Goal: Check status: Check status

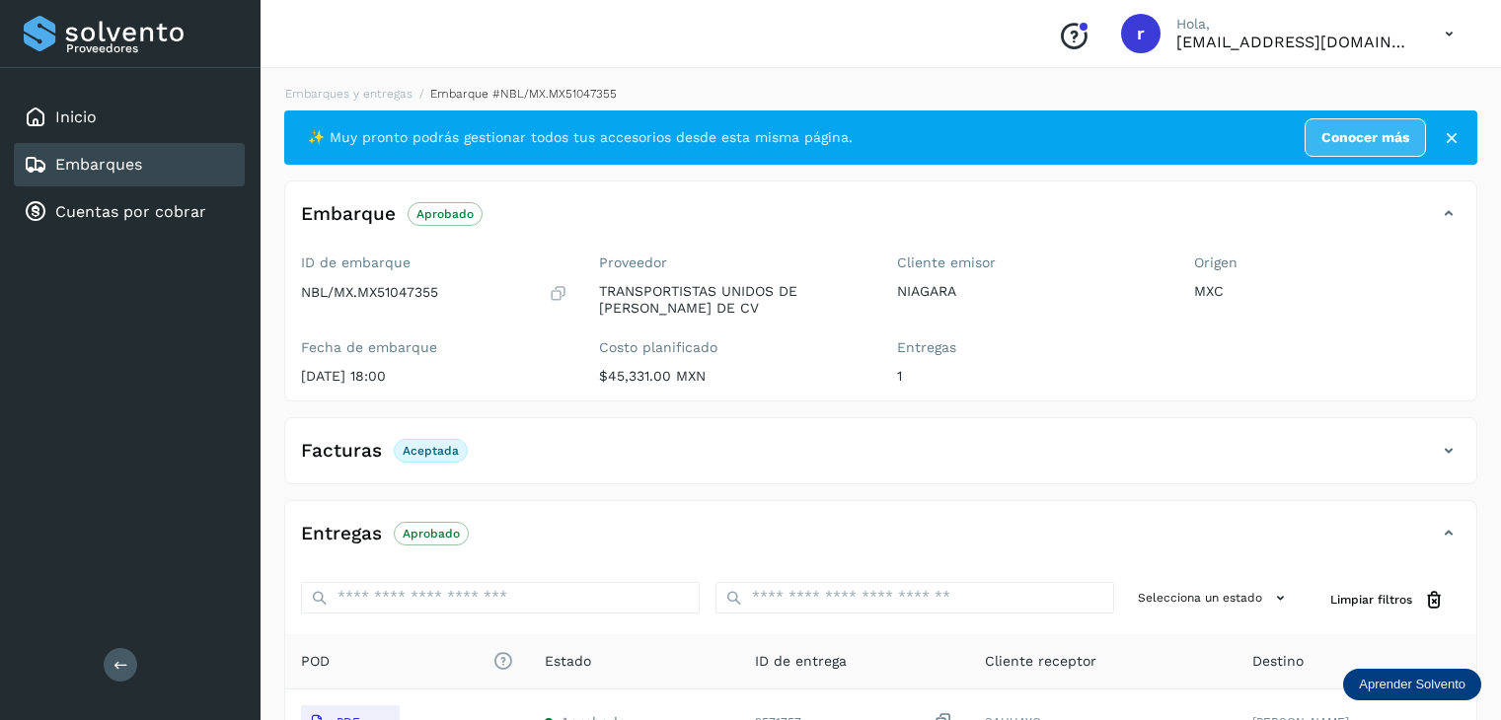
select select "**"
click at [335, 95] on link "Embarques y entregas" at bounding box center [348, 94] width 127 height 14
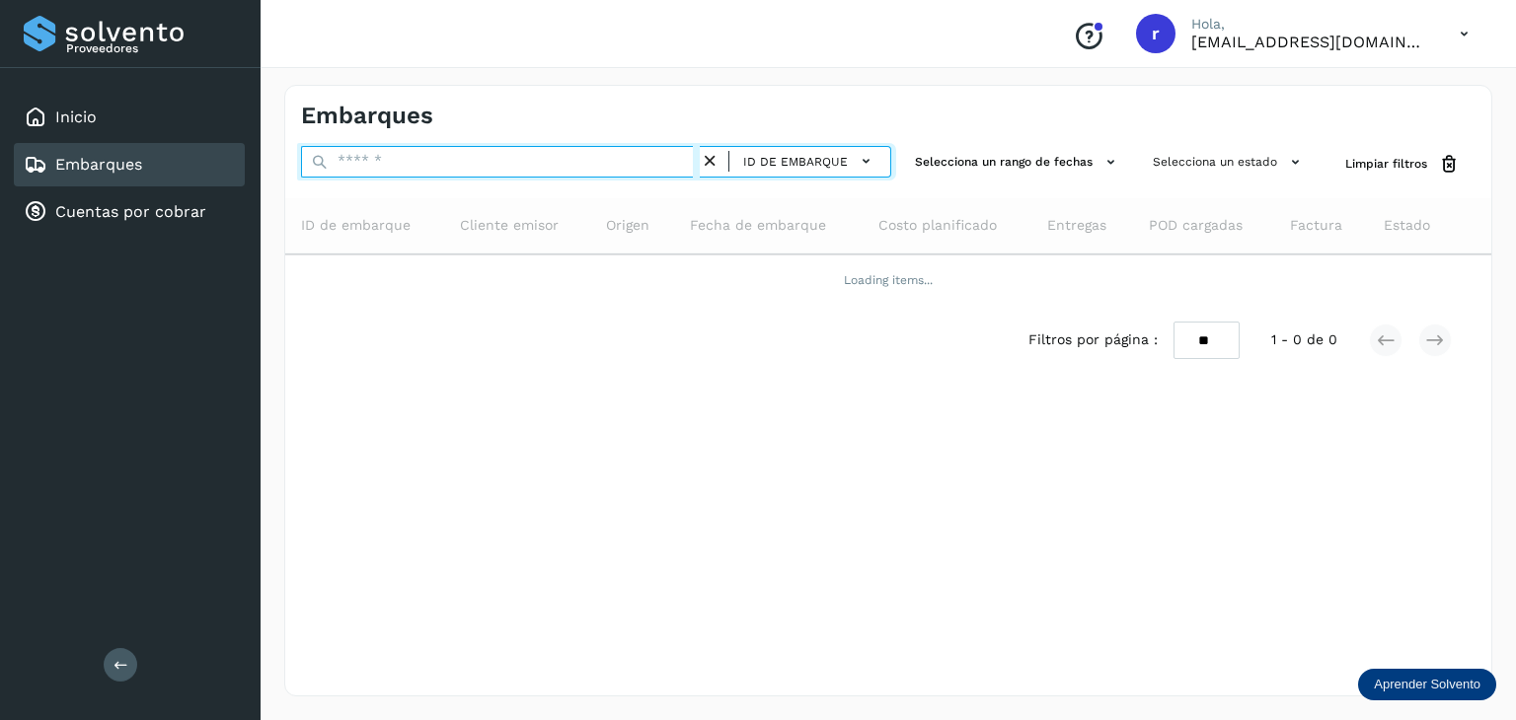
click at [410, 166] on input "text" at bounding box center [500, 162] width 399 height 32
paste input "**********"
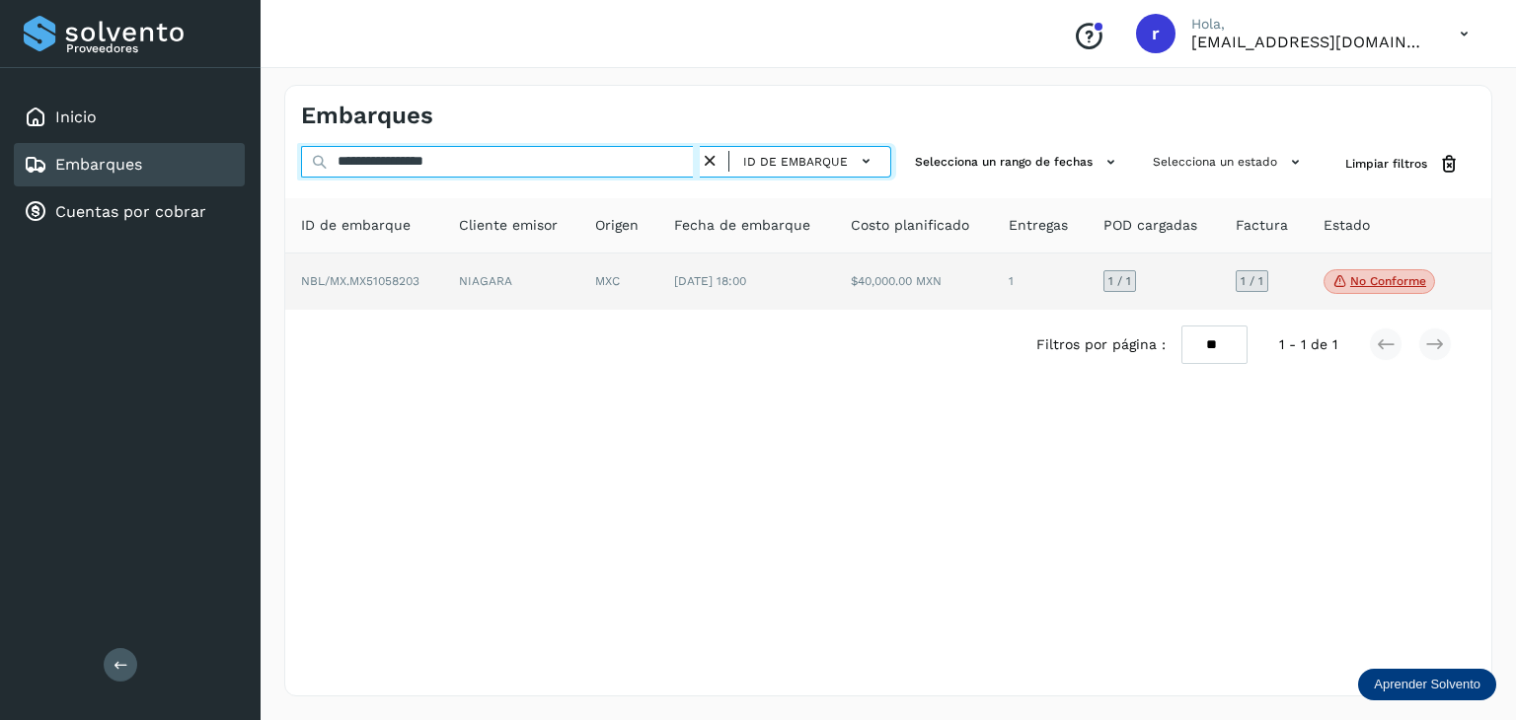
type input "**********"
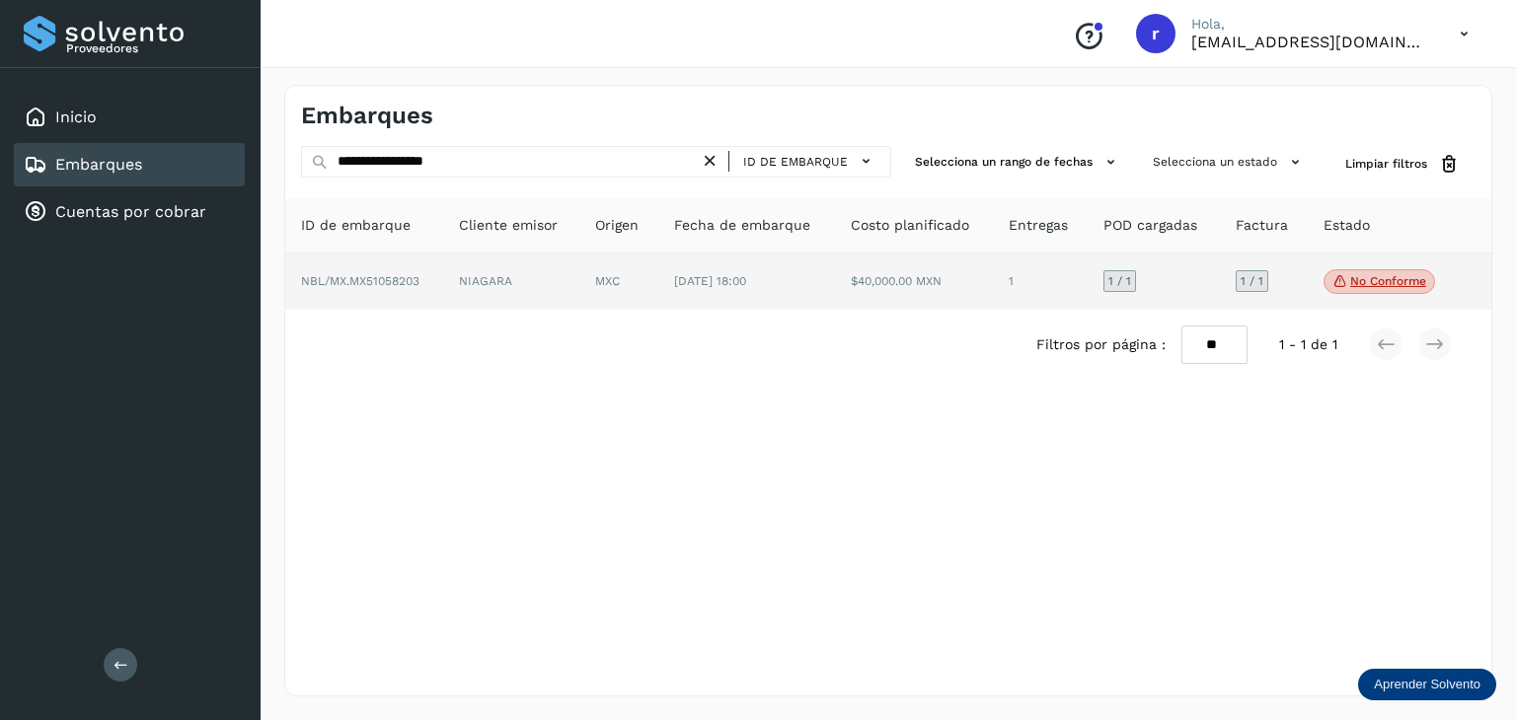
click at [579, 274] on td "NIAGARA" at bounding box center [618, 282] width 79 height 57
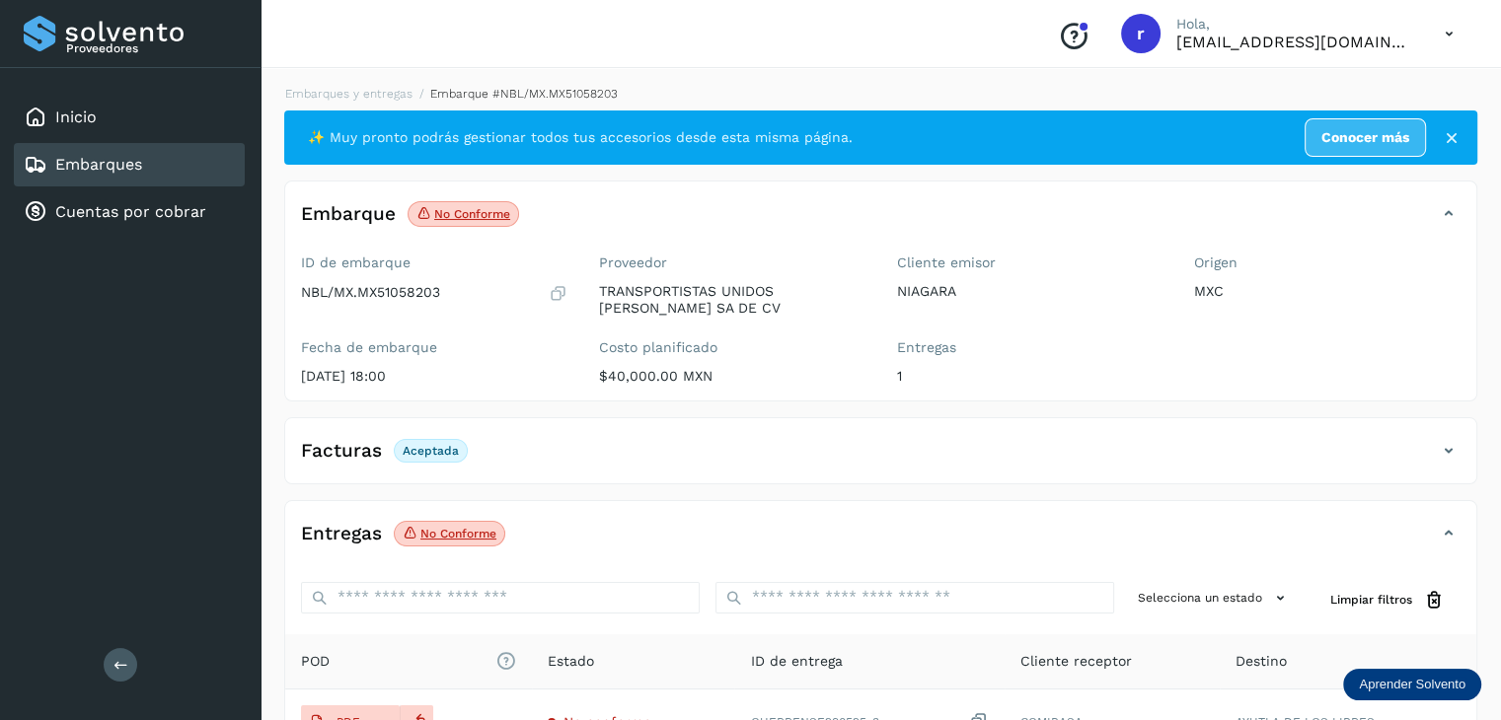
click at [456, 530] on p "No conforme" at bounding box center [458, 534] width 76 height 14
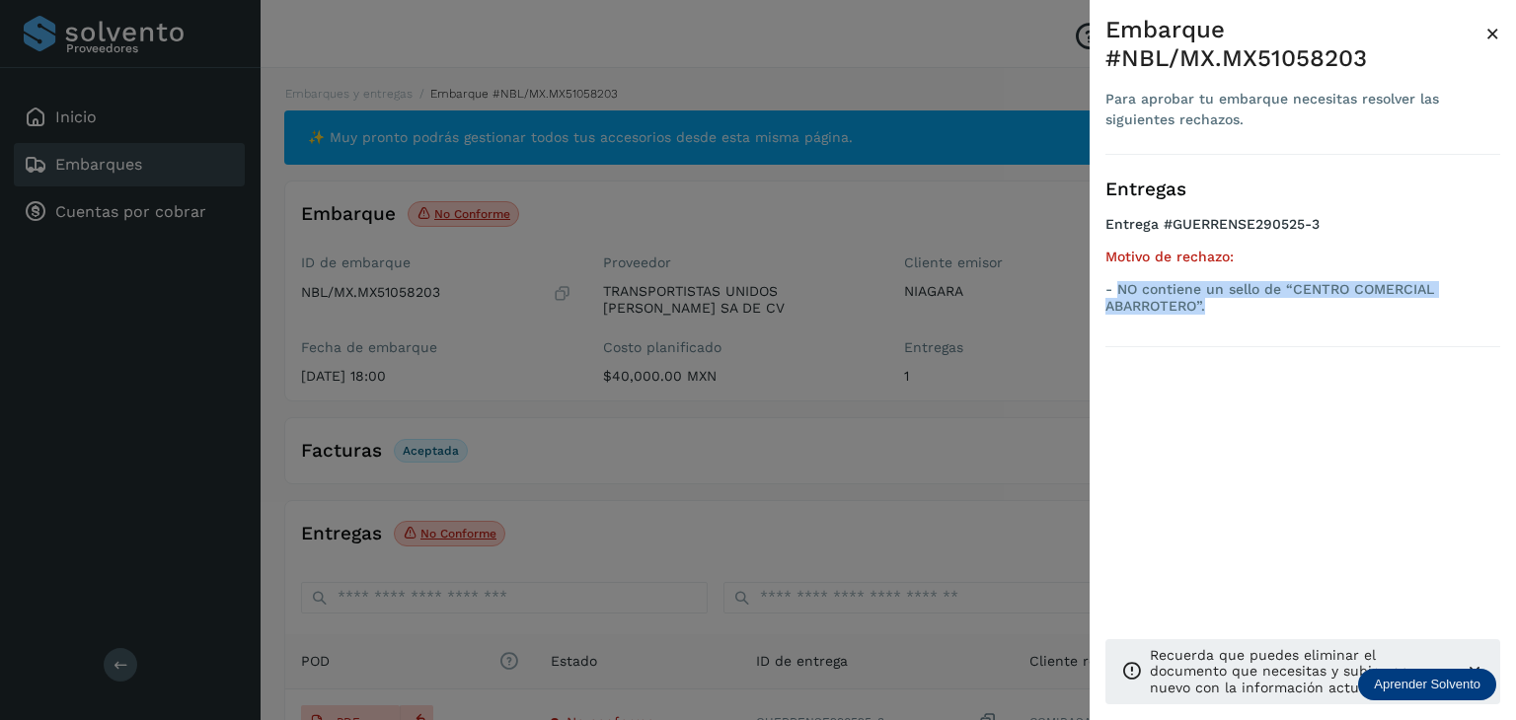
drag, startPoint x: 1225, startPoint y: 304, endPoint x: 1121, endPoint y: 288, distance: 104.8
click at [1121, 288] on p "- NO contiene un sello de “CENTRO COMERCIAL ABARROTERO”." at bounding box center [1302, 298] width 395 height 34
copy p "NO contiene un sello de “CENTRO COMERCIAL ABARROTERO”."
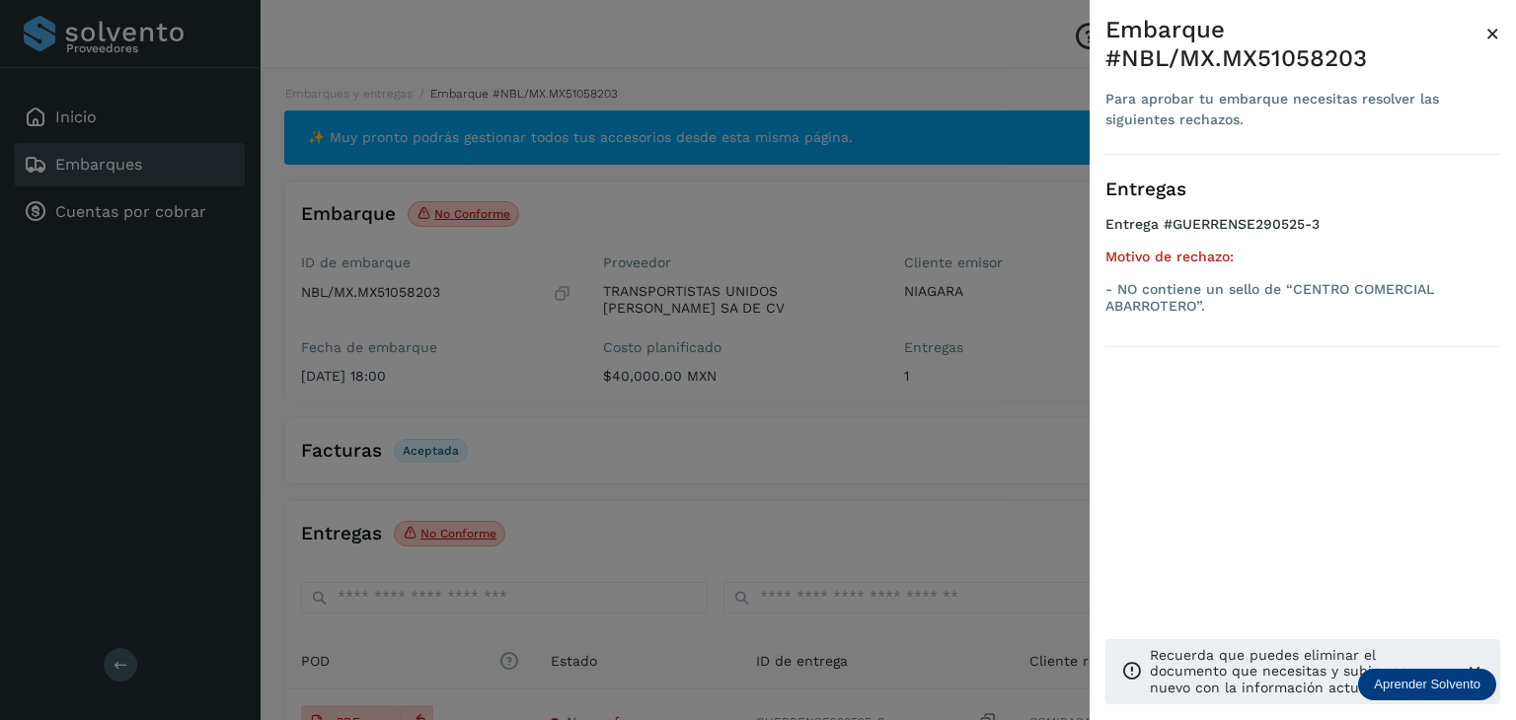
click at [515, 250] on div at bounding box center [758, 360] width 1516 height 720
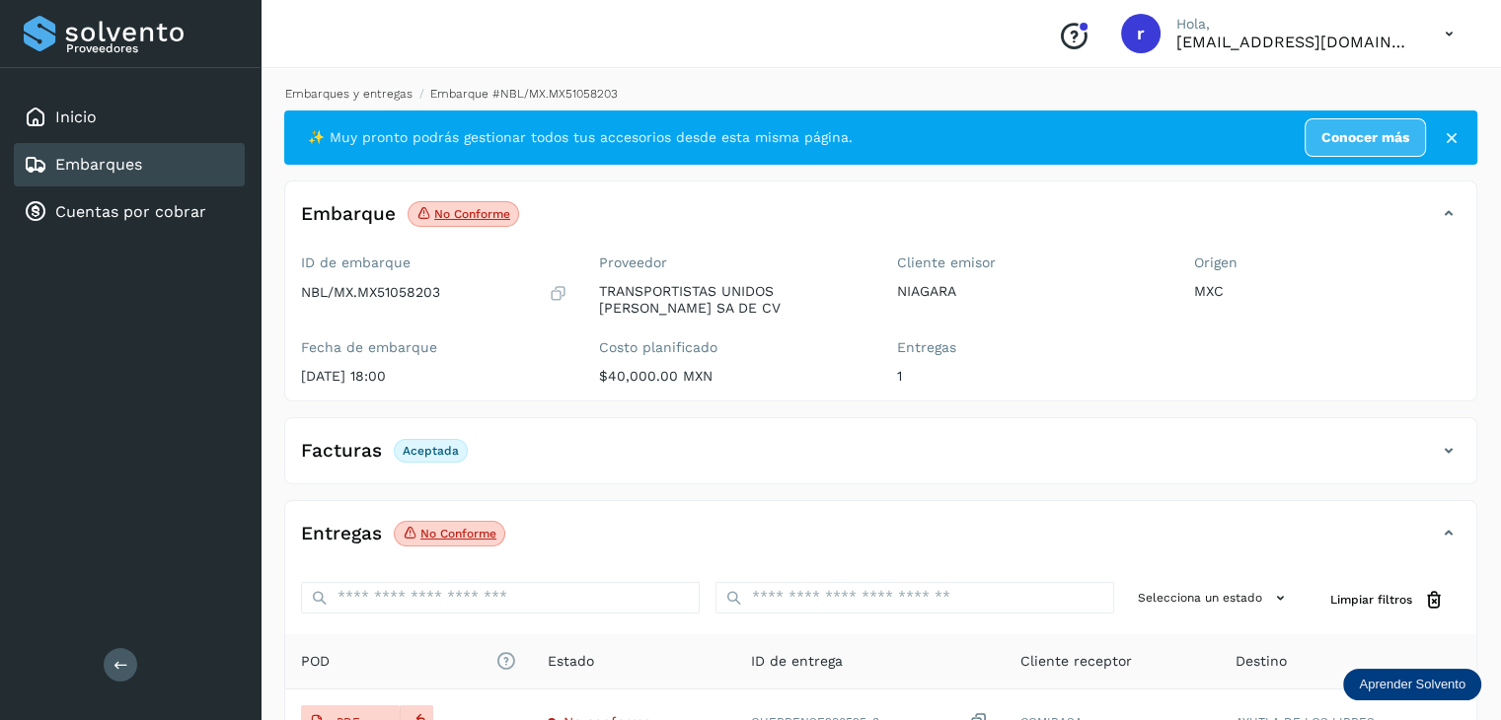
click at [356, 88] on link "Embarques y entregas" at bounding box center [348, 94] width 127 height 14
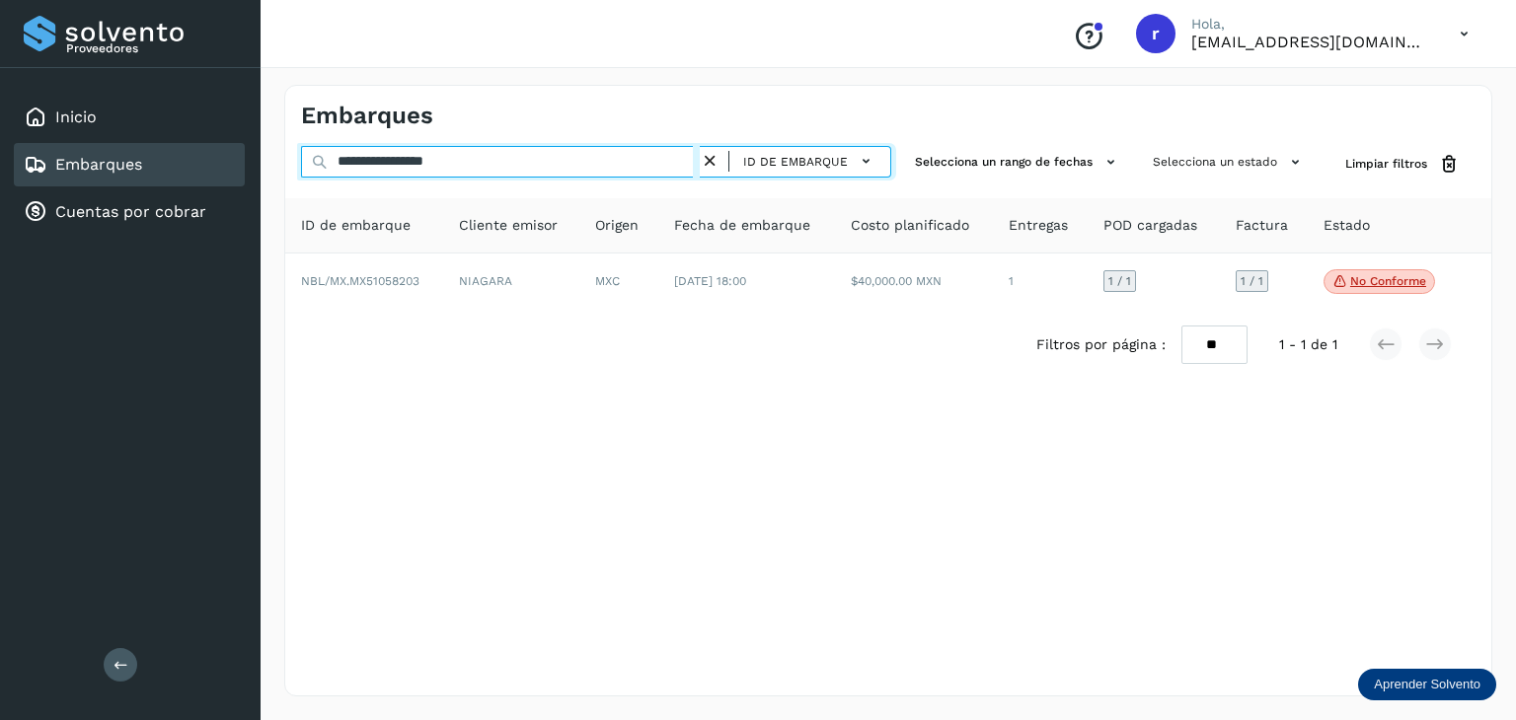
drag, startPoint x: 485, startPoint y: 159, endPoint x: 237, endPoint y: 155, distance: 248.7
click at [237, 155] on div "**********" at bounding box center [758, 360] width 1516 height 720
paste input "text"
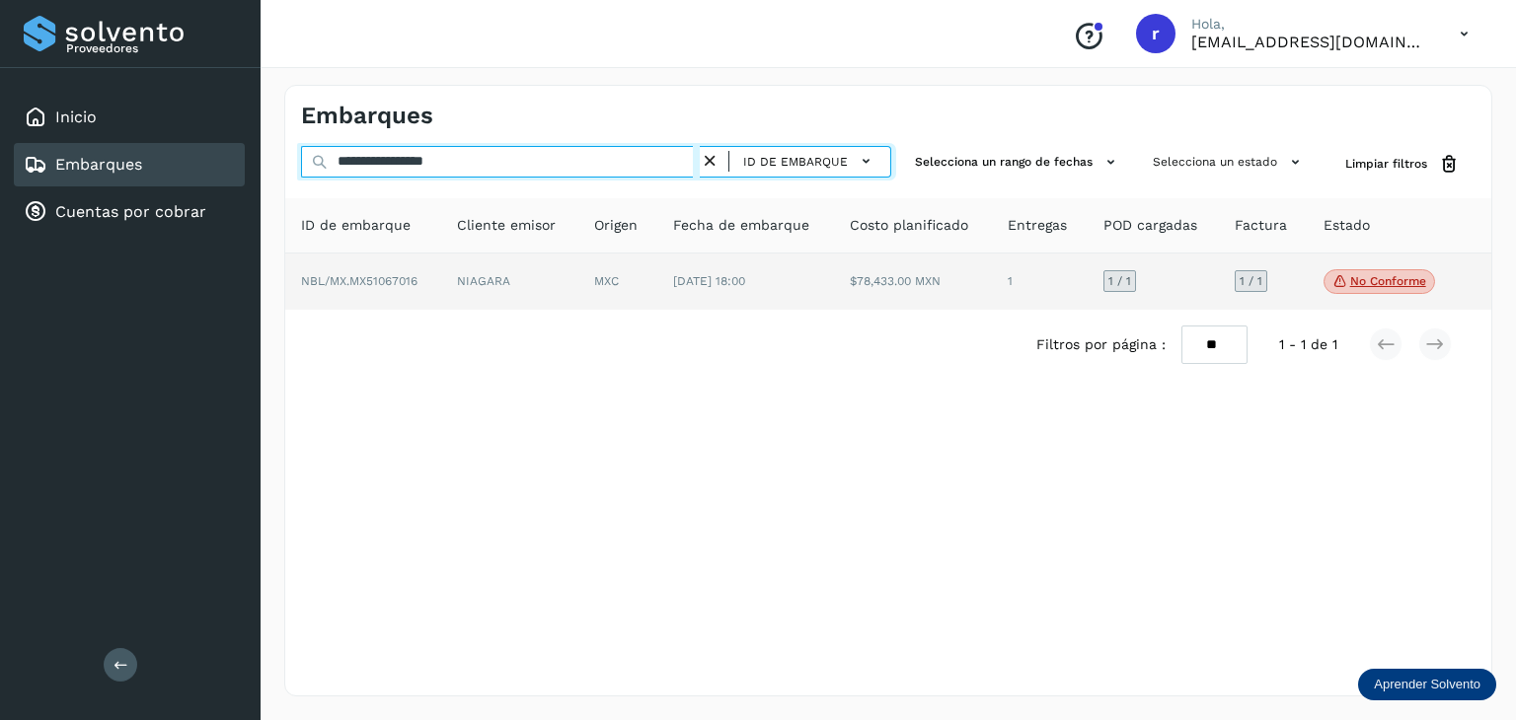
type input "**********"
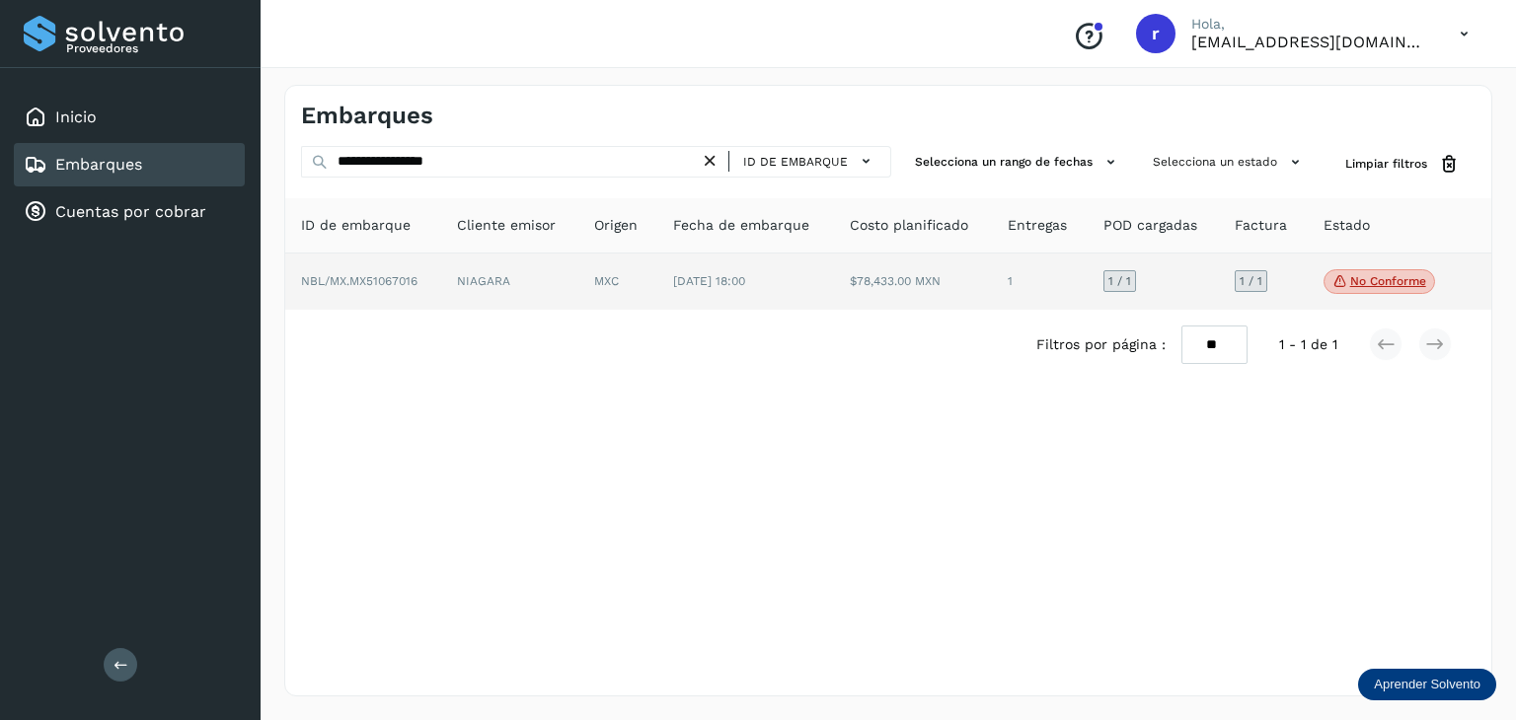
click at [441, 270] on td "NBL/MX.MX51067016" at bounding box center [509, 282] width 137 height 57
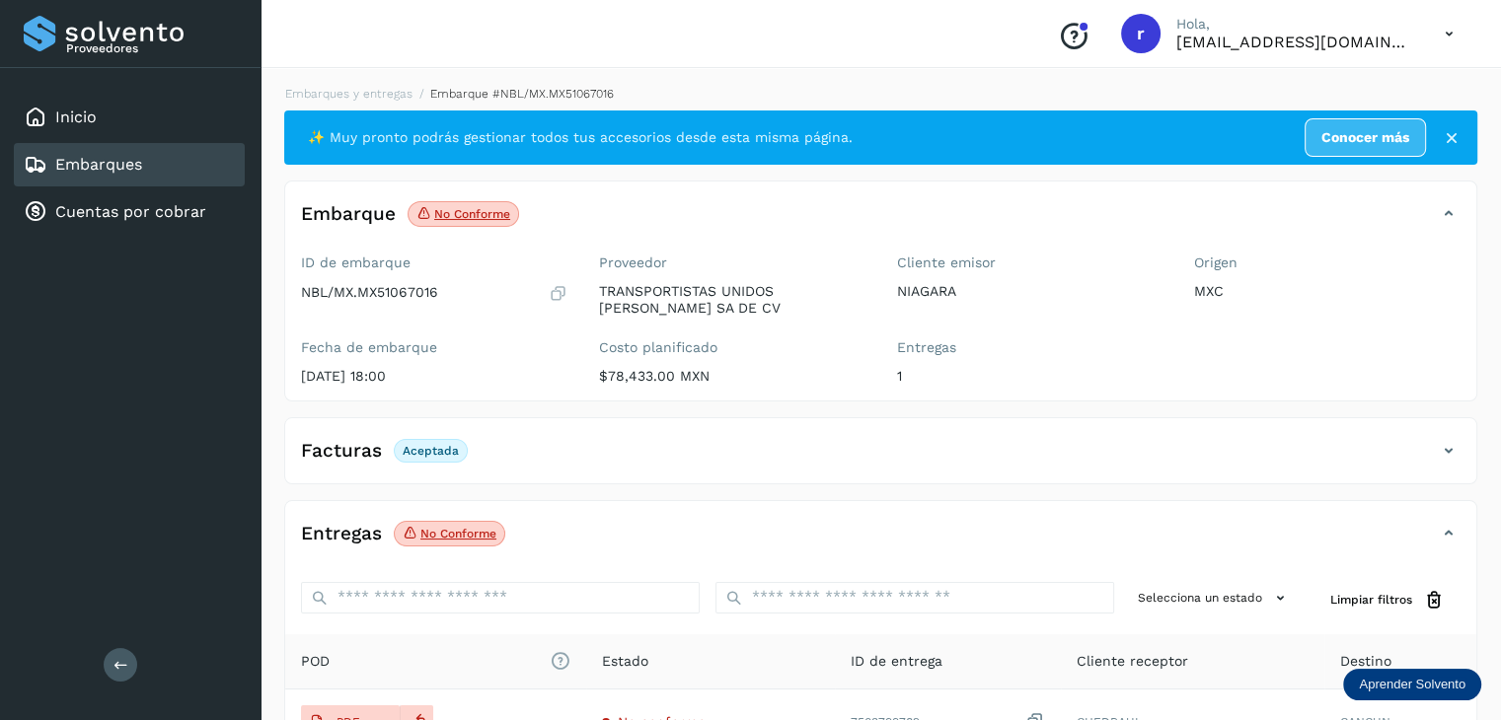
click at [458, 530] on p "No conforme" at bounding box center [458, 534] width 76 height 14
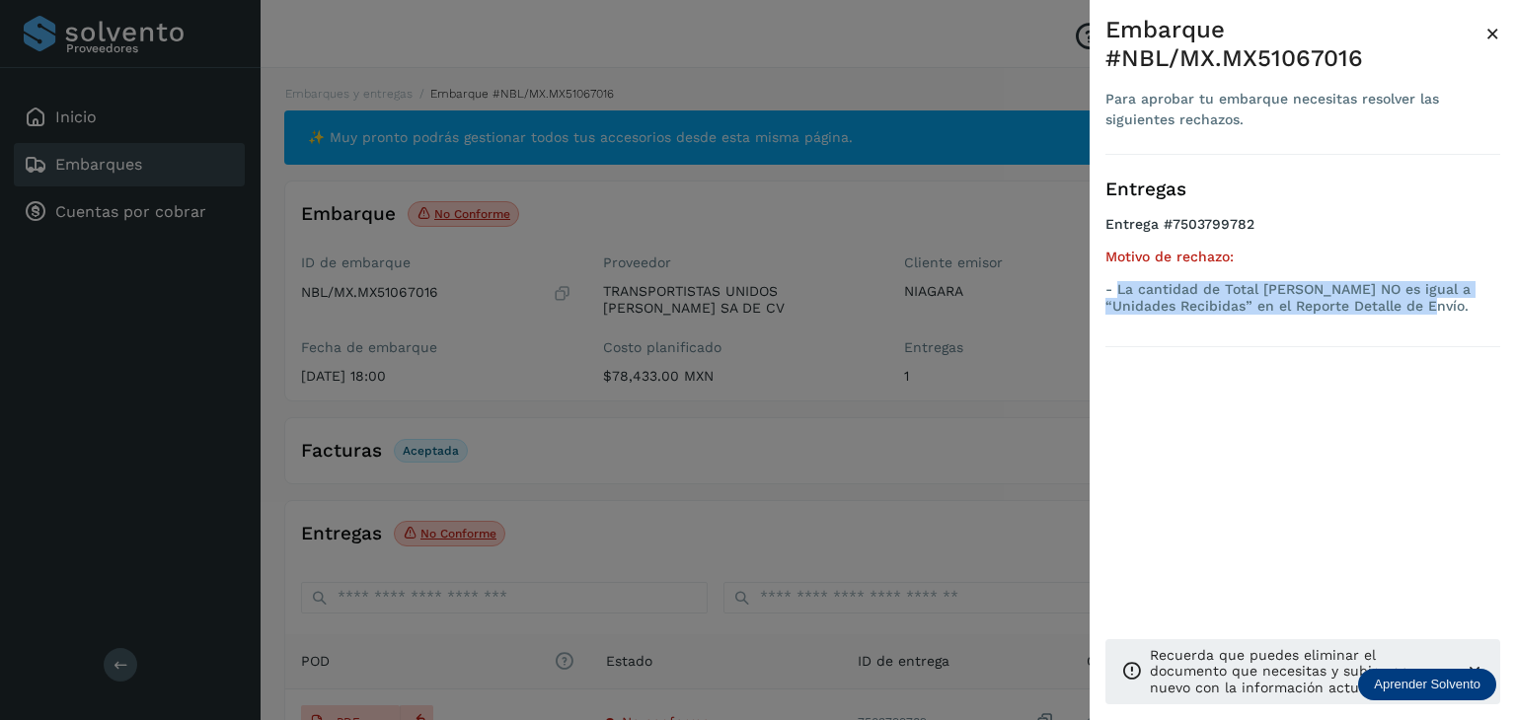
drag, startPoint x: 1409, startPoint y: 304, endPoint x: 1118, endPoint y: 290, distance: 291.4
click at [1118, 290] on p "- La cantidad de Total [PERSON_NAME] NO es igual a “Unidades Recibidas” en el R…" at bounding box center [1302, 298] width 395 height 34
copy p "La cantidad de Total [PERSON_NAME] NO es igual a “Unidades Recibidas” en el Rep…"
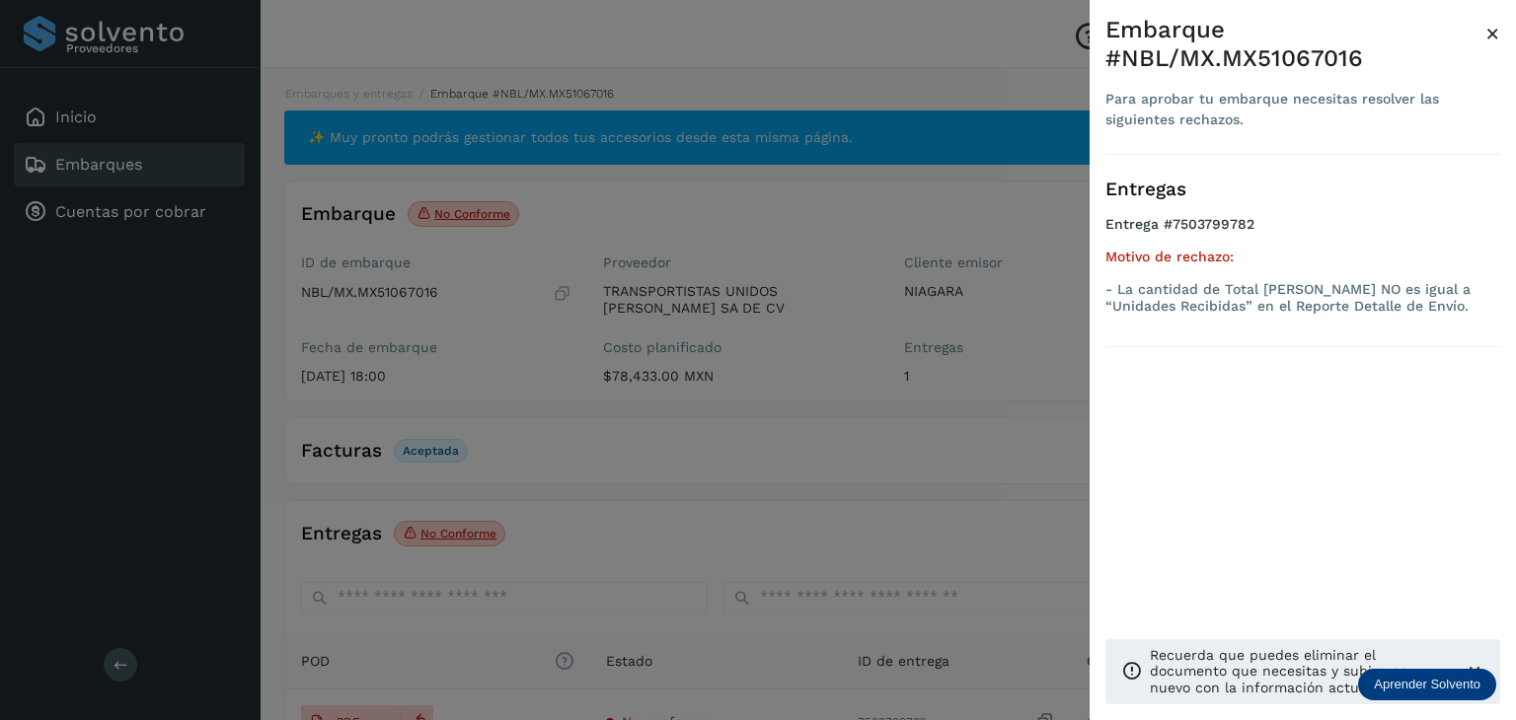
click at [720, 190] on div at bounding box center [758, 360] width 1516 height 720
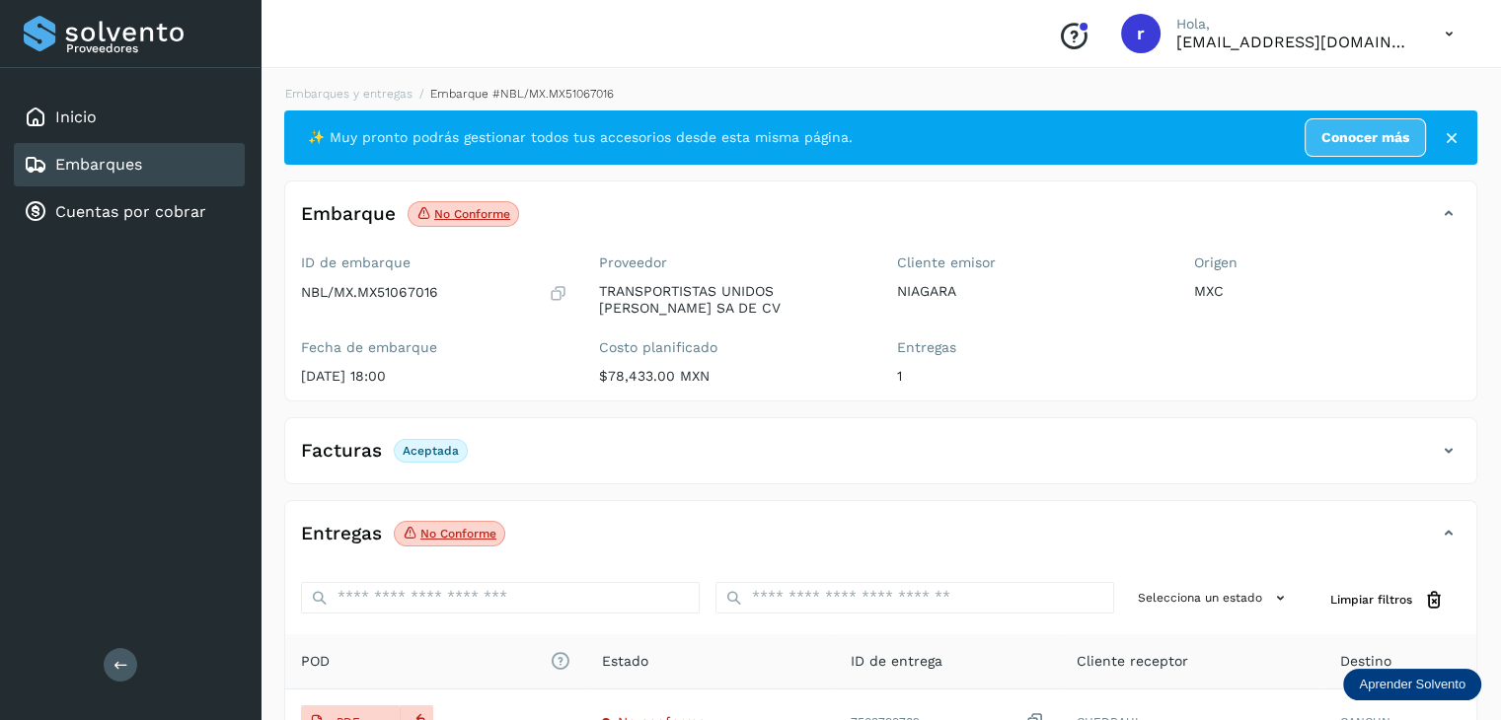
click at [412, 85] on li "Embarques y entregas" at bounding box center [512, 94] width 201 height 18
click at [375, 96] on link "Embarques y entregas" at bounding box center [348, 94] width 127 height 14
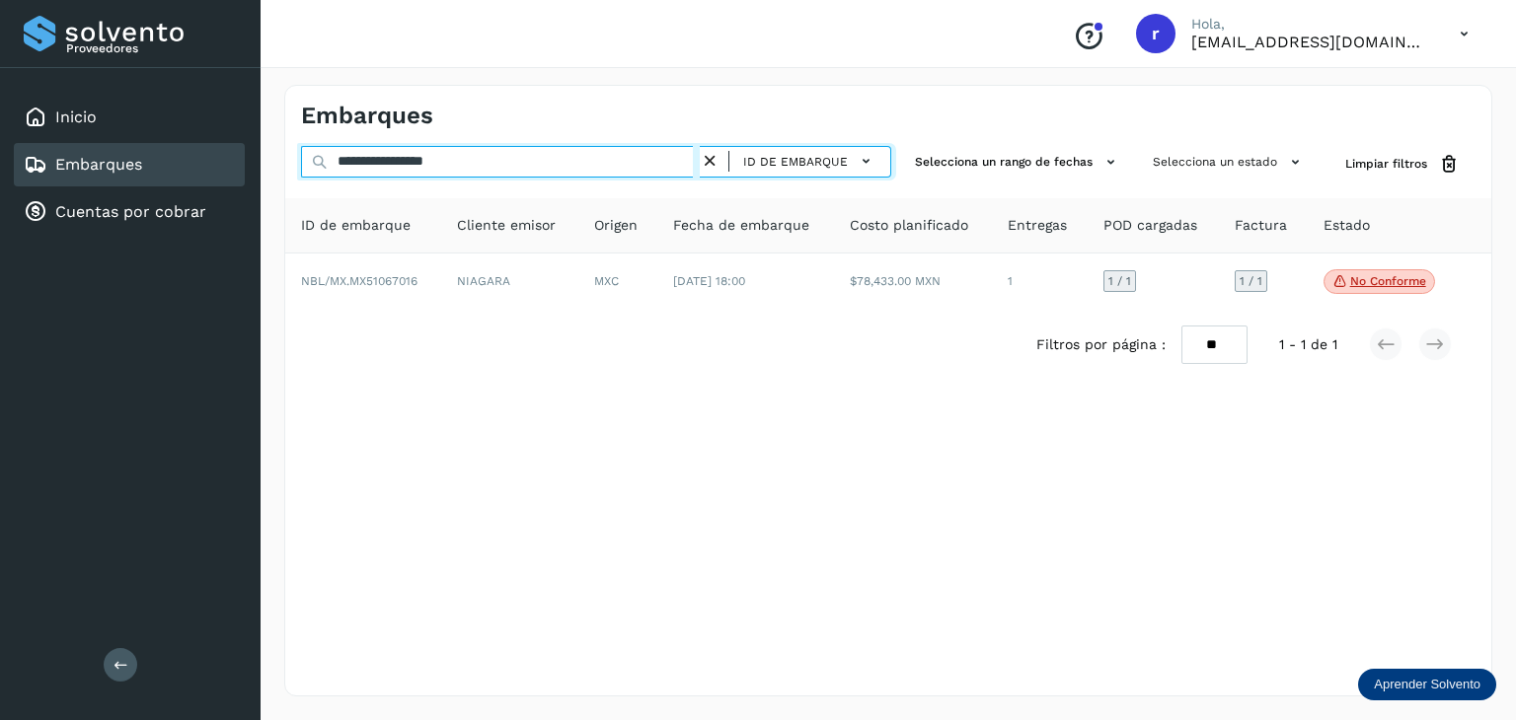
drag, startPoint x: 503, startPoint y: 162, endPoint x: 189, endPoint y: 143, distance: 314.3
click at [189, 144] on div "**********" at bounding box center [758, 360] width 1516 height 720
paste input "text"
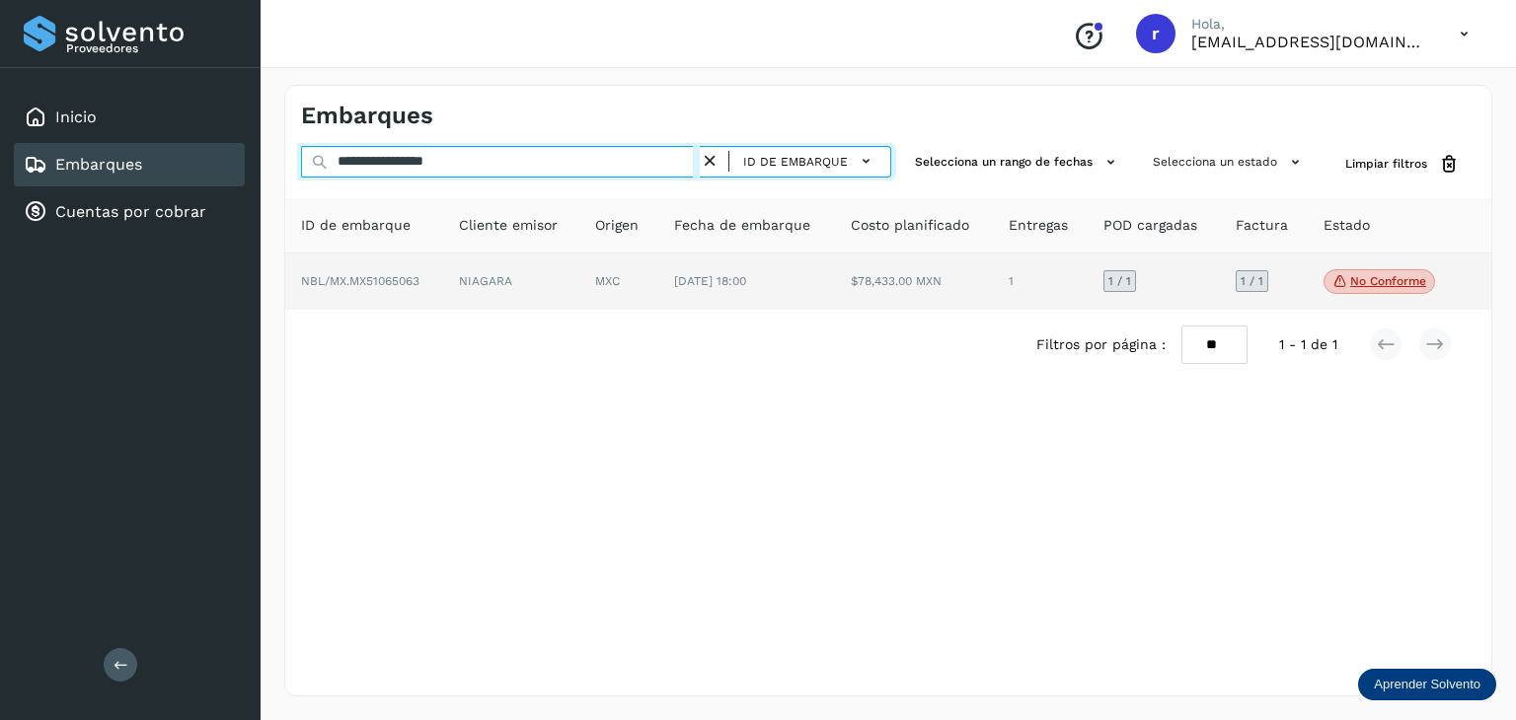
type input "**********"
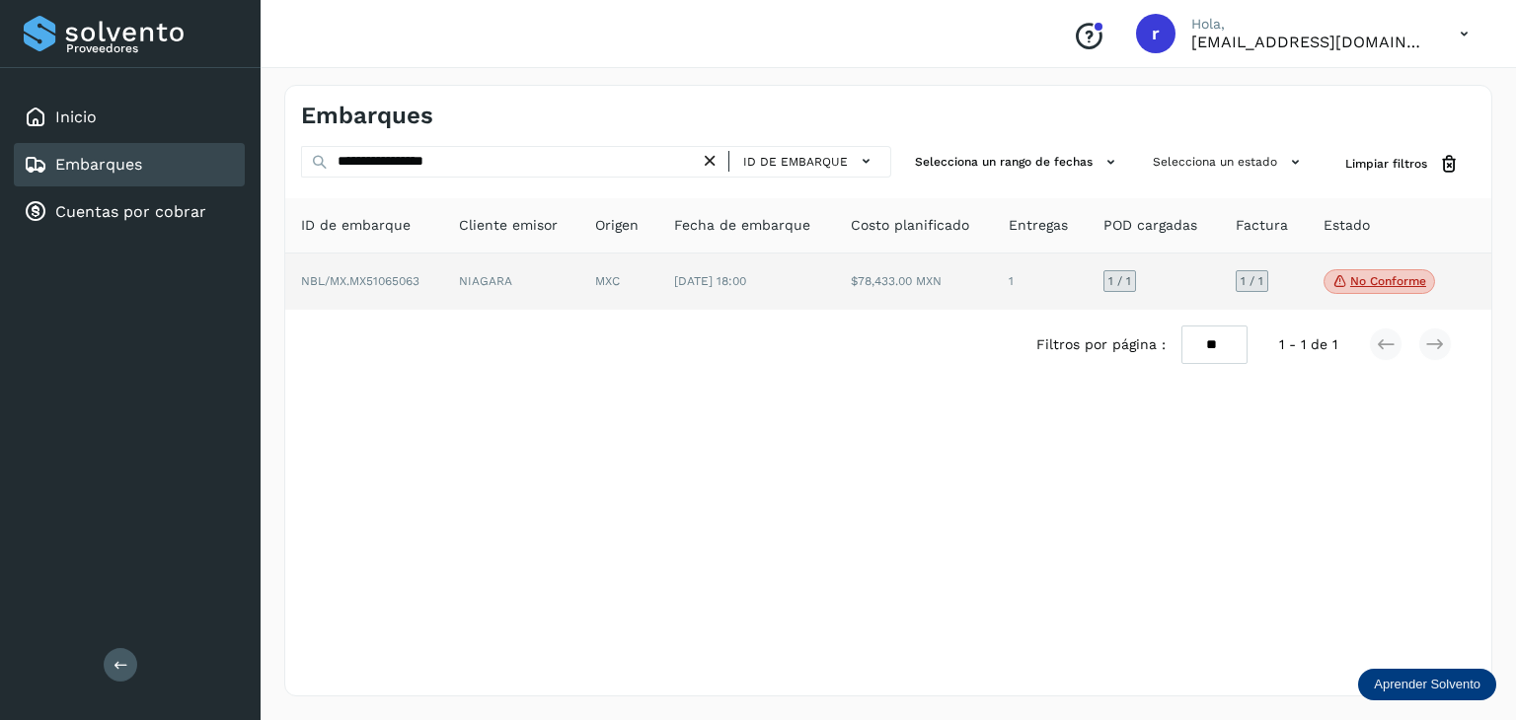
click at [579, 283] on td "NIAGARA" at bounding box center [618, 282] width 79 height 57
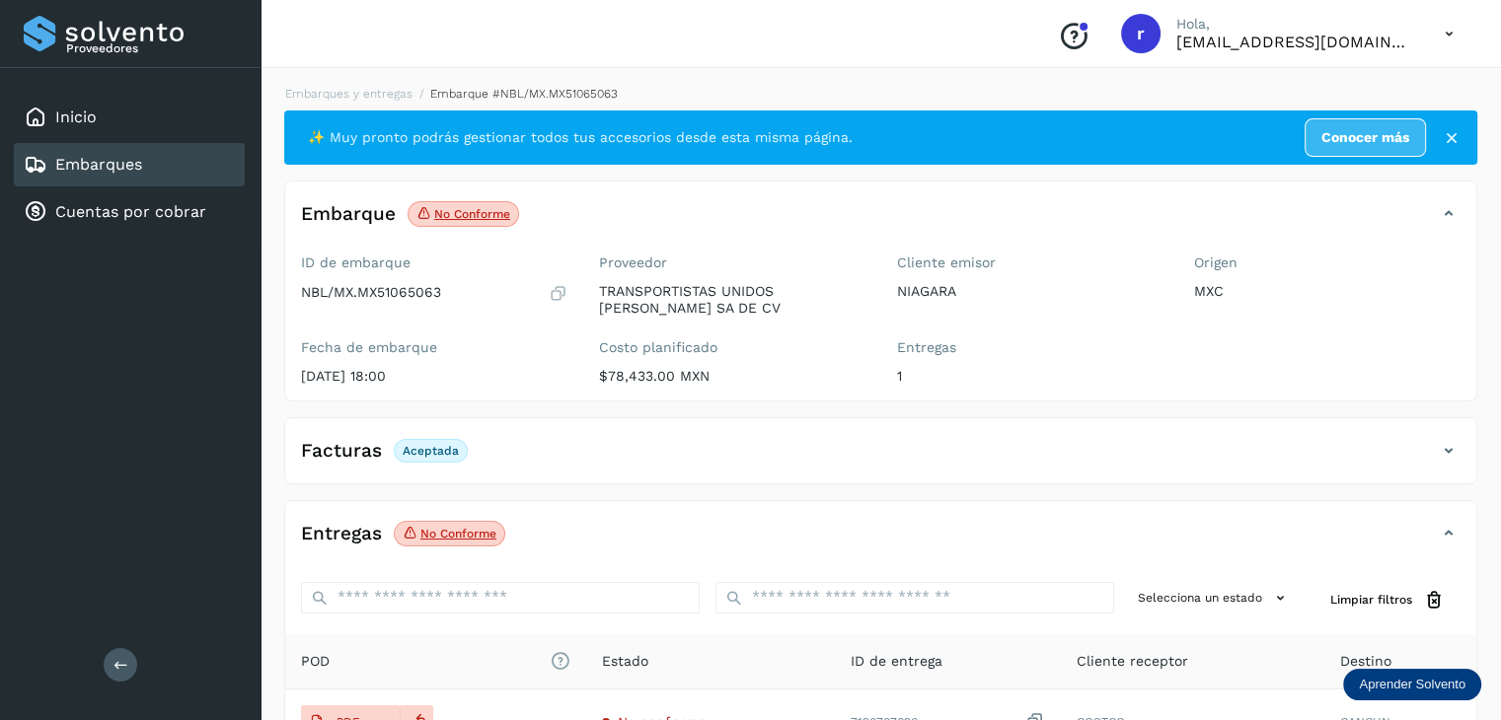
click at [434, 542] on span "No conforme" at bounding box center [450, 534] width 112 height 26
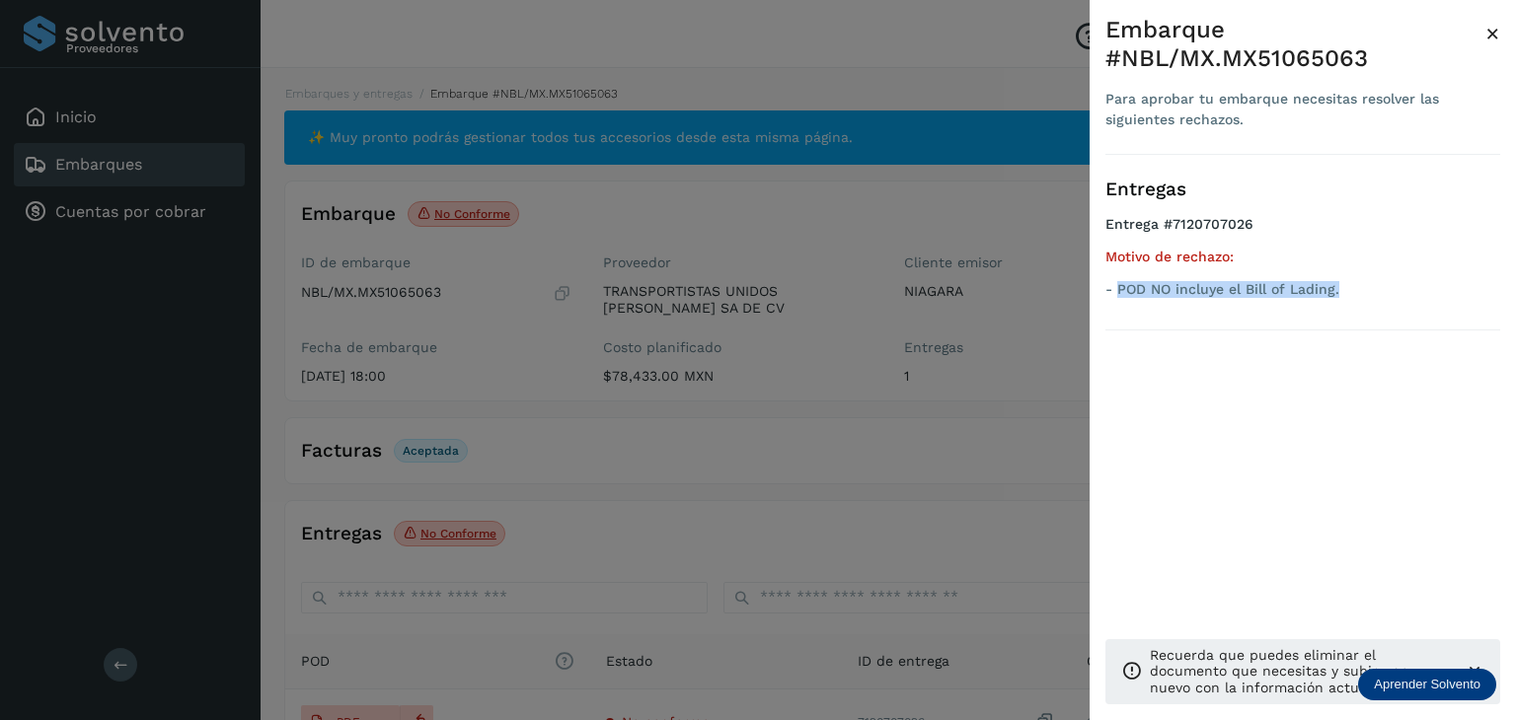
drag, startPoint x: 1350, startPoint y: 287, endPoint x: 1121, endPoint y: 297, distance: 229.1
click at [1121, 297] on p "- POD NO incluye el Bill of Lading." at bounding box center [1302, 289] width 395 height 17
copy p "POD NO incluye el Bill of Lading."
drag, startPoint x: 703, startPoint y: 155, endPoint x: 650, endPoint y: 179, distance: 57.4
click at [703, 155] on div at bounding box center [758, 360] width 1516 height 720
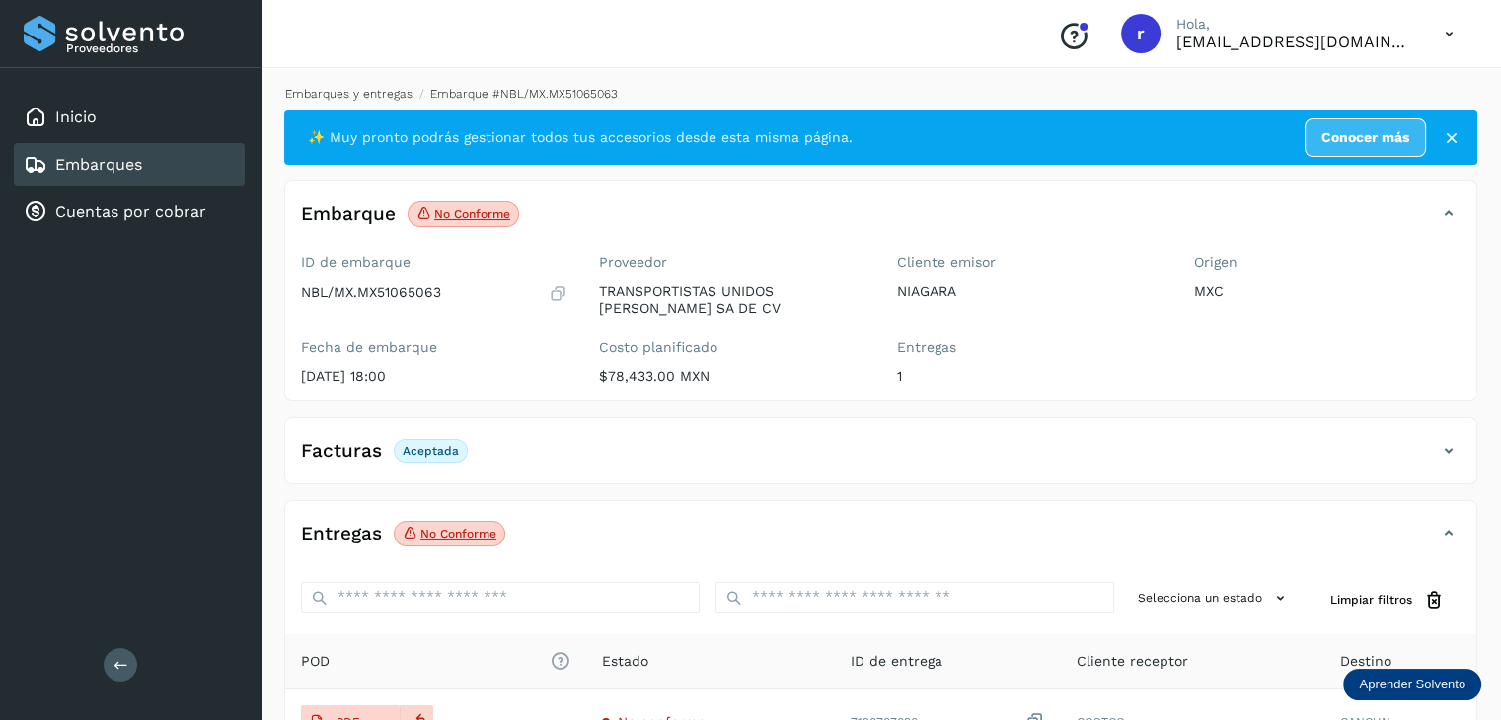
click at [384, 94] on link "Embarques y entregas" at bounding box center [348, 94] width 127 height 14
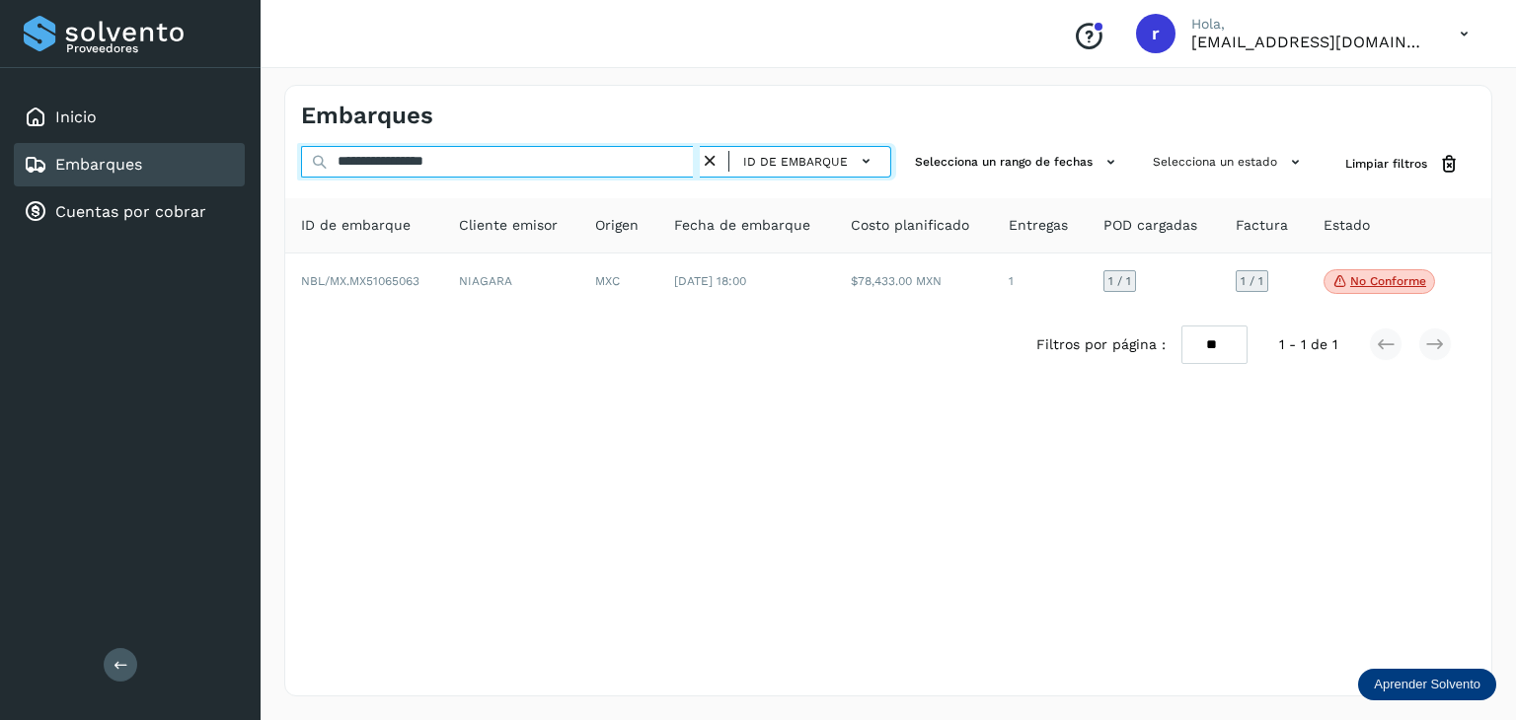
drag, startPoint x: 483, startPoint y: 163, endPoint x: 242, endPoint y: 159, distance: 240.8
click at [242, 159] on div "**********" at bounding box center [758, 360] width 1516 height 720
paste input "text"
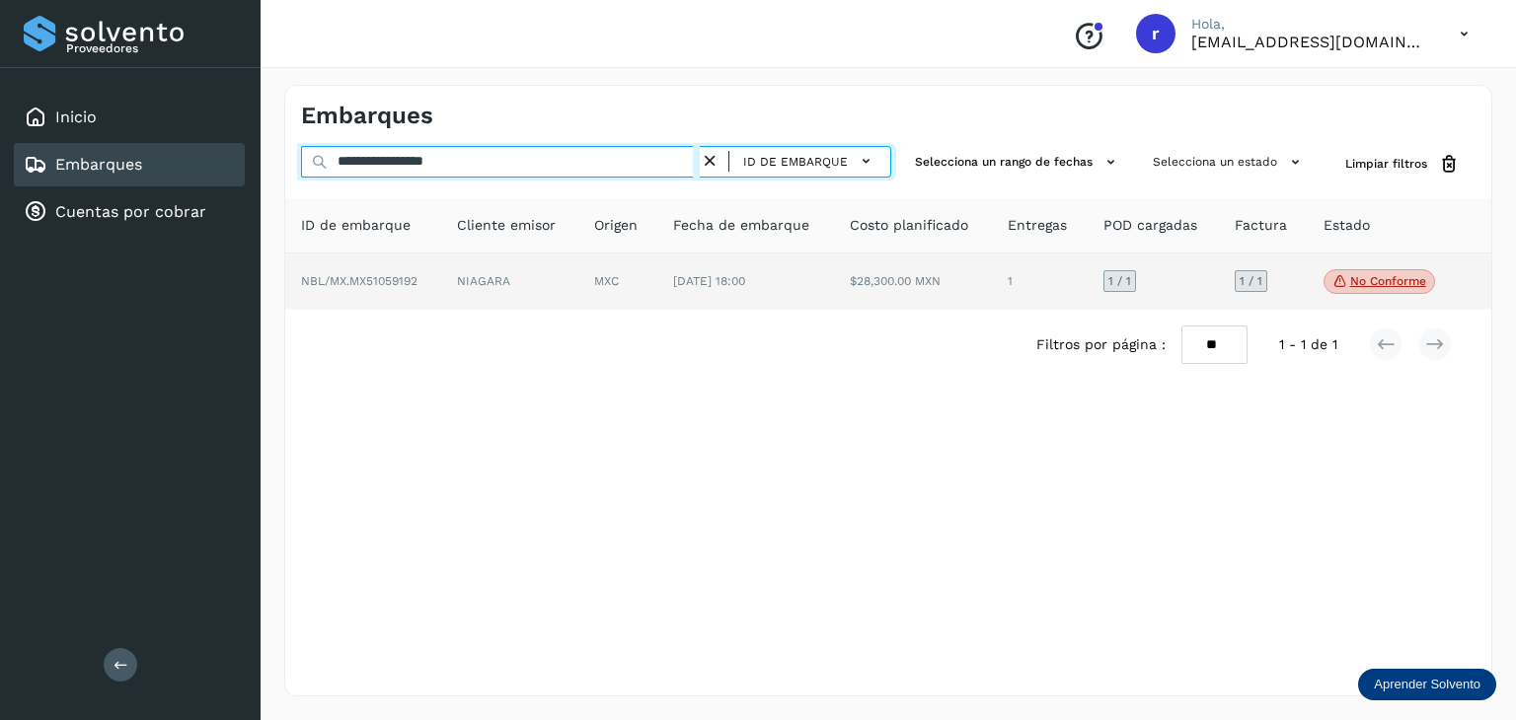
type input "**********"
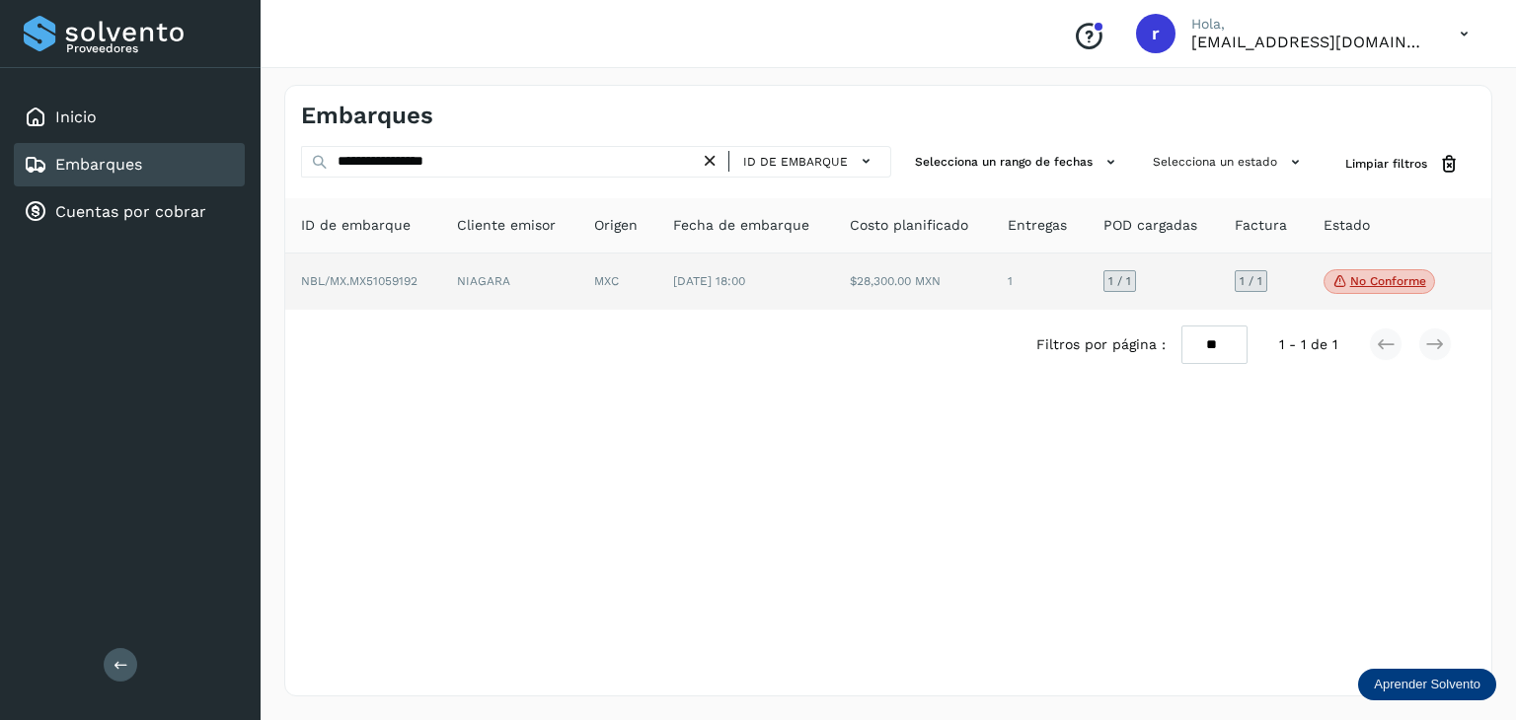
click at [406, 274] on span "NBL/MX.MX51059192" at bounding box center [359, 281] width 116 height 14
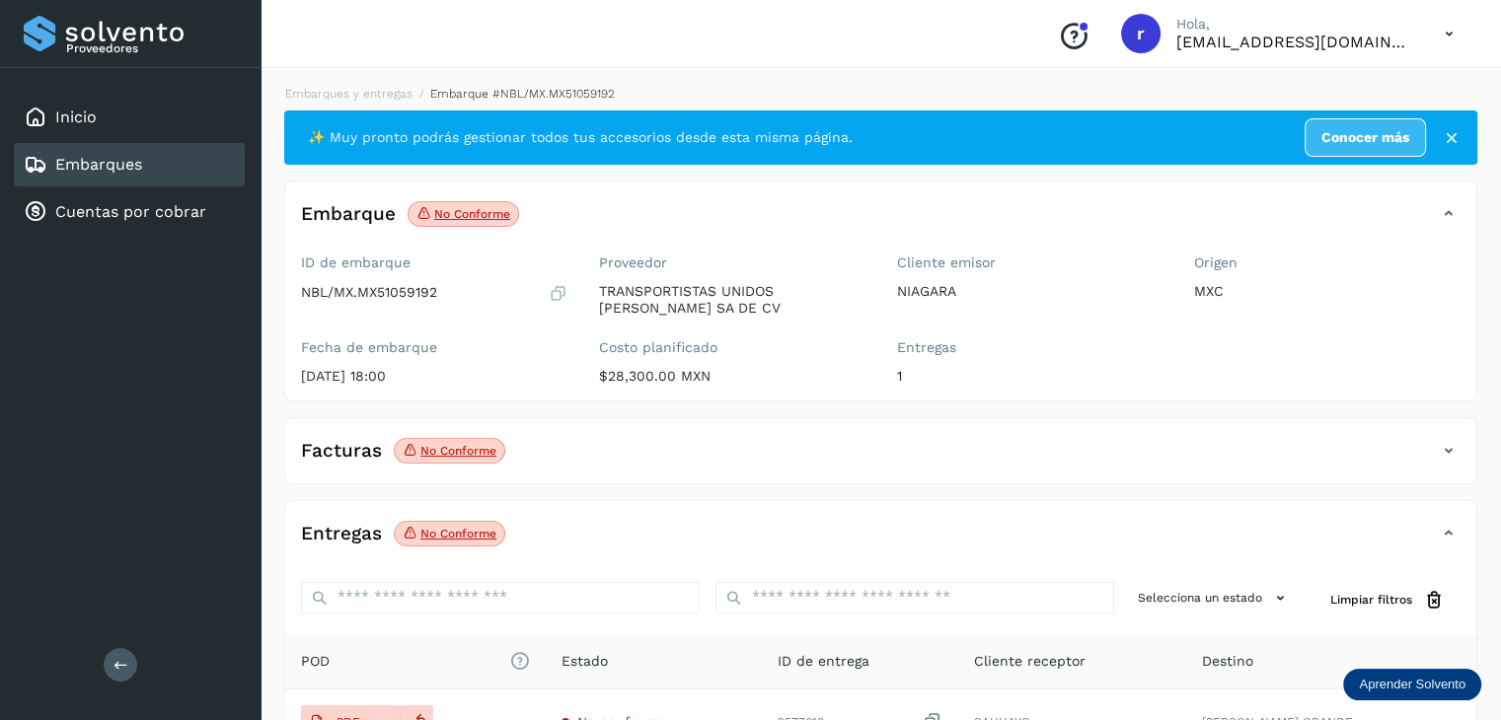
click at [444, 527] on p "No conforme" at bounding box center [458, 534] width 76 height 14
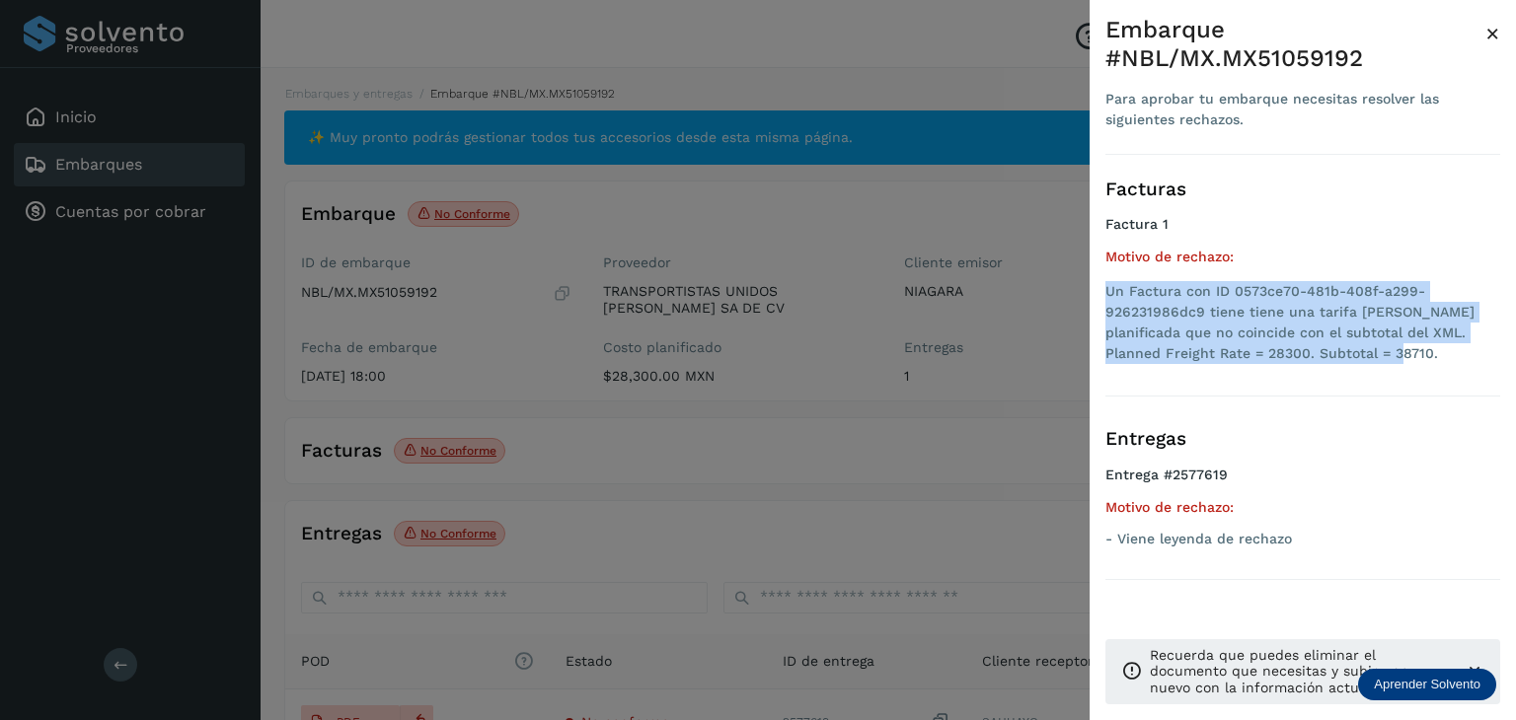
drag, startPoint x: 1323, startPoint y: 352, endPoint x: 1109, endPoint y: 295, distance: 221.6
click at [1109, 295] on li "Un Factura con ID 0573ce70-481b-408f-a299-926231986dc9 tiene tiene una tarifa […" at bounding box center [1302, 322] width 395 height 83
copy li "Un Factura con ID 0573ce70-481b-408f-a299-926231986dc9 tiene tiene una tarifa […"
click at [622, 202] on div at bounding box center [758, 360] width 1516 height 720
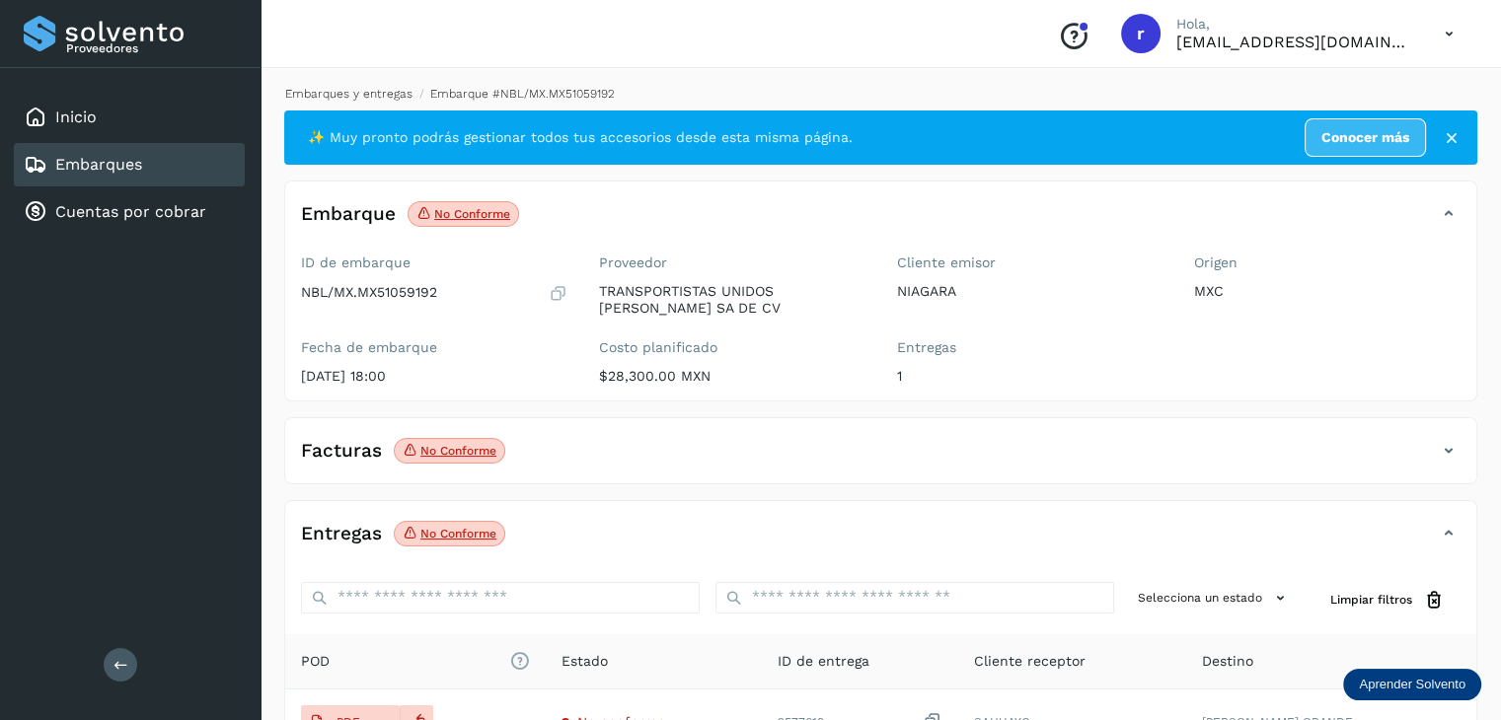
click at [338, 96] on link "Embarques y entregas" at bounding box center [348, 94] width 127 height 14
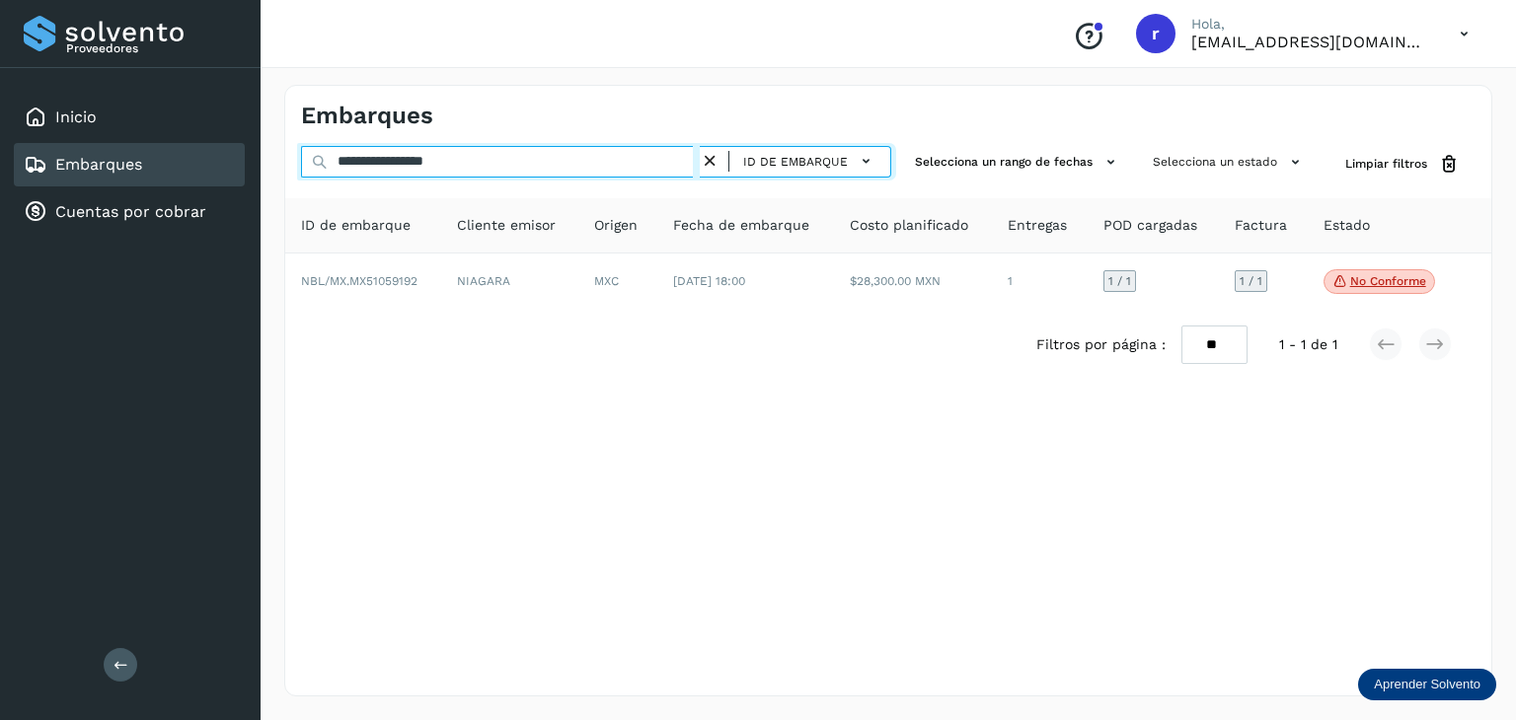
drag, startPoint x: 487, startPoint y: 154, endPoint x: 308, endPoint y: 152, distance: 179.6
click at [309, 152] on input "**********" at bounding box center [500, 162] width 399 height 32
paste input "text"
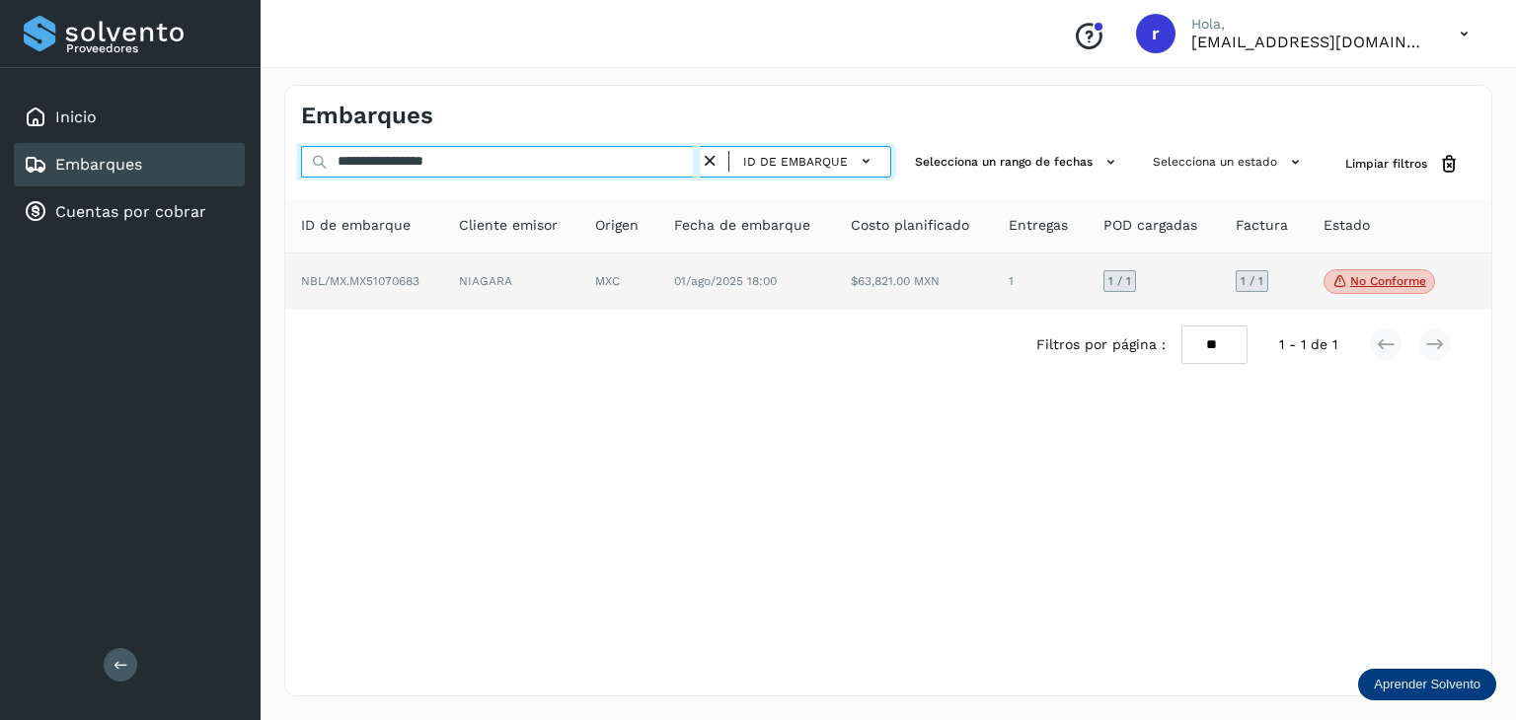
type input "**********"
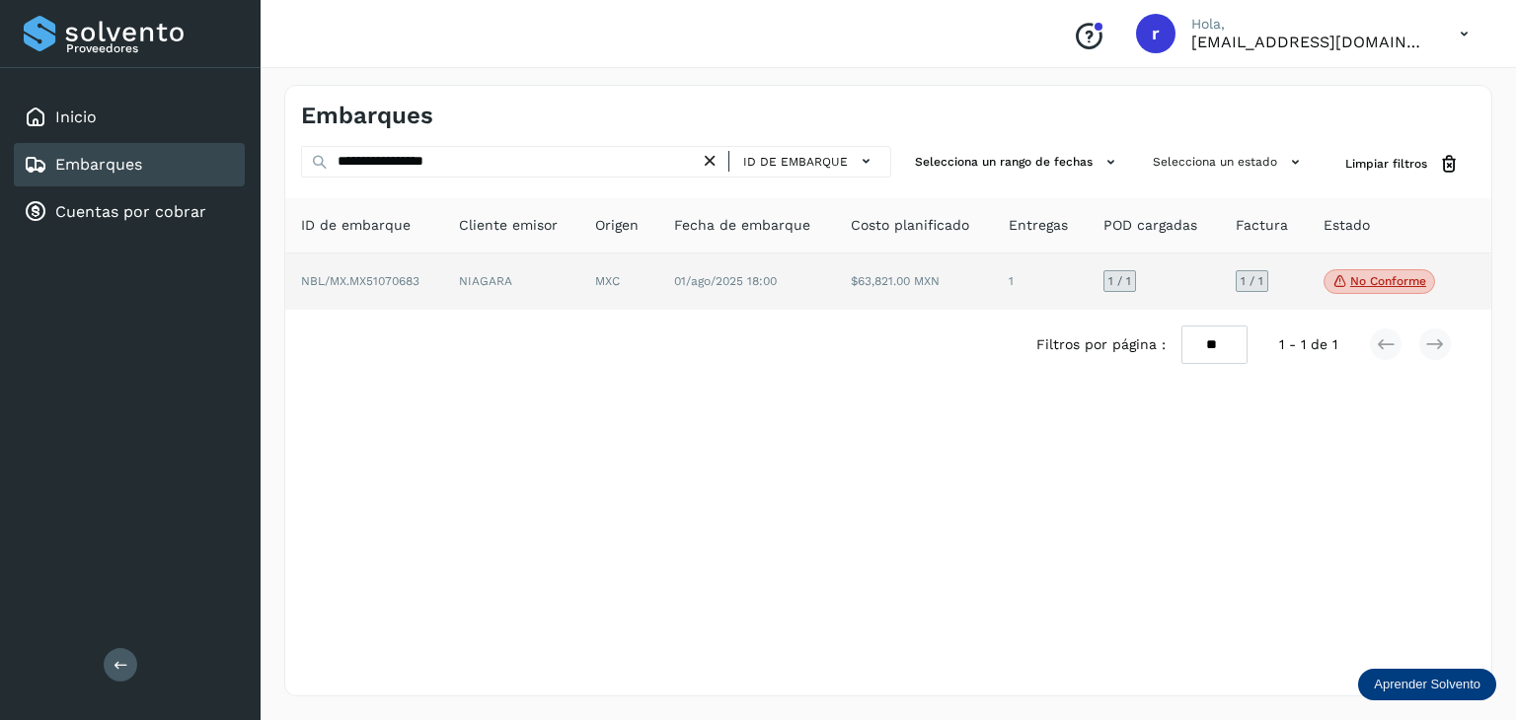
click at [443, 281] on td "NBL/MX.MX51070683" at bounding box center [511, 282] width 137 height 57
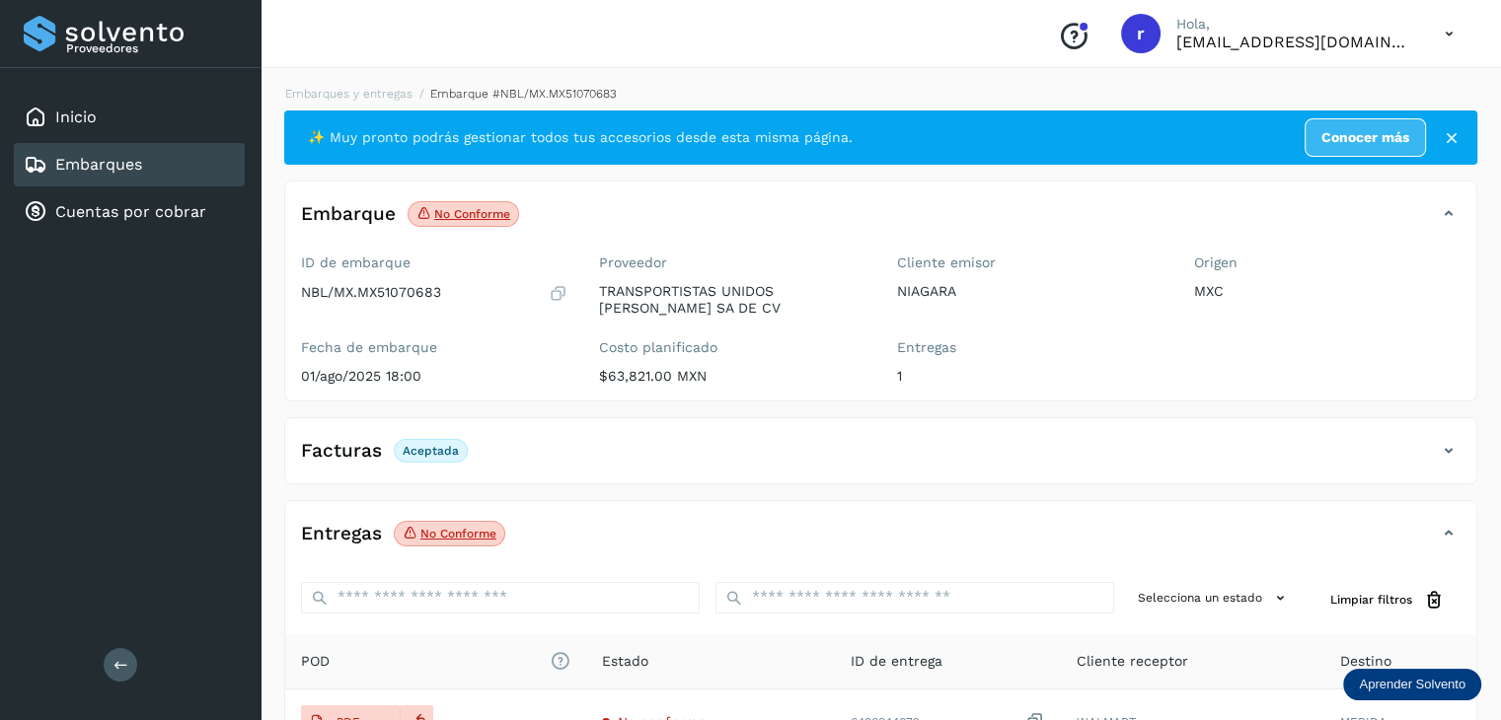
click at [450, 545] on span "No conforme" at bounding box center [450, 534] width 112 height 26
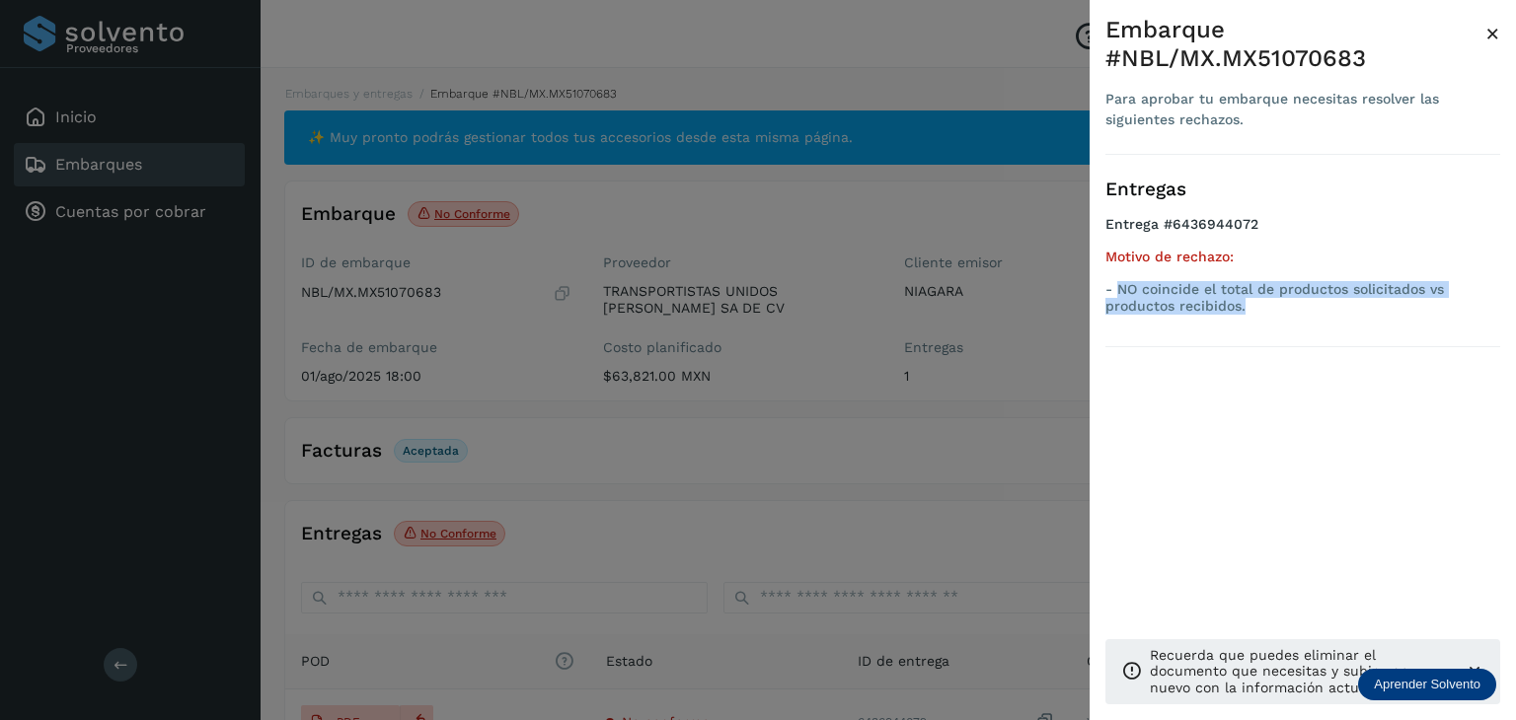
drag, startPoint x: 1320, startPoint y: 317, endPoint x: 1117, endPoint y: 293, distance: 204.6
click at [1117, 293] on ul "Entrega #6436944072 Motivo de rechazo: - NO coincide el total de productos soli…" at bounding box center [1302, 269] width 395 height 106
copy p "NO coincide el total de productos solicitados vs productos recibidos."
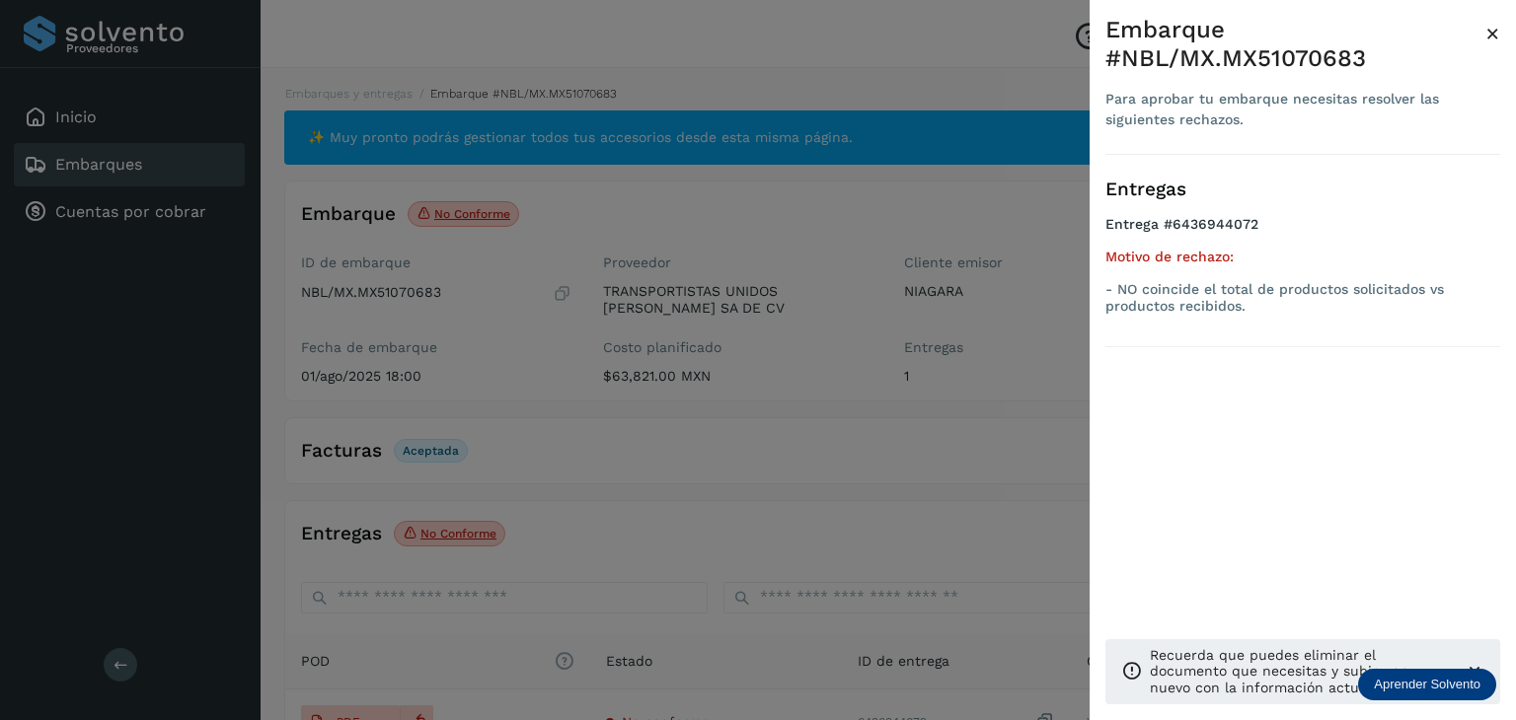
click at [951, 261] on div at bounding box center [758, 360] width 1516 height 720
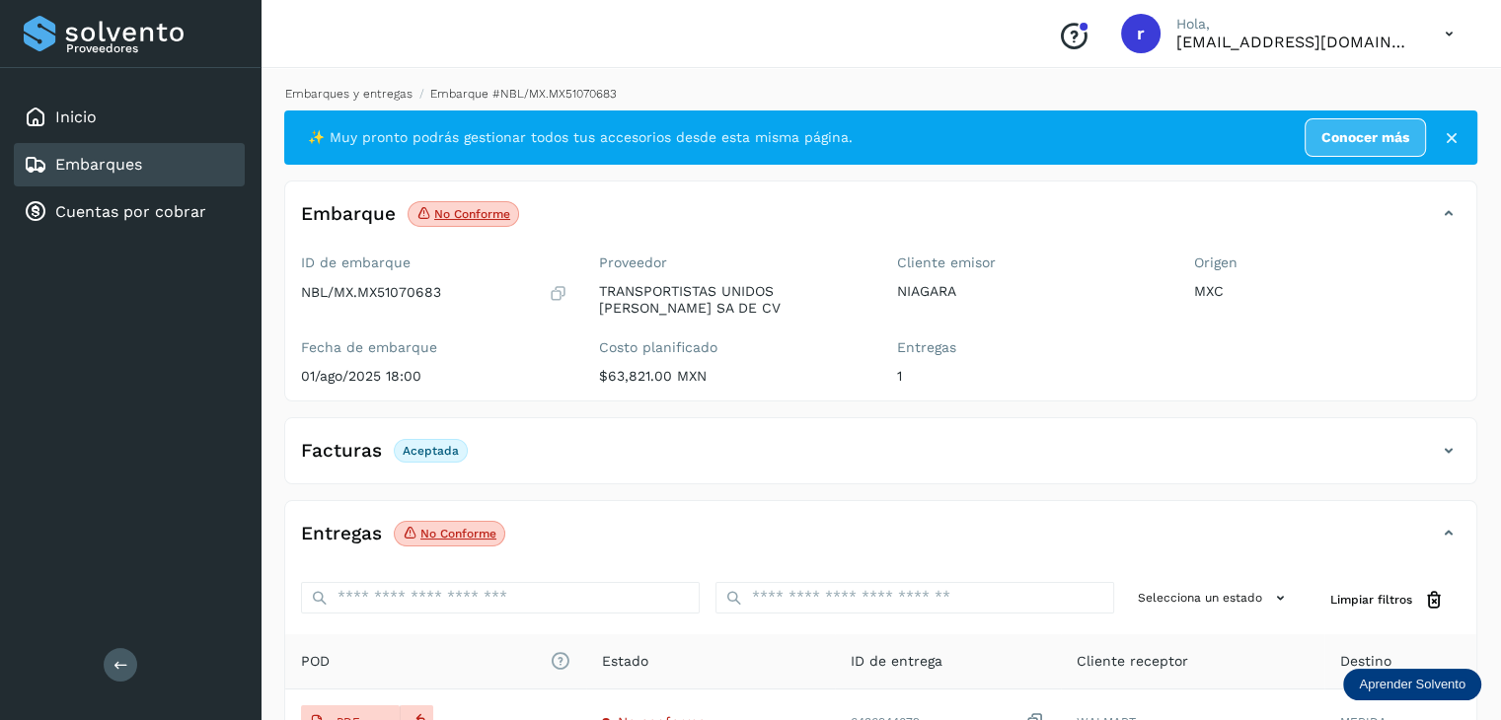
click at [367, 87] on link "Embarques y entregas" at bounding box center [348, 94] width 127 height 14
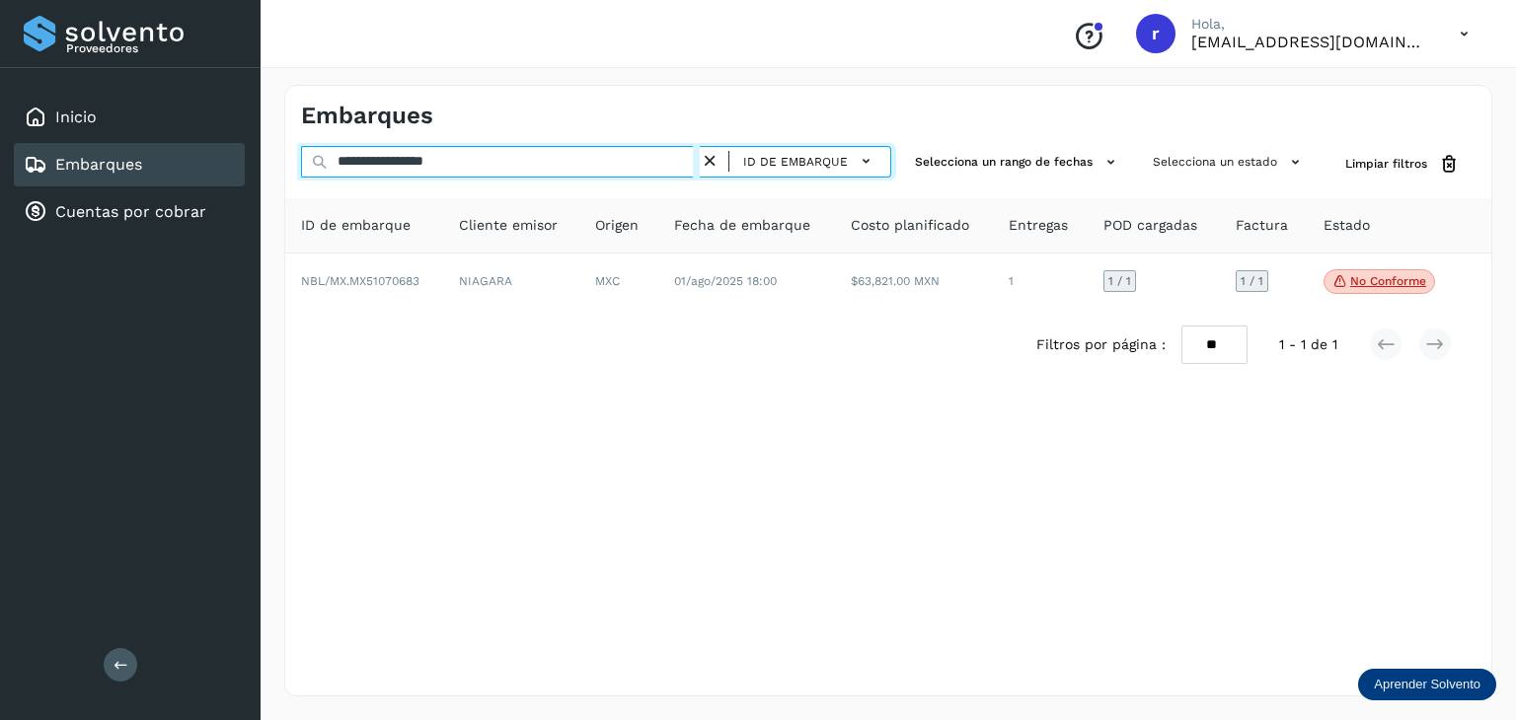
drag, startPoint x: 482, startPoint y: 165, endPoint x: 271, endPoint y: 160, distance: 210.2
click at [271, 160] on div "**********" at bounding box center [887, 390] width 1255 height 659
paste input "text"
type input "**********"
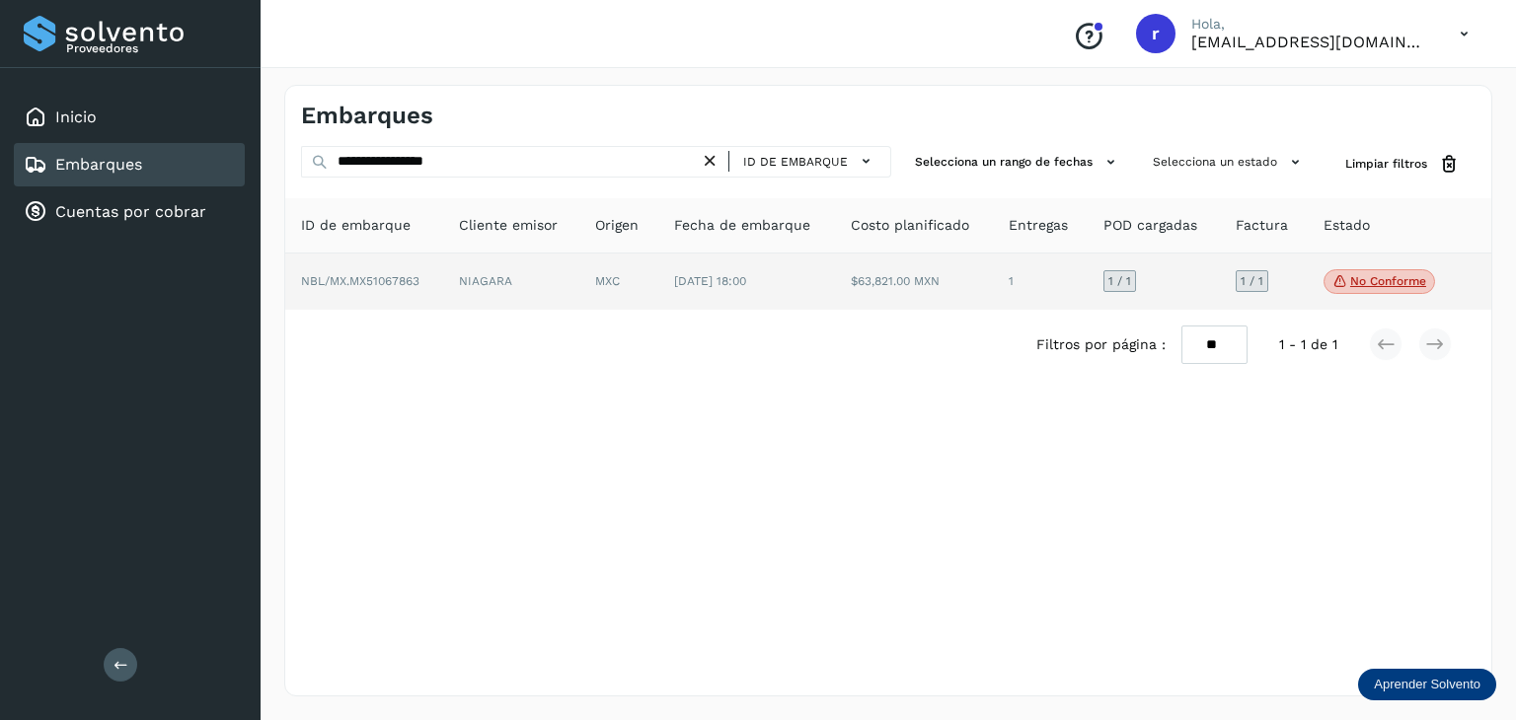
click at [579, 281] on td "NIAGARA" at bounding box center [618, 282] width 79 height 57
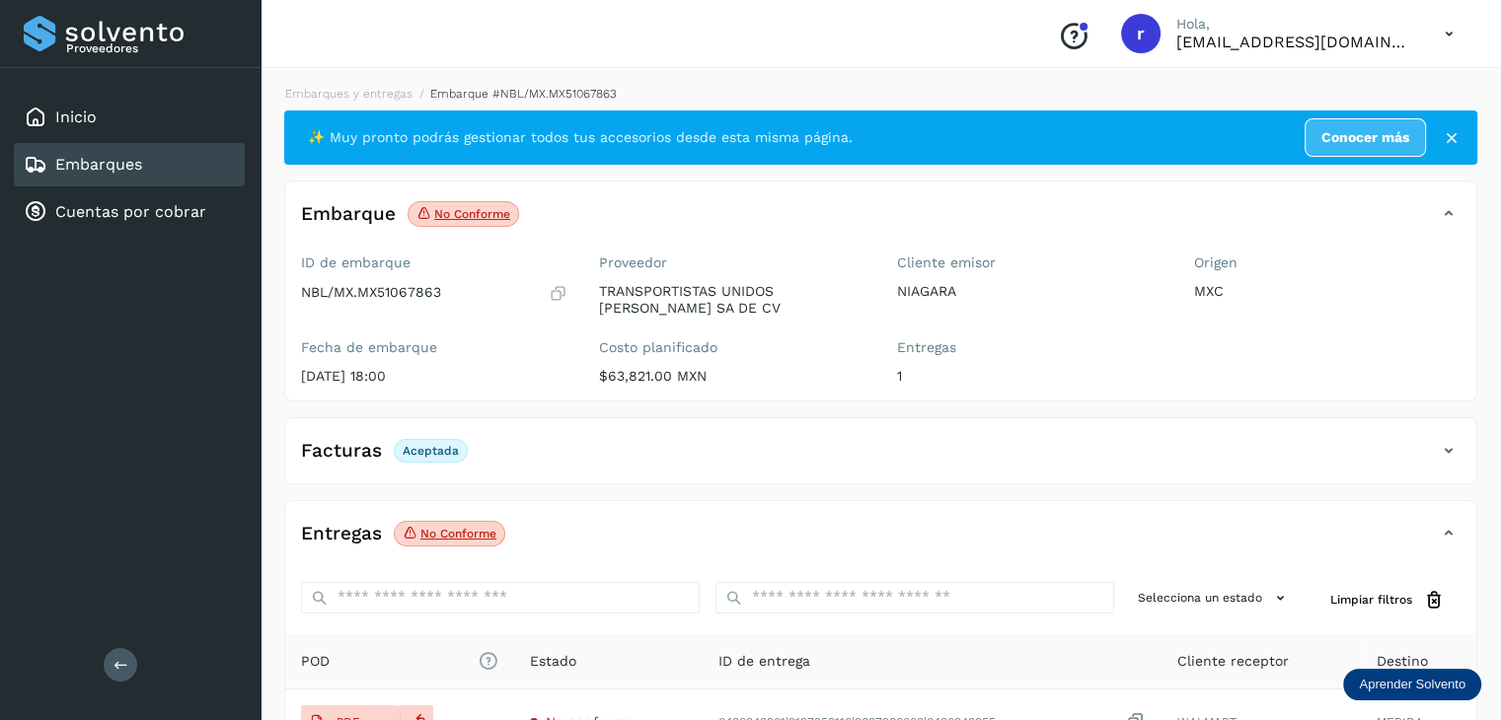
click at [442, 535] on p "No conforme" at bounding box center [458, 534] width 76 height 14
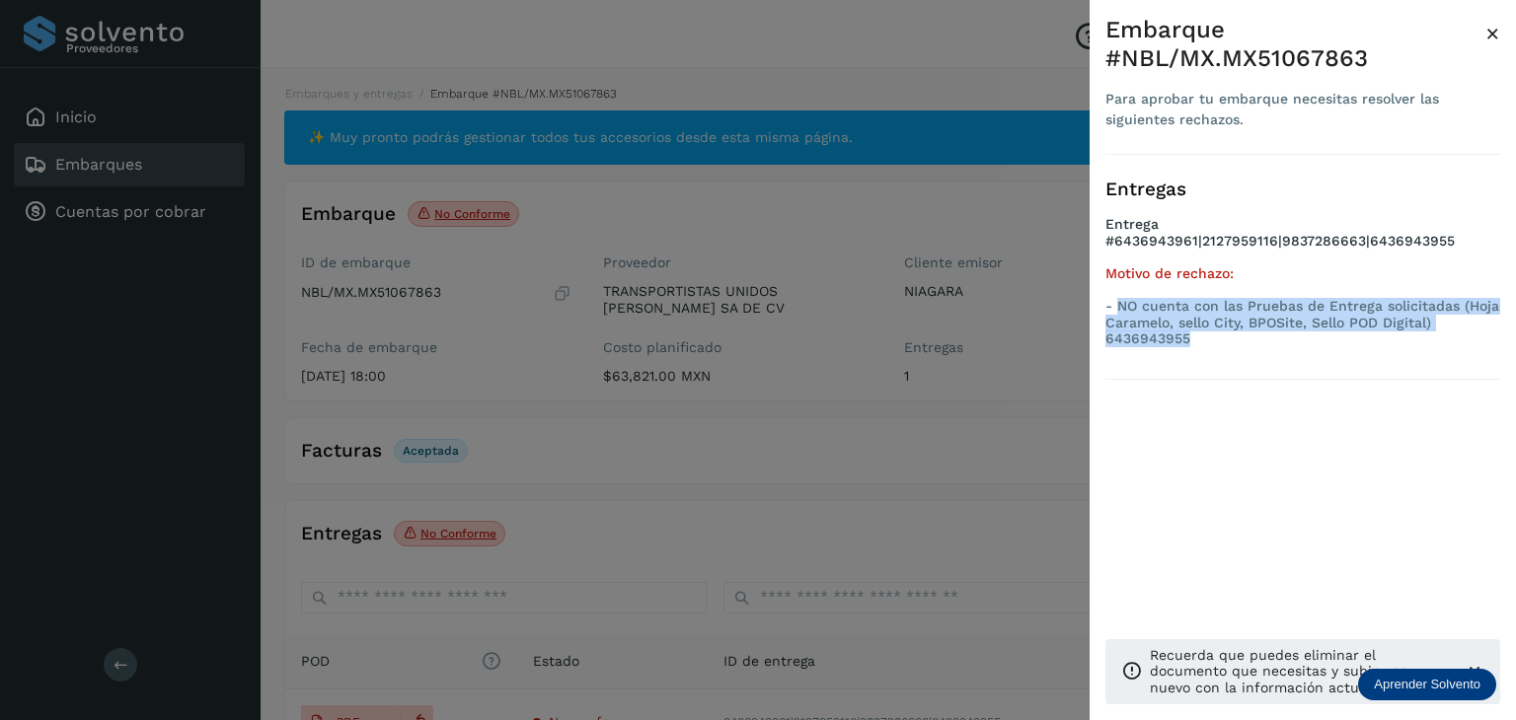
drag, startPoint x: 1213, startPoint y: 343, endPoint x: 1120, endPoint y: 301, distance: 102.0
click at [1120, 301] on p "- NO cuenta con las Pruebas de Entrega solicitadas (Hoja Caramelo, sello City, …" at bounding box center [1302, 322] width 395 height 49
copy p "NO cuenta con las Pruebas de Entrega solicitadas (Hoja Caramelo, sello City, BP…"
click at [367, 312] on div at bounding box center [758, 360] width 1516 height 720
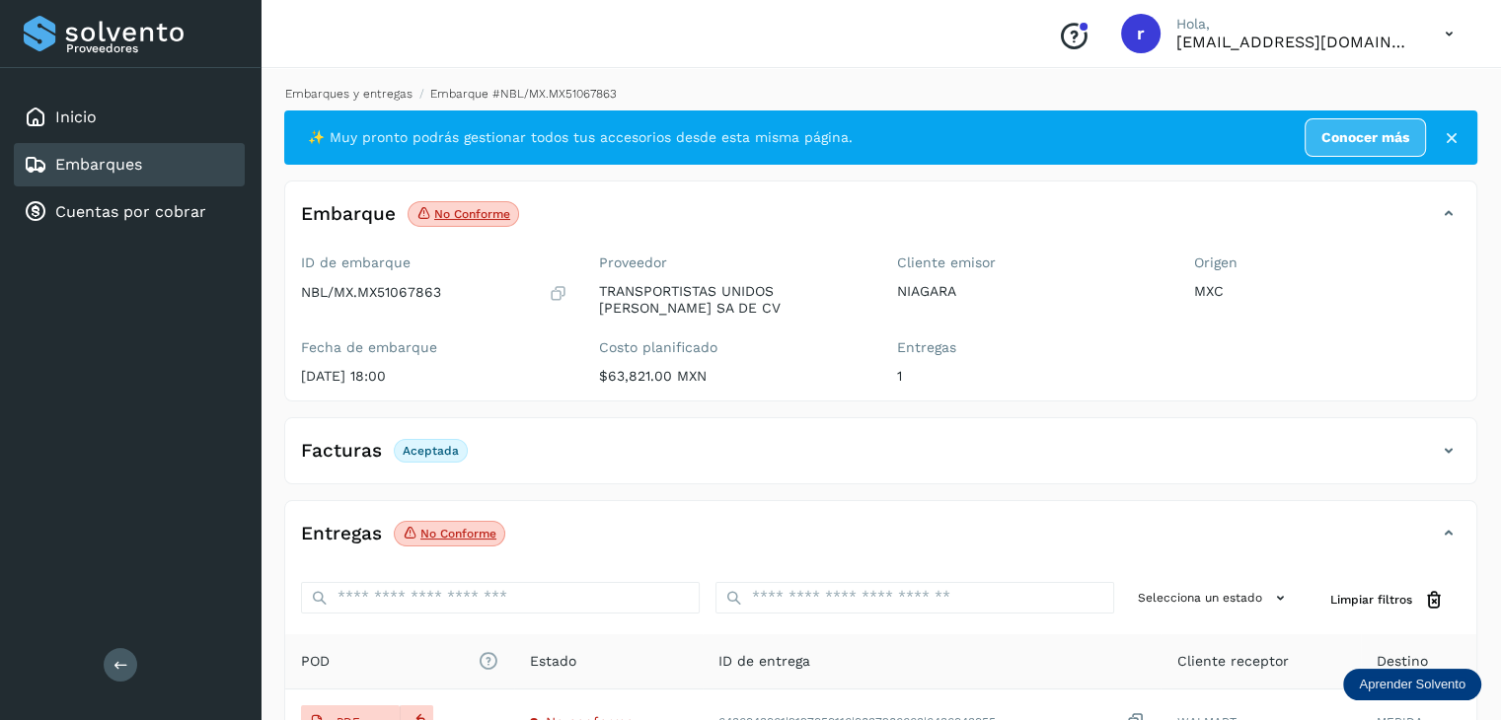
click at [387, 88] on link "Embarques y entregas" at bounding box center [348, 94] width 127 height 14
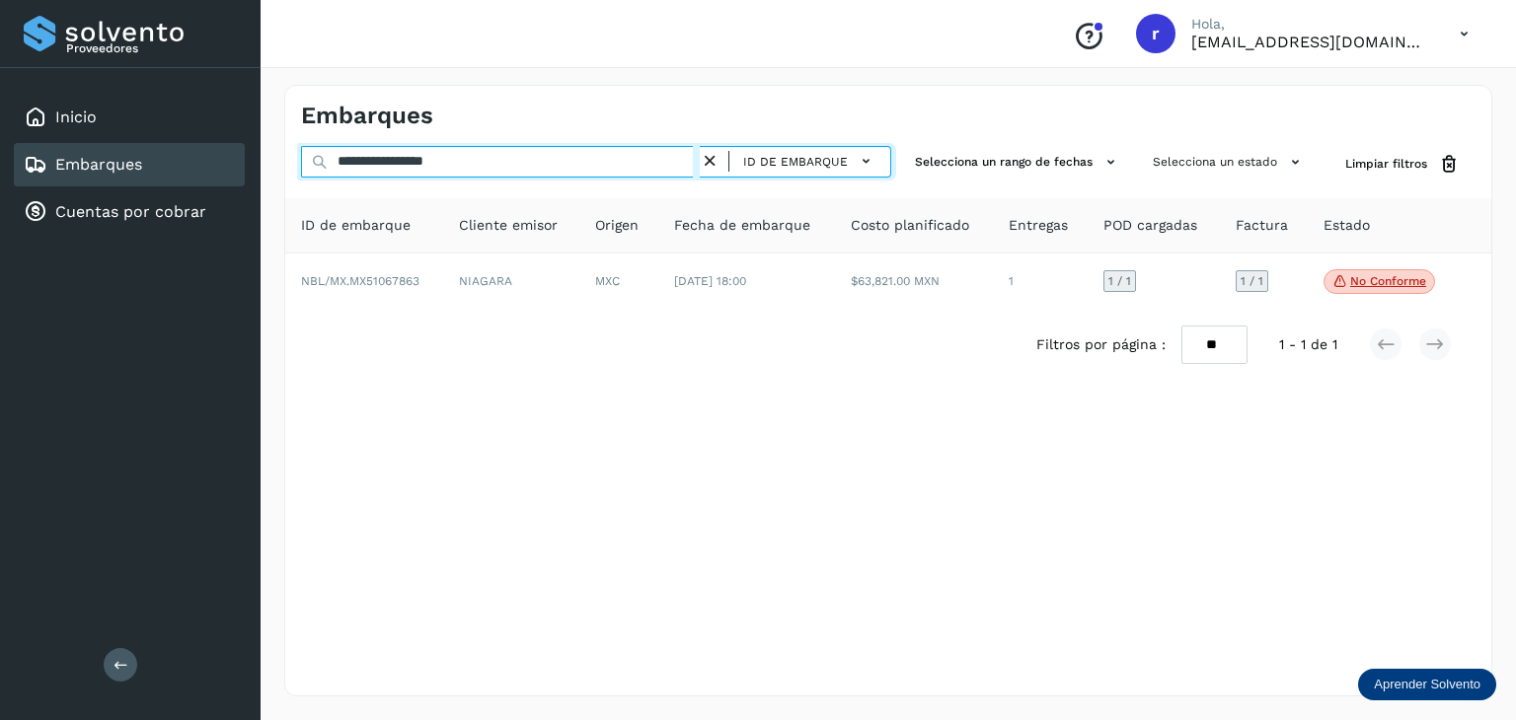
drag, startPoint x: 482, startPoint y: 159, endPoint x: 257, endPoint y: 152, distance: 225.1
click at [258, 152] on div "**********" at bounding box center [758, 360] width 1516 height 720
paste input "text"
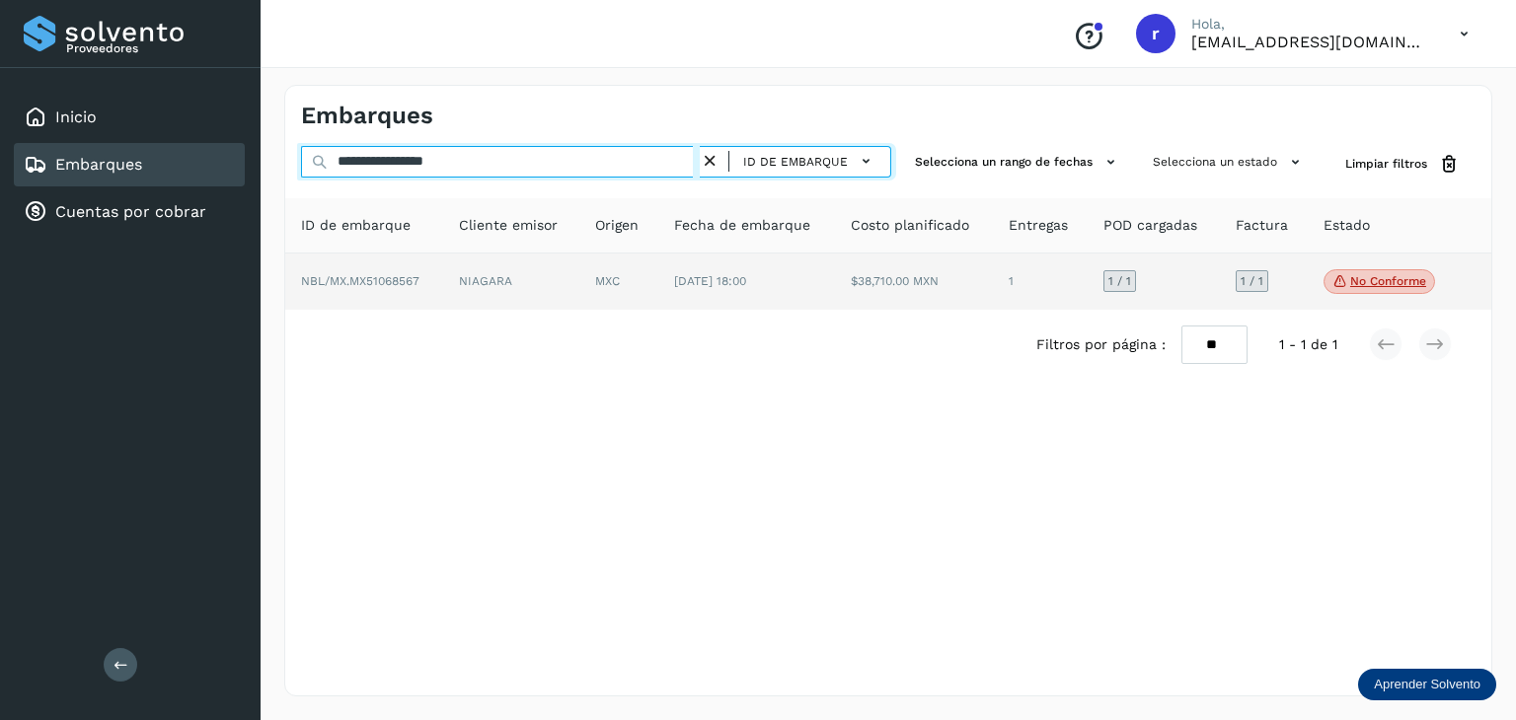
type input "**********"
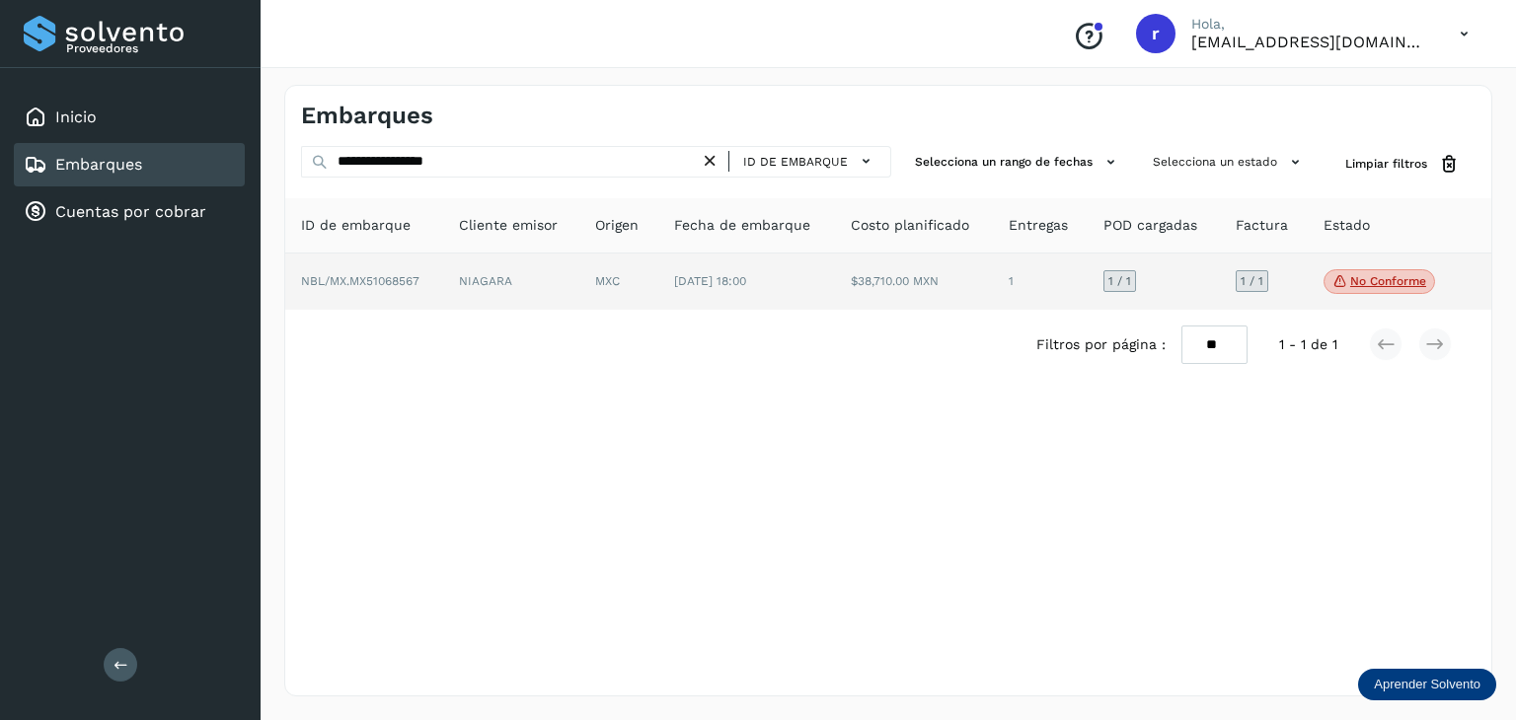
click at [443, 273] on td "NBL/MX.MX51068567" at bounding box center [511, 282] width 137 height 57
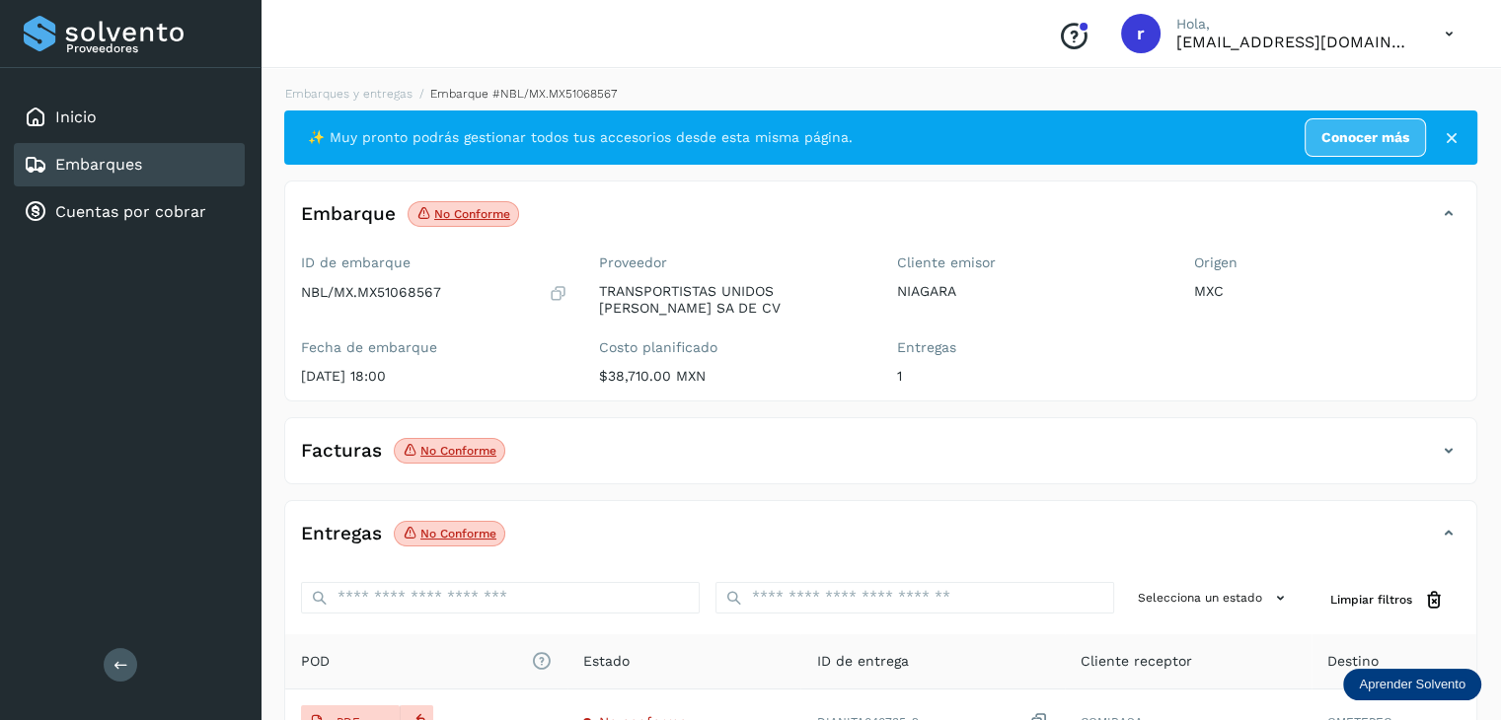
click at [458, 450] on p "No conforme" at bounding box center [458, 451] width 76 height 14
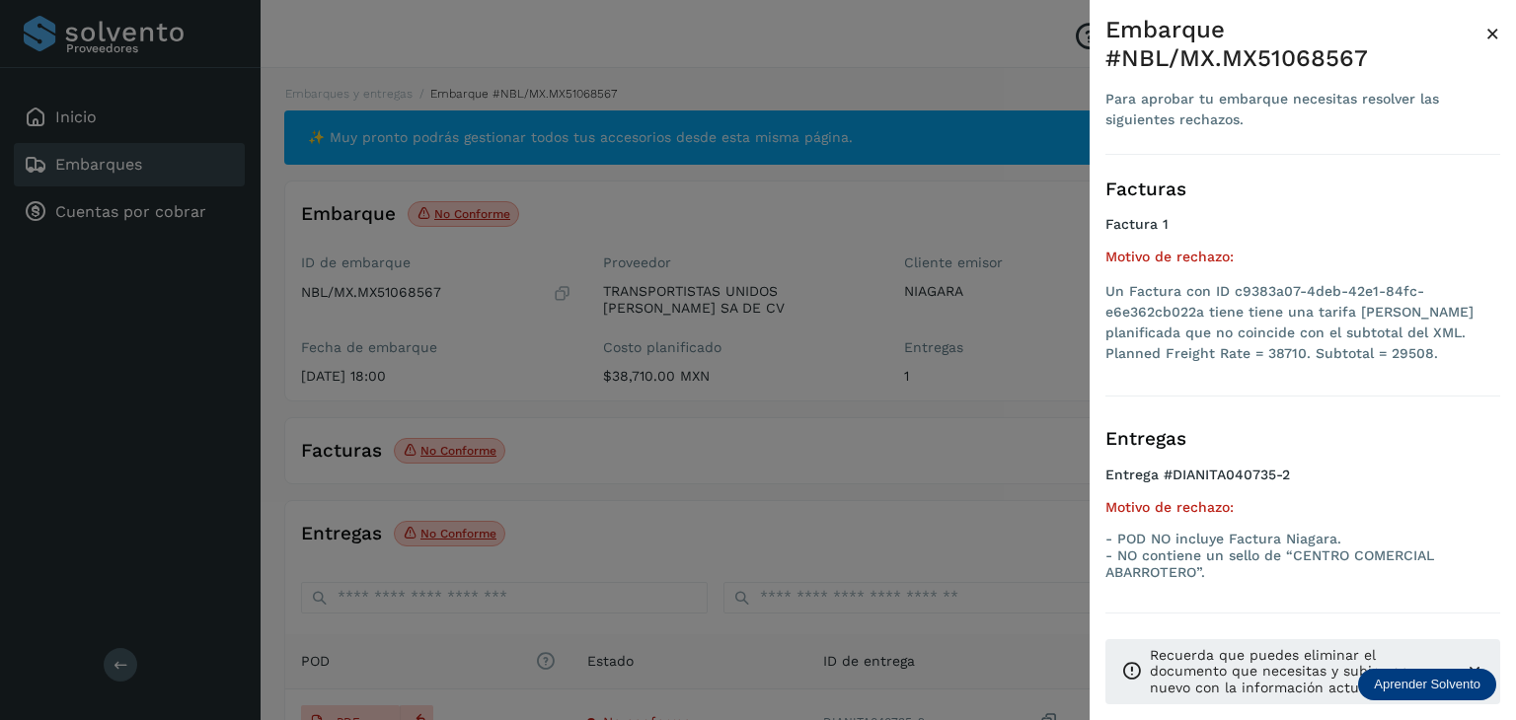
click at [430, 530] on div at bounding box center [758, 360] width 1516 height 720
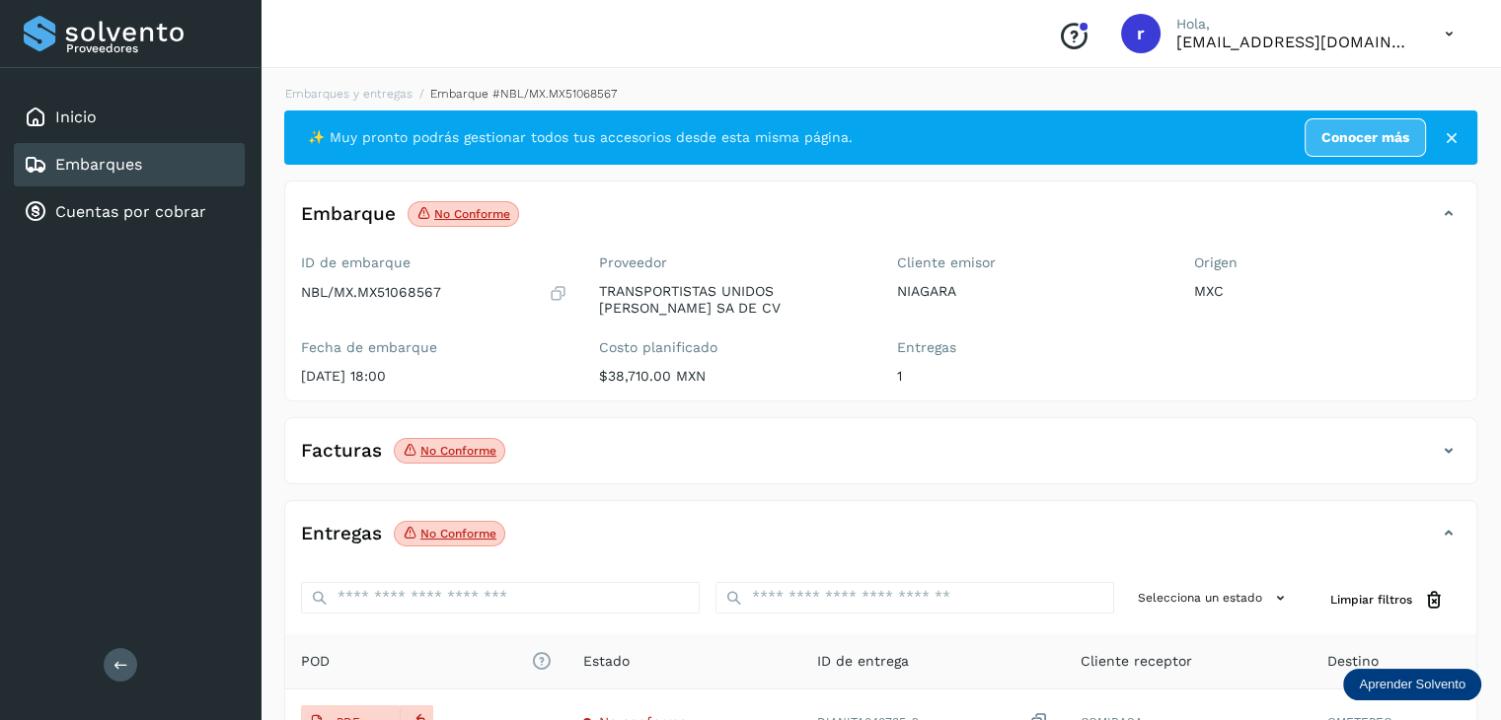
click at [440, 534] on p "No conforme" at bounding box center [458, 534] width 76 height 14
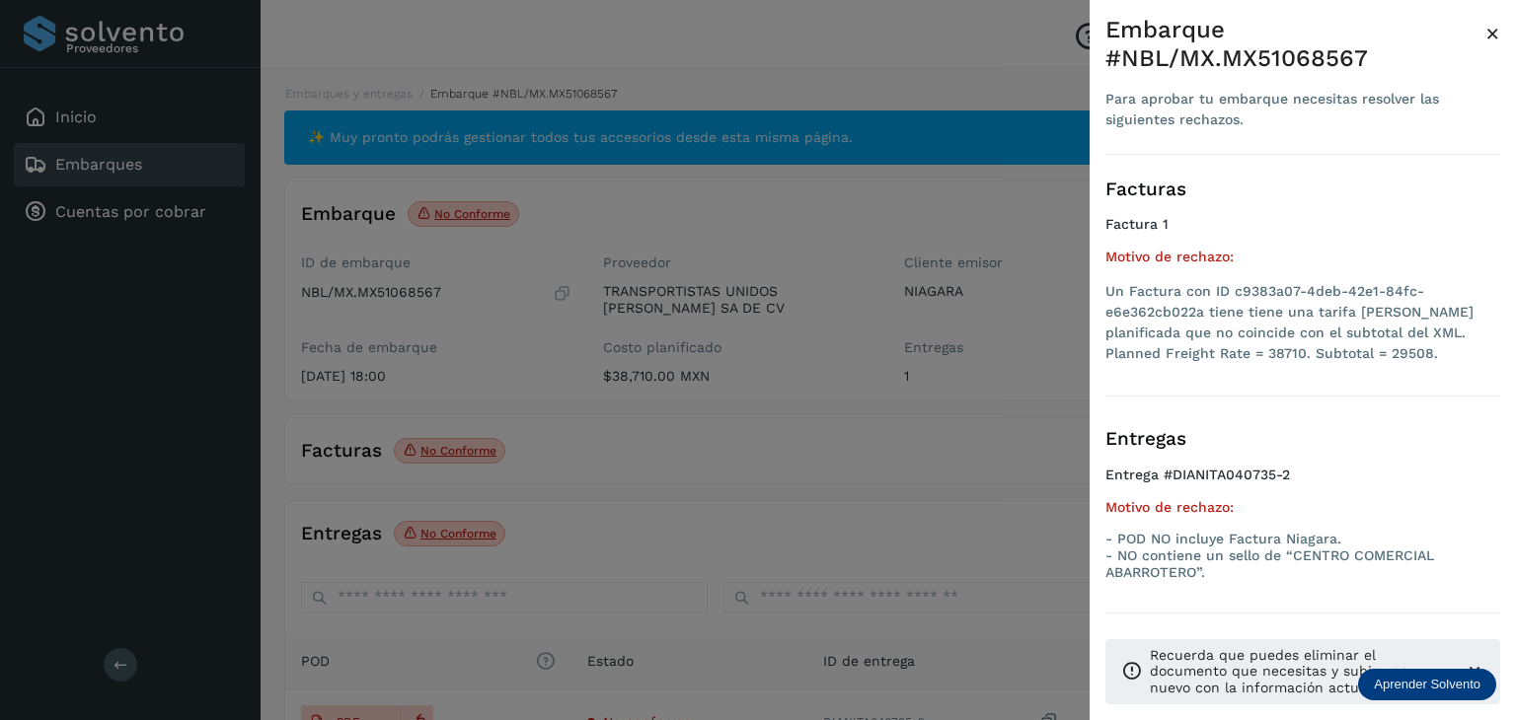
click at [1336, 352] on li "Un Factura con ID c9383a07-4deb-42e1-84fc-e6e362cb022a tiene tiene una tarifa […" at bounding box center [1302, 322] width 395 height 83
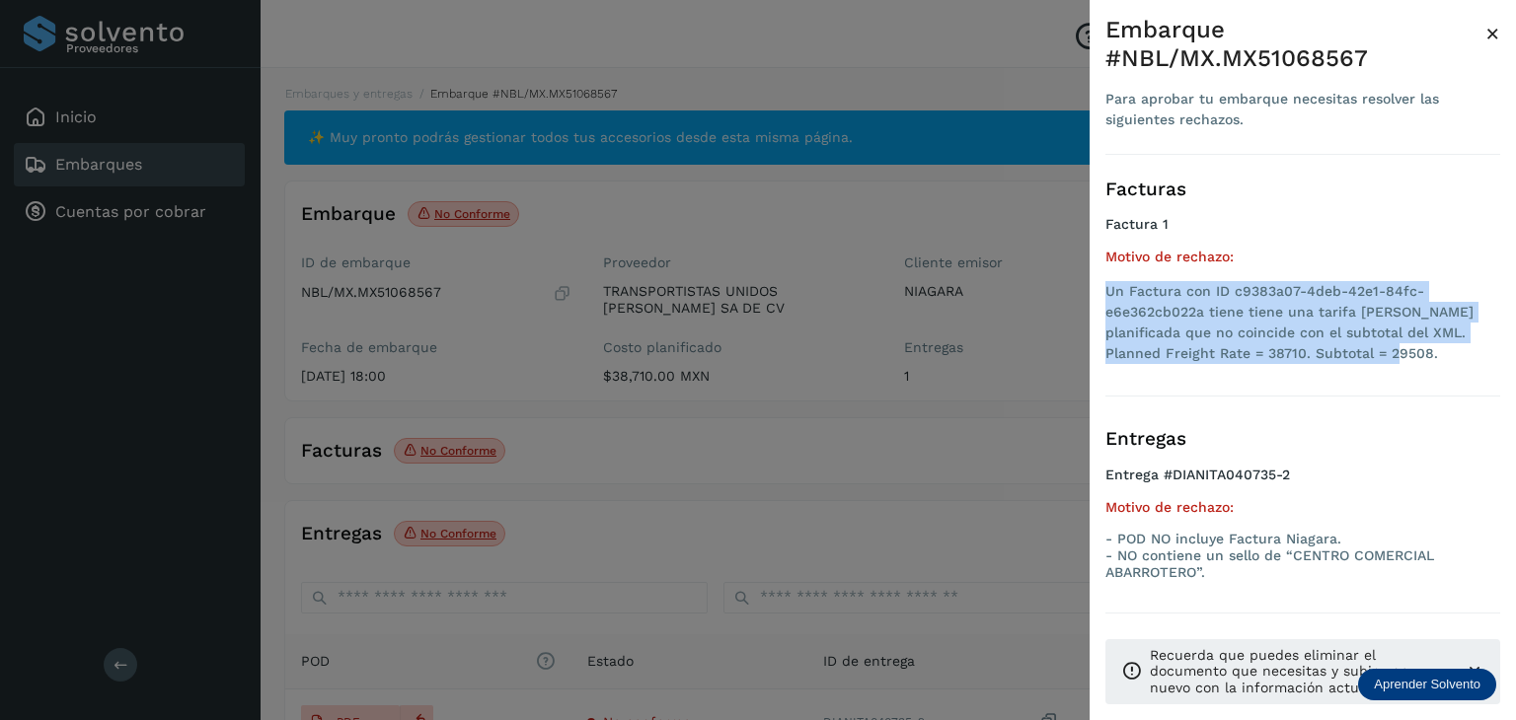
drag, startPoint x: 1329, startPoint y: 355, endPoint x: 1106, endPoint y: 285, distance: 233.7
click at [1106, 285] on li "Un Factura con ID c9383a07-4deb-42e1-84fc-e6e362cb022a tiene tiene una tarifa […" at bounding box center [1302, 322] width 395 height 83
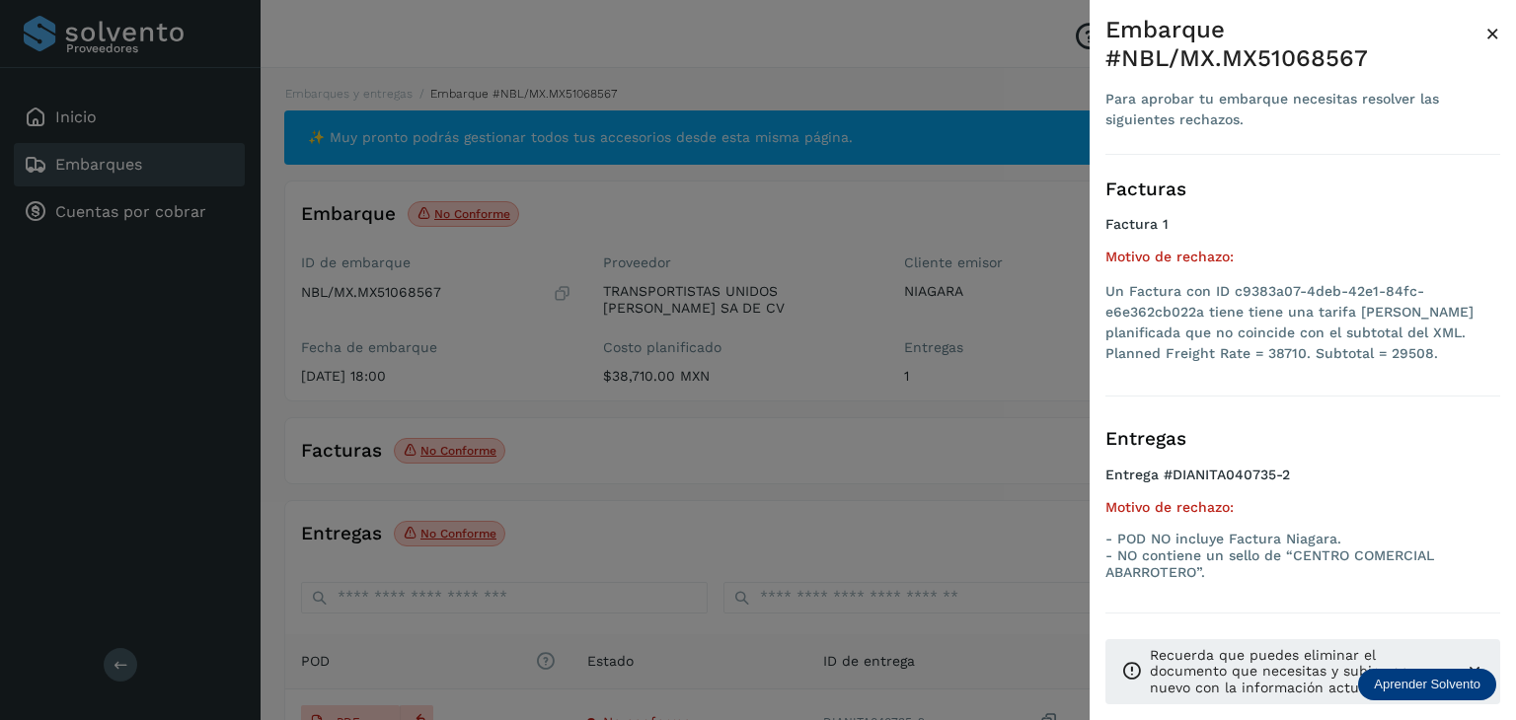
click at [558, 229] on div at bounding box center [758, 360] width 1516 height 720
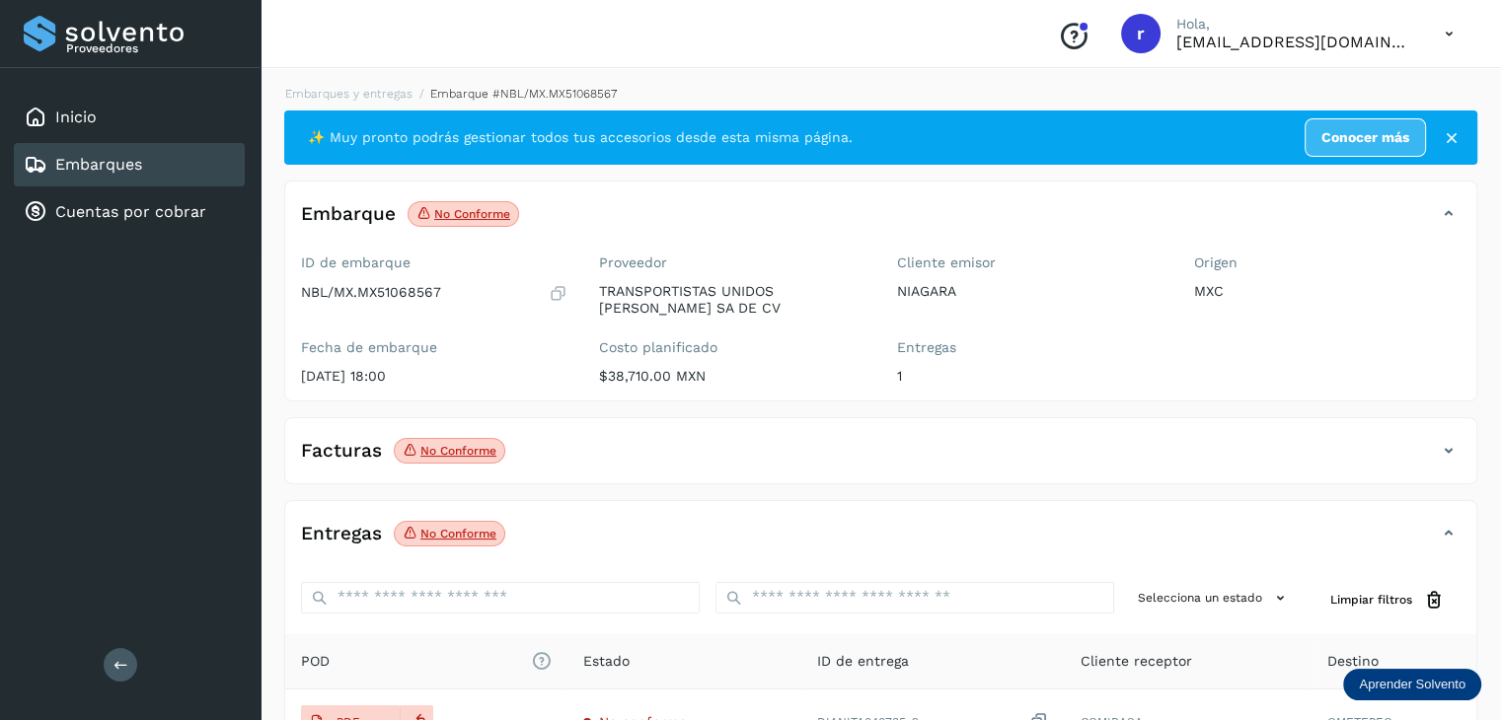
click at [463, 217] on p "No conforme" at bounding box center [472, 214] width 76 height 14
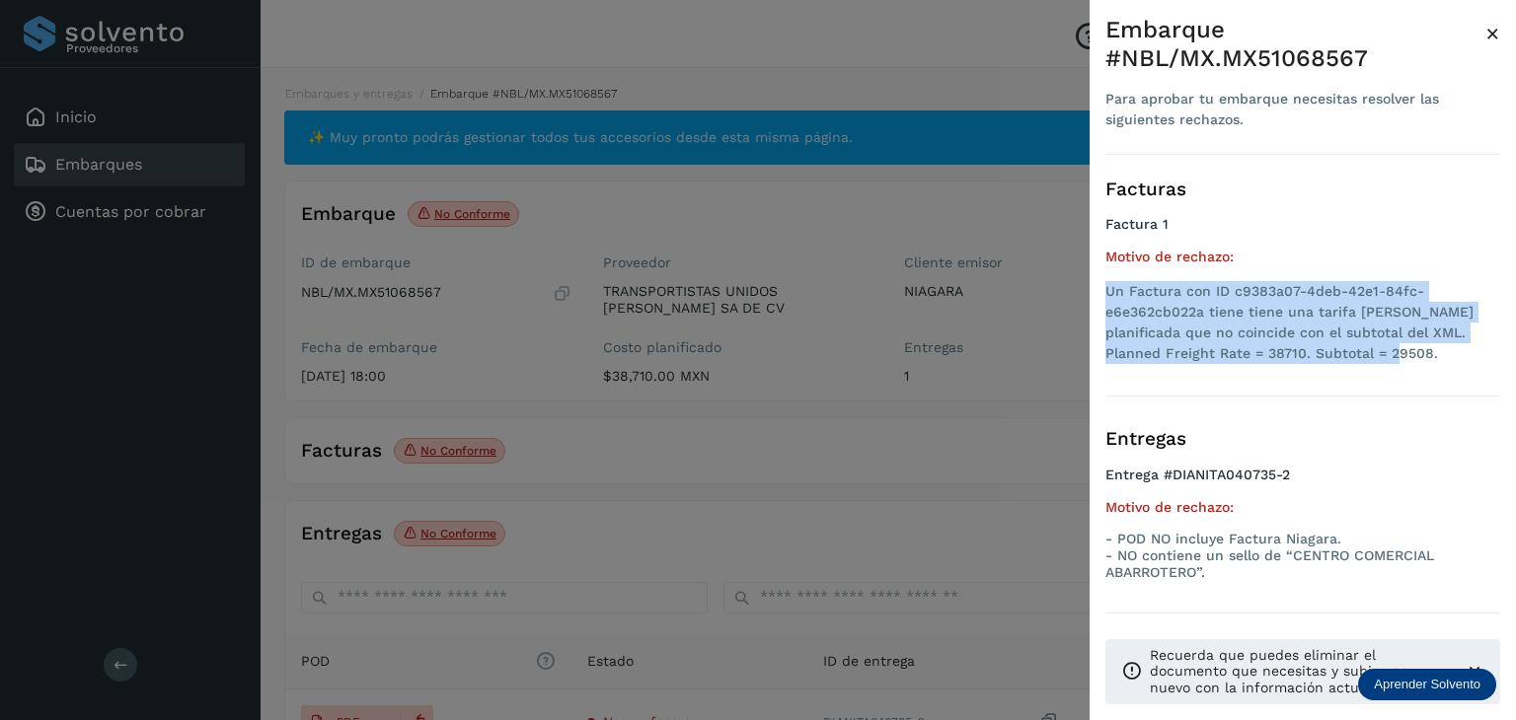
drag, startPoint x: 1334, startPoint y: 350, endPoint x: 1101, endPoint y: 291, distance: 240.3
click at [1101, 291] on div "Embarque #NBL/MX.MX51068567 Para aprobar tu embarque necesitas resolver las sig…" at bounding box center [1302, 376] width 426 height 752
copy li "Un Factura con ID c9383a07-4deb-42e1-84fc-e6e362cb022a tiene tiene una tarifa […"
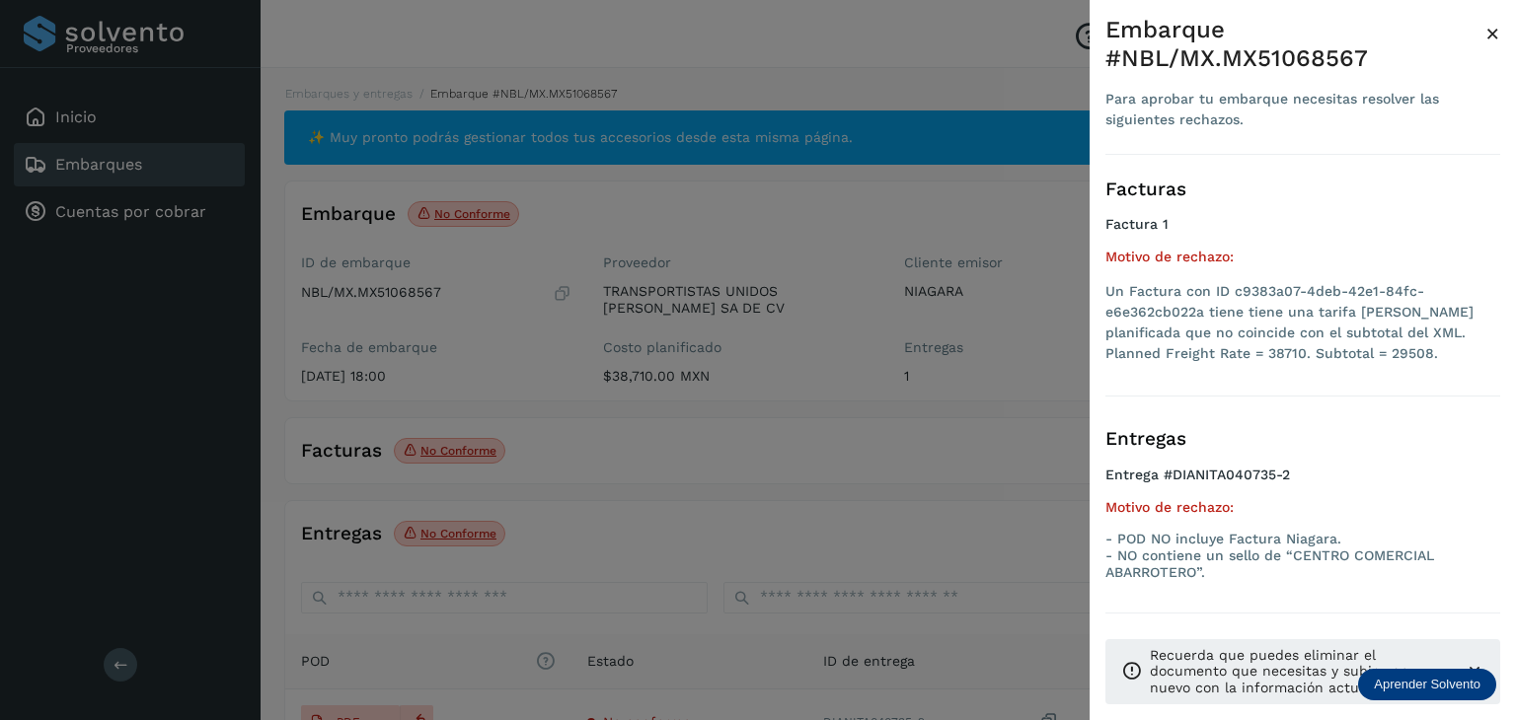
click at [1238, 571] on p "- POD NO incluye Factura Niagara. - NO contiene un sello de “CENTRO COMERCIAL A…" at bounding box center [1302, 555] width 395 height 49
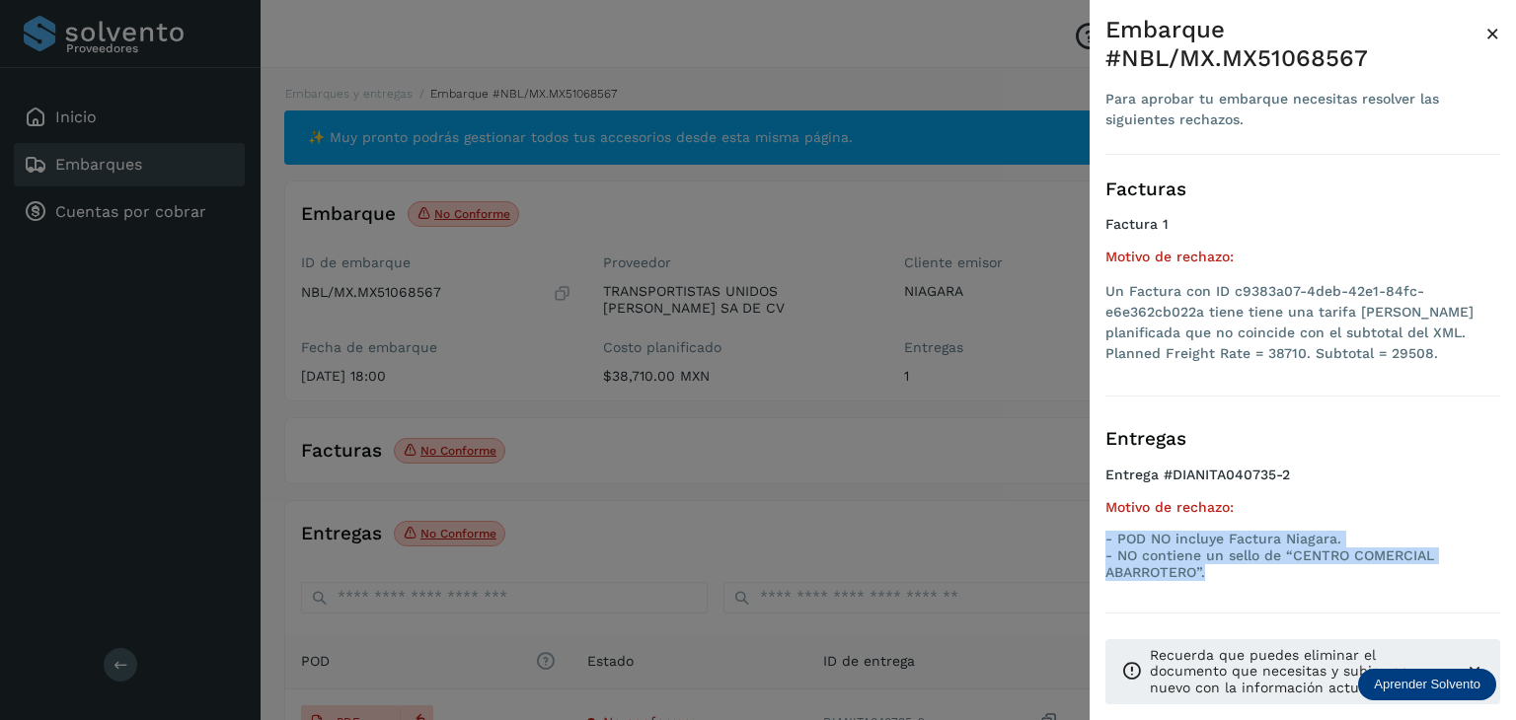
drag, startPoint x: 1237, startPoint y: 571, endPoint x: 1106, endPoint y: 539, distance: 135.2
click at [1106, 539] on p "- POD NO incluye Factura Niagara. - NO contiene un sello de “CENTRO COMERCIAL A…" at bounding box center [1302, 555] width 395 height 49
copy div "- POD NO incluye Factura Niagara. - NO contiene un sello de “CENTRO COMERCIAL A…"
drag, startPoint x: 513, startPoint y: 360, endPoint x: 513, endPoint y: 343, distance: 16.8
click at [513, 360] on div at bounding box center [758, 360] width 1516 height 720
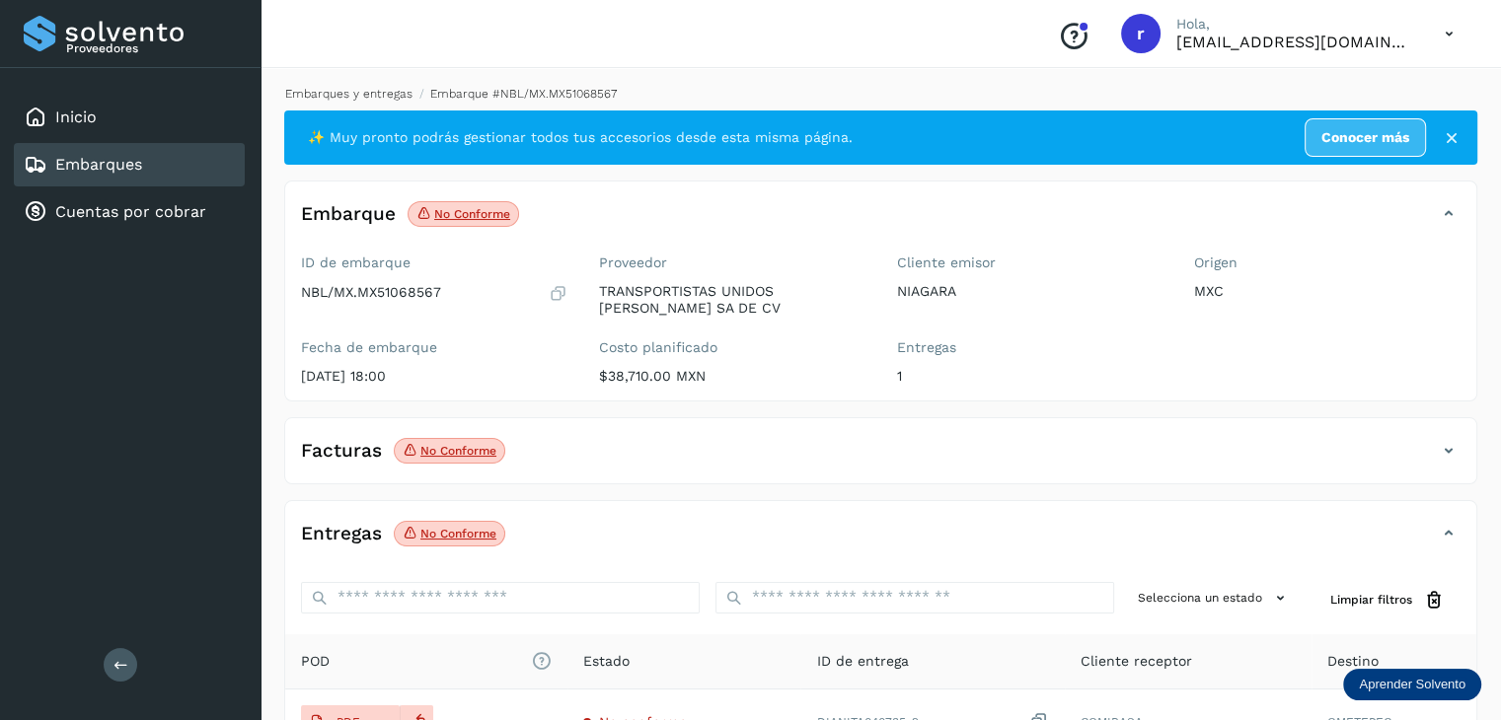
click at [393, 89] on link "Embarques y entregas" at bounding box center [348, 94] width 127 height 14
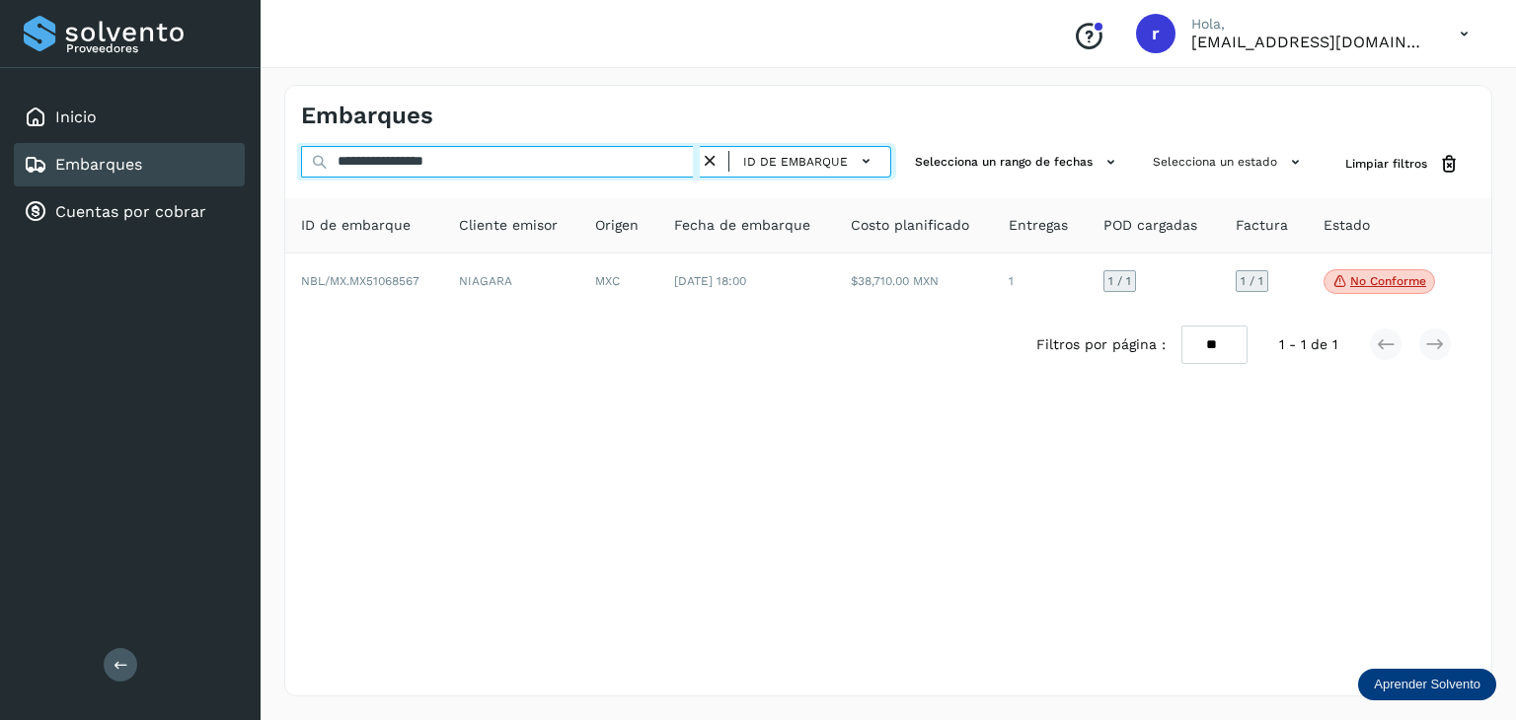
drag, startPoint x: 493, startPoint y: 159, endPoint x: 272, endPoint y: 151, distance: 221.2
click at [272, 151] on div "**********" at bounding box center [887, 390] width 1255 height 659
paste input "text"
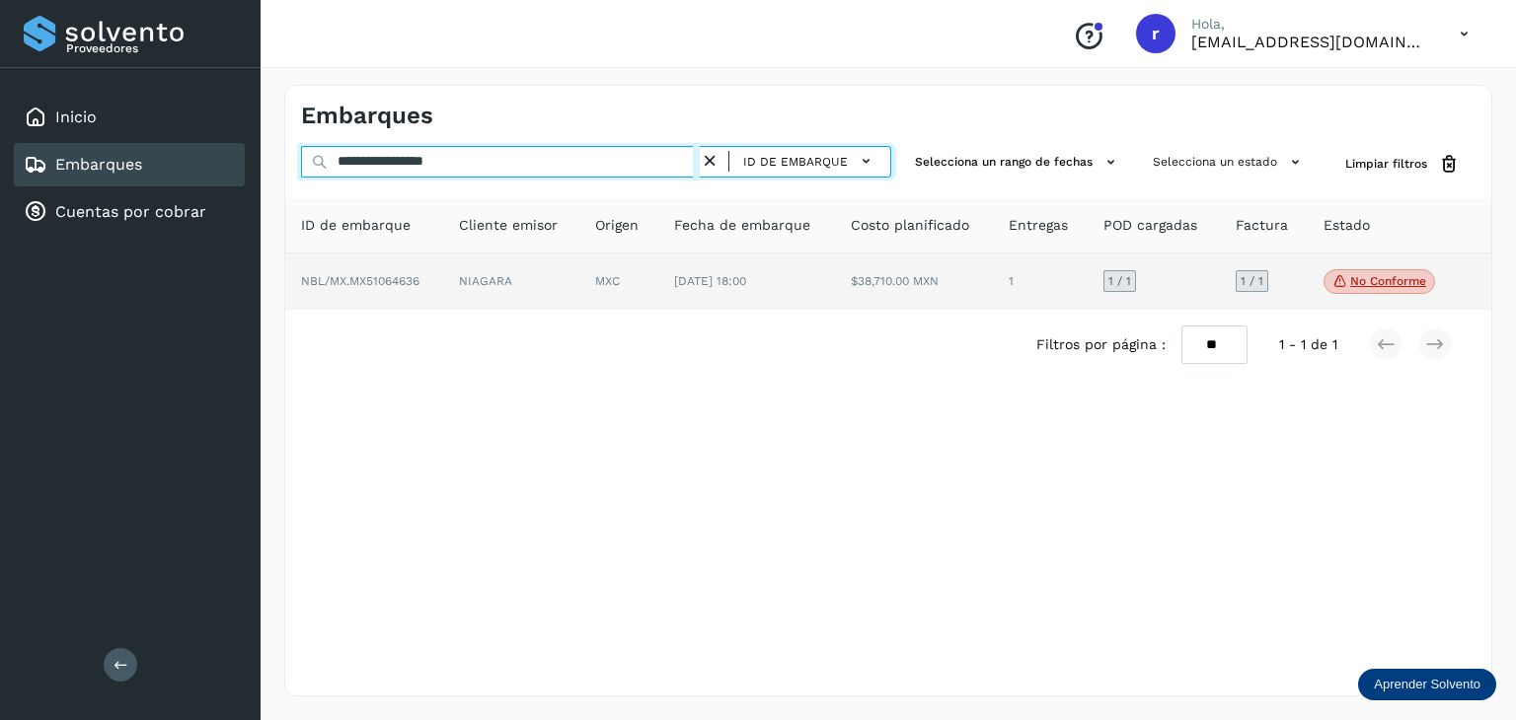
type input "**********"
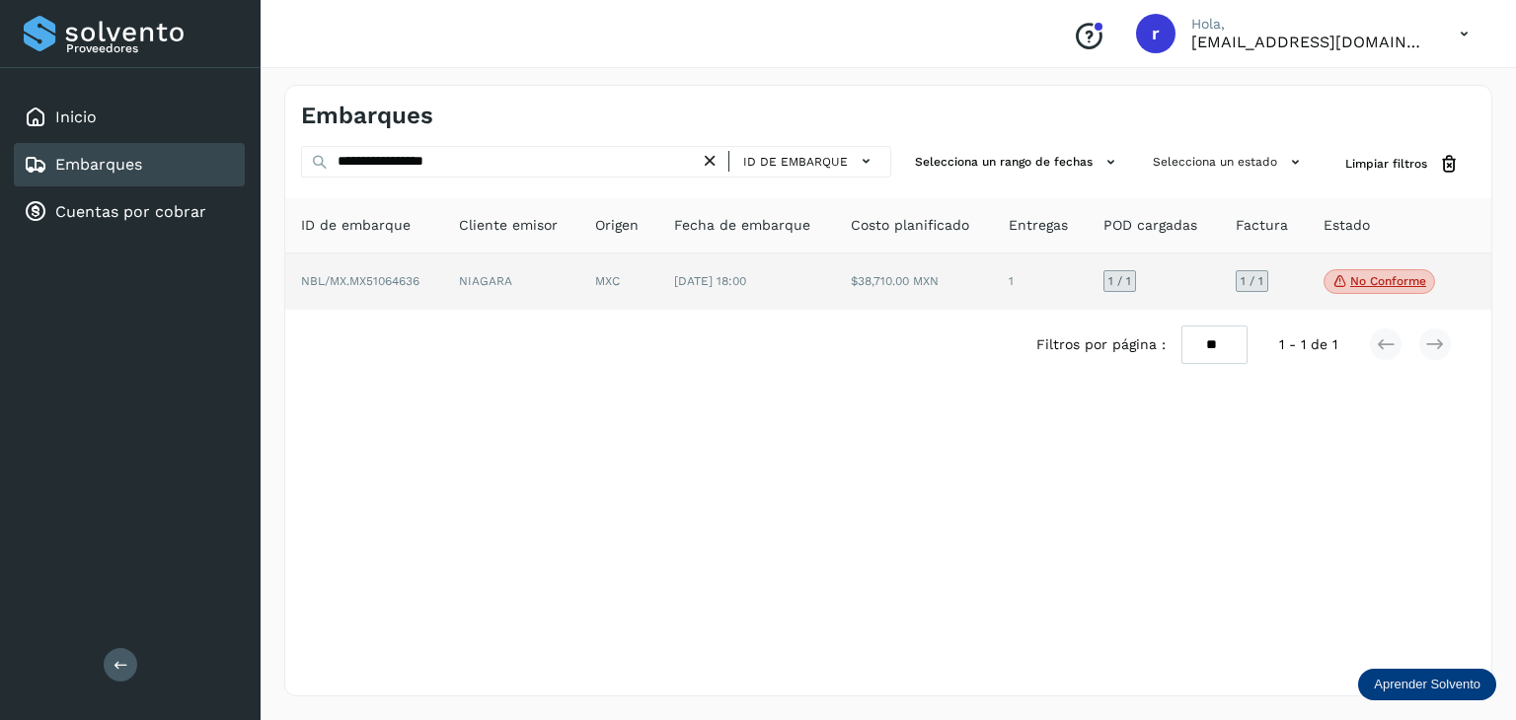
click at [405, 278] on span "NBL/MX.MX51064636" at bounding box center [360, 281] width 118 height 14
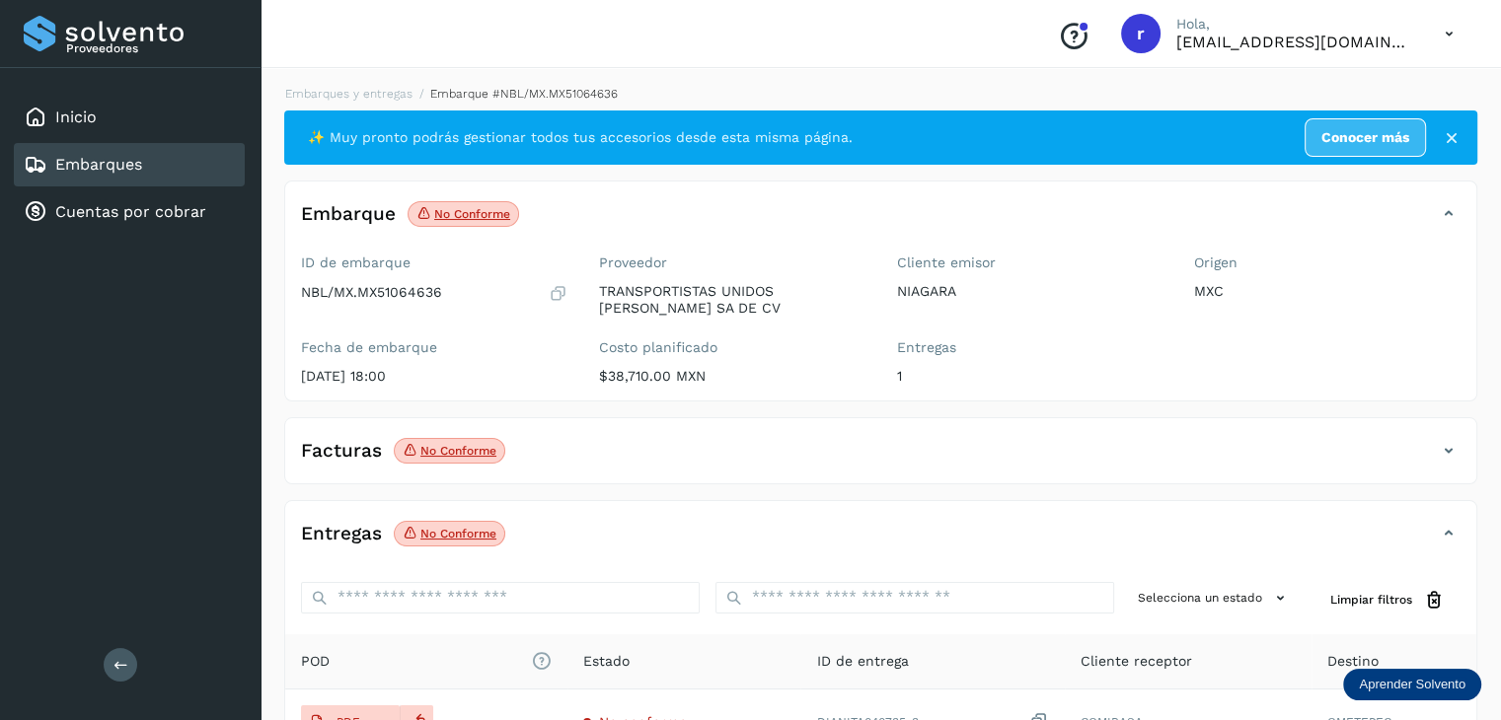
click at [454, 221] on span "No conforme Verifica el estado de la factura o entregas asociadas a este embarq…" at bounding box center [464, 214] width 112 height 26
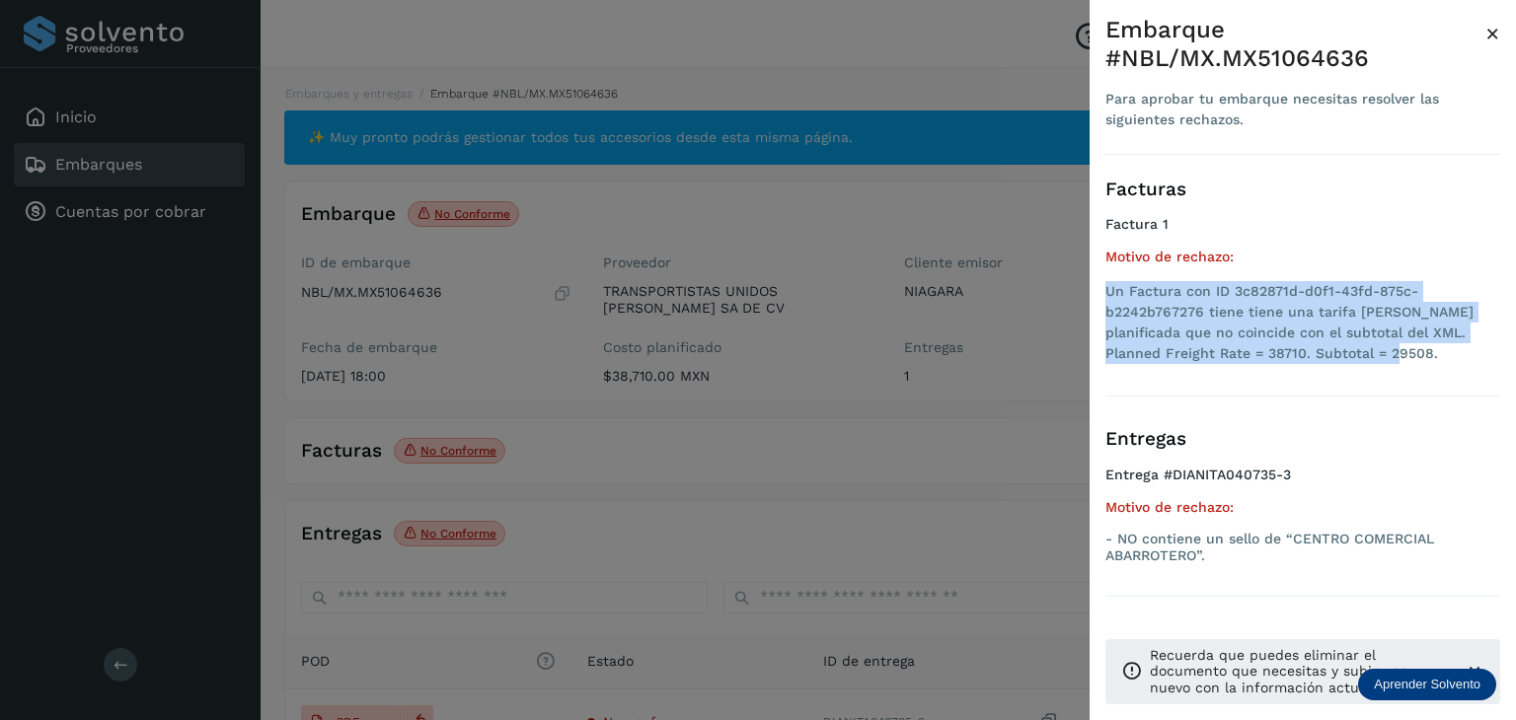
drag, startPoint x: 1332, startPoint y: 353, endPoint x: 1106, endPoint y: 289, distance: 234.9
click at [1106, 289] on li "Un Factura con ID 3c82871d-d0f1-43fd-875c-b2242b767276 tiene tiene una tarifa […" at bounding box center [1302, 322] width 395 height 83
copy li "Un Factura con ID 3c82871d-d0f1-43fd-875c-b2242b767276 tiene tiene una tarifa […"
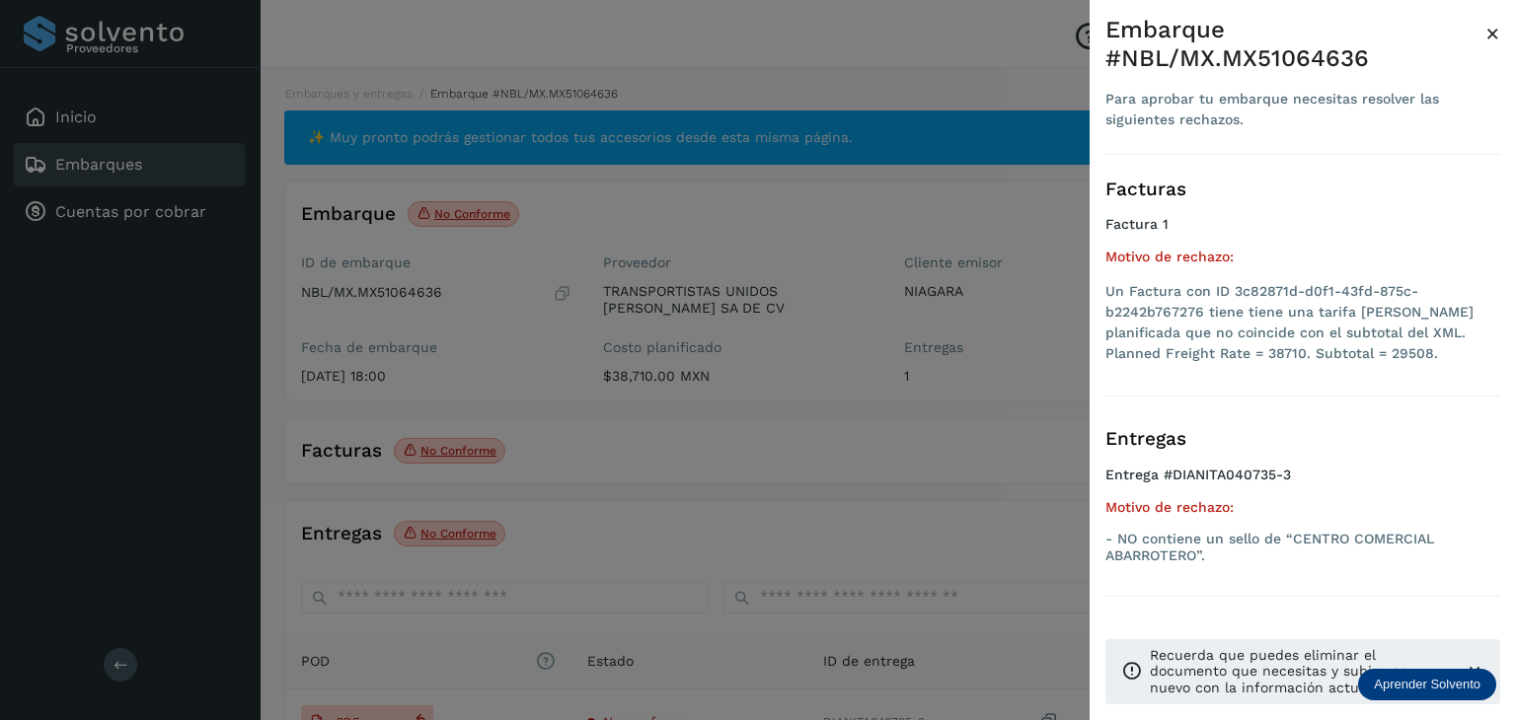
click at [1283, 534] on p "- NO contiene un sello de “CENTRO COMERCIAL ABARROTERO”." at bounding box center [1302, 548] width 395 height 34
drag, startPoint x: 1239, startPoint y: 553, endPoint x: 1115, endPoint y: 544, distance: 124.6
click at [1115, 544] on p "- NO contiene un sello de “CENTRO COMERCIAL ABARROTERO”." at bounding box center [1302, 548] width 395 height 34
copy p "NO contiene un sello de “CENTRO COMERCIAL ABARROTERO”."
click at [560, 435] on div at bounding box center [758, 360] width 1516 height 720
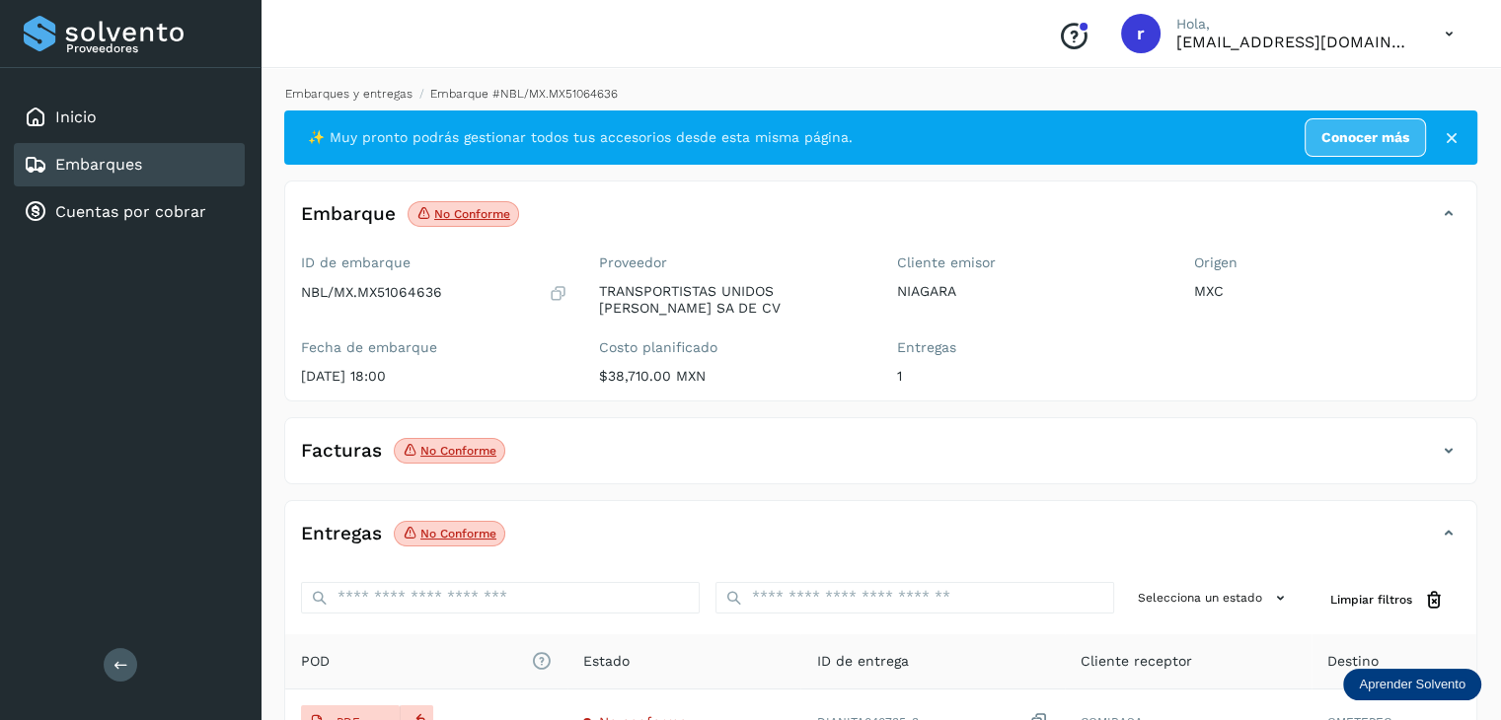
click at [339, 90] on link "Embarques y entregas" at bounding box center [348, 94] width 127 height 14
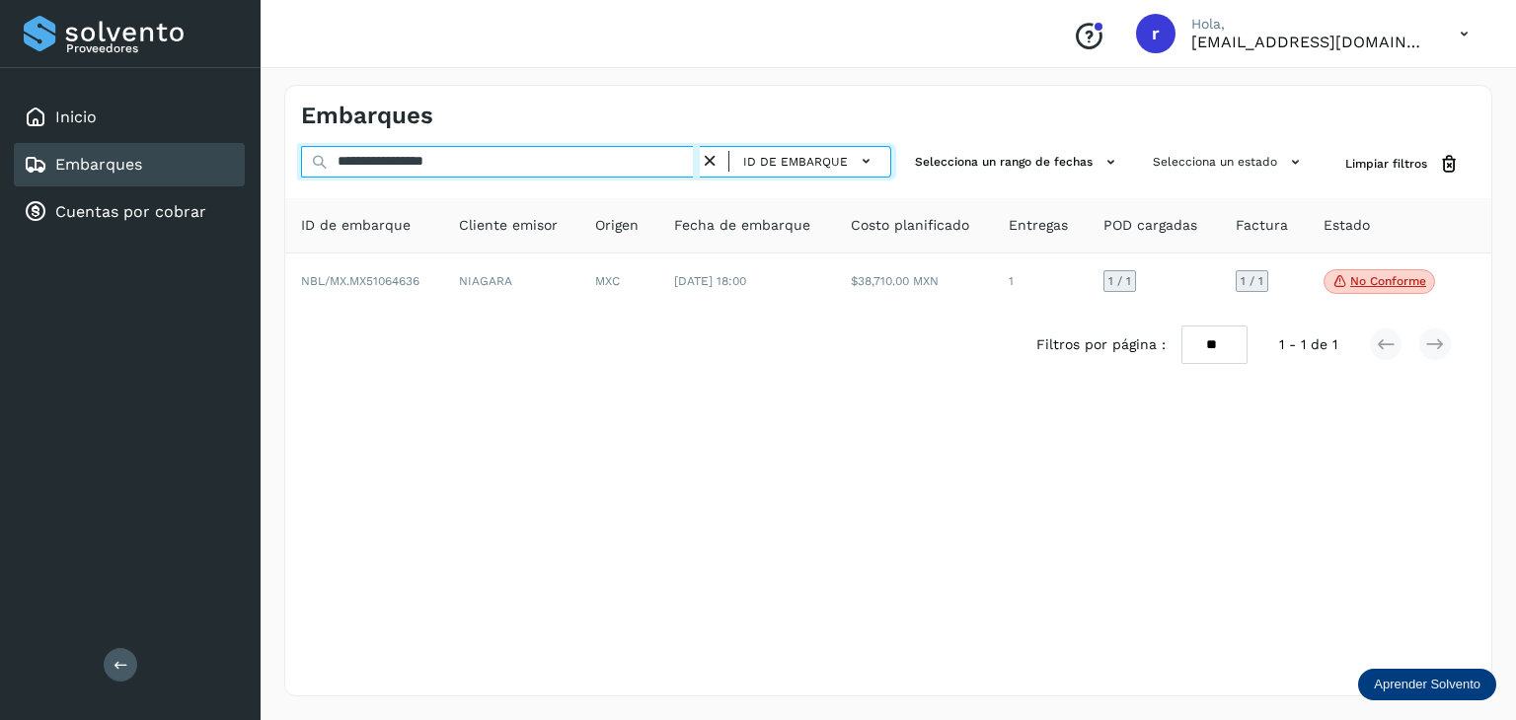
drag, startPoint x: 520, startPoint y: 171, endPoint x: 257, endPoint y: 143, distance: 264.9
click at [257, 144] on div "**********" at bounding box center [758, 360] width 1516 height 720
paste input "text"
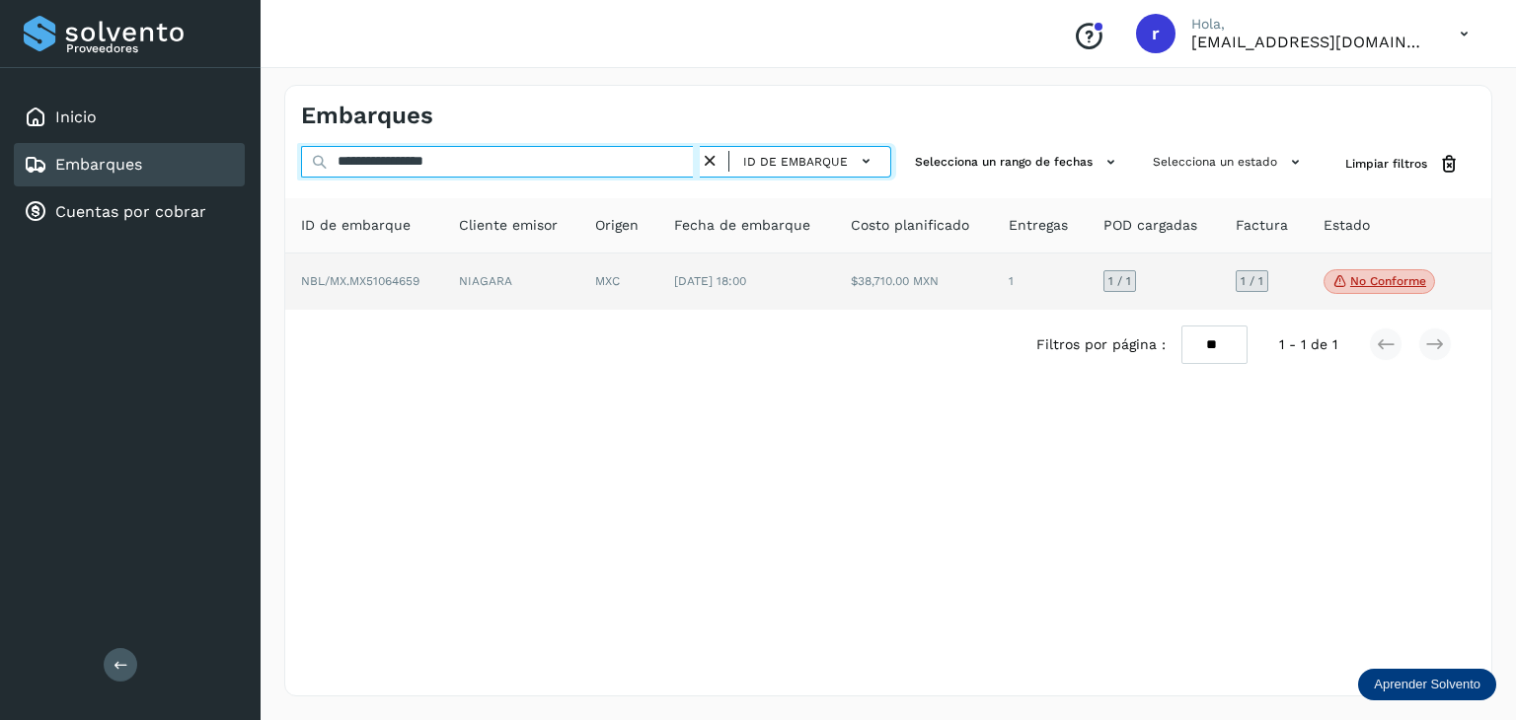
type input "**********"
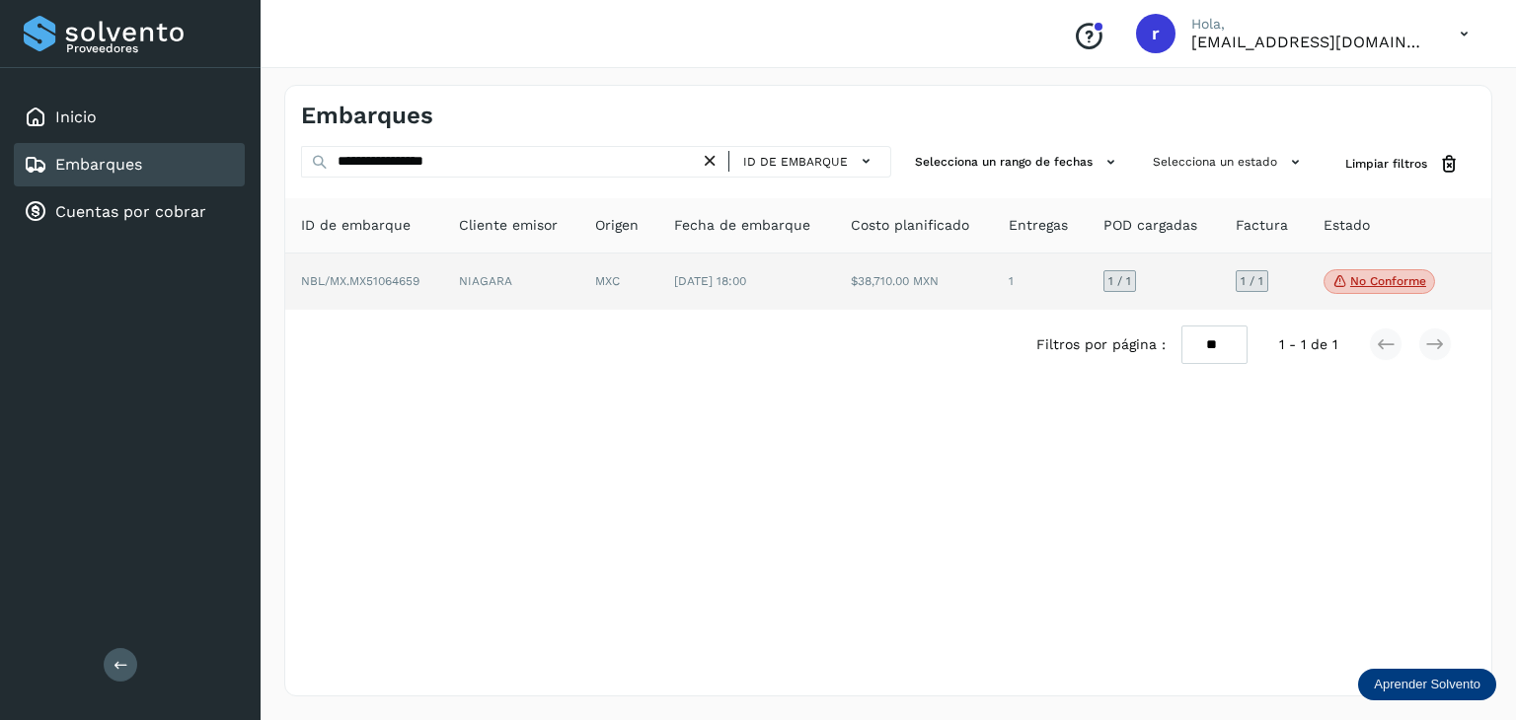
click at [443, 287] on td "NBL/MX.MX51064659" at bounding box center [511, 282] width 137 height 57
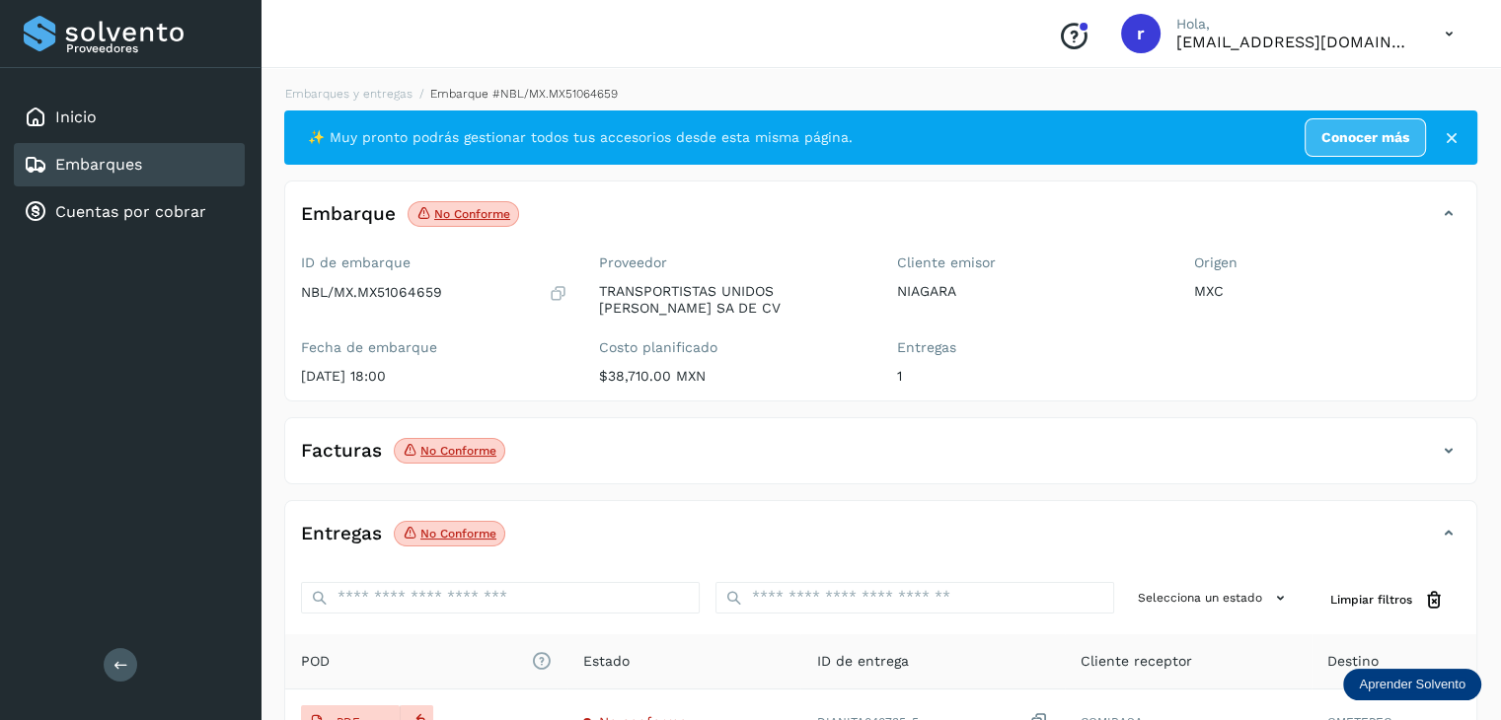
click at [462, 214] on p "No conforme" at bounding box center [472, 214] width 76 height 14
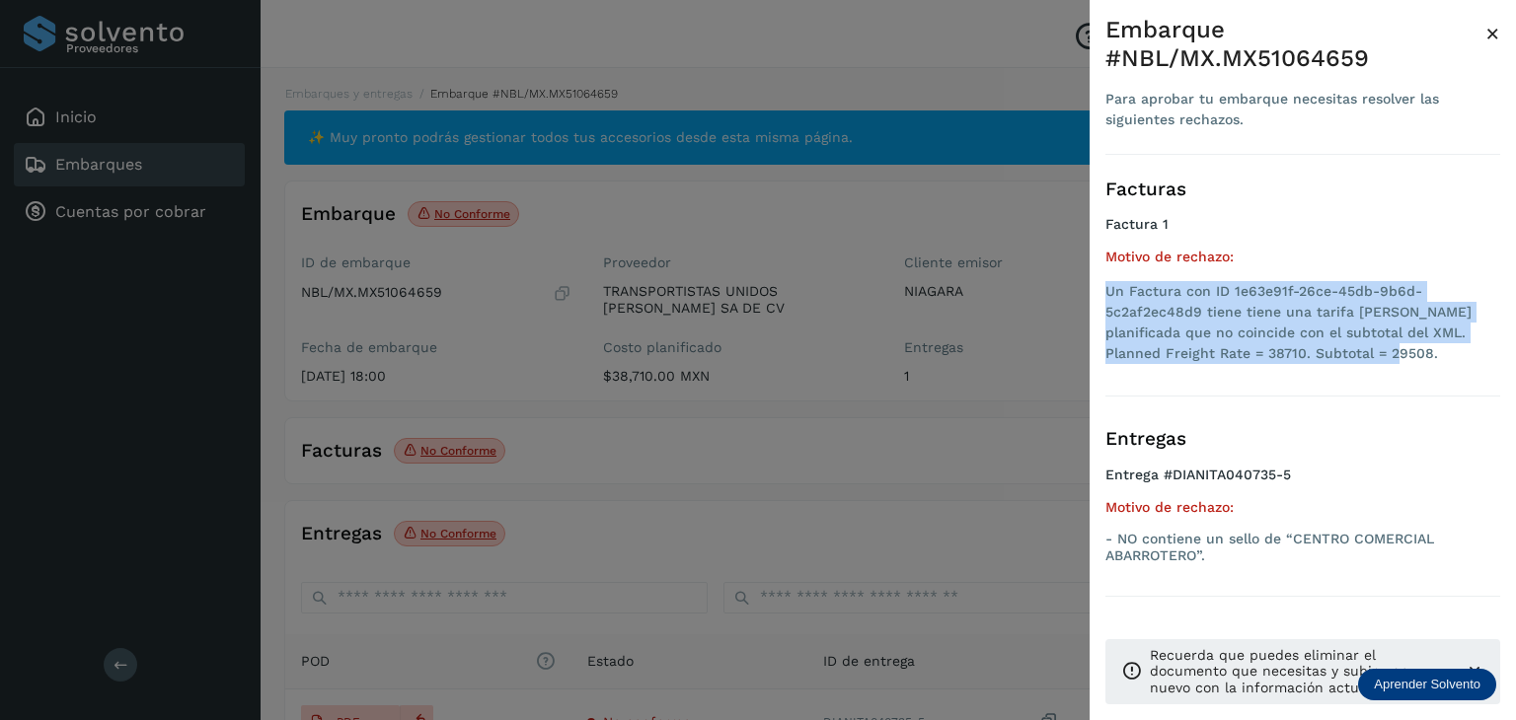
drag, startPoint x: 1279, startPoint y: 353, endPoint x: 1100, endPoint y: 290, distance: 189.4
click at [1100, 290] on div "Embarque #NBL/MX.MX51064659 Para aprobar tu embarque necesitas resolver las sig…" at bounding box center [1302, 376] width 426 height 752
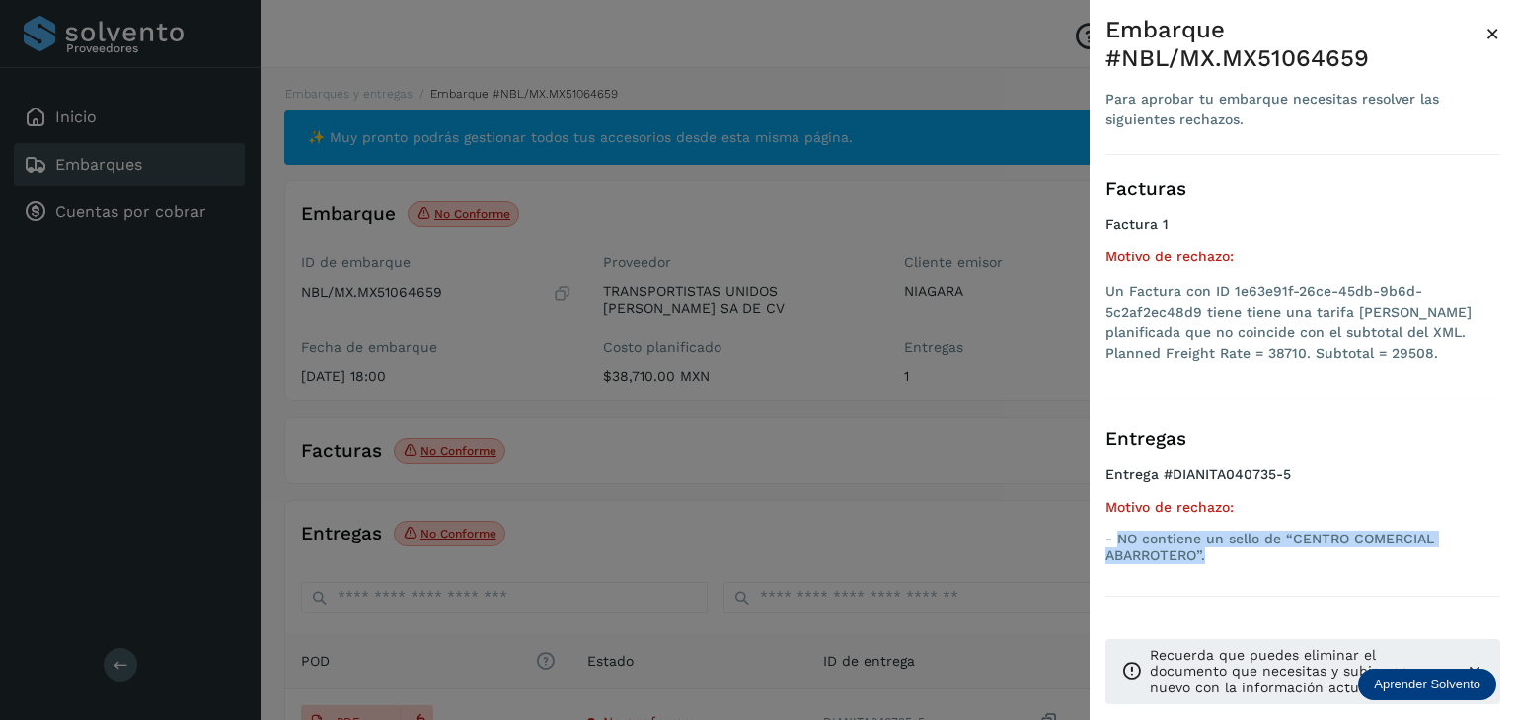
drag, startPoint x: 1246, startPoint y: 557, endPoint x: 1118, endPoint y: 535, distance: 130.1
click at [1118, 535] on p "- NO contiene un sello de “CENTRO COMERCIAL ABARROTERO”." at bounding box center [1302, 548] width 395 height 34
click at [607, 409] on div at bounding box center [758, 360] width 1516 height 720
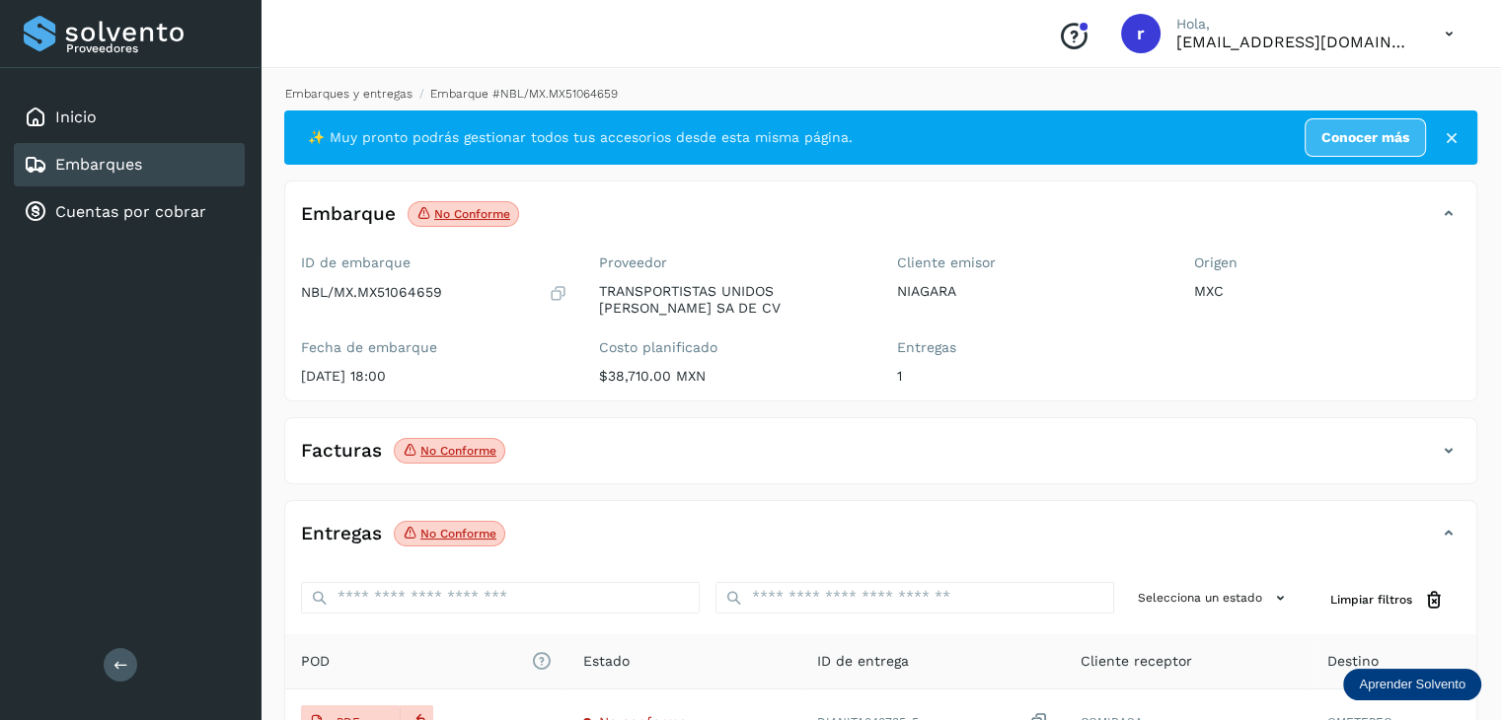
click at [375, 96] on link "Embarques y entregas" at bounding box center [348, 94] width 127 height 14
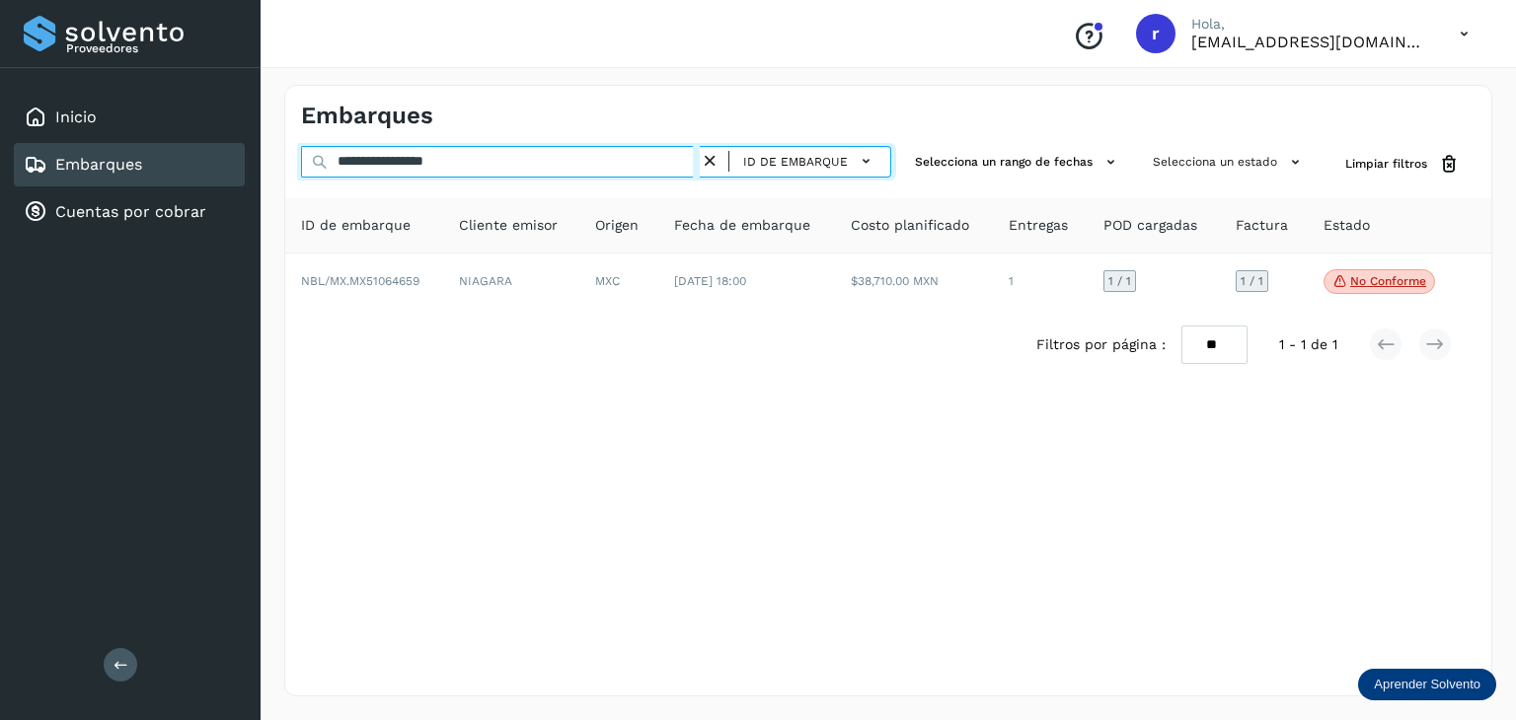
drag, startPoint x: 485, startPoint y: 162, endPoint x: 244, endPoint y: 158, distance: 241.8
click at [244, 158] on div "**********" at bounding box center [758, 360] width 1516 height 720
paste input "text"
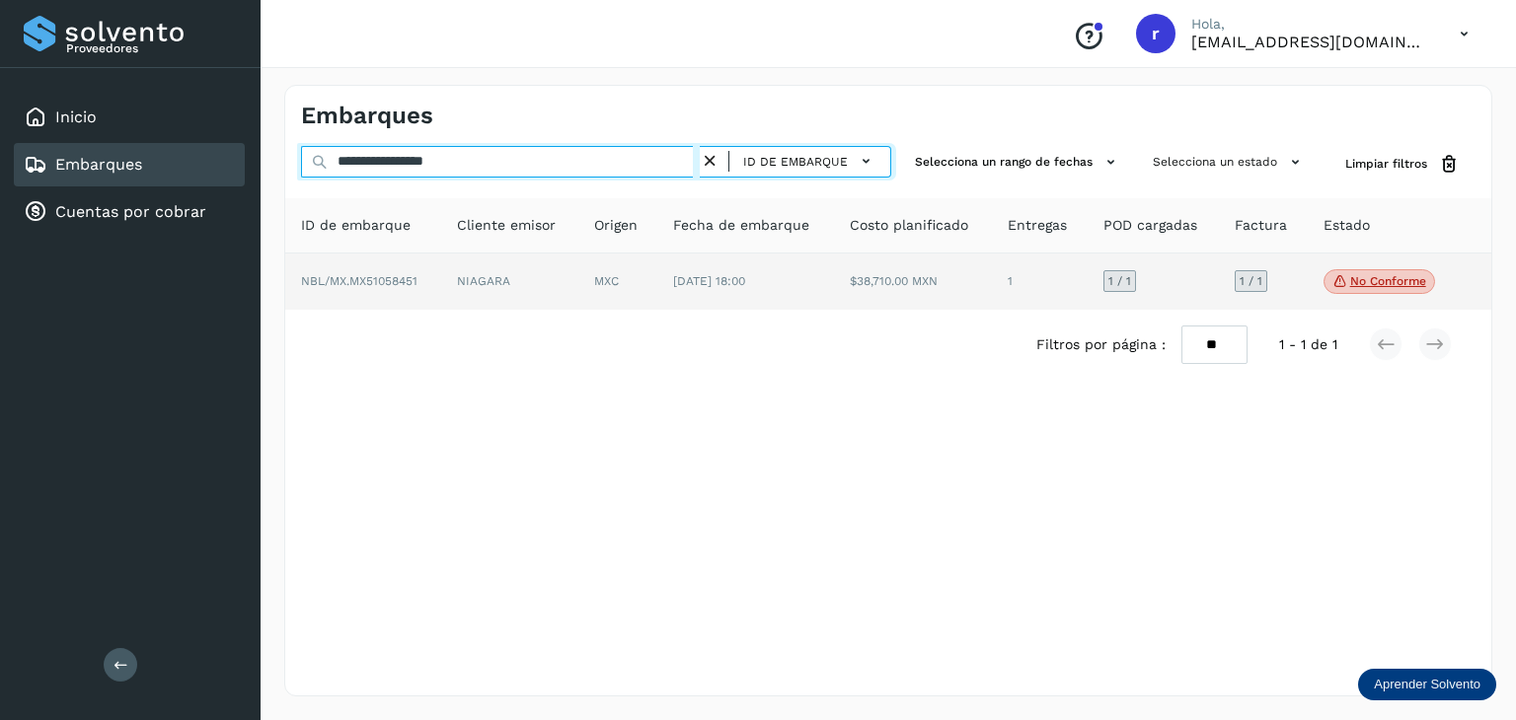
type input "**********"
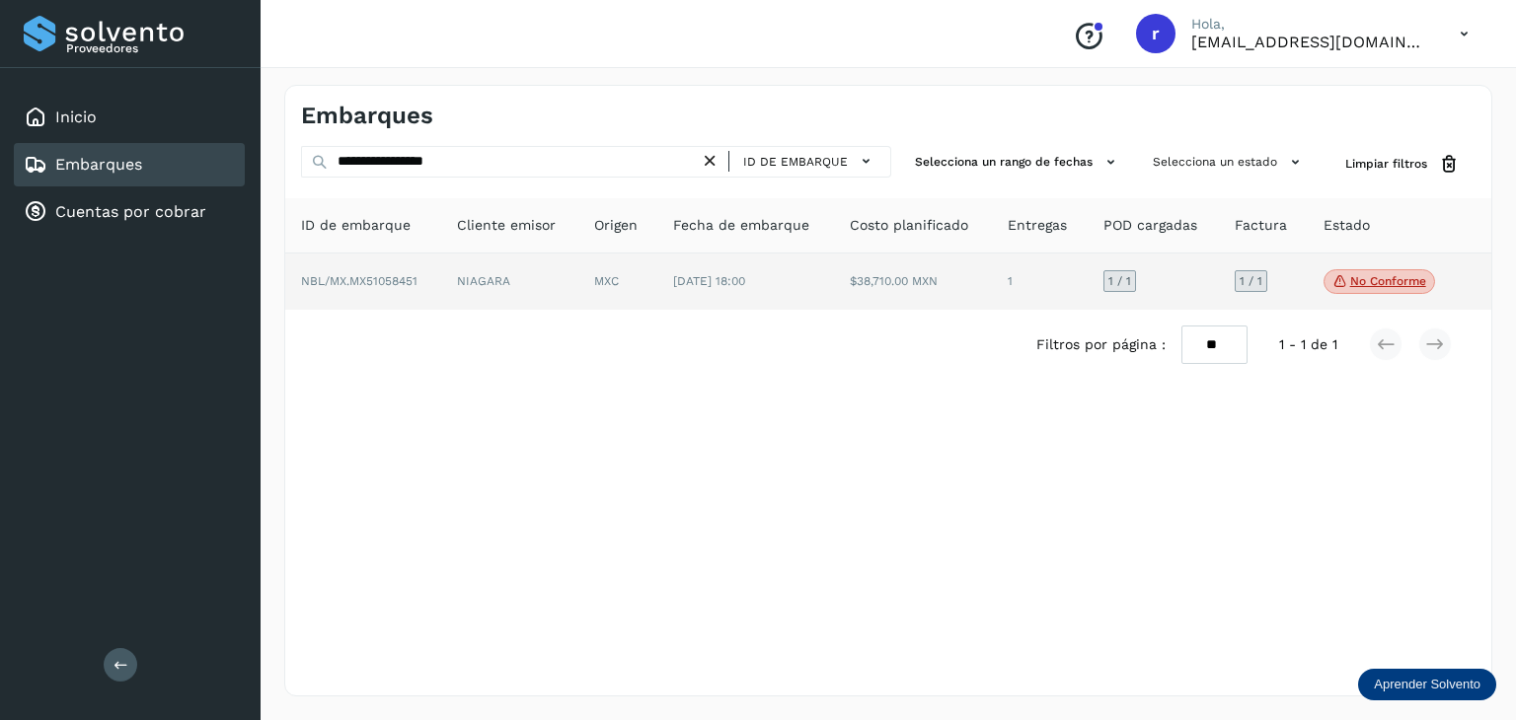
click at [369, 287] on span "NBL/MX.MX51058451" at bounding box center [359, 281] width 116 height 14
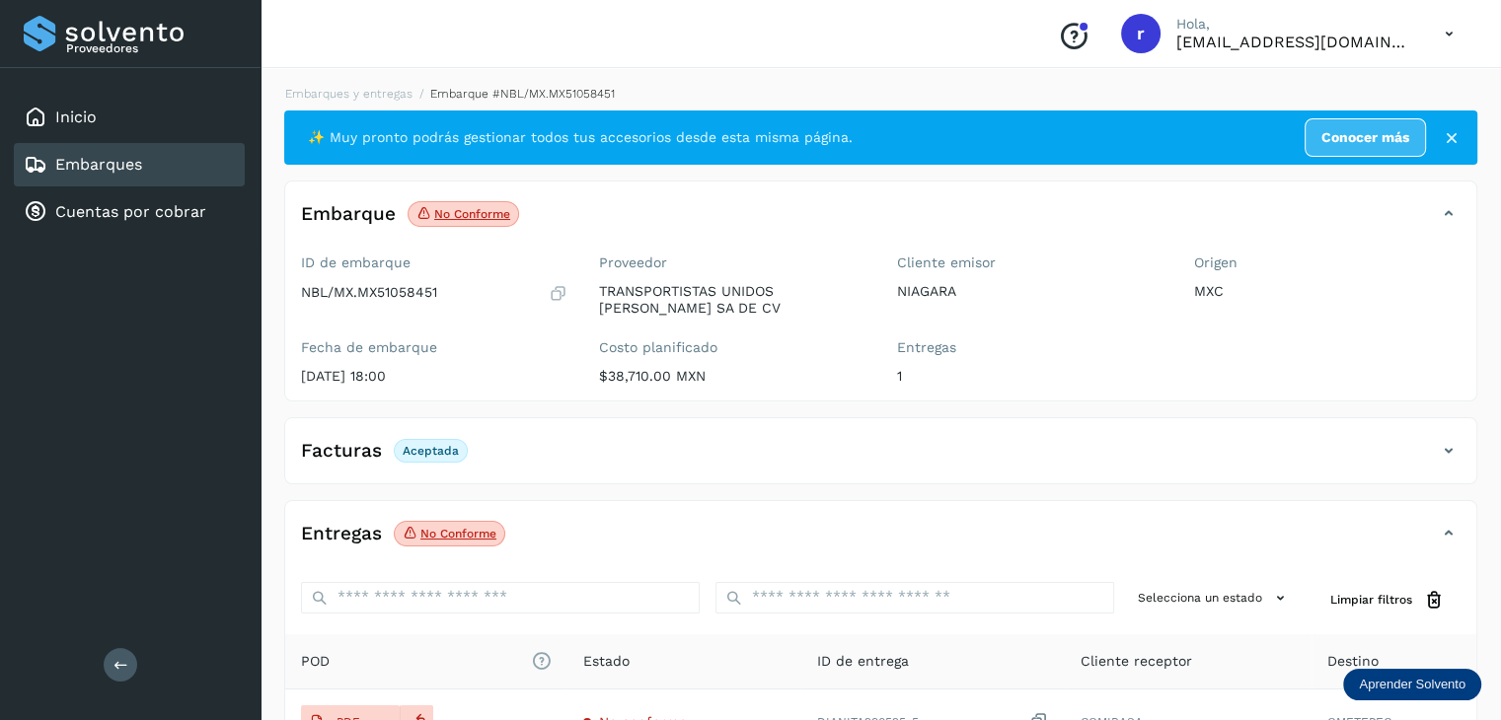
click at [454, 222] on span "No conforme Verifica el estado de la factura o entregas asociadas a este embarq…" at bounding box center [464, 214] width 112 height 26
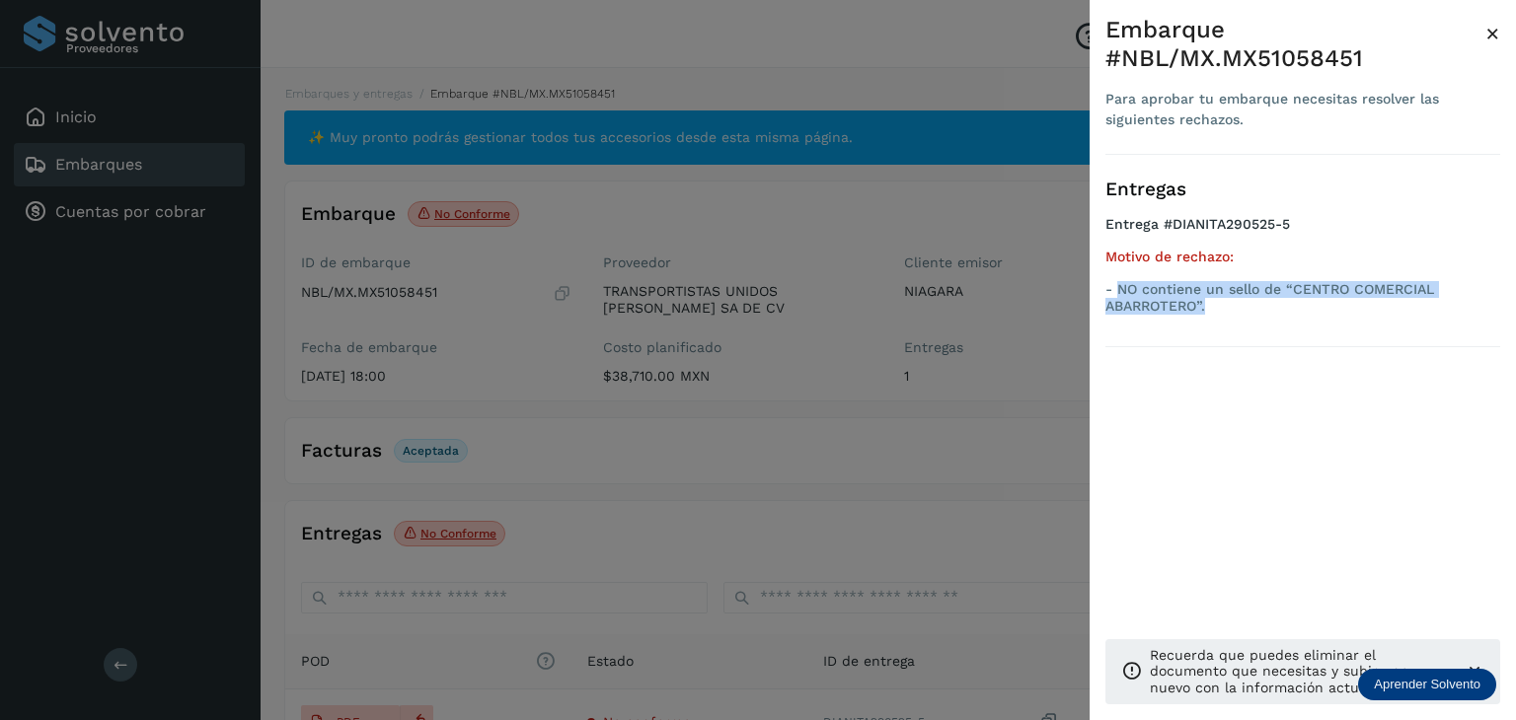
drag, startPoint x: 1239, startPoint y: 307, endPoint x: 1117, endPoint y: 291, distance: 123.4
click at [1117, 291] on p "- NO contiene un sello de “CENTRO COMERCIAL ABARROTERO”." at bounding box center [1302, 298] width 395 height 34
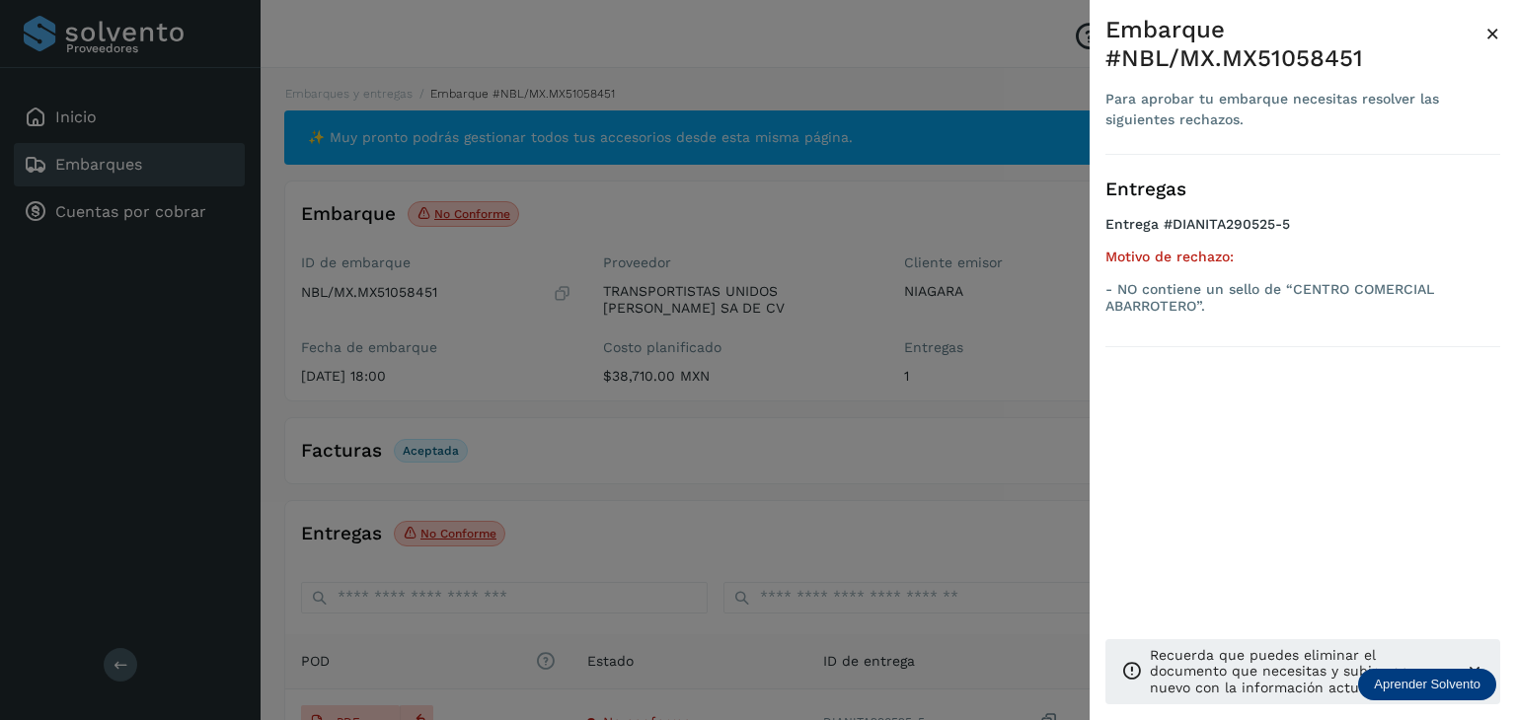
click at [504, 337] on div at bounding box center [758, 360] width 1516 height 720
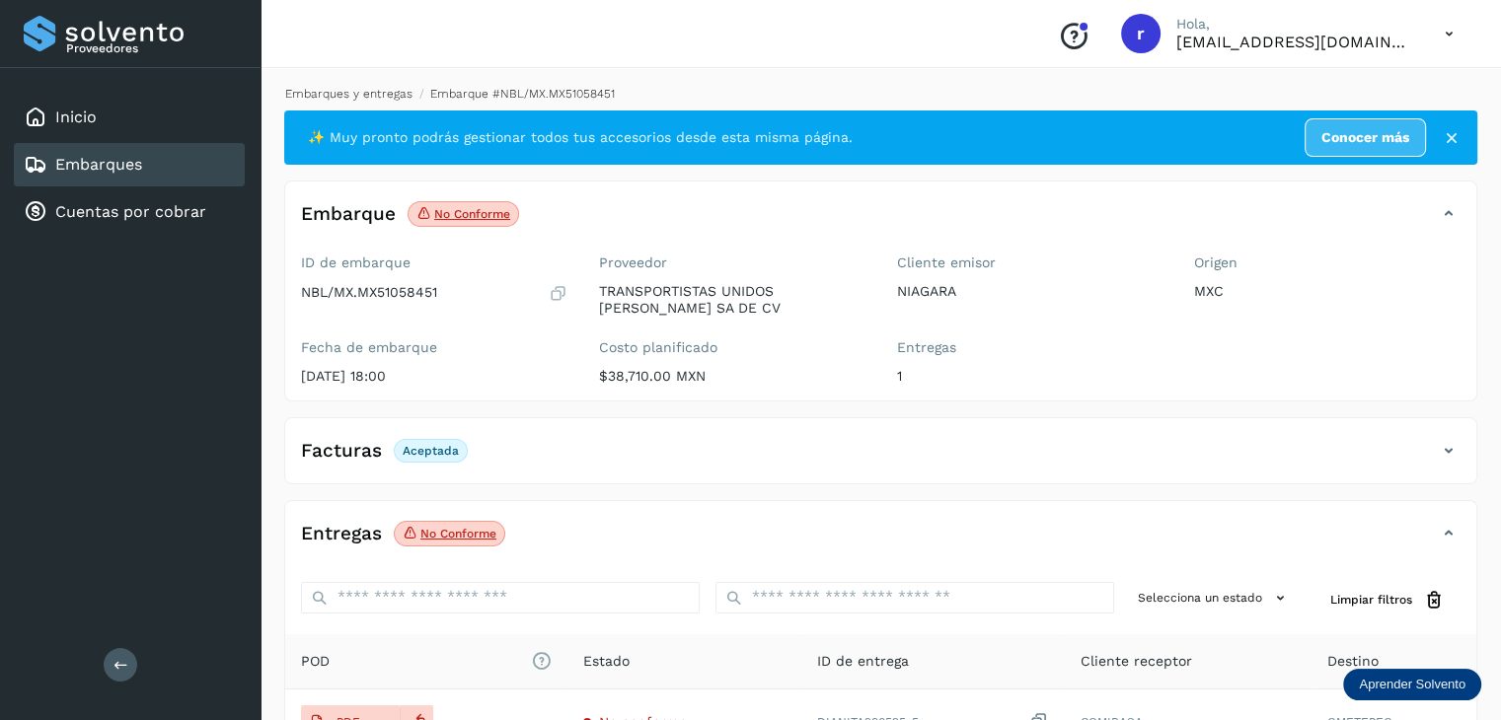
click at [382, 90] on link "Embarques y entregas" at bounding box center [348, 94] width 127 height 14
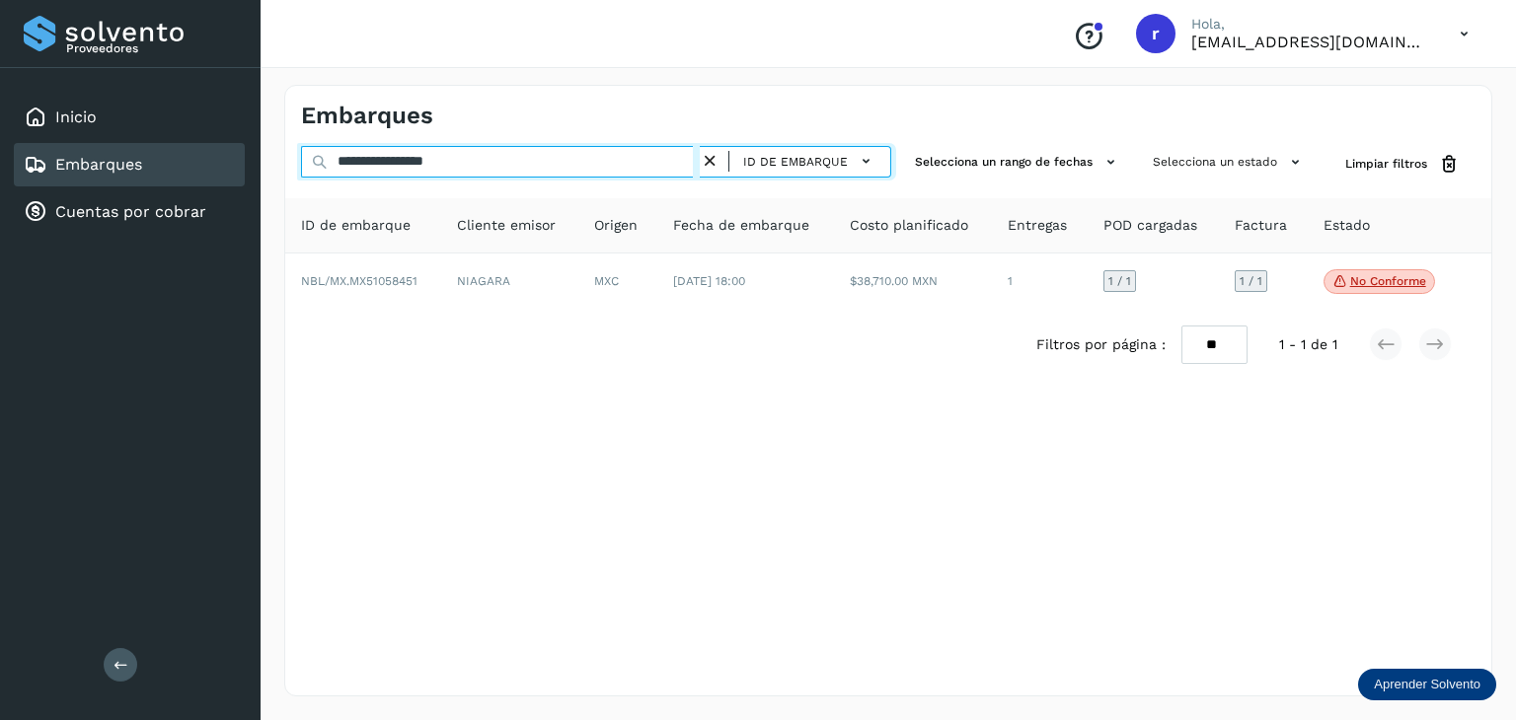
drag, startPoint x: 479, startPoint y: 157, endPoint x: 268, endPoint y: 138, distance: 211.0
click at [268, 138] on div "**********" at bounding box center [887, 390] width 1255 height 659
paste input "text"
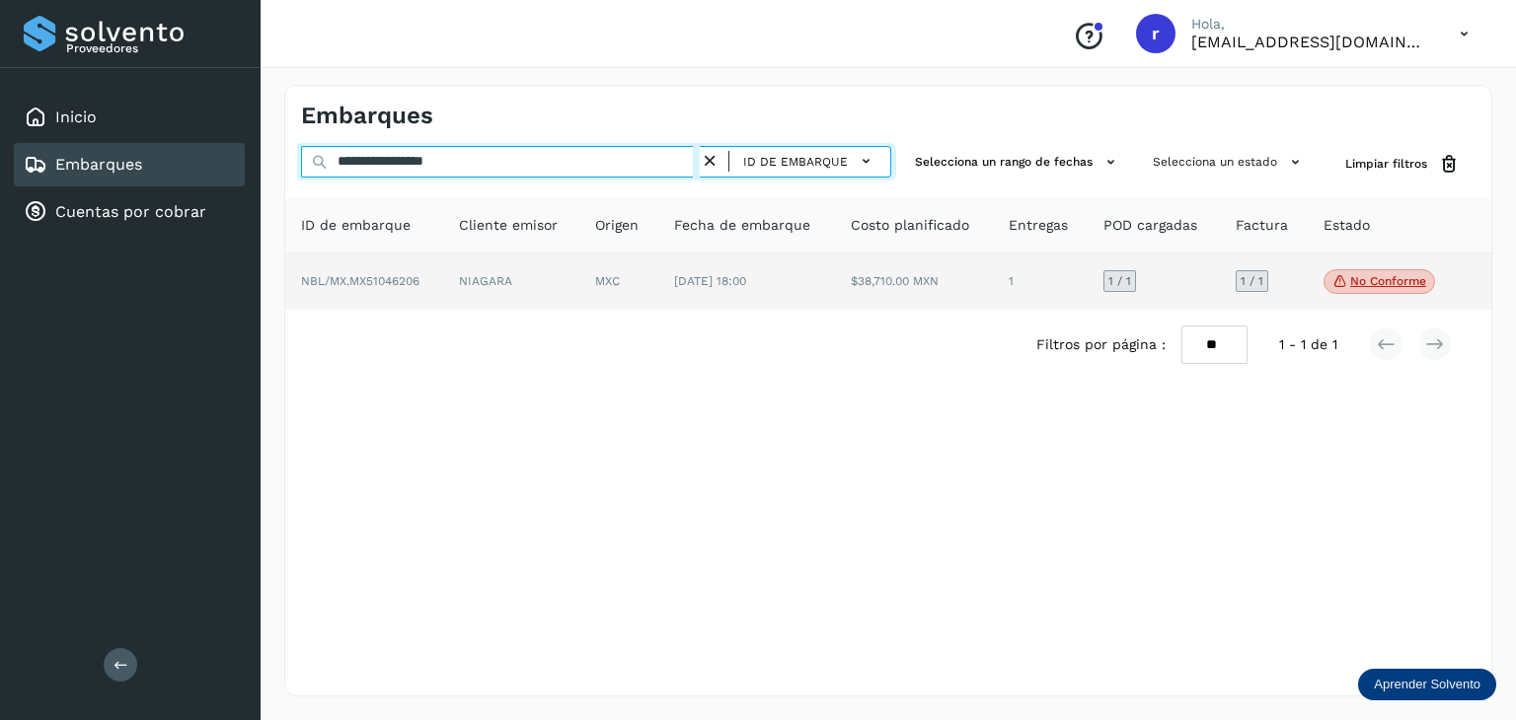
type input "**********"
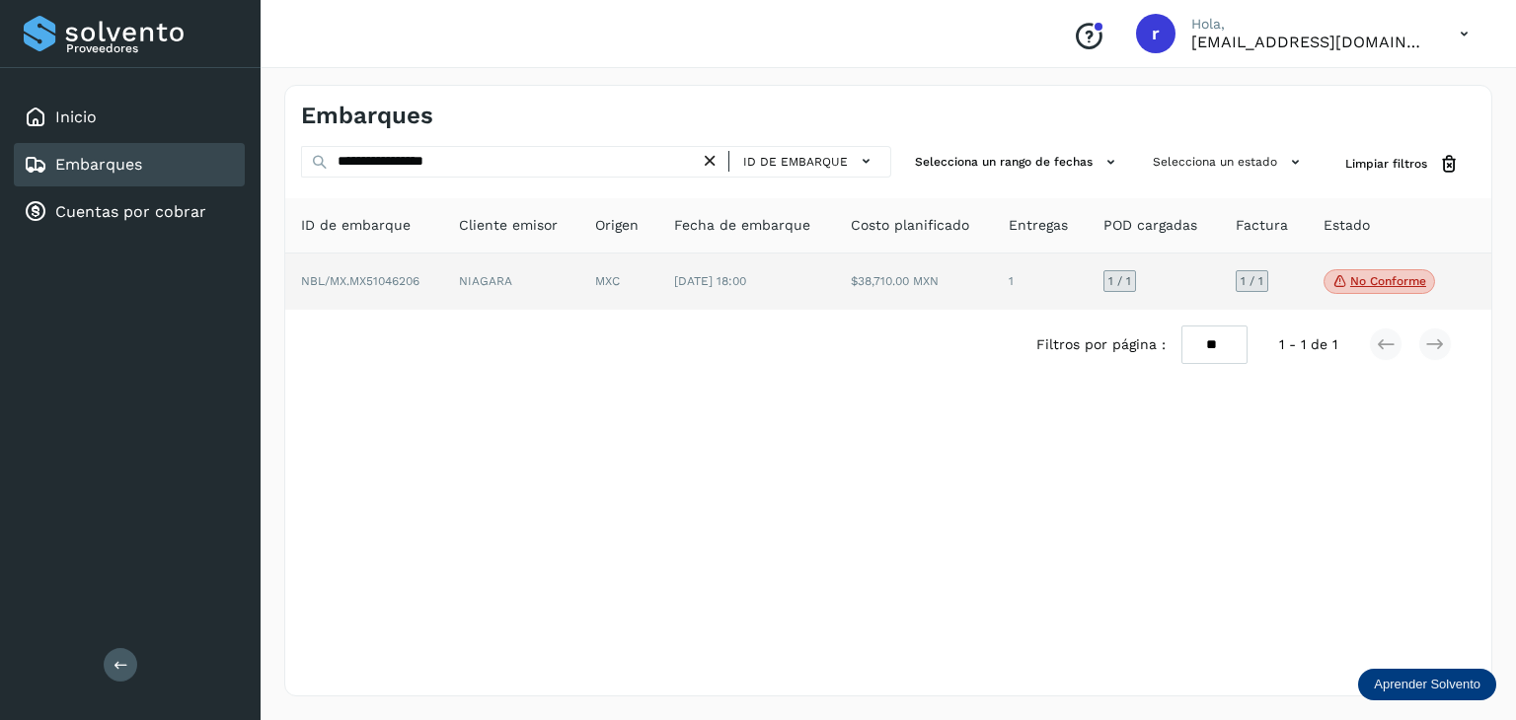
click at [399, 277] on span "NBL/MX.MX51046206" at bounding box center [360, 281] width 118 height 14
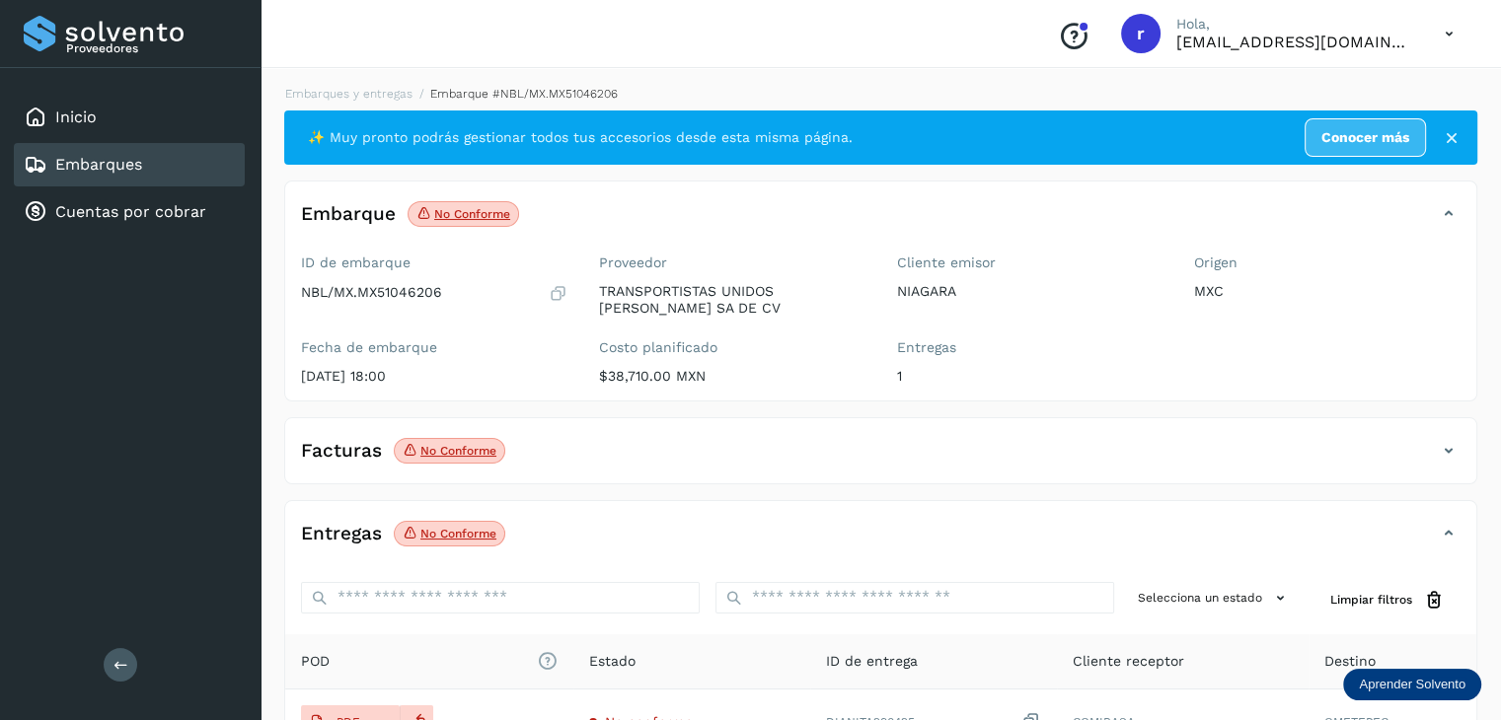
click at [476, 218] on p "No conforme" at bounding box center [472, 214] width 76 height 14
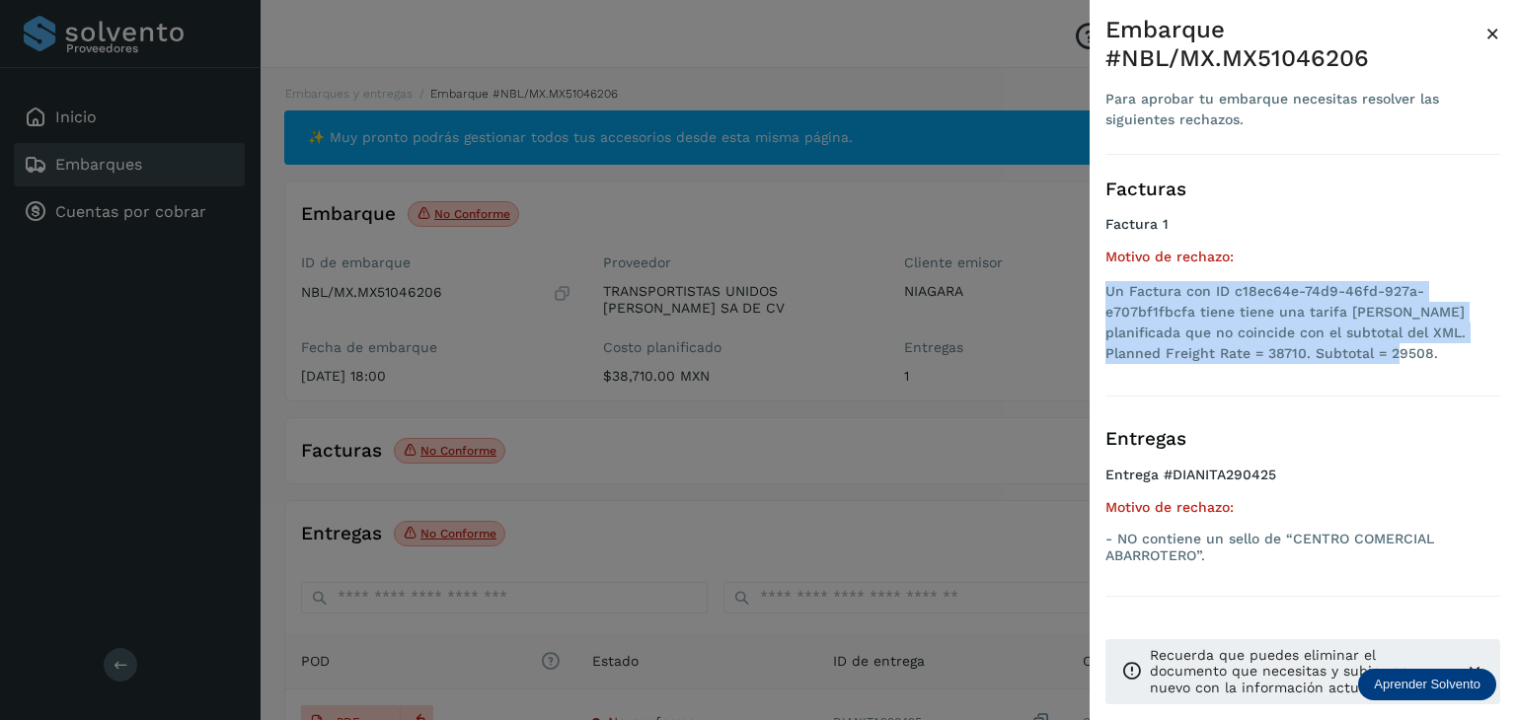
drag, startPoint x: 1360, startPoint y: 356, endPoint x: 1104, endPoint y: 294, distance: 263.0
click at [1104, 294] on div "Embarque #NBL/MX.MX51046206 Para aprobar tu embarque necesitas resolver las sig…" at bounding box center [1302, 376] width 426 height 752
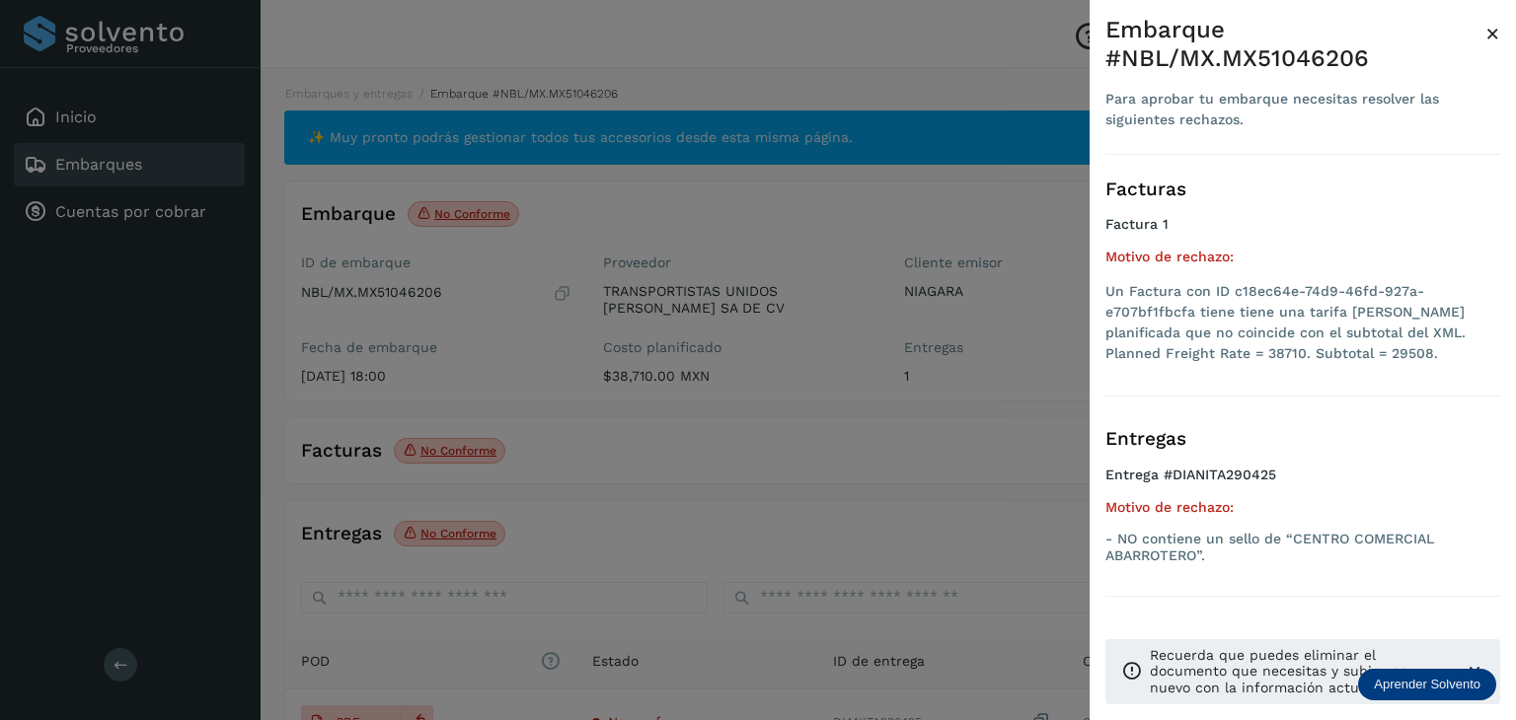
click at [1318, 558] on p "- NO contiene un sello de “CENTRO COMERCIAL ABARROTERO”." at bounding box center [1302, 548] width 395 height 34
drag, startPoint x: 1217, startPoint y: 553, endPoint x: 1118, endPoint y: 538, distance: 99.8
click at [1118, 538] on p "- NO contiene un sello de “CENTRO COMERCIAL ABARROTERO”." at bounding box center [1302, 548] width 395 height 34
click at [521, 506] on div at bounding box center [758, 360] width 1516 height 720
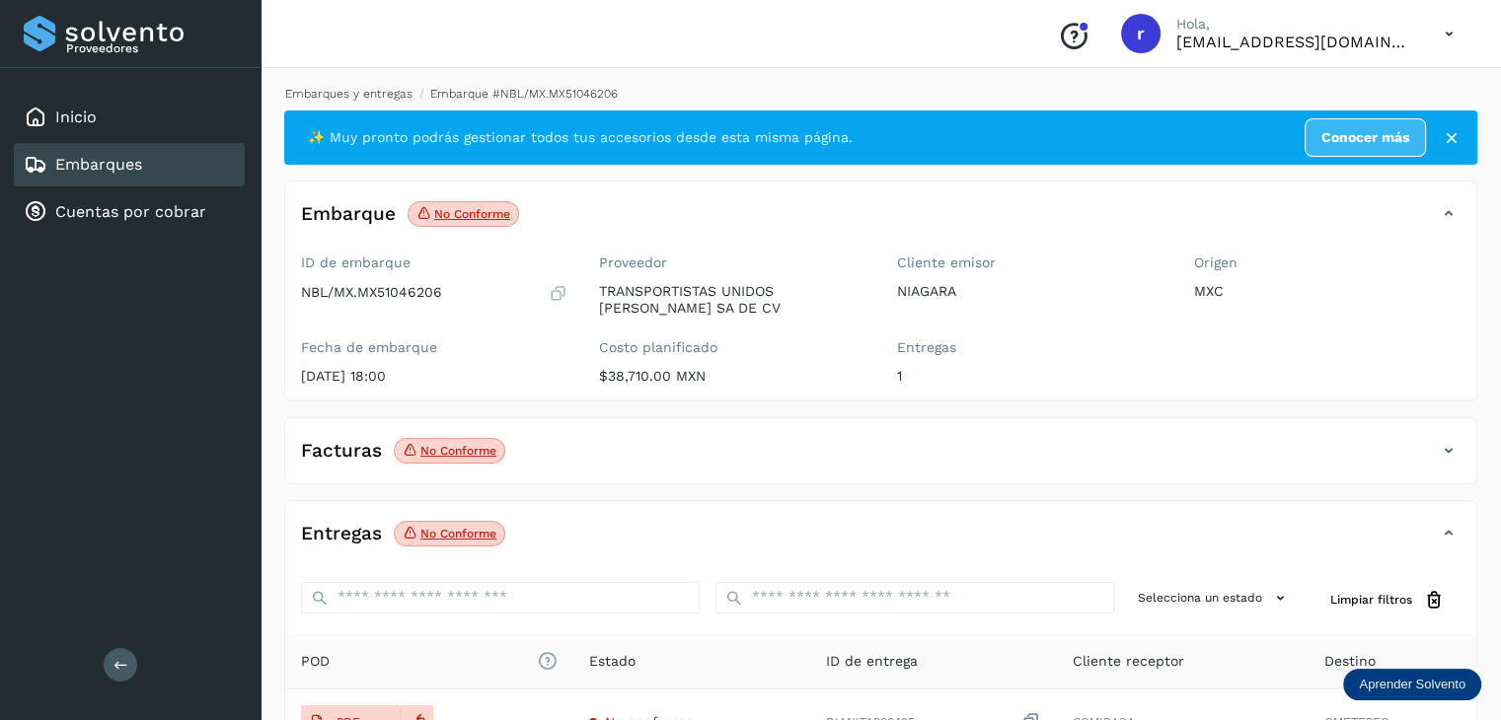
click at [347, 93] on link "Embarques y entregas" at bounding box center [348, 94] width 127 height 14
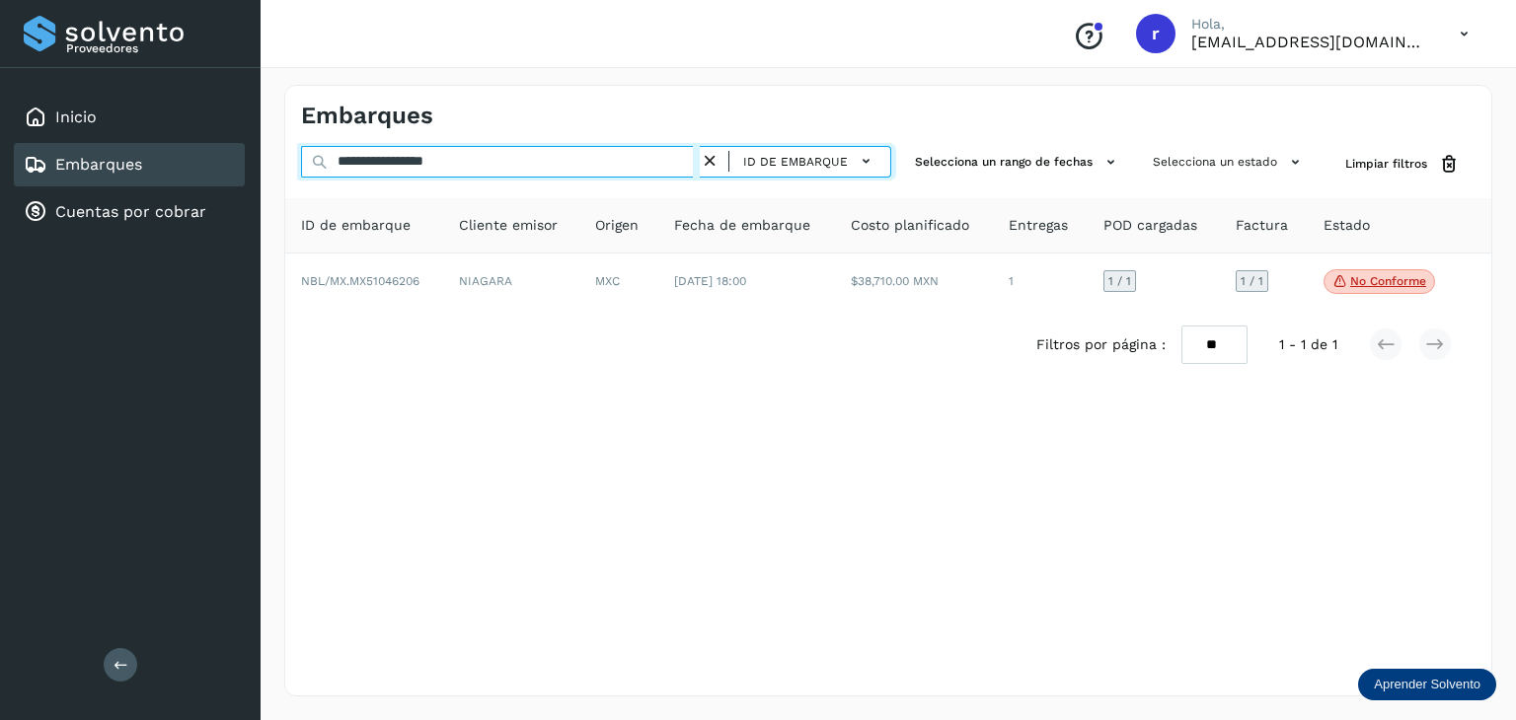
drag, startPoint x: 525, startPoint y: 147, endPoint x: 266, endPoint y: 147, distance: 258.5
click at [266, 147] on div "**********" at bounding box center [887, 390] width 1255 height 659
paste input "text"
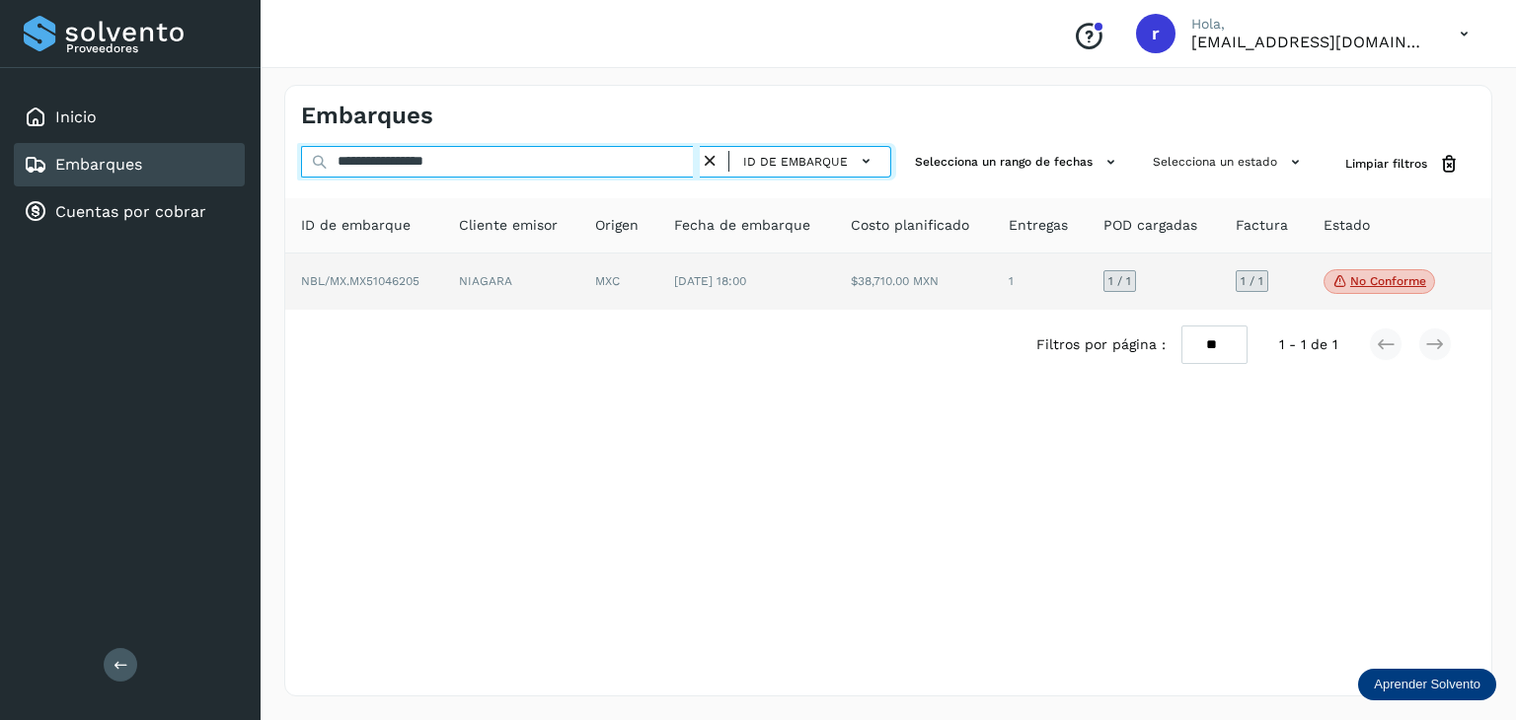
type input "**********"
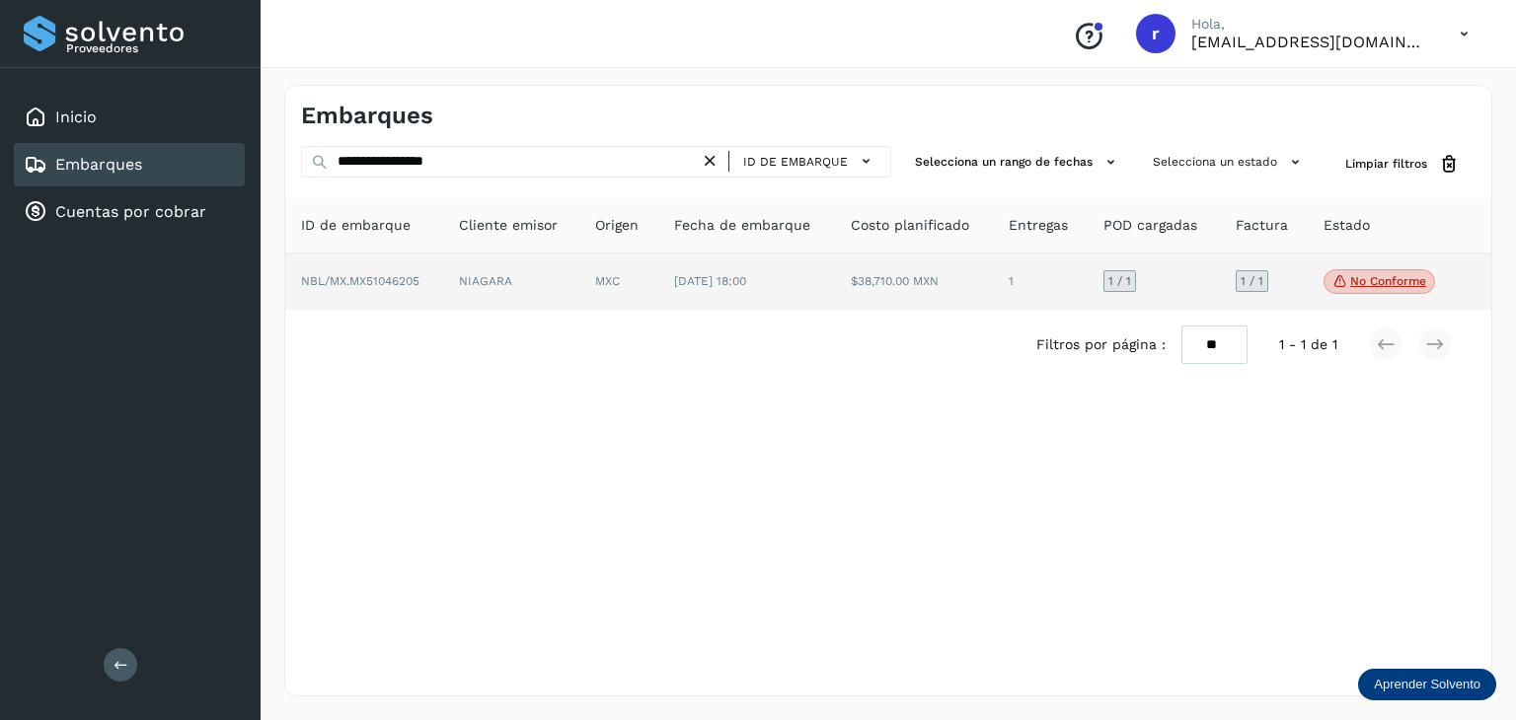
click at [443, 274] on td "NBL/MX.MX51046205" at bounding box center [511, 282] width 137 height 57
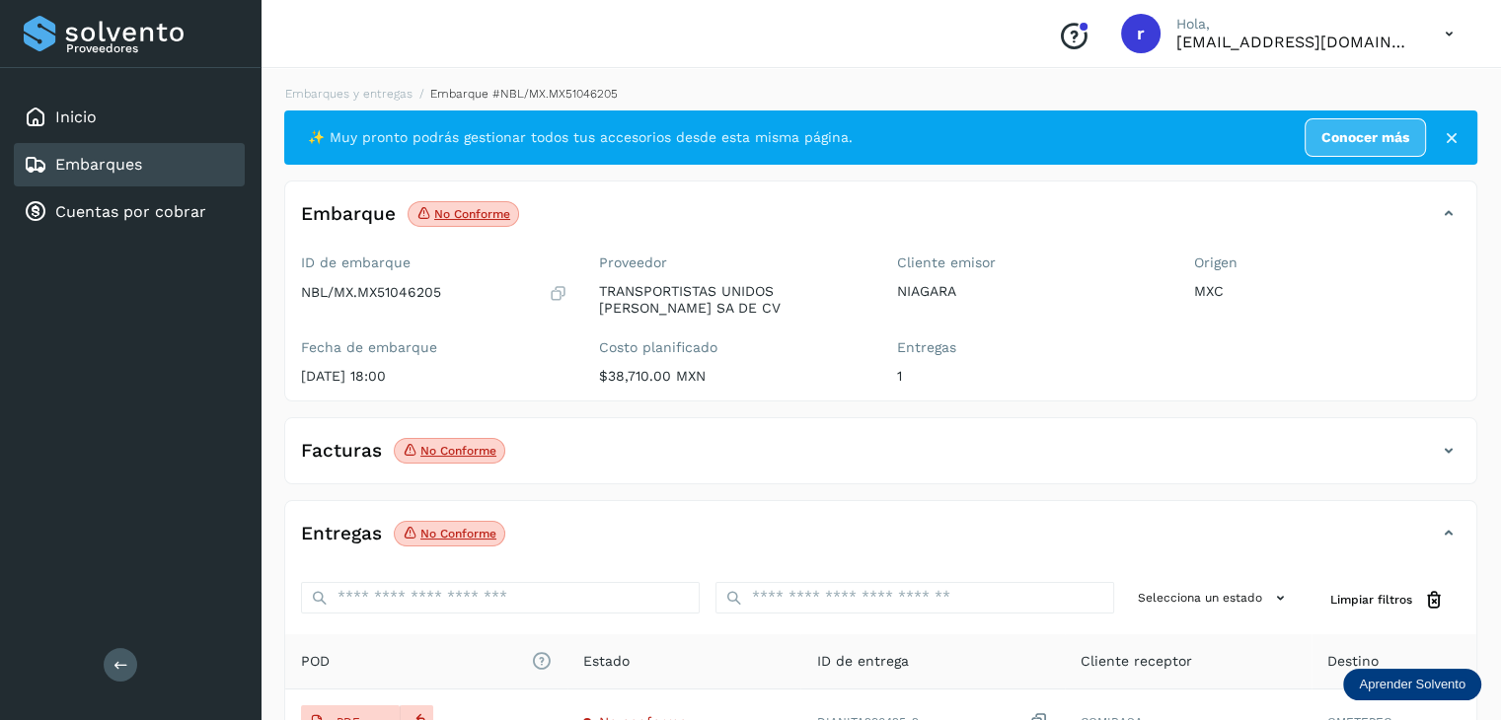
click at [437, 207] on p "No conforme" at bounding box center [472, 214] width 76 height 14
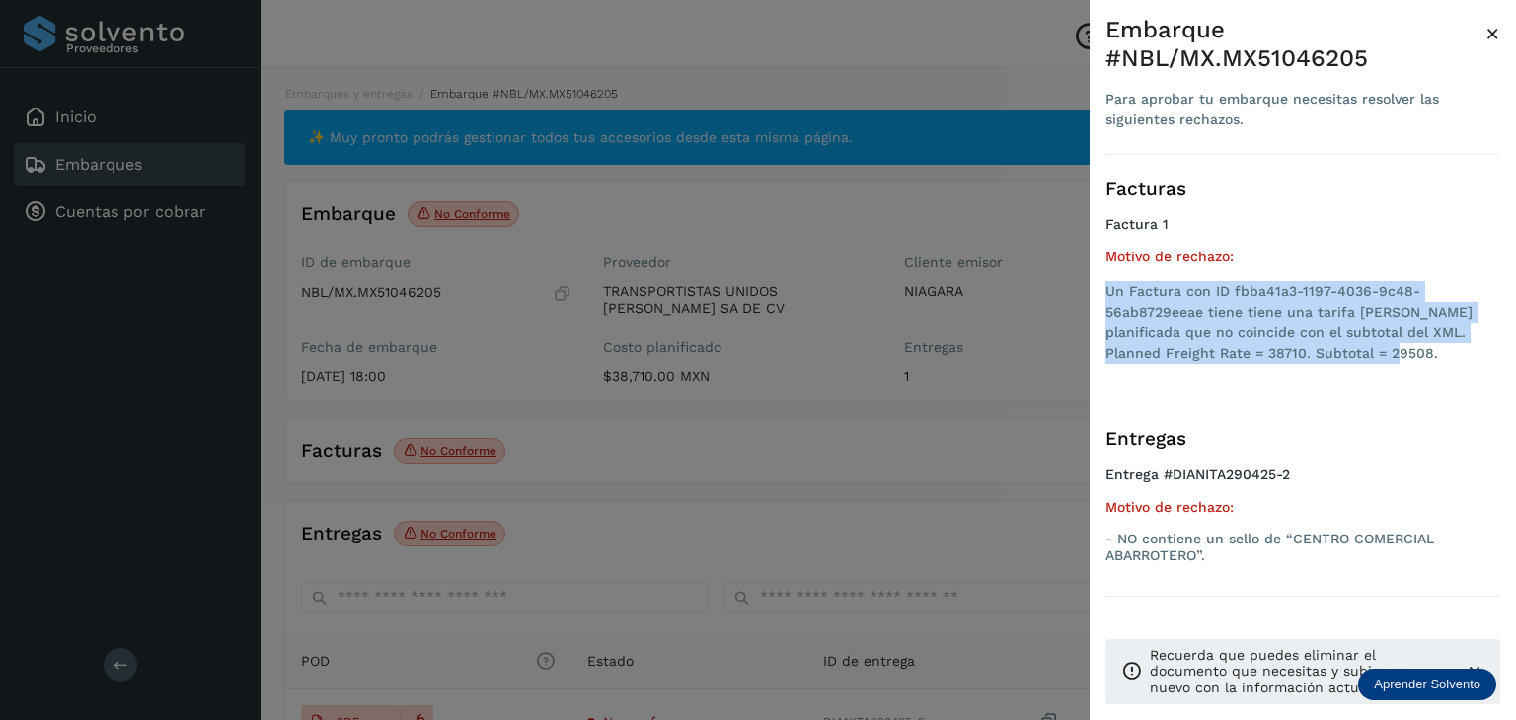
drag, startPoint x: 1336, startPoint y: 349, endPoint x: 1106, endPoint y: 291, distance: 237.2
click at [1106, 291] on li "Un Factura con ID fbba41a3-1197-4036-9c48-56ab8729eeae tiene tiene una tarifa […" at bounding box center [1302, 322] width 395 height 83
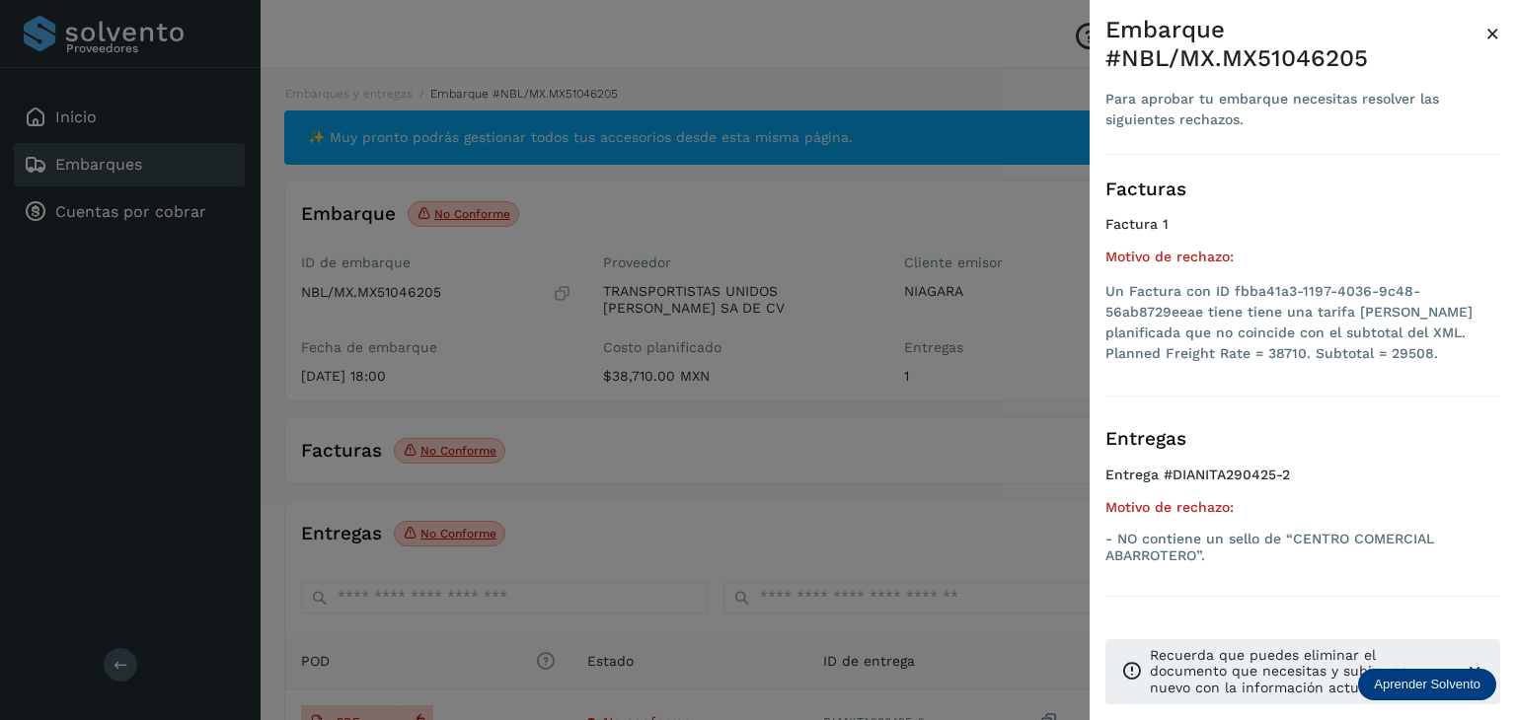
click at [1252, 573] on div "Entregas Entrega #DIANITA290425-2 Motivo de rechazo: - NO contiene un sello de …" at bounding box center [1302, 501] width 395 height 192
drag, startPoint x: 1189, startPoint y: 558, endPoint x: 1119, endPoint y: 537, distance: 73.1
click at [1119, 537] on p "- NO contiene un sello de “CENTRO COMERCIAL ABARROTERO”." at bounding box center [1302, 548] width 395 height 34
click at [582, 295] on div at bounding box center [758, 360] width 1516 height 720
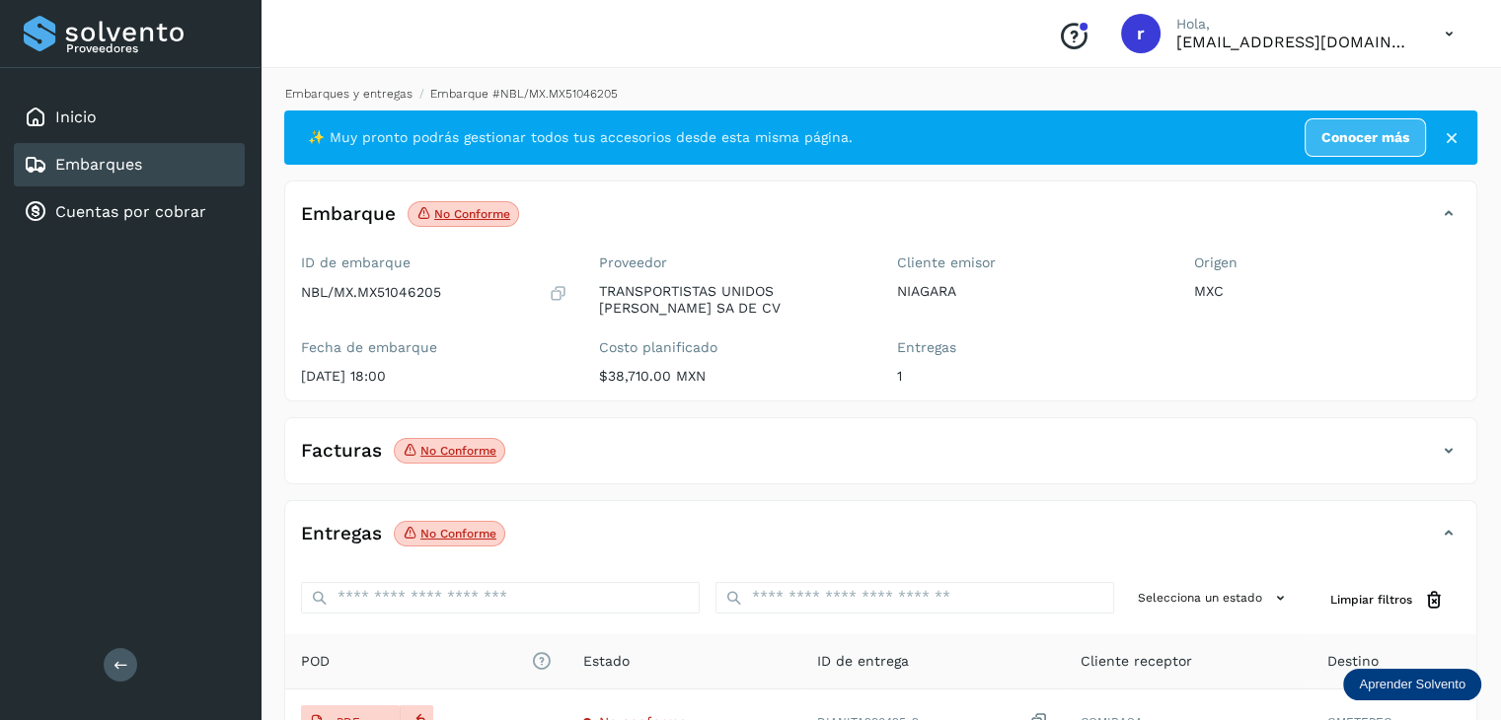
click at [375, 93] on link "Embarques y entregas" at bounding box center [348, 94] width 127 height 14
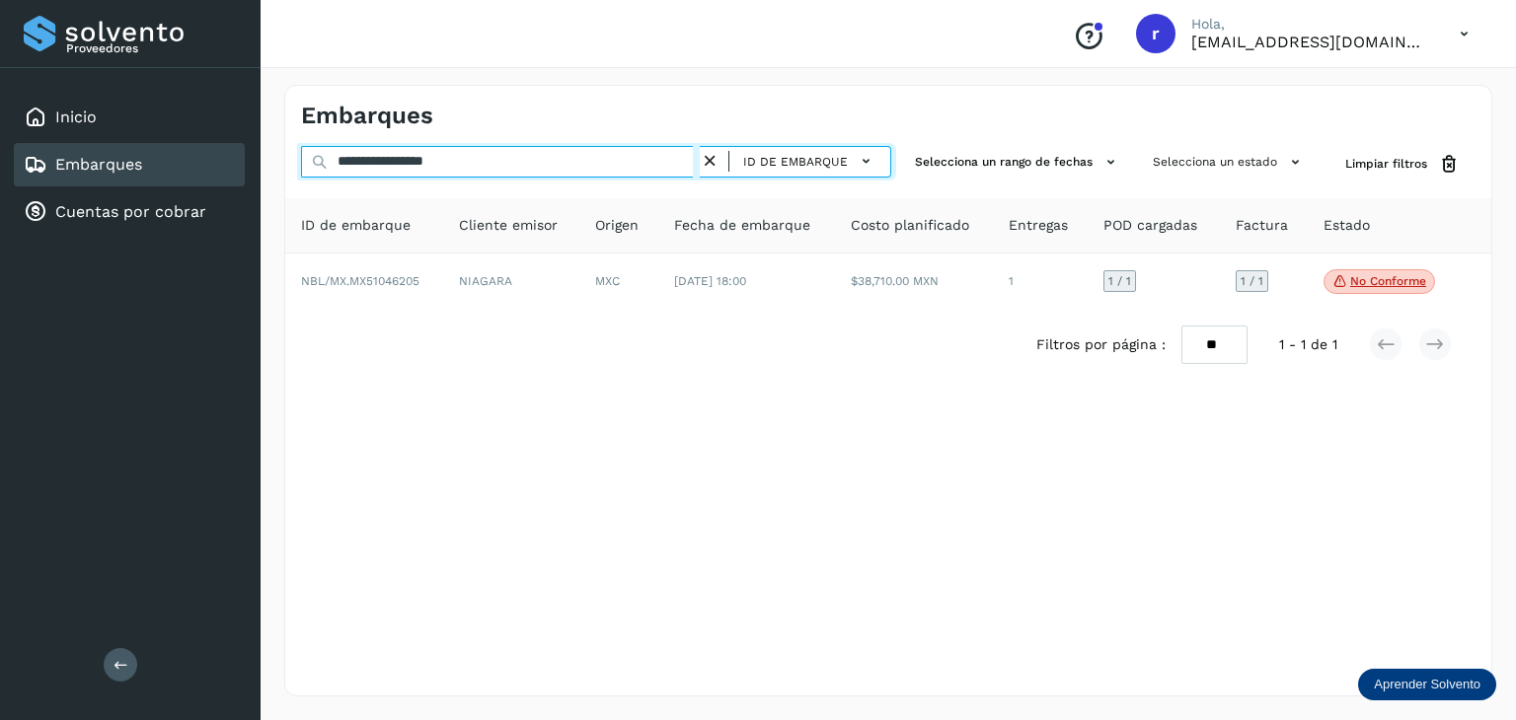
drag, startPoint x: 505, startPoint y: 166, endPoint x: 263, endPoint y: 145, distance: 242.6
click at [263, 145] on div "**********" at bounding box center [887, 390] width 1255 height 659
paste input "text"
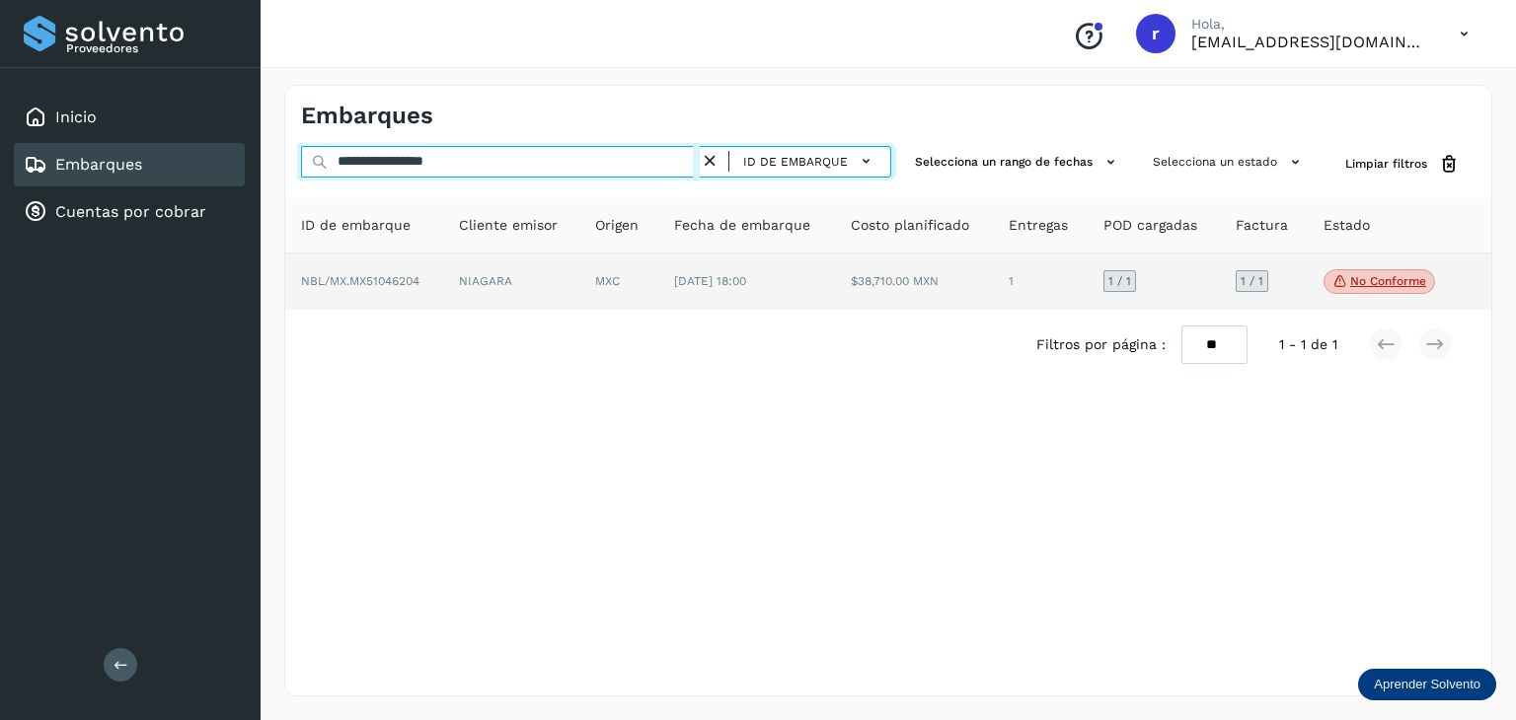
type input "**********"
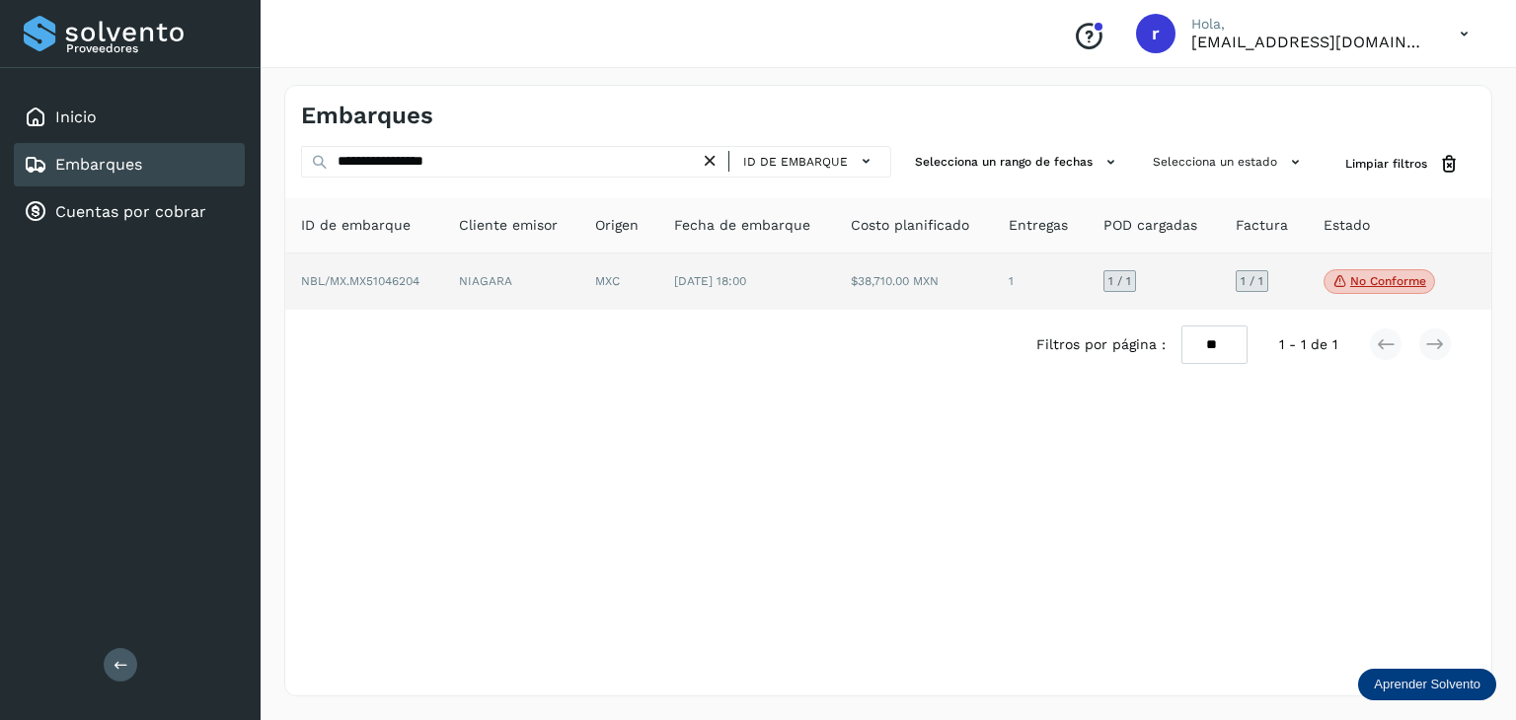
click at [443, 288] on td "NBL/MX.MX51046204" at bounding box center [511, 282] width 137 height 57
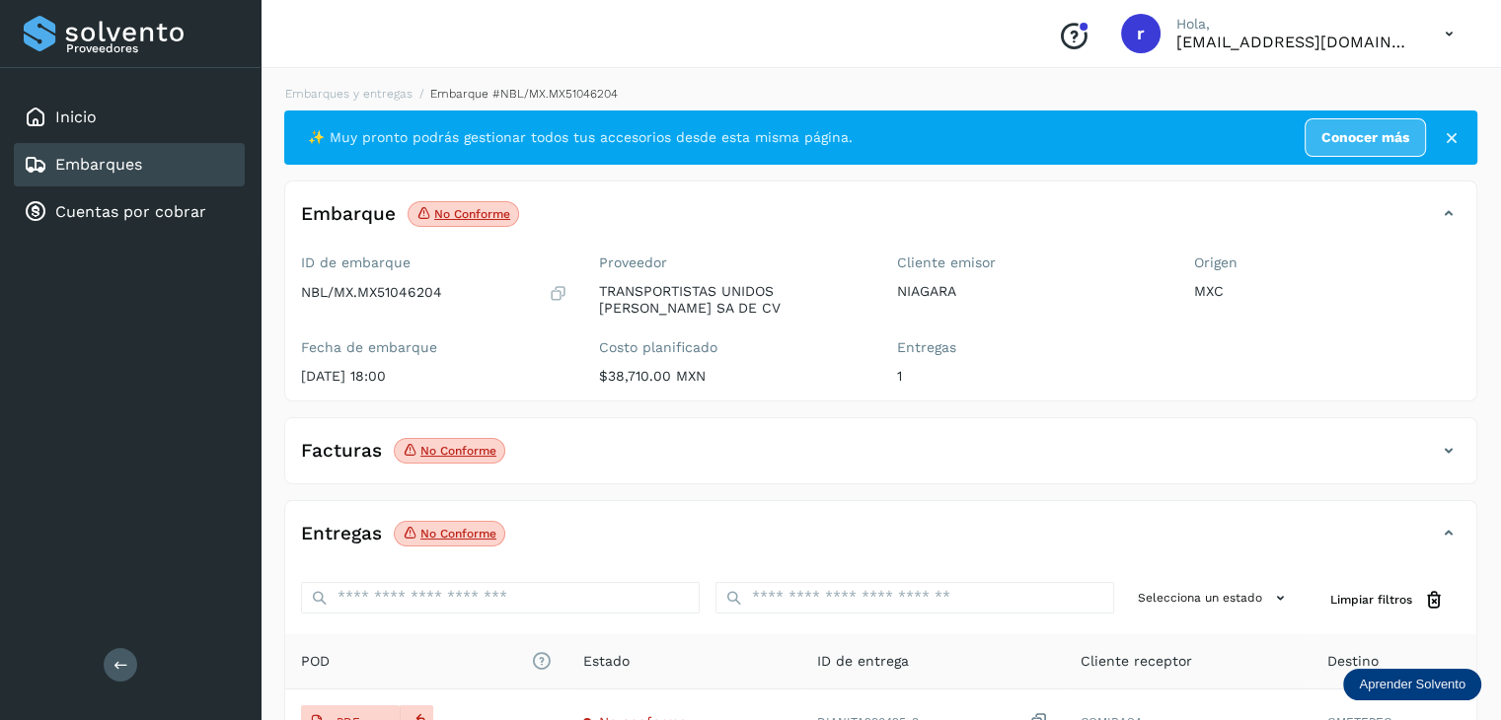
click at [478, 218] on p "No conforme" at bounding box center [472, 214] width 76 height 14
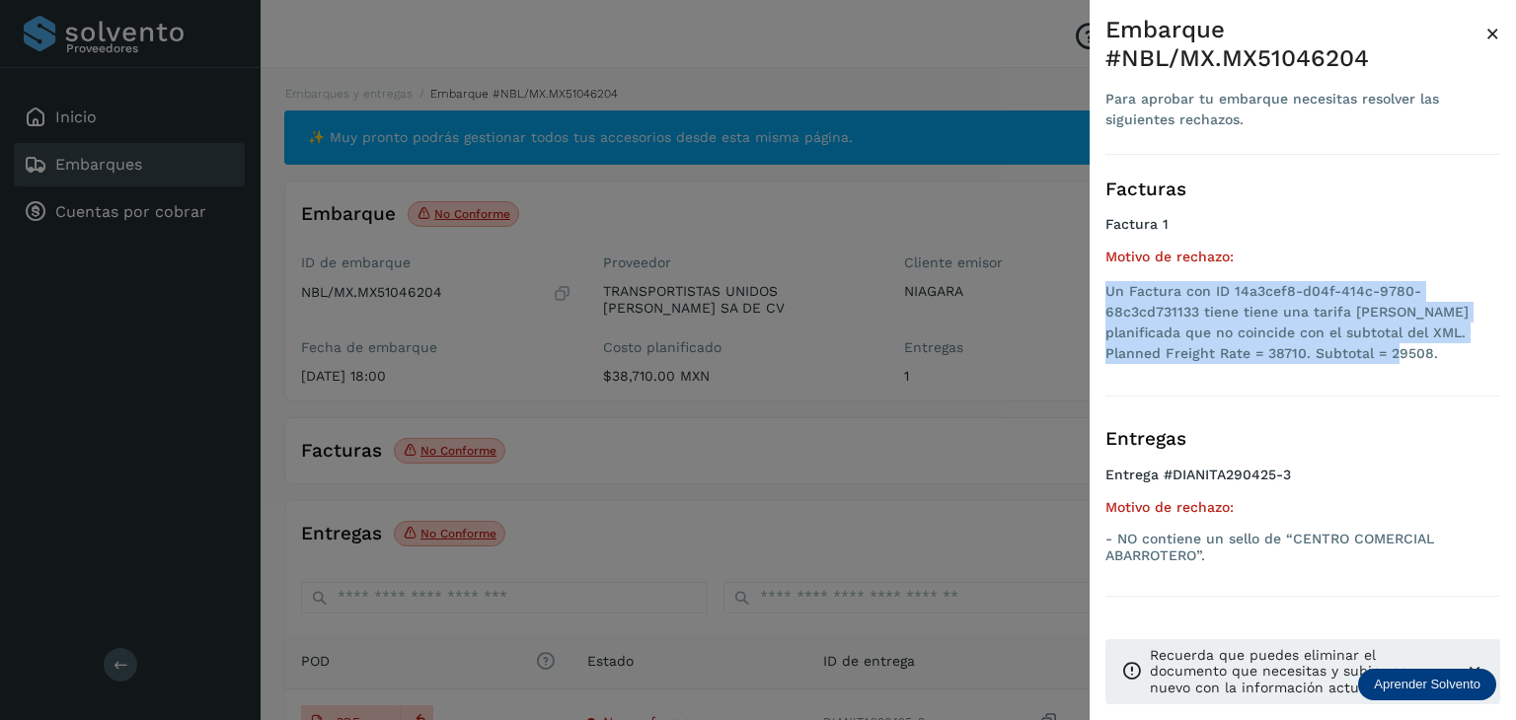
drag, startPoint x: 1342, startPoint y: 360, endPoint x: 1109, endPoint y: 290, distance: 243.2
click at [1109, 290] on li "Un Factura con ID 14a3cef8-d04f-414c-9780-68c3cd731133 tiene tiene una tarifa […" at bounding box center [1302, 322] width 395 height 83
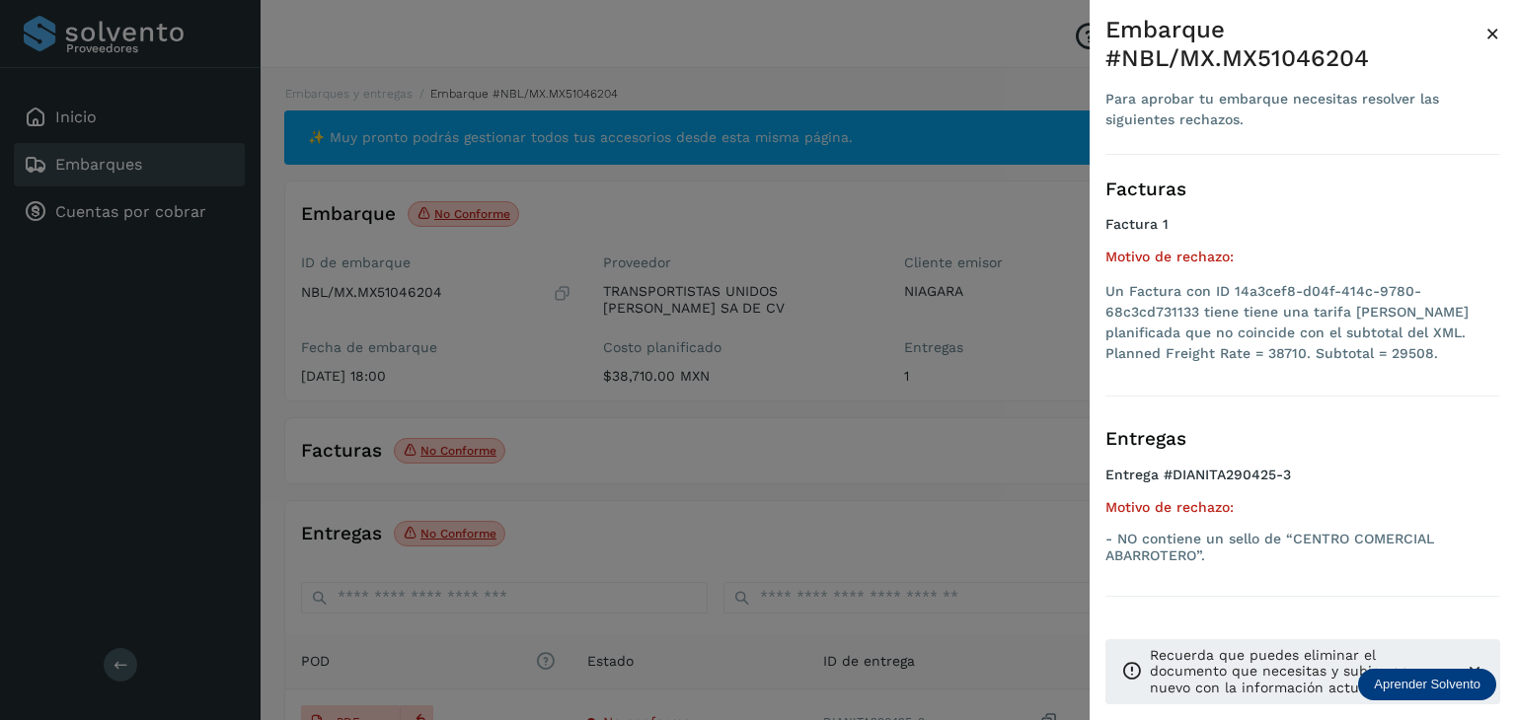
click at [1061, 514] on div at bounding box center [758, 360] width 1516 height 720
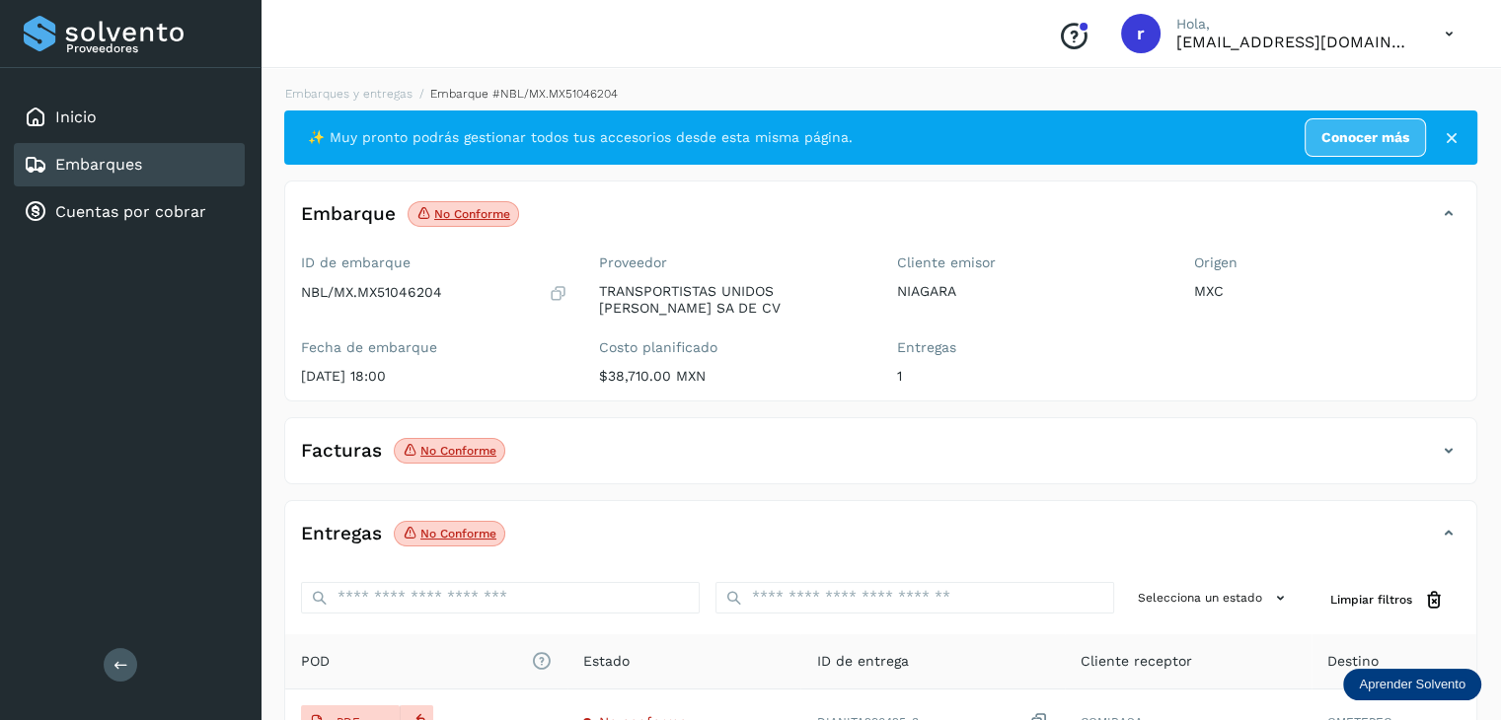
click at [442, 222] on span "No conforme Verifica el estado de la factura o entregas asociadas a este embarq…" at bounding box center [464, 214] width 112 height 26
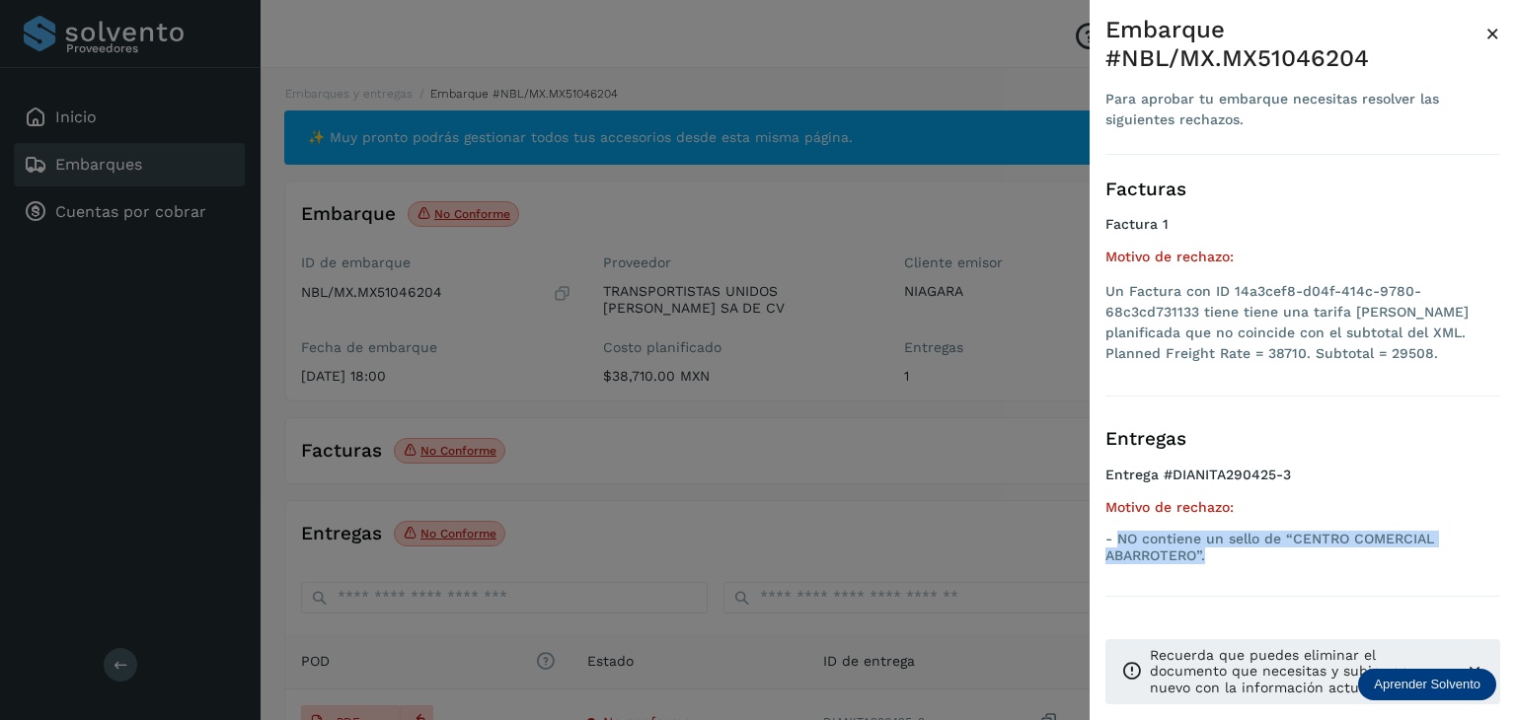
drag, startPoint x: 1293, startPoint y: 556, endPoint x: 1121, endPoint y: 537, distance: 172.7
click at [1121, 537] on p "- NO contiene un sello de “CENTRO COMERCIAL ABARROTERO”." at bounding box center [1302, 548] width 395 height 34
click at [1492, 34] on span "×" at bounding box center [1492, 34] width 15 height 28
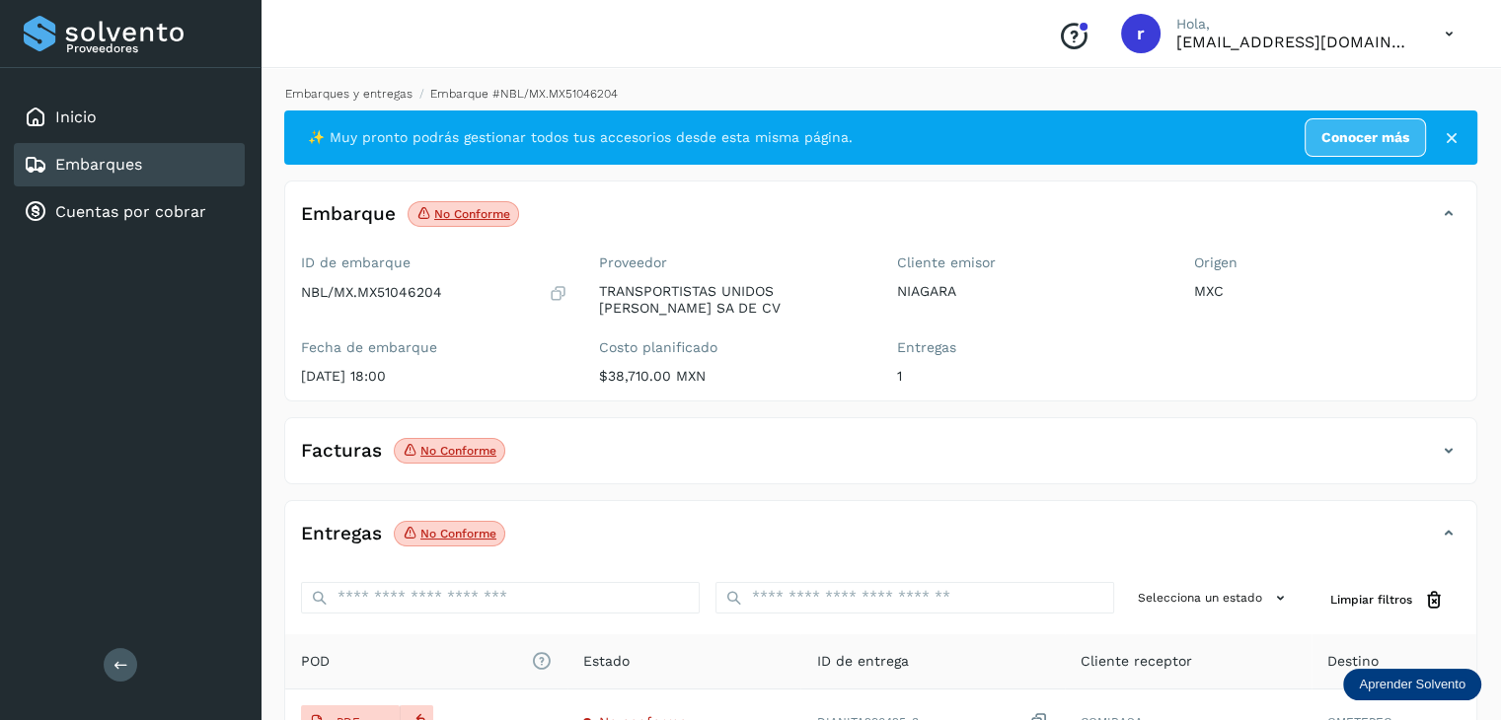
click at [360, 88] on link "Embarques y entregas" at bounding box center [348, 94] width 127 height 14
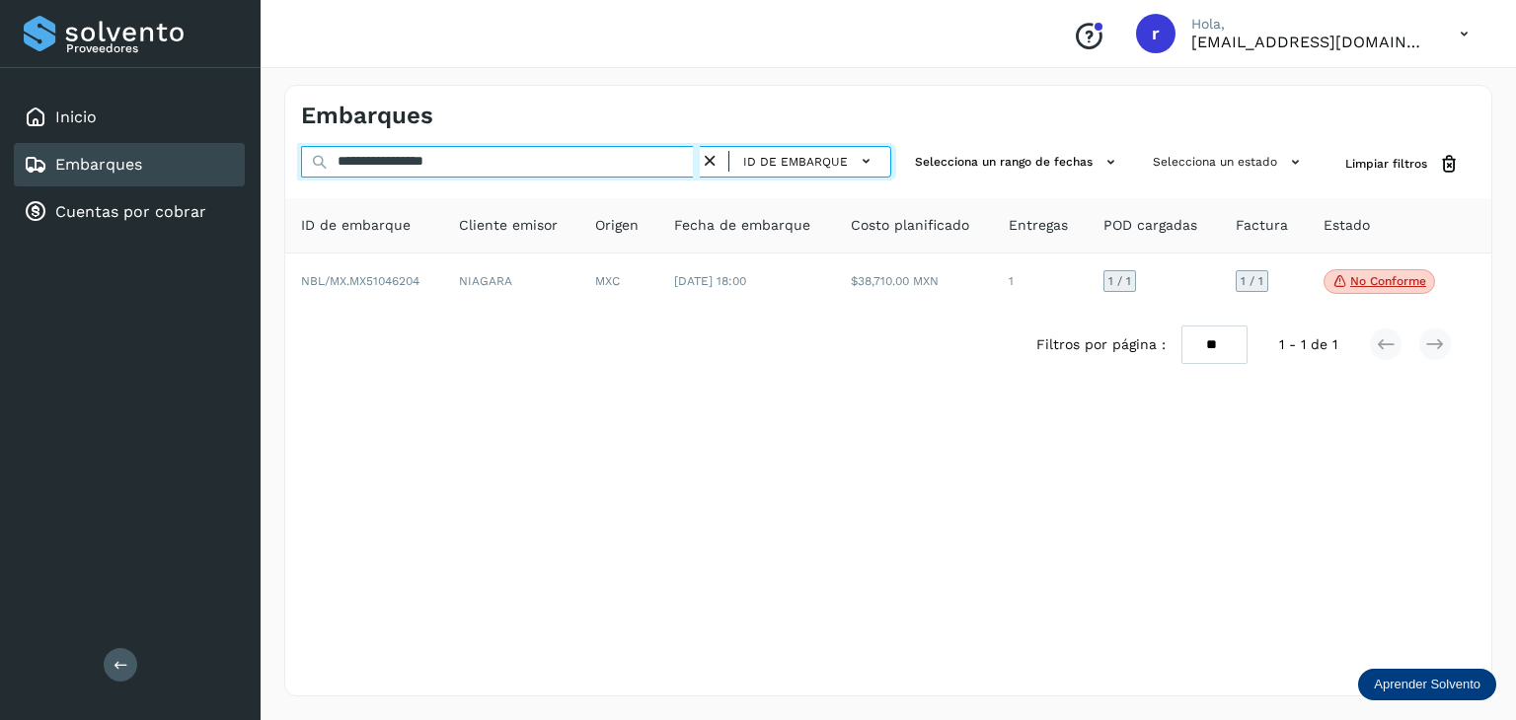
drag, startPoint x: 486, startPoint y: 159, endPoint x: 324, endPoint y: 148, distance: 163.2
click at [324, 148] on input "**********" at bounding box center [500, 162] width 399 height 32
paste input "text"
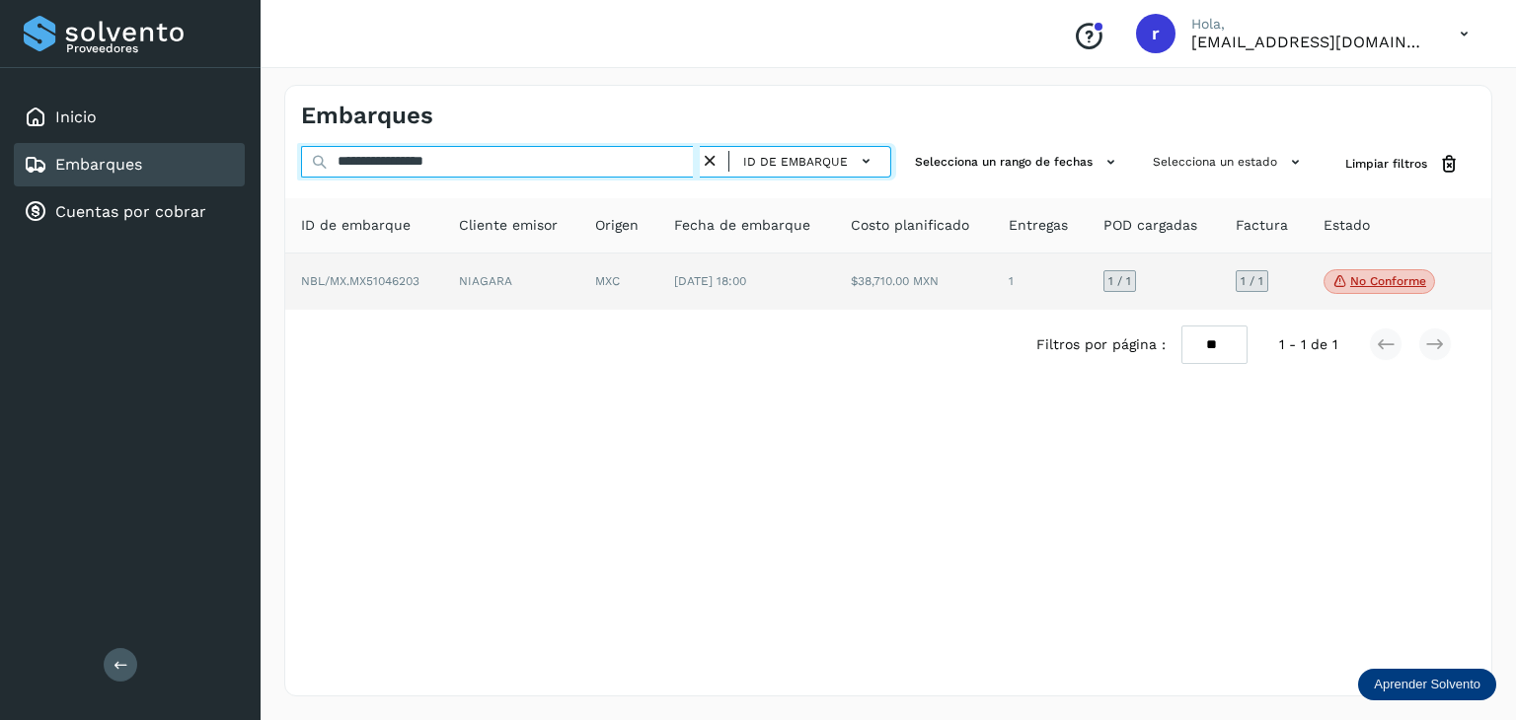
type input "**********"
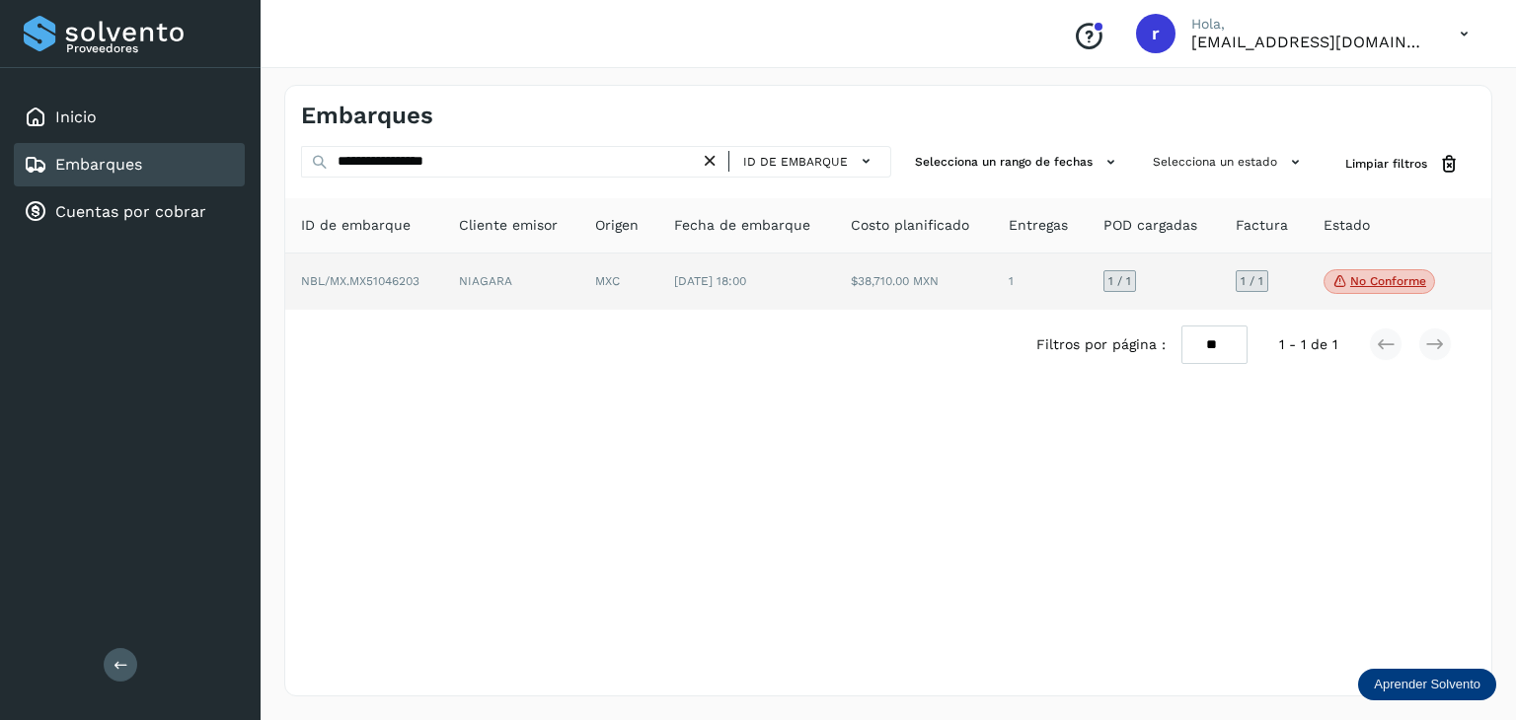
click at [443, 289] on td "NBL/MX.MX51046203" at bounding box center [511, 282] width 137 height 57
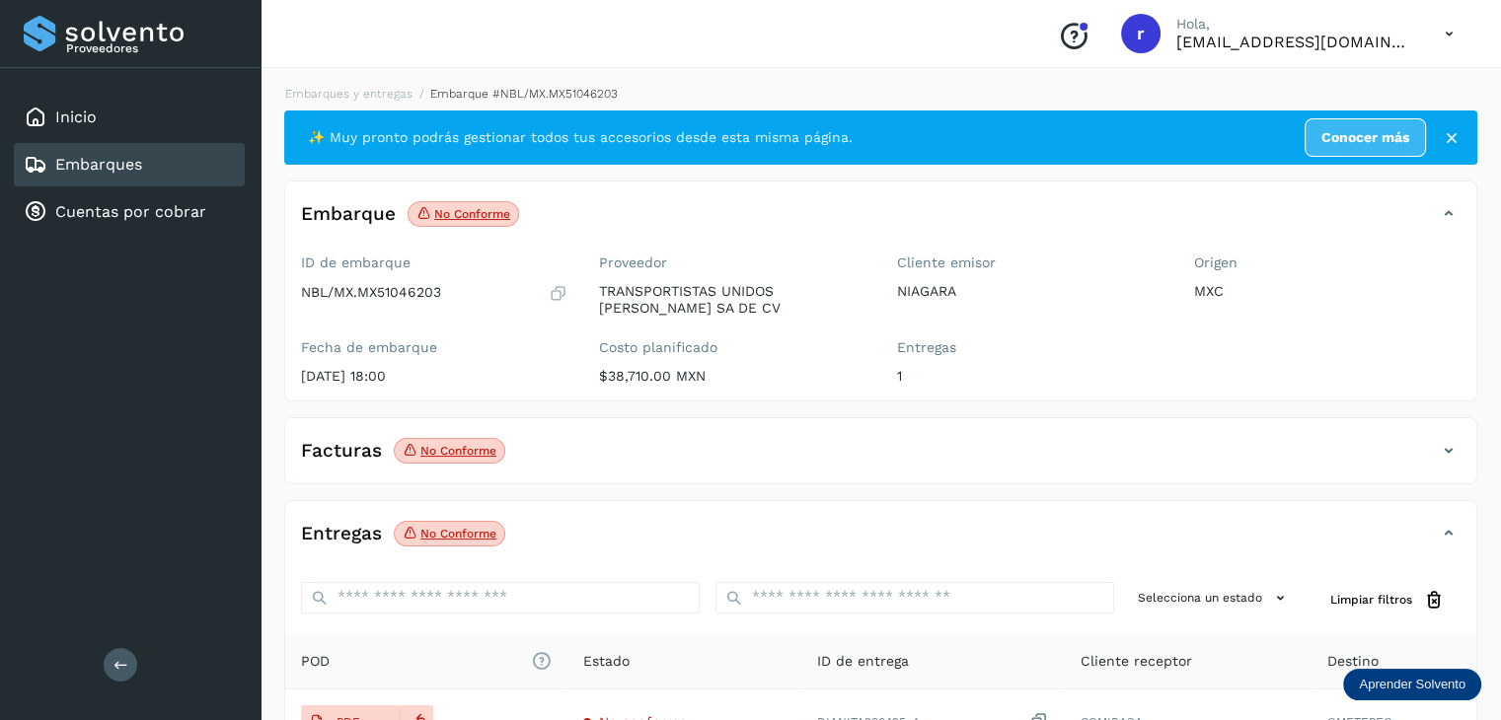
click at [453, 212] on p "No conforme" at bounding box center [472, 214] width 76 height 14
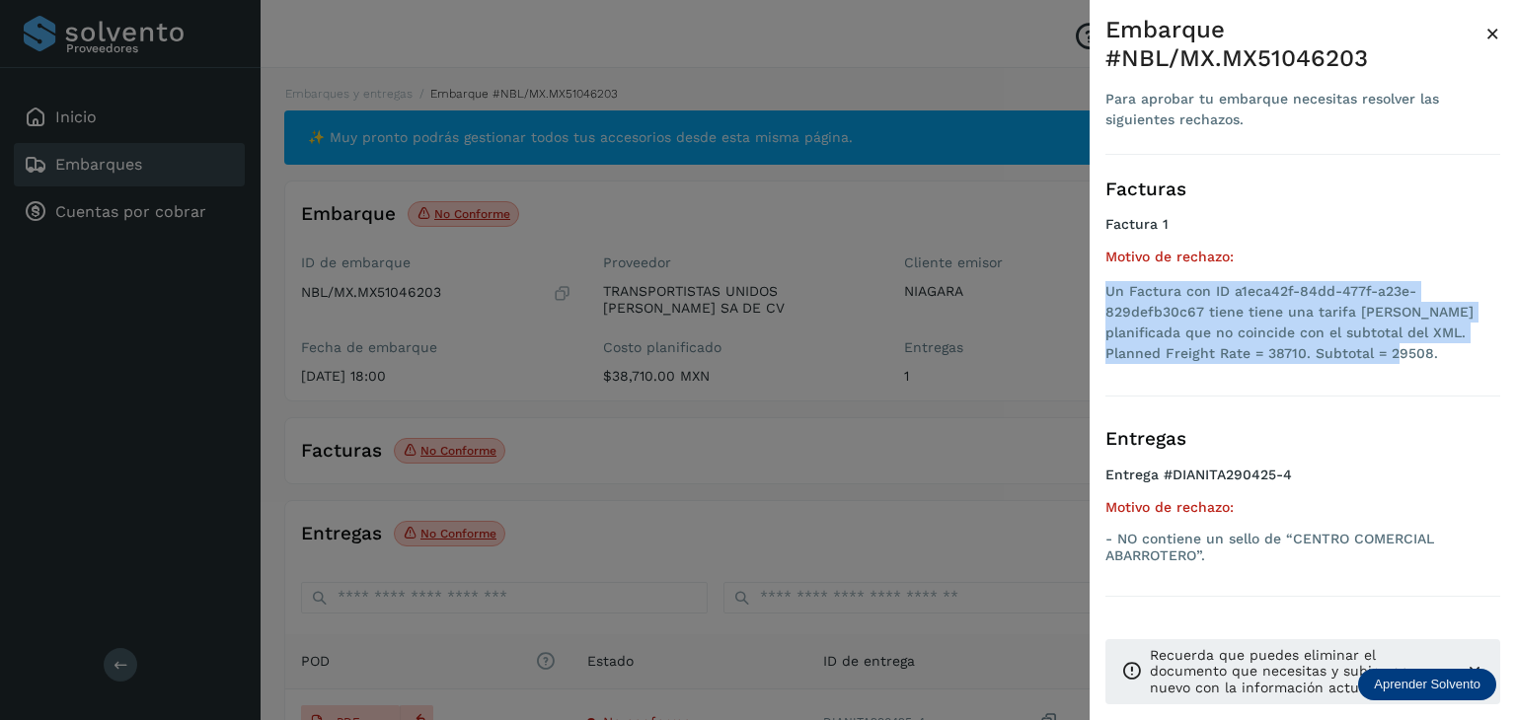
drag, startPoint x: 1342, startPoint y: 355, endPoint x: 1097, endPoint y: 283, distance: 255.1
click at [1097, 283] on div "Embarque #NBL/MX.MX51046203 Para aprobar tu embarque necesitas resolver las sig…" at bounding box center [1302, 376] width 426 height 752
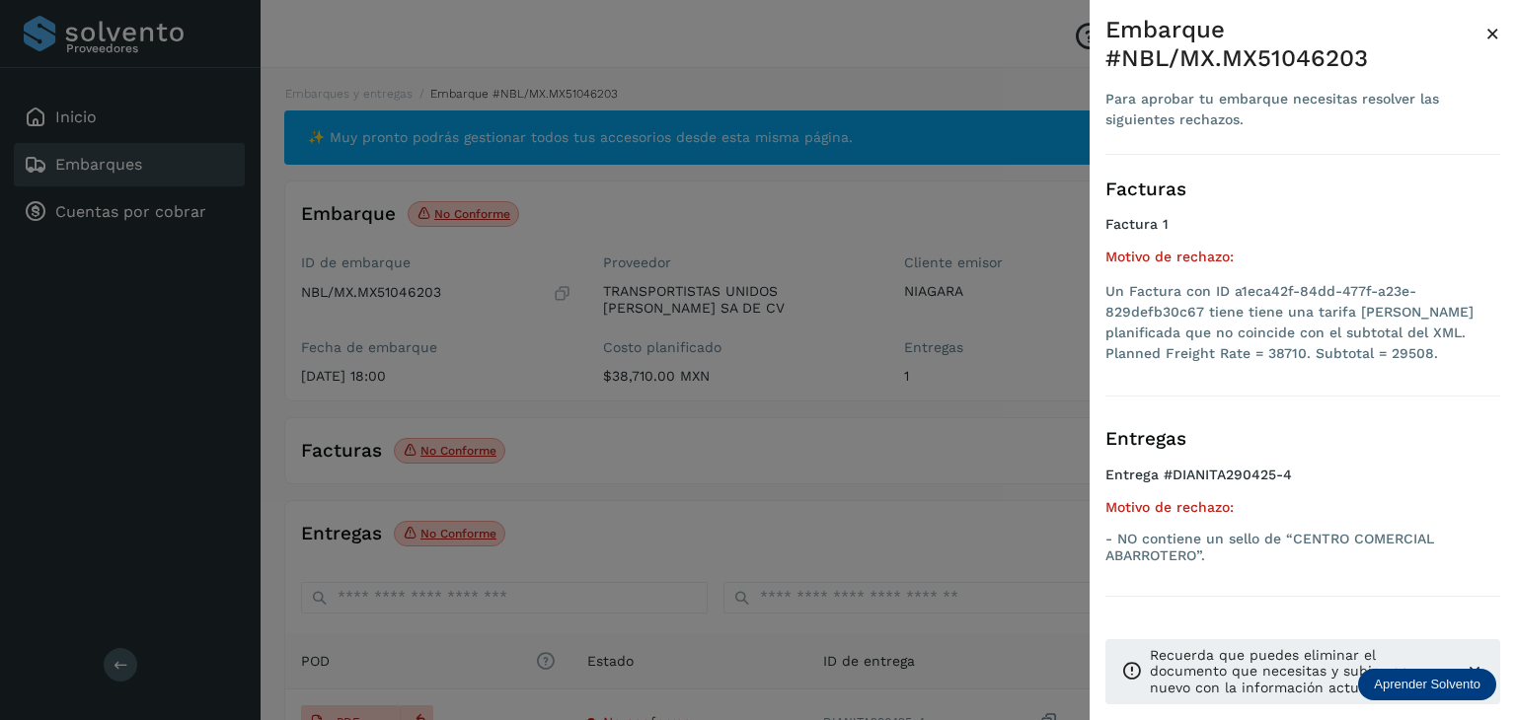
click at [1245, 545] on p "- NO contiene un sello de “CENTRO COMERCIAL ABARROTERO”." at bounding box center [1302, 548] width 395 height 34
drag, startPoint x: 1243, startPoint y: 556, endPoint x: 1121, endPoint y: 542, distance: 123.1
click at [1121, 542] on p "- NO contiene un sello de “CENTRO COMERCIAL ABARROTERO”." at bounding box center [1302, 548] width 395 height 34
click at [560, 388] on div at bounding box center [758, 360] width 1516 height 720
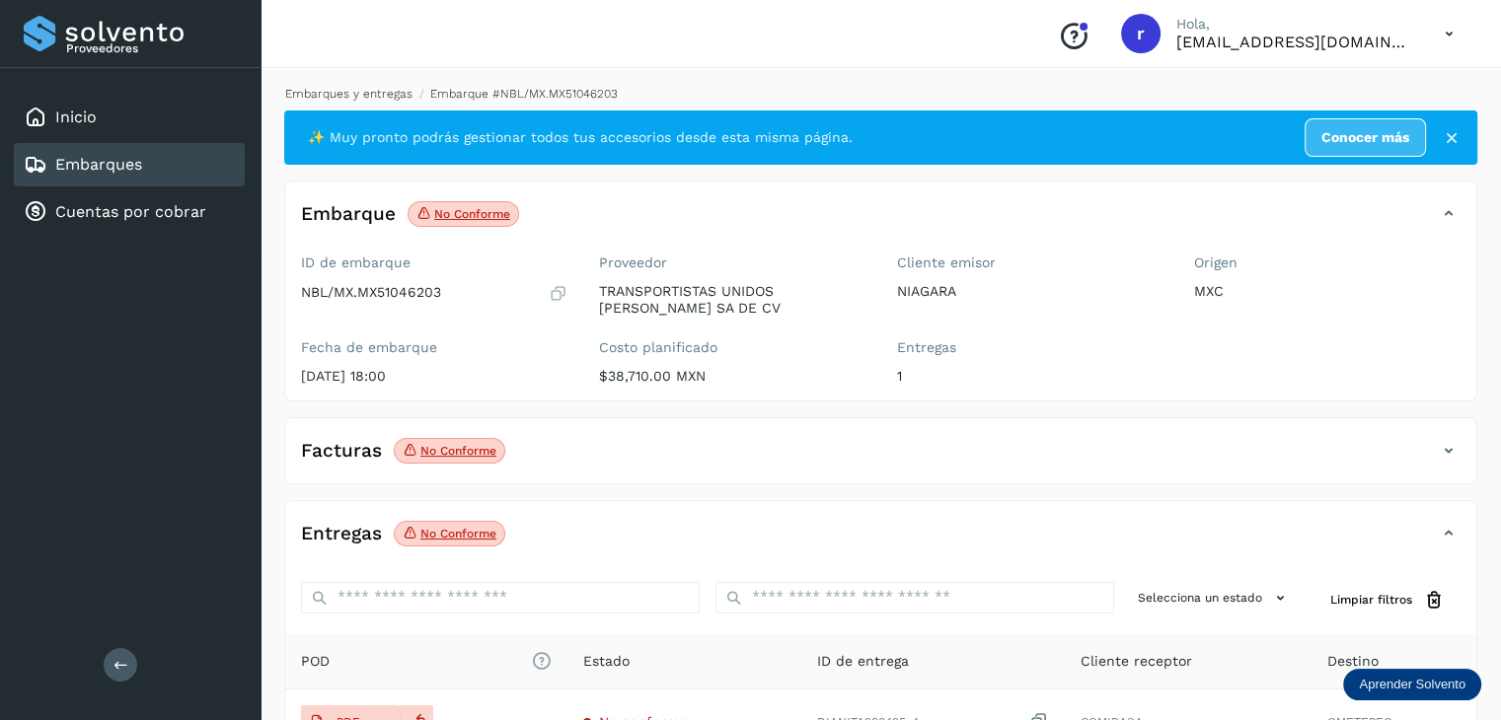
click at [388, 91] on link "Embarques y entregas" at bounding box center [348, 94] width 127 height 14
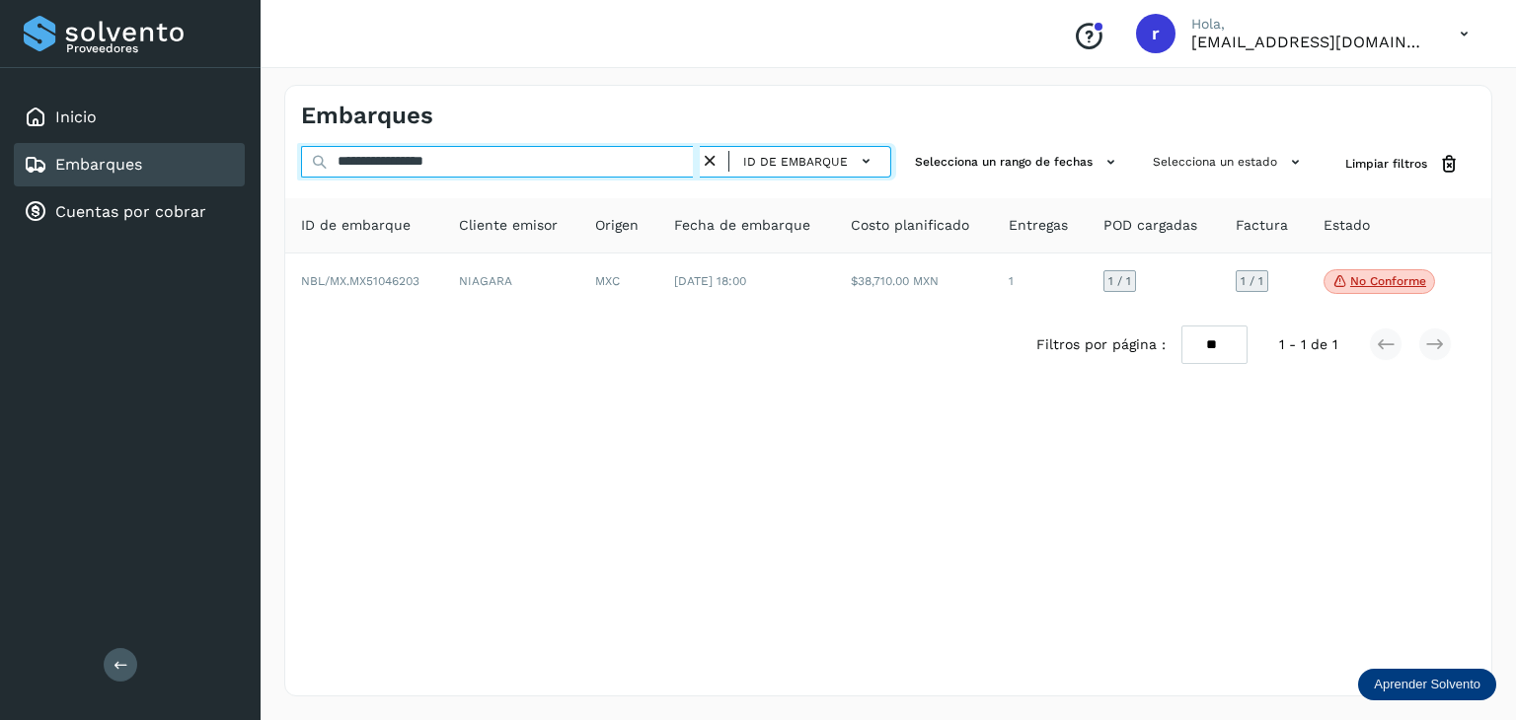
drag, startPoint x: 513, startPoint y: 155, endPoint x: 289, endPoint y: 146, distance: 224.2
click at [289, 146] on div "**********" at bounding box center [888, 164] width 1206 height 37
paste input "text"
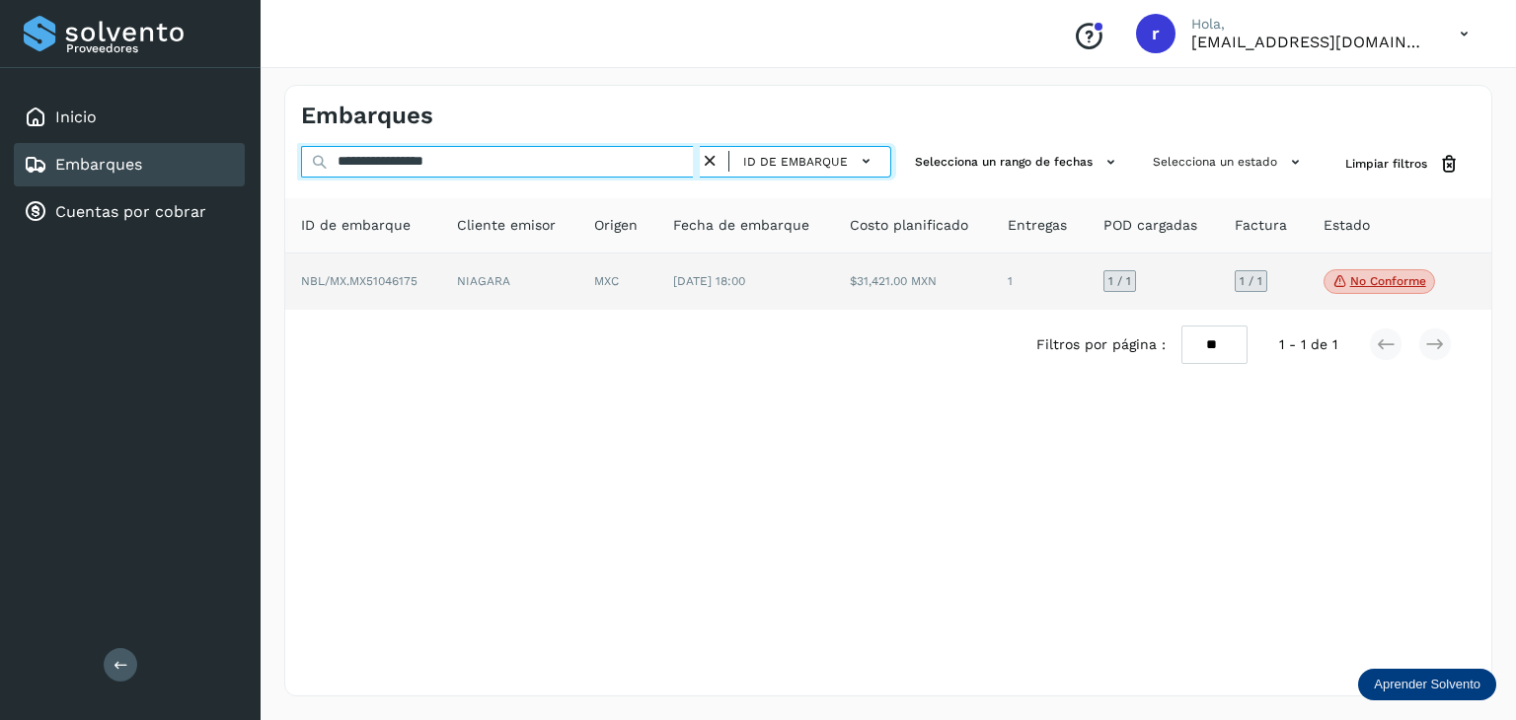
type input "**********"
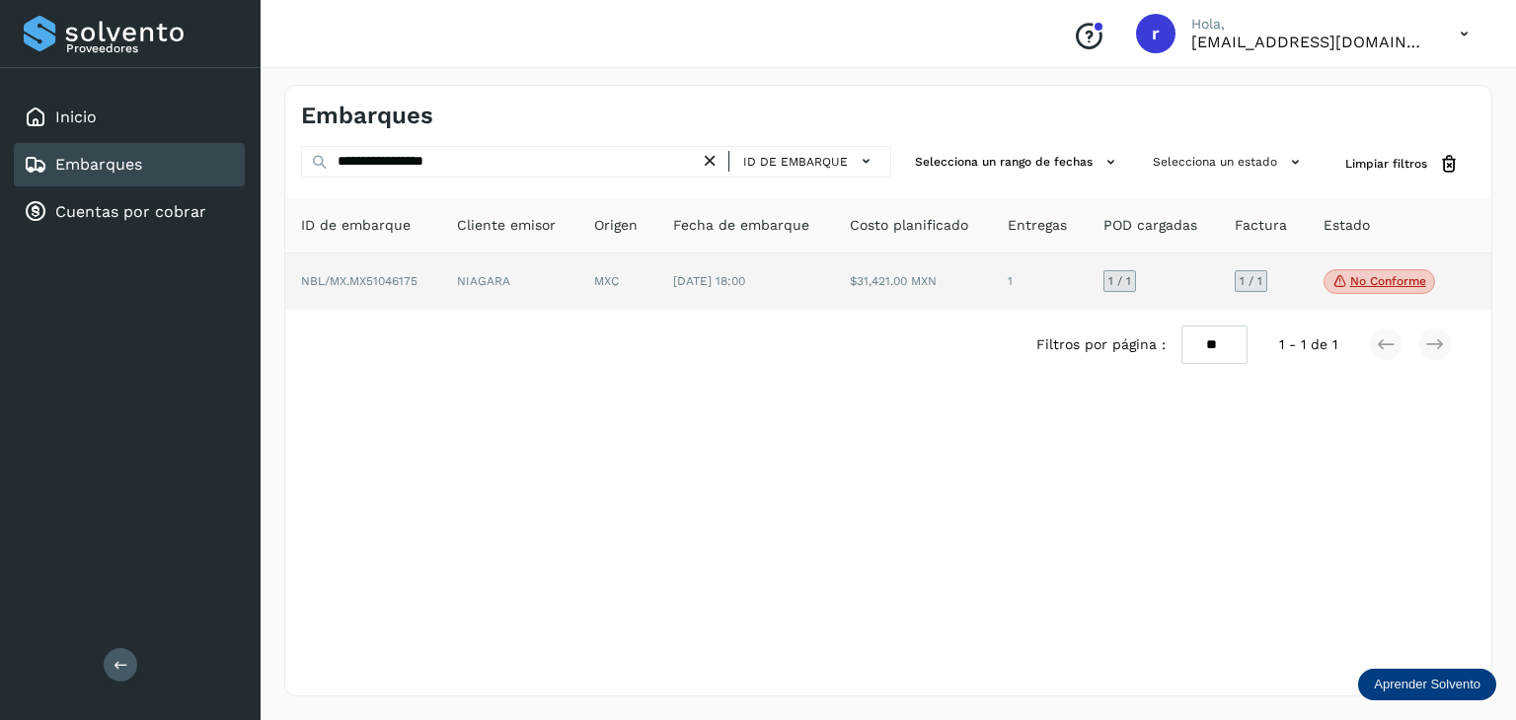
click at [388, 277] on span "NBL/MX.MX51046175" at bounding box center [359, 281] width 116 height 14
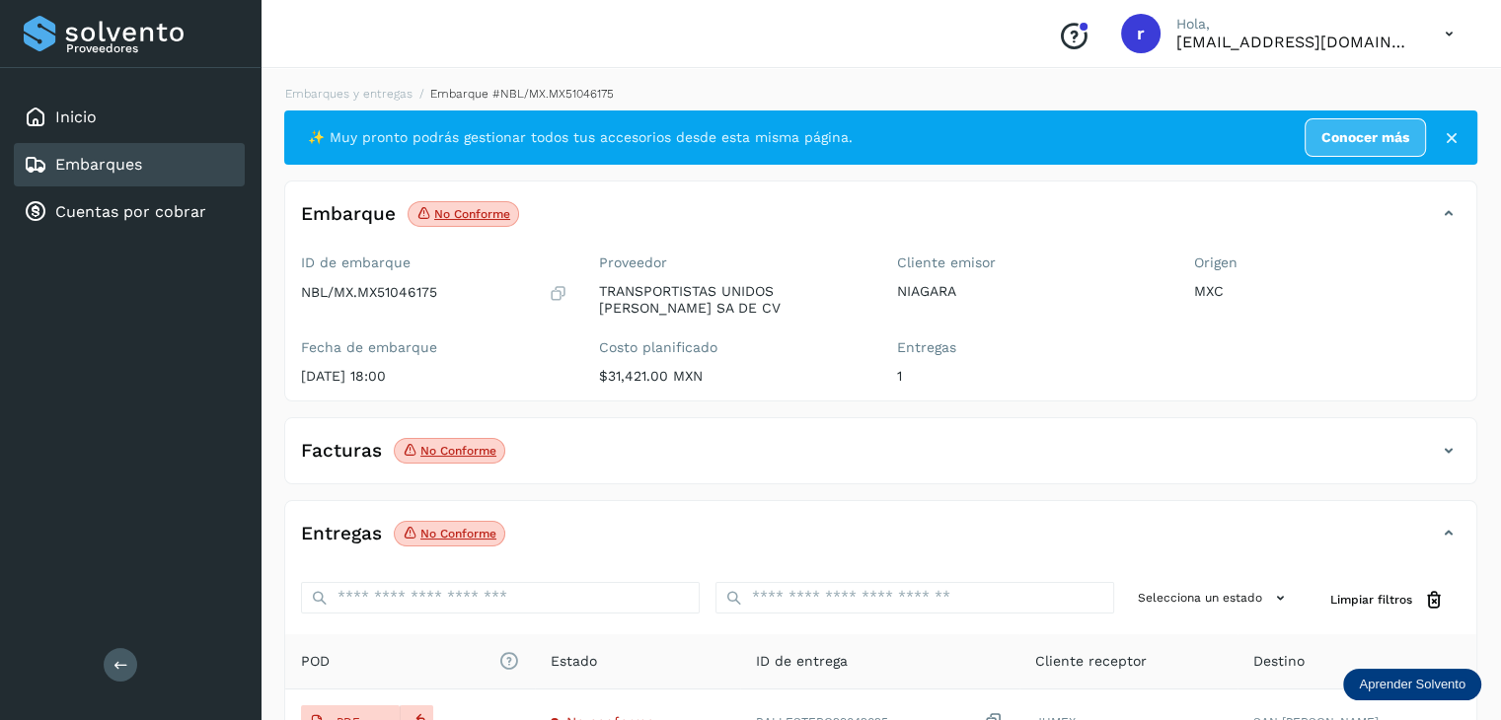
click at [487, 218] on p "No conforme" at bounding box center [472, 214] width 76 height 14
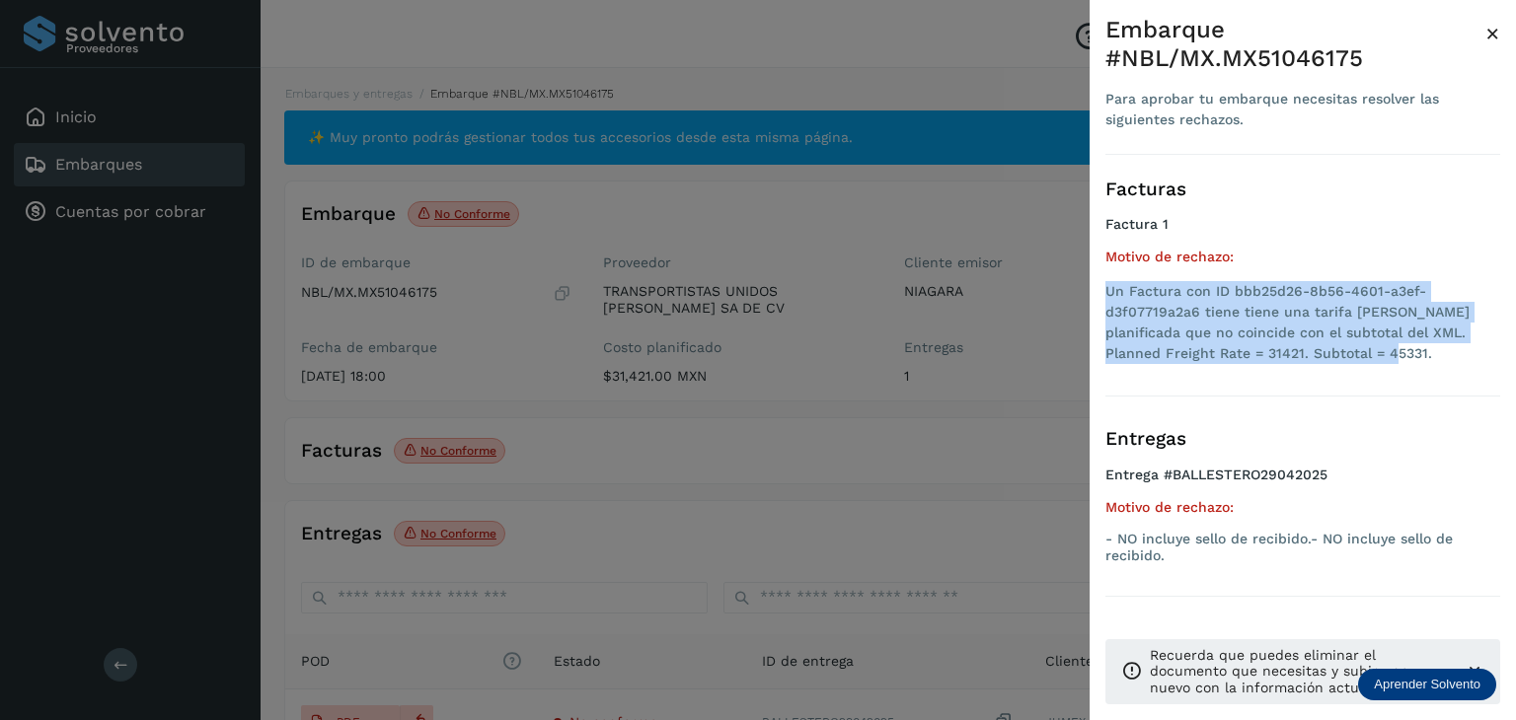
drag, startPoint x: 1369, startPoint y: 356, endPoint x: 1098, endPoint y: 290, distance: 278.3
click at [1098, 290] on div "Embarque #NBL/MX.MX51046175 Para aprobar tu embarque necesitas resolver las sig…" at bounding box center [1302, 376] width 426 height 752
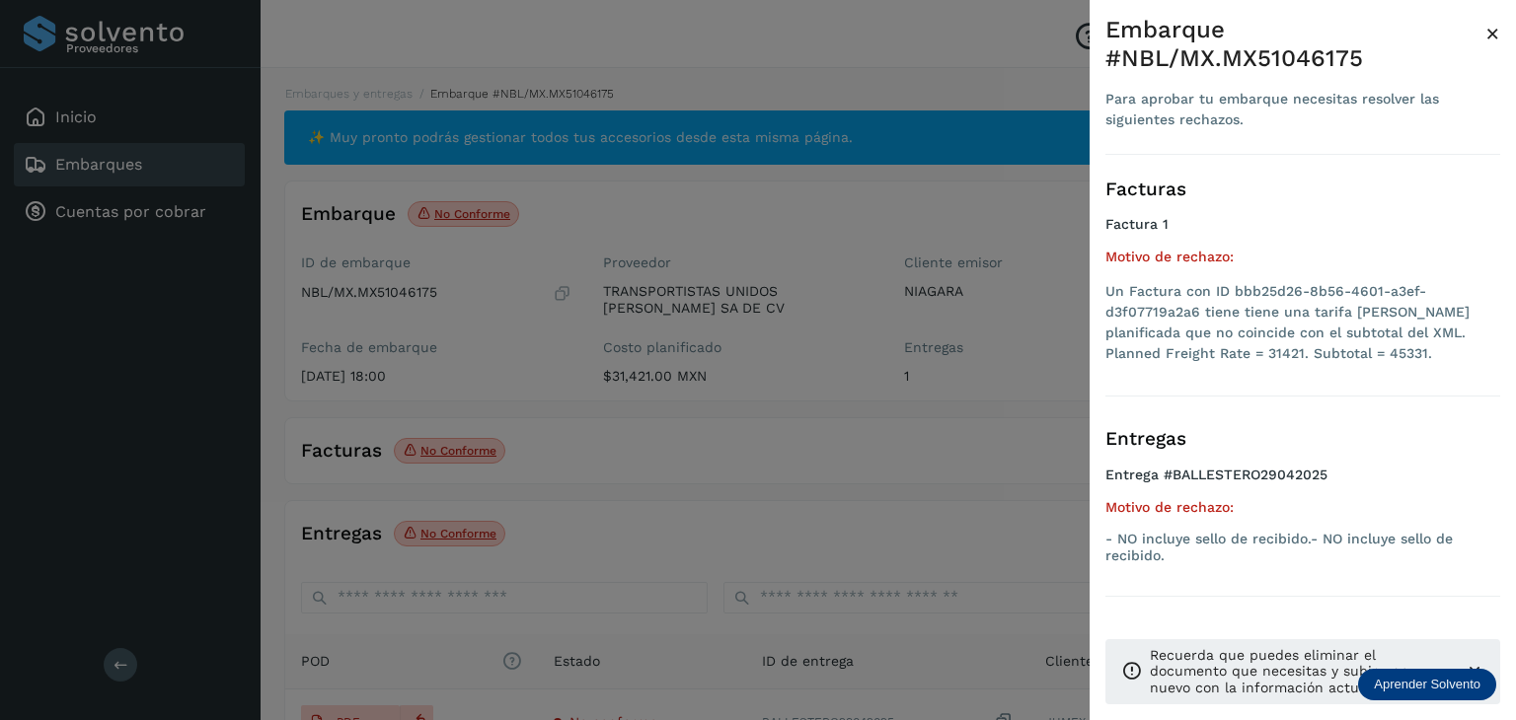
click at [1401, 483] on h4 "Entrega #BALLESTERO29042025" at bounding box center [1302, 483] width 395 height 33
drag, startPoint x: 1141, startPoint y: 558, endPoint x: 1117, endPoint y: 542, distance: 29.0
click at [1117, 542] on p "- NO incluye sello de recibido.- NO incluye sello de recibido." at bounding box center [1302, 548] width 395 height 34
click at [613, 210] on div at bounding box center [758, 360] width 1516 height 720
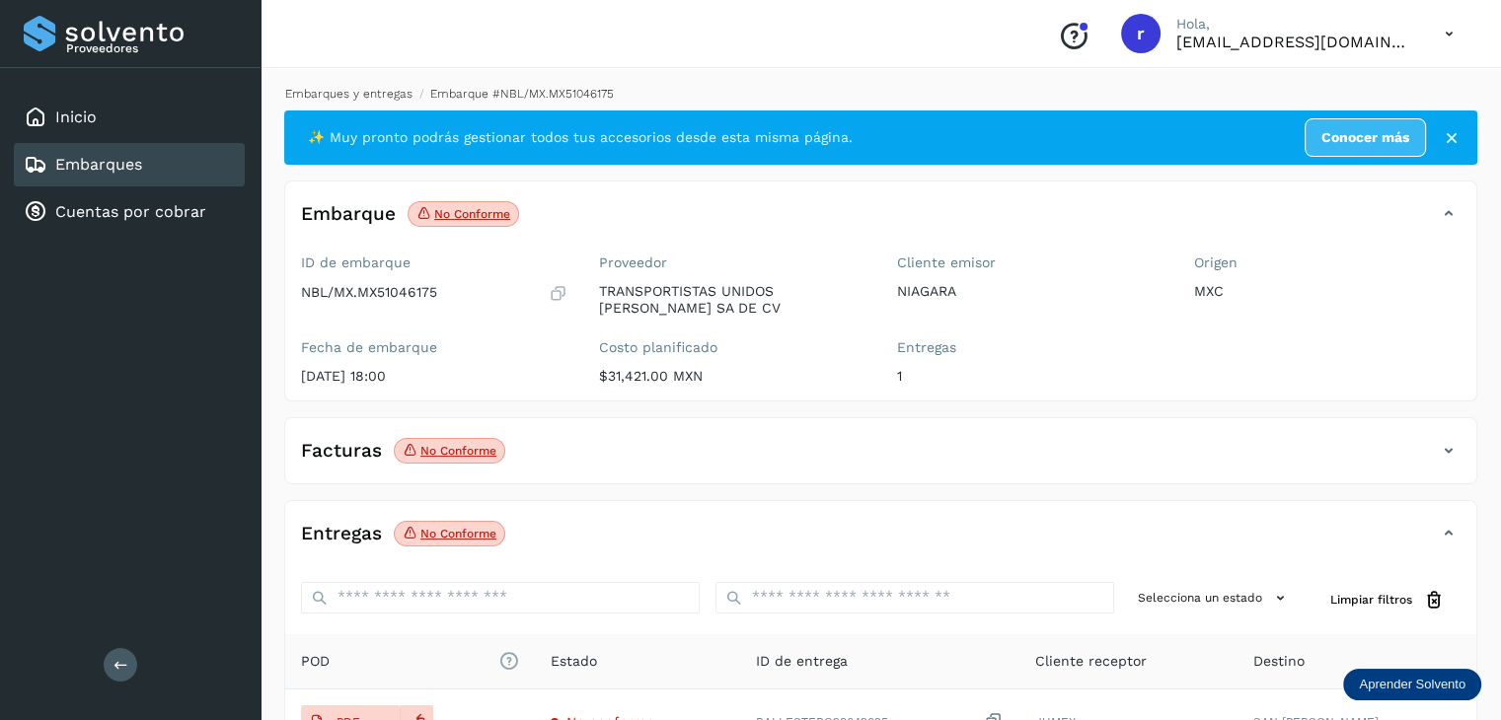
click at [401, 96] on link "Embarques y entregas" at bounding box center [348, 94] width 127 height 14
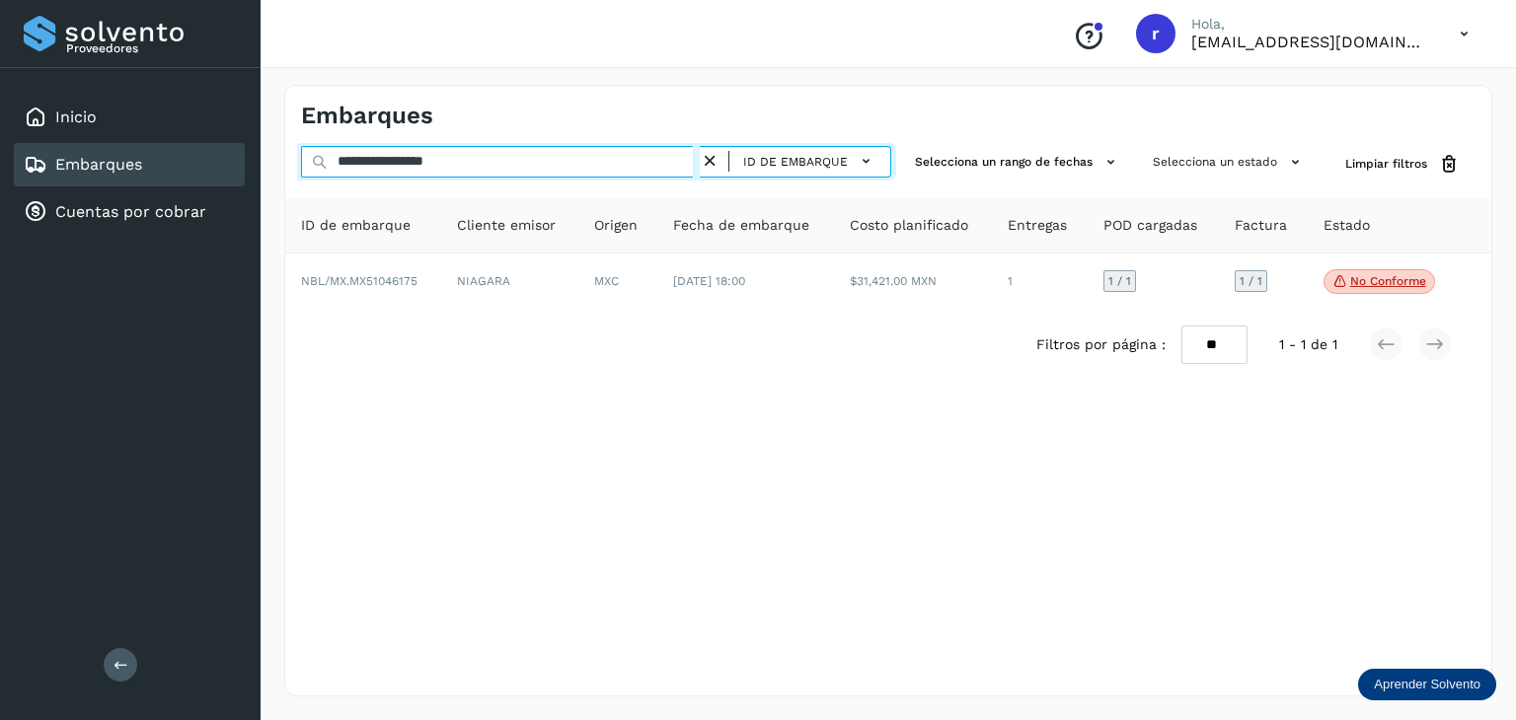
drag, startPoint x: 492, startPoint y: 156, endPoint x: 271, endPoint y: 140, distance: 221.6
click at [271, 140] on div "**********" at bounding box center [887, 390] width 1255 height 659
paste input "text"
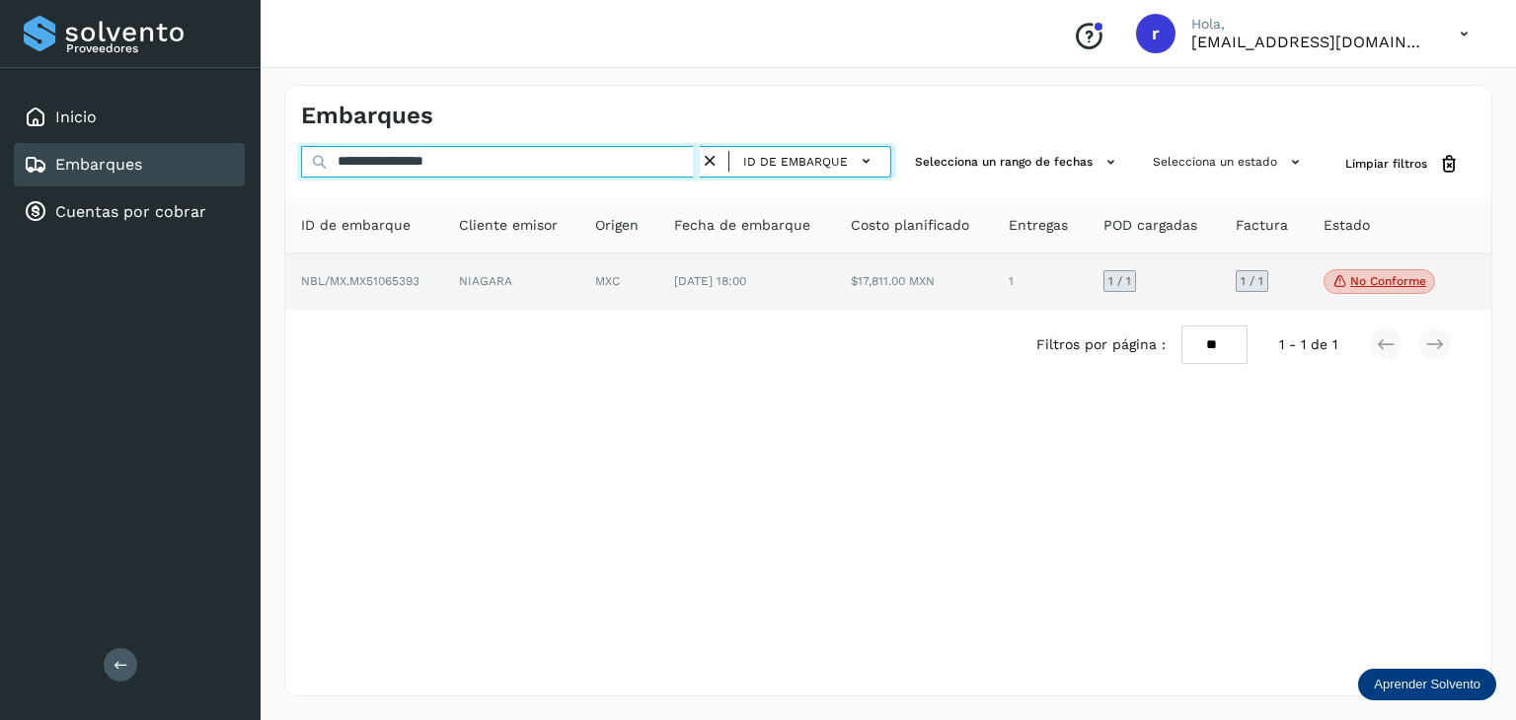
type input "**********"
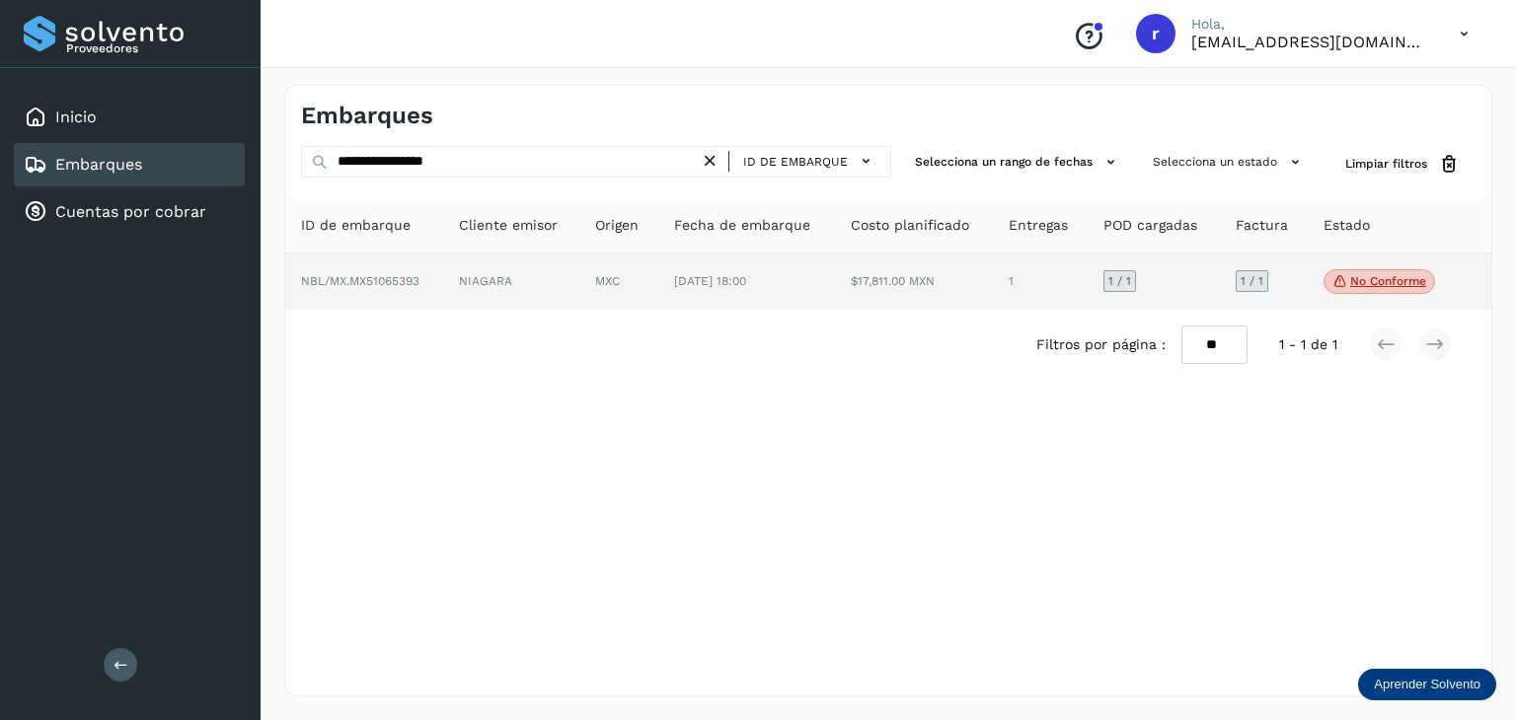
click at [579, 273] on td "NIAGARA" at bounding box center [618, 282] width 79 height 57
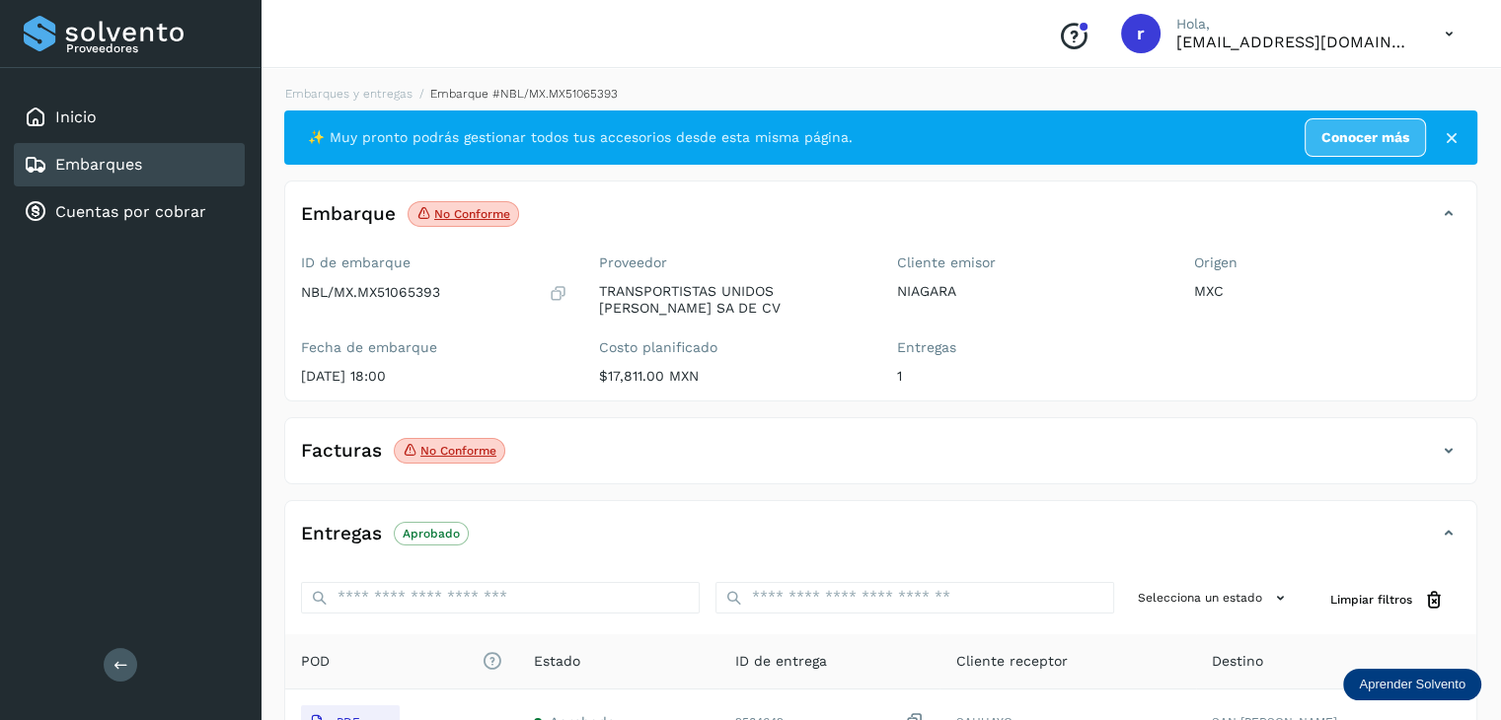
click at [453, 225] on span "No conforme Verifica el estado de la factura o entregas asociadas a este embarq…" at bounding box center [464, 214] width 112 height 26
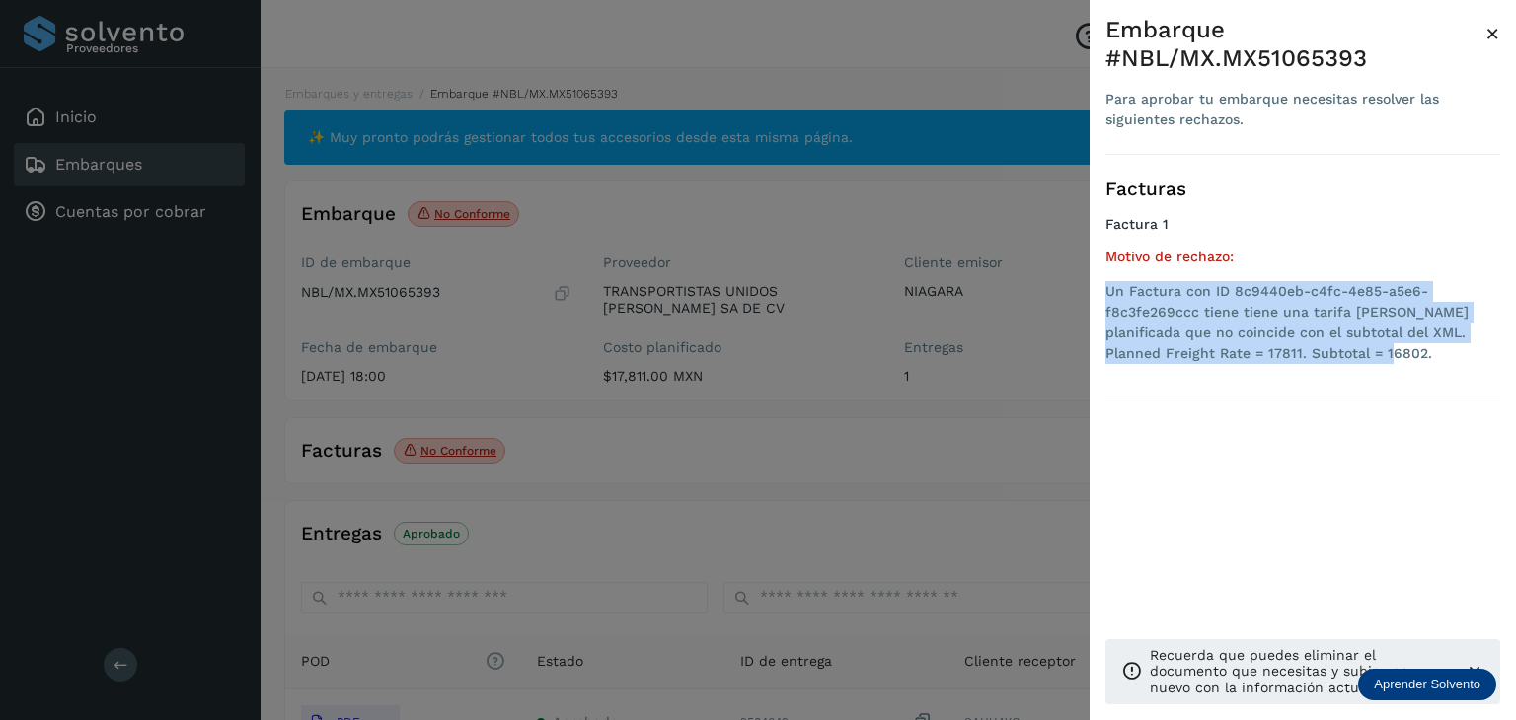
drag, startPoint x: 1330, startPoint y: 364, endPoint x: 1104, endPoint y: 284, distance: 239.7
click at [1104, 284] on div "Embarque #NBL/MX.MX51065393 Para aprobar tu embarque necesitas resolver las sig…" at bounding box center [1302, 376] width 426 height 752
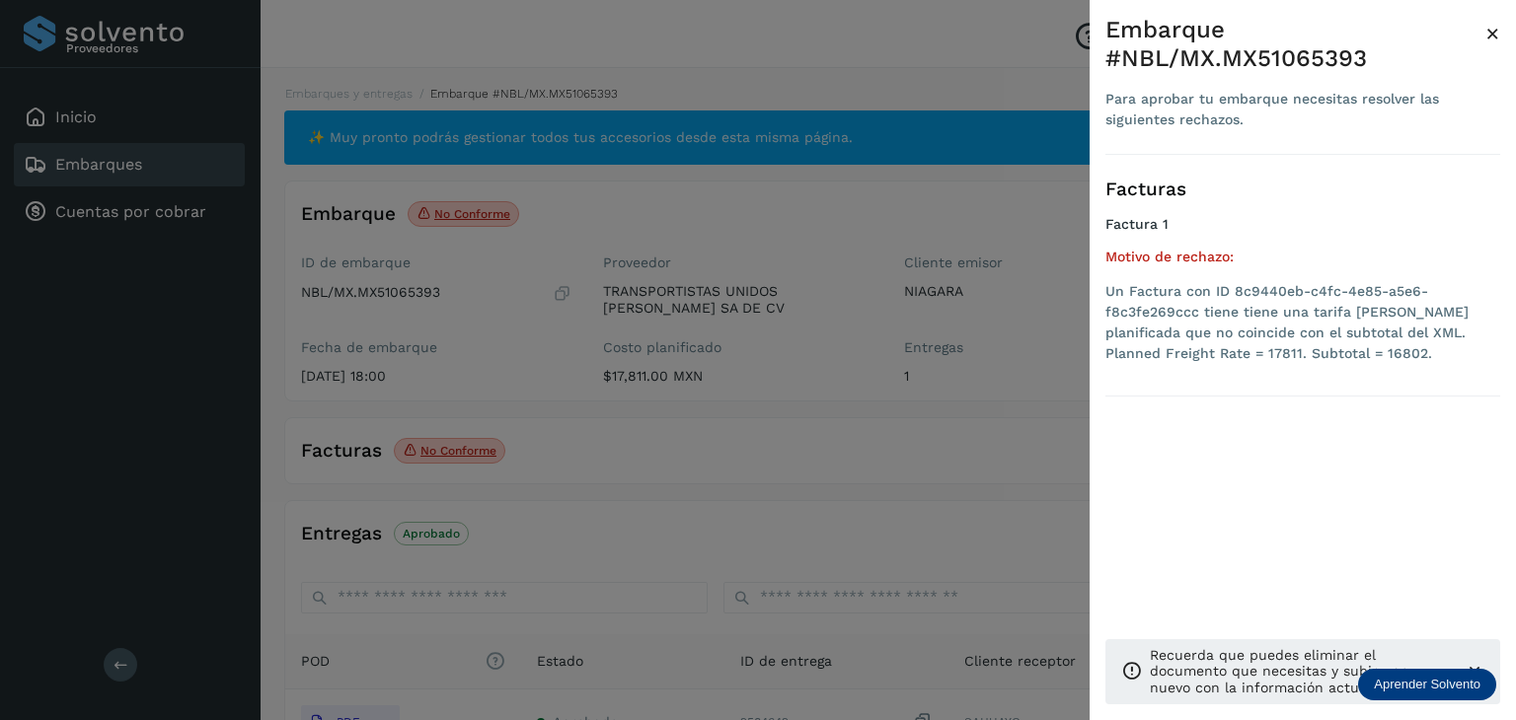
click at [576, 463] on div at bounding box center [758, 360] width 1516 height 720
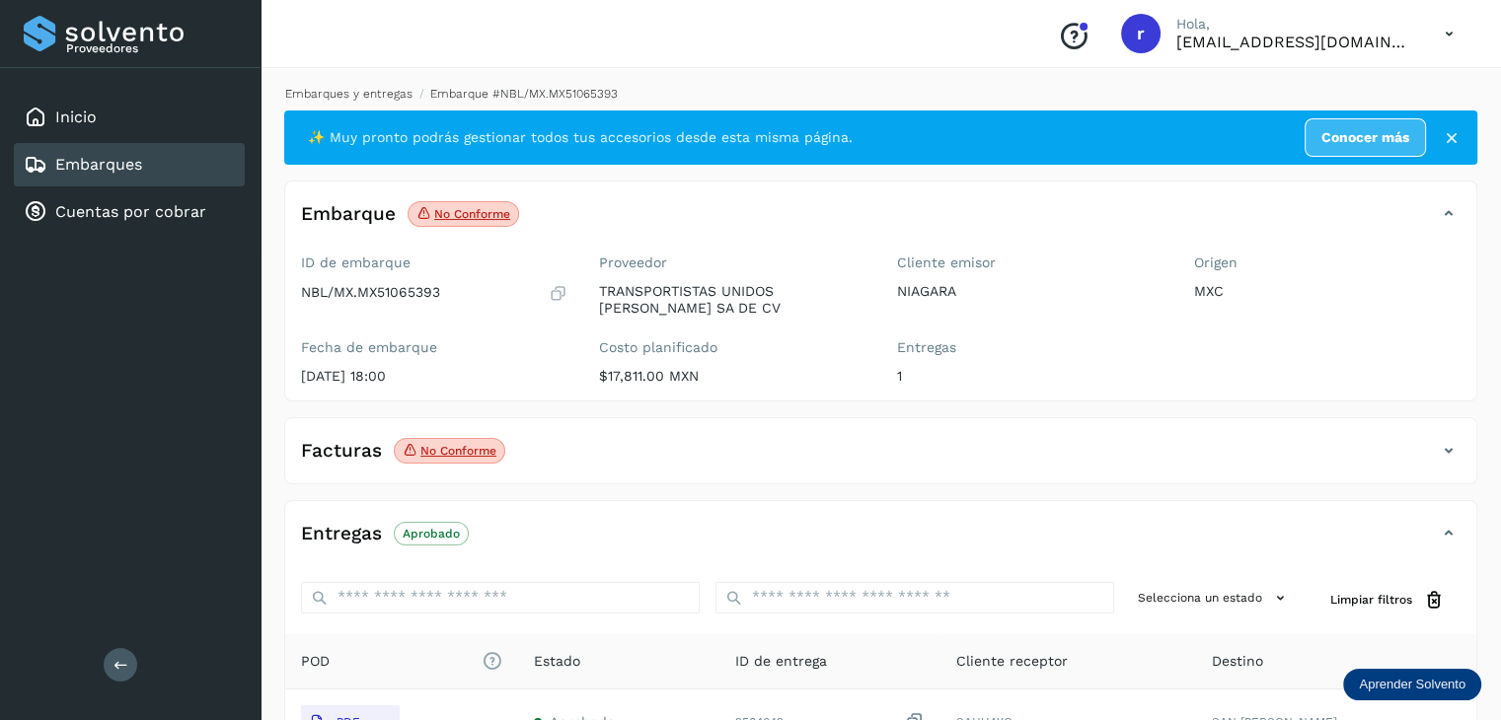
click at [367, 93] on link "Embarques y entregas" at bounding box center [348, 94] width 127 height 14
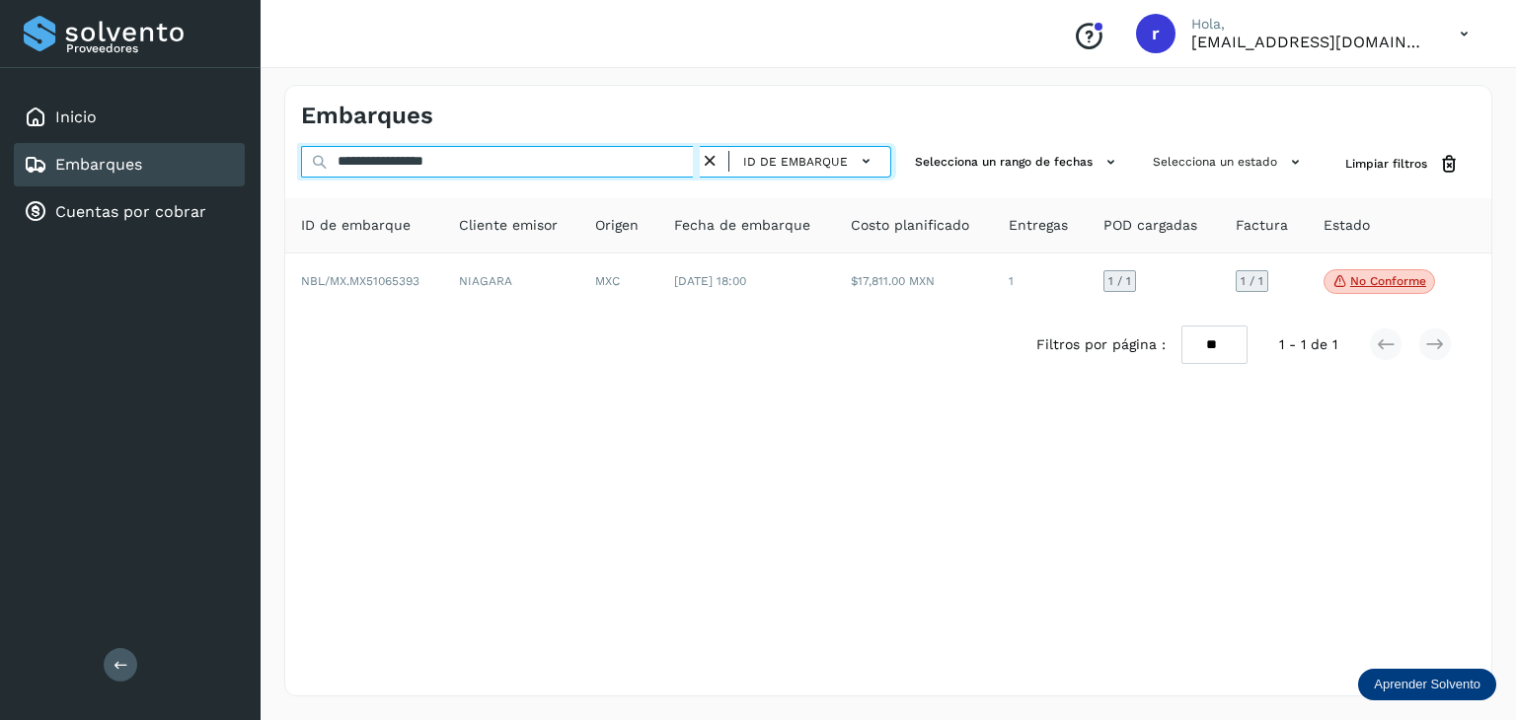
drag, startPoint x: 537, startPoint y: 164, endPoint x: 285, endPoint y: 146, distance: 252.2
click at [291, 149] on div "**********" at bounding box center [888, 164] width 1206 height 37
paste input "text"
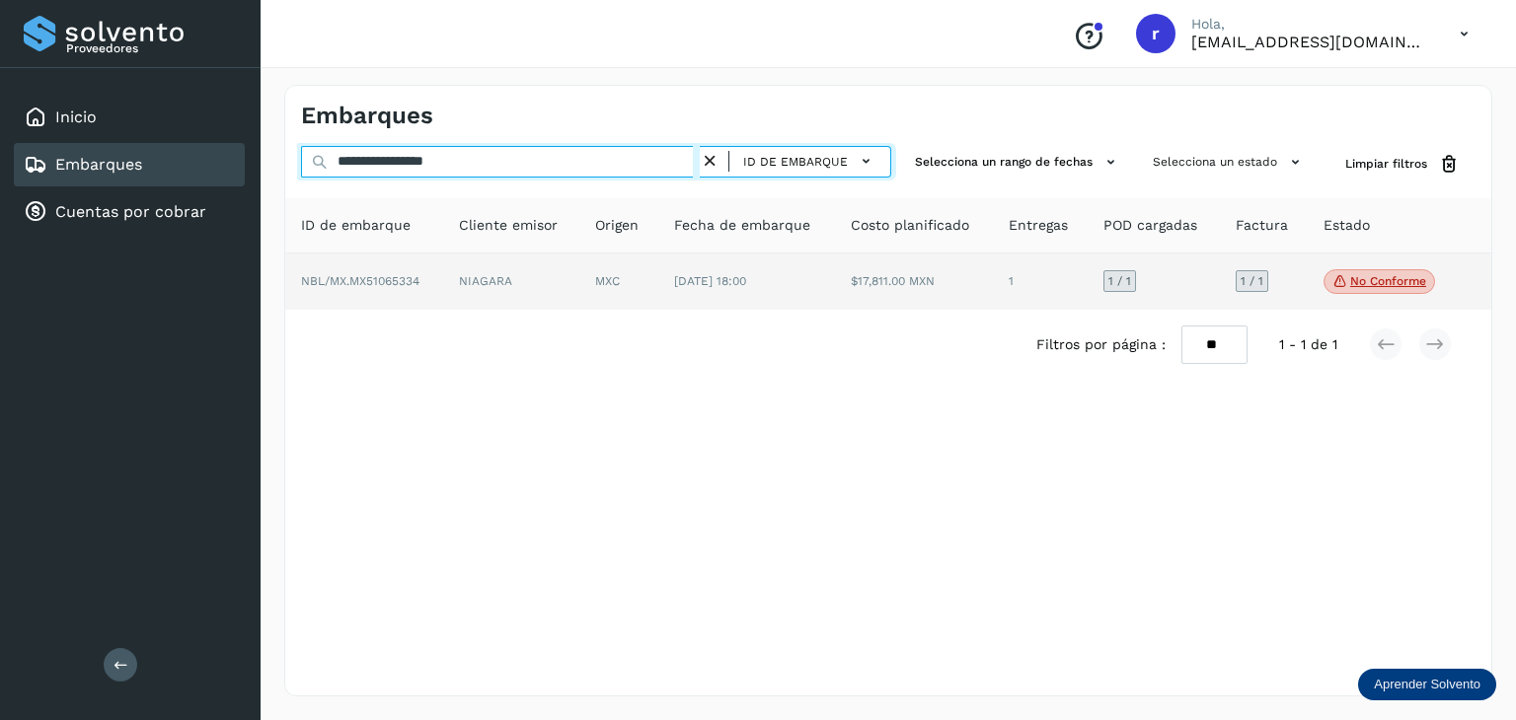
type input "**********"
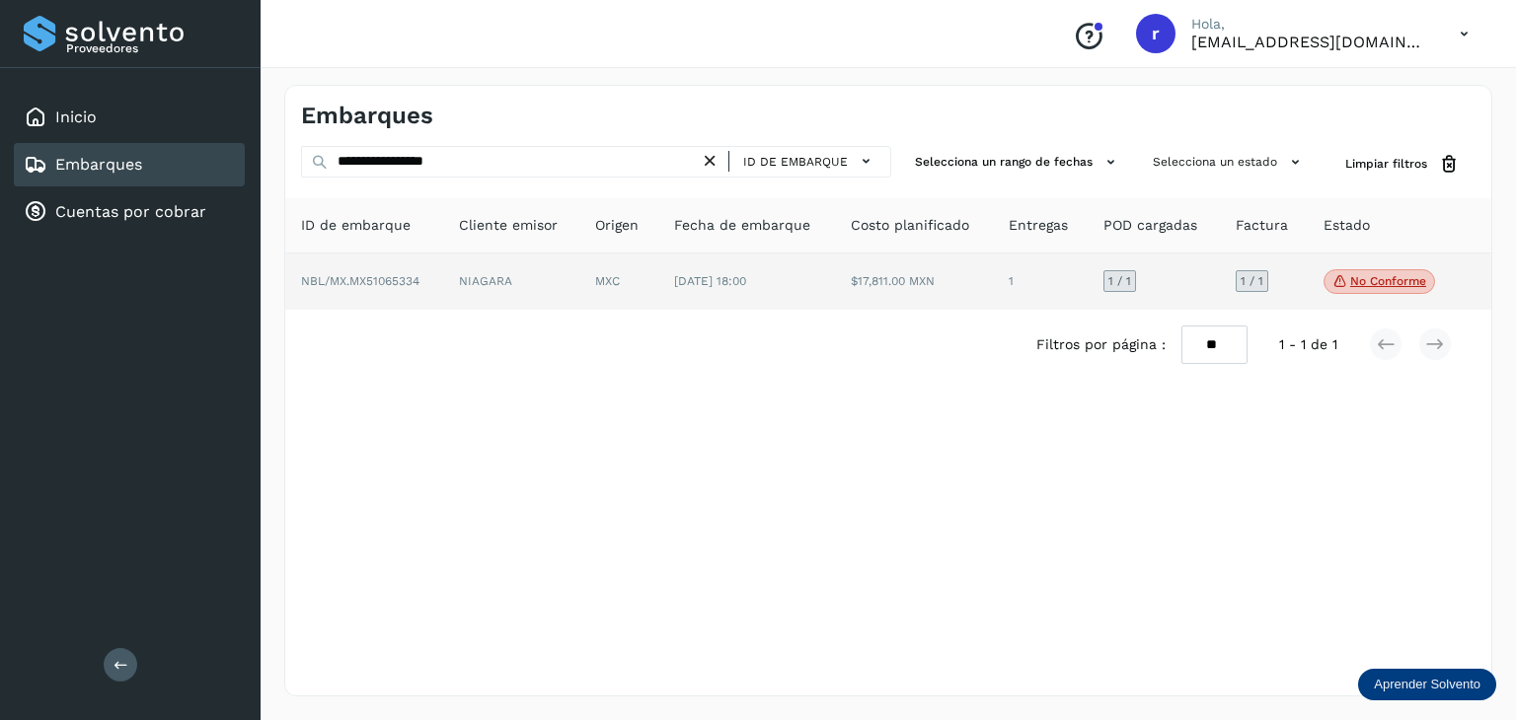
click at [443, 281] on td "NBL/MX.MX51065334" at bounding box center [511, 282] width 137 height 57
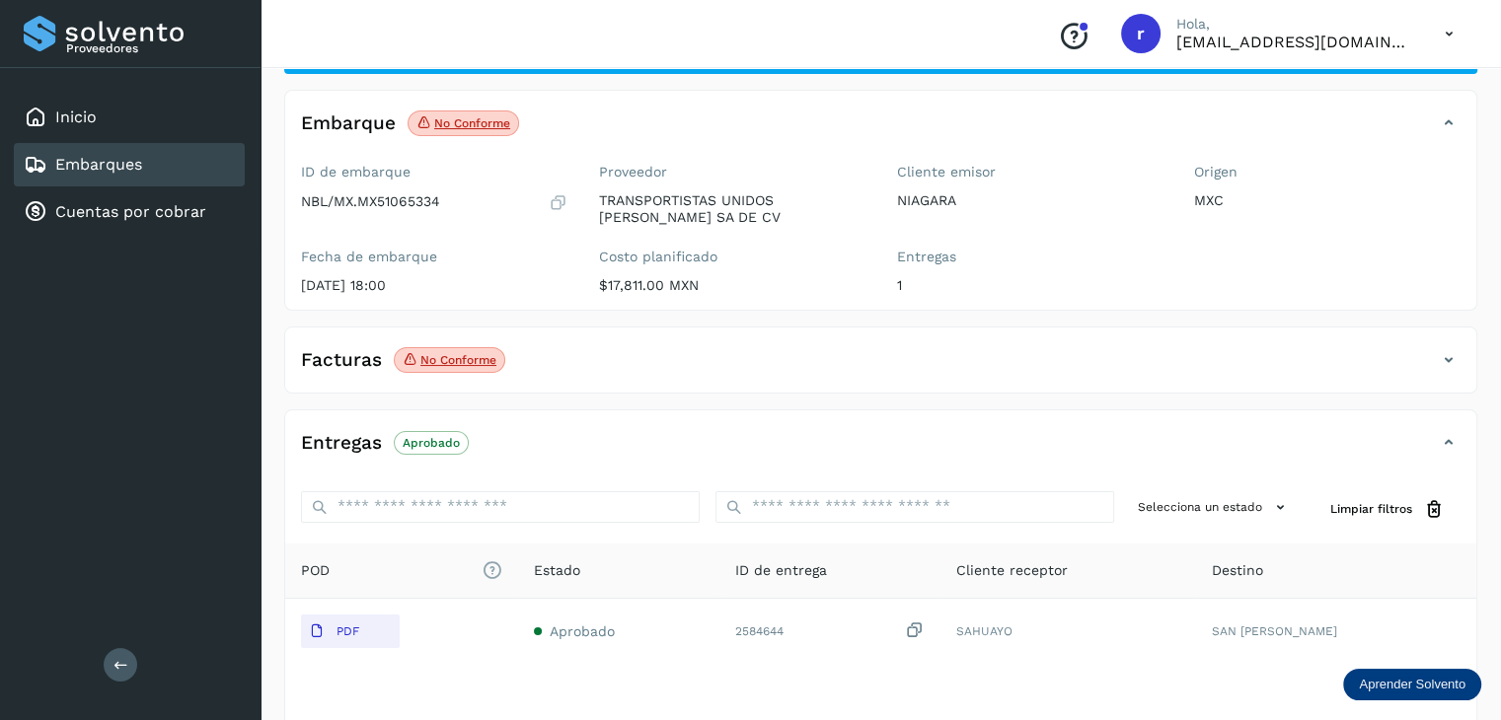
scroll to position [99, 0]
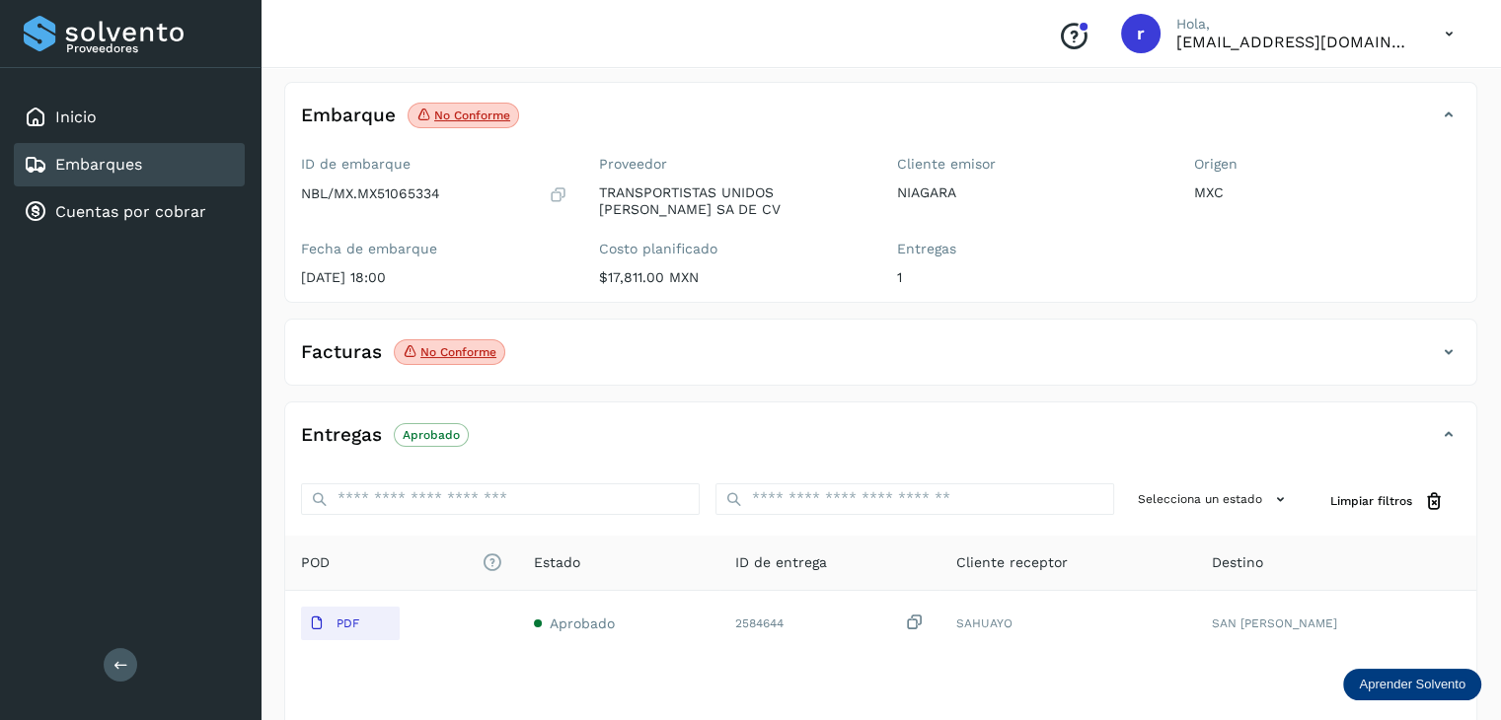
click at [476, 112] on p "No conforme" at bounding box center [472, 116] width 76 height 14
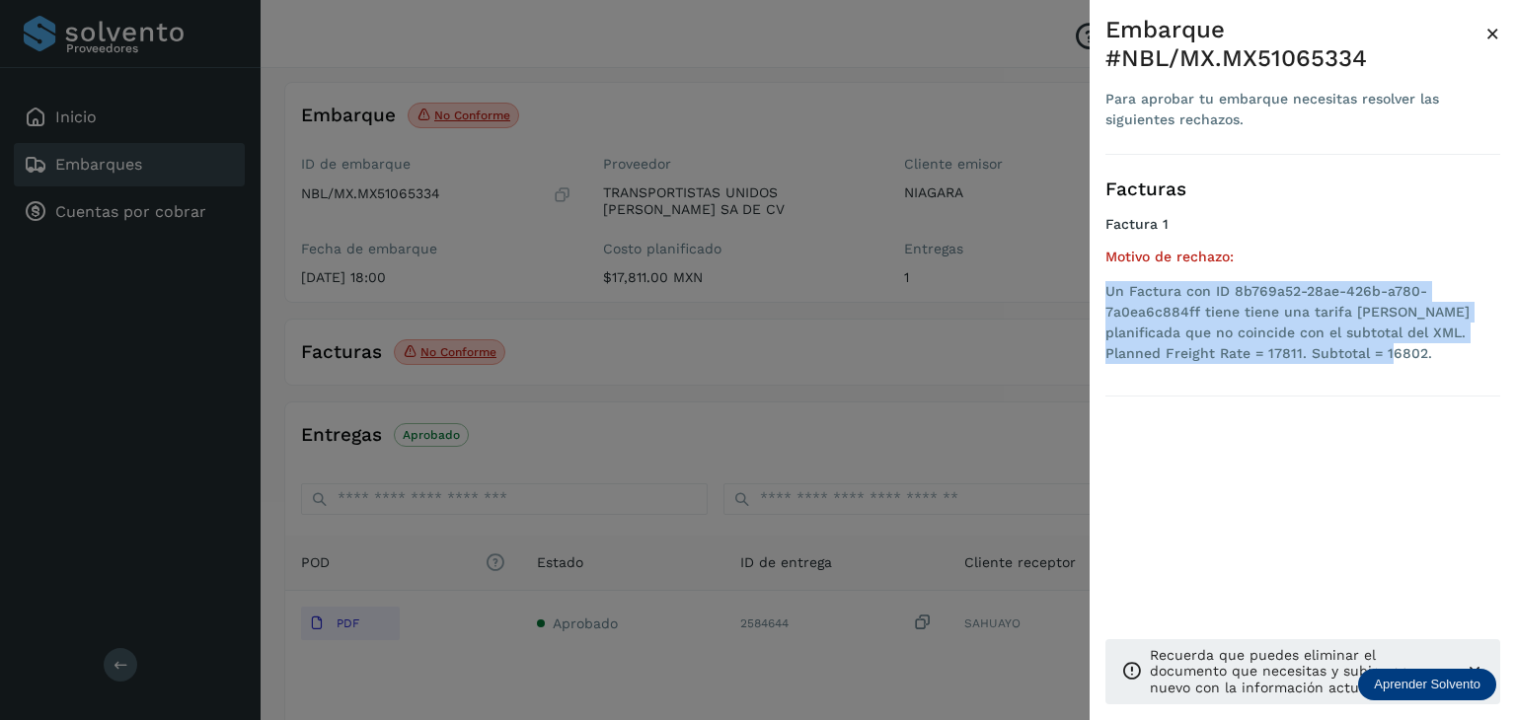
drag, startPoint x: 1268, startPoint y: 359, endPoint x: 1109, endPoint y: 289, distance: 173.6
click at [1109, 289] on li "Un Factura con ID 8b769a52-28ae-426b-a780-7a0ea6c884ff tiene tiene una tarifa […" at bounding box center [1302, 322] width 395 height 83
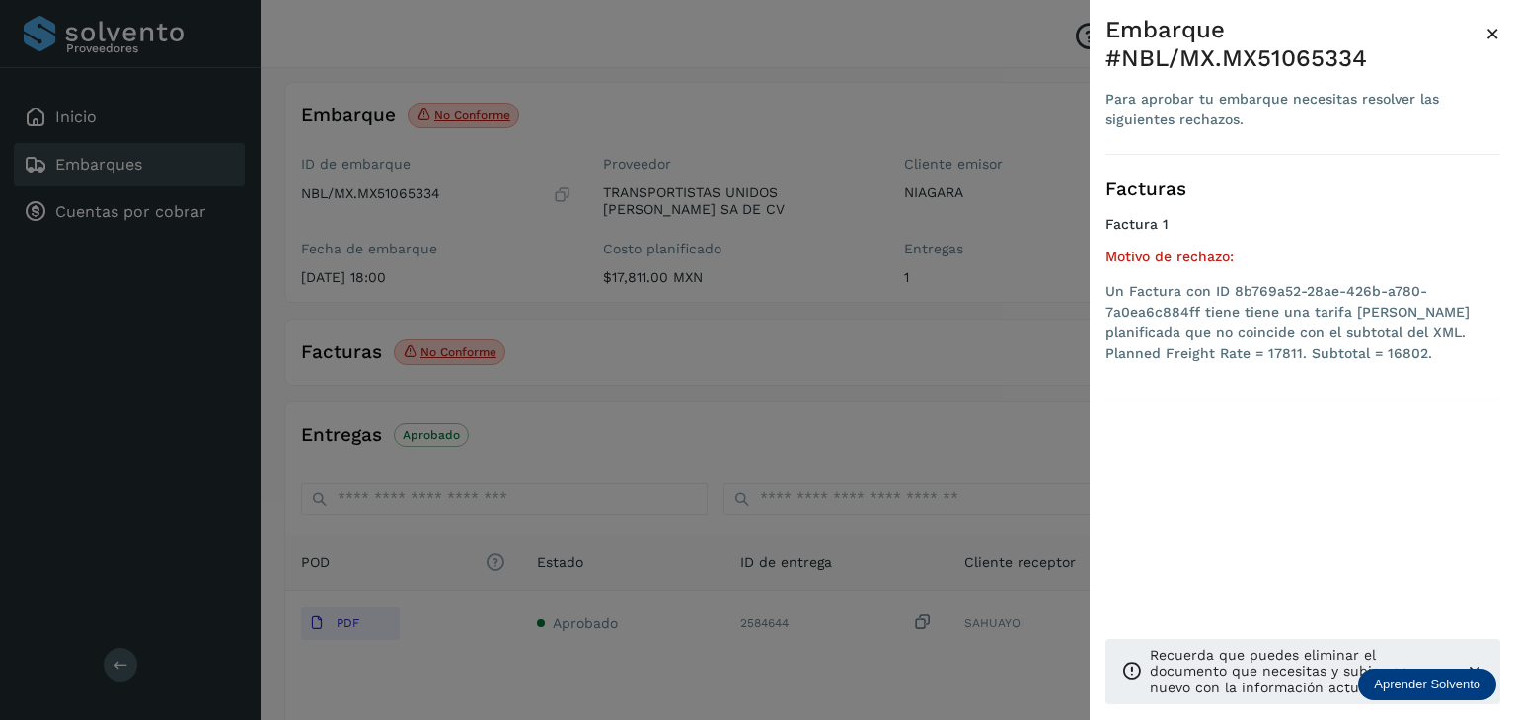
click at [732, 310] on div at bounding box center [758, 360] width 1516 height 720
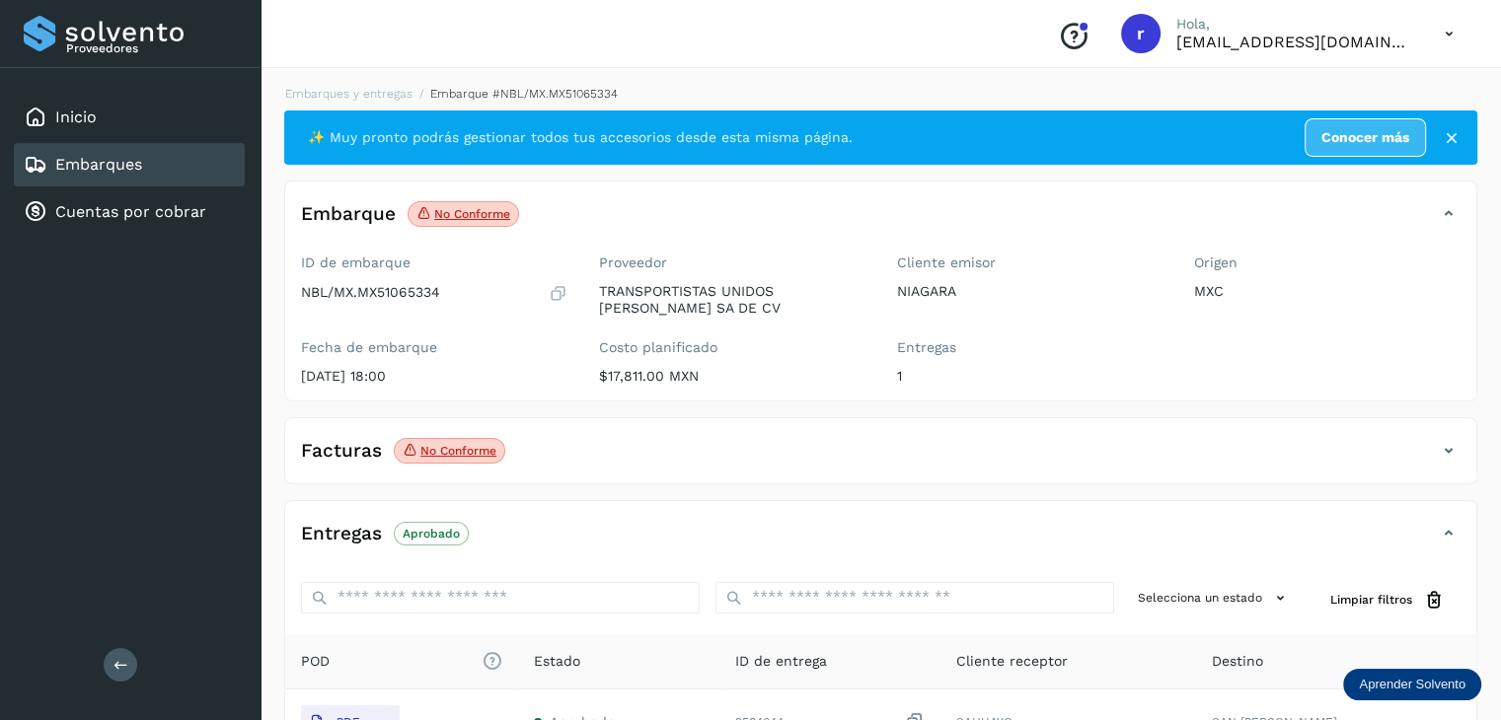
scroll to position [0, 0]
click at [352, 93] on link "Embarques y entregas" at bounding box center [348, 94] width 127 height 14
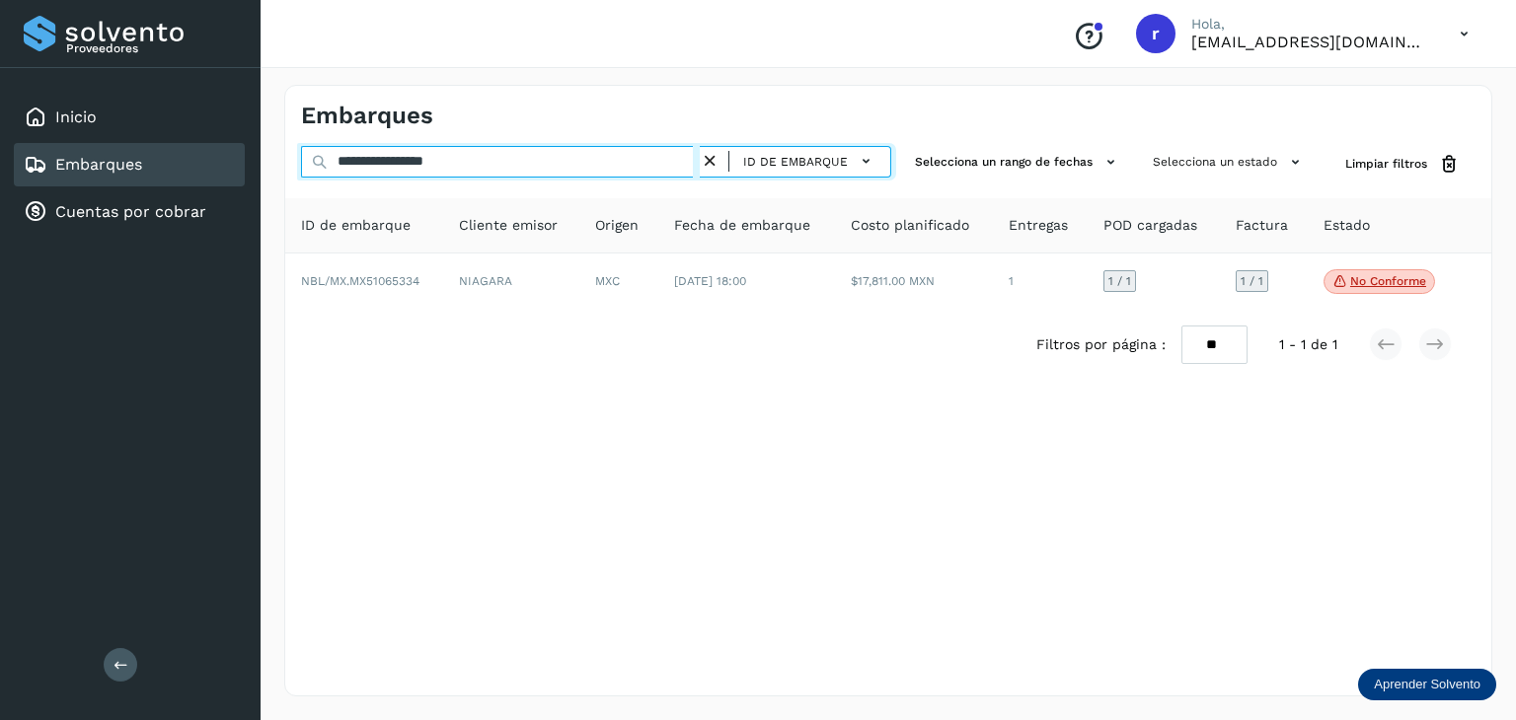
drag, startPoint x: 487, startPoint y: 155, endPoint x: 236, endPoint y: 151, distance: 251.6
click at [236, 151] on div "**********" at bounding box center [758, 360] width 1516 height 720
paste input "text"
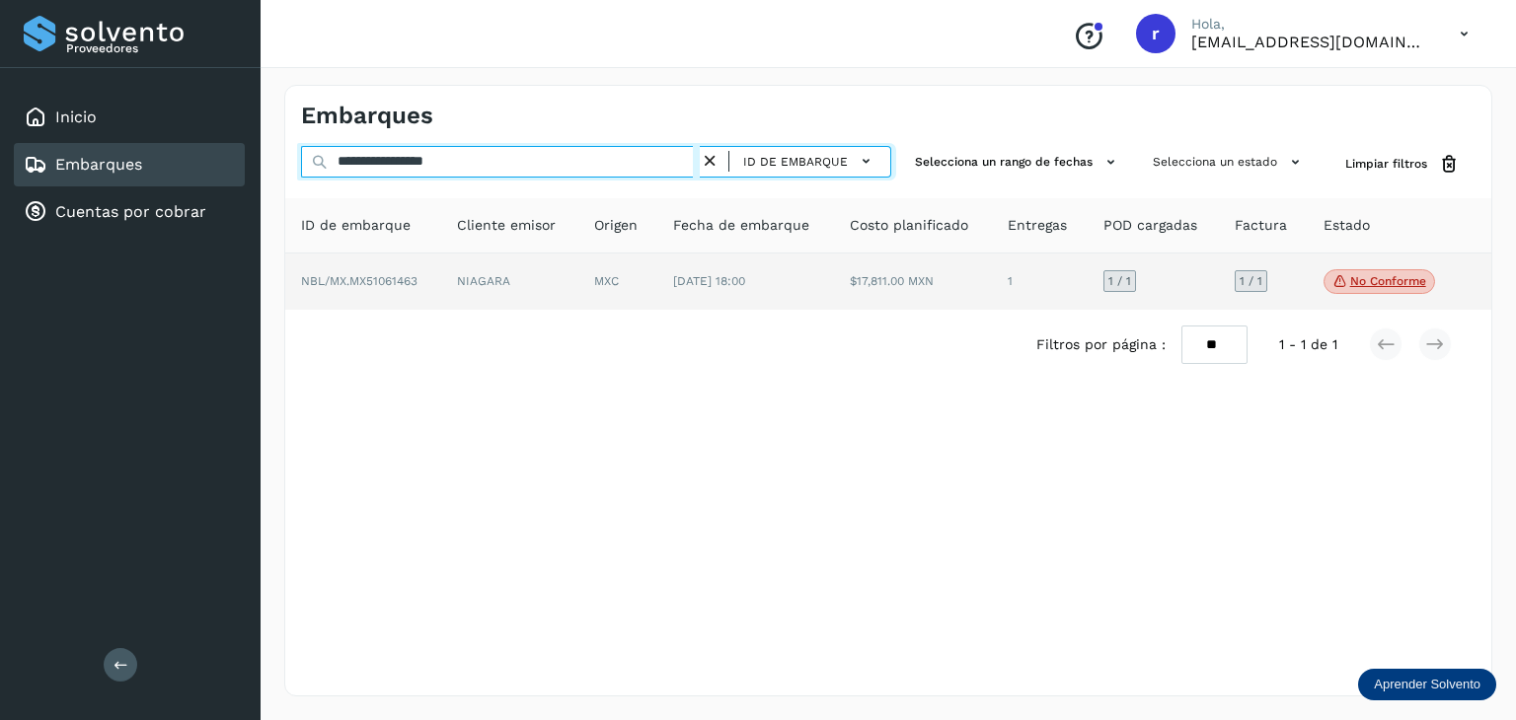
type input "**********"
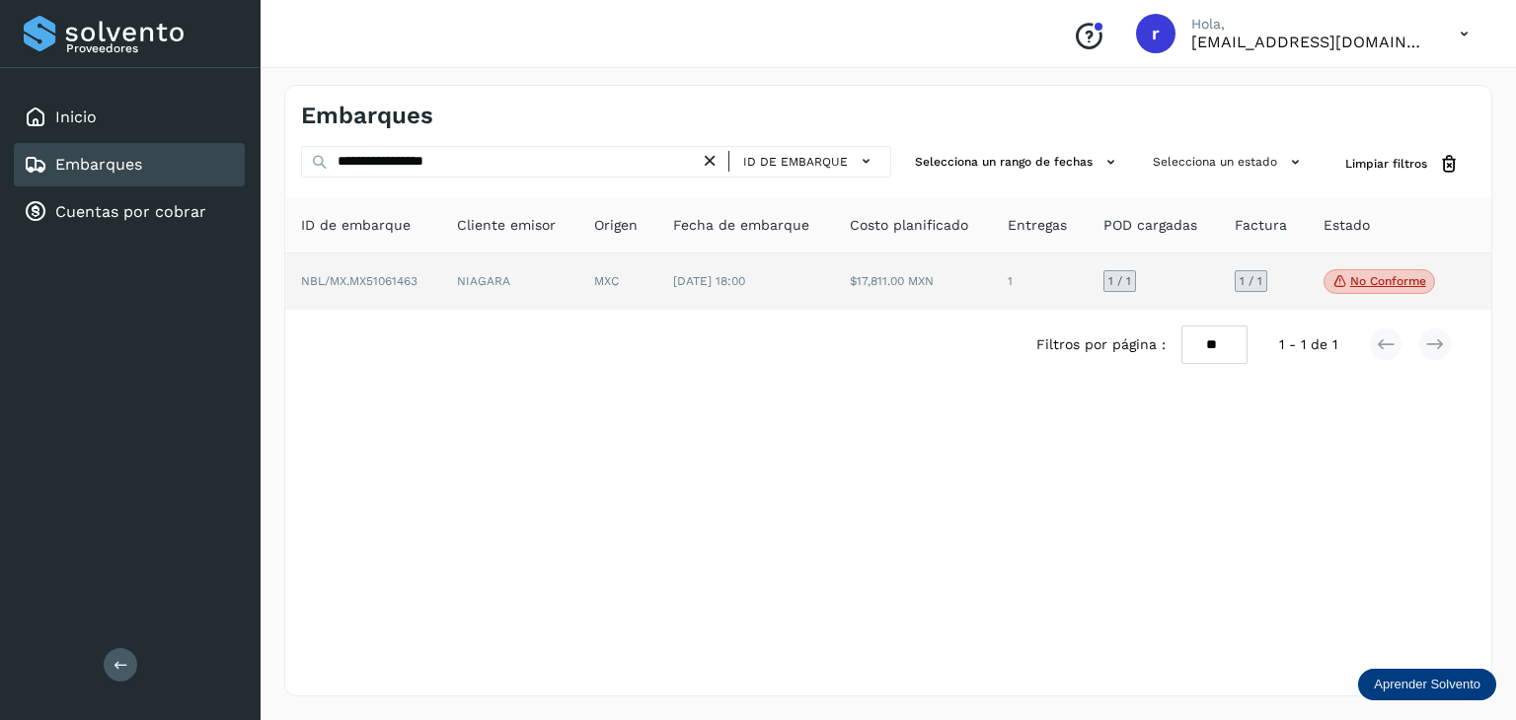
click at [401, 281] on span "NBL/MX.MX51061463" at bounding box center [359, 281] width 116 height 14
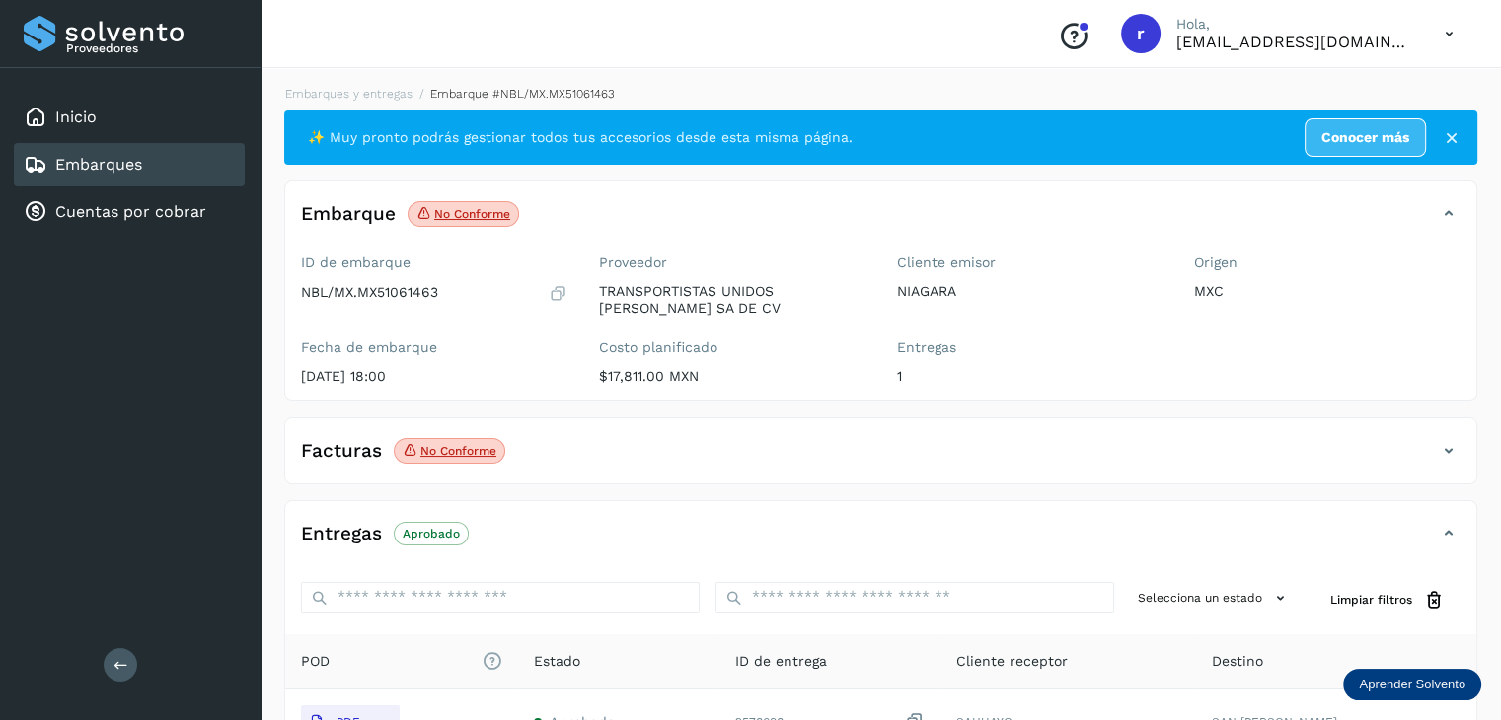
click at [469, 219] on p "No conforme" at bounding box center [472, 214] width 76 height 14
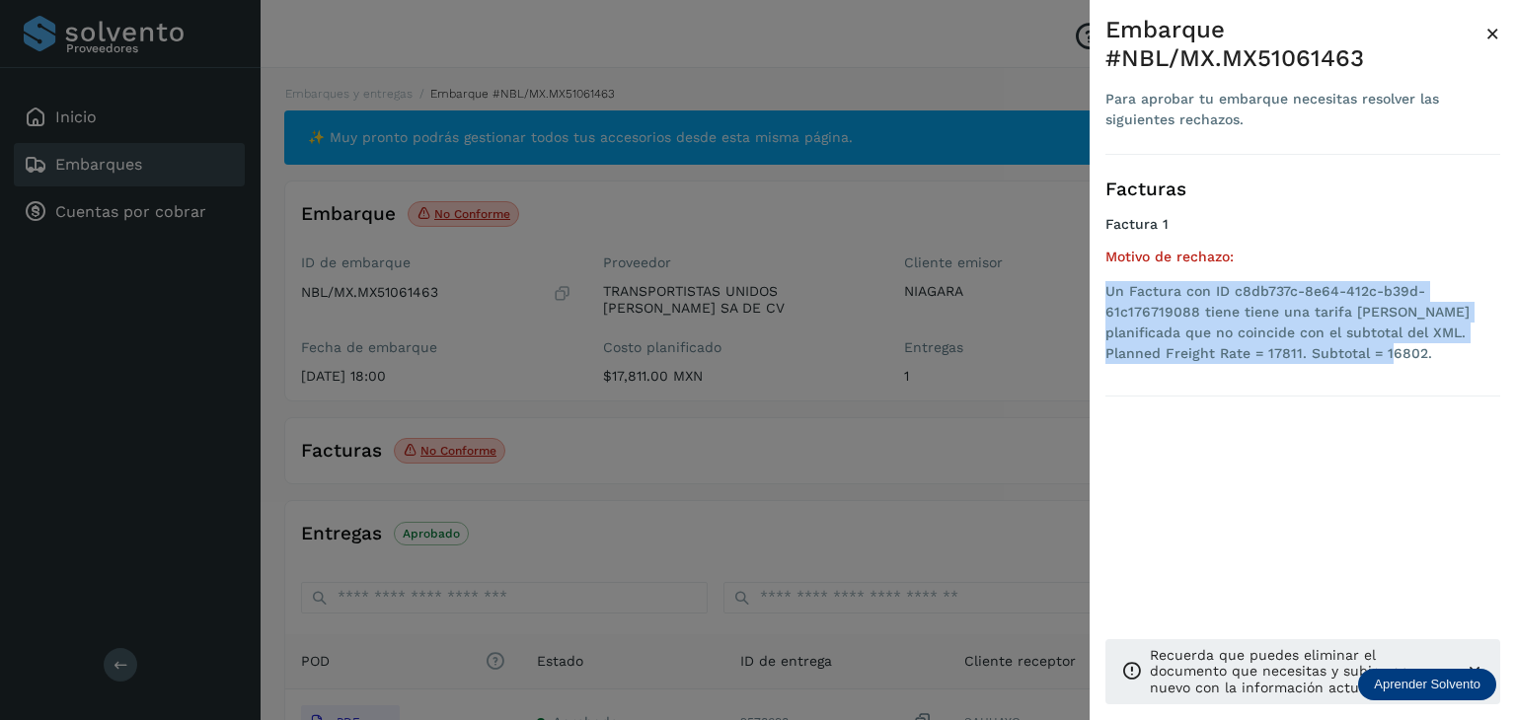
drag, startPoint x: 1367, startPoint y: 357, endPoint x: 1103, endPoint y: 300, distance: 269.6
click at [1103, 300] on div "Embarque #NBL/MX.MX51061463 Para aprobar tu embarque necesitas resolver las sig…" at bounding box center [1302, 376] width 426 height 752
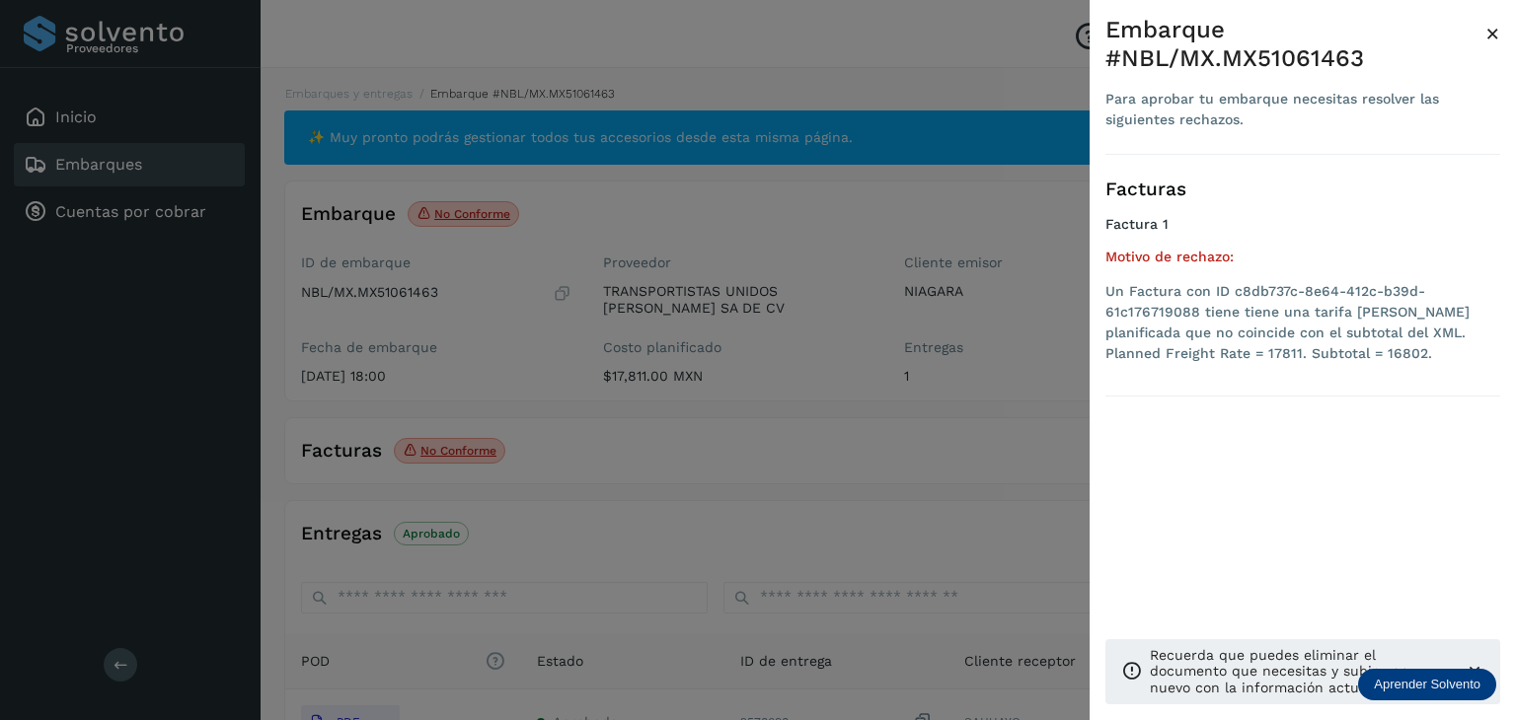
click at [864, 434] on div at bounding box center [758, 360] width 1516 height 720
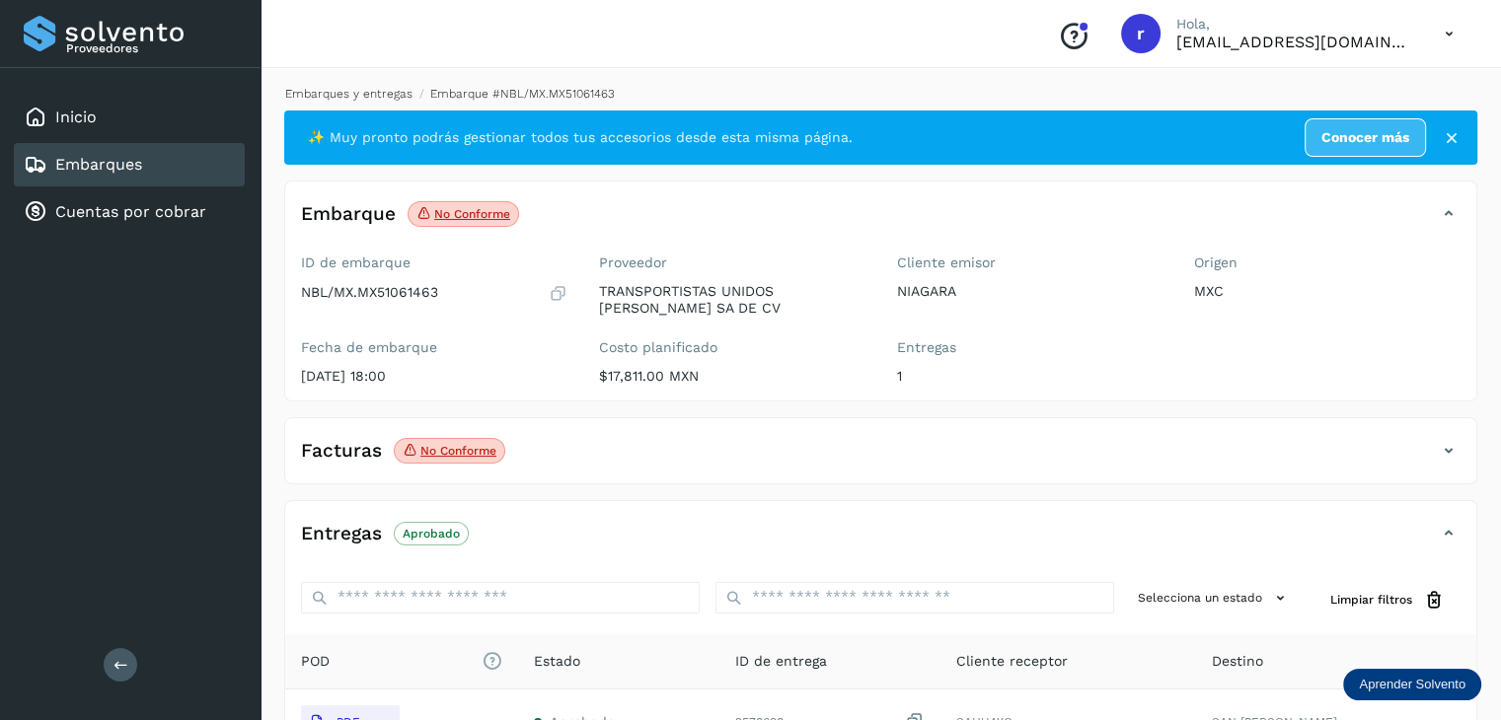
click at [383, 100] on link "Embarques y entregas" at bounding box center [348, 94] width 127 height 14
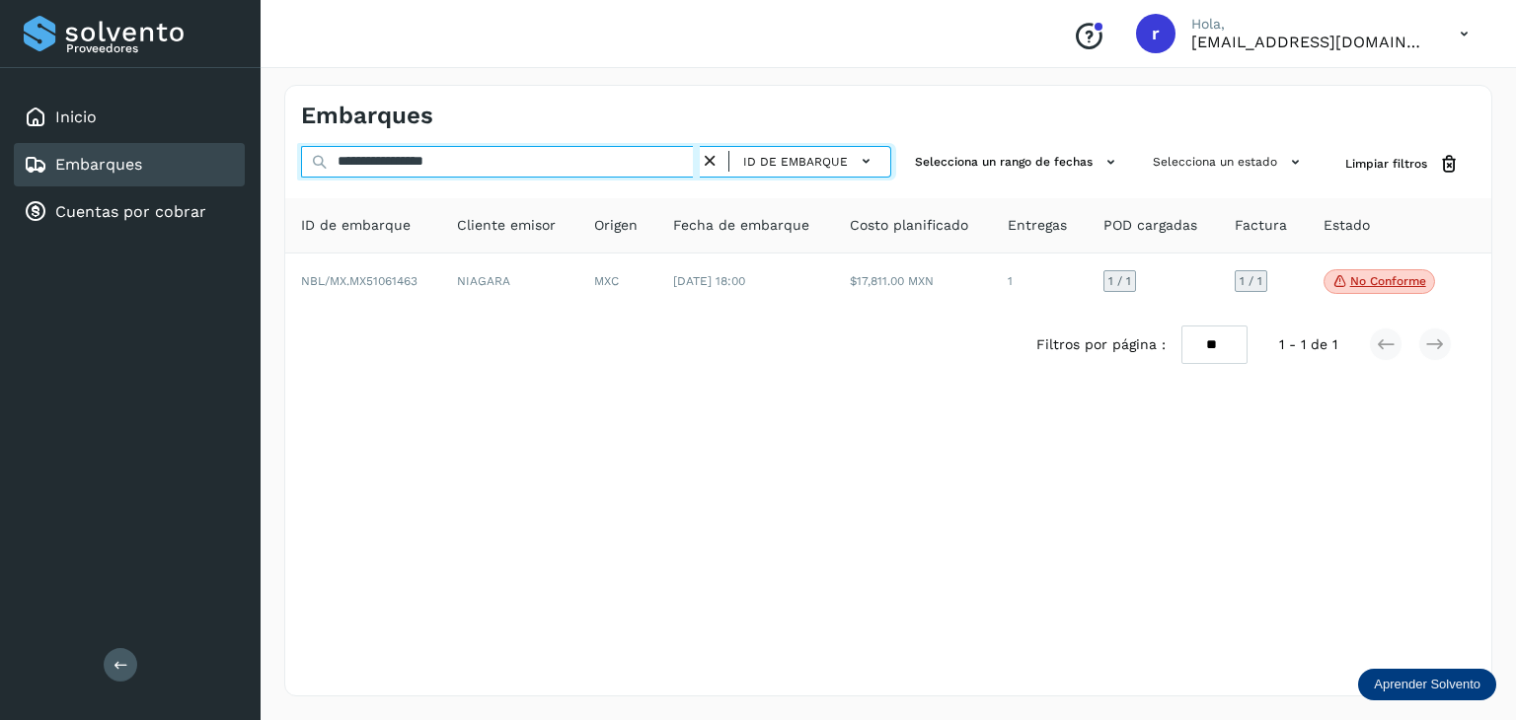
drag, startPoint x: 498, startPoint y: 167, endPoint x: 265, endPoint y: 160, distance: 233.0
click at [267, 160] on div "**********" at bounding box center [887, 390] width 1255 height 659
paste input "text"
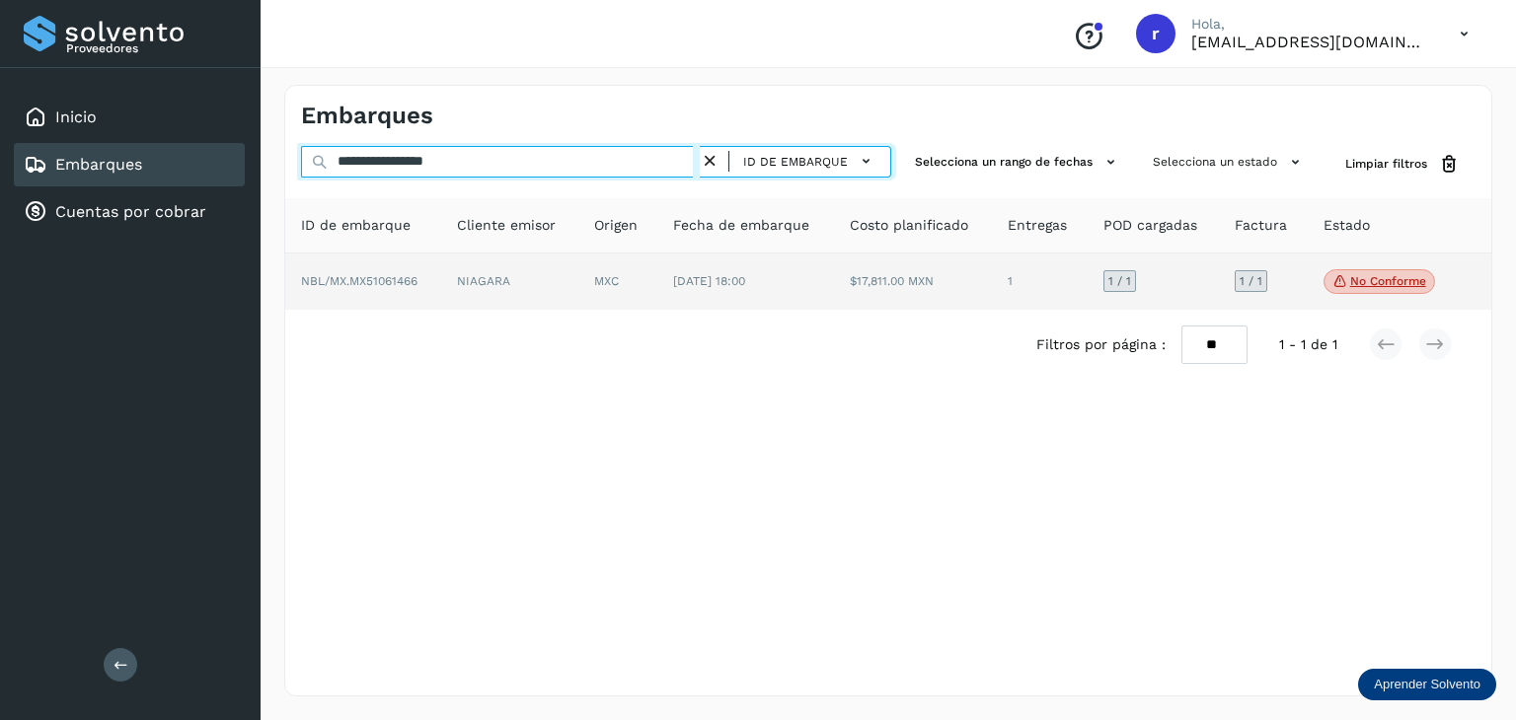
type input "**********"
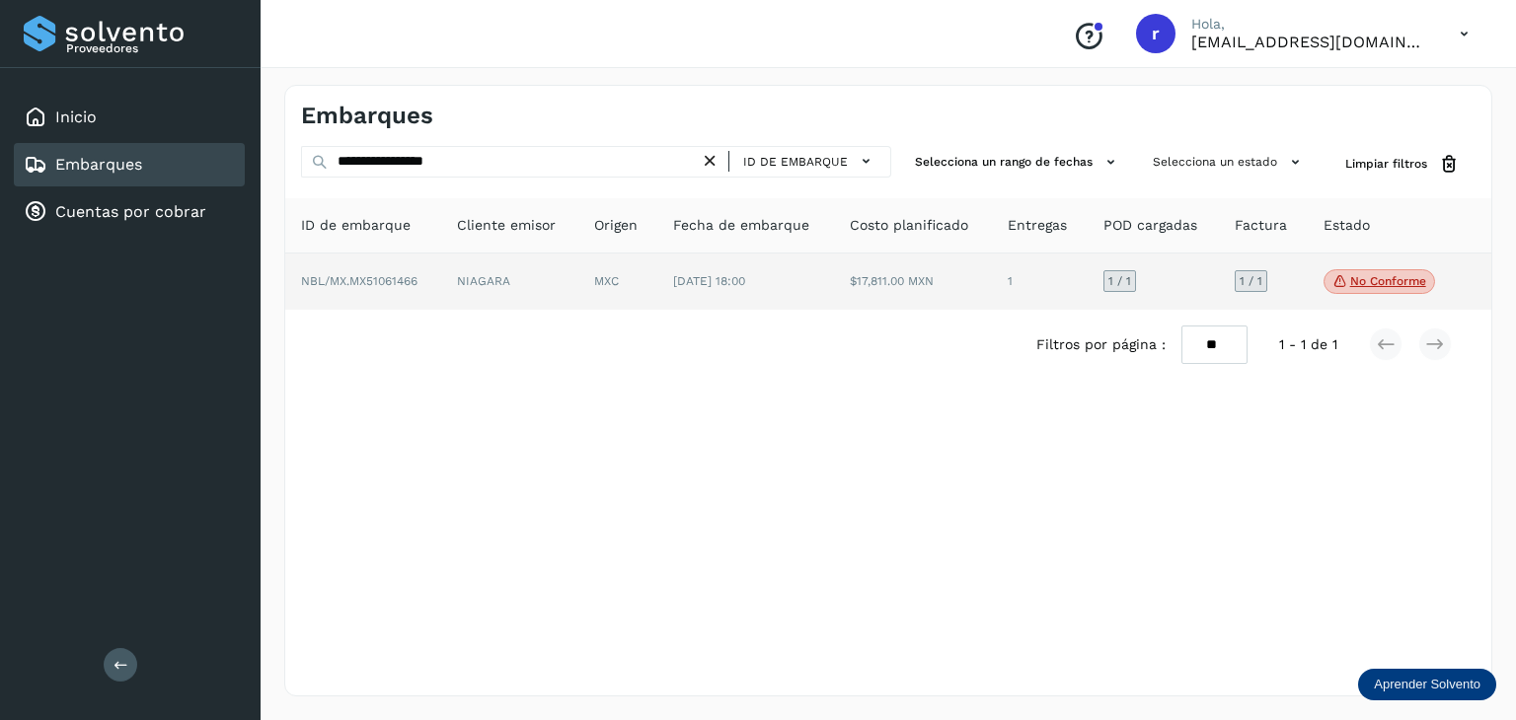
click at [386, 274] on span "NBL/MX.MX51061466" at bounding box center [359, 281] width 116 height 14
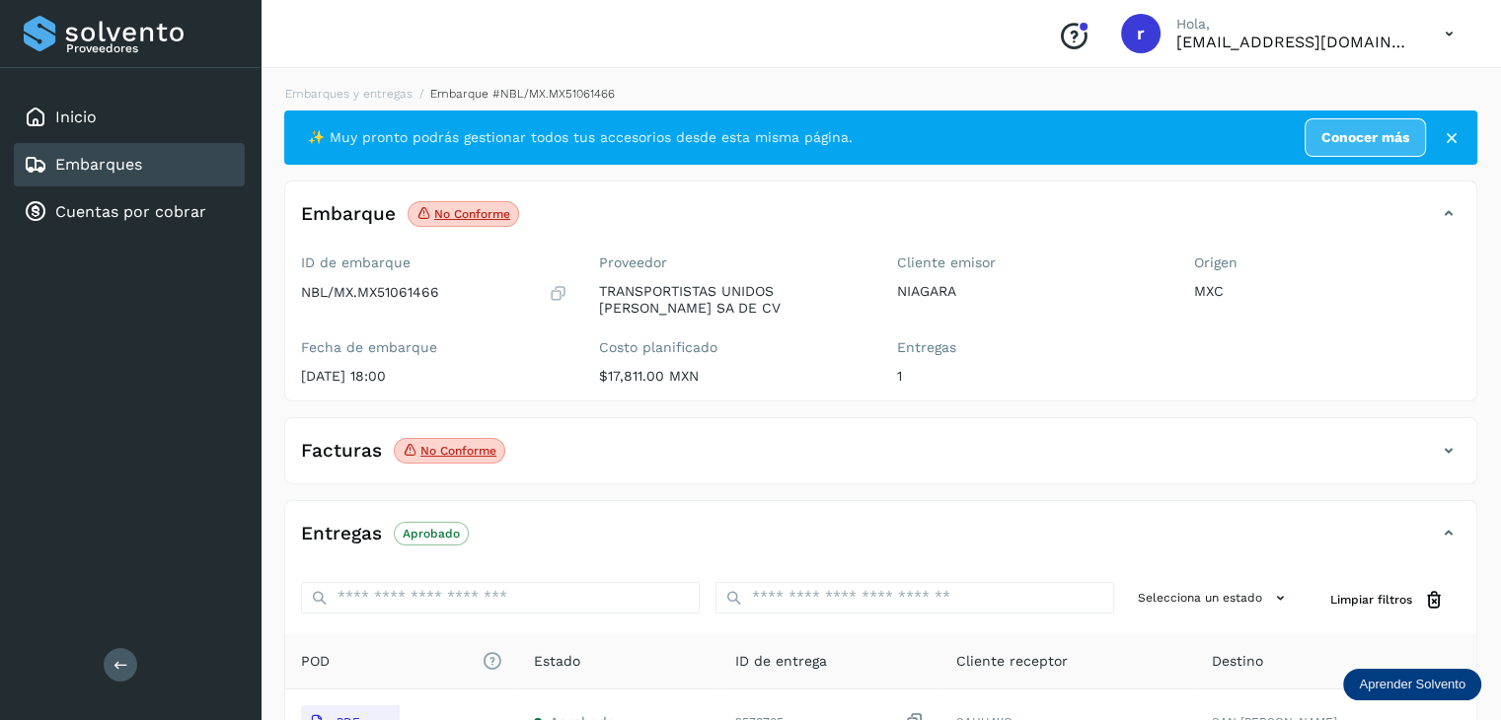
click at [485, 210] on p "No conforme" at bounding box center [472, 214] width 76 height 14
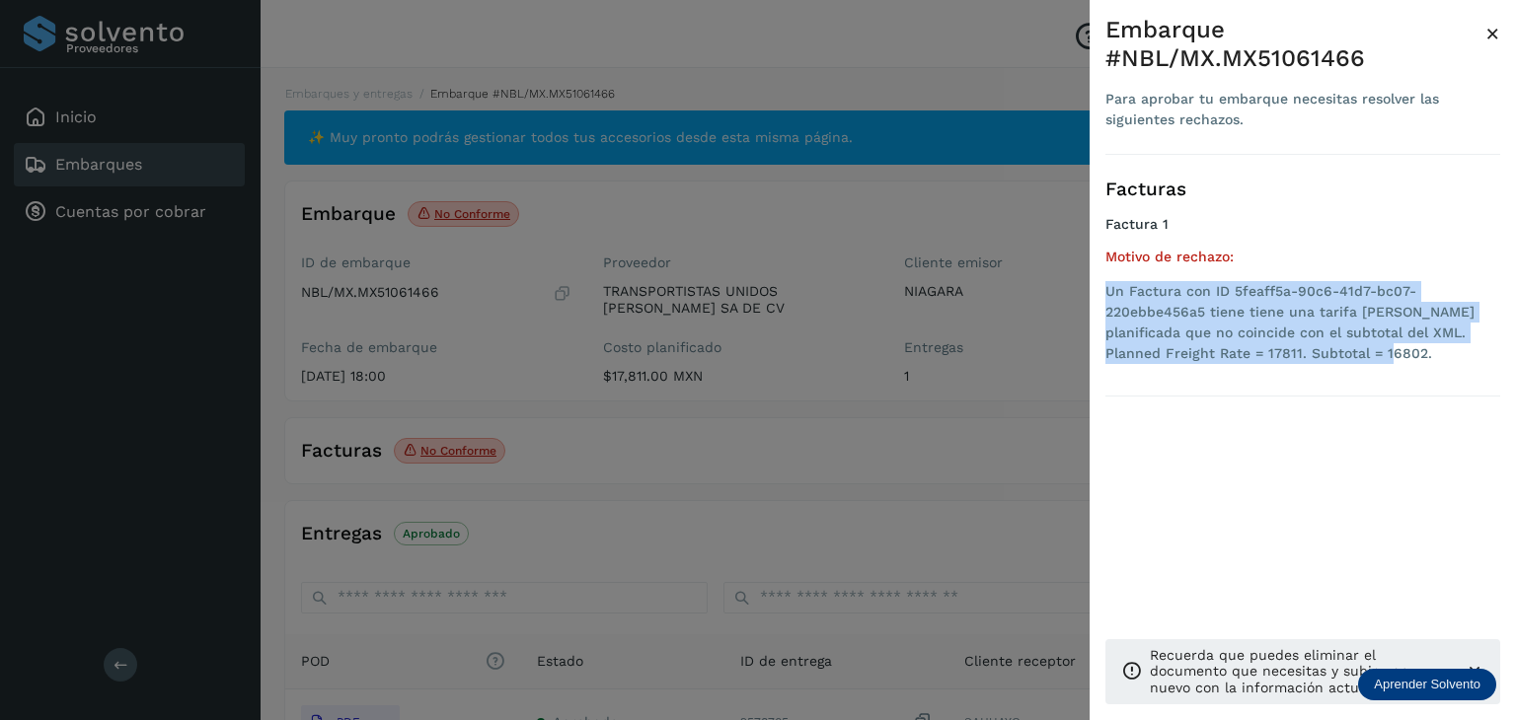
drag, startPoint x: 1351, startPoint y: 358, endPoint x: 1098, endPoint y: 280, distance: 264.4
click at [1098, 280] on div "Embarque #NBL/MX.MX51061466 Para aprobar tu embarque necesitas resolver las sig…" at bounding box center [1302, 376] width 426 height 752
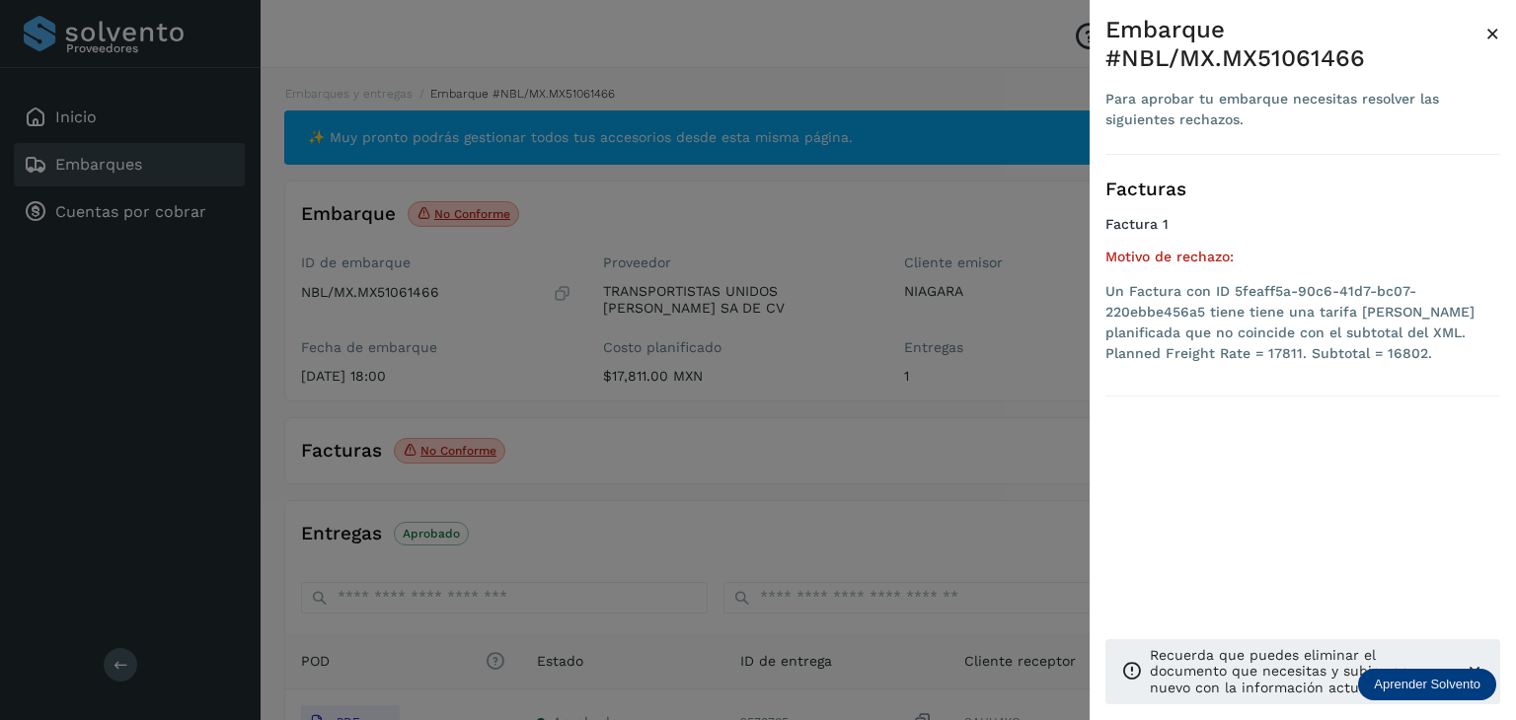
click at [900, 433] on div at bounding box center [758, 360] width 1516 height 720
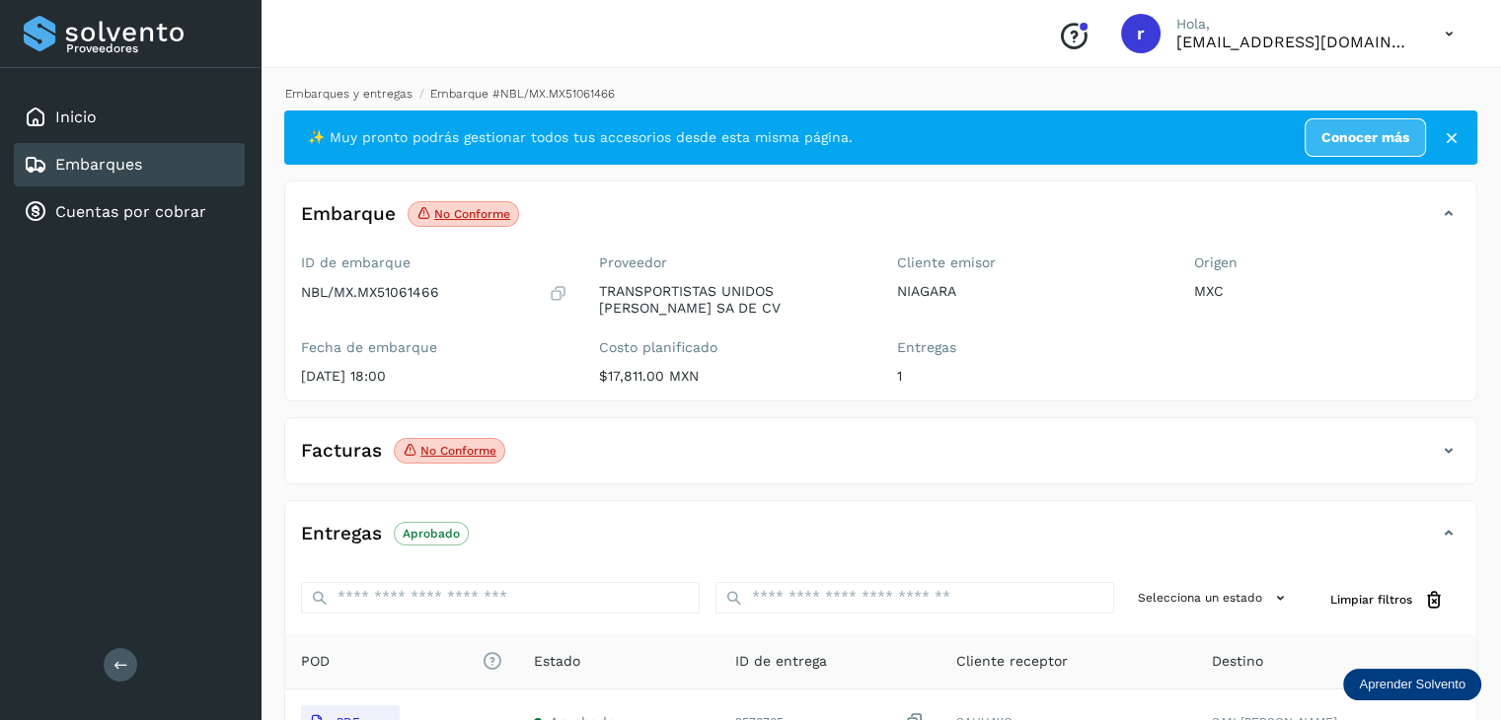
click at [388, 91] on link "Embarques y entregas" at bounding box center [348, 94] width 127 height 14
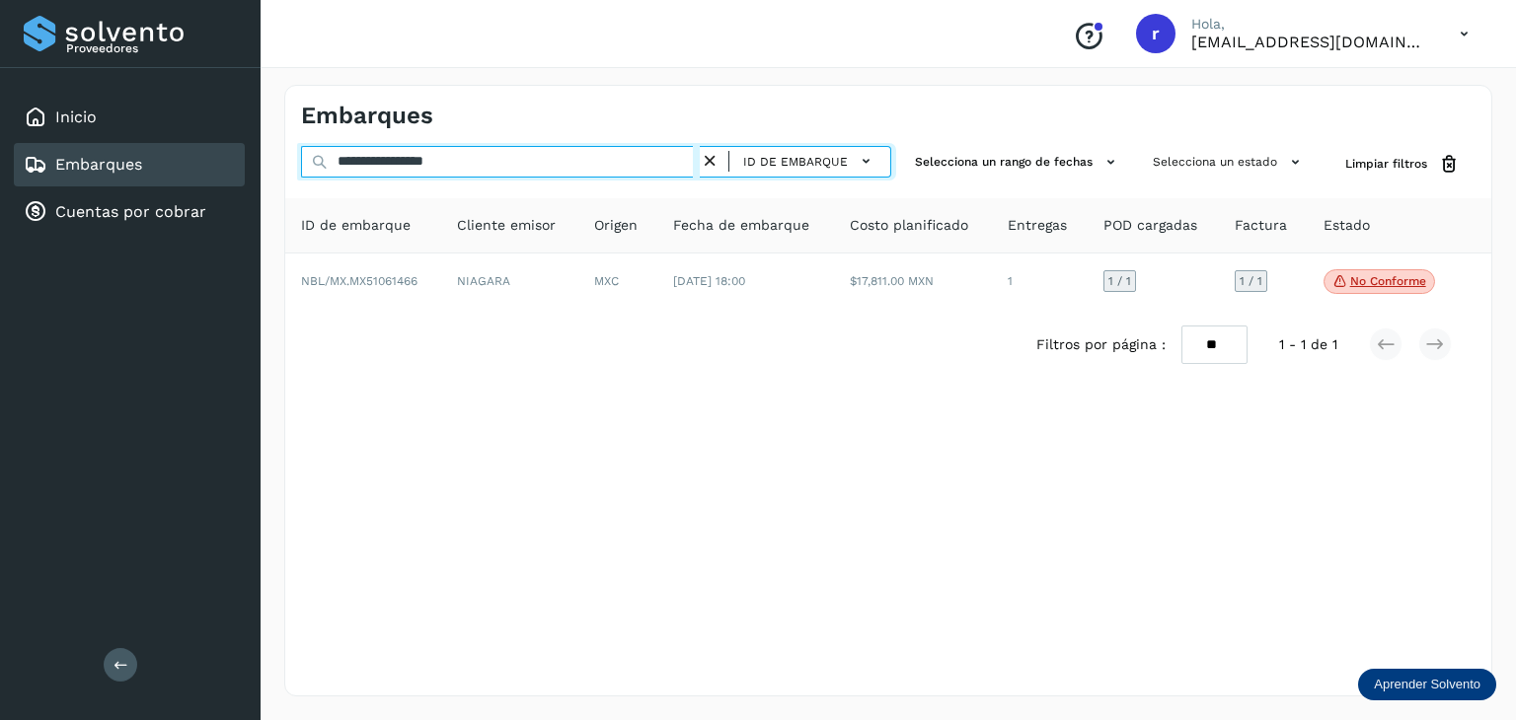
drag, startPoint x: 485, startPoint y: 168, endPoint x: 277, endPoint y: 160, distance: 208.3
click at [277, 160] on div "**********" at bounding box center [887, 390] width 1255 height 659
paste input "text"
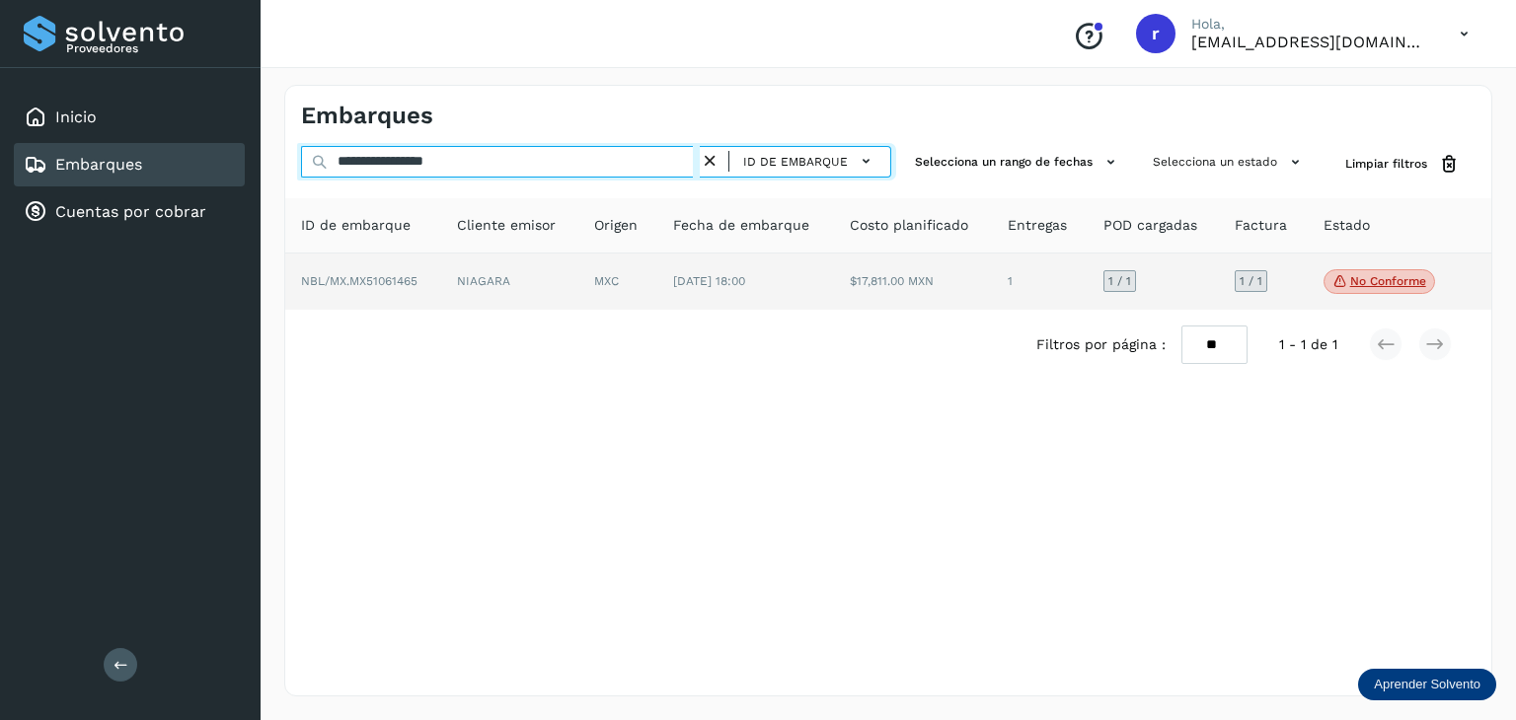
type input "**********"
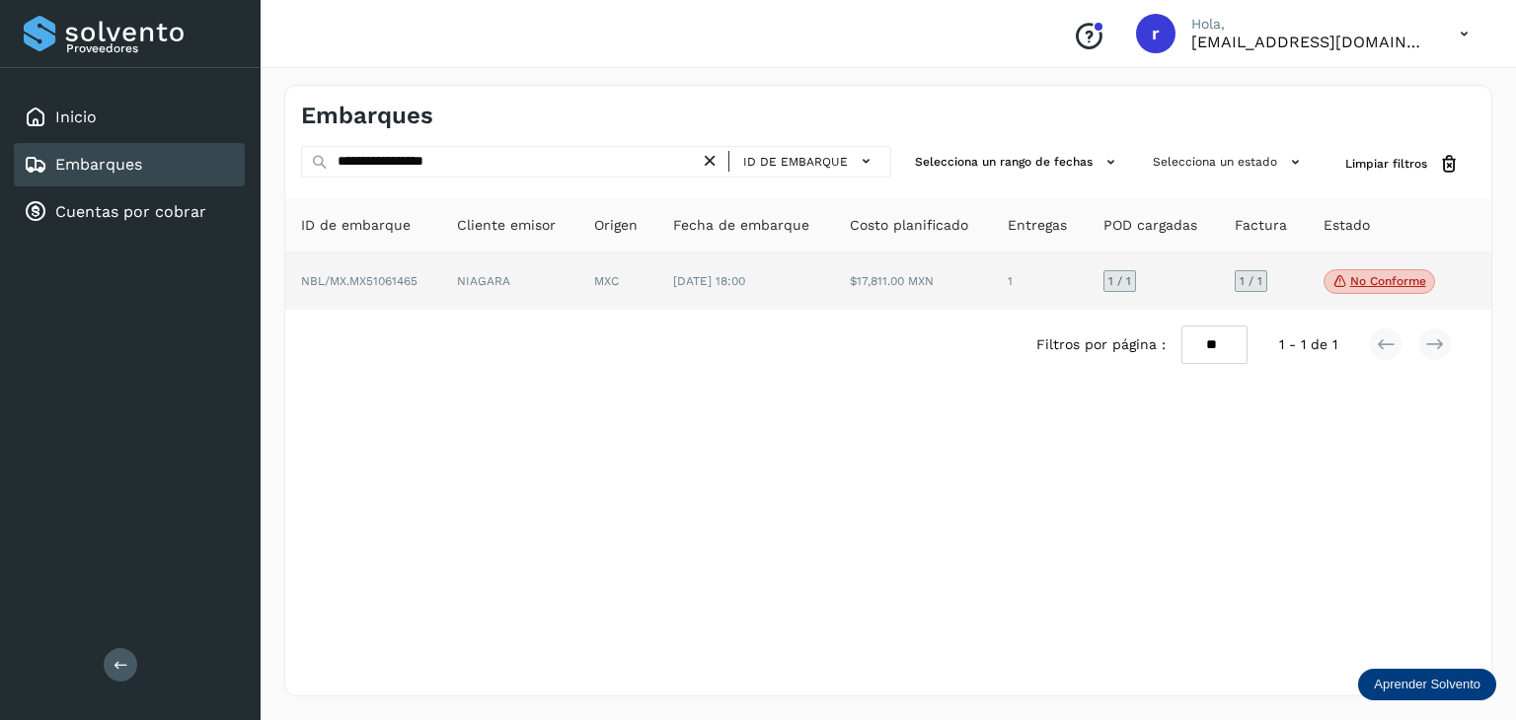
click at [441, 277] on td "NBL/MX.MX51061465" at bounding box center [509, 282] width 137 height 57
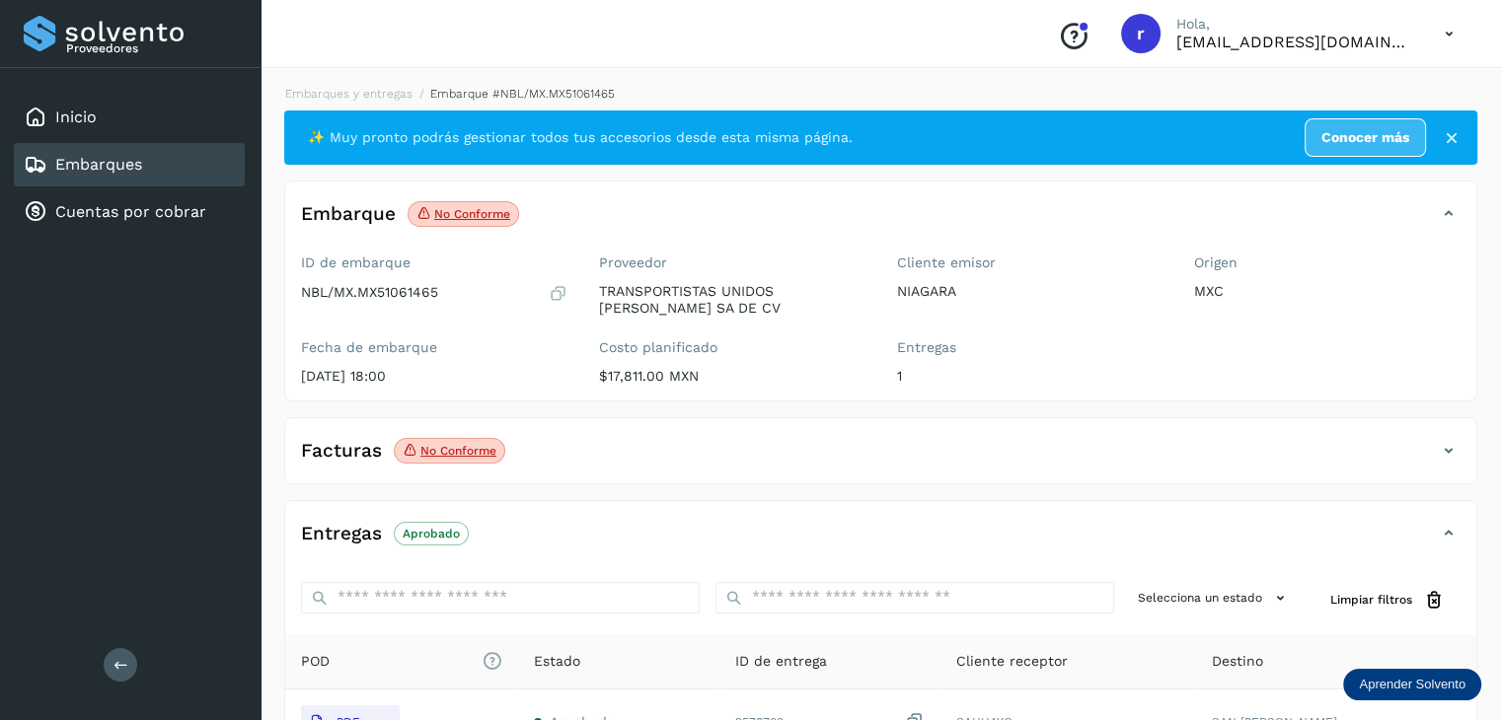
click at [498, 209] on p "No conforme" at bounding box center [472, 214] width 76 height 14
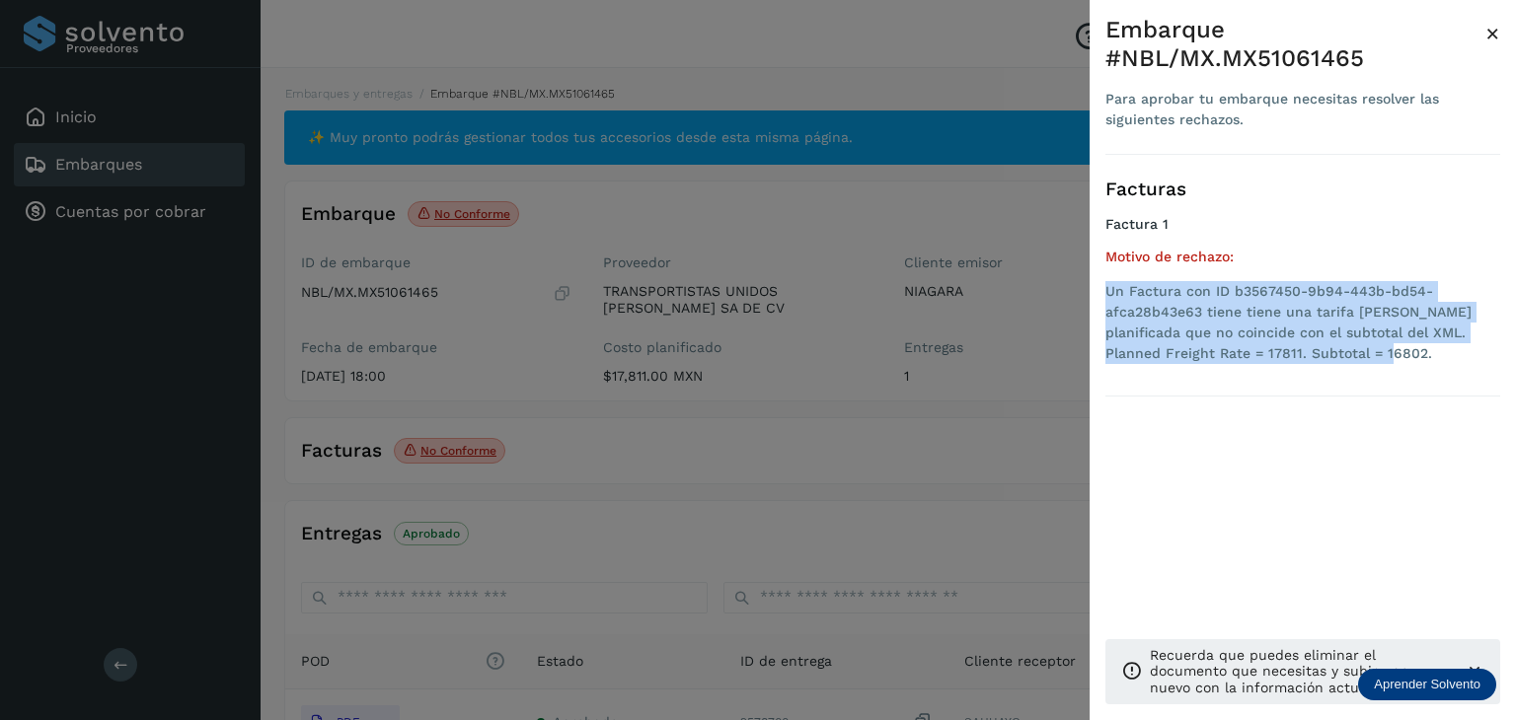
drag, startPoint x: 1322, startPoint y: 358, endPoint x: 1097, endPoint y: 291, distance: 234.8
click at [1097, 291] on div "Embarque #NBL/MX.MX51061465 Para aprobar tu embarque necesitas resolver las sig…" at bounding box center [1302, 376] width 426 height 752
click at [521, 328] on div at bounding box center [758, 360] width 1516 height 720
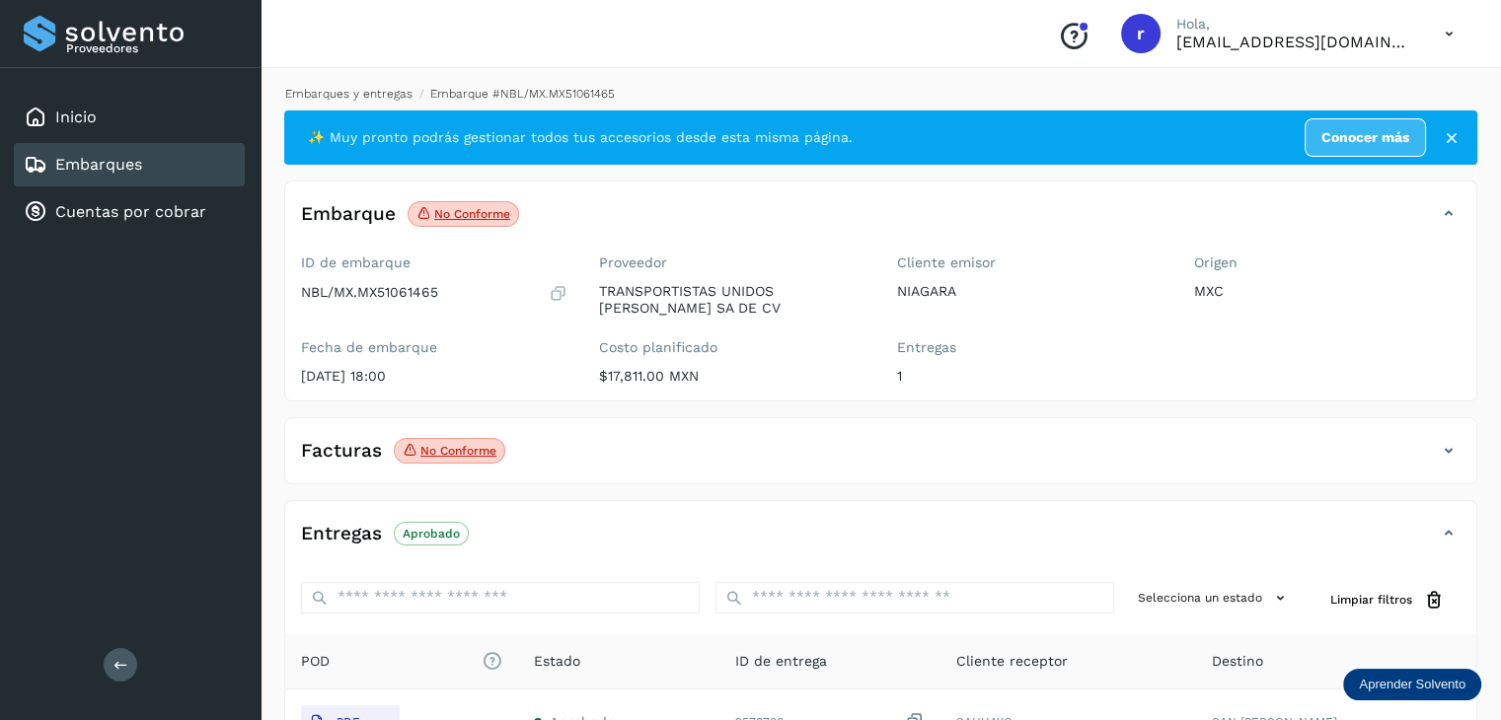
click at [371, 91] on link "Embarques y entregas" at bounding box center [348, 94] width 127 height 14
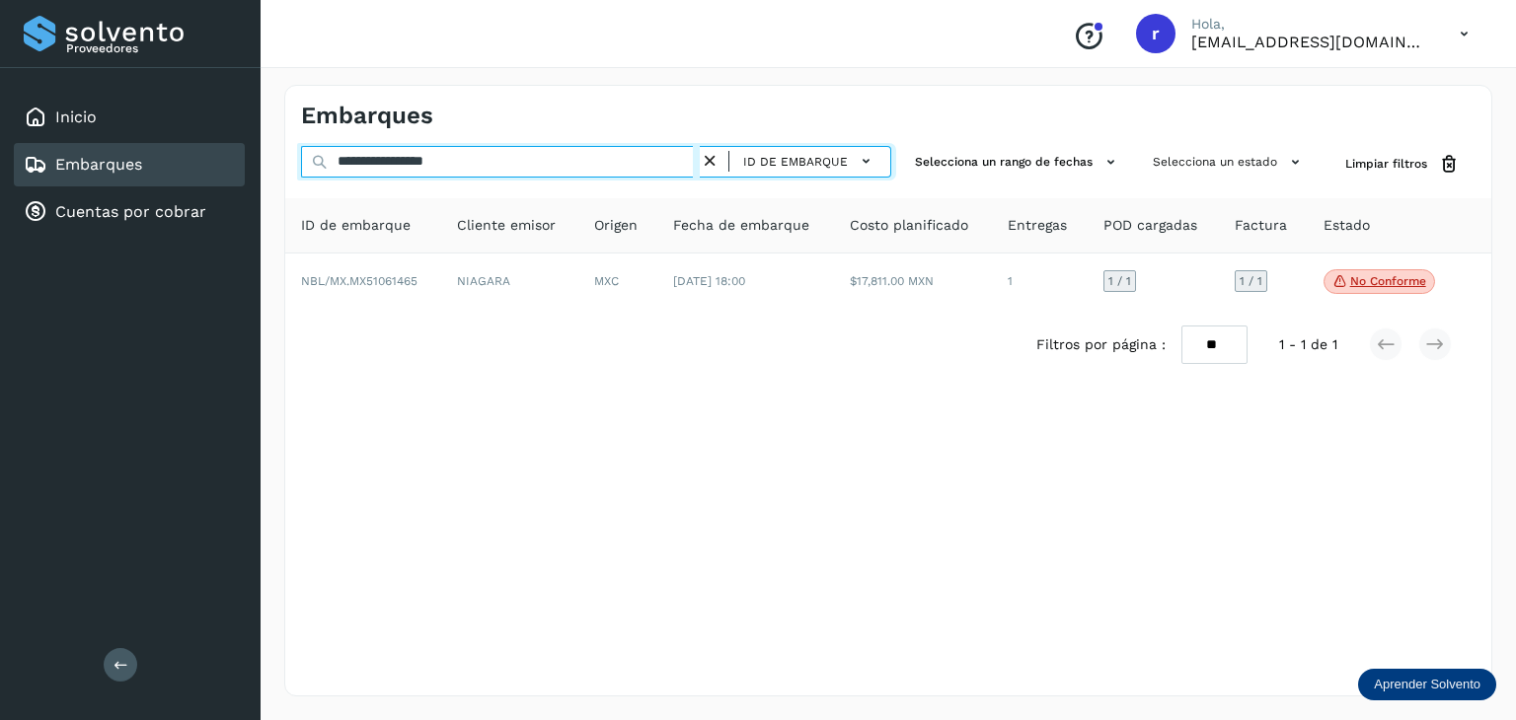
drag, startPoint x: 497, startPoint y: 163, endPoint x: 189, endPoint y: 151, distance: 308.1
click at [189, 151] on div "**********" at bounding box center [758, 360] width 1516 height 720
paste input "text"
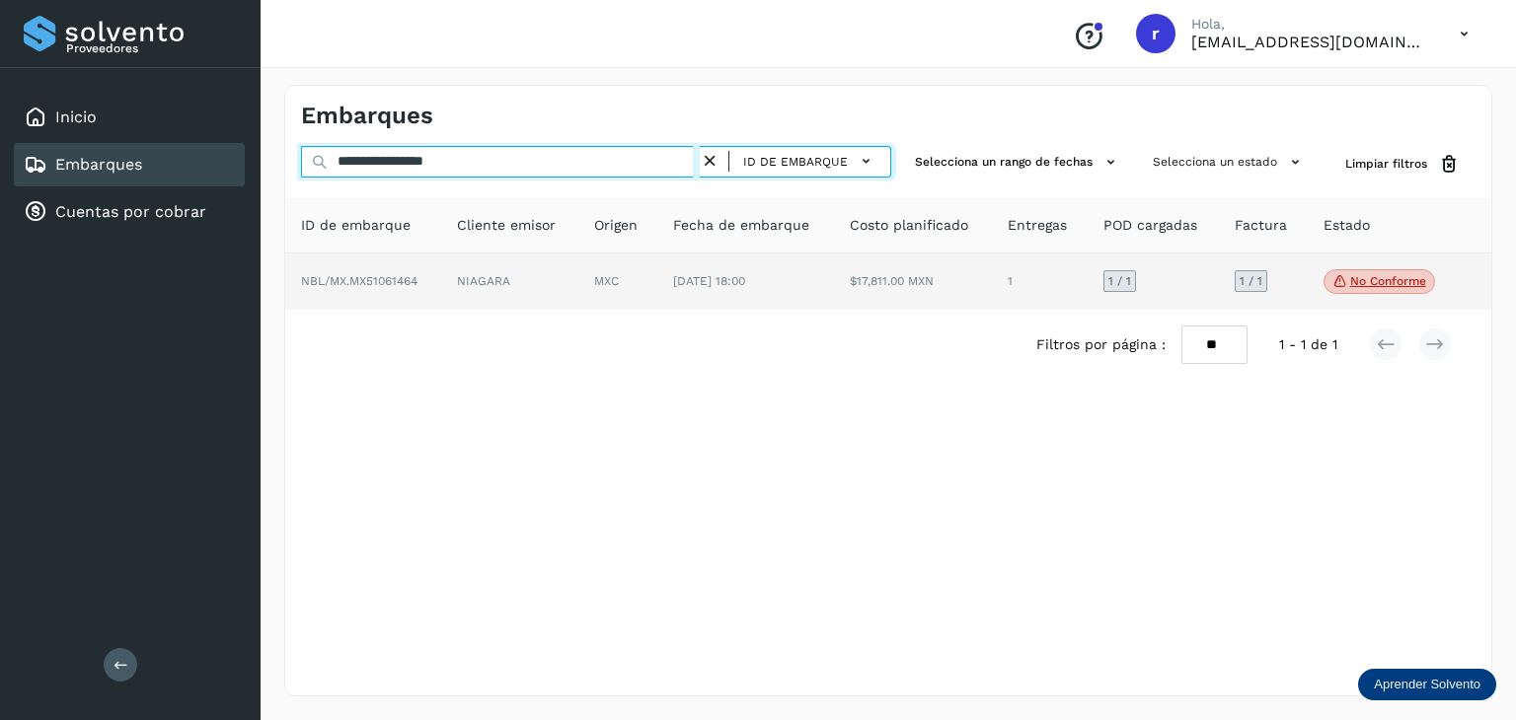
type input "**********"
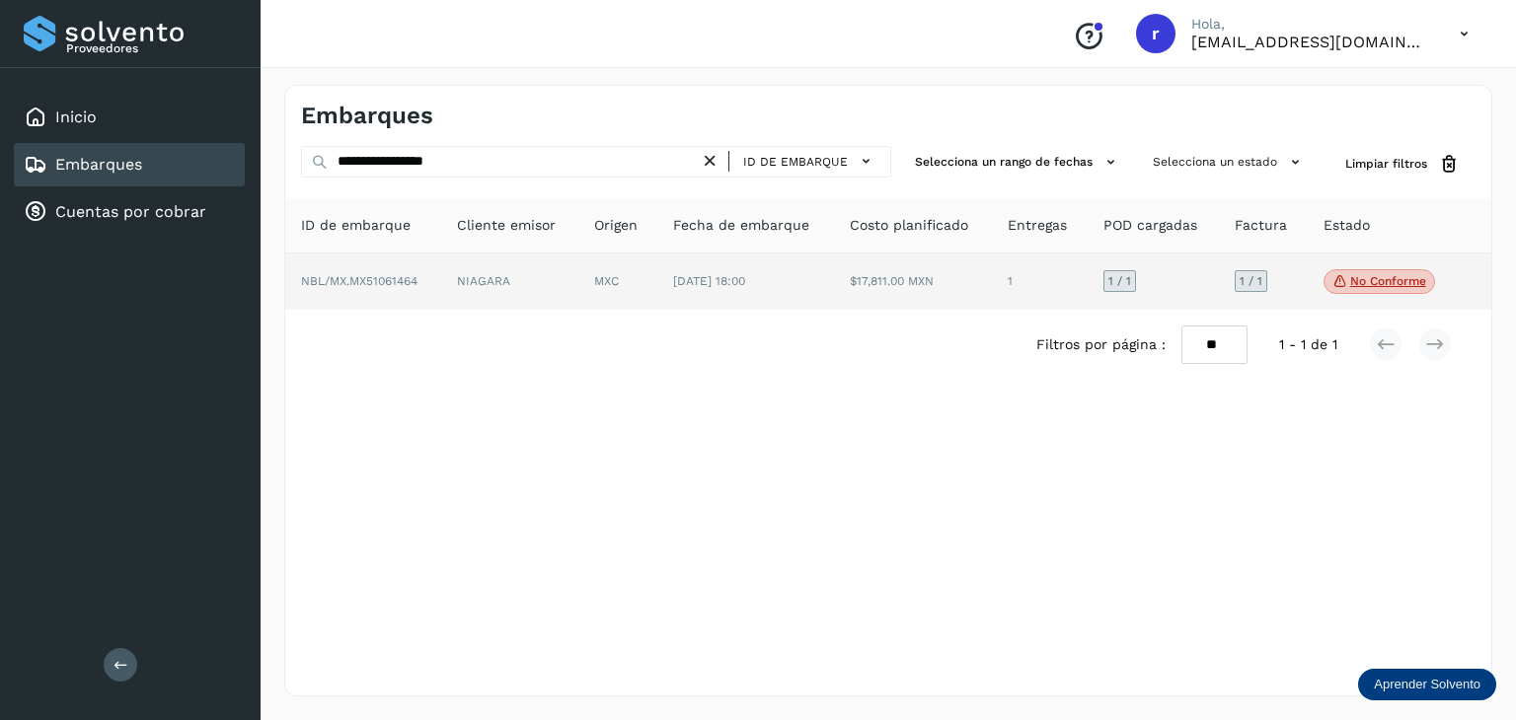
click at [388, 274] on span "NBL/MX.MX51061464" at bounding box center [359, 281] width 116 height 14
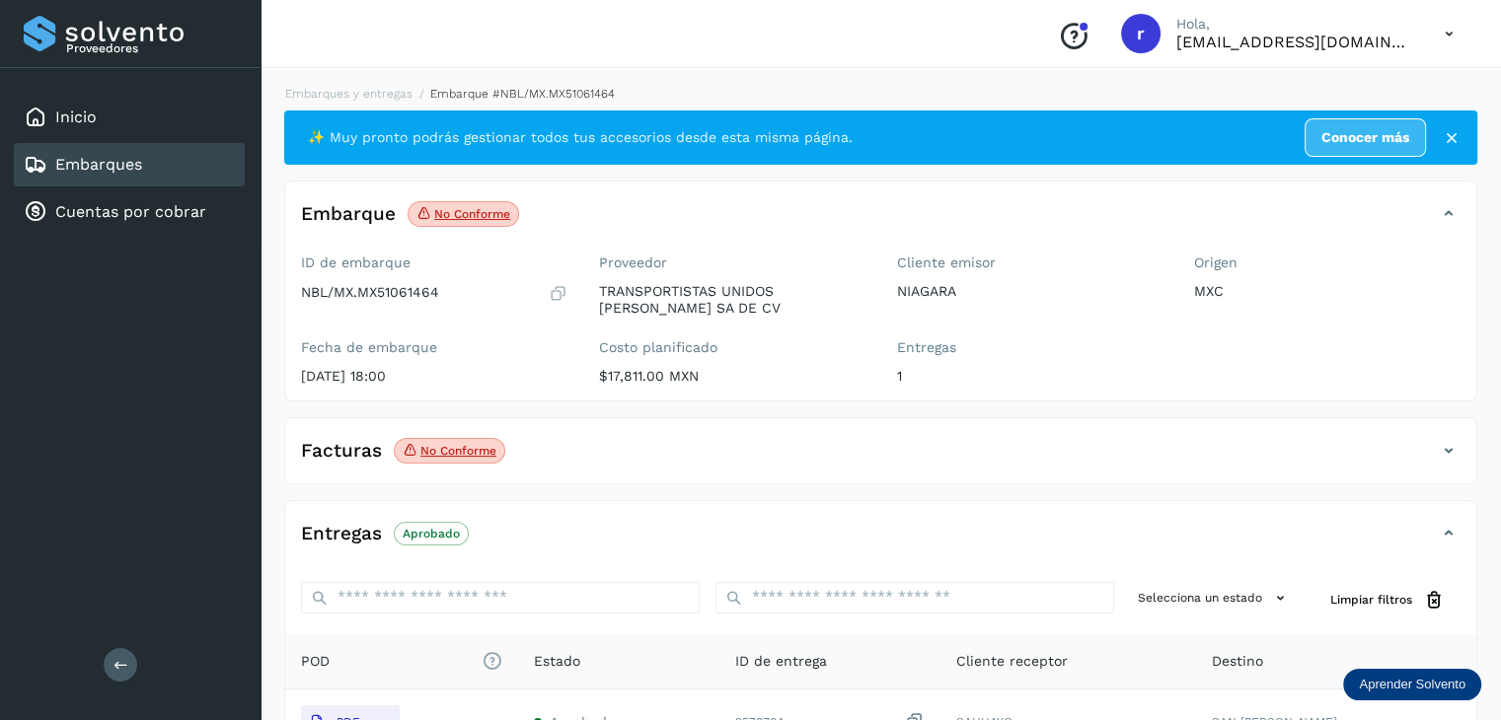
click at [470, 207] on p "No conforme" at bounding box center [472, 214] width 76 height 14
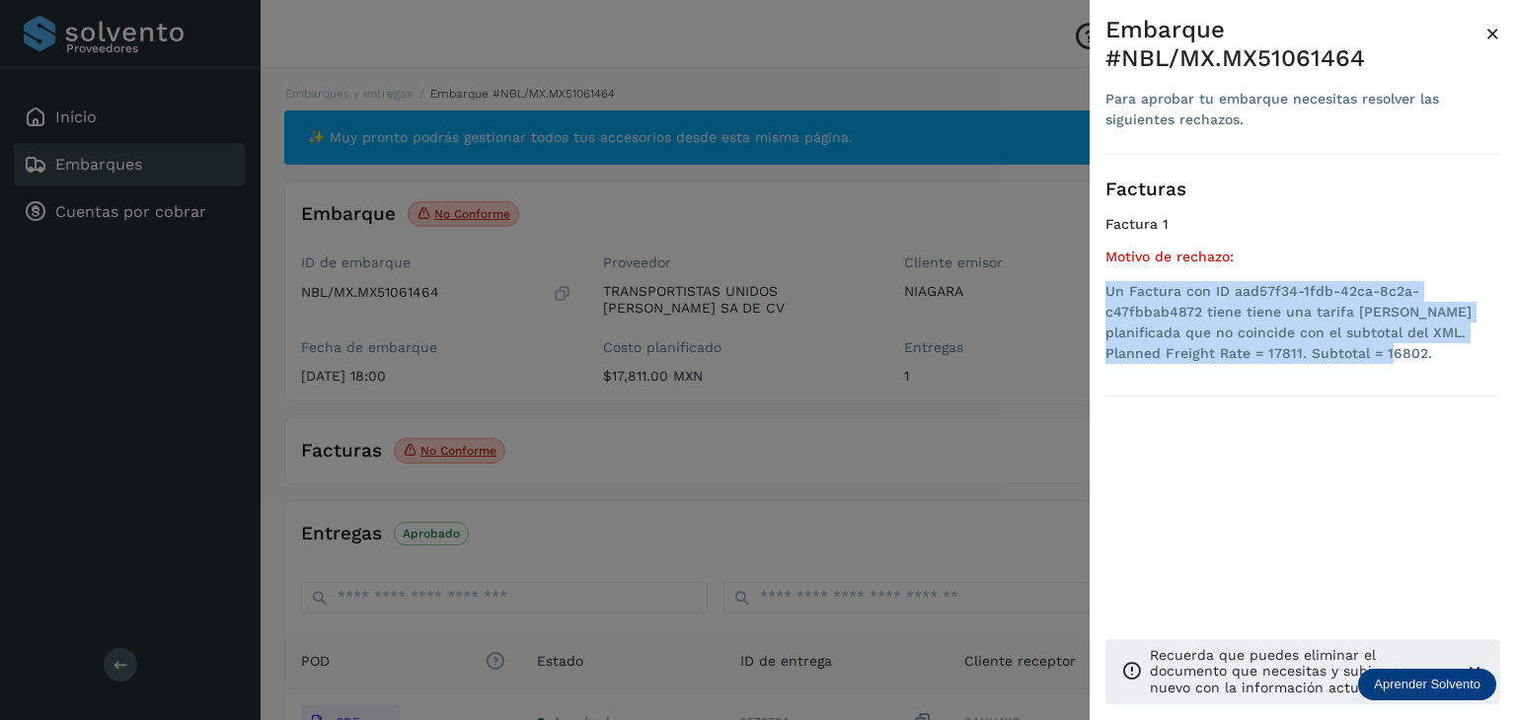
drag, startPoint x: 1330, startPoint y: 350, endPoint x: 1107, endPoint y: 276, distance: 235.0
click at [1107, 276] on div "Motivo de rechazo: Un Factura con ID aad57f34-1fdb-42ca-8c2a-c47fbbab4872 tiene…" at bounding box center [1302, 310] width 395 height 123
click at [905, 383] on div at bounding box center [758, 360] width 1516 height 720
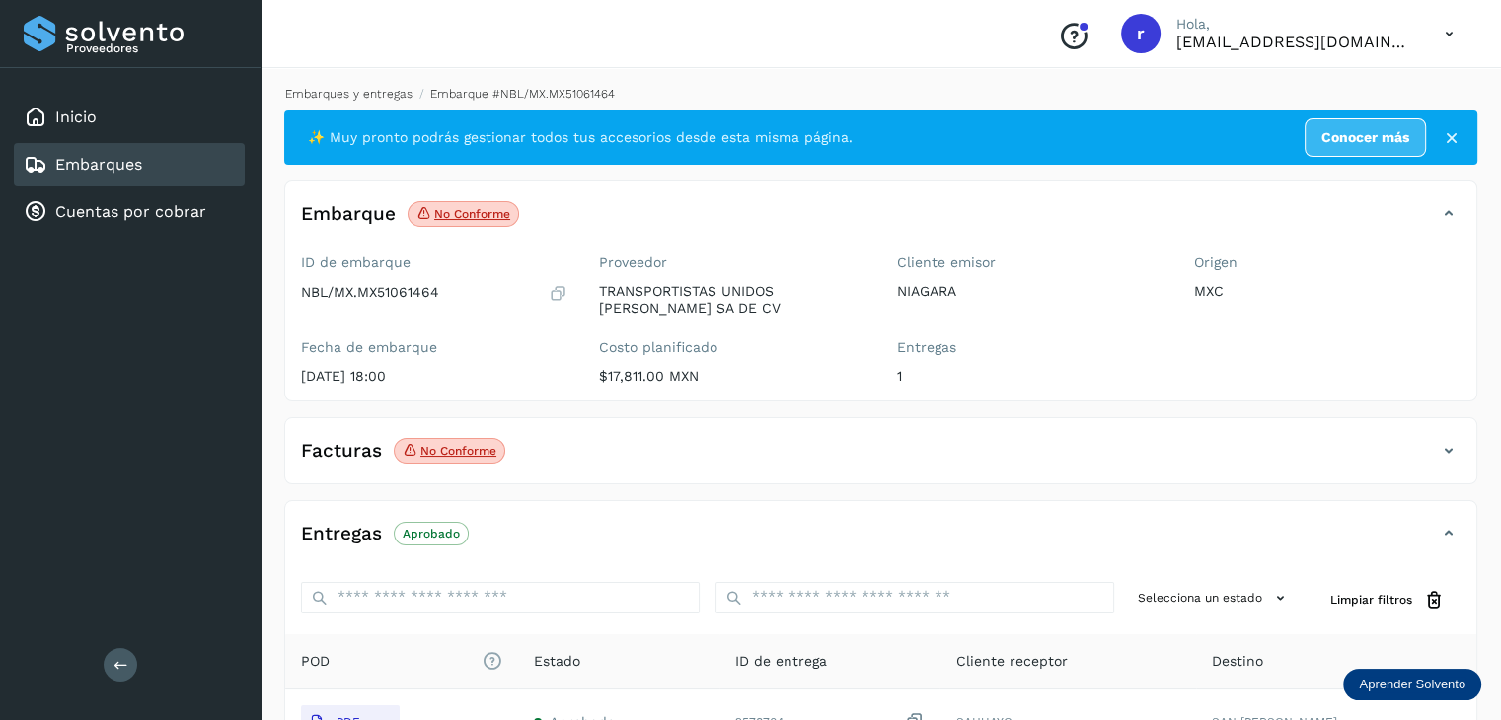
click at [332, 92] on link "Embarques y entregas" at bounding box center [348, 94] width 127 height 14
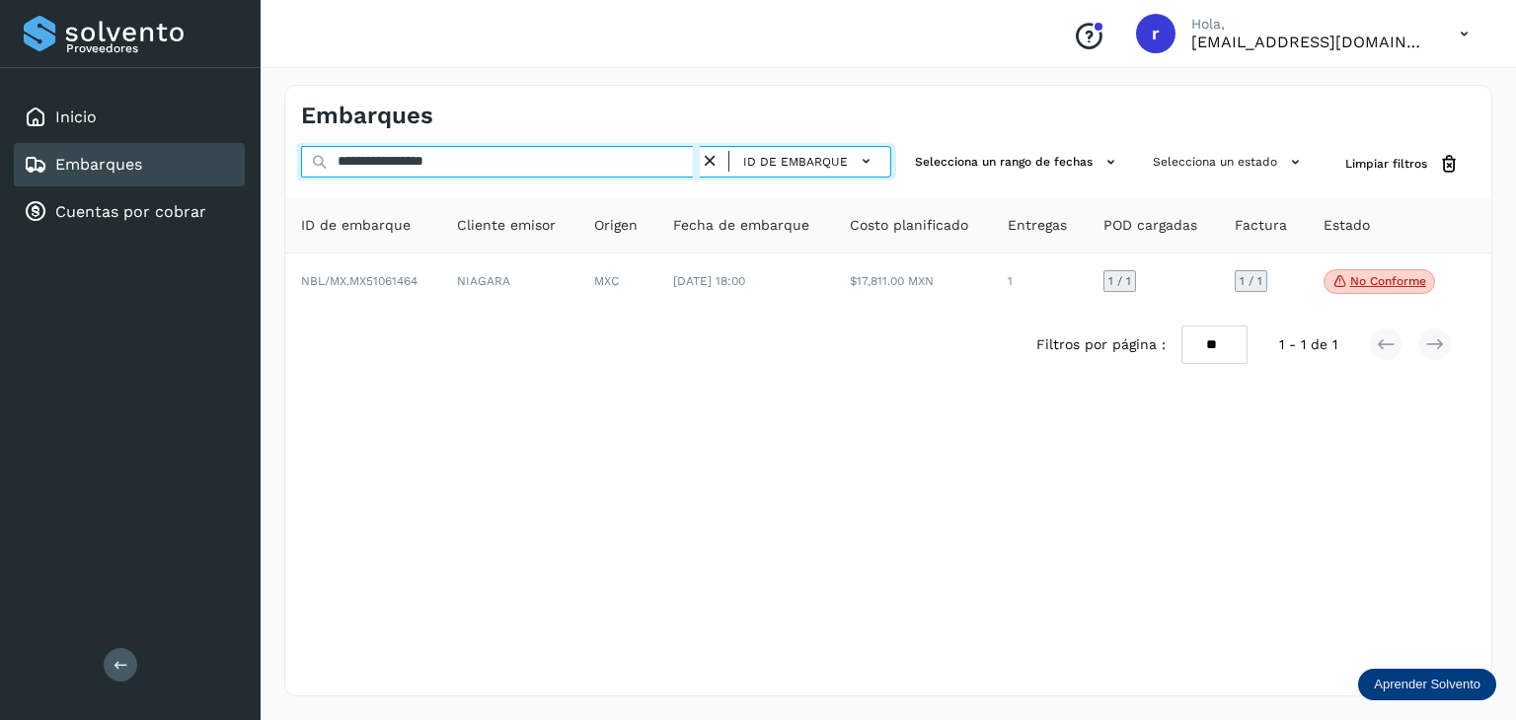
drag, startPoint x: 486, startPoint y: 165, endPoint x: 335, endPoint y: 166, distance: 151.0
click at [335, 166] on input "**********" at bounding box center [500, 162] width 399 height 32
paste input "text"
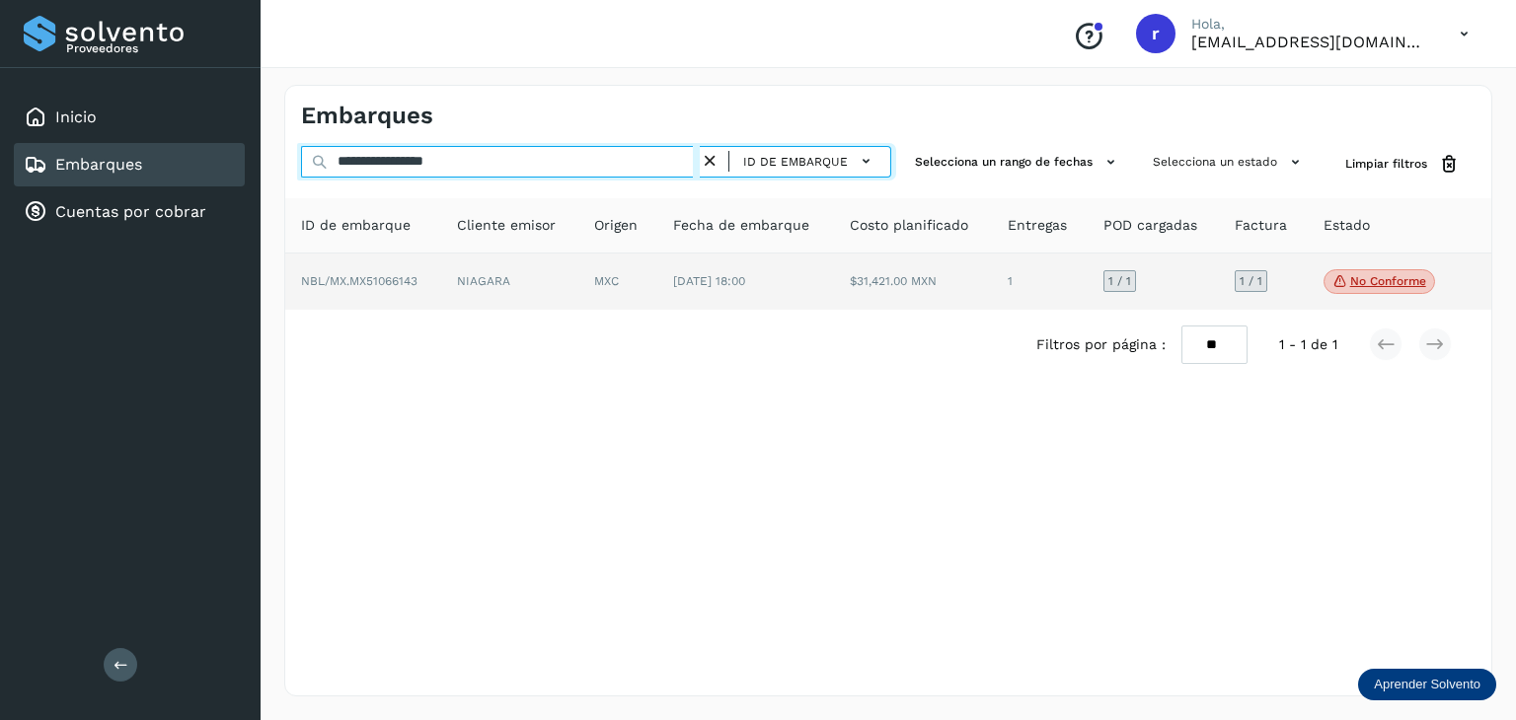
type input "**********"
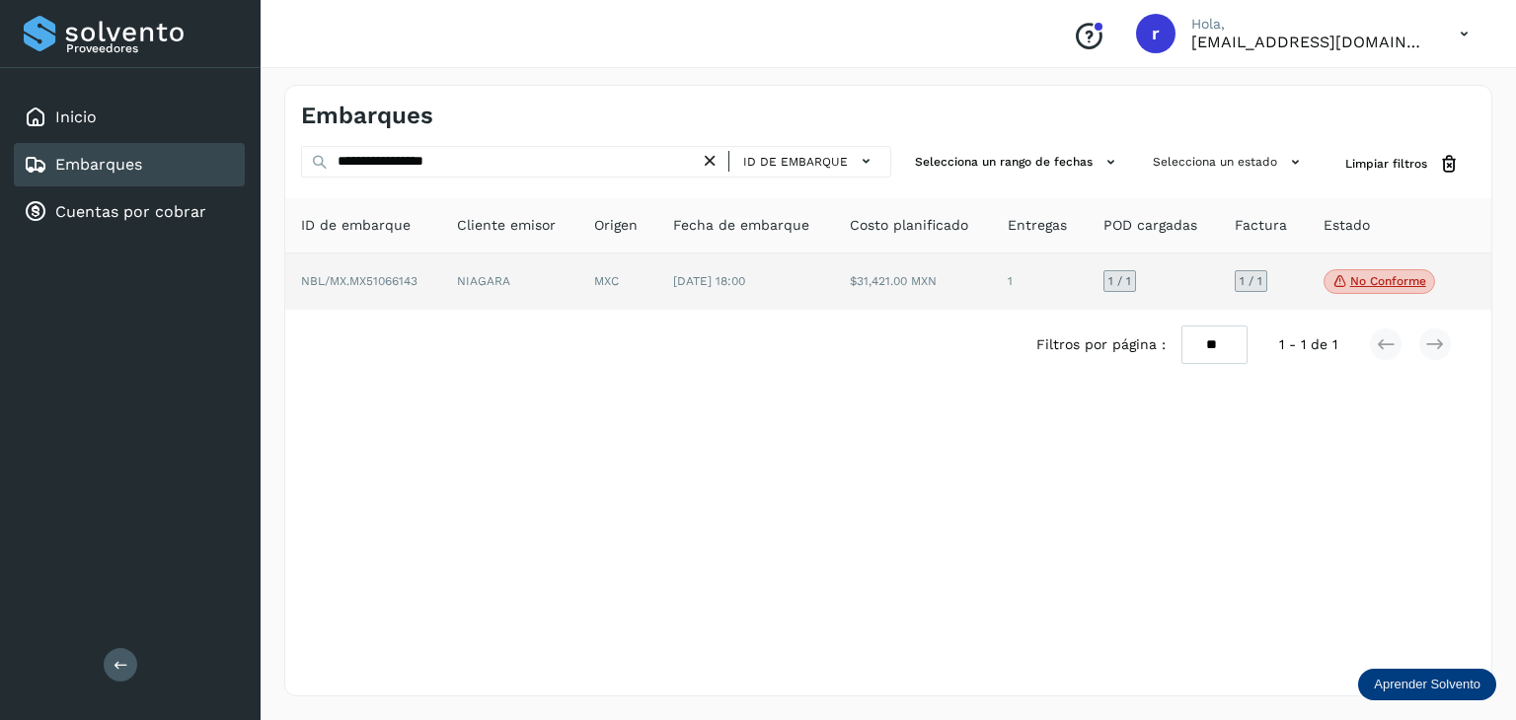
click at [992, 281] on td "$31,421.00 MXN" at bounding box center [1040, 282] width 96 height 57
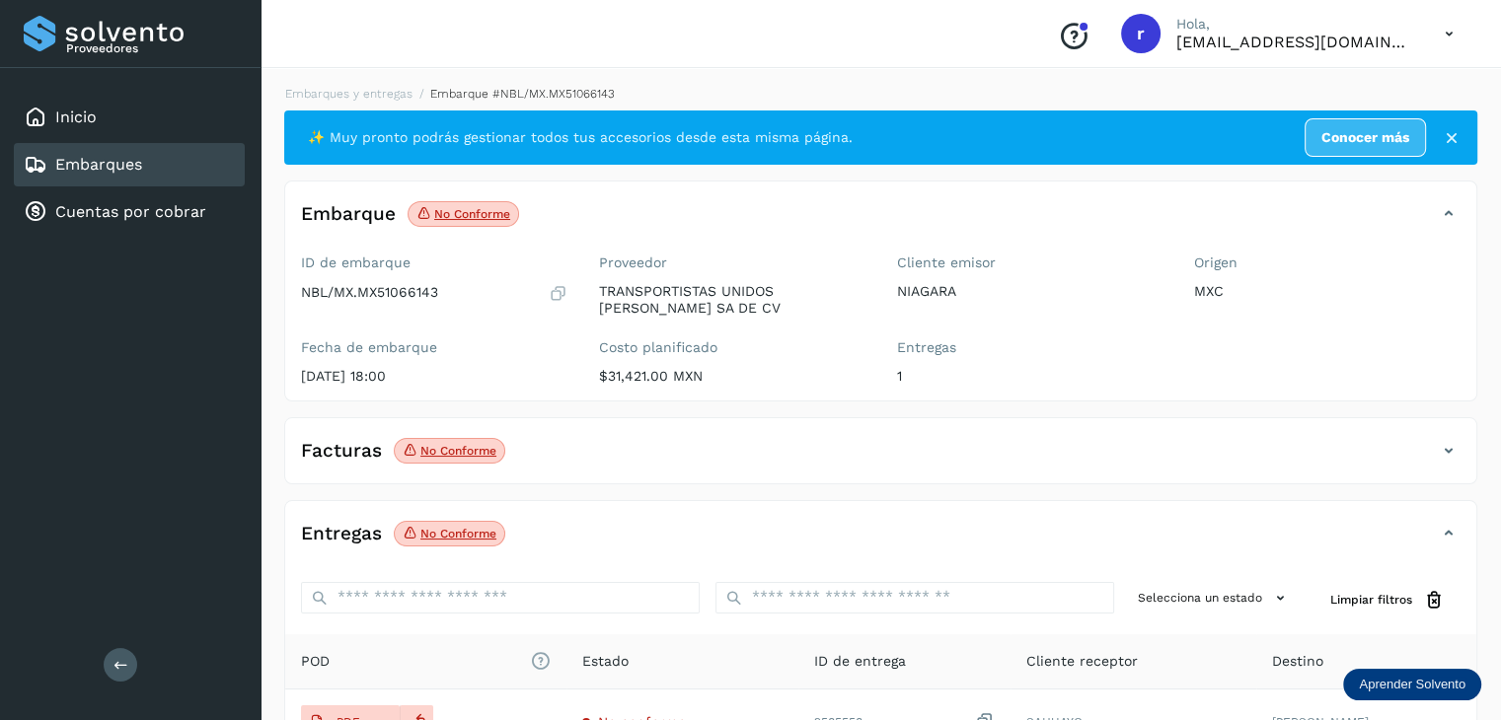
click at [483, 218] on p "No conforme" at bounding box center [472, 214] width 76 height 14
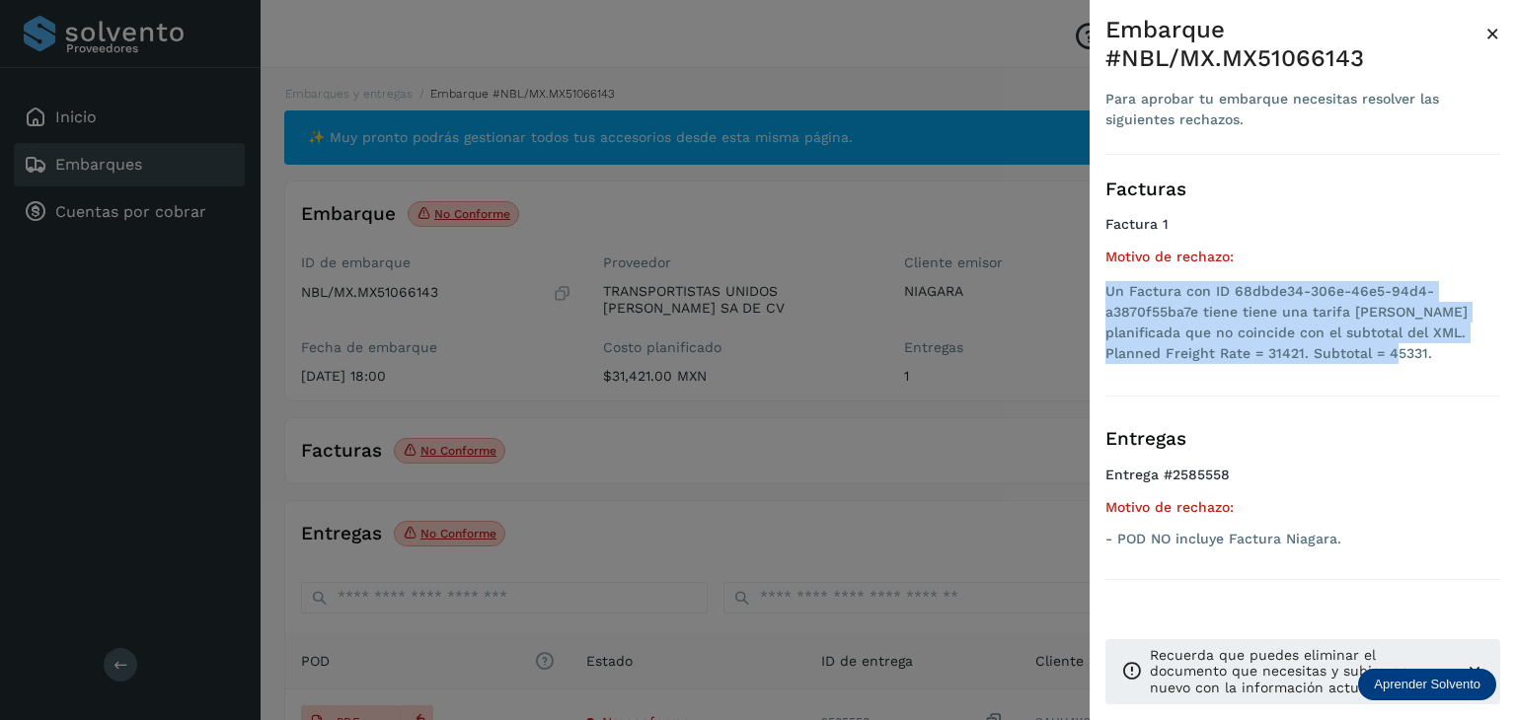
drag, startPoint x: 1366, startPoint y: 344, endPoint x: 1103, endPoint y: 300, distance: 266.2
click at [1103, 300] on div "Embarque #NBL/MX.MX51066143 Para aprobar tu embarque necesitas resolver las sig…" at bounding box center [1302, 376] width 426 height 752
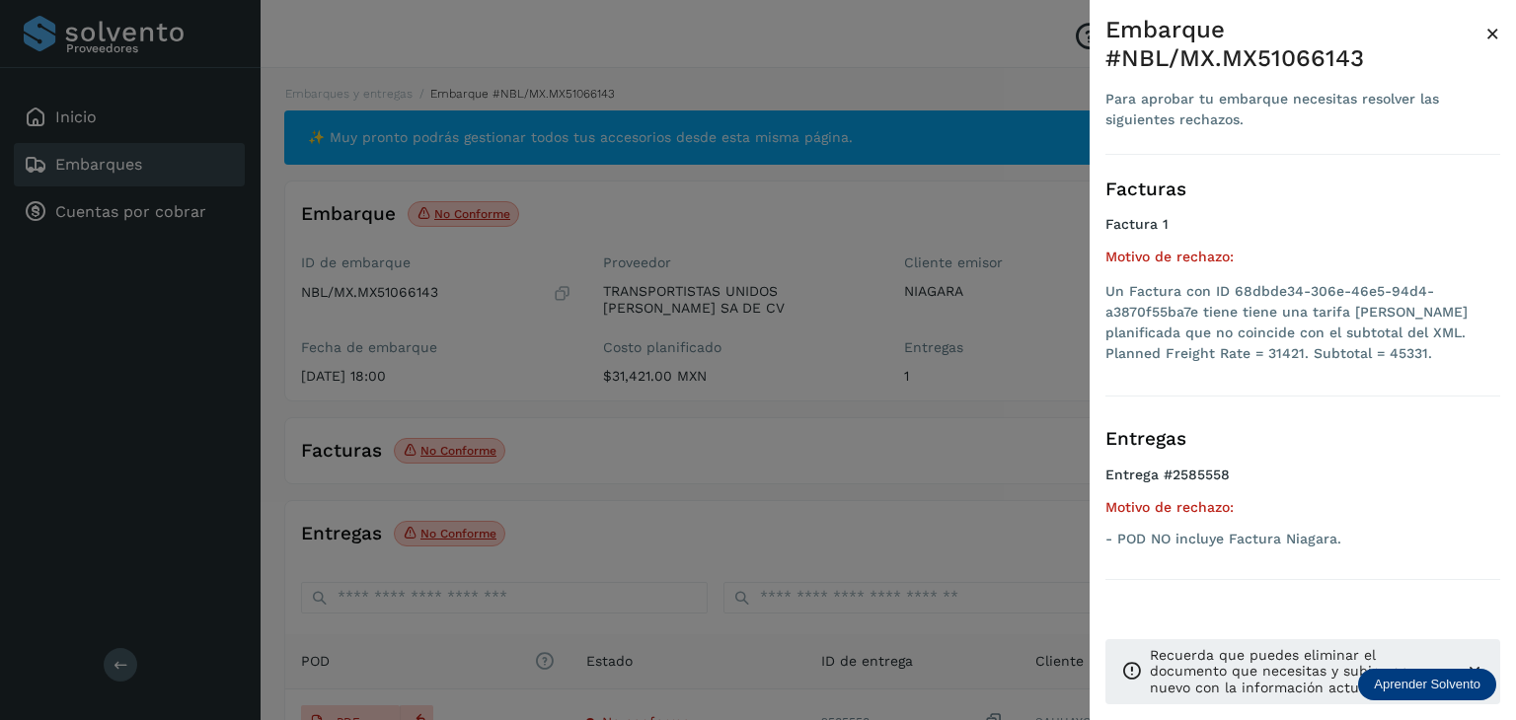
drag, startPoint x: 1355, startPoint y: 479, endPoint x: 1354, endPoint y: 489, distance: 10.9
click at [1355, 479] on h4 "Entrega #2585558" at bounding box center [1302, 483] width 395 height 33
drag, startPoint x: 1362, startPoint y: 531, endPoint x: 1118, endPoint y: 544, distance: 244.1
click at [1118, 544] on p "- POD NO incluye Factura Niagara." at bounding box center [1302, 539] width 395 height 17
click at [696, 482] on div at bounding box center [758, 360] width 1516 height 720
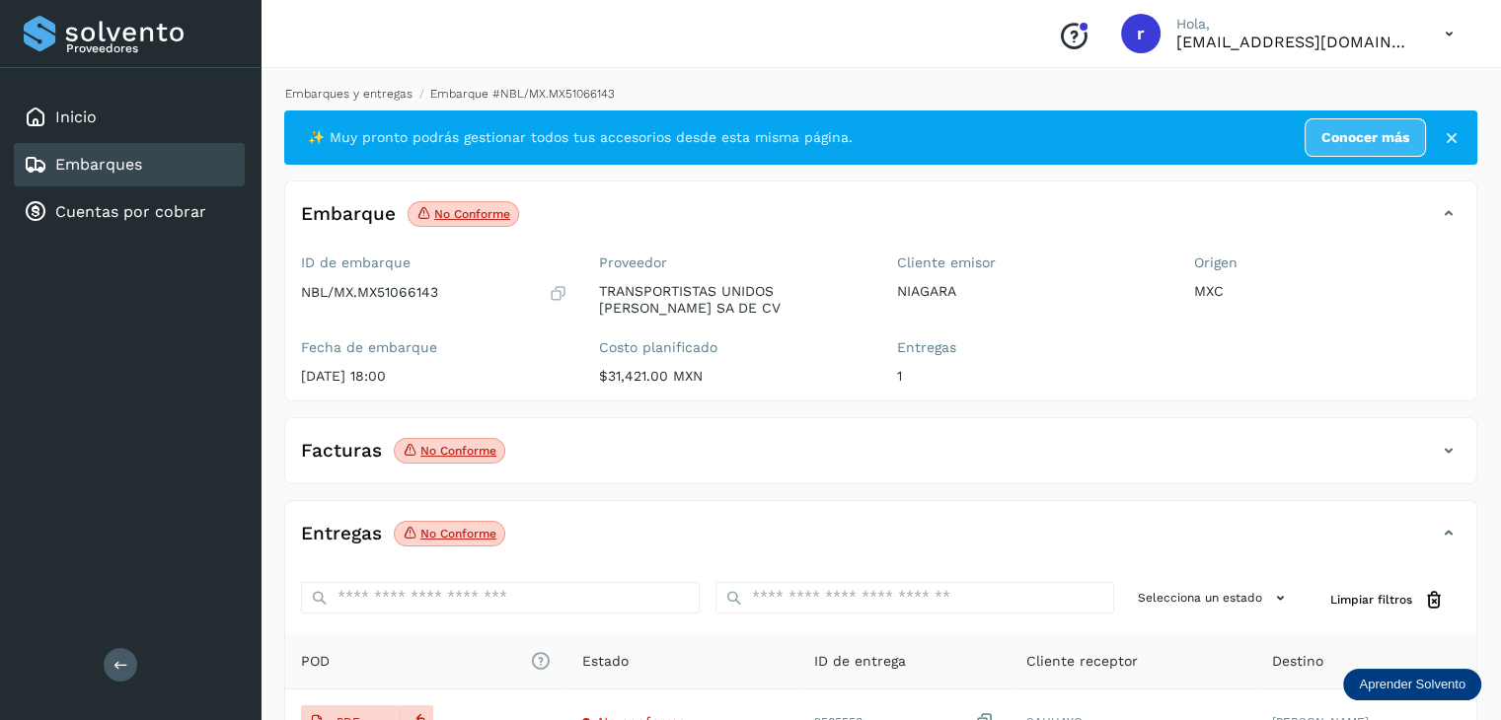
click at [367, 91] on link "Embarques y entregas" at bounding box center [348, 94] width 127 height 14
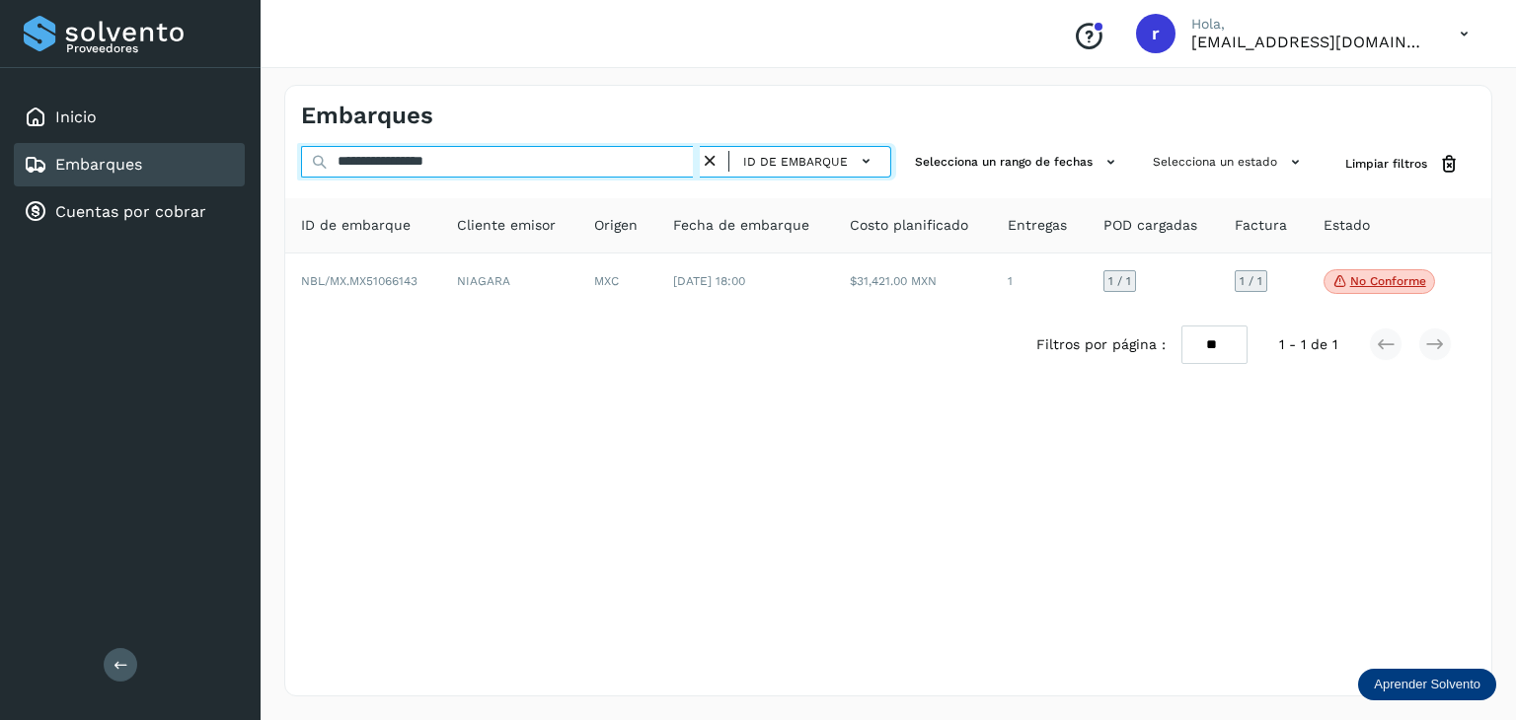
drag, startPoint x: 492, startPoint y: 165, endPoint x: 228, endPoint y: 165, distance: 264.4
click at [228, 165] on div "**********" at bounding box center [758, 360] width 1516 height 720
paste input "text"
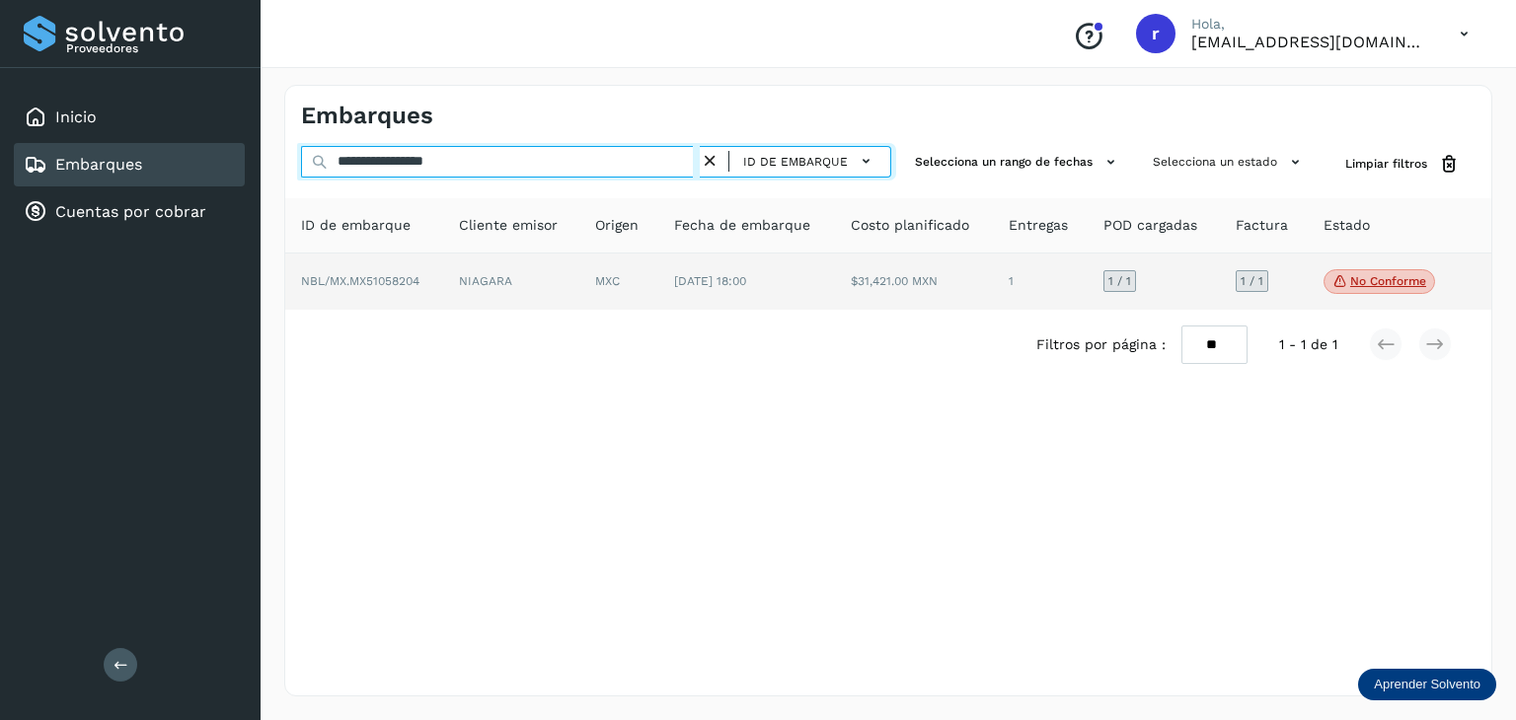
type input "**********"
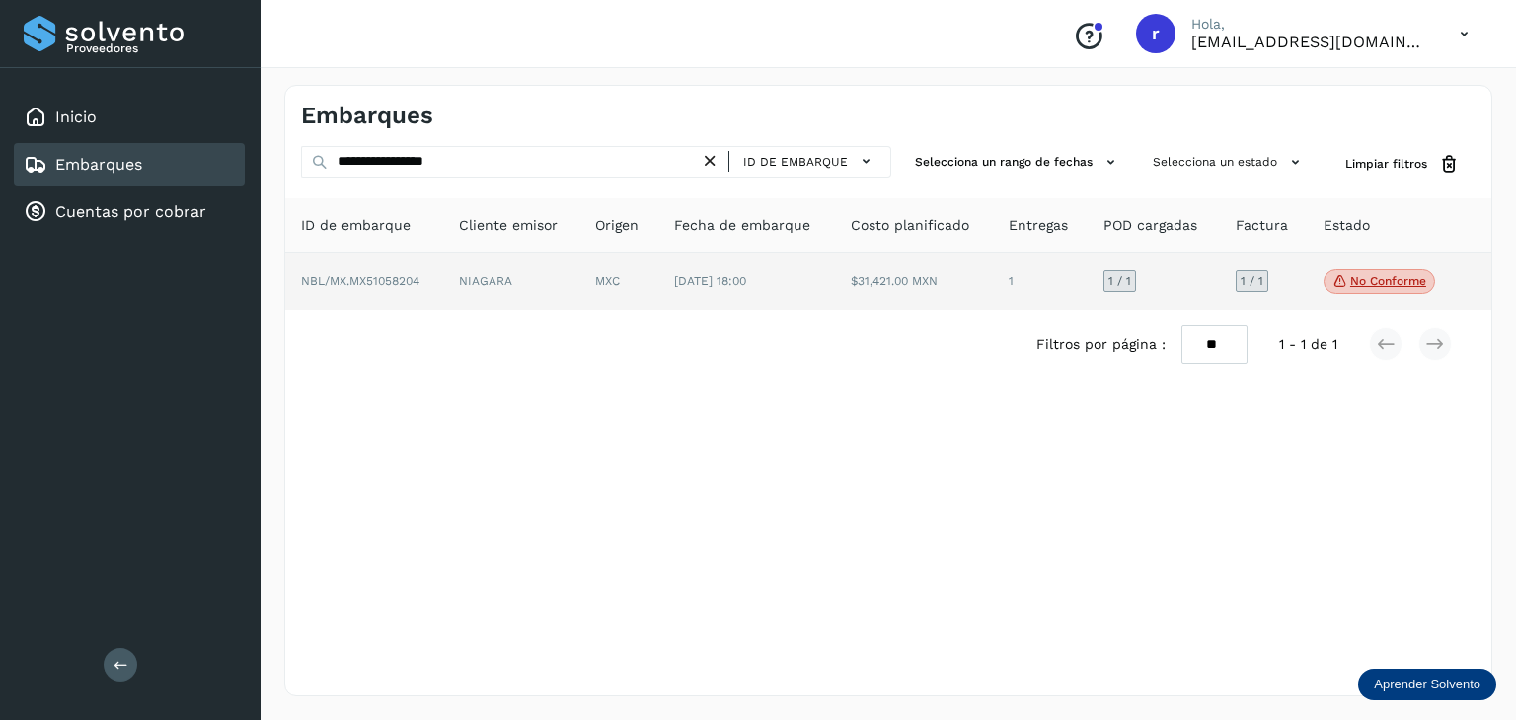
click at [413, 274] on span "NBL/MX.MX51058204" at bounding box center [360, 281] width 118 height 14
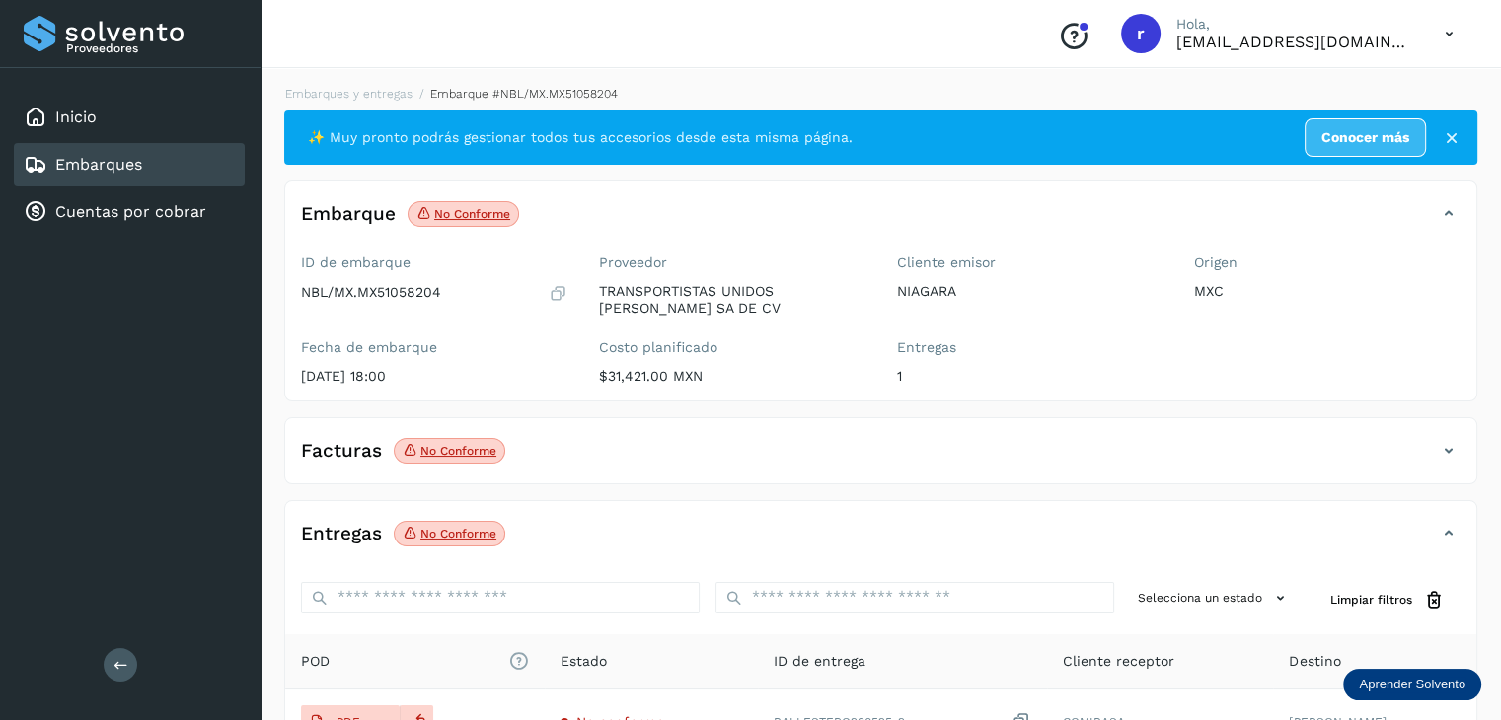
click at [489, 205] on span "No conforme Verifica el estado de la factura o entregas asociadas a este embarq…" at bounding box center [464, 214] width 112 height 26
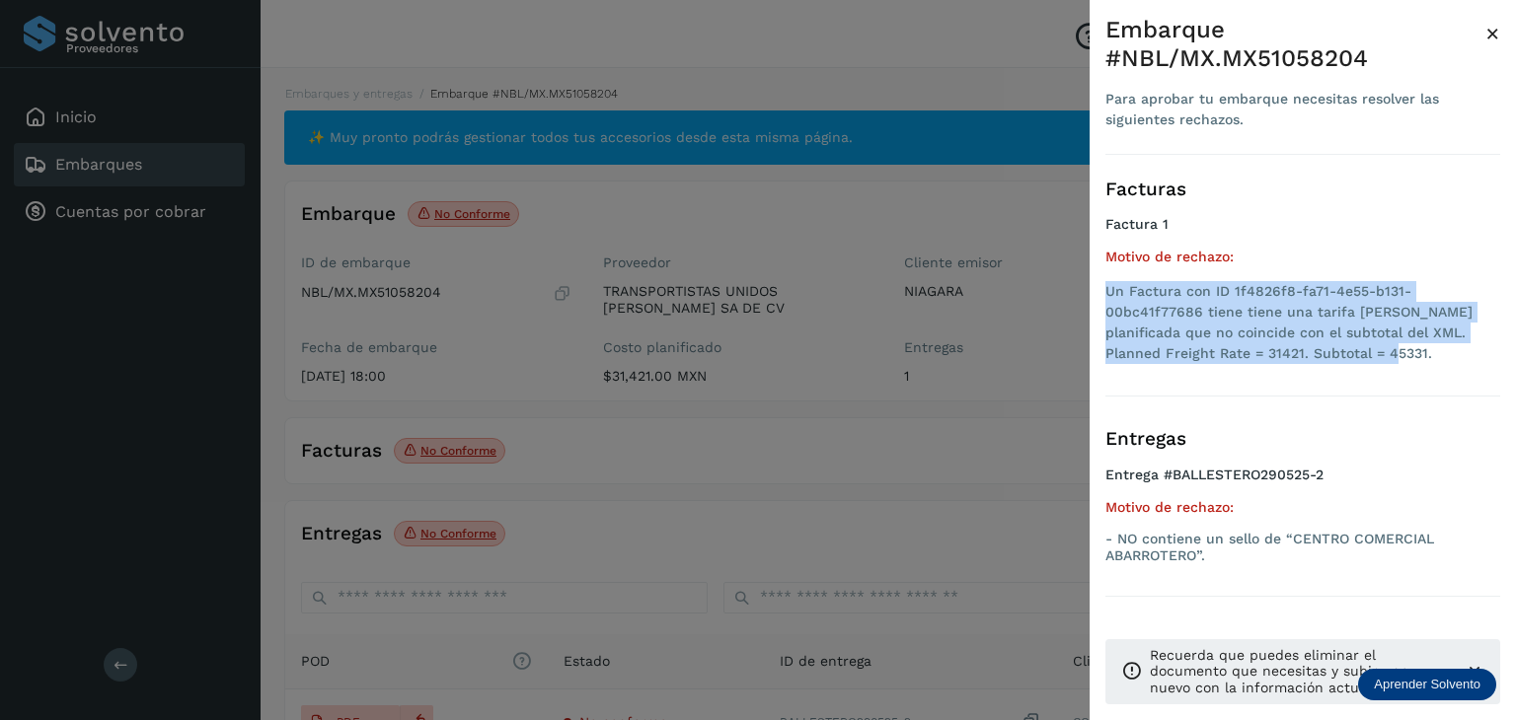
drag, startPoint x: 1259, startPoint y: 352, endPoint x: 1101, endPoint y: 297, distance: 167.3
click at [1101, 297] on div "Embarque #NBL/MX.MX51058204 Para aprobar tu embarque necesitas resolver las sig…" at bounding box center [1302, 376] width 426 height 752
click at [1362, 465] on div "Entregas Entrega #BALLESTERO290525-2 Motivo de rechazo: - NO contiene un sello …" at bounding box center [1302, 501] width 395 height 192
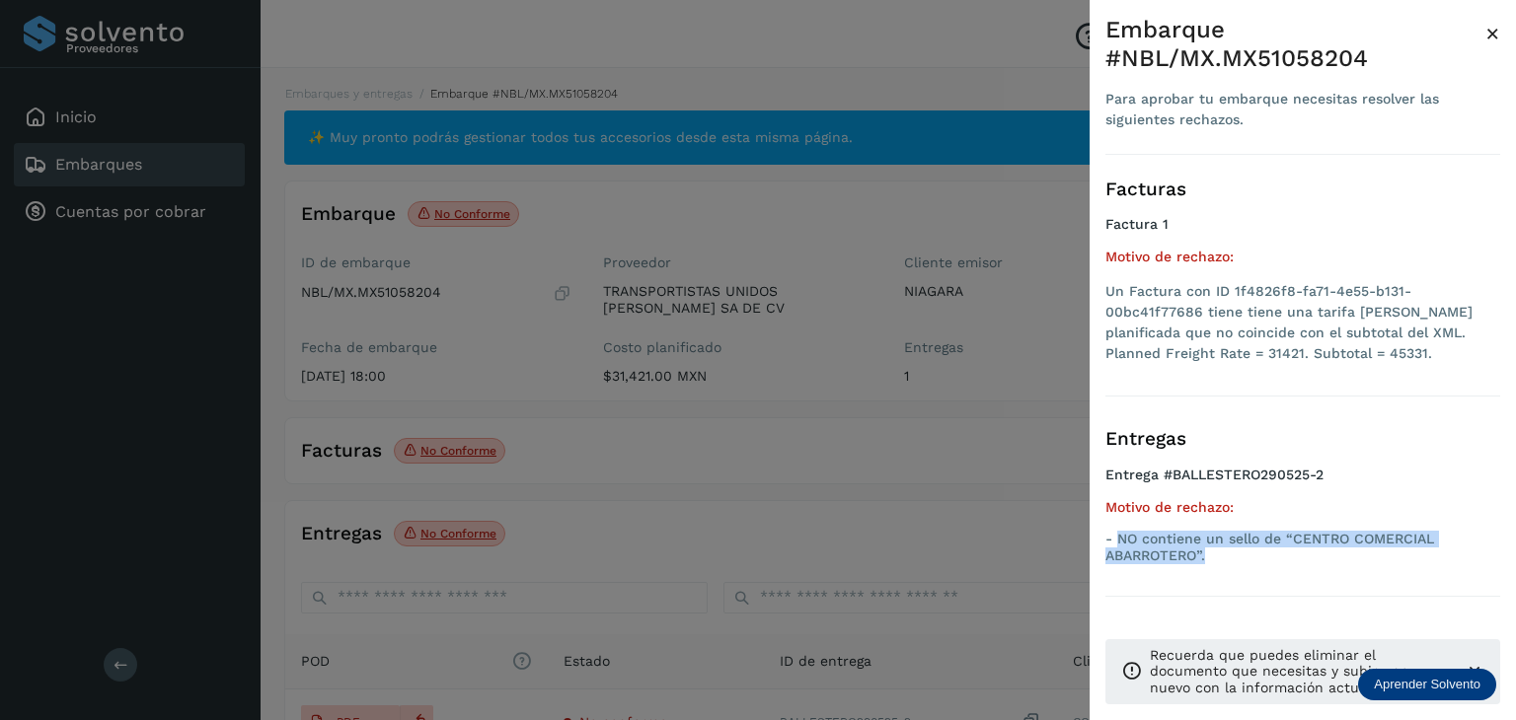
drag, startPoint x: 1215, startPoint y: 561, endPoint x: 1121, endPoint y: 535, distance: 97.5
click at [1121, 535] on p "- NO contiene un sello de “CENTRO COMERCIAL ABARROTERO”." at bounding box center [1302, 548] width 395 height 34
click at [866, 441] on div at bounding box center [758, 360] width 1516 height 720
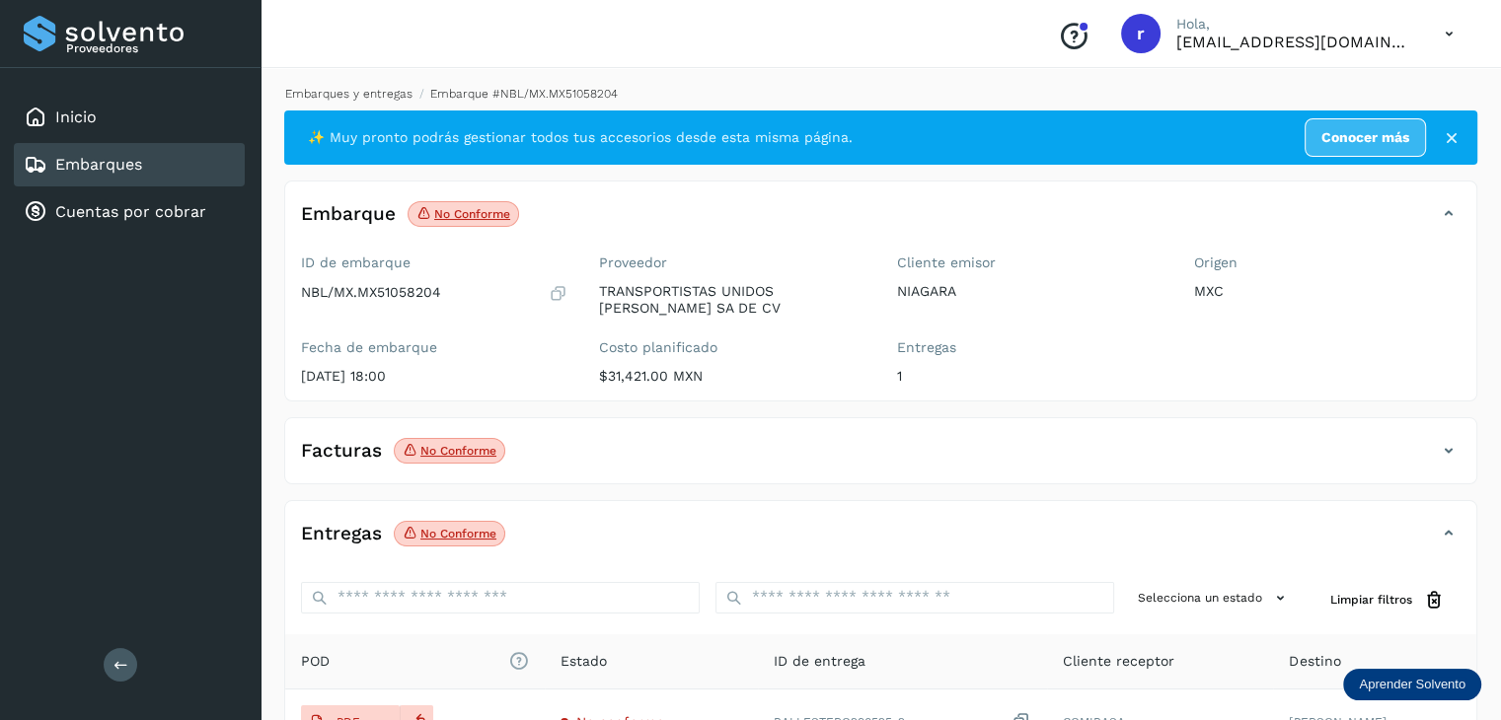
click at [391, 96] on link "Embarques y entregas" at bounding box center [348, 94] width 127 height 14
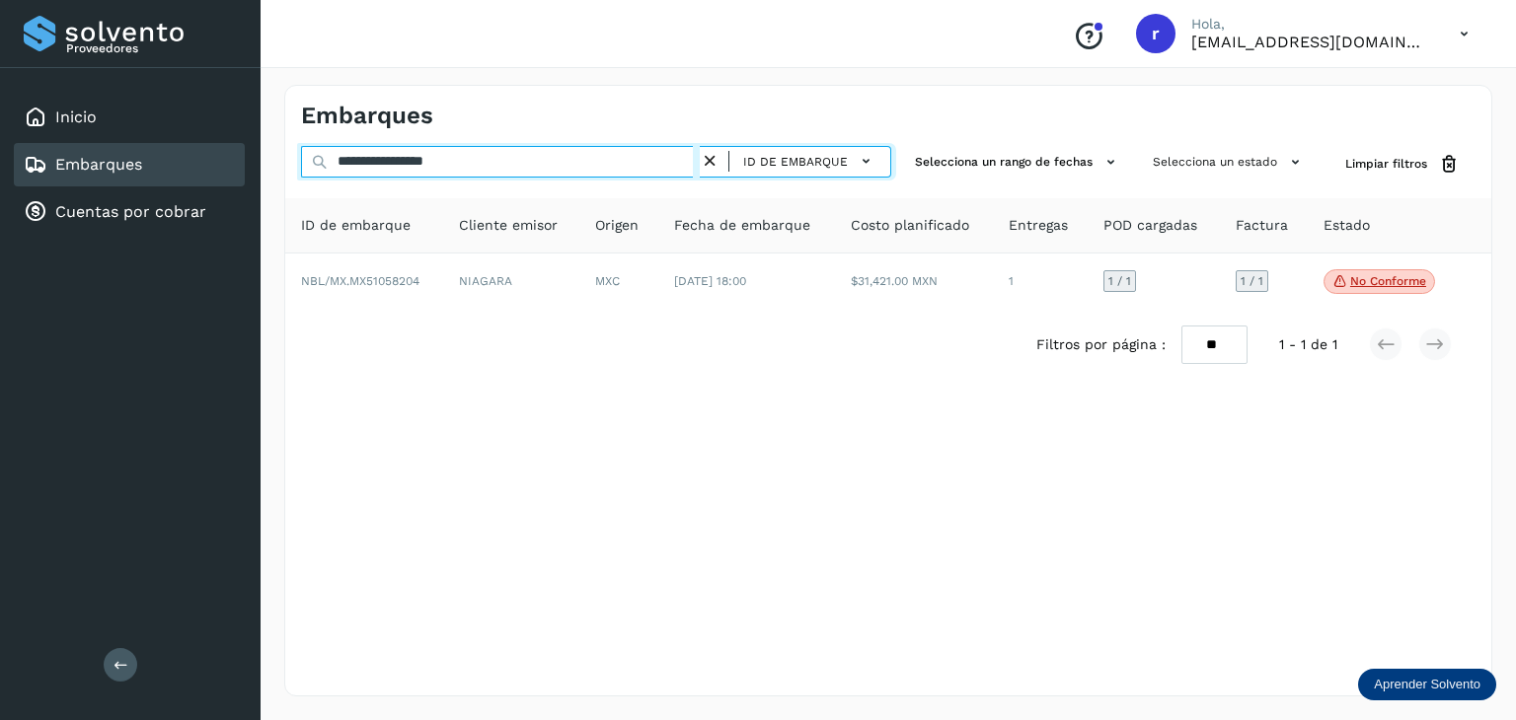
drag, startPoint x: 500, startPoint y: 171, endPoint x: 300, endPoint y: 150, distance: 201.4
click at [301, 150] on input "**********" at bounding box center [500, 162] width 399 height 32
paste input "text"
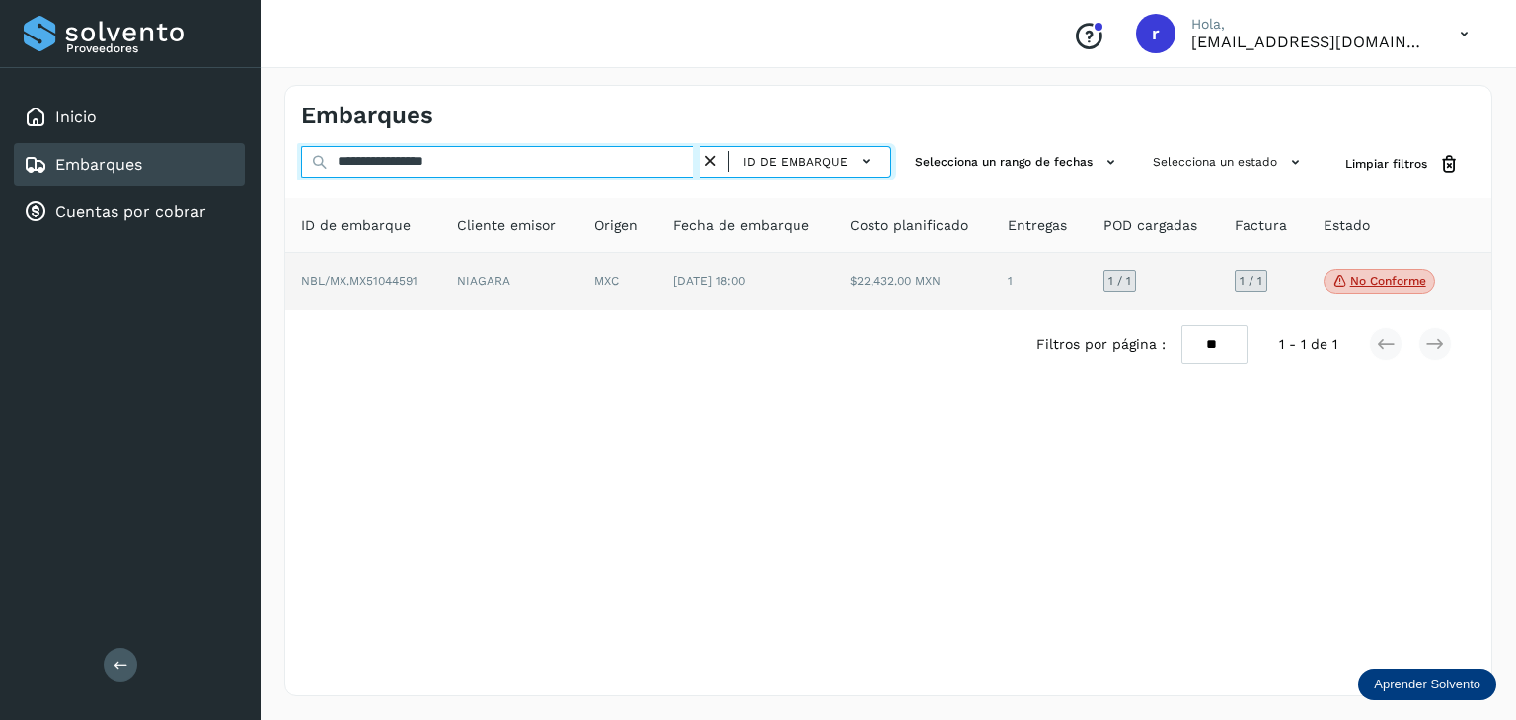
type input "**********"
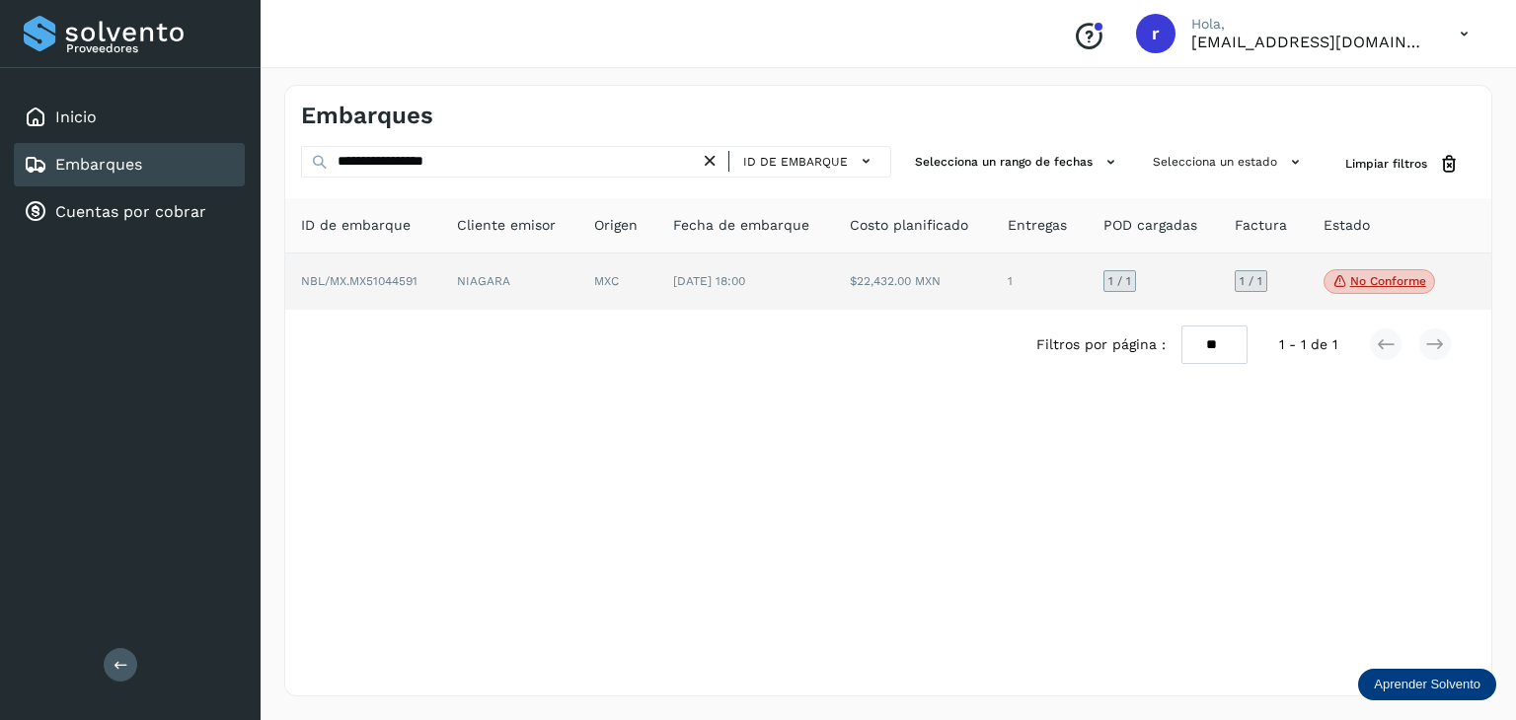
click at [411, 274] on span "NBL/MX.MX51044591" at bounding box center [359, 281] width 116 height 14
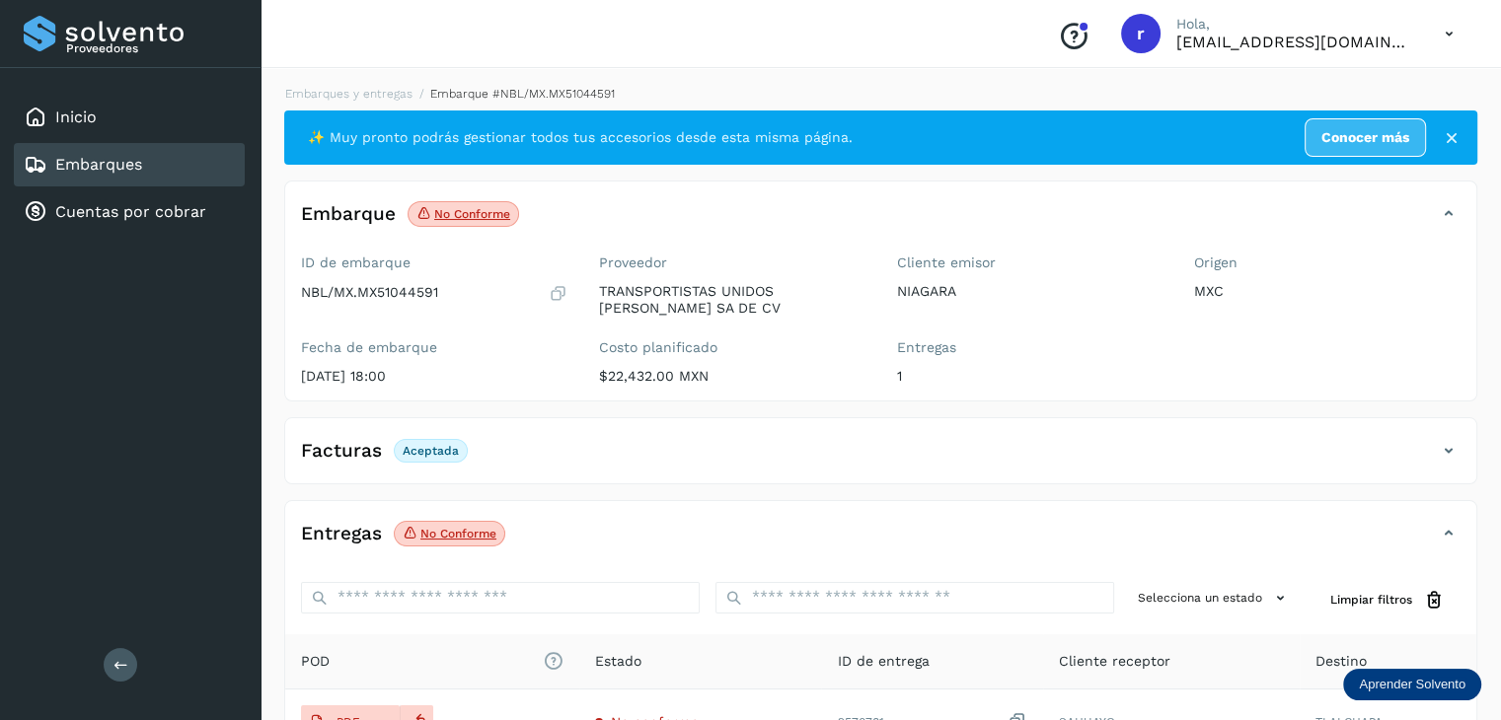
click at [480, 214] on p "No conforme" at bounding box center [472, 214] width 76 height 14
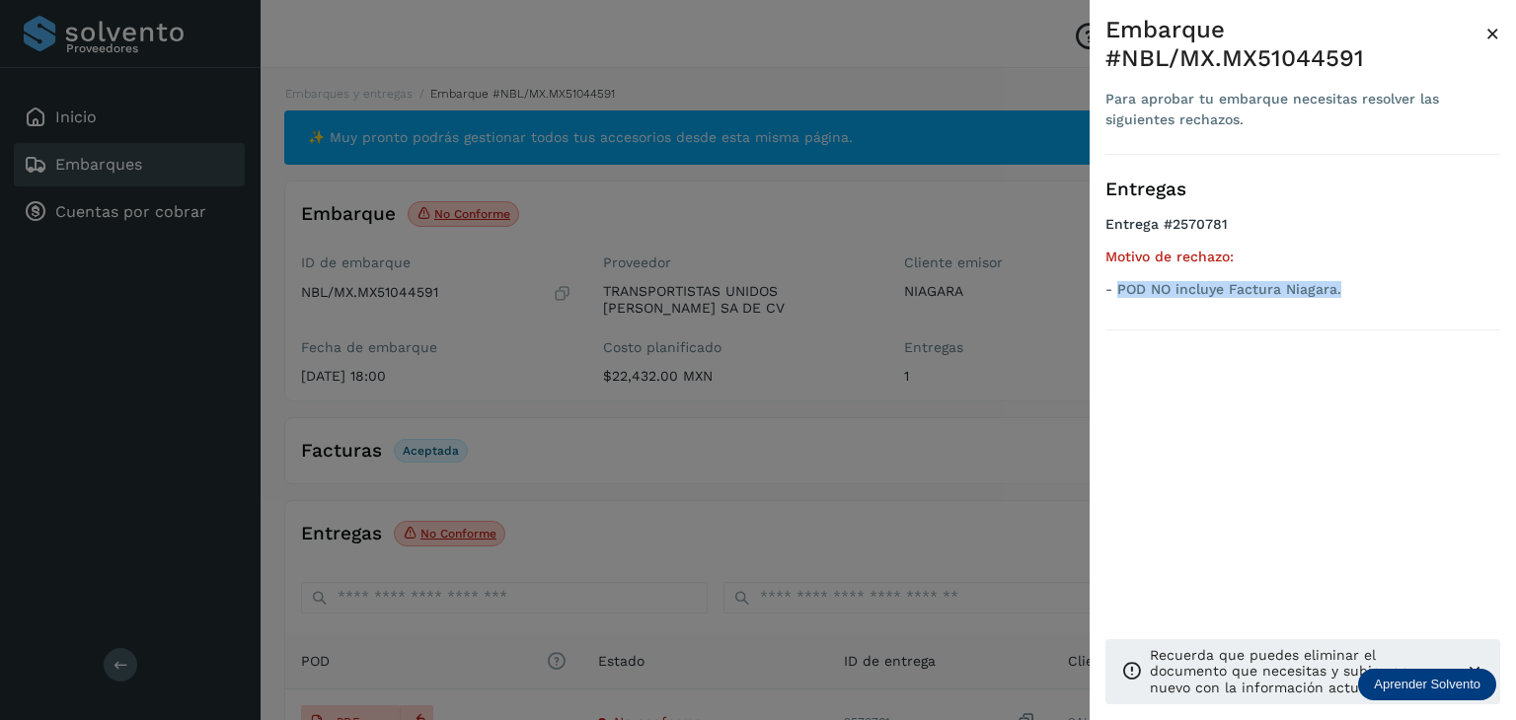
drag, startPoint x: 1297, startPoint y: 280, endPoint x: 1116, endPoint y: 288, distance: 180.7
click at [1116, 288] on p "- POD NO incluye Factura Niagara." at bounding box center [1302, 289] width 395 height 17
click at [683, 472] on div at bounding box center [758, 360] width 1516 height 720
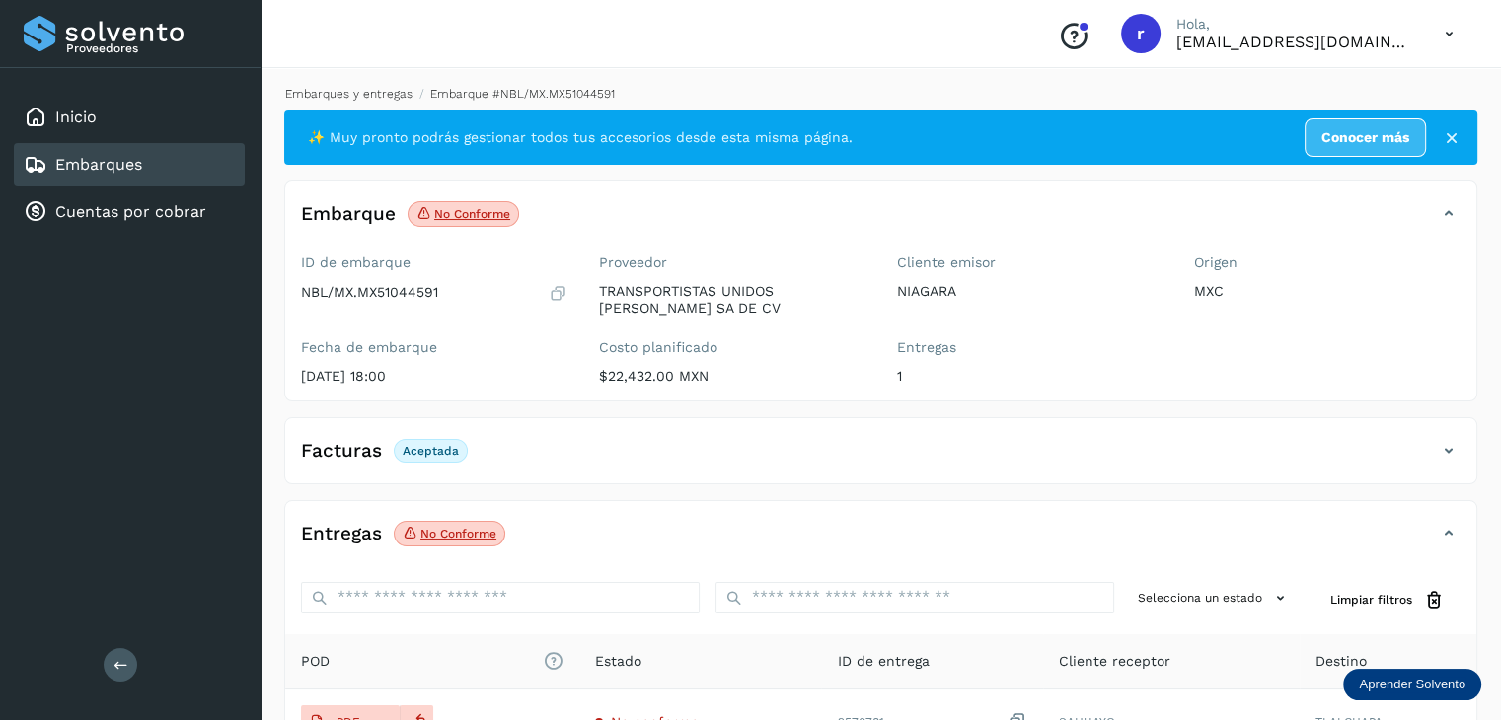
click at [351, 90] on link "Embarques y entregas" at bounding box center [348, 94] width 127 height 14
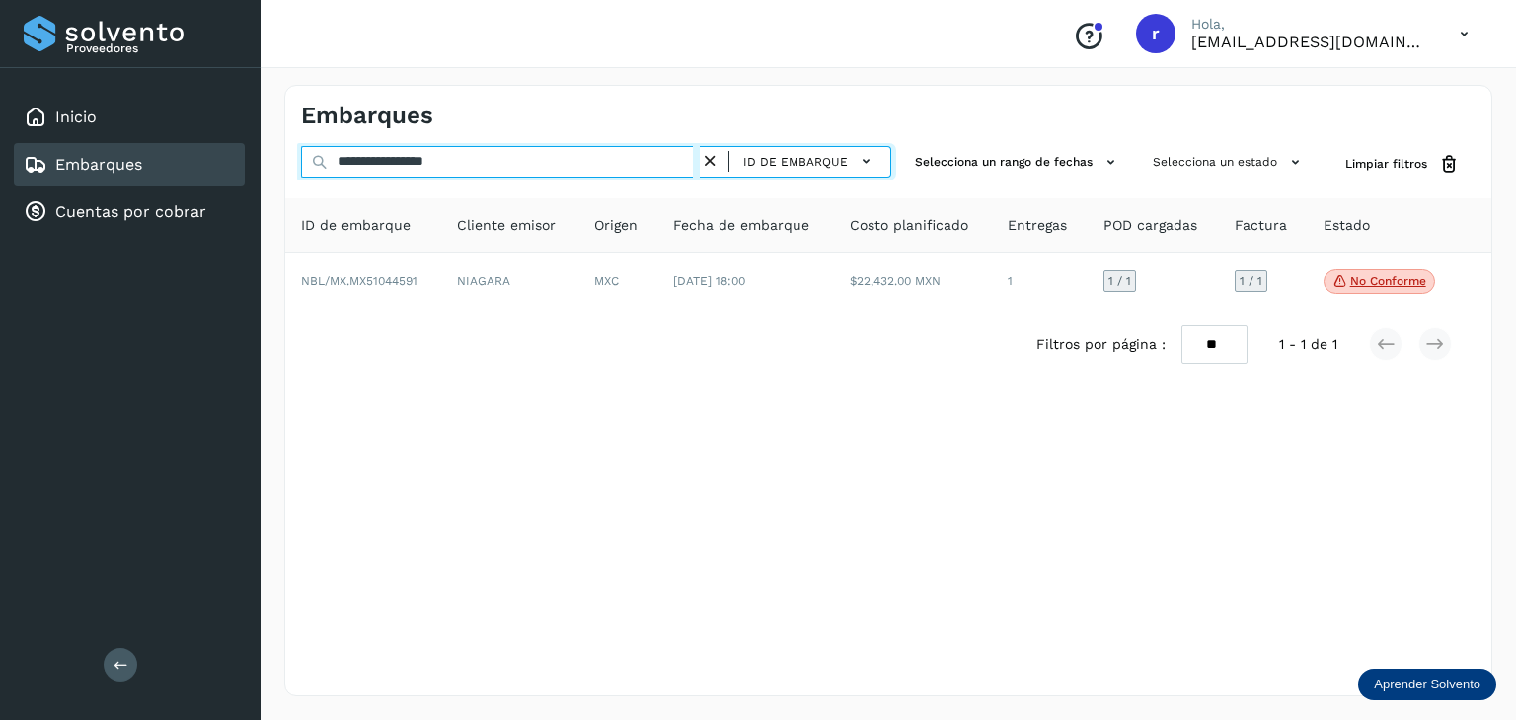
drag, startPoint x: 418, startPoint y: 172, endPoint x: 275, endPoint y: 171, distance: 143.1
click at [276, 171] on div "**********" at bounding box center [887, 390] width 1255 height 659
paste input "text"
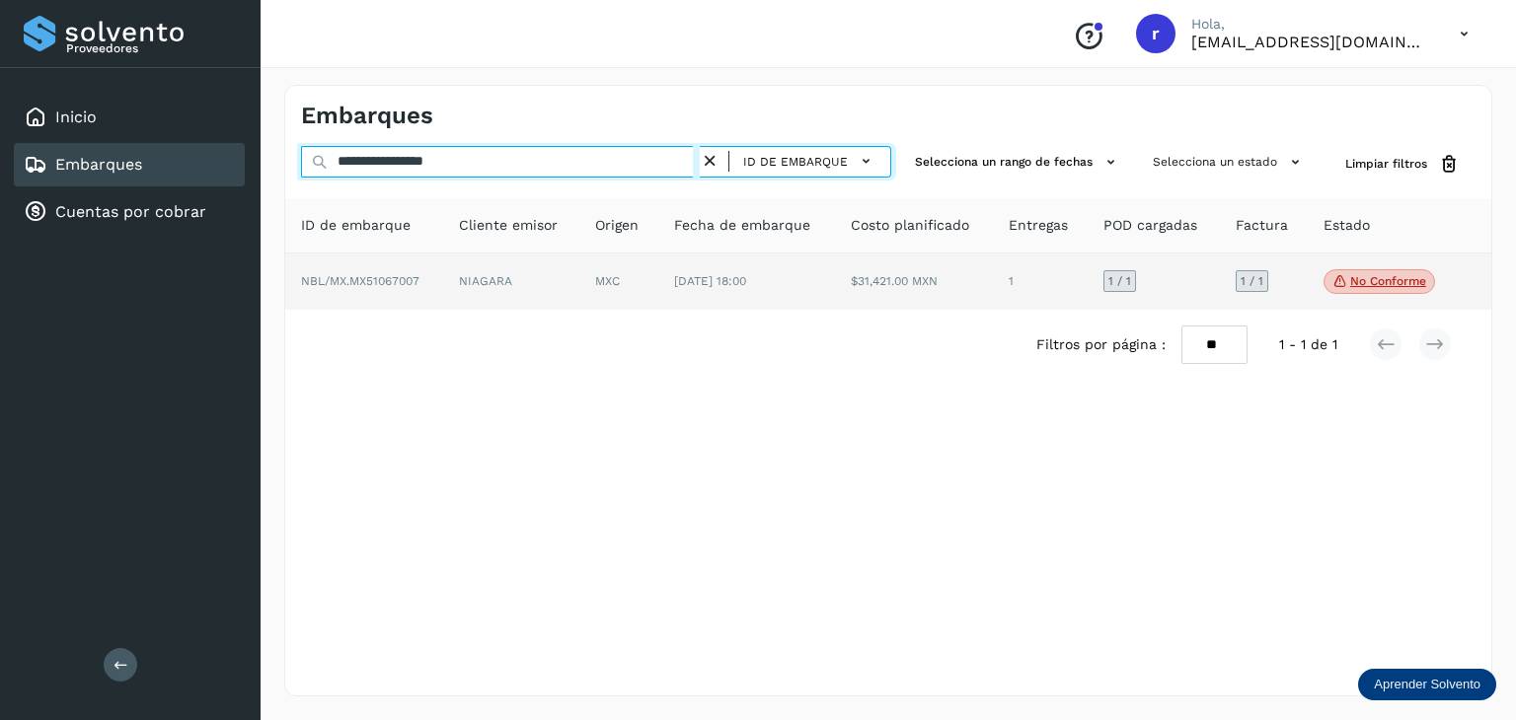
type input "**********"
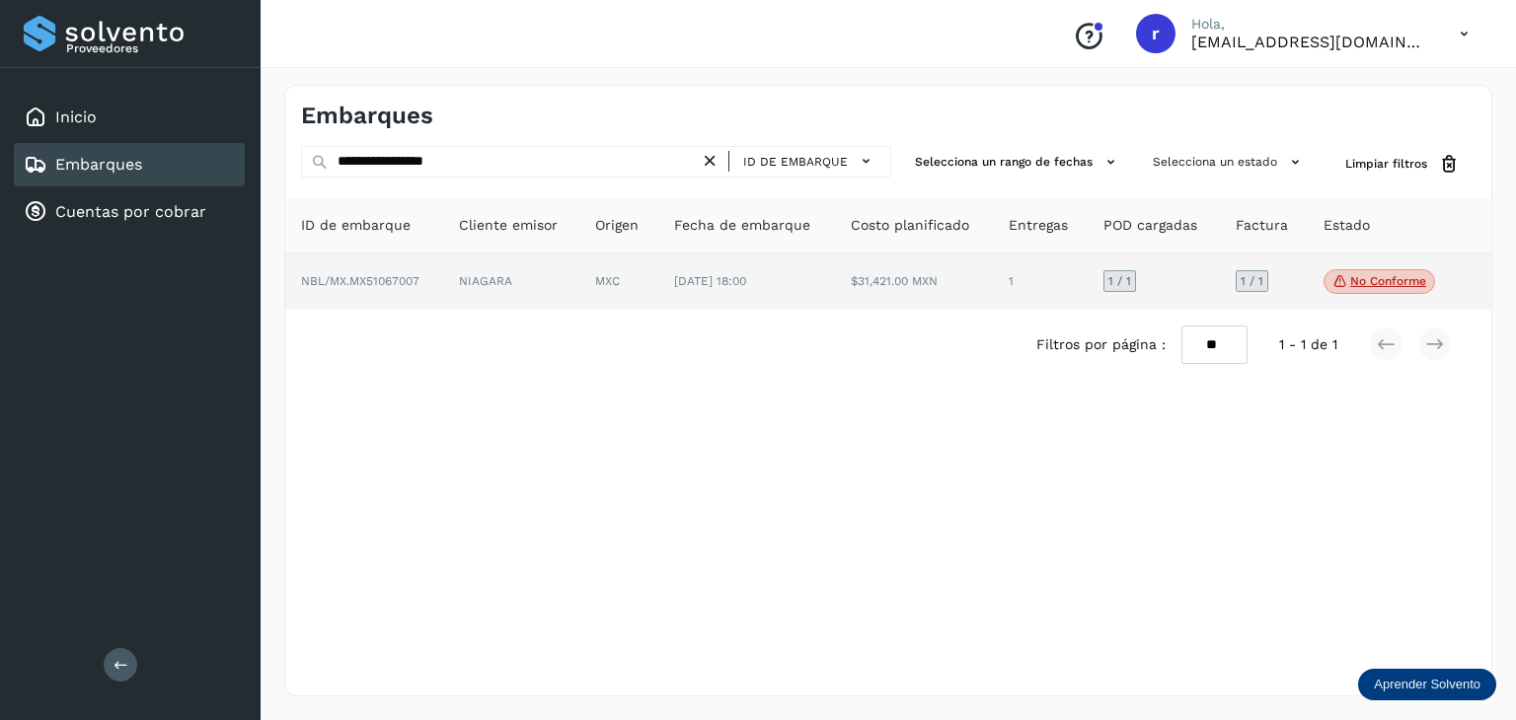
click at [413, 279] on span "NBL/MX.MX51067007" at bounding box center [360, 281] width 118 height 14
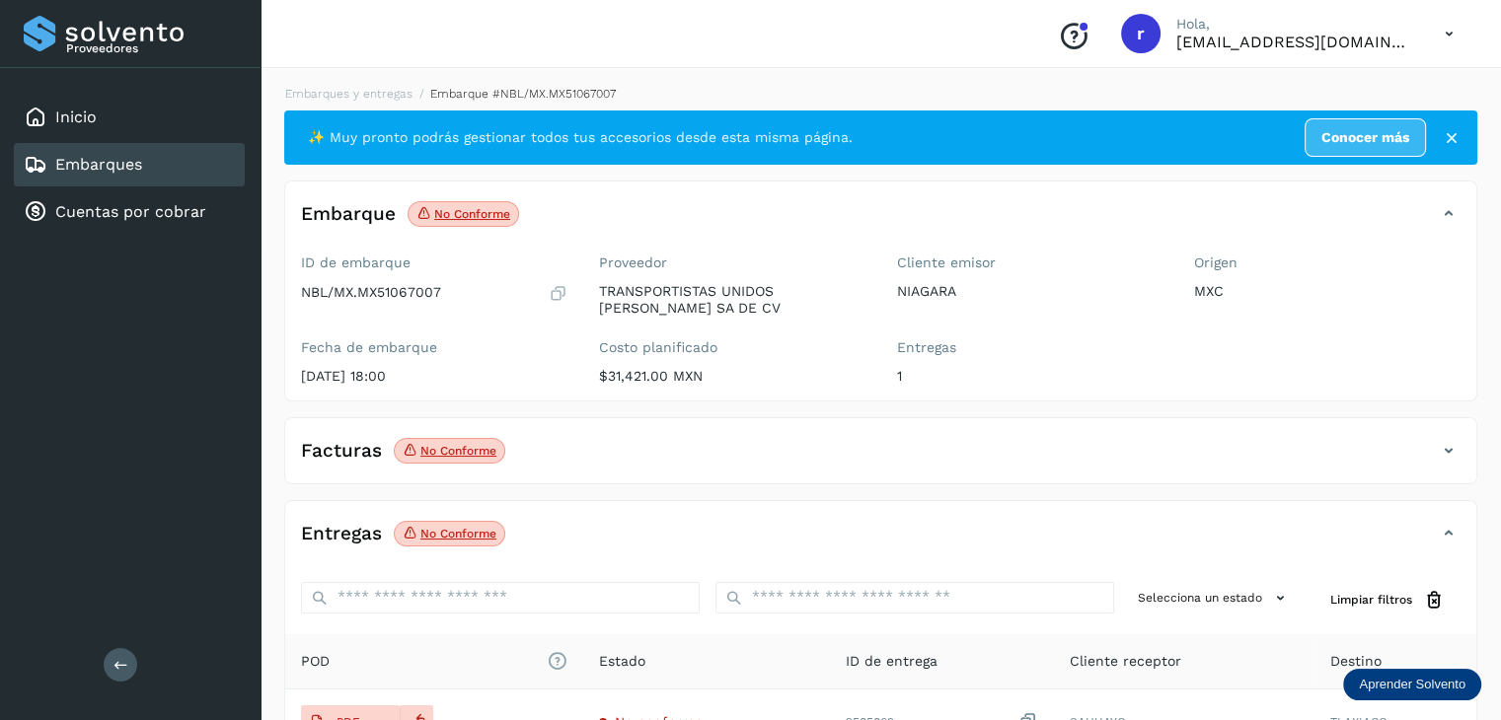
click at [497, 213] on p "No conforme" at bounding box center [472, 214] width 76 height 14
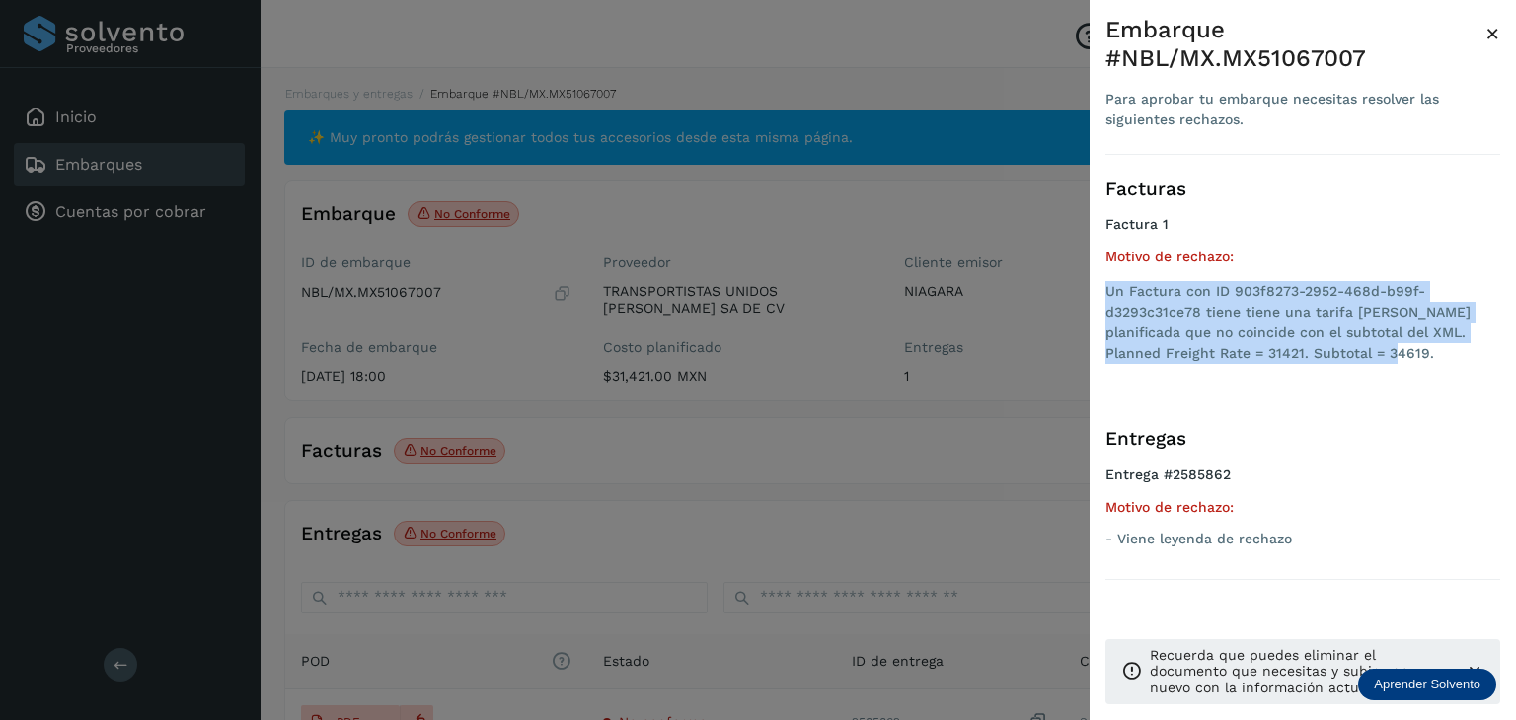
drag, startPoint x: 1349, startPoint y: 360, endPoint x: 1101, endPoint y: 297, distance: 255.6
click at [1101, 297] on div "Embarque #NBL/MX.MX51067007 Para aprobar tu embarque necesitas resolver las sig…" at bounding box center [1302, 376] width 426 height 752
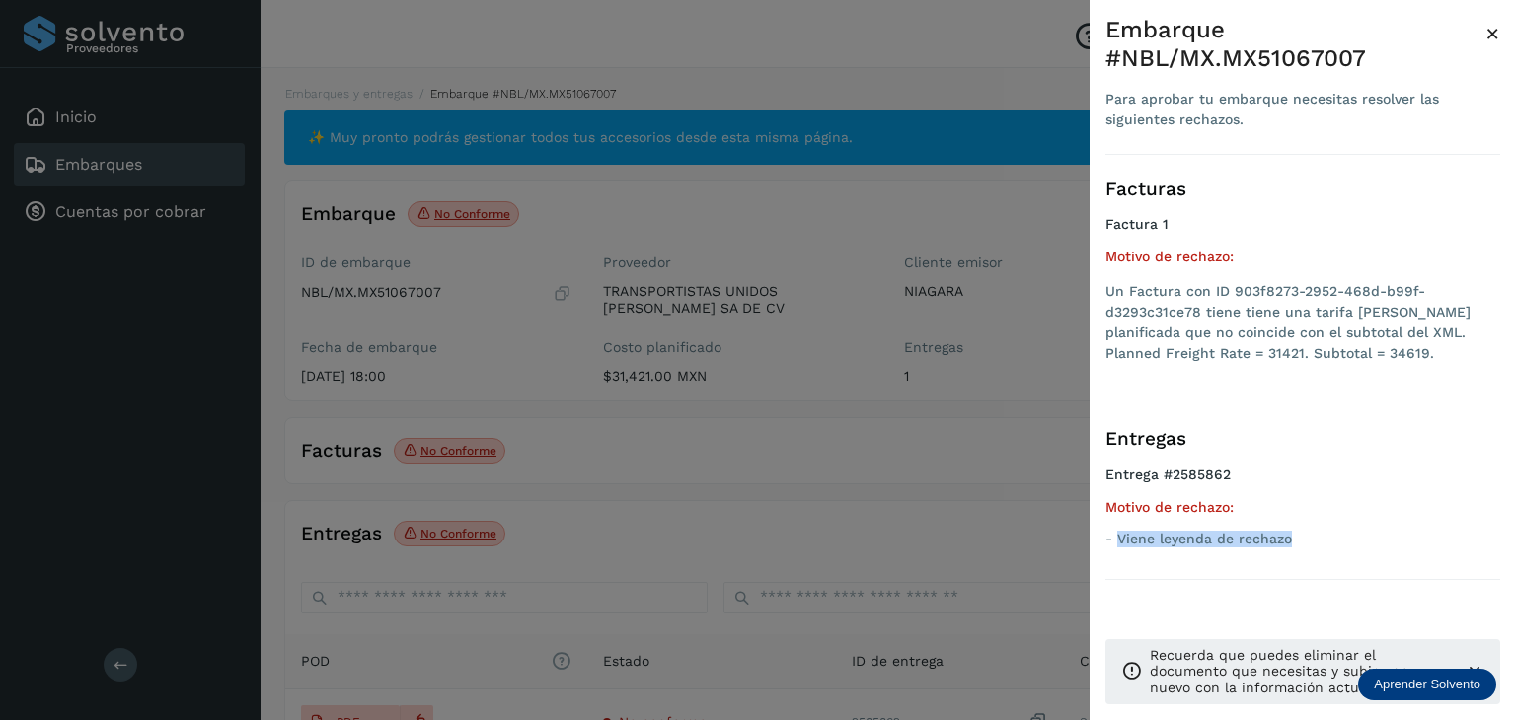
drag, startPoint x: 1307, startPoint y: 542, endPoint x: 1117, endPoint y: 537, distance: 190.5
click at [1117, 537] on p "- Viene leyenda de rechazo" at bounding box center [1302, 539] width 395 height 17
click at [706, 520] on div at bounding box center [758, 360] width 1516 height 720
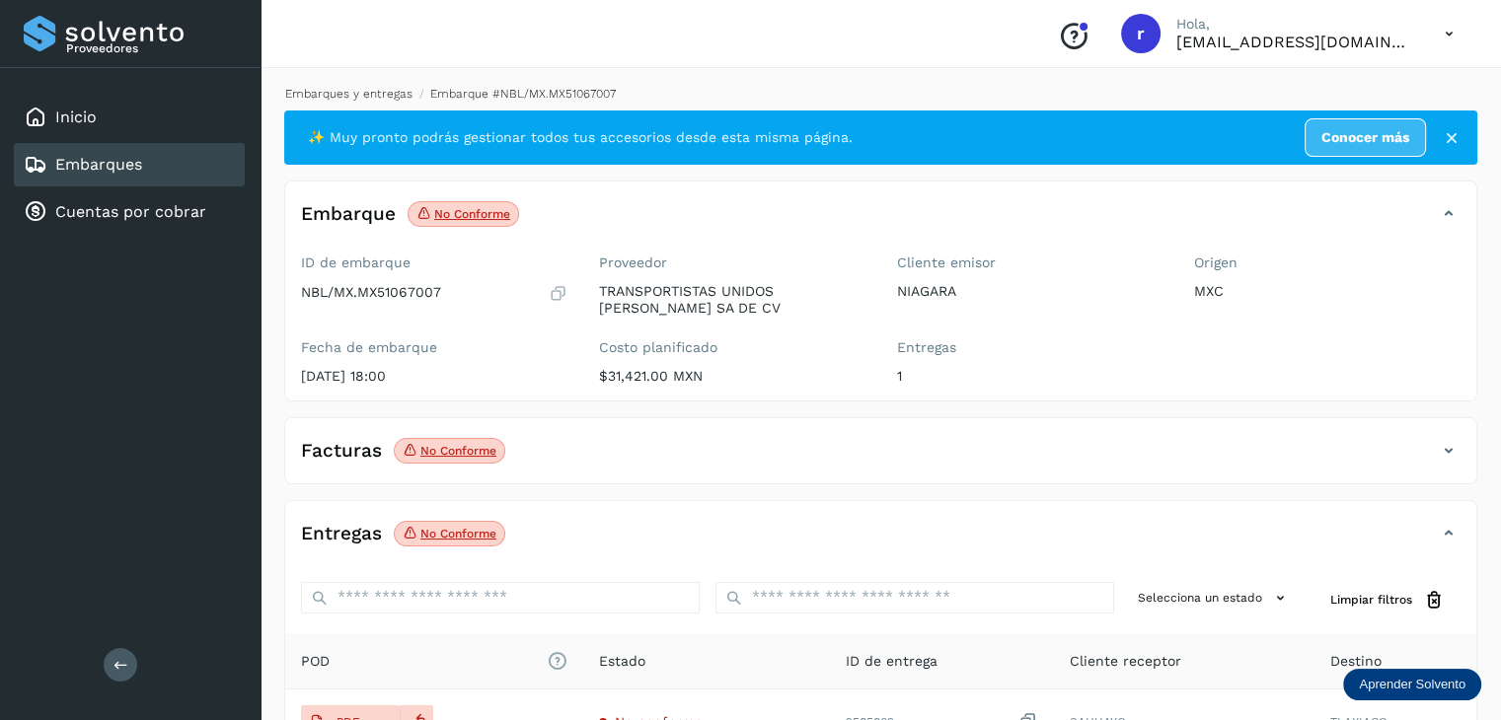
click at [370, 92] on link "Embarques y entregas" at bounding box center [348, 94] width 127 height 14
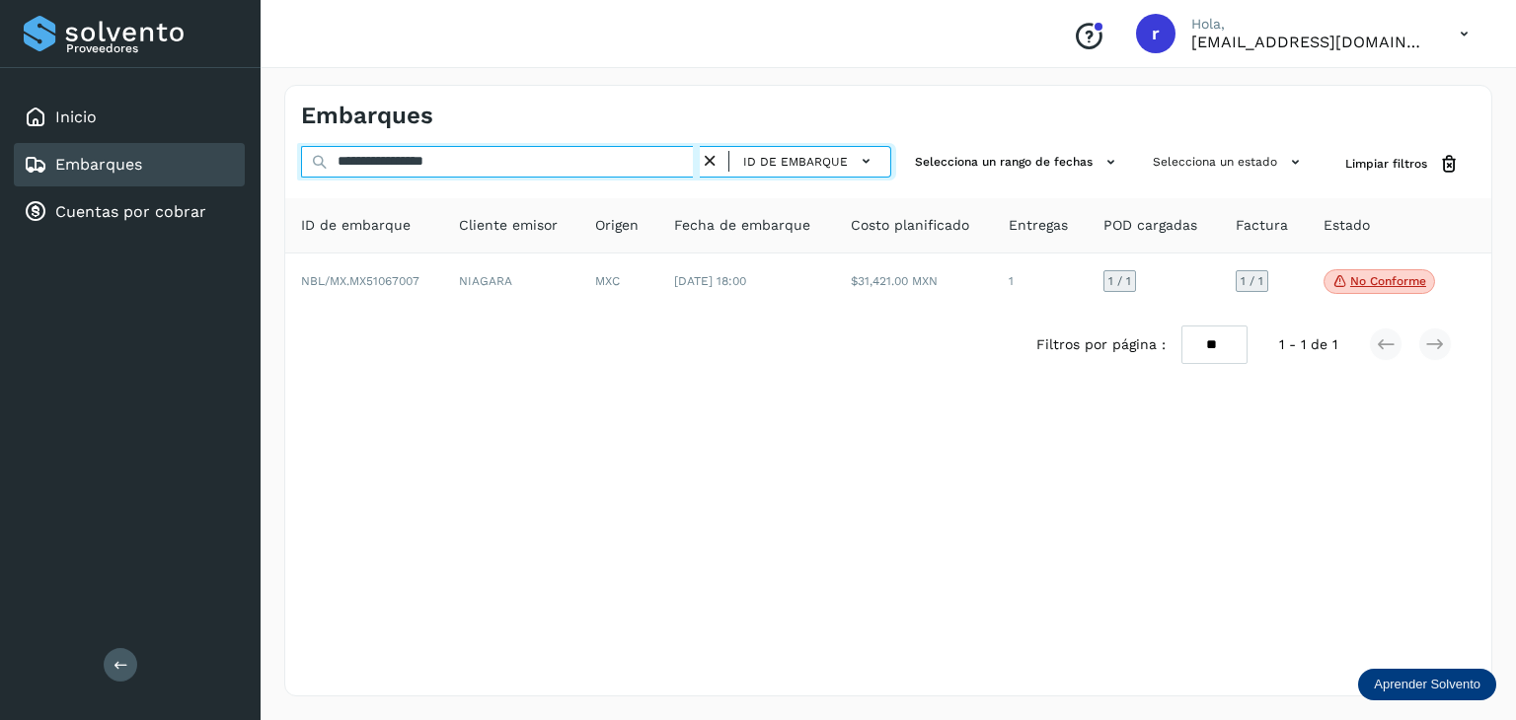
drag, startPoint x: 500, startPoint y: 168, endPoint x: 288, endPoint y: 140, distance: 213.9
click at [289, 141] on div "**********" at bounding box center [888, 391] width 1208 height 612
paste input "text"
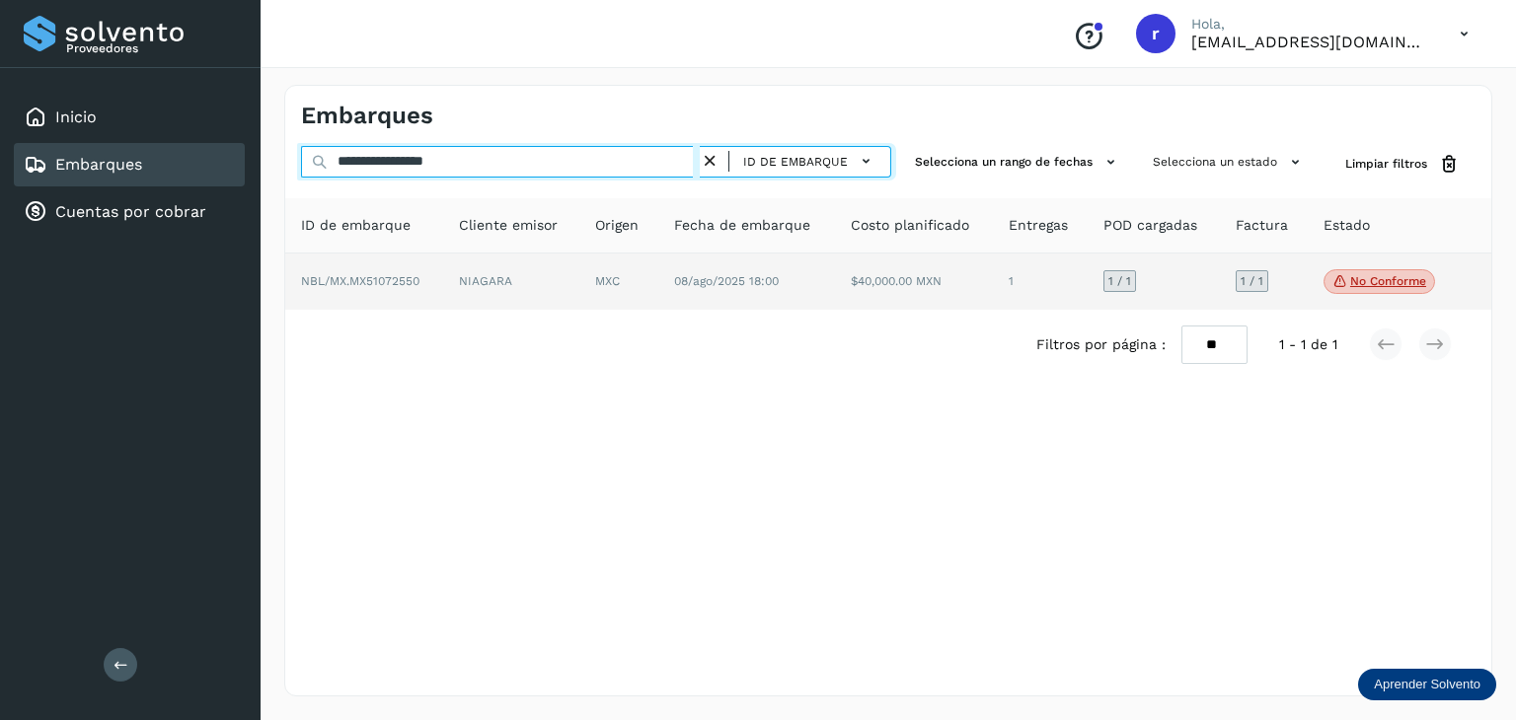
type input "**********"
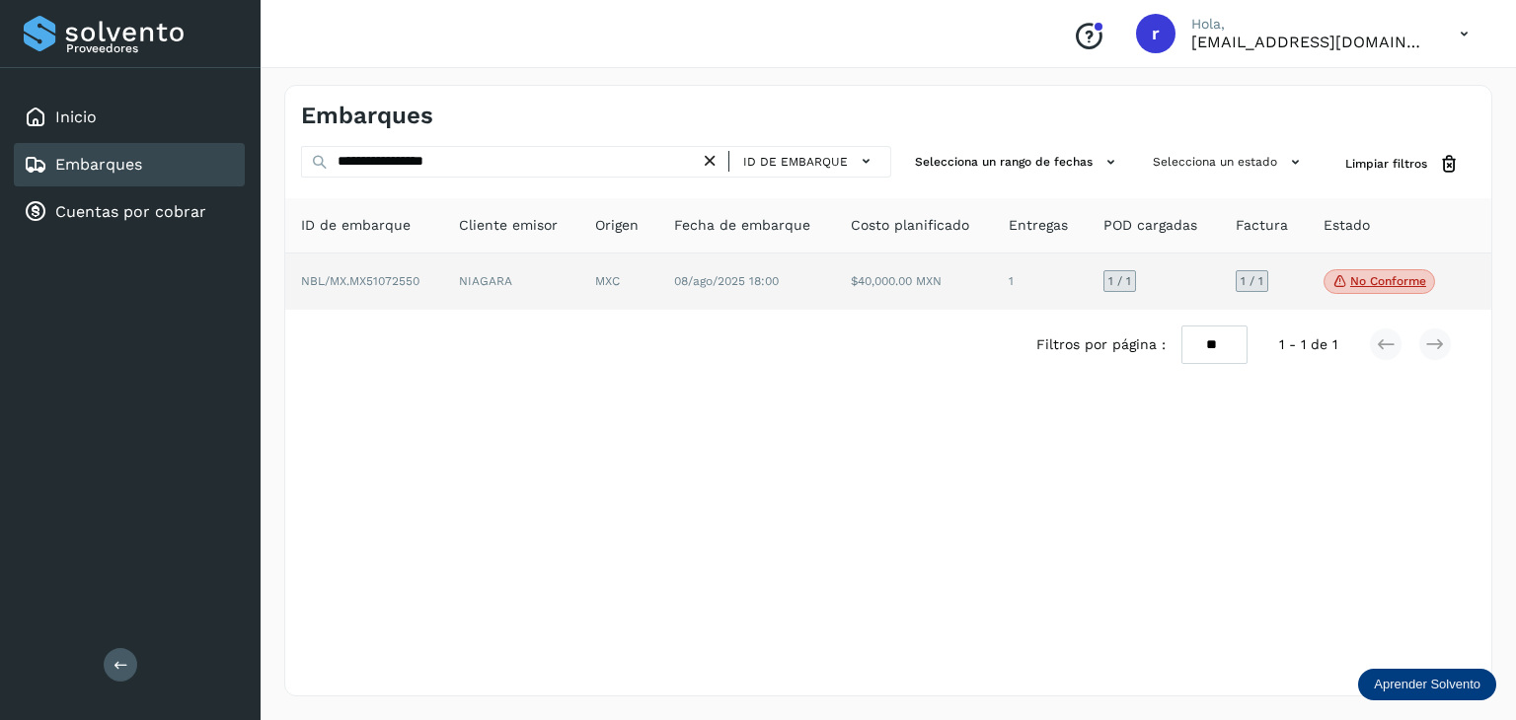
click at [443, 287] on td "NBL/MX.MX51072550" at bounding box center [511, 282] width 137 height 57
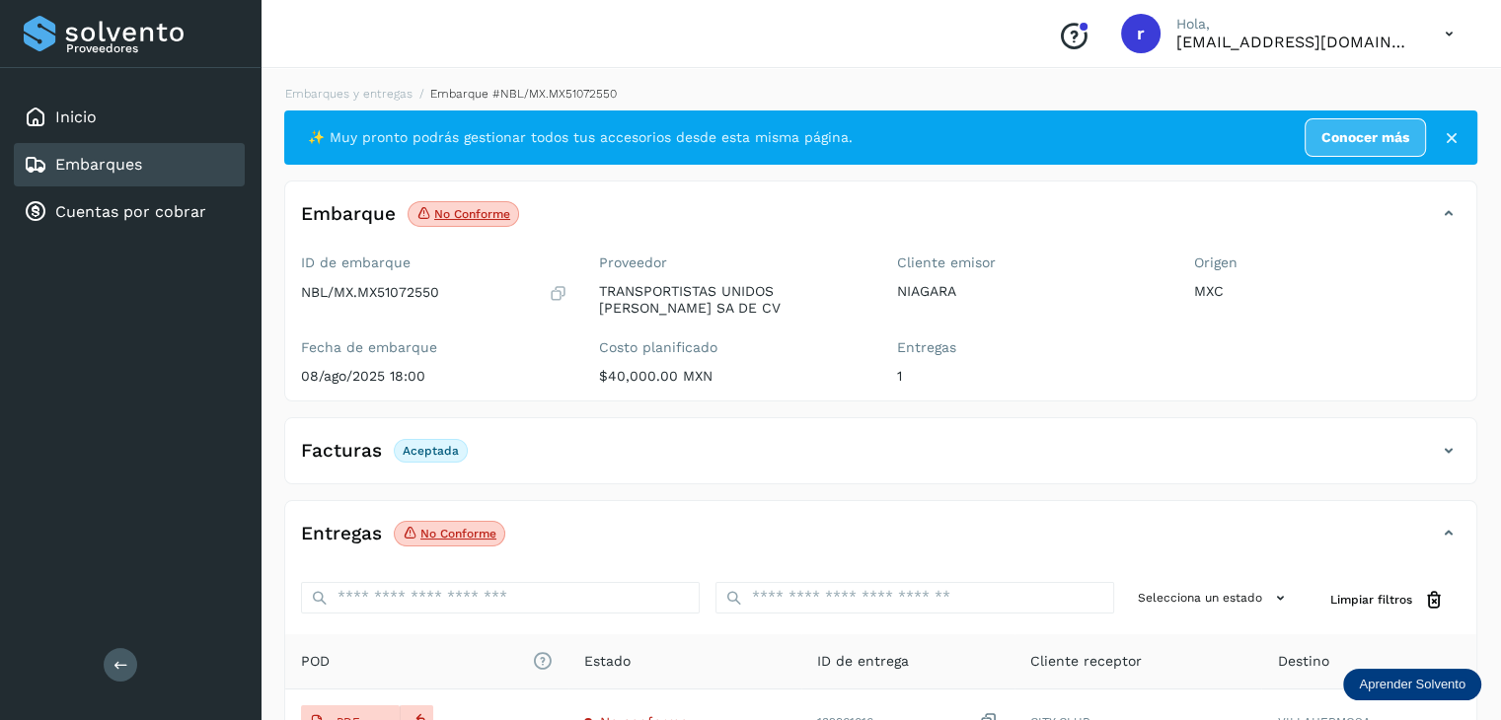
click at [485, 216] on p "No conforme" at bounding box center [472, 214] width 76 height 14
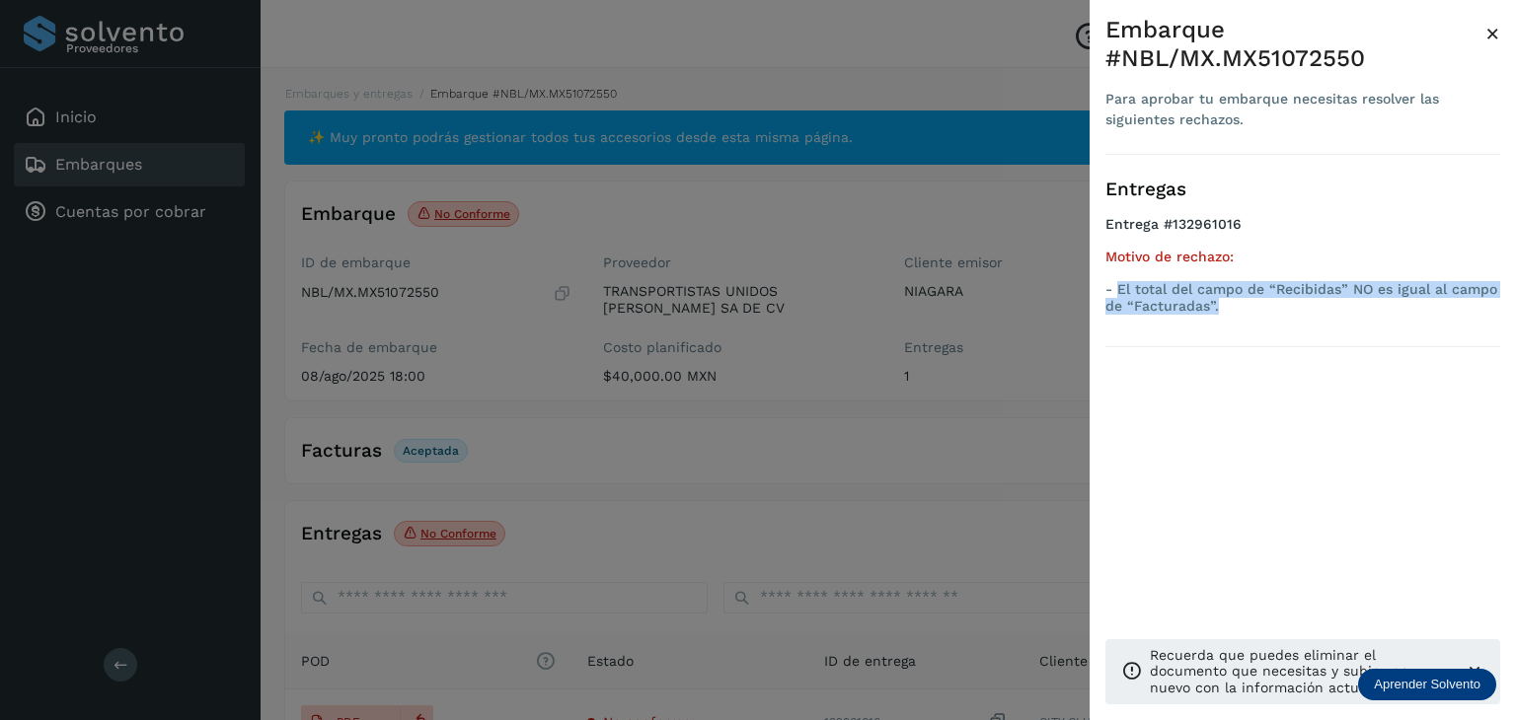
drag, startPoint x: 1256, startPoint y: 305, endPoint x: 1121, endPoint y: 281, distance: 137.2
click at [1121, 281] on p "- El total del campo de “Recibidas” NO es igual al campo de “Facturadas”." at bounding box center [1302, 298] width 395 height 34
click at [1488, 35] on span "×" at bounding box center [1492, 34] width 15 height 28
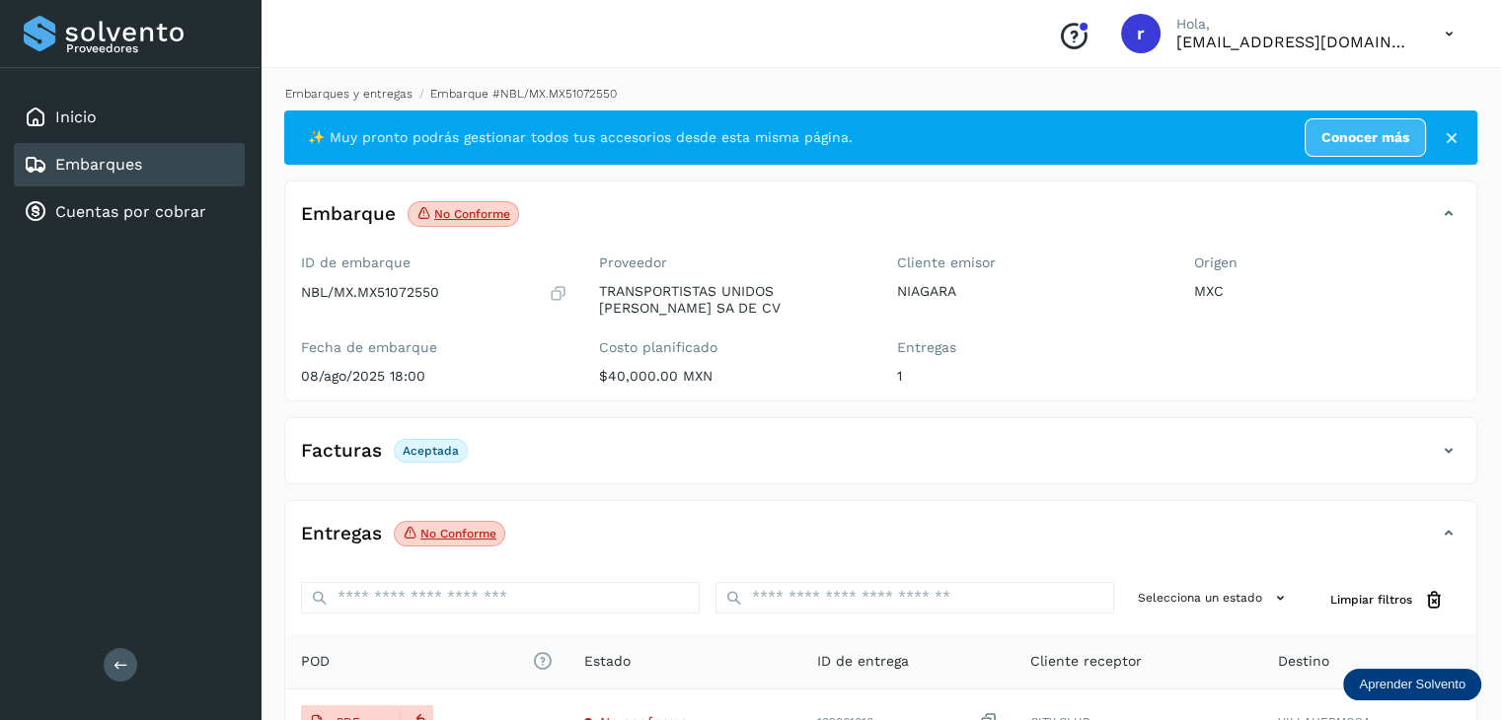
click at [375, 97] on link "Embarques y entregas" at bounding box center [348, 94] width 127 height 14
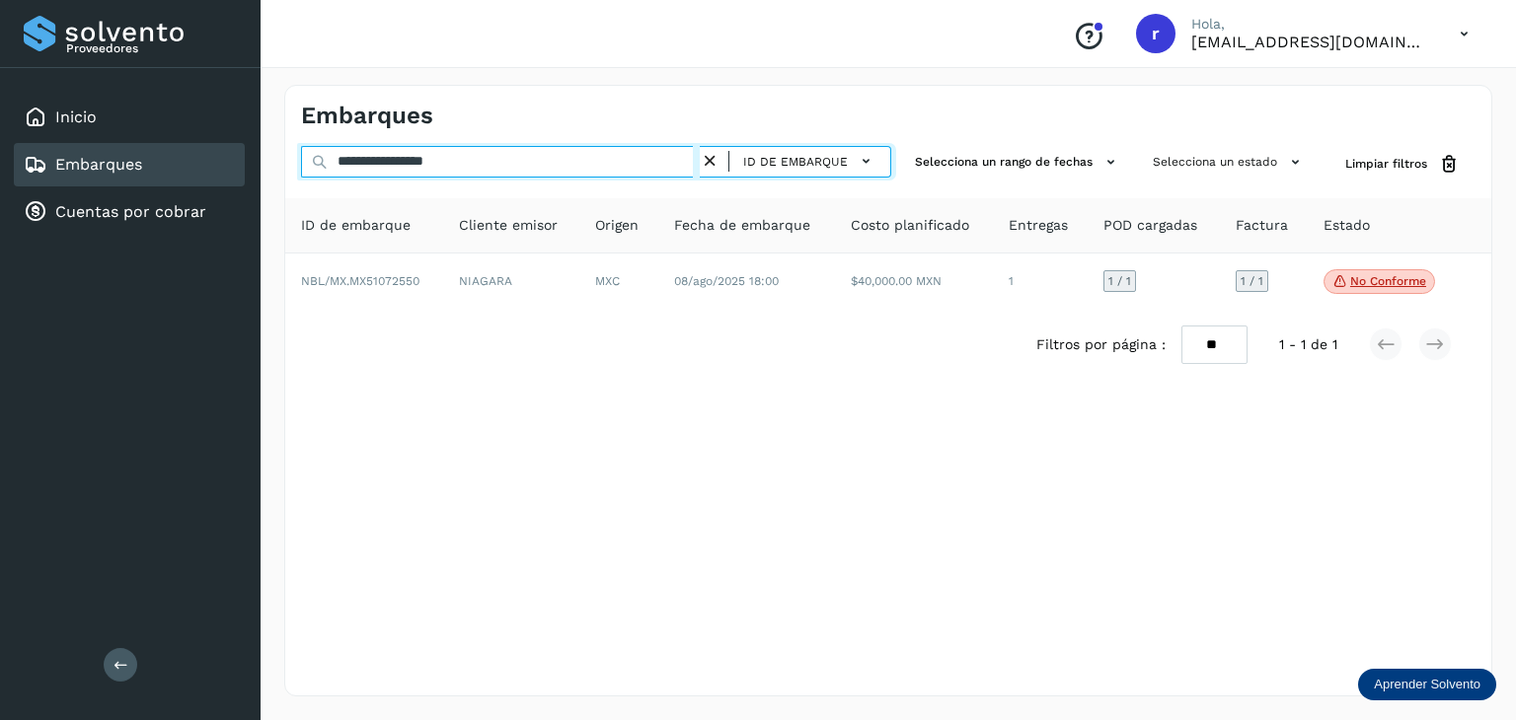
drag, startPoint x: 513, startPoint y: 171, endPoint x: 238, endPoint y: 161, distance: 275.5
click at [239, 162] on div "**********" at bounding box center [758, 360] width 1516 height 720
paste input "text"
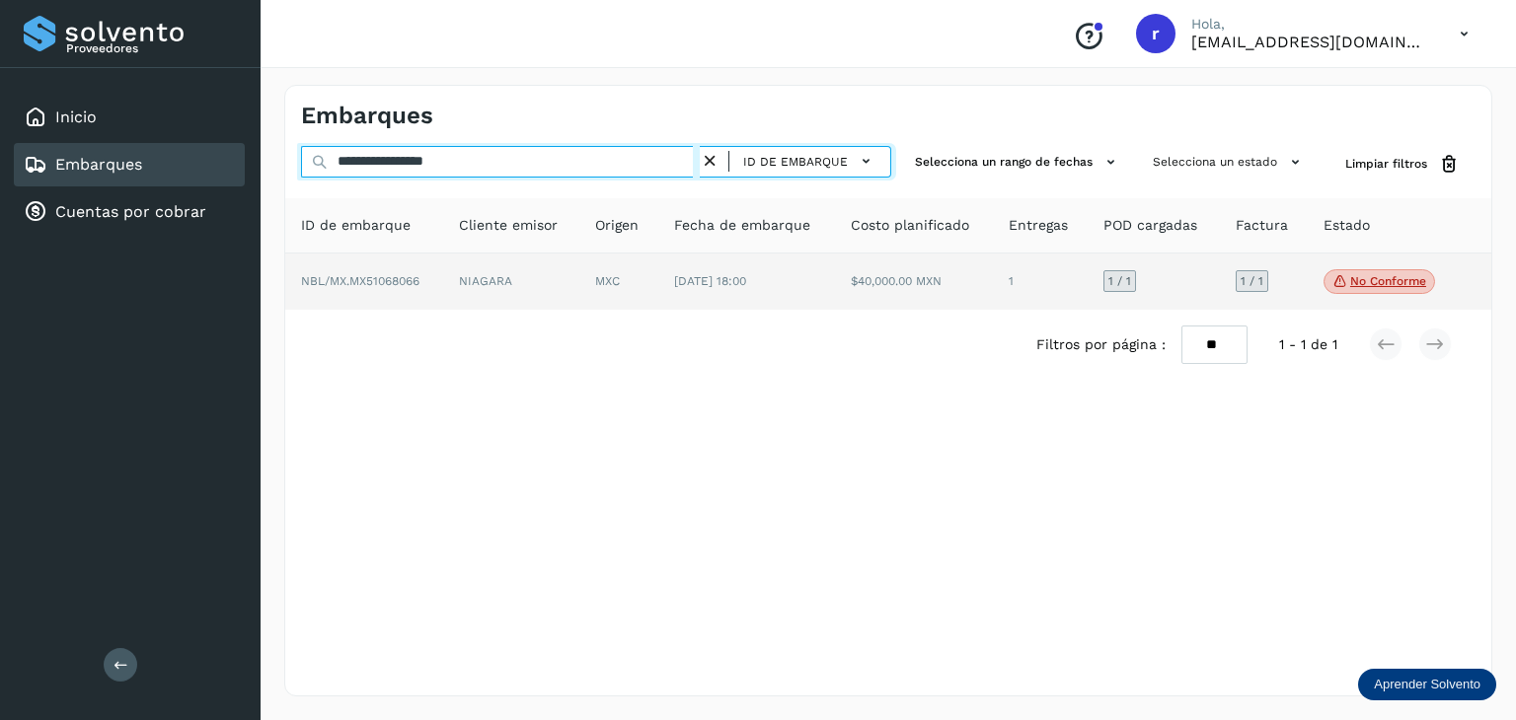
type input "**********"
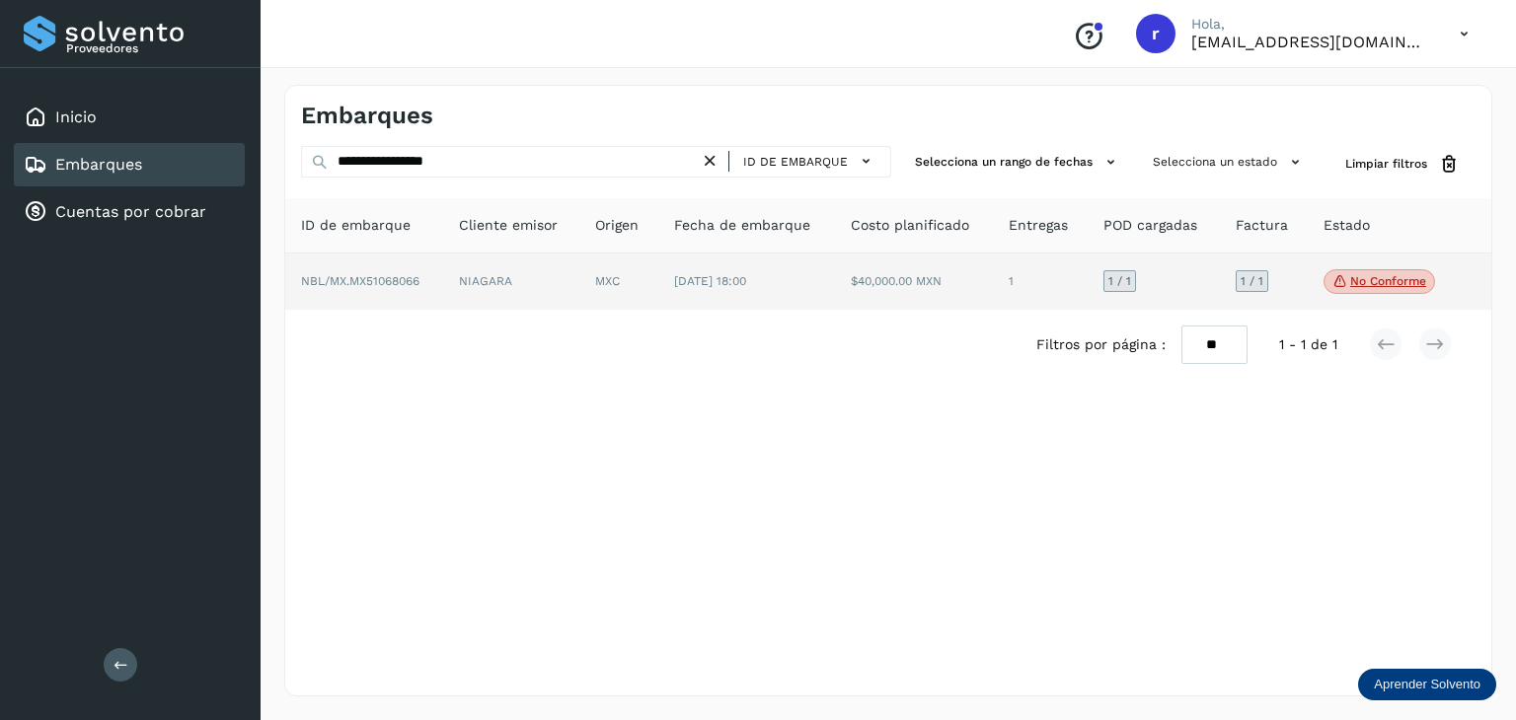
click at [406, 277] on span "NBL/MX.MX51068066" at bounding box center [360, 281] width 118 height 14
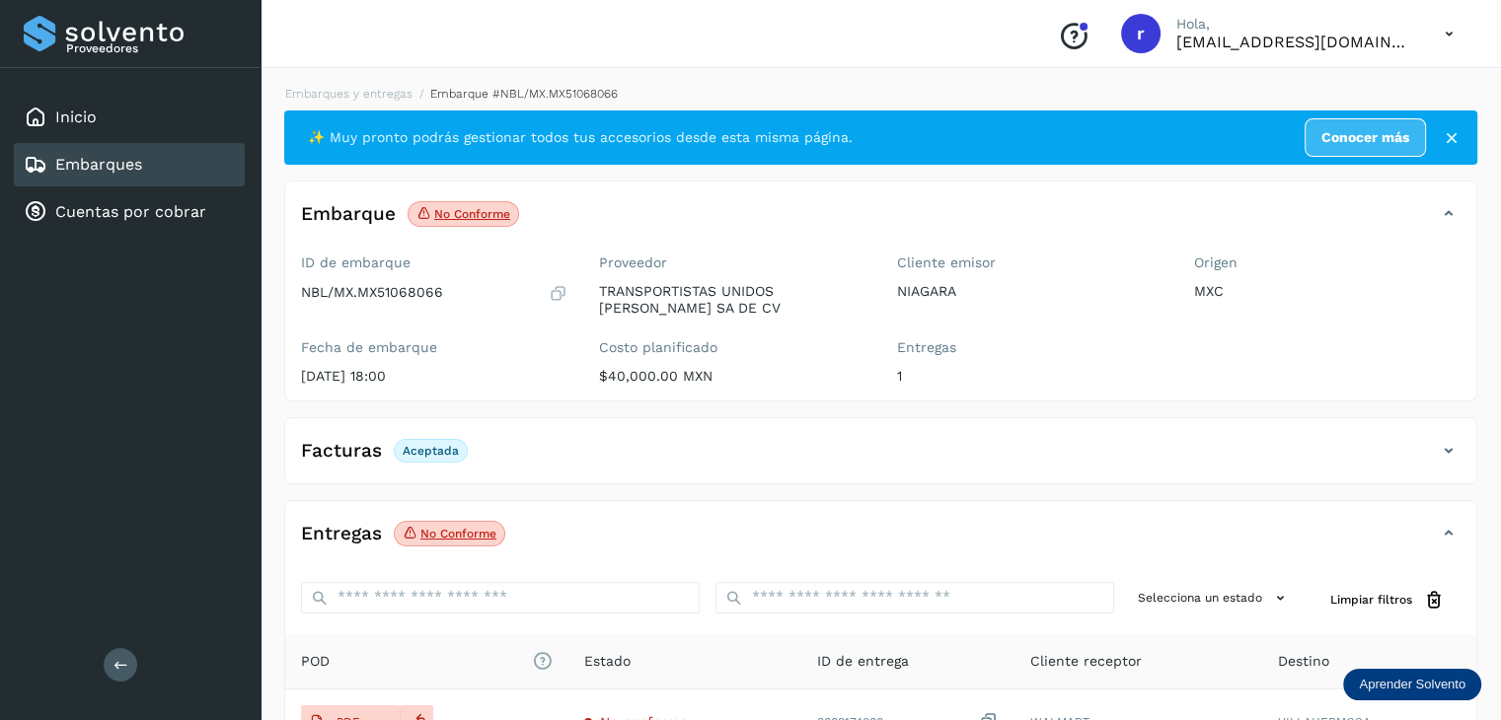
click at [454, 220] on p "No conforme" at bounding box center [472, 214] width 76 height 14
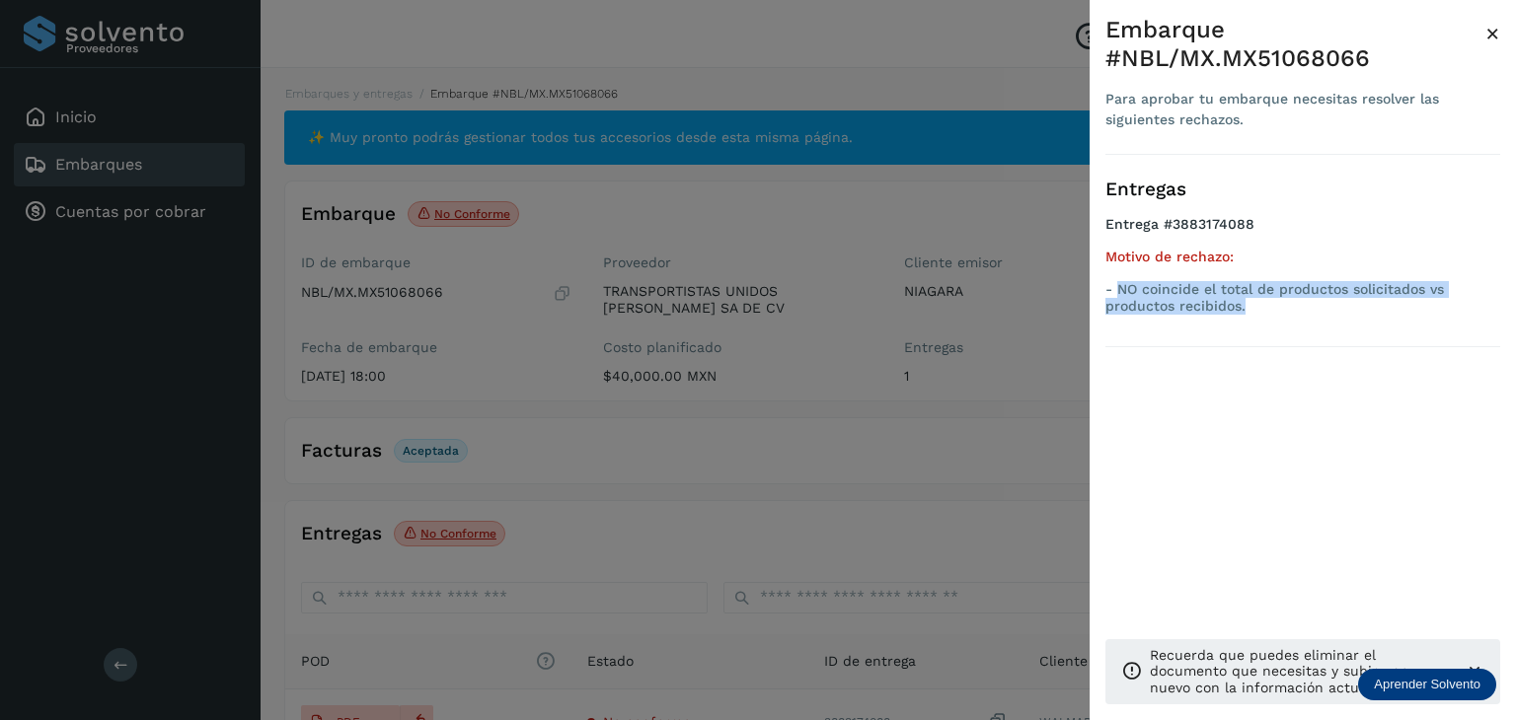
drag, startPoint x: 1276, startPoint y: 305, endPoint x: 1117, endPoint y: 293, distance: 159.3
click at [1117, 293] on p "- NO coincide el total de productos solicitados vs productos recibidos." at bounding box center [1302, 298] width 395 height 34
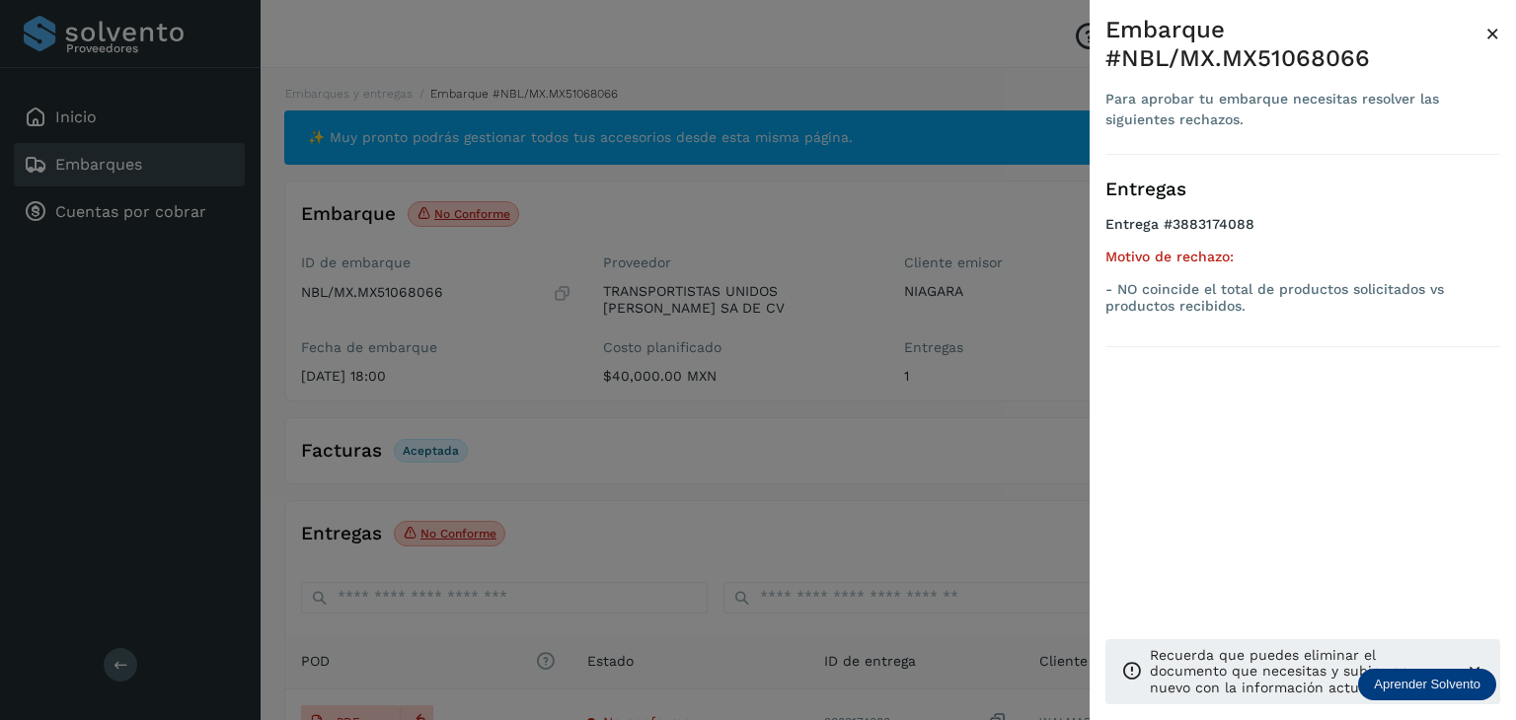
click at [829, 239] on div at bounding box center [758, 360] width 1516 height 720
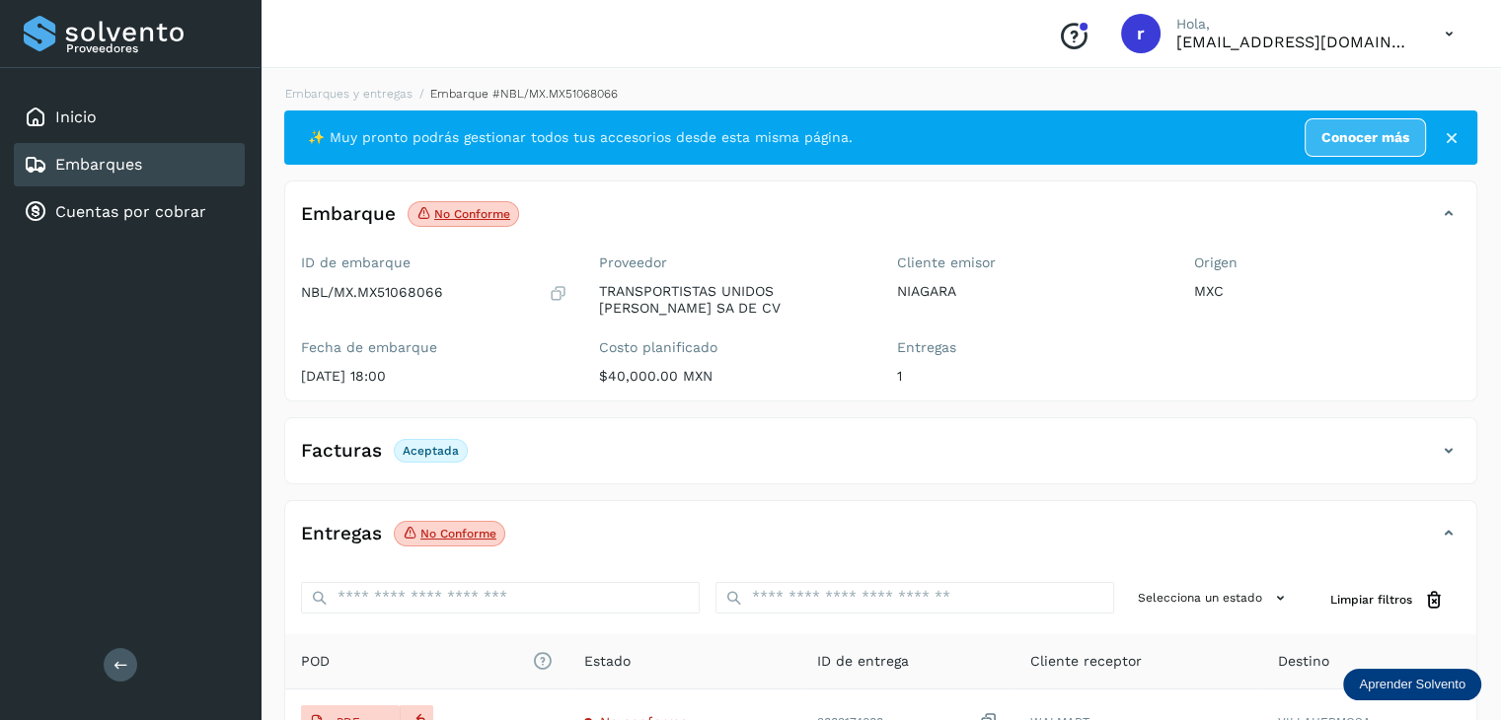
click at [412, 85] on li "Embarques y entregas" at bounding box center [514, 94] width 205 height 18
click at [386, 90] on link "Embarques y entregas" at bounding box center [348, 94] width 127 height 14
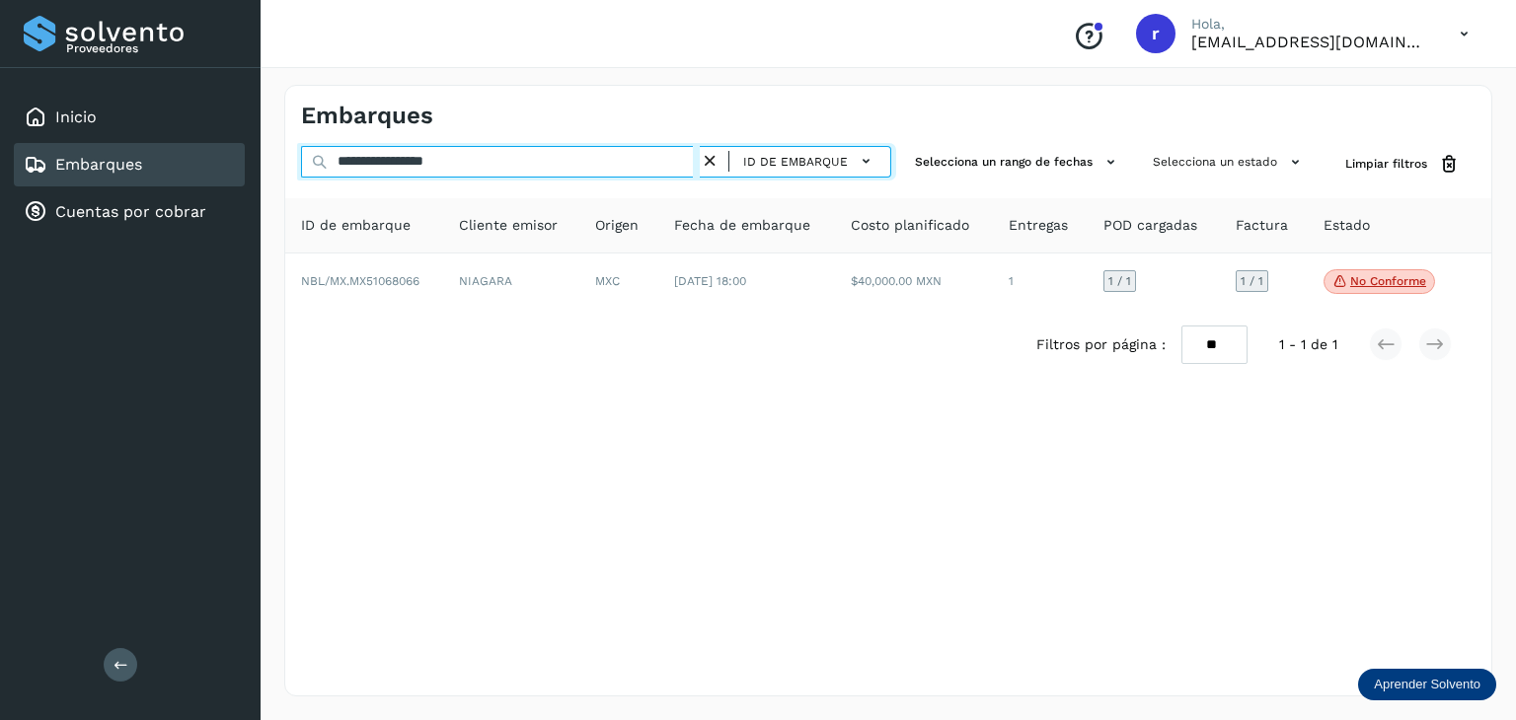
drag, startPoint x: 528, startPoint y: 169, endPoint x: 286, endPoint y: 157, distance: 242.0
click at [289, 159] on div "**********" at bounding box center [888, 164] width 1206 height 37
paste input "text"
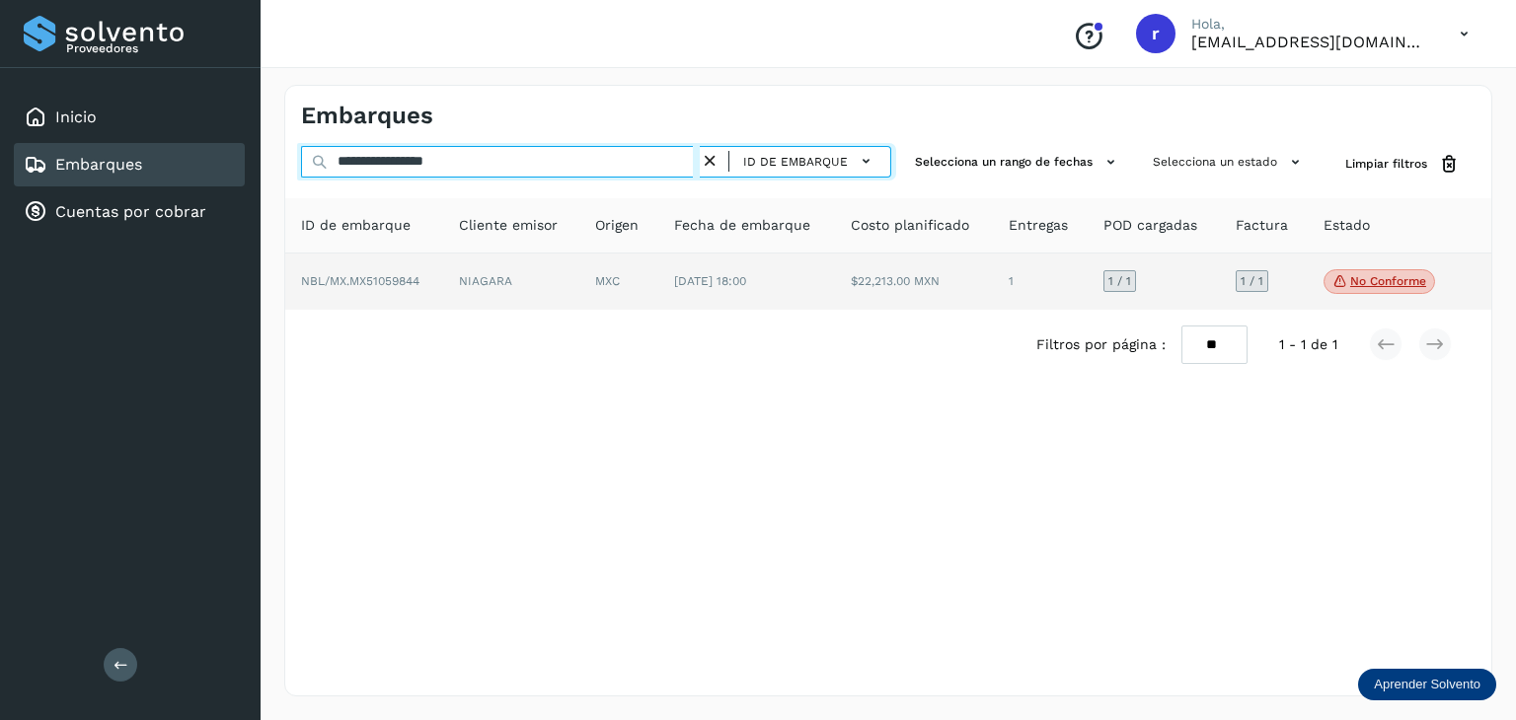
type input "**********"
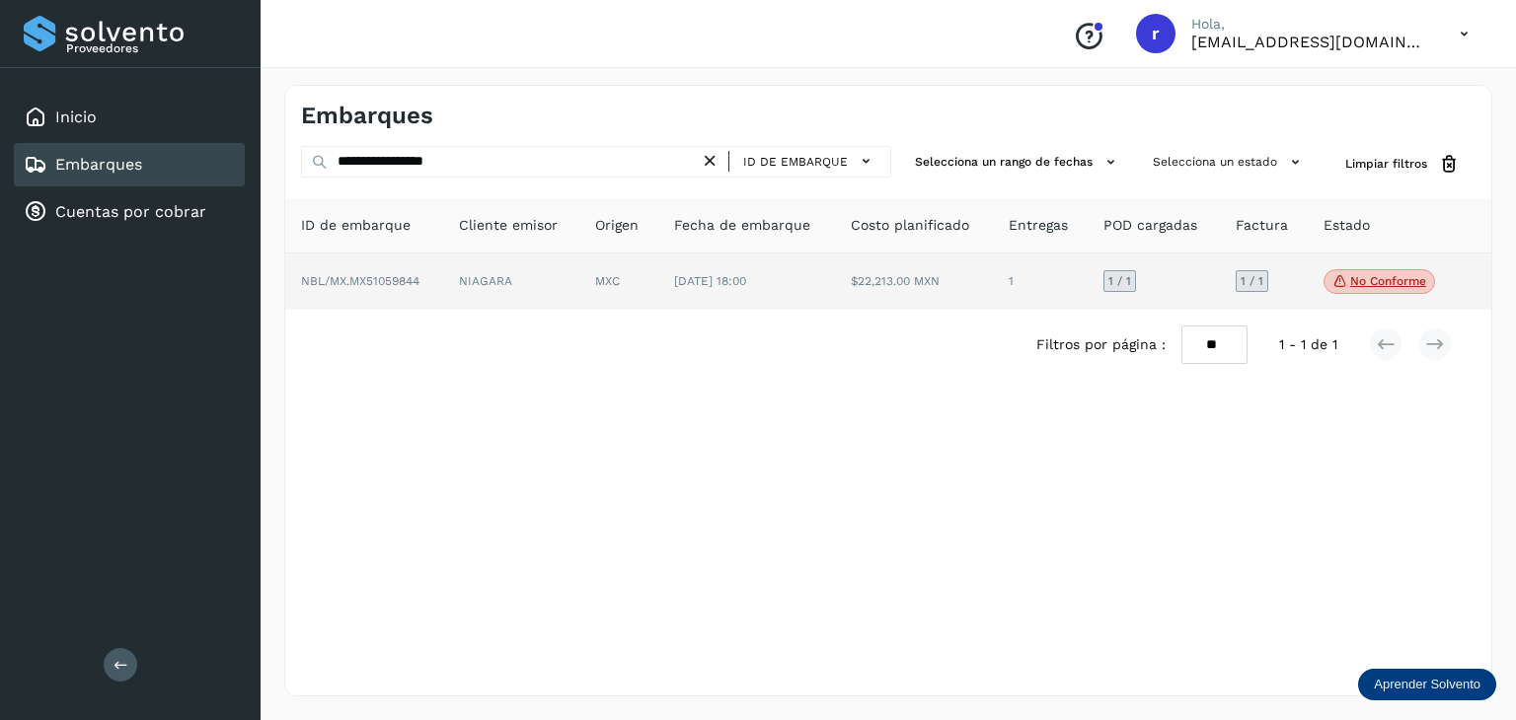
click at [406, 285] on span "NBL/MX.MX51059844" at bounding box center [360, 281] width 118 height 14
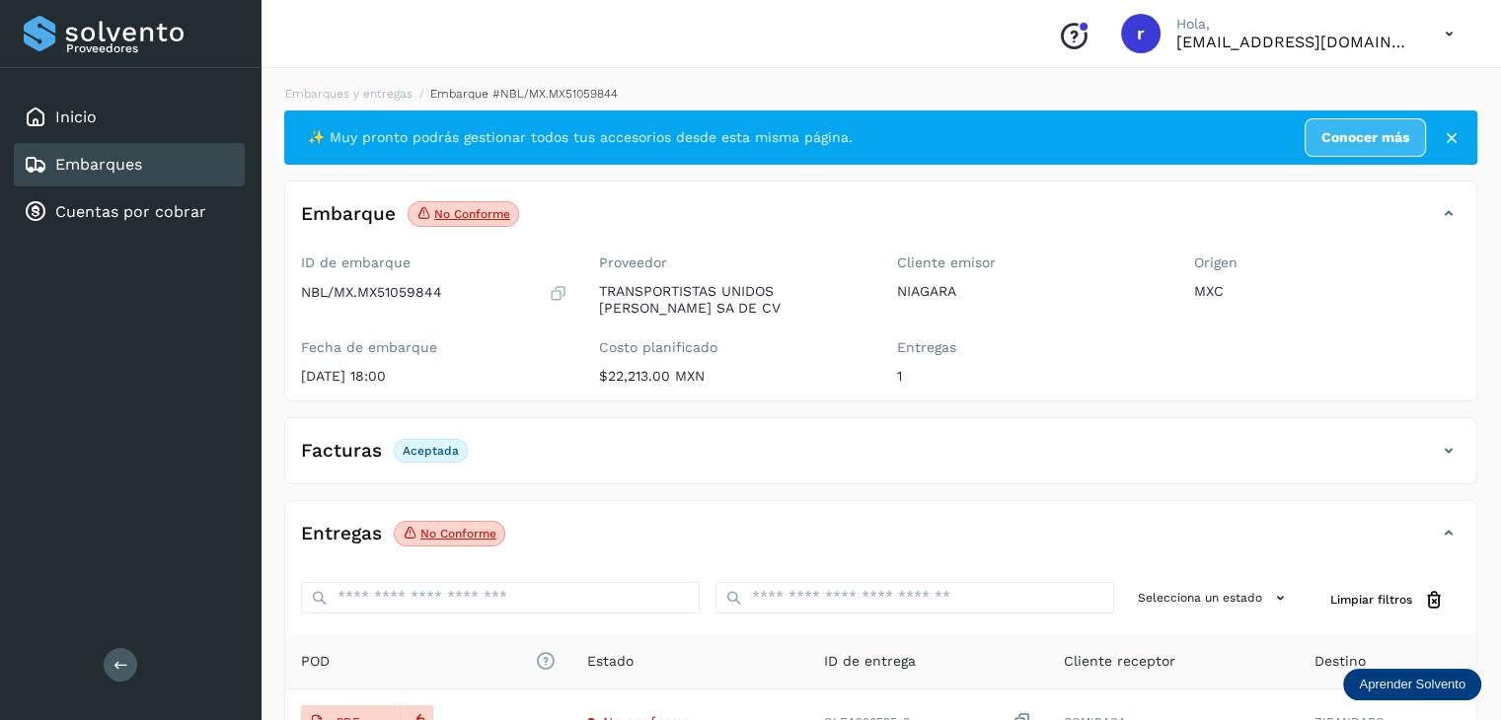
click at [441, 219] on p "No conforme" at bounding box center [472, 214] width 76 height 14
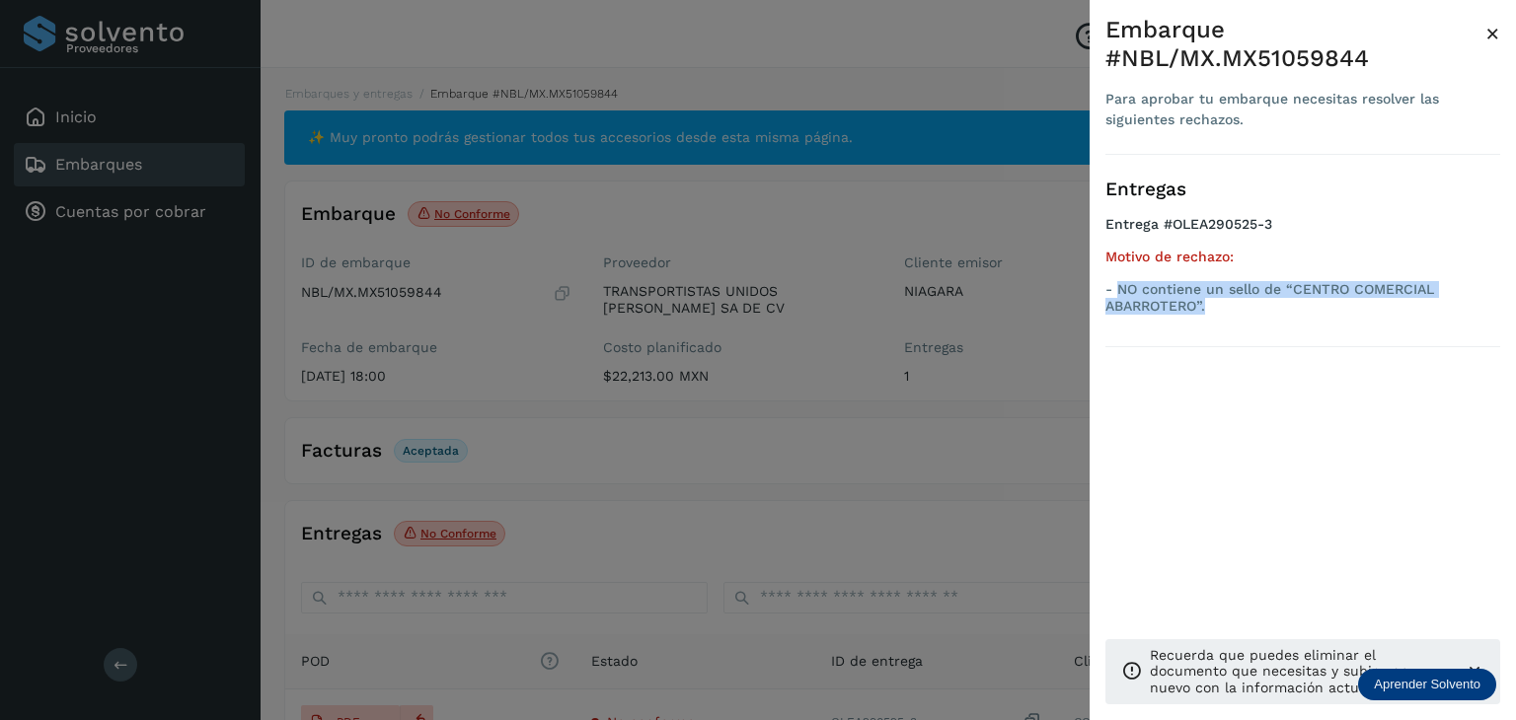
drag, startPoint x: 1312, startPoint y: 314, endPoint x: 1121, endPoint y: 294, distance: 192.4
click at [1121, 294] on ul "Entrega #OLEA290525-3 Motivo de rechazo: - NO contiene un sello de “CENTRO COME…" at bounding box center [1302, 269] width 395 height 106
click at [896, 192] on div at bounding box center [758, 360] width 1516 height 720
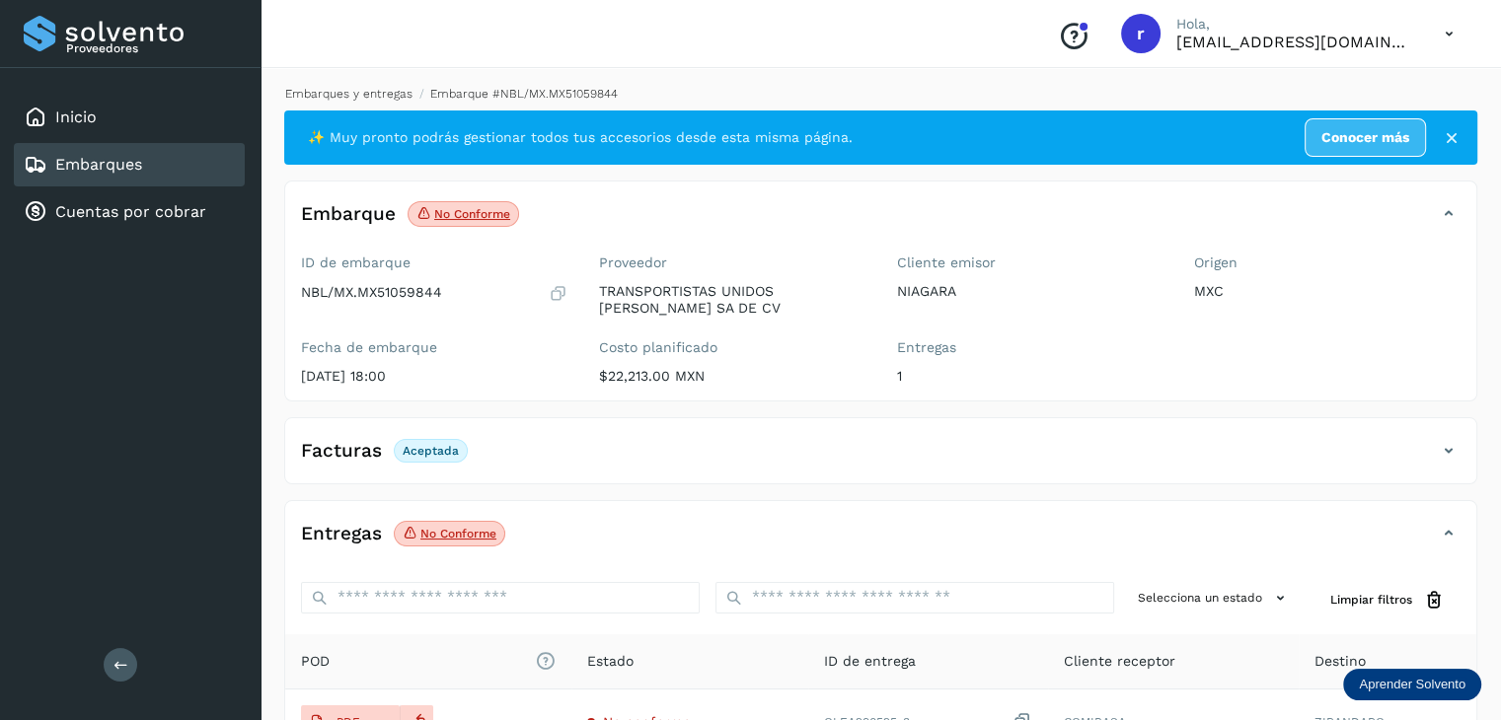
click at [376, 89] on link "Embarques y entregas" at bounding box center [348, 94] width 127 height 14
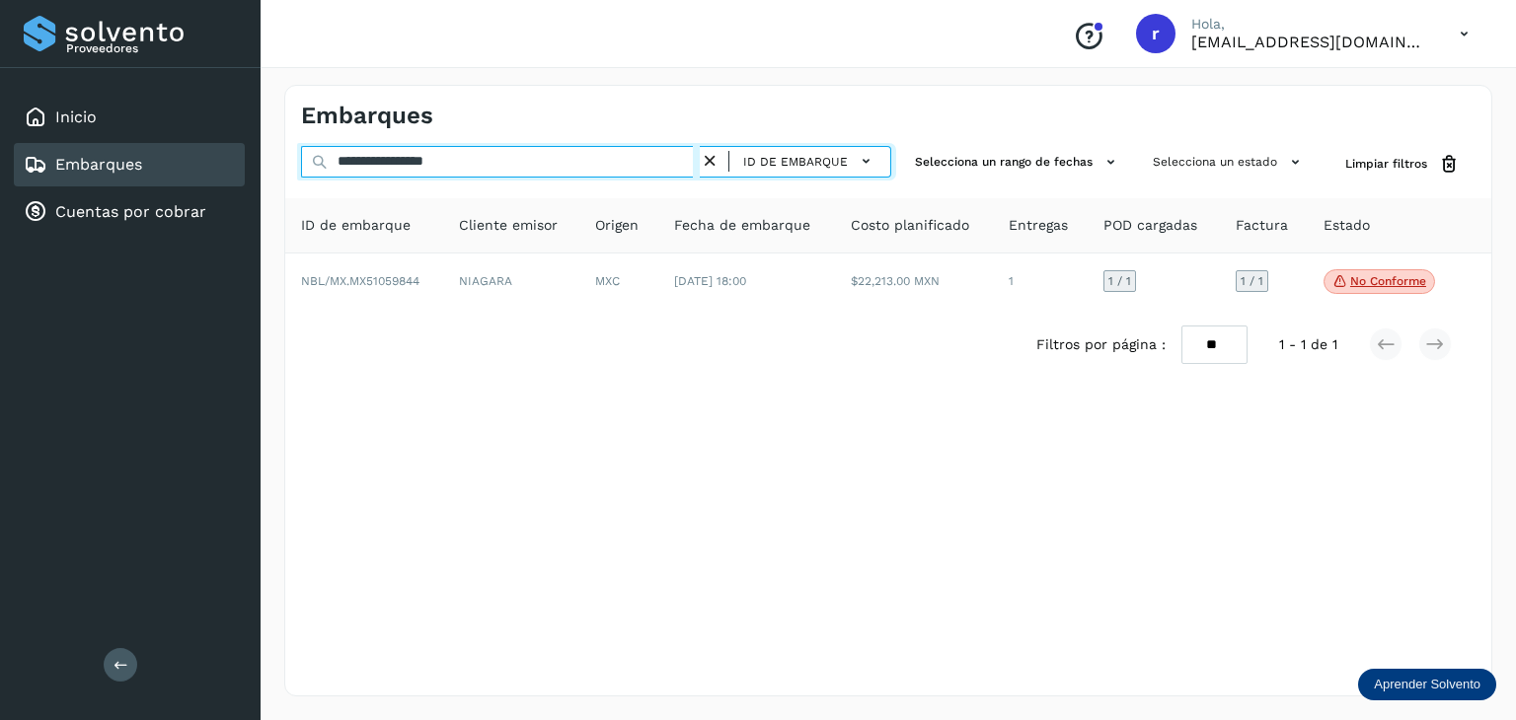
drag, startPoint x: 503, startPoint y: 161, endPoint x: 249, endPoint y: 176, distance: 255.0
click at [249, 176] on div "**********" at bounding box center [758, 360] width 1516 height 720
paste input "text"
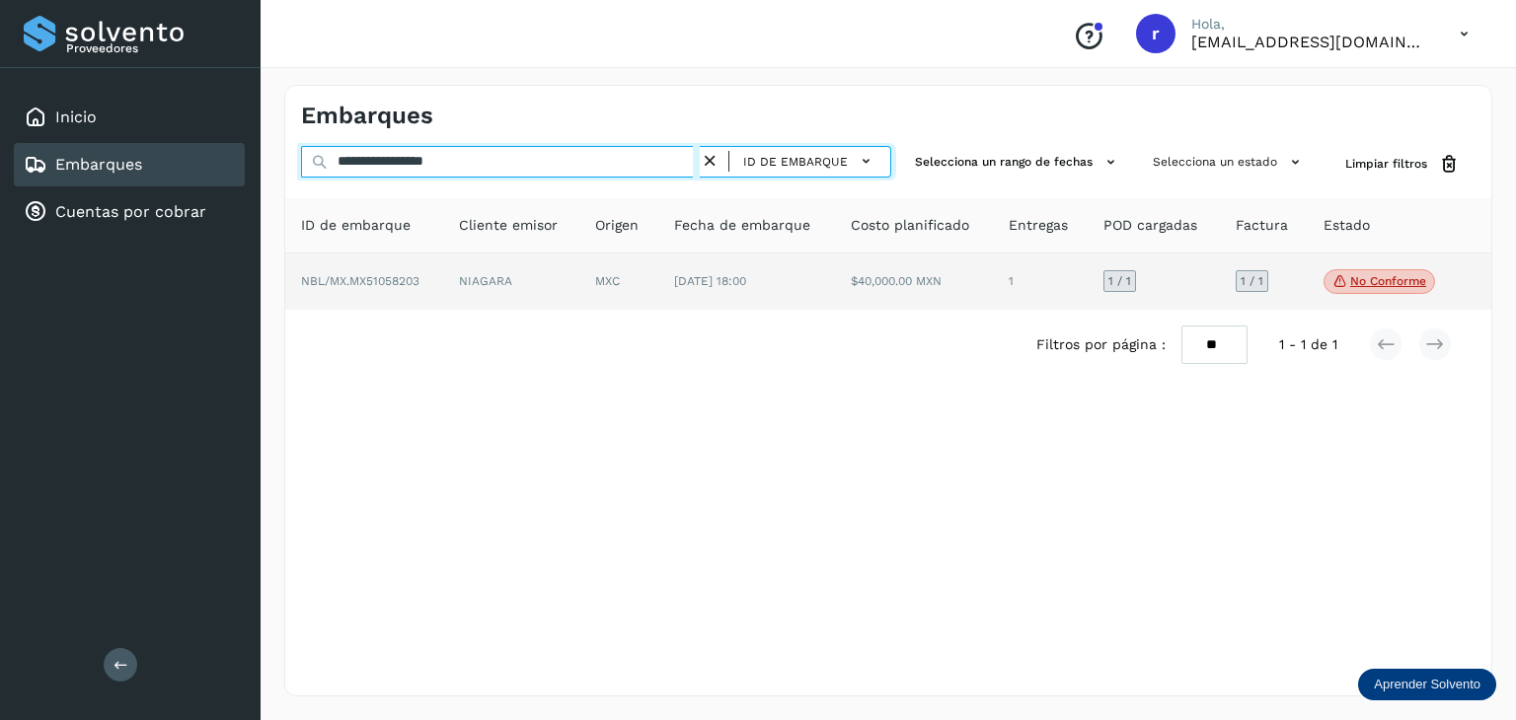
type input "**********"
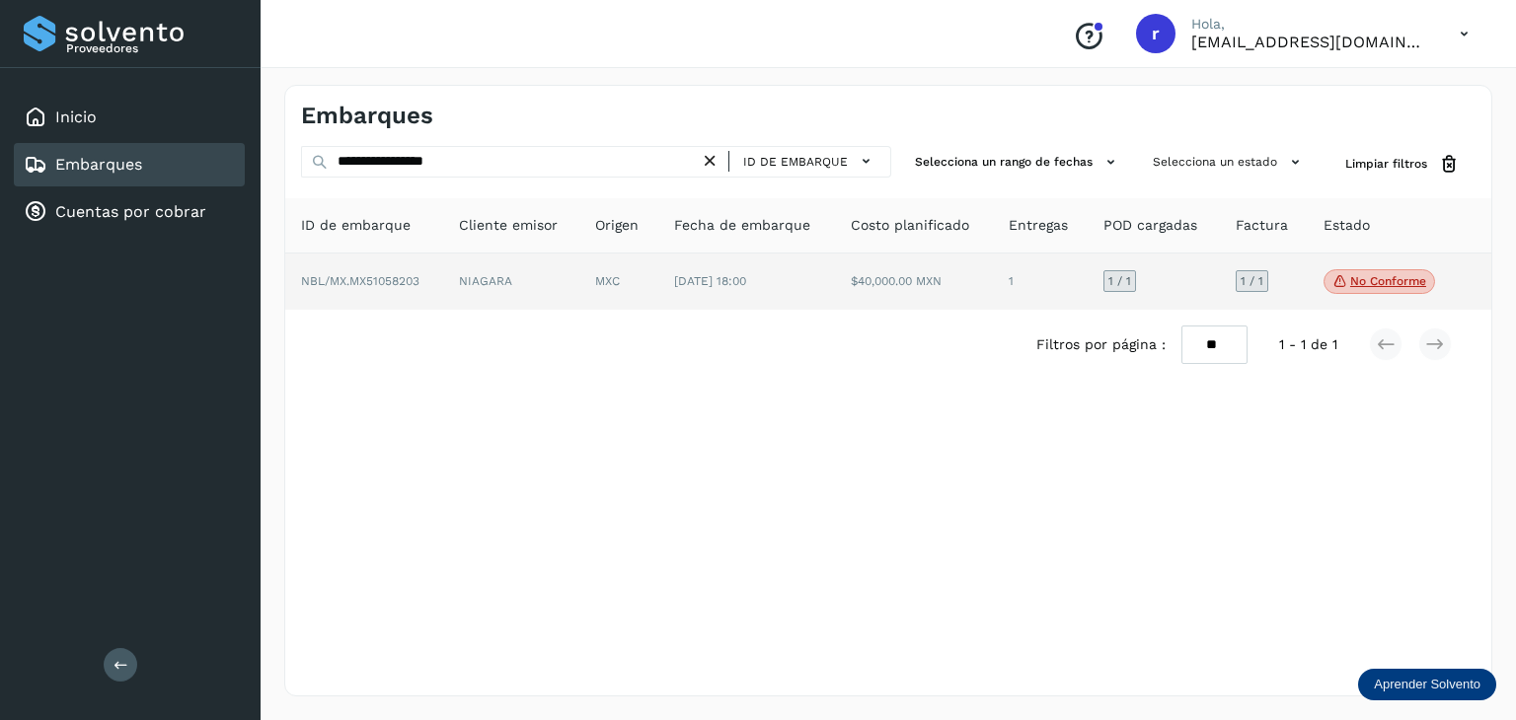
click at [579, 281] on td "NIAGARA" at bounding box center [618, 282] width 79 height 57
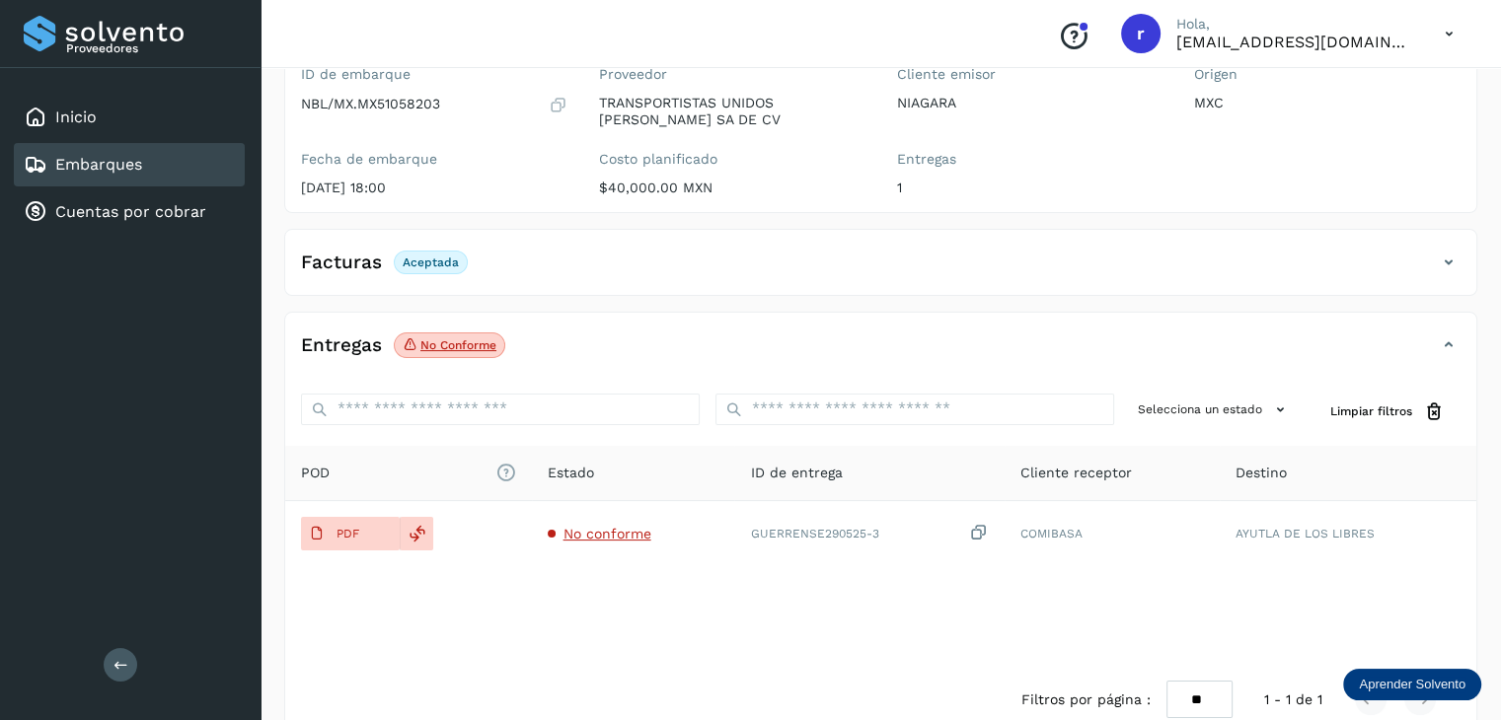
scroll to position [226, 0]
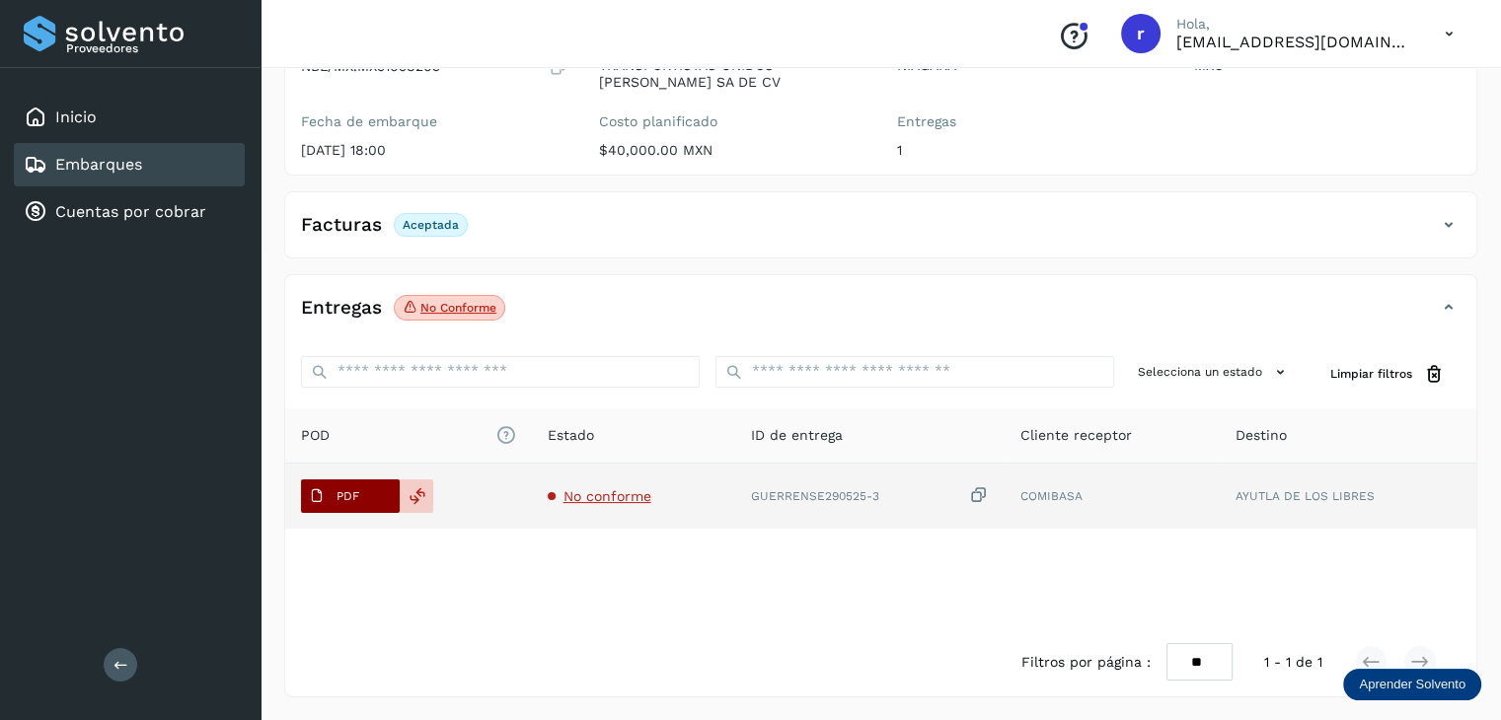
click at [344, 494] on p "PDF" at bounding box center [347, 496] width 23 height 14
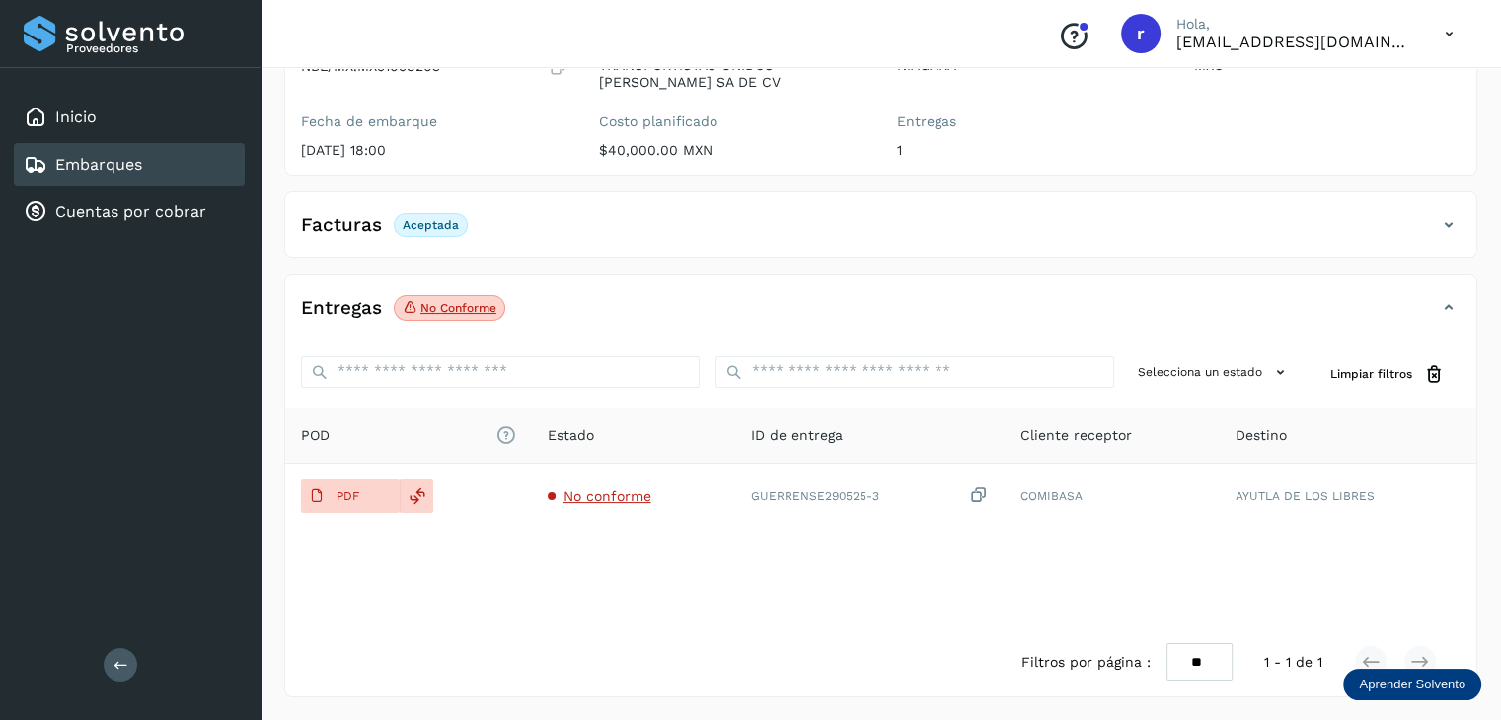
click at [528, 208] on div "Facturas Aceptada" at bounding box center [861, 225] width 1152 height 34
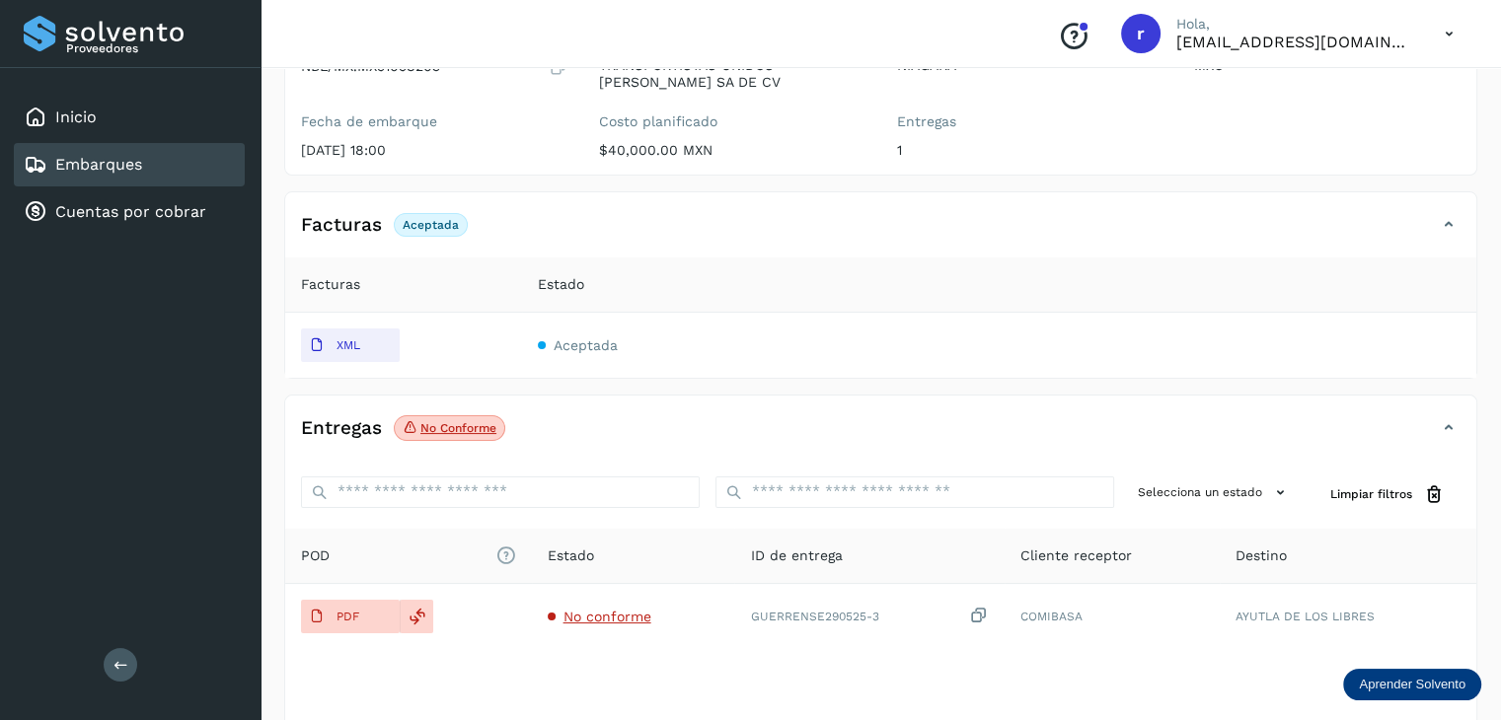
scroll to position [0, 0]
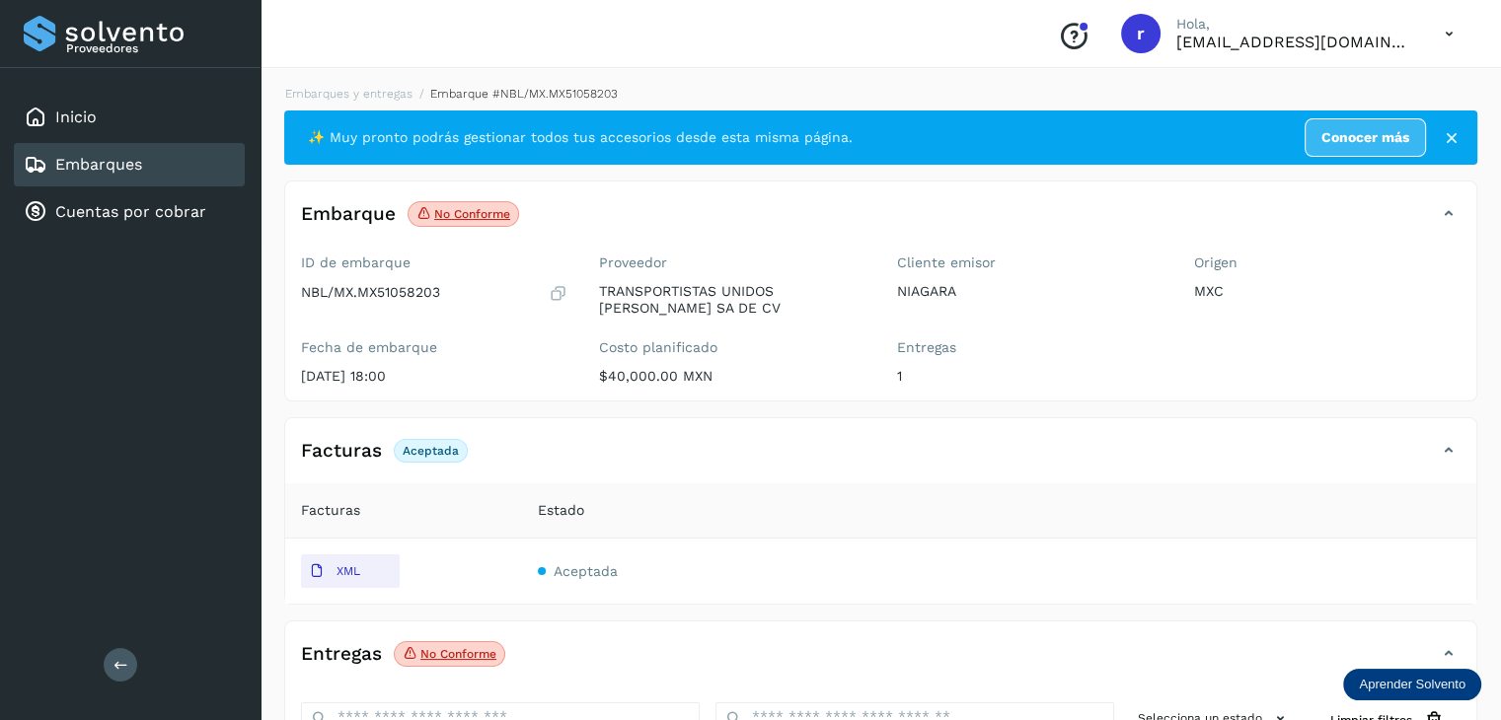
click at [412, 85] on li "Embarques y entregas" at bounding box center [514, 94] width 205 height 18
click at [366, 90] on link "Embarques y entregas" at bounding box center [348, 94] width 127 height 14
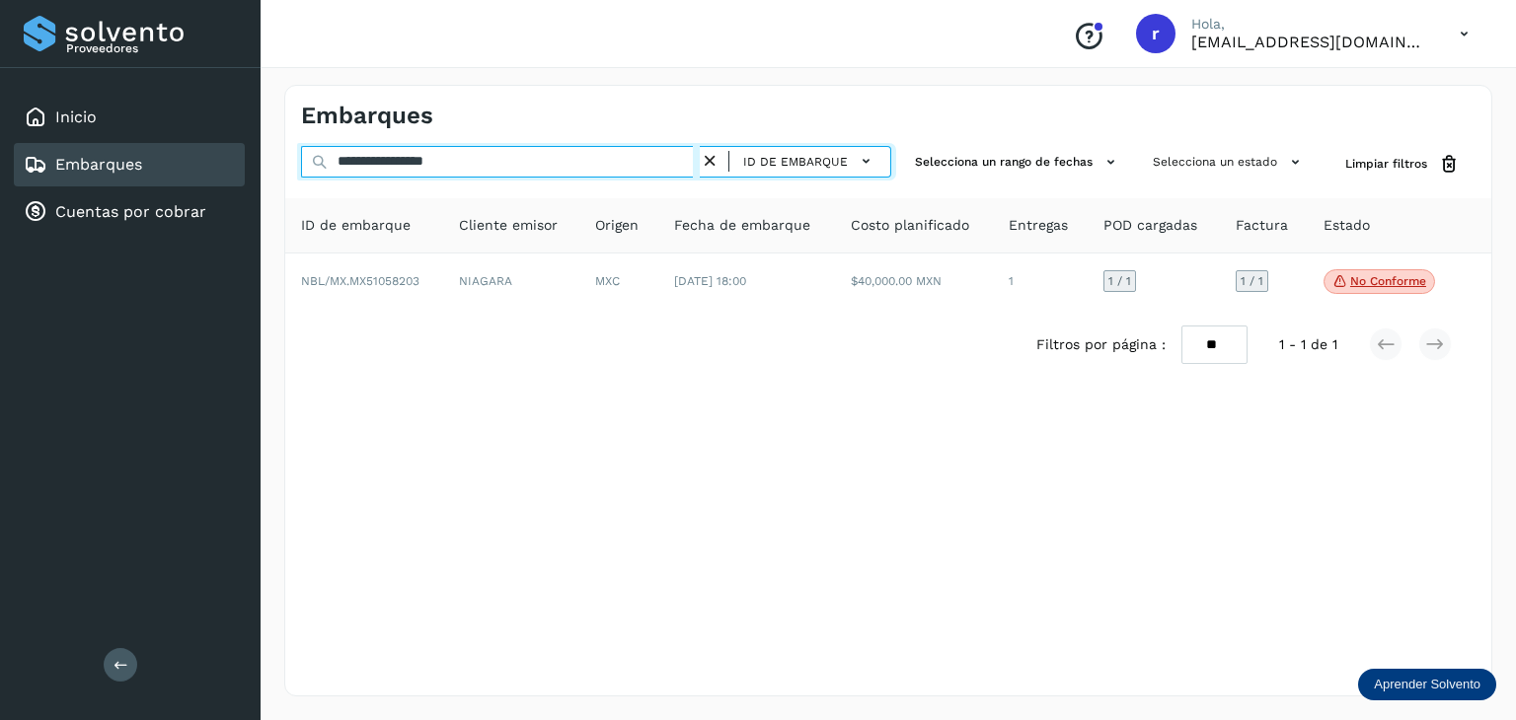
drag, startPoint x: 269, startPoint y: 160, endPoint x: 154, endPoint y: 155, distance: 115.6
click at [154, 155] on div "**********" at bounding box center [758, 360] width 1516 height 720
paste input "text"
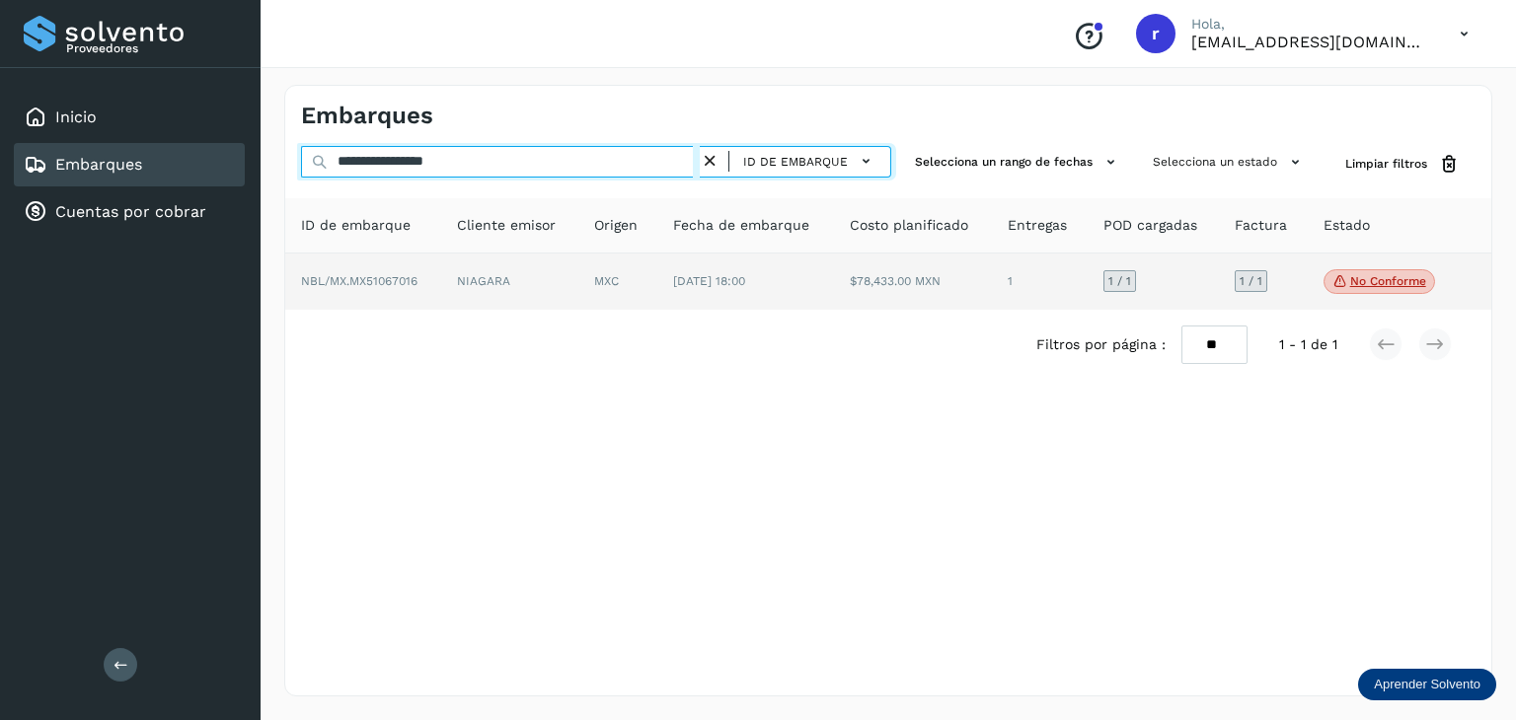
type input "**********"
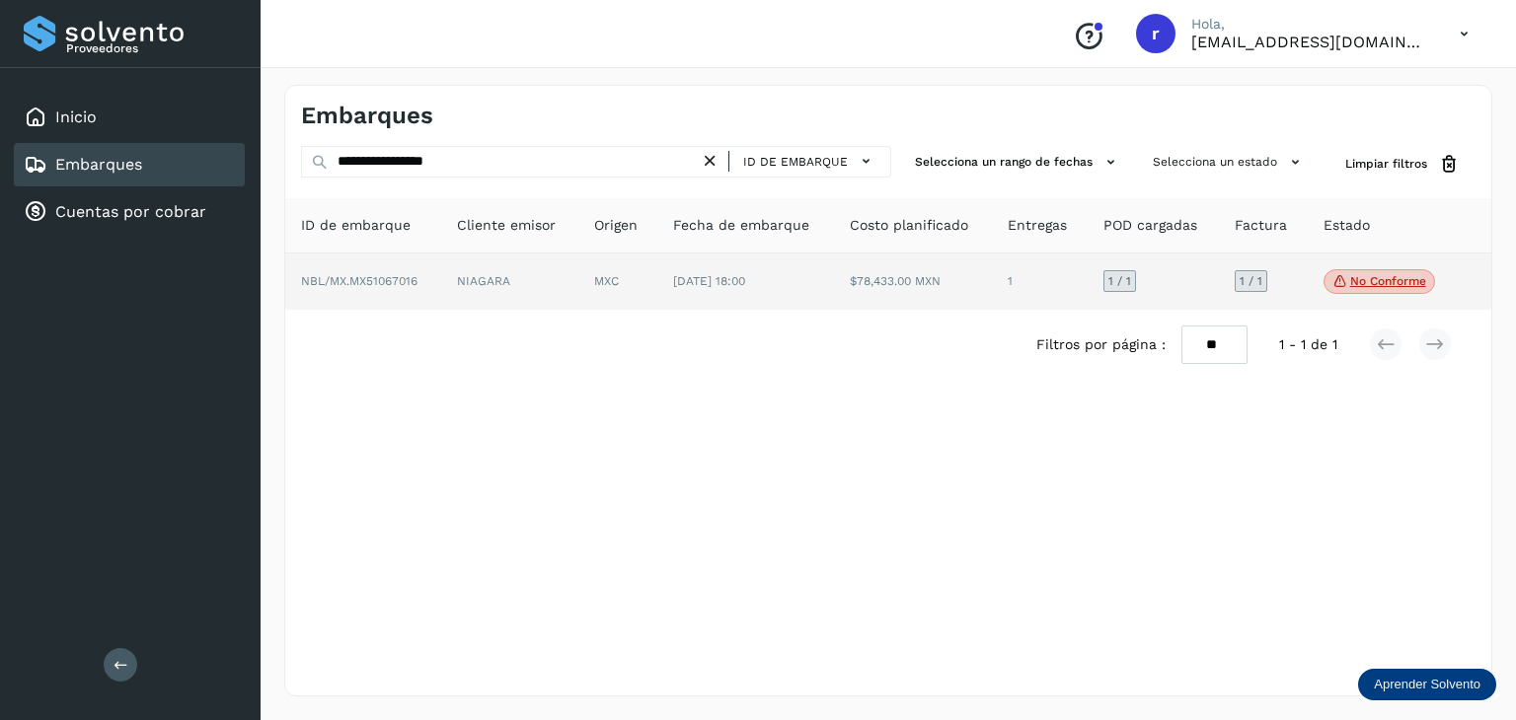
click at [412, 285] on span "NBL/MX.MX51067016" at bounding box center [359, 281] width 116 height 14
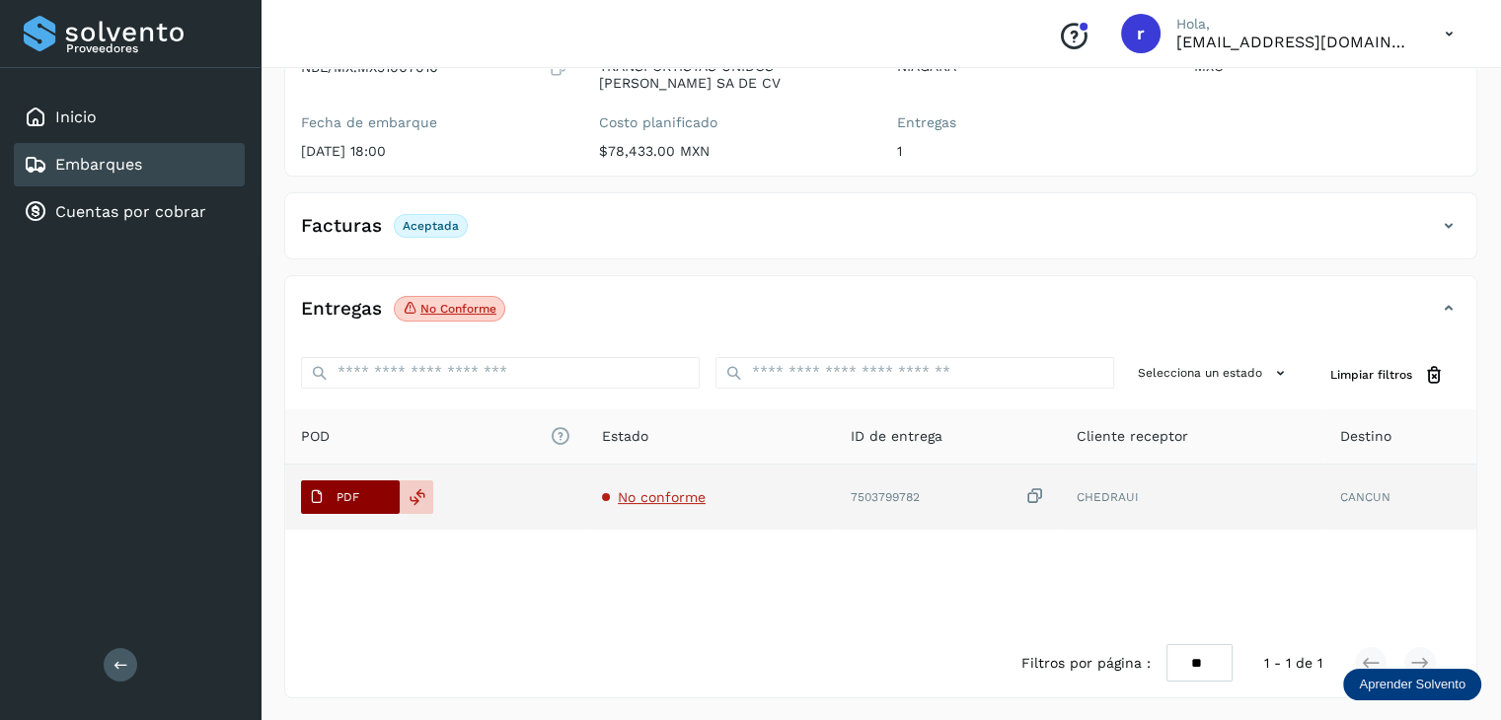
scroll to position [226, 0]
click at [357, 497] on p "PDF" at bounding box center [347, 496] width 23 height 14
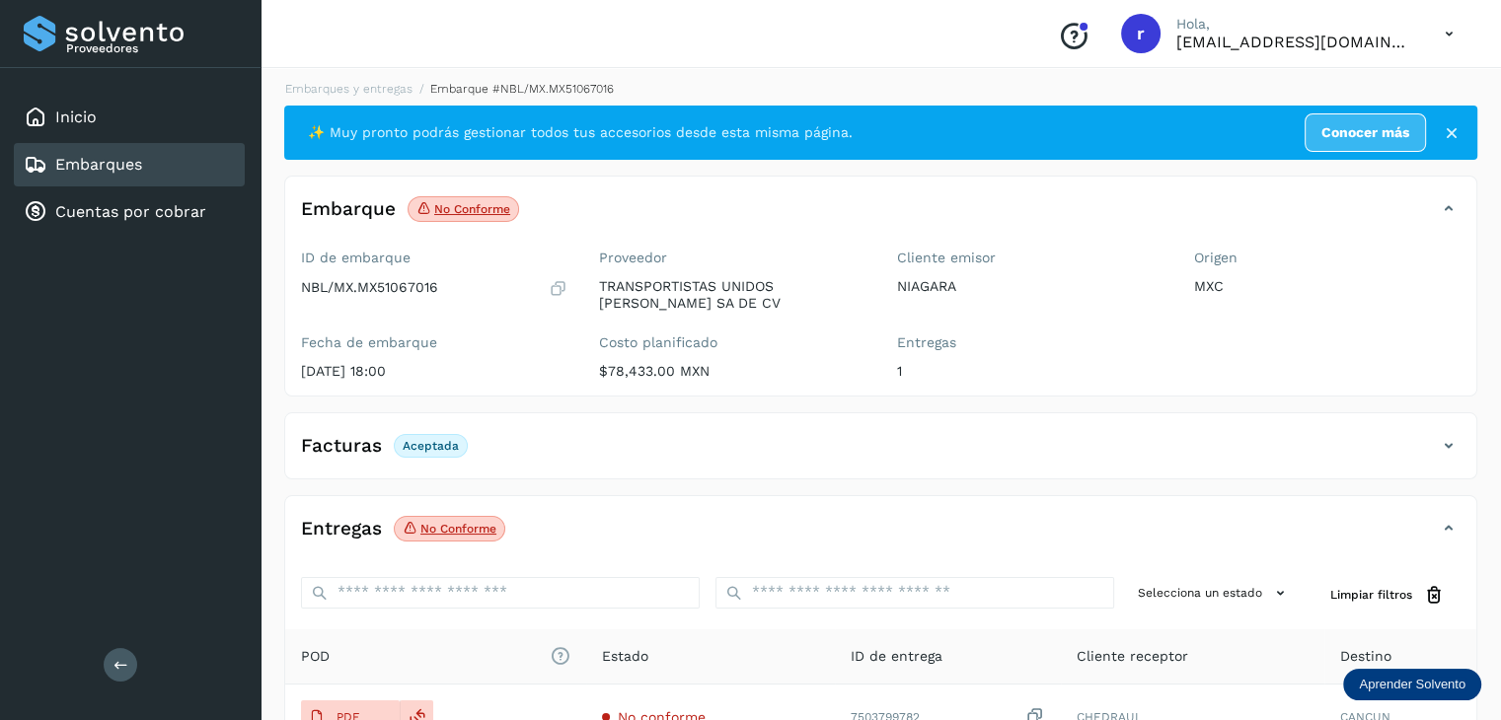
scroll to position [0, 0]
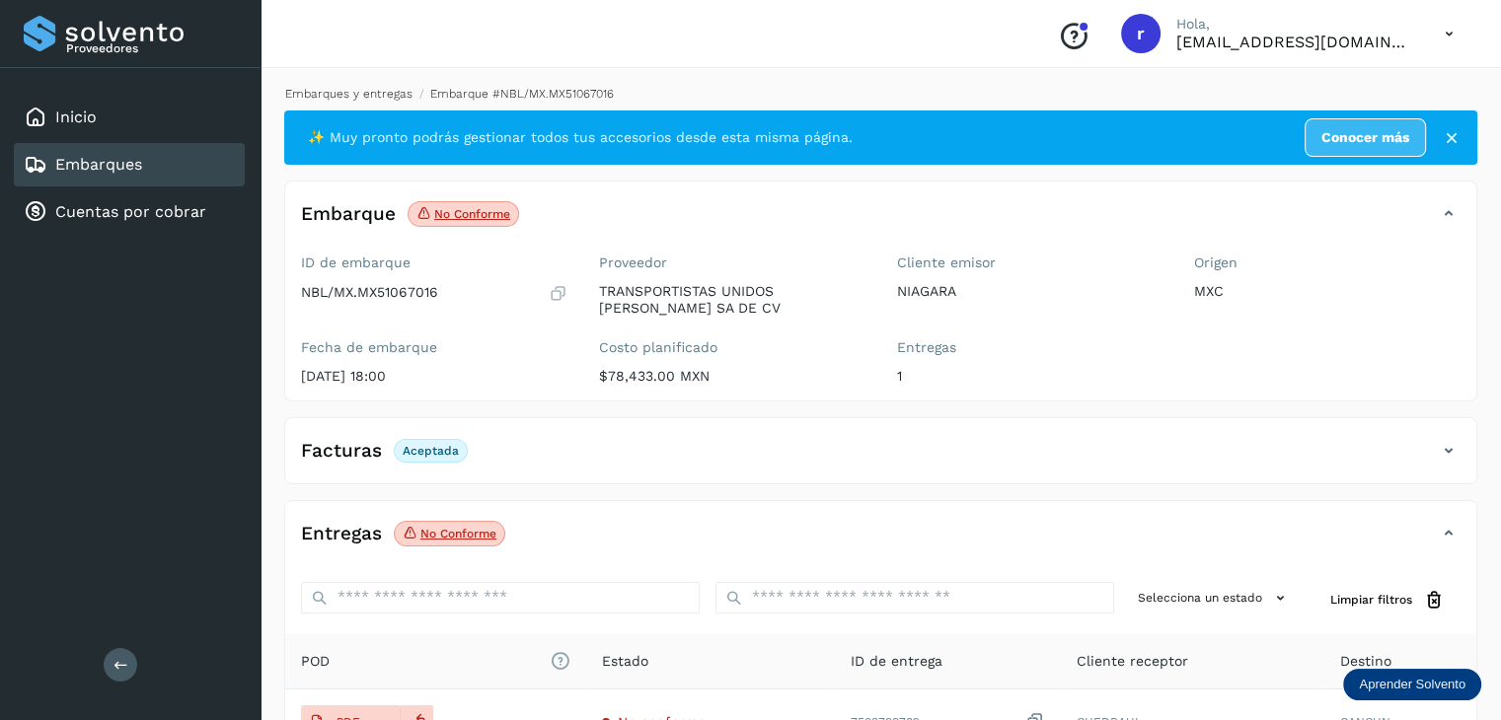
click at [358, 88] on link "Embarques y entregas" at bounding box center [348, 94] width 127 height 14
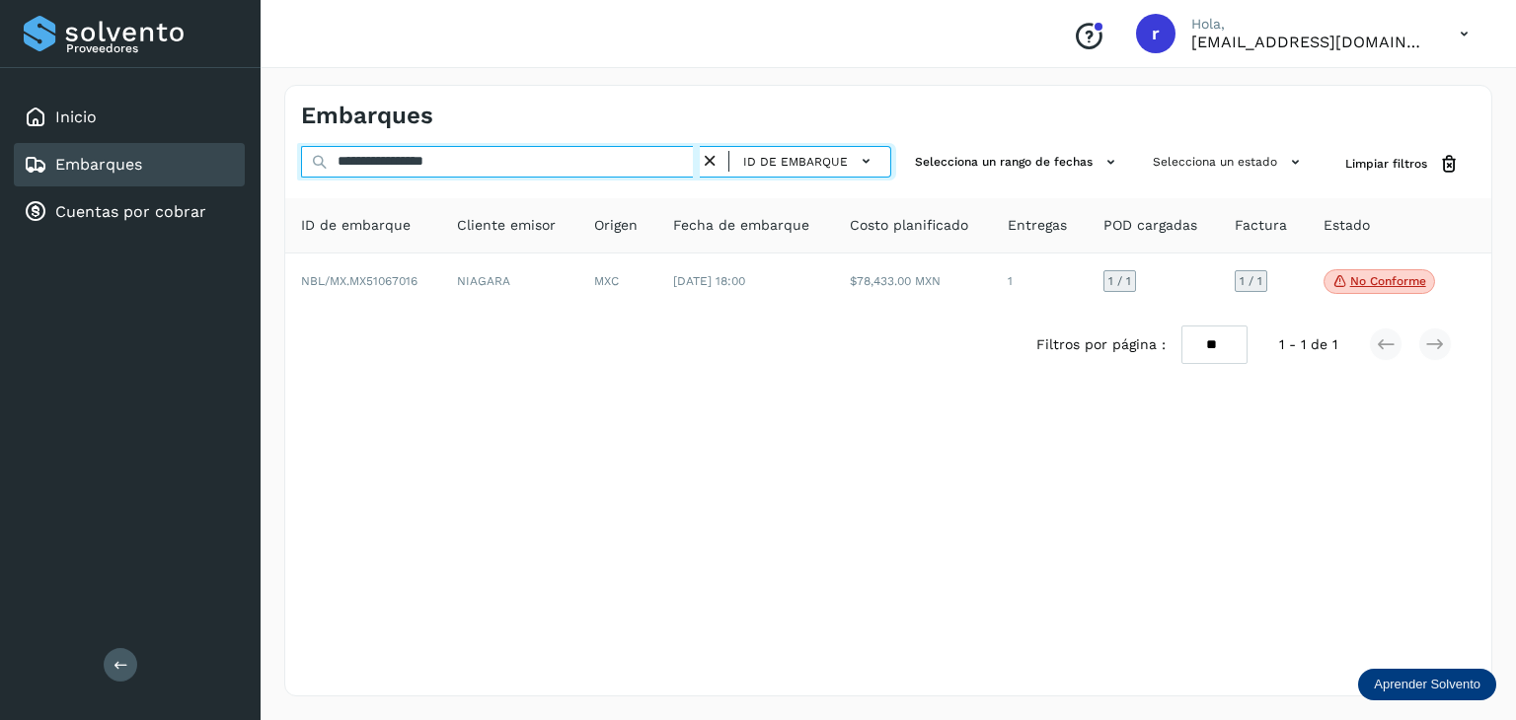
drag, startPoint x: 488, startPoint y: 163, endPoint x: 317, endPoint y: 162, distance: 171.7
click at [317, 162] on div "**********" at bounding box center [596, 164] width 590 height 37
paste input "text"
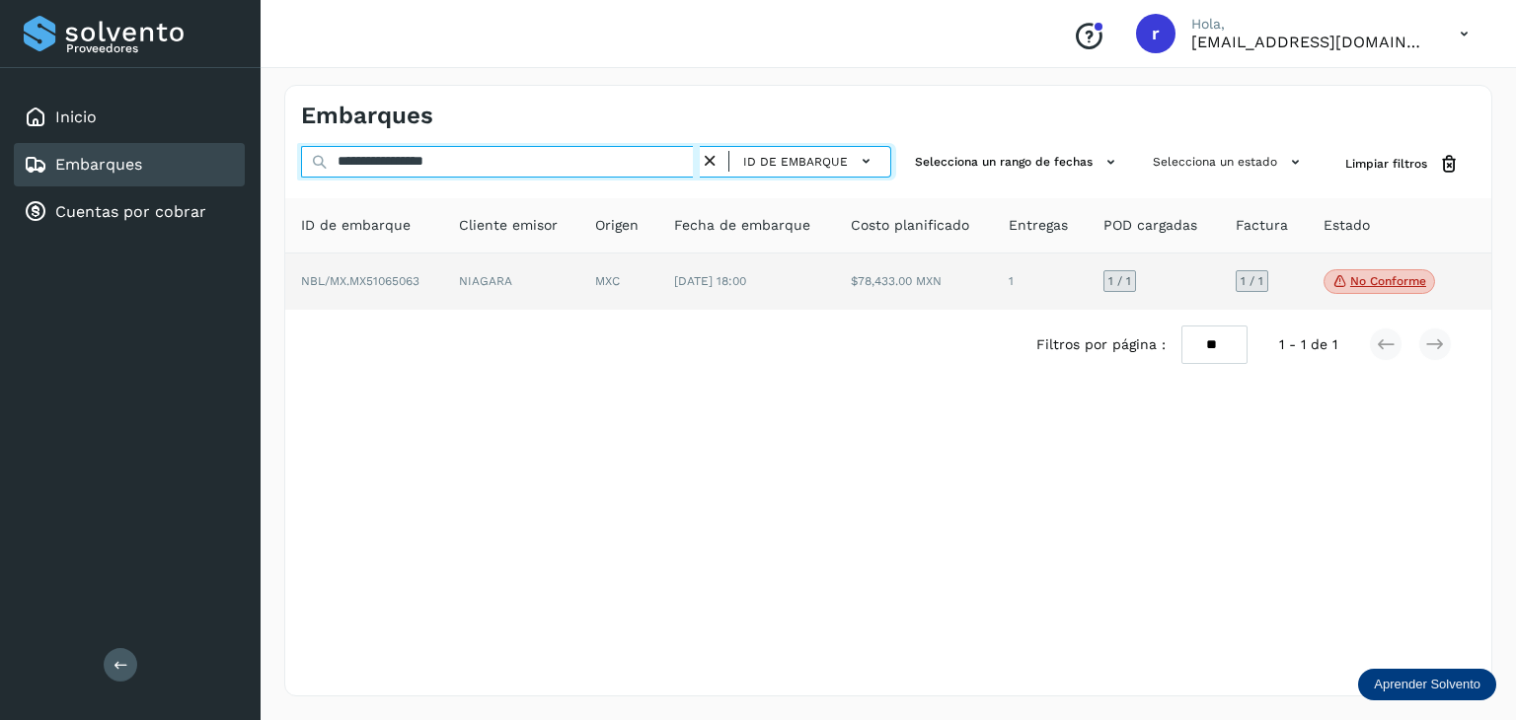
type input "**********"
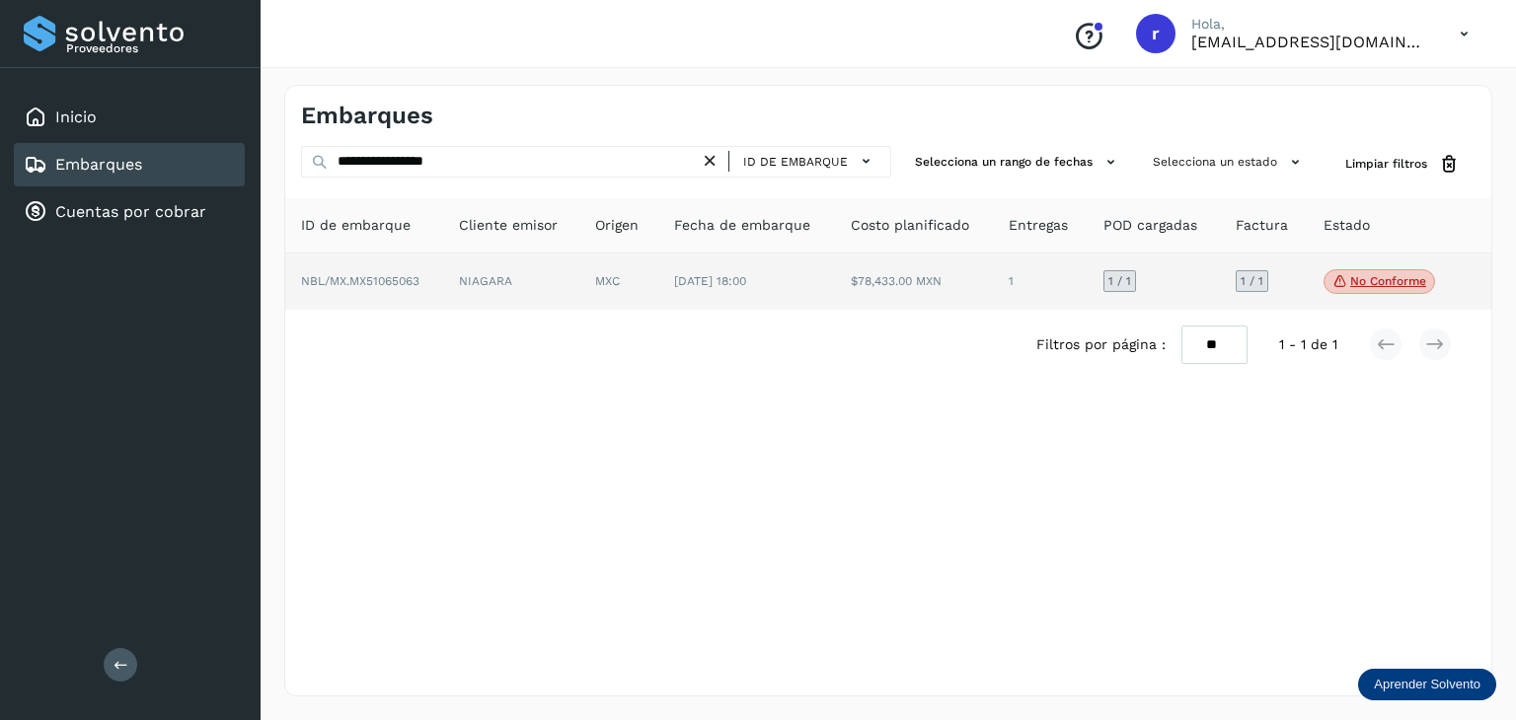
click at [443, 279] on td "NBL/MX.MX51065063" at bounding box center [511, 282] width 137 height 57
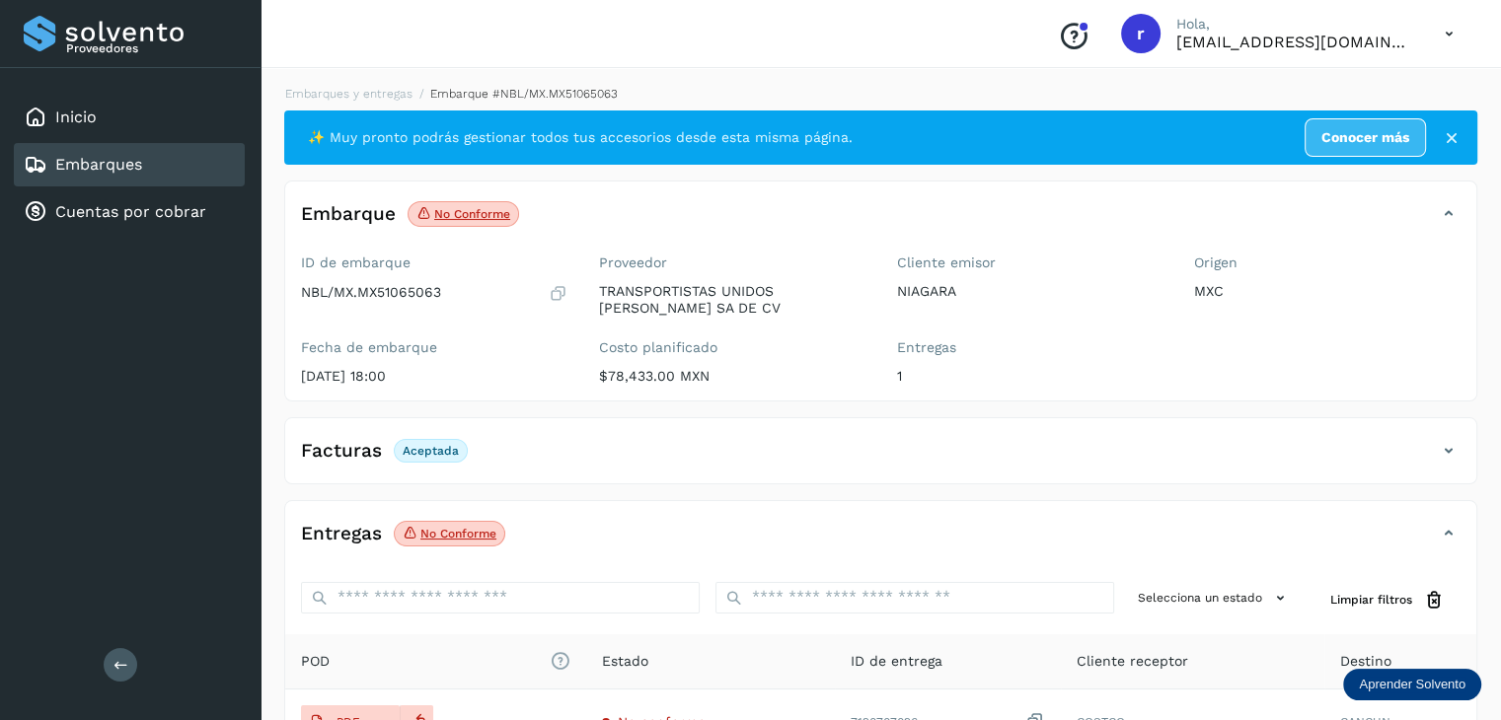
click at [454, 534] on p "No conforme" at bounding box center [458, 534] width 76 height 14
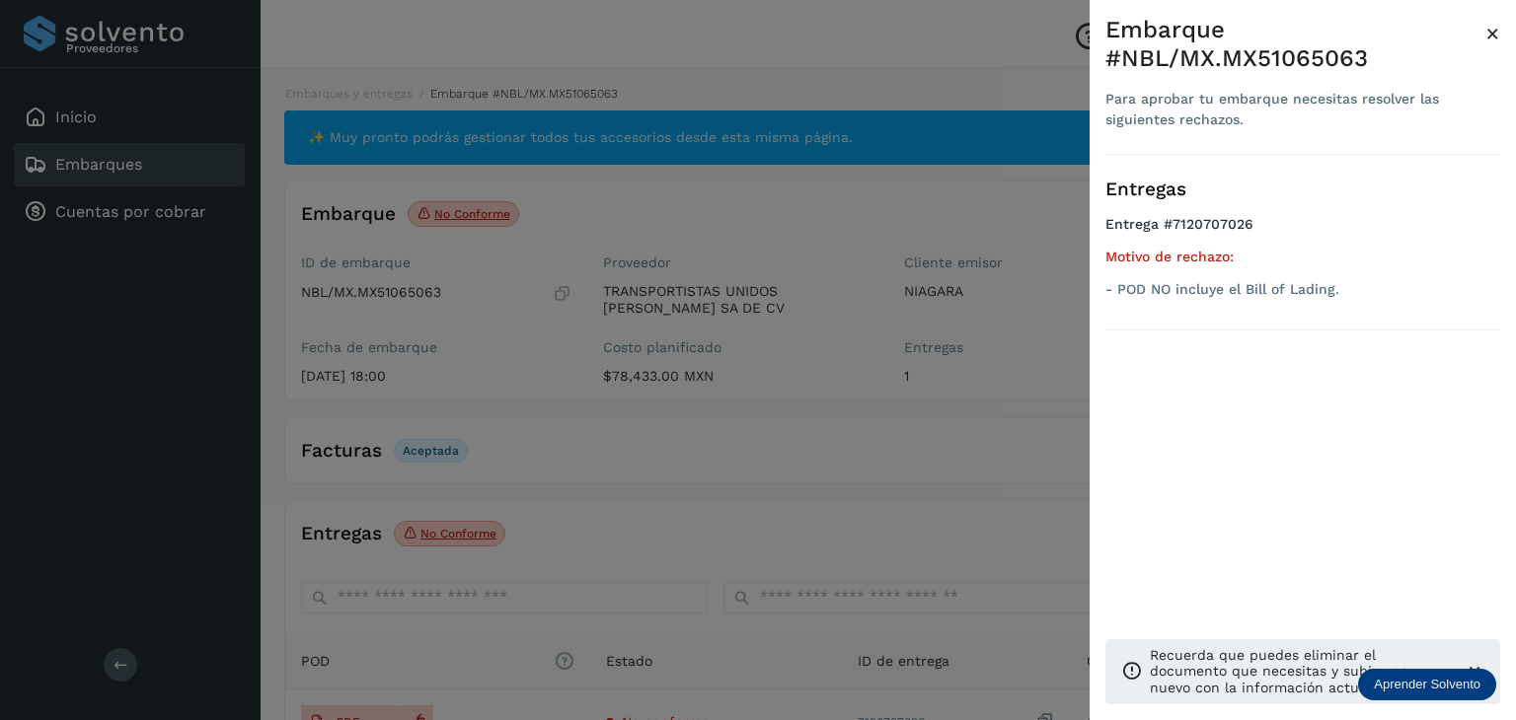
click at [848, 444] on div at bounding box center [758, 360] width 1516 height 720
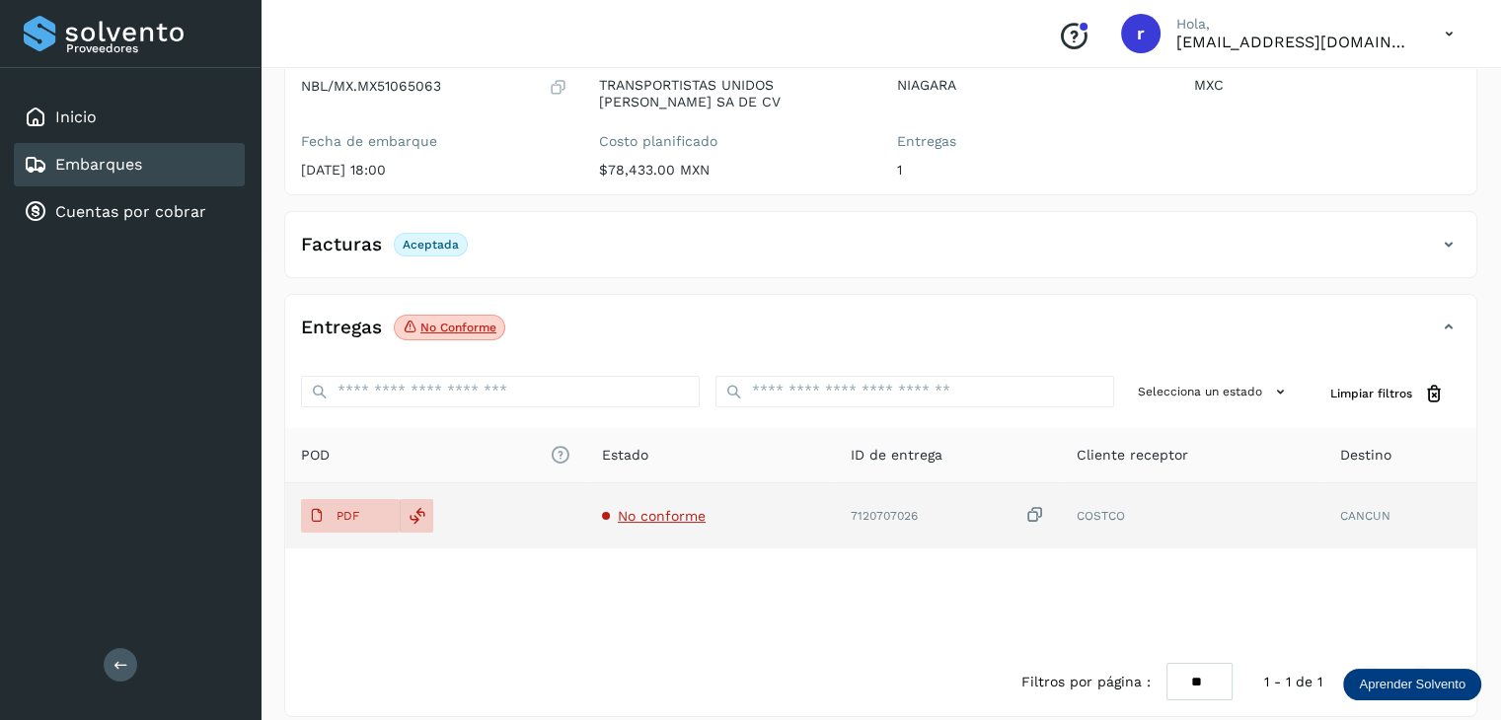
scroll to position [226, 0]
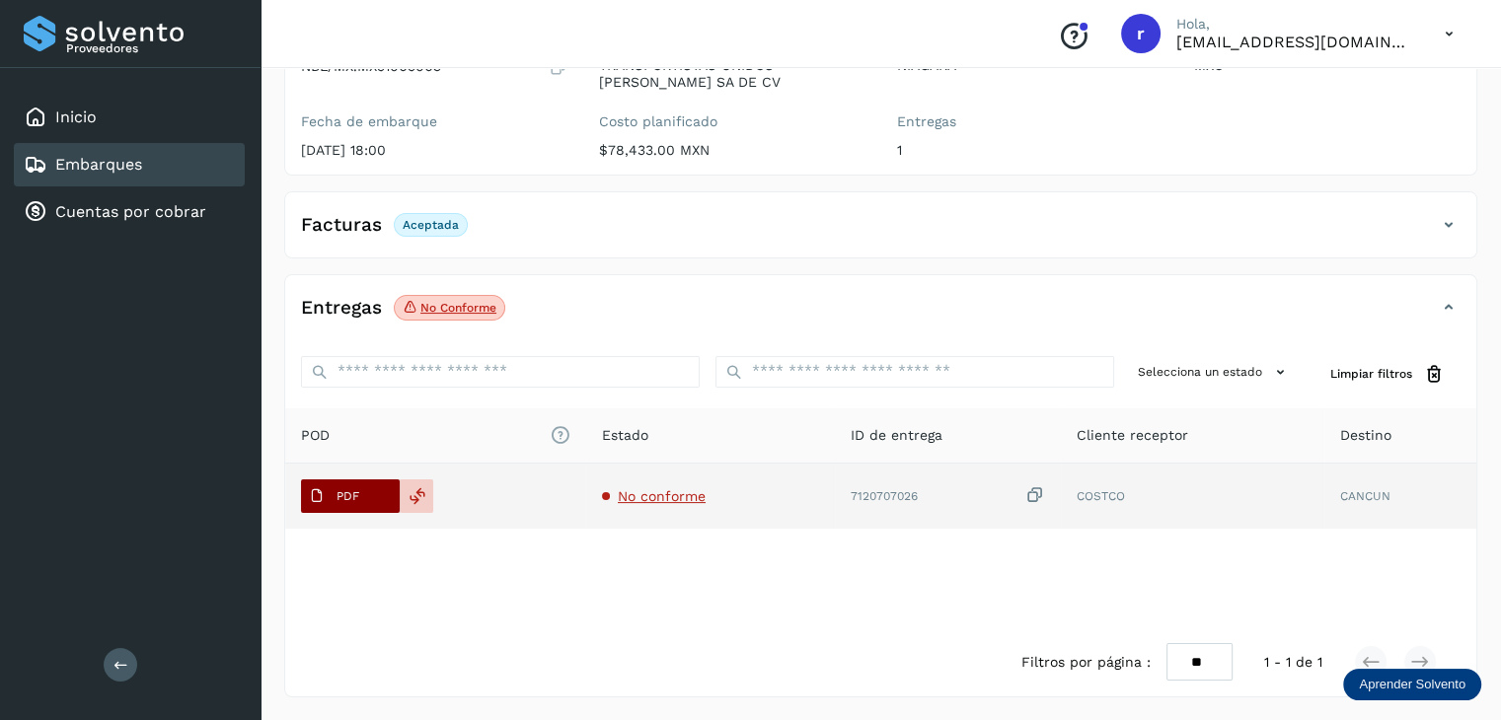
click at [349, 489] on p "PDF" at bounding box center [347, 496] width 23 height 14
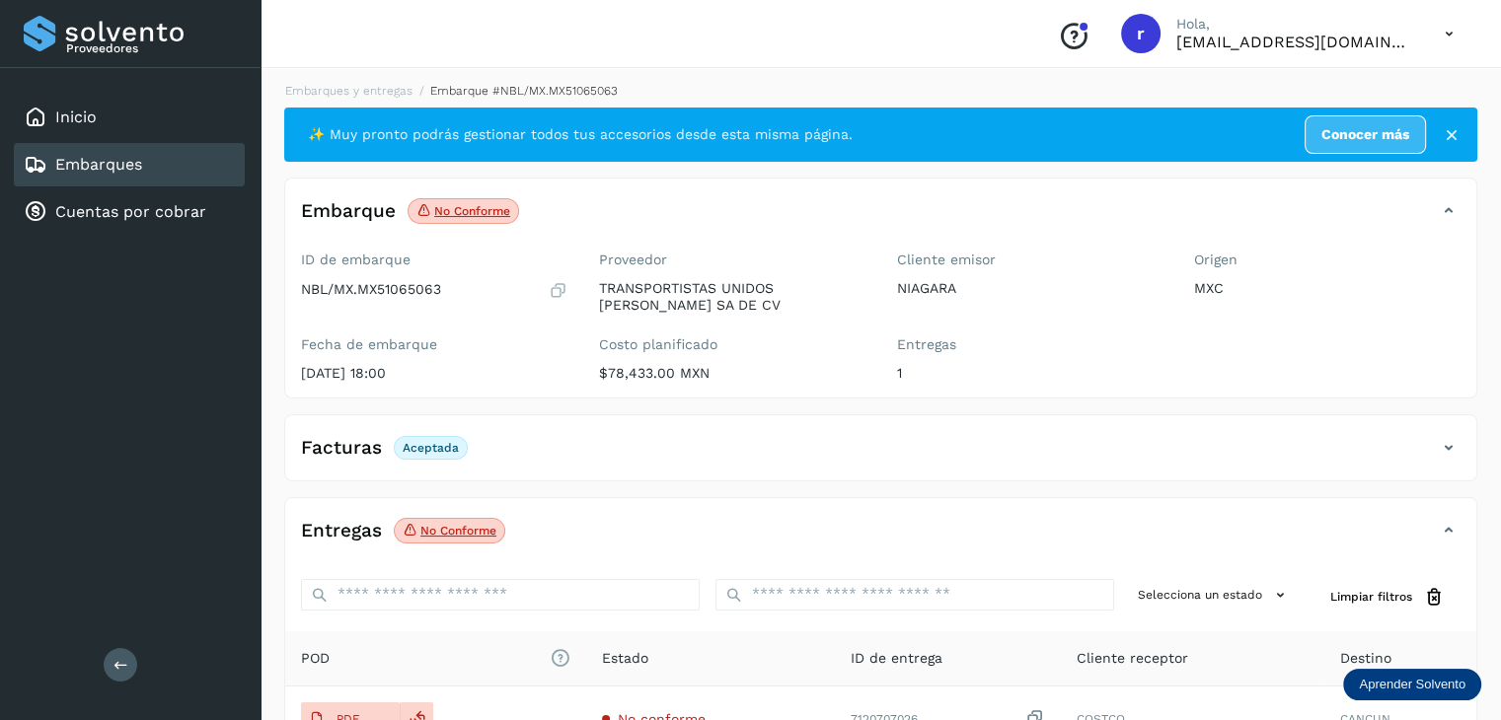
scroll to position [0, 0]
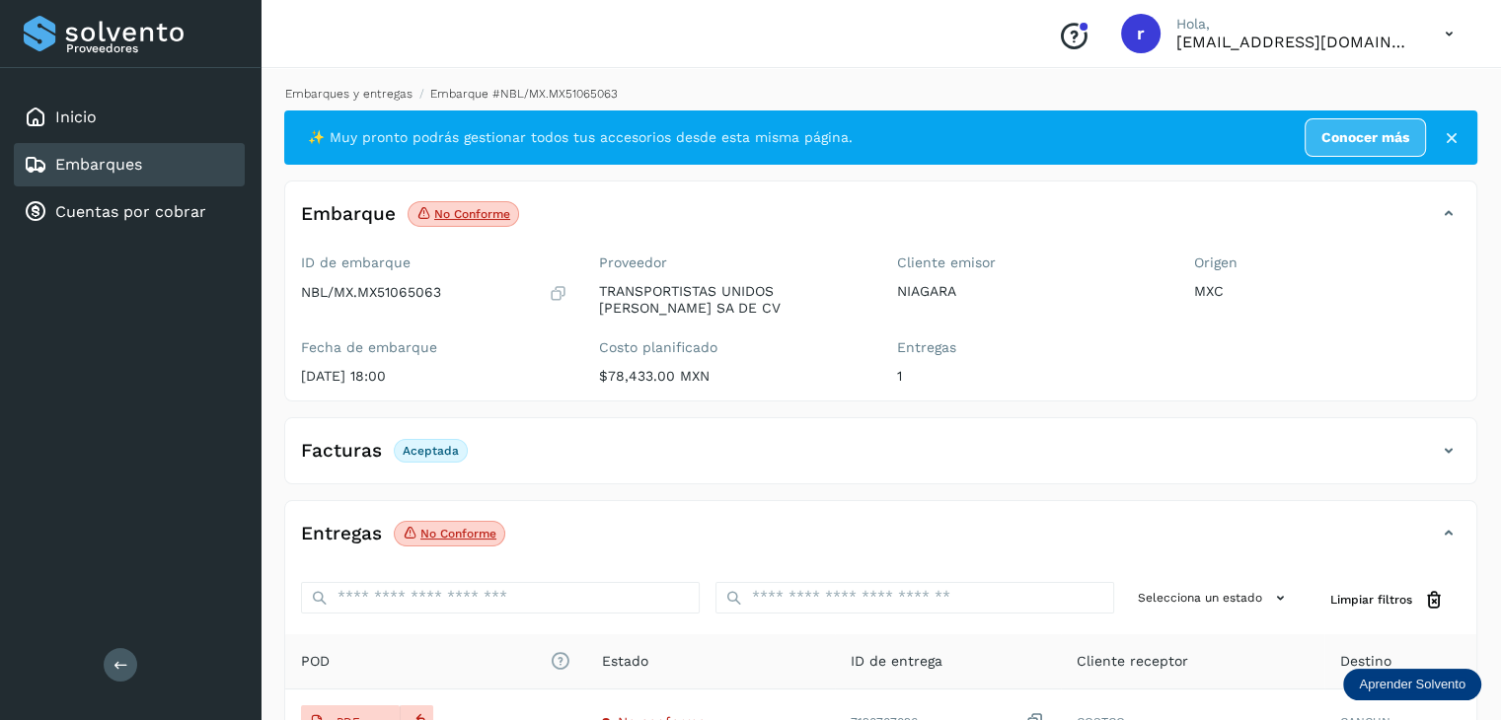
click at [378, 91] on link "Embarques y entregas" at bounding box center [348, 94] width 127 height 14
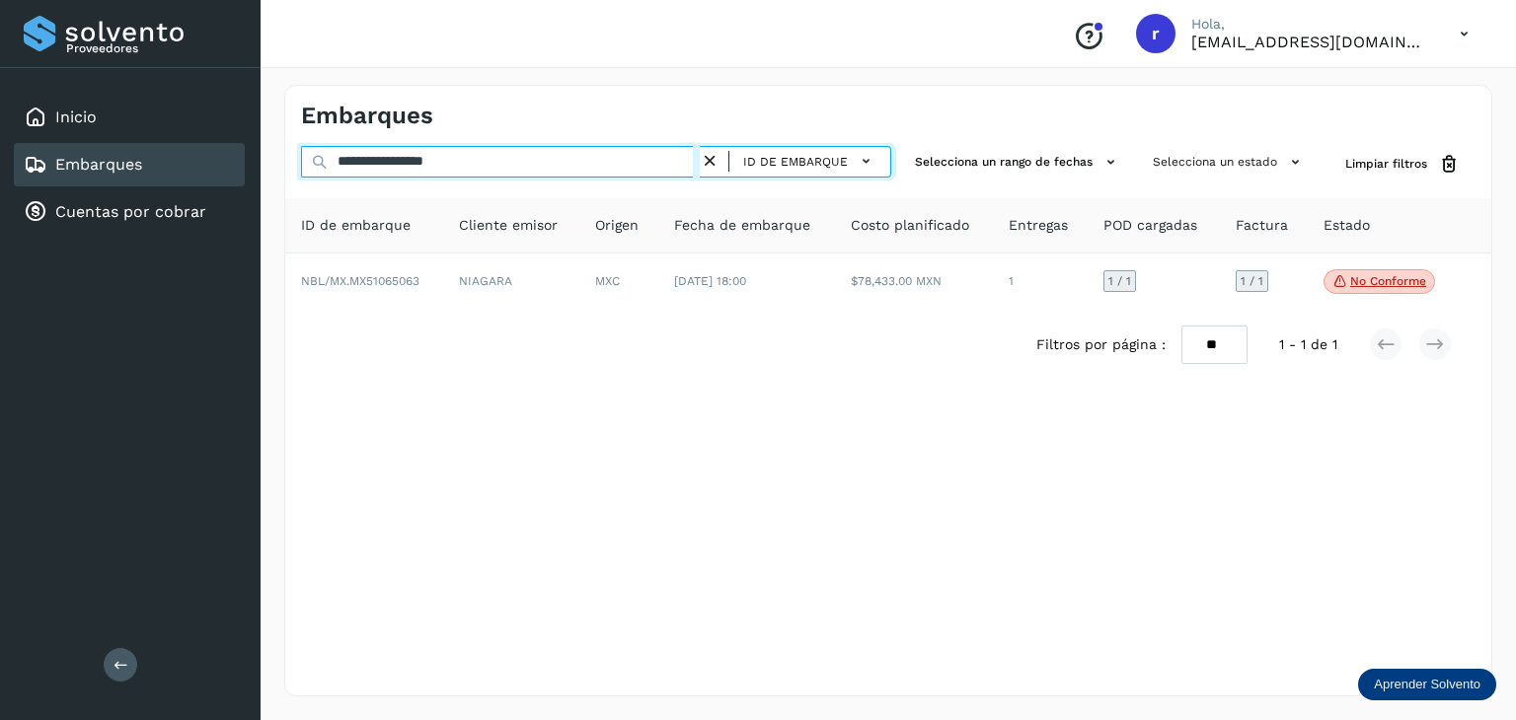
drag, startPoint x: 498, startPoint y: 171, endPoint x: 282, endPoint y: 173, distance: 216.1
click at [282, 173] on div "**********" at bounding box center [887, 390] width 1255 height 659
paste input "text"
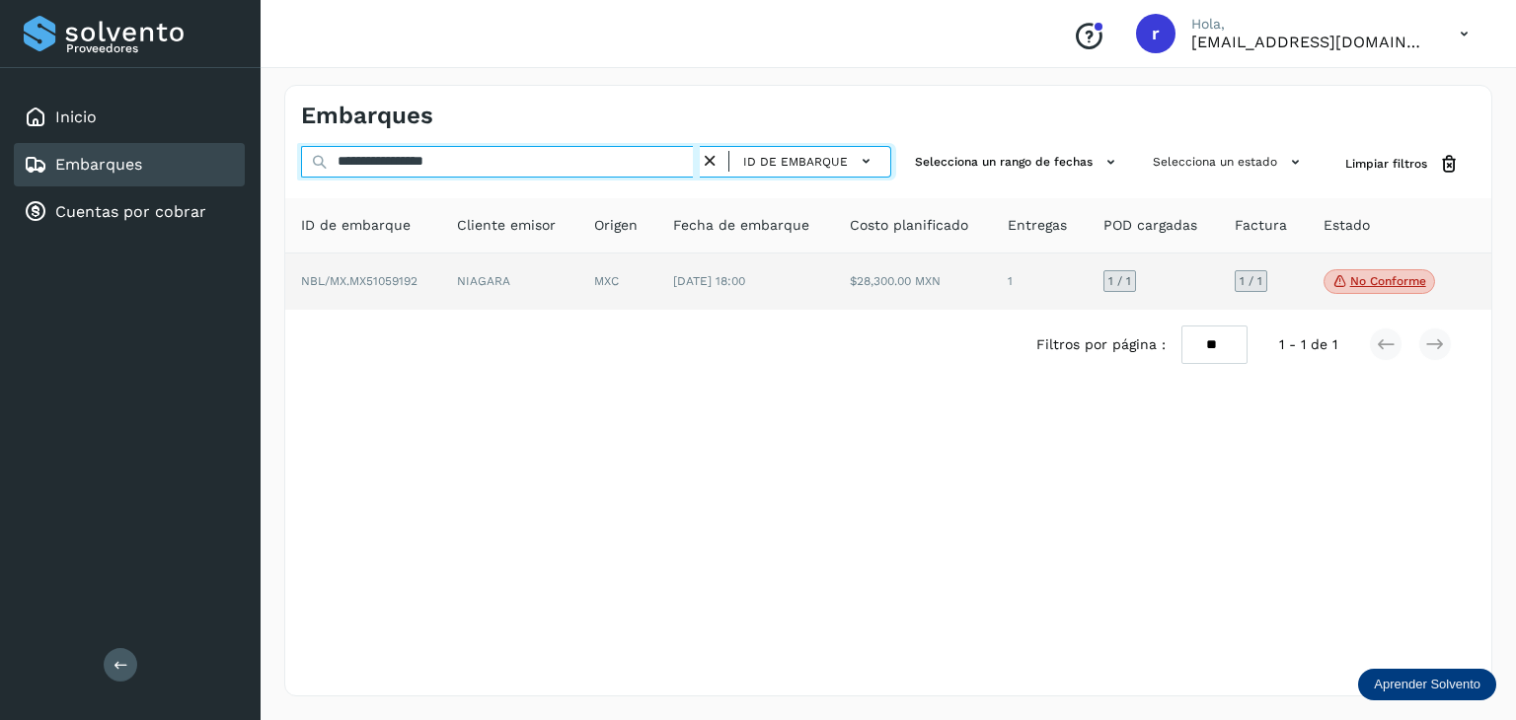
type input "**********"
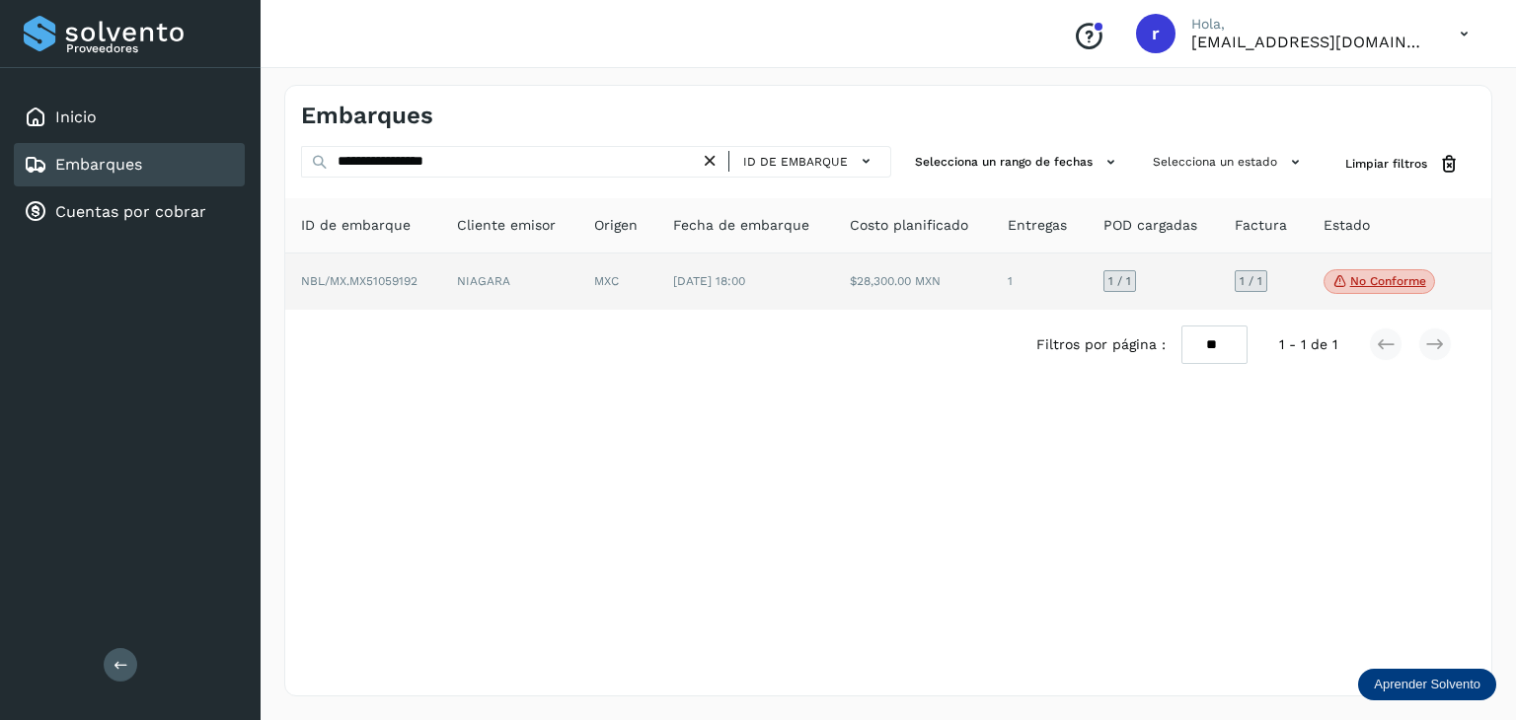
click at [441, 262] on td "NBL/MX.MX51059192" at bounding box center [509, 282] width 137 height 57
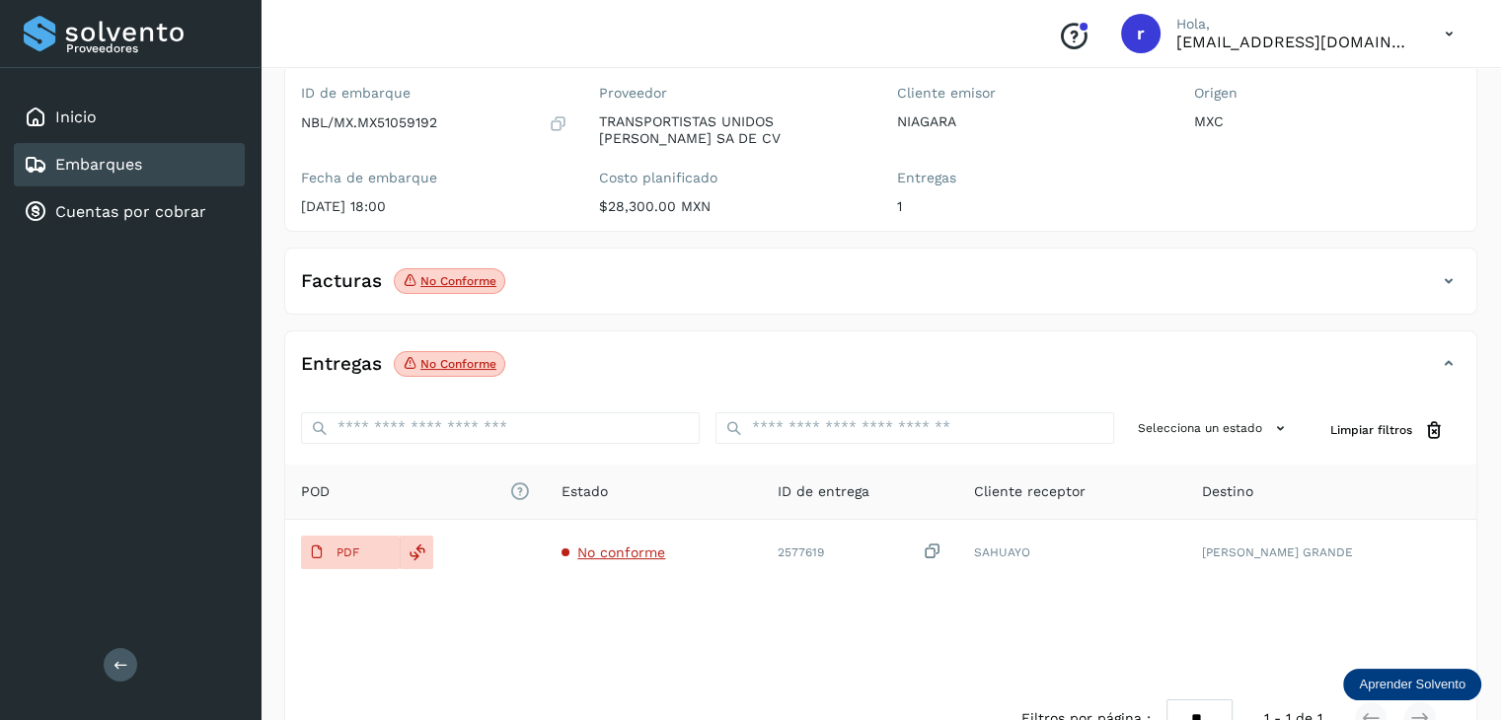
scroll to position [197, 0]
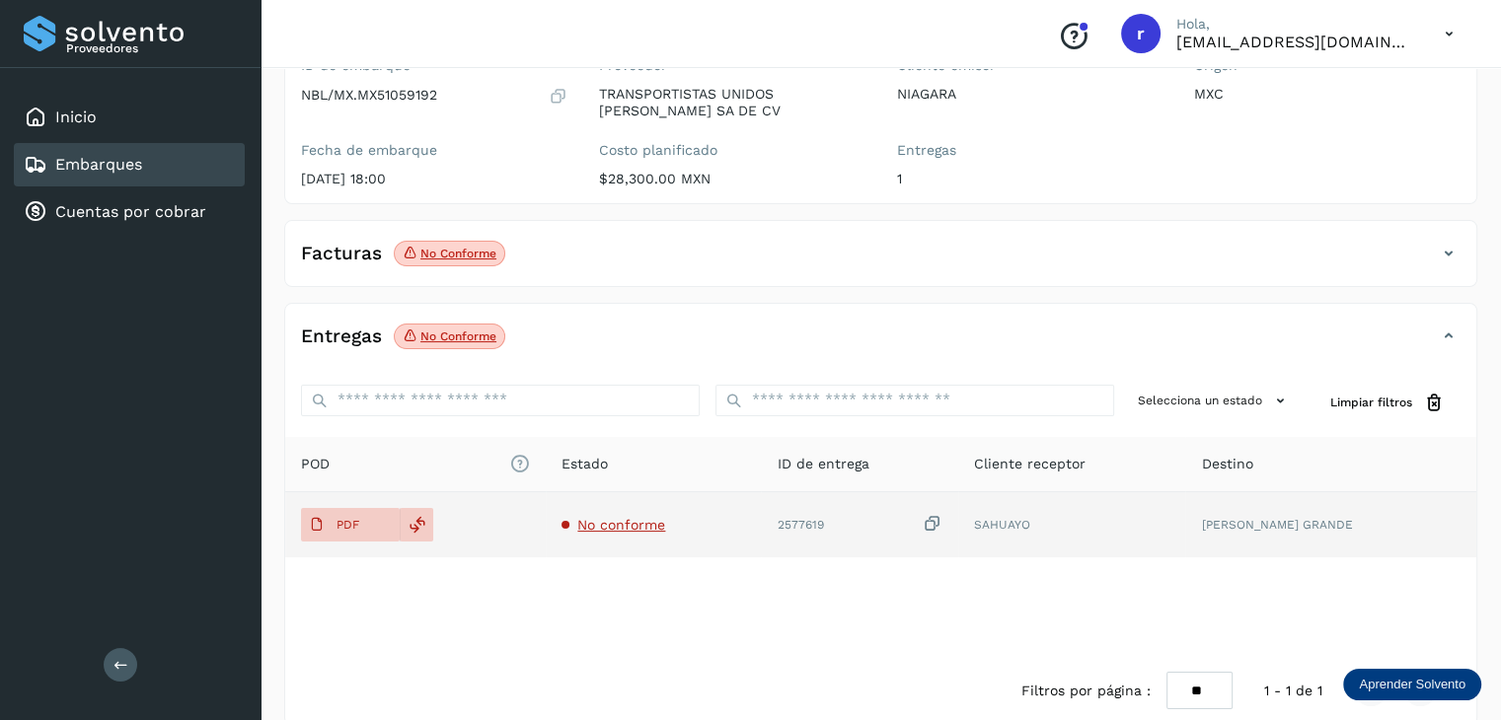
click at [942, 524] on icon at bounding box center [933, 524] width 20 height 21
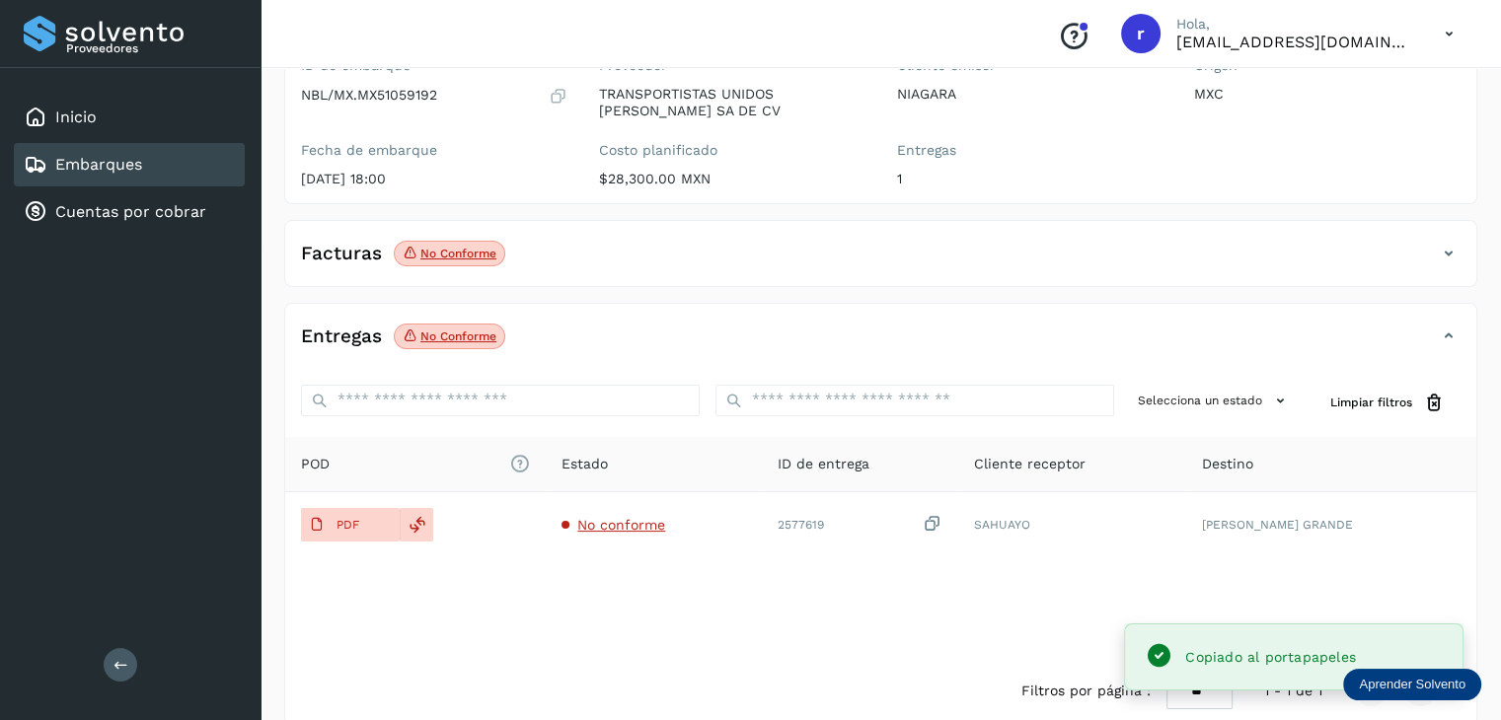
click at [915, 591] on div "POD El tamaño máximo de archivo es de 20 Mb. Estado ID de entrega Cliente recep…" at bounding box center [880, 546] width 1191 height 219
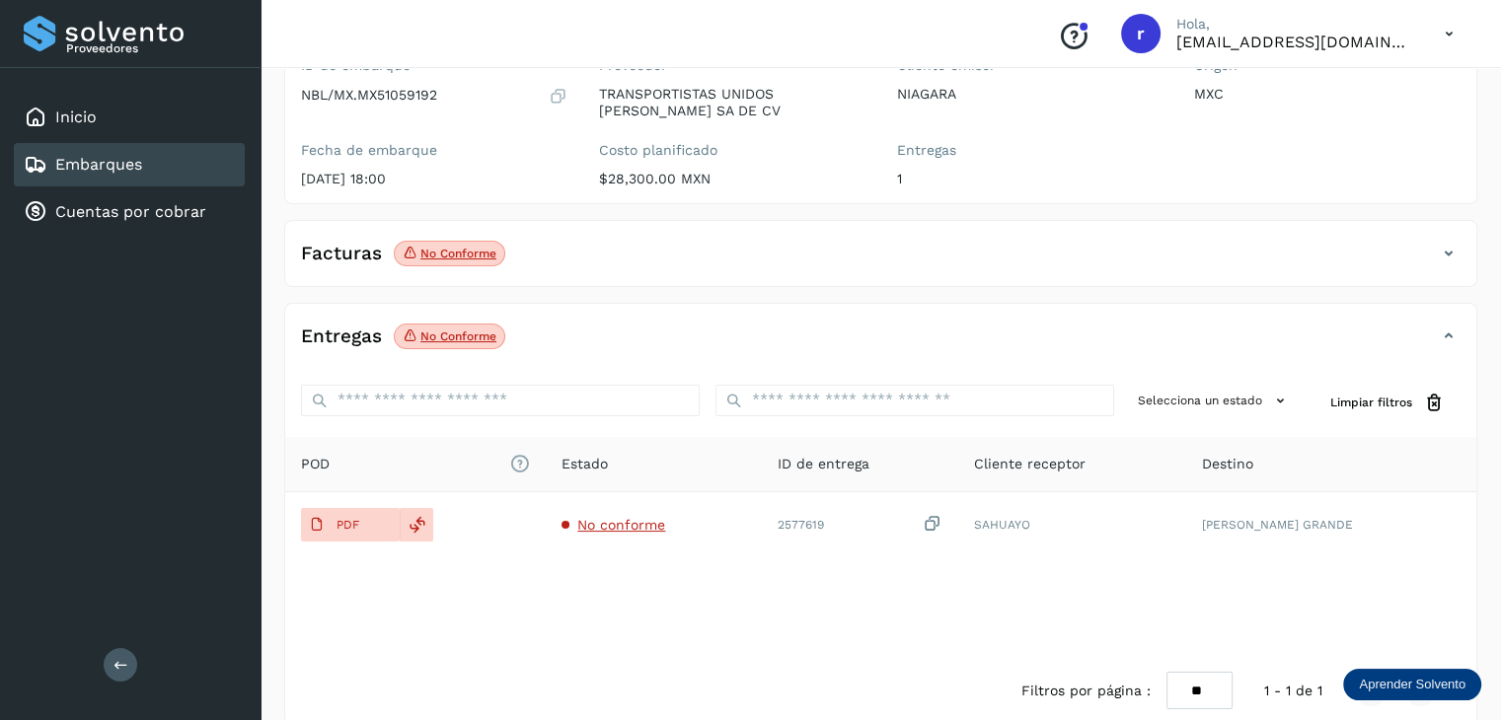
scroll to position [0, 0]
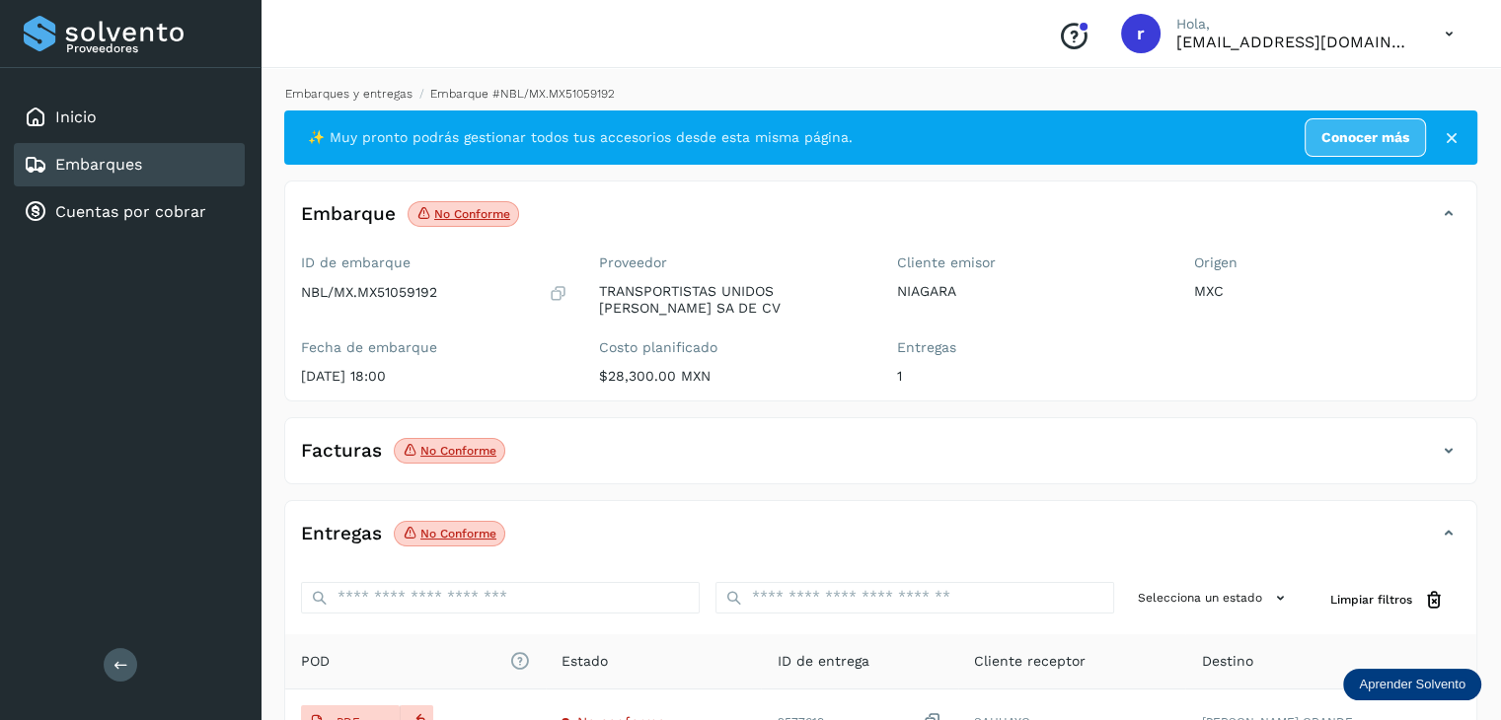
click at [350, 98] on link "Embarques y entregas" at bounding box center [348, 94] width 127 height 14
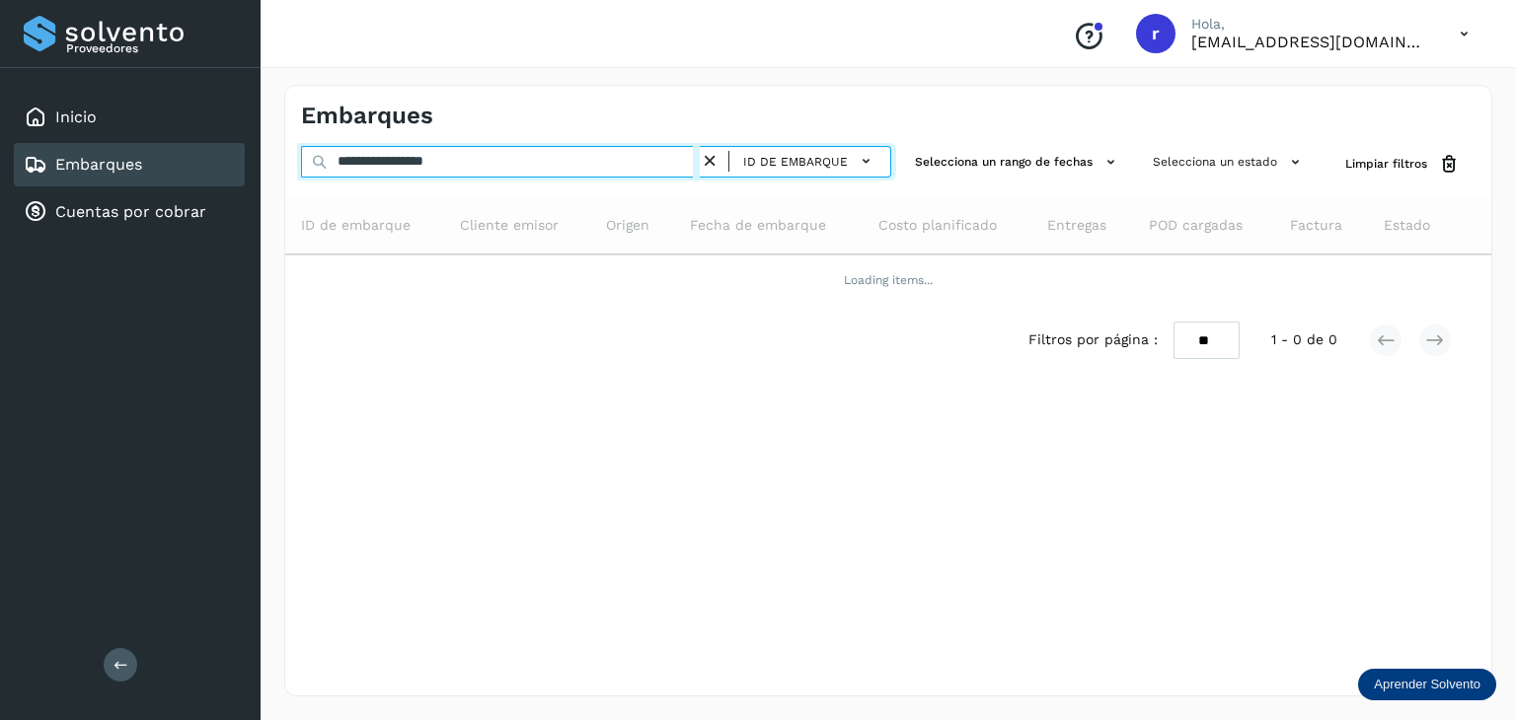
drag, startPoint x: 505, startPoint y: 163, endPoint x: 254, endPoint y: 155, distance: 251.7
click at [254, 155] on div "**********" at bounding box center [758, 360] width 1516 height 720
paste input "text"
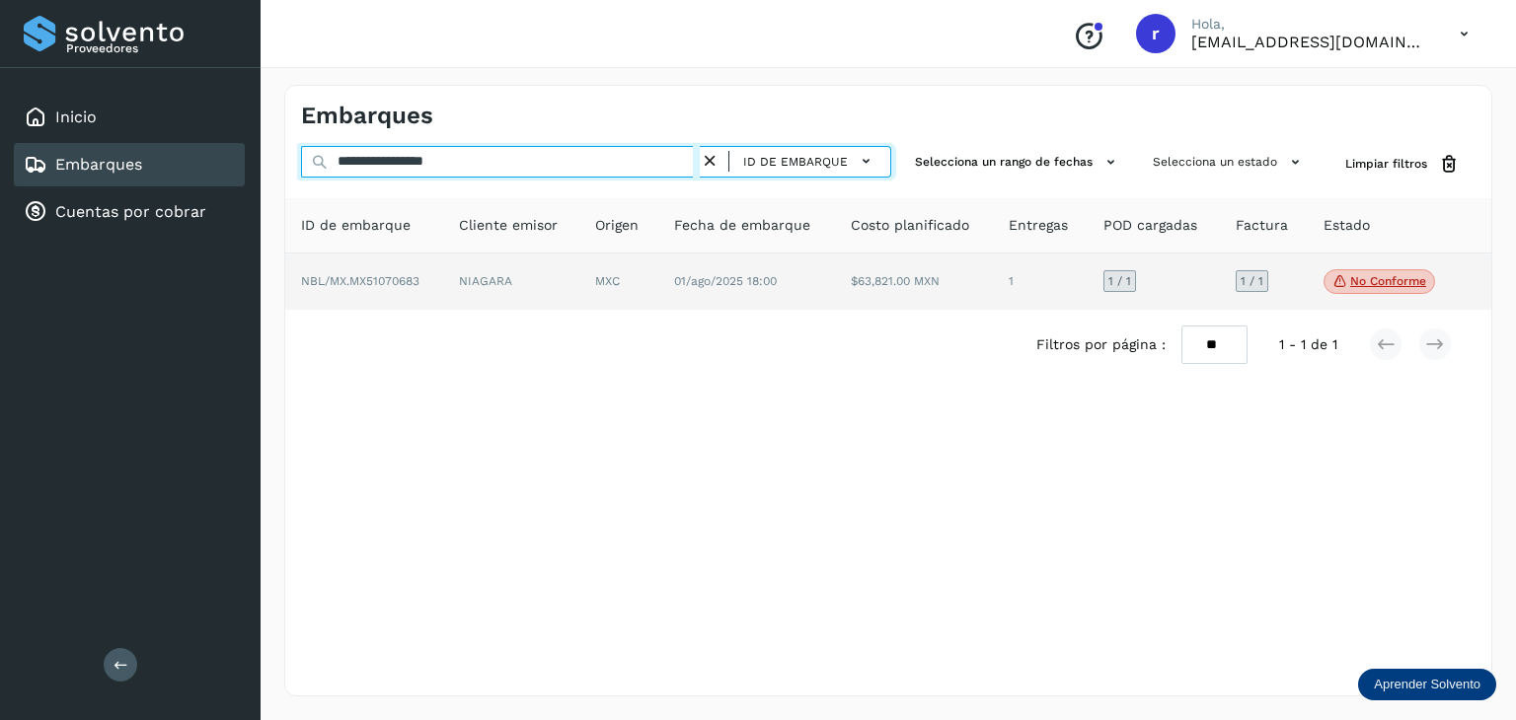
type input "**********"
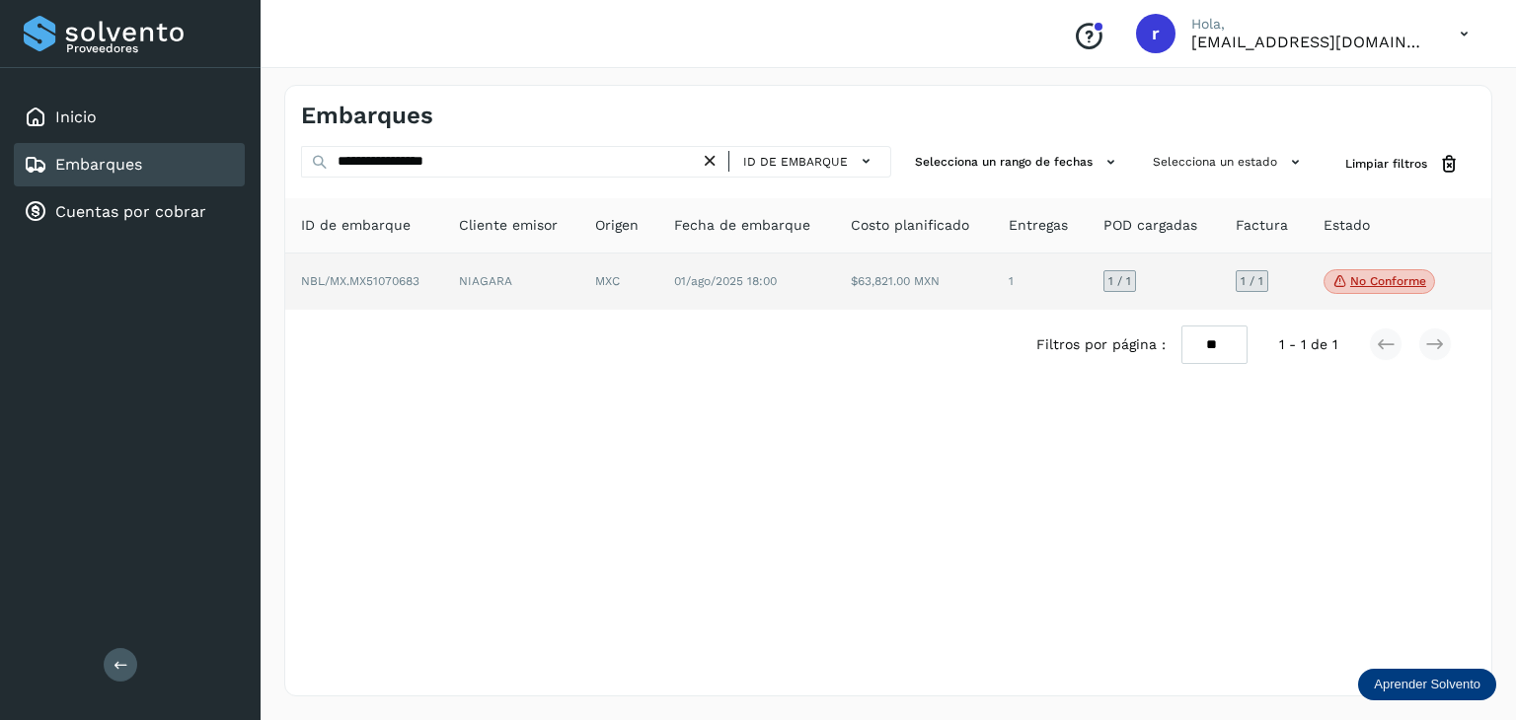
click at [388, 285] on span "NBL/MX.MX51070683" at bounding box center [360, 281] width 118 height 14
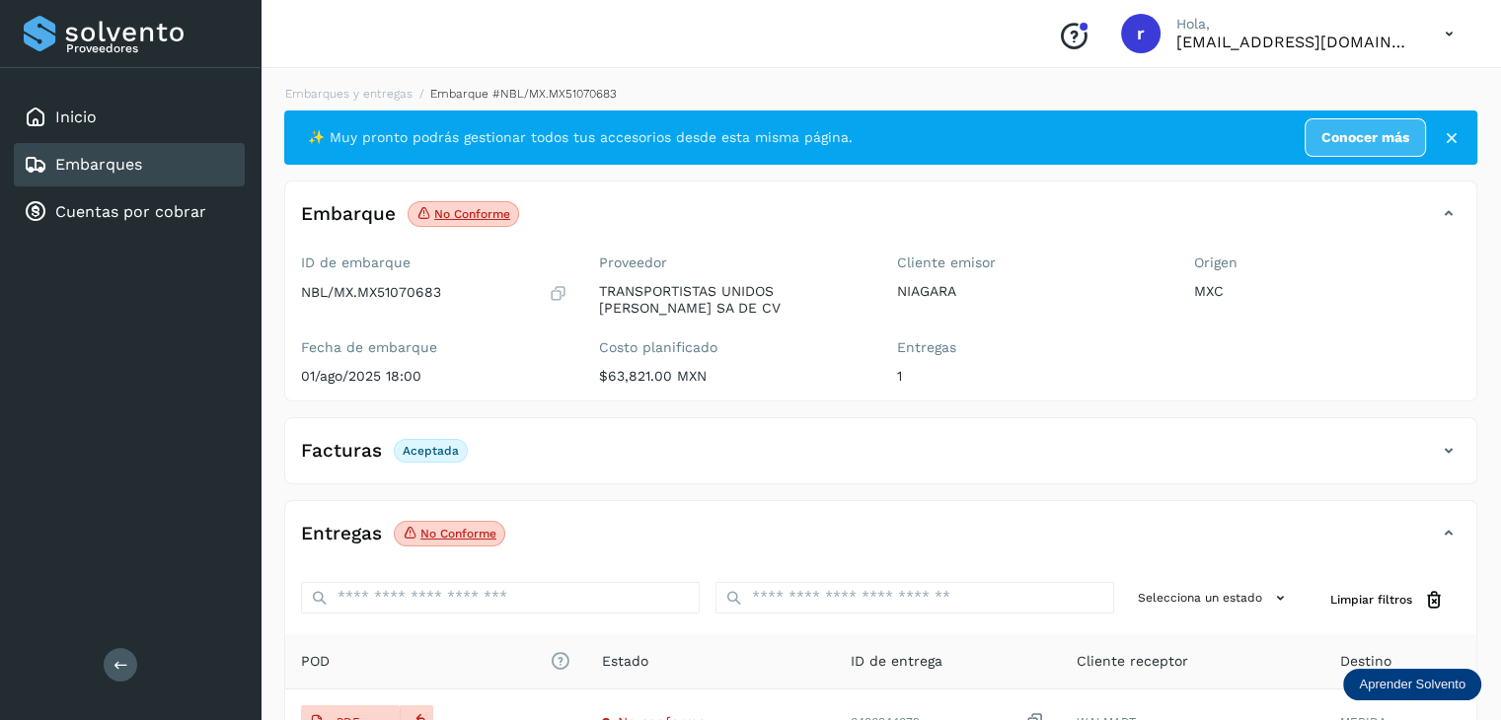
click at [450, 215] on p "No conforme" at bounding box center [472, 214] width 76 height 14
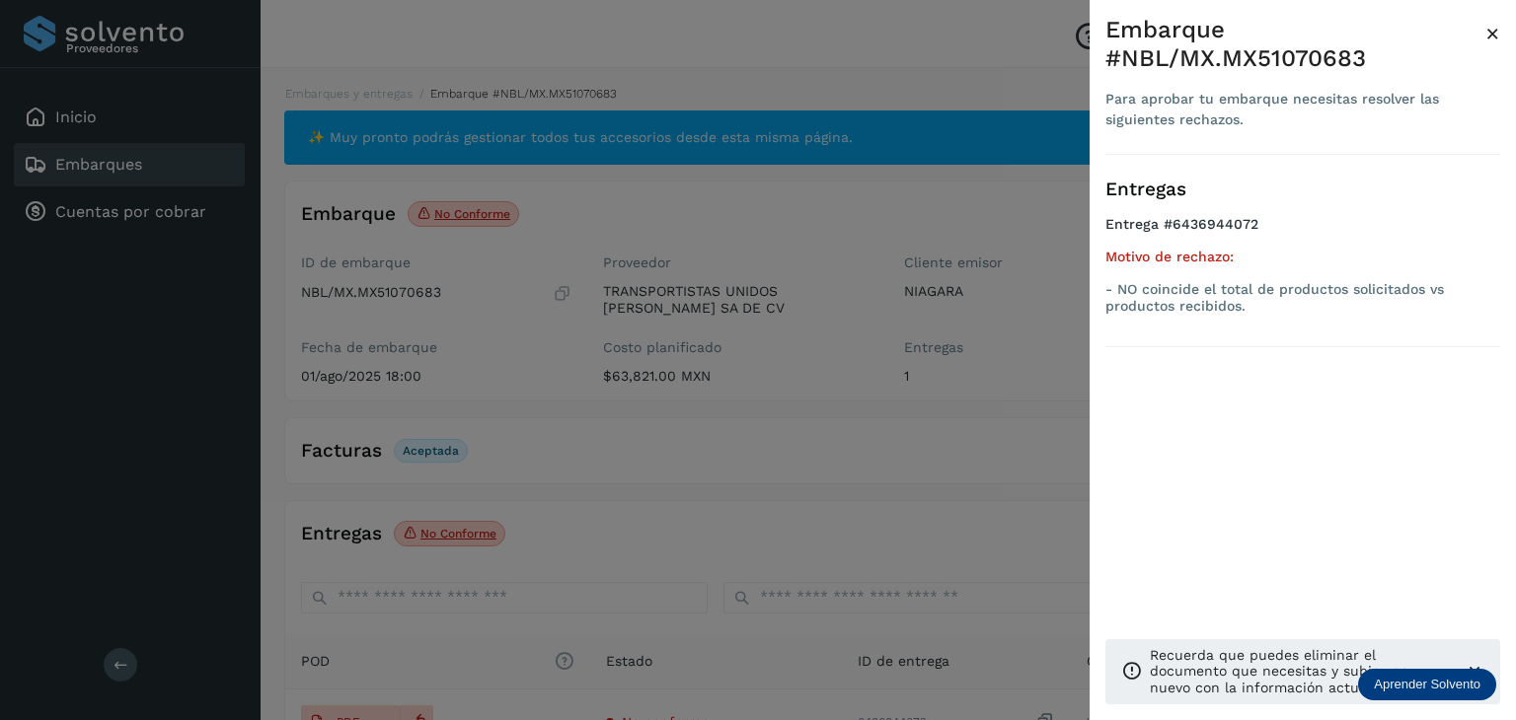
click at [495, 449] on div at bounding box center [758, 360] width 1516 height 720
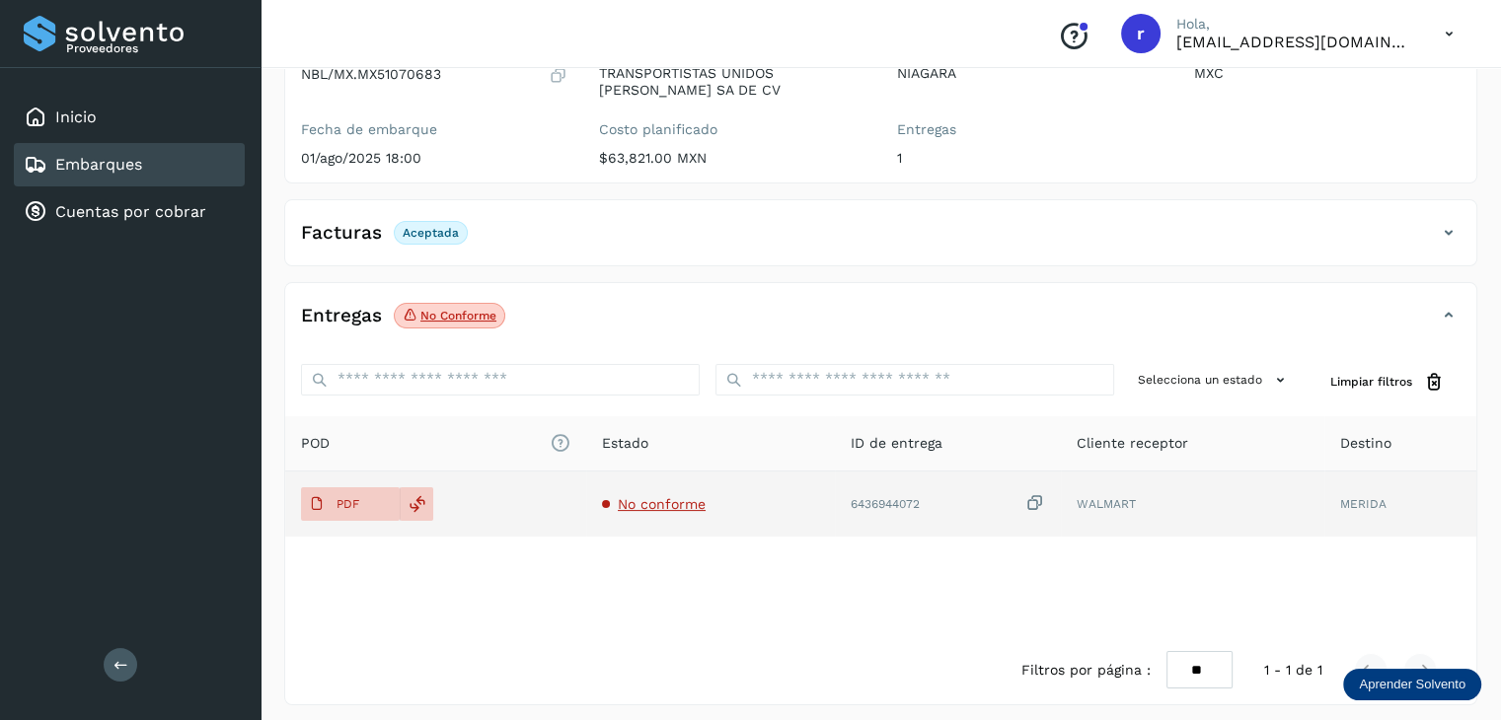
scroll to position [226, 0]
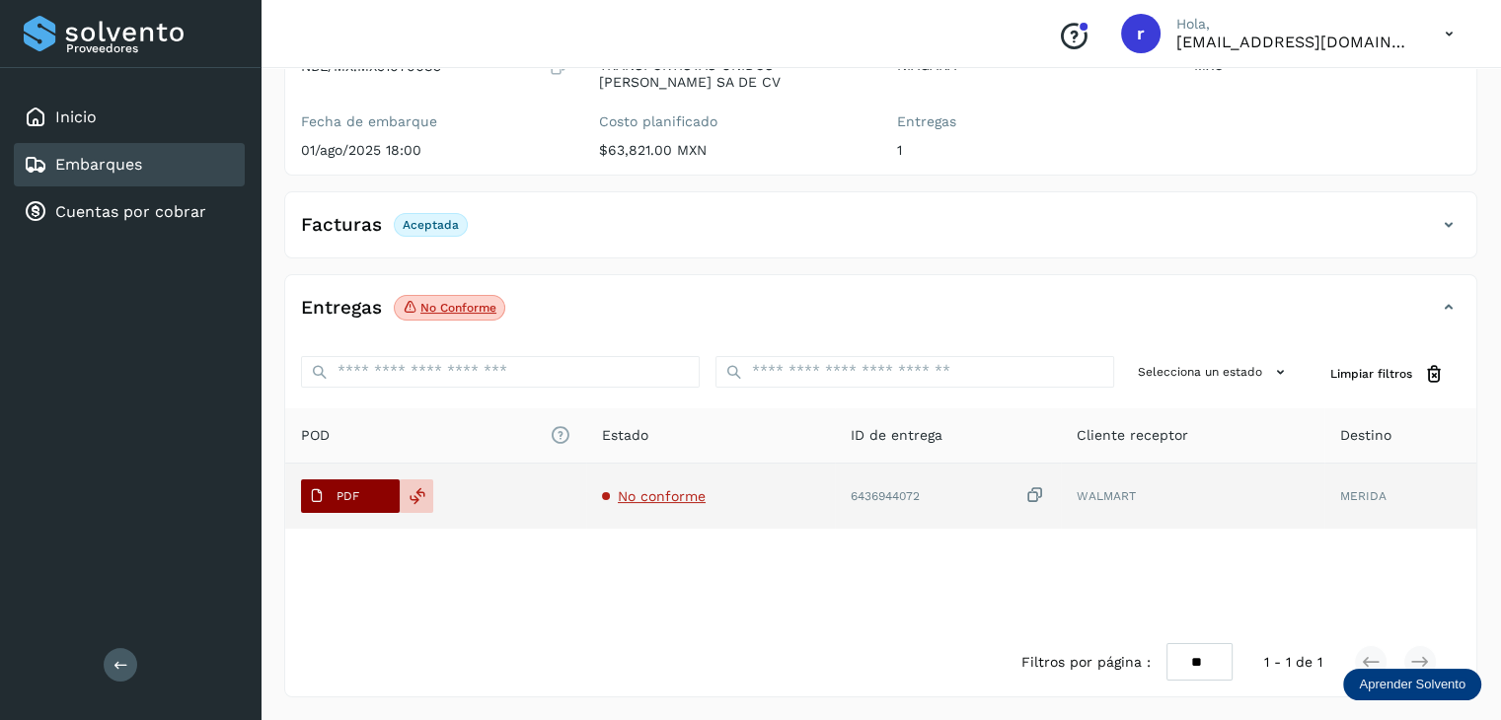
click at [371, 492] on button "PDF" at bounding box center [350, 497] width 99 height 34
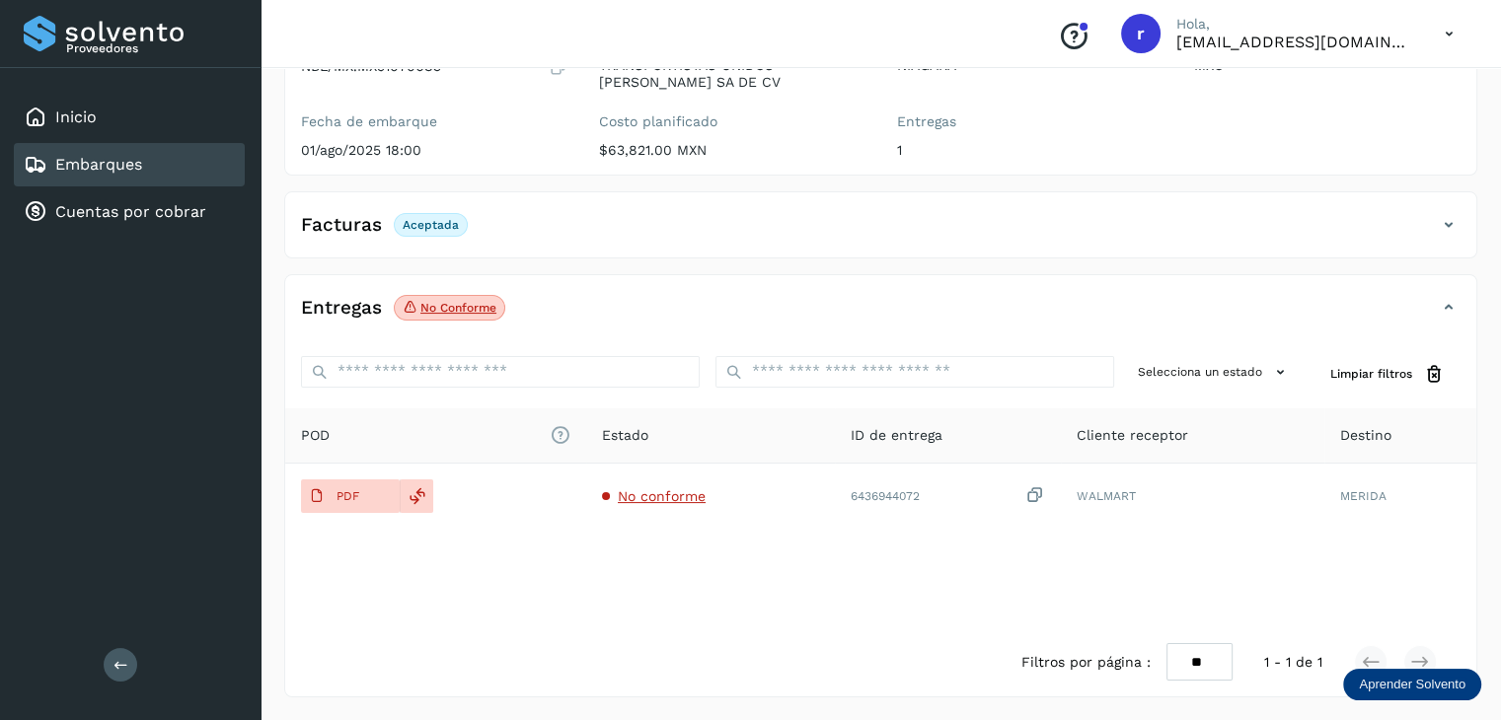
click at [517, 234] on div "Facturas Aceptada" at bounding box center [861, 225] width 1152 height 34
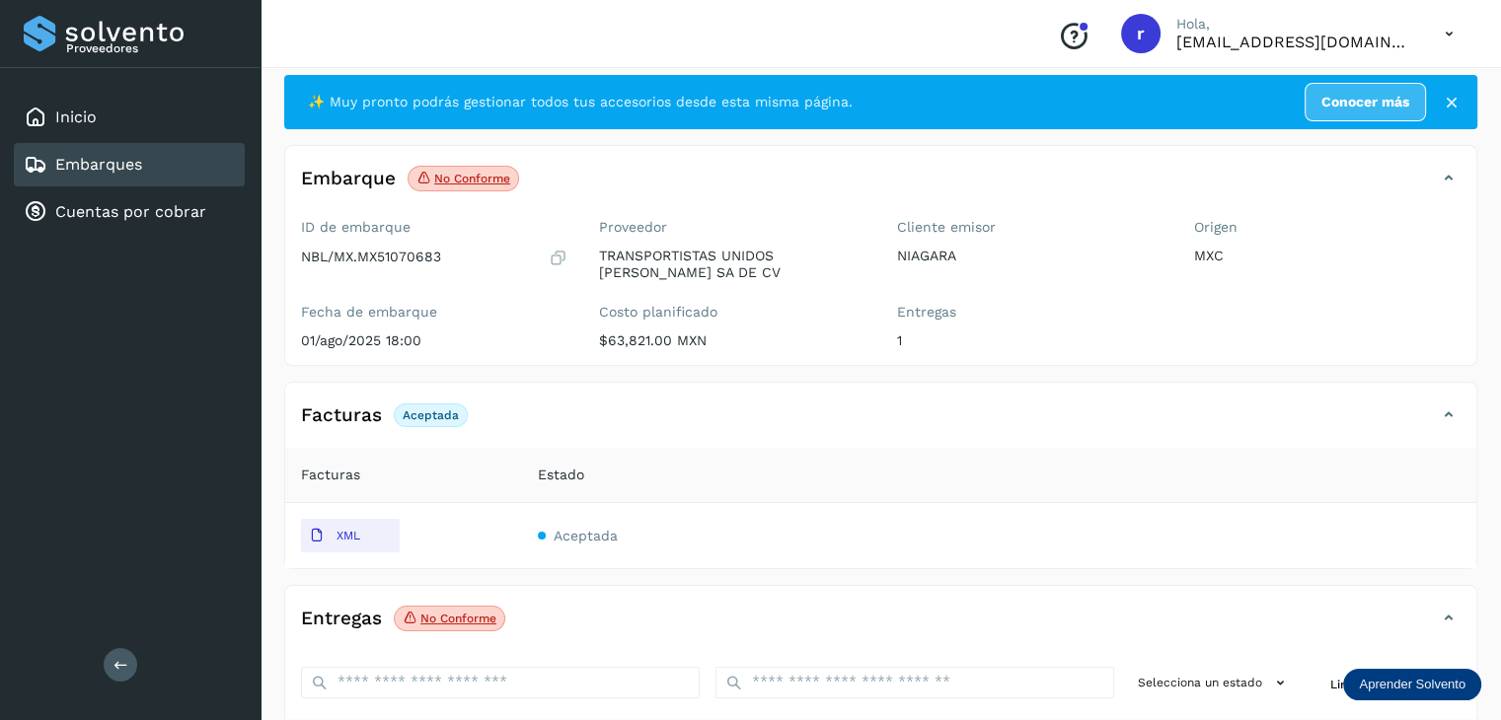
scroll to position [0, 0]
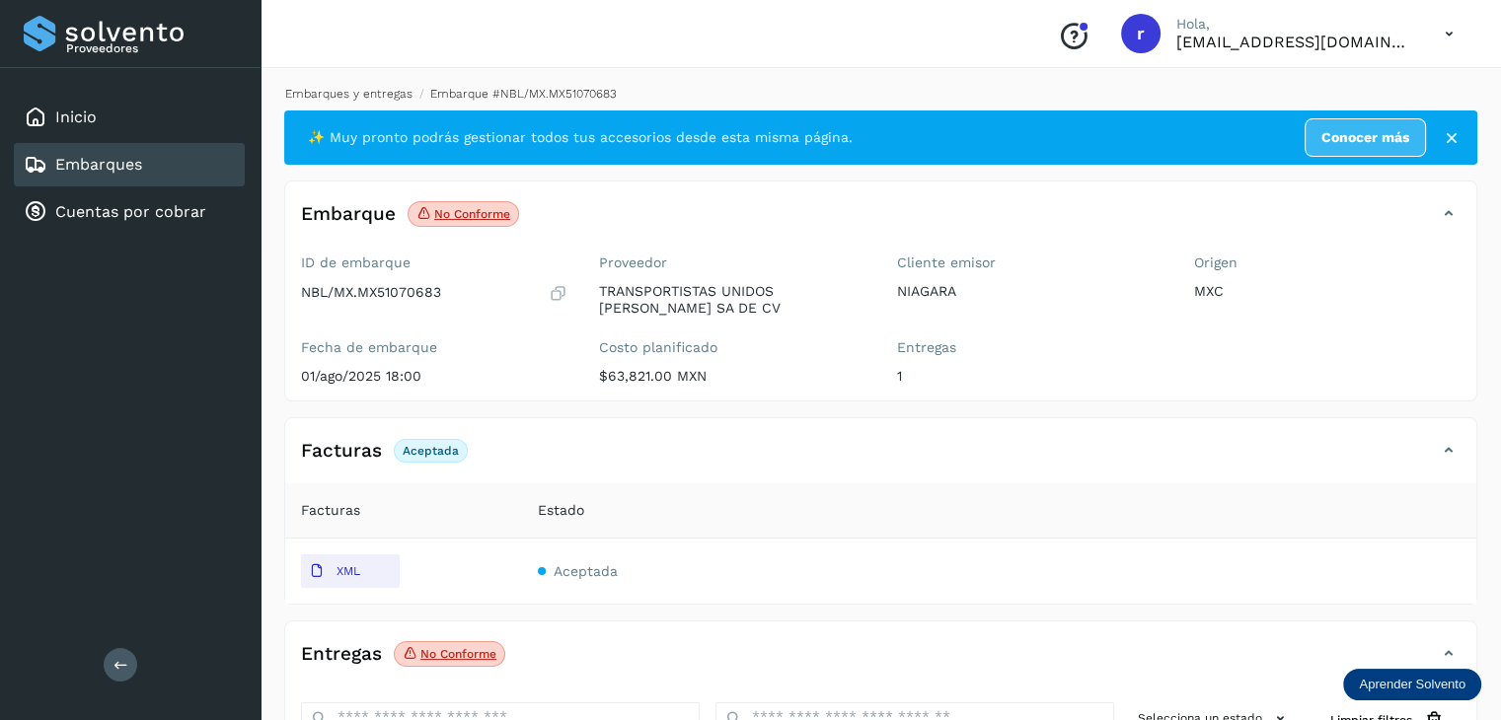
click at [340, 96] on link "Embarques y entregas" at bounding box center [348, 94] width 127 height 14
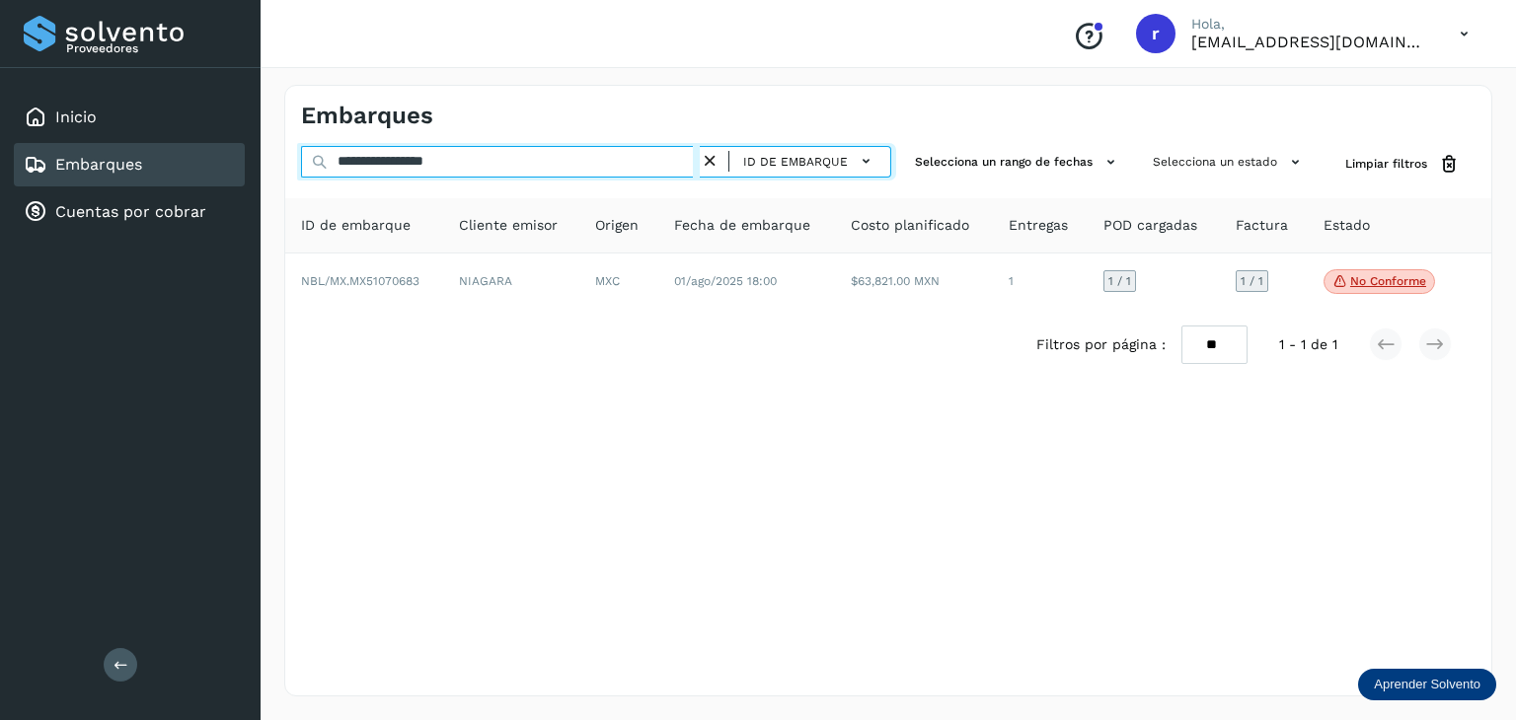
drag, startPoint x: 494, startPoint y: 163, endPoint x: 166, endPoint y: 159, distance: 328.6
click at [166, 159] on div "**********" at bounding box center [758, 360] width 1516 height 720
paste input "text"
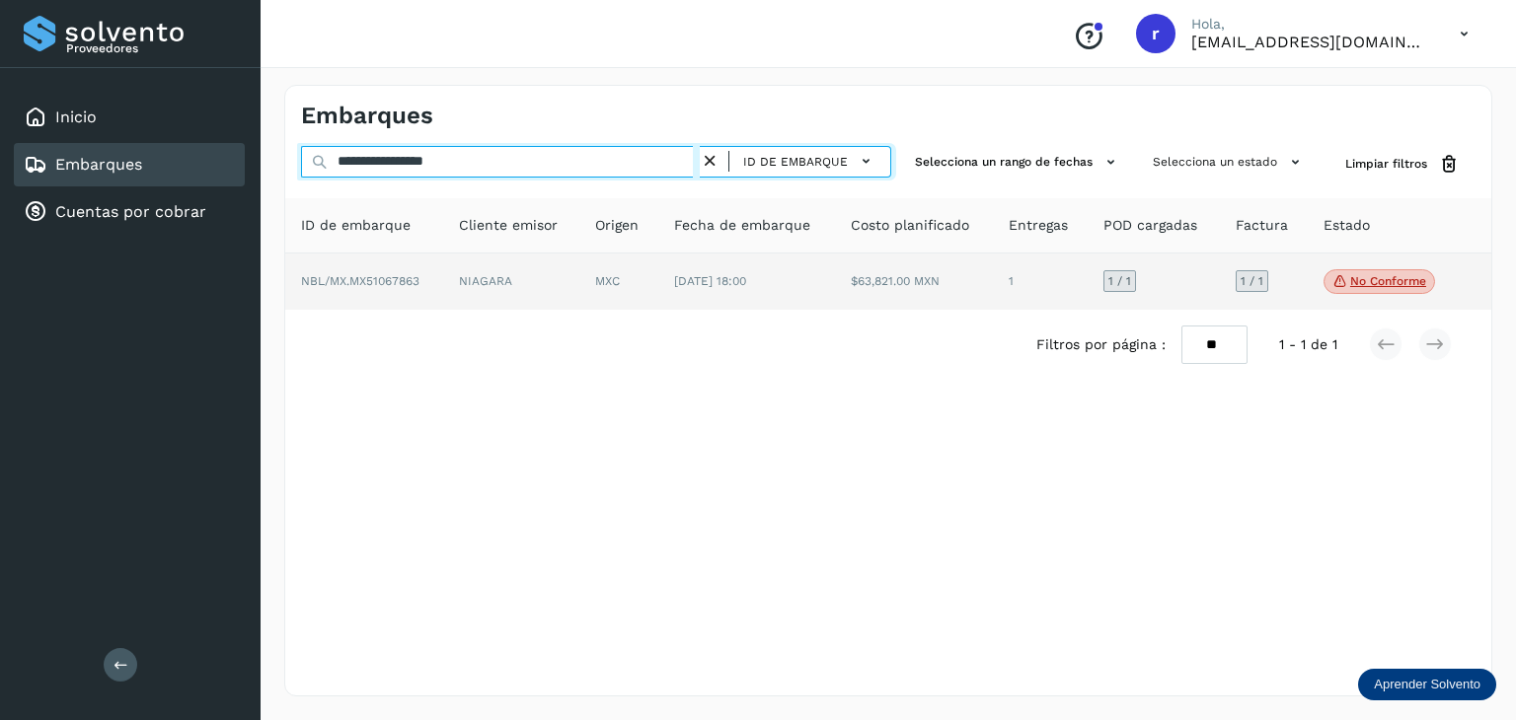
type input "**********"
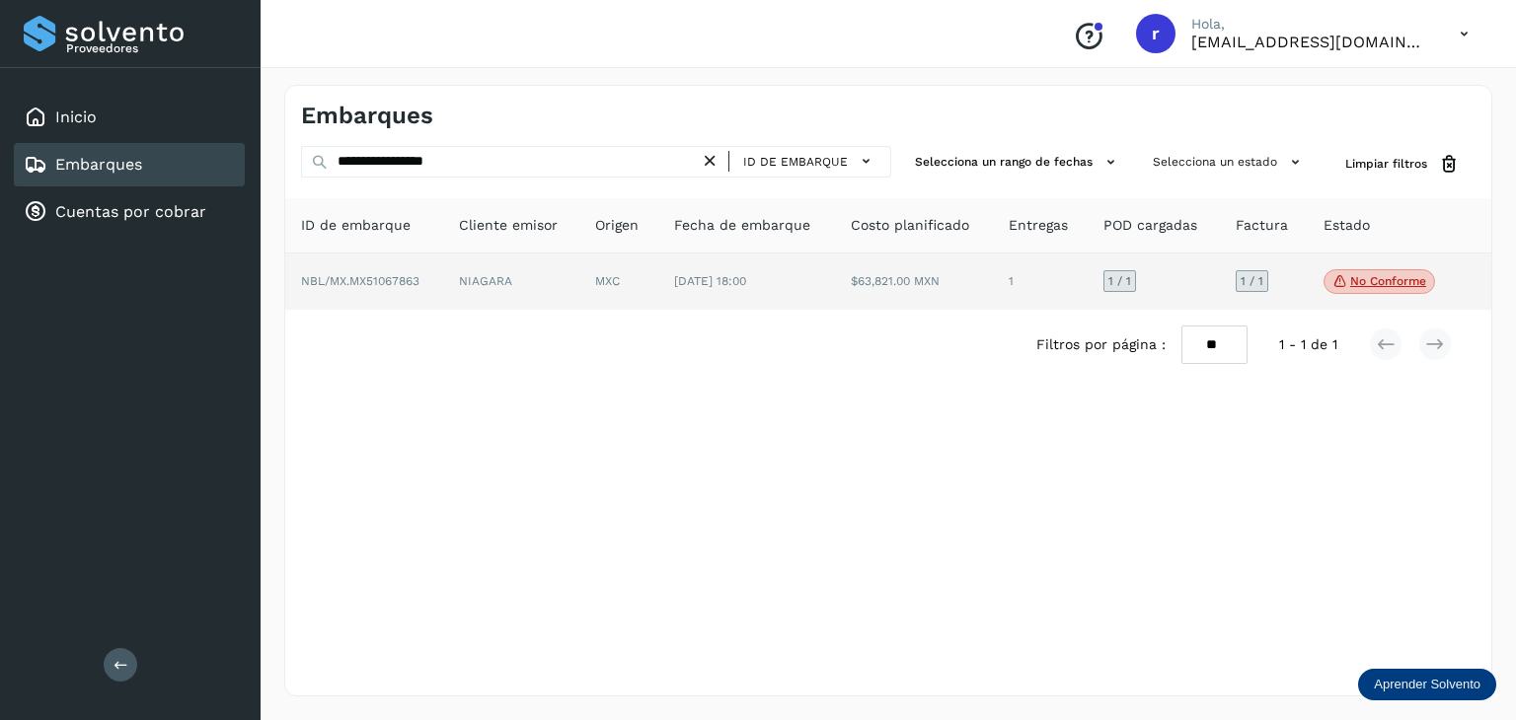
click at [385, 282] on span "NBL/MX.MX51067863" at bounding box center [360, 281] width 118 height 14
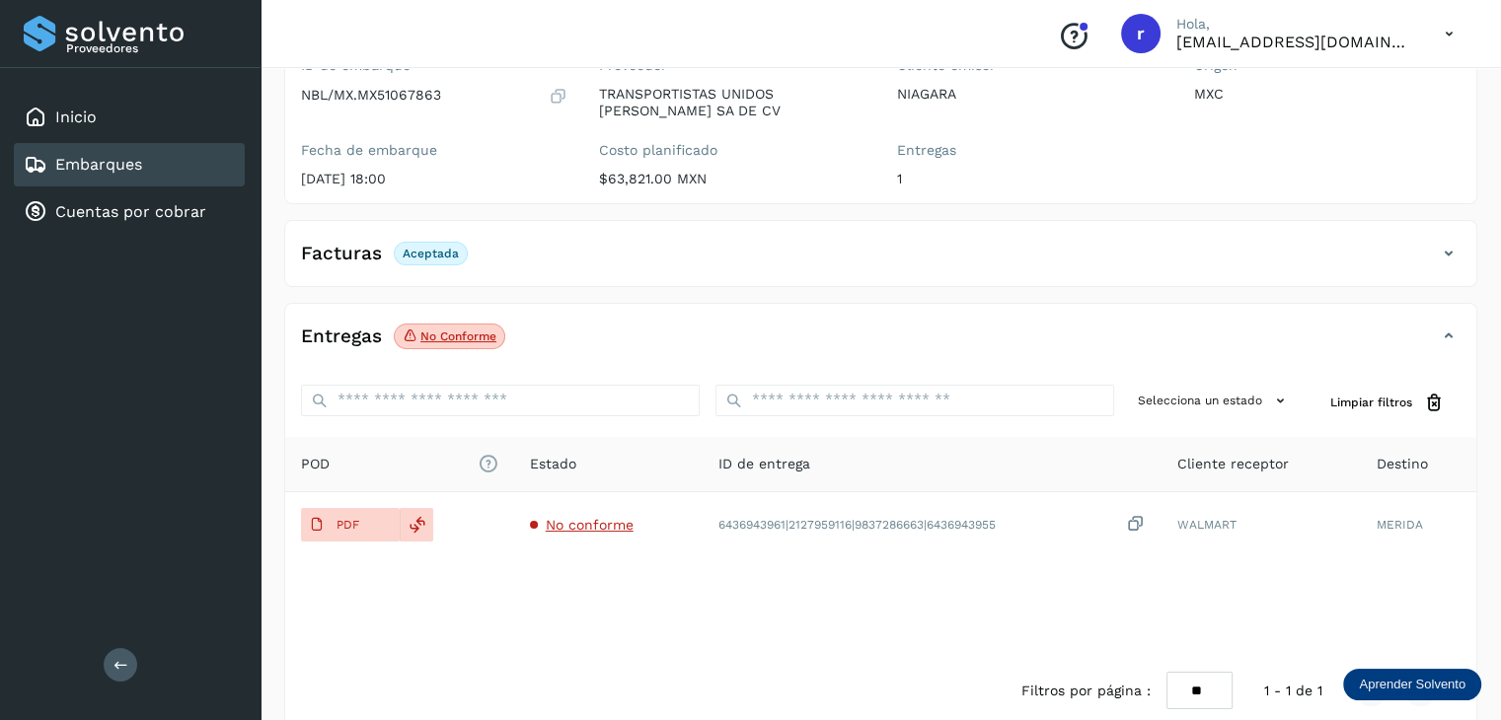
scroll to position [226, 0]
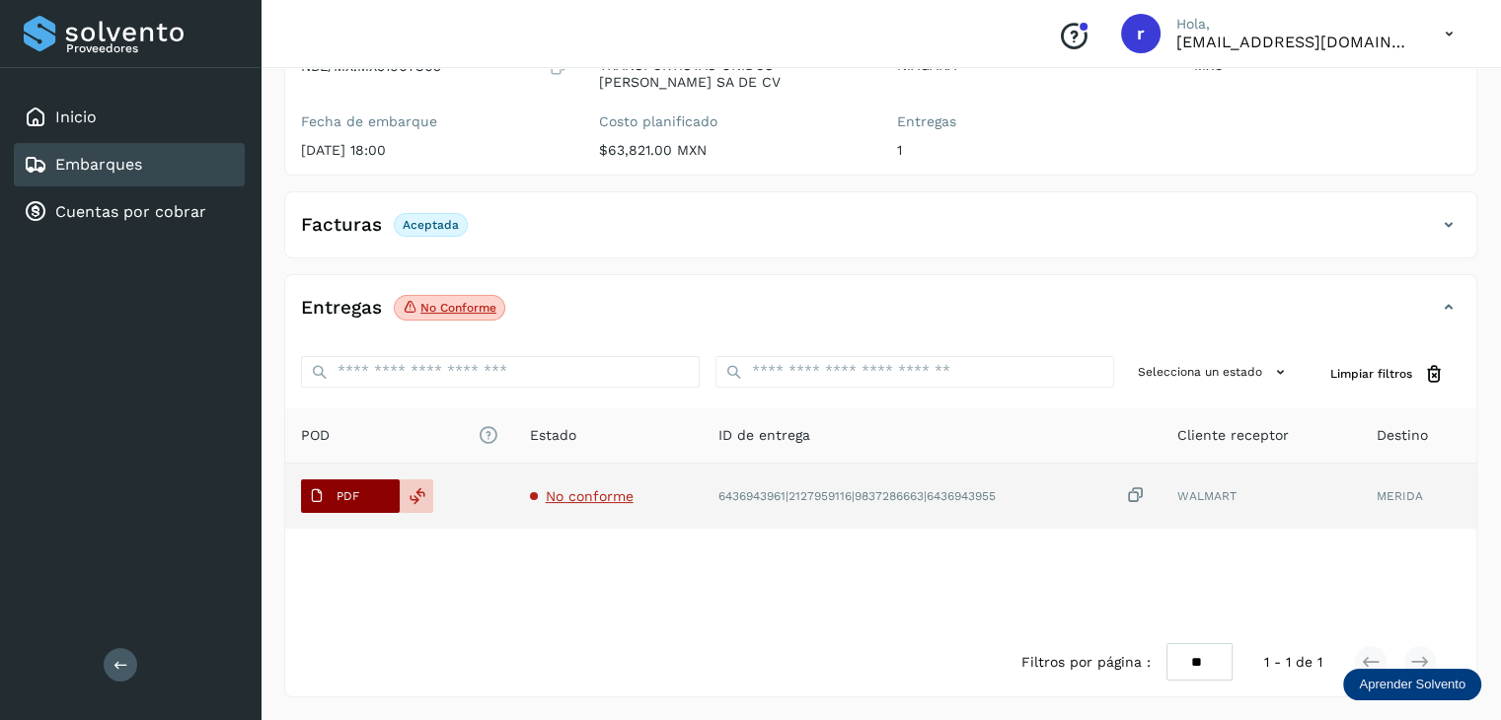
click at [367, 499] on button "PDF" at bounding box center [350, 497] width 99 height 34
click at [346, 489] on p "PDF" at bounding box center [347, 496] width 23 height 14
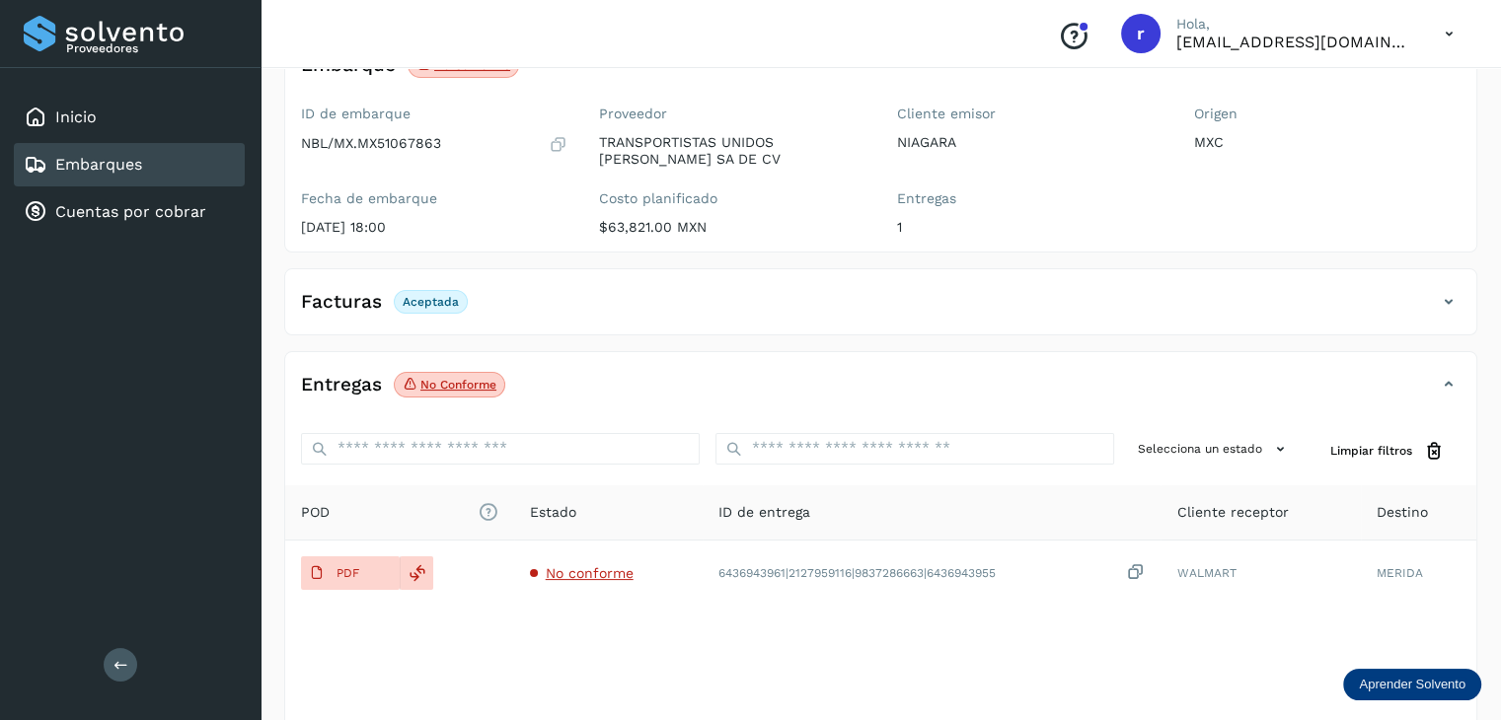
scroll to position [0, 0]
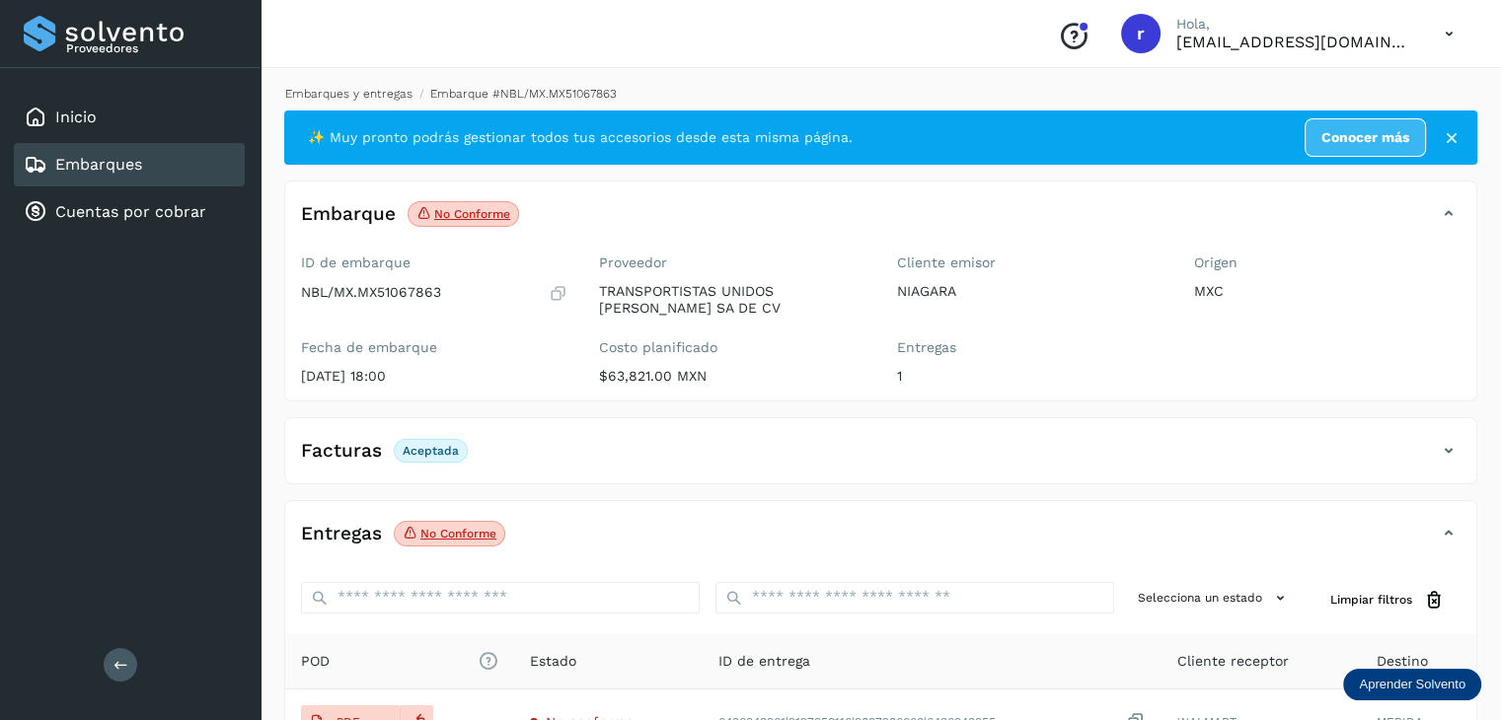
click at [365, 91] on link "Embarques y entregas" at bounding box center [348, 94] width 127 height 14
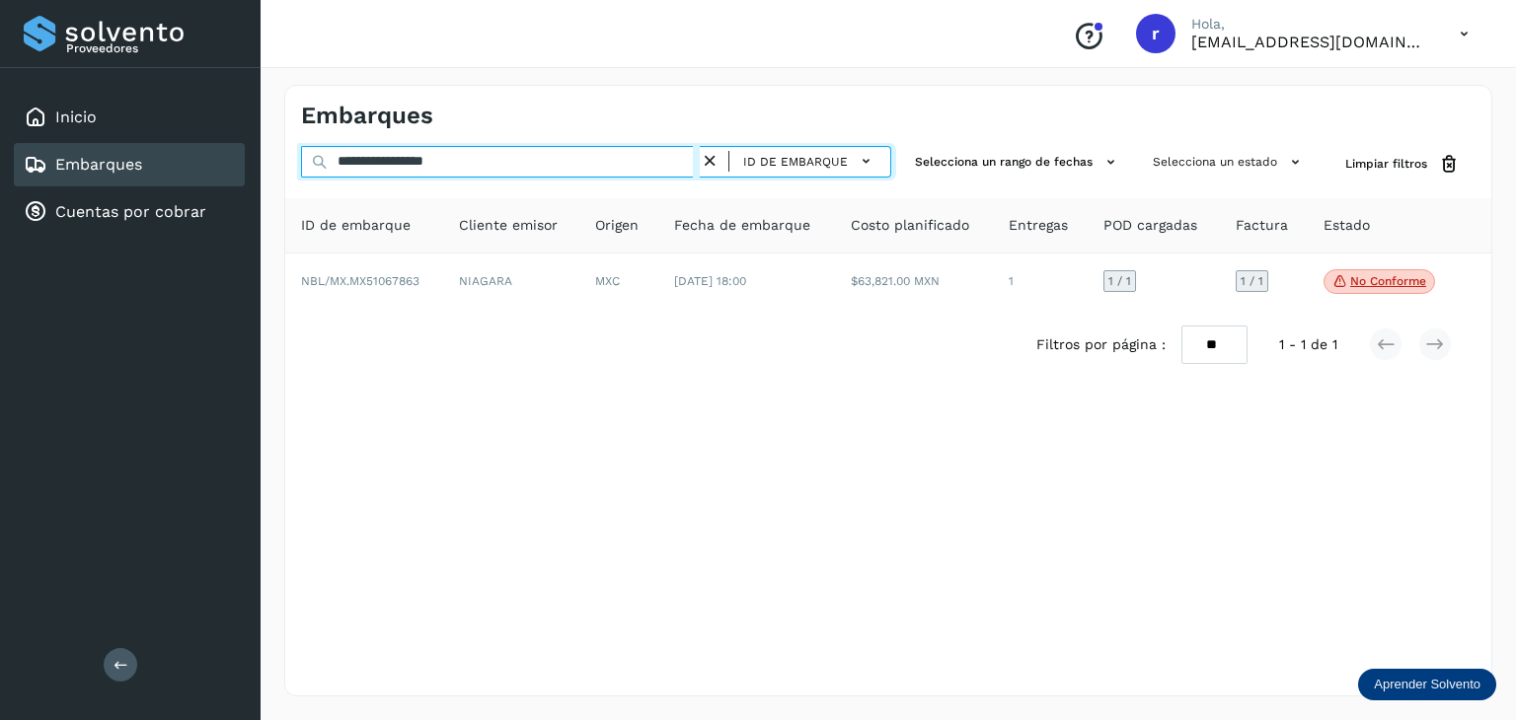
drag, startPoint x: 515, startPoint y: 164, endPoint x: 228, endPoint y: 149, distance: 287.5
click at [229, 151] on div "**********" at bounding box center [758, 360] width 1516 height 720
paste input "text"
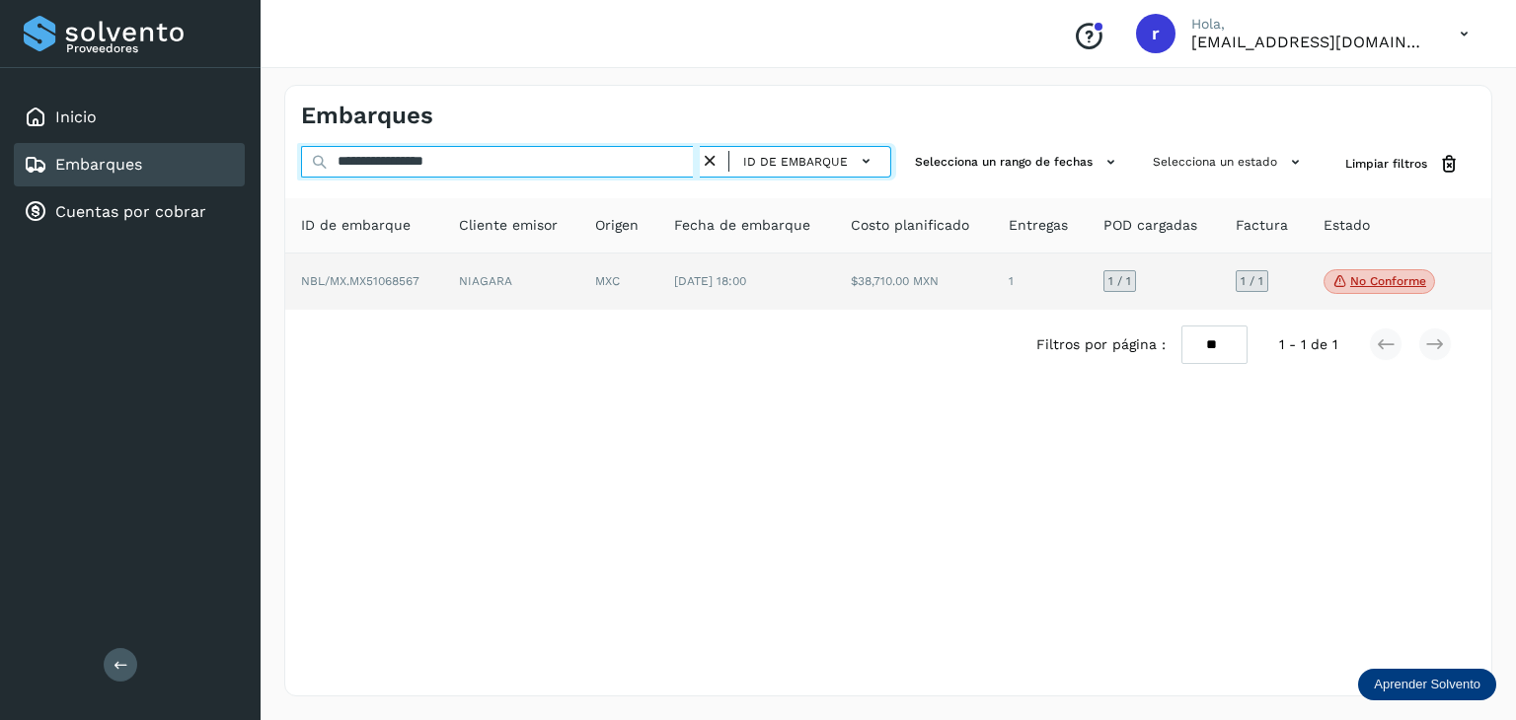
type input "**********"
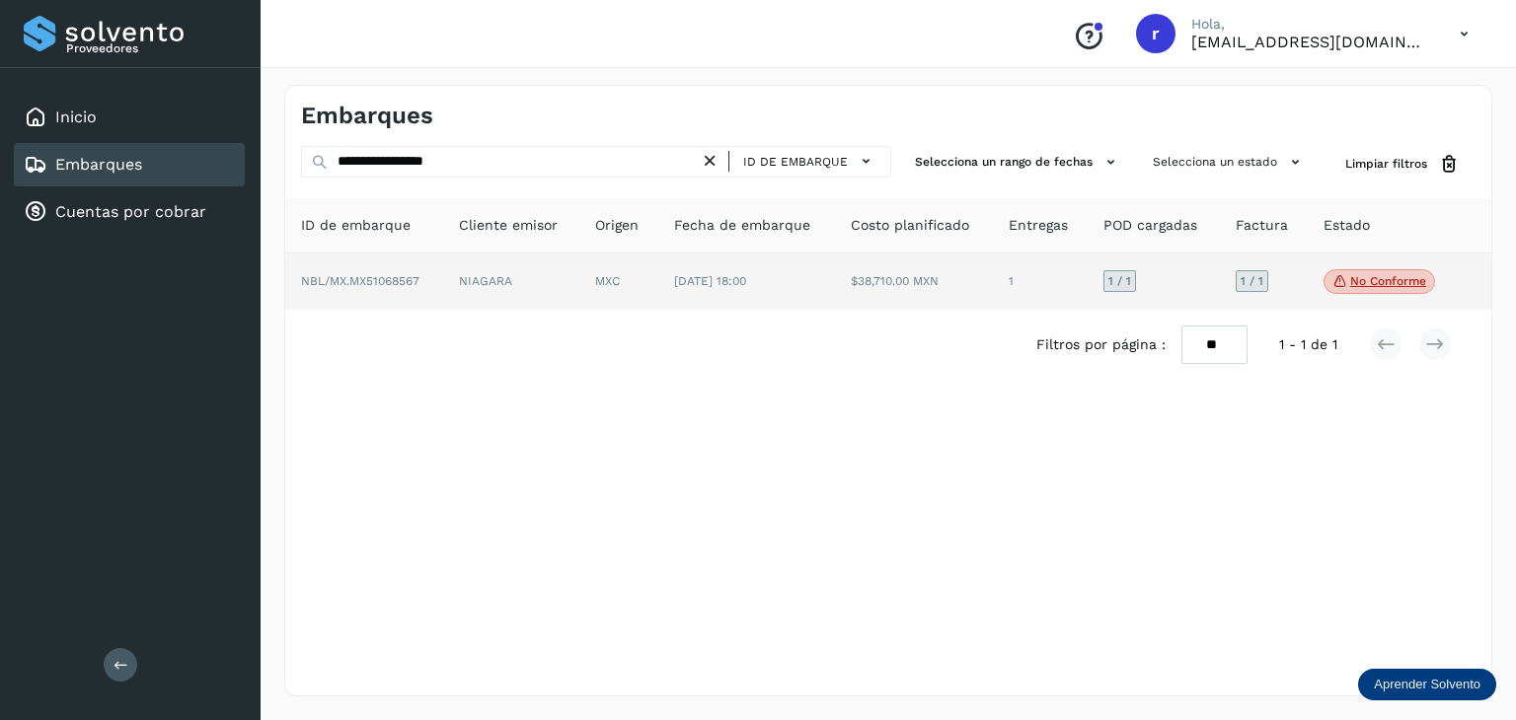
click at [391, 274] on span "NBL/MX.MX51068567" at bounding box center [360, 281] width 118 height 14
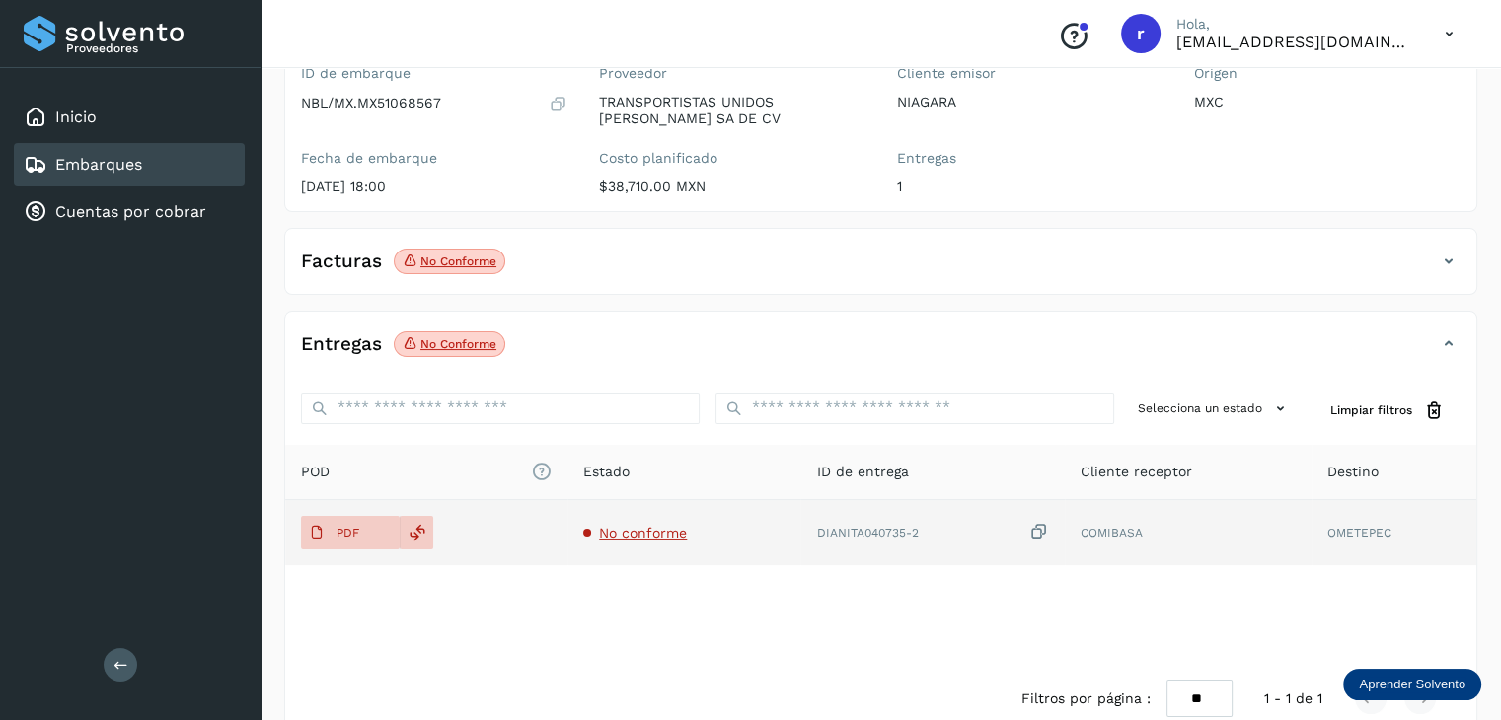
scroll to position [226, 0]
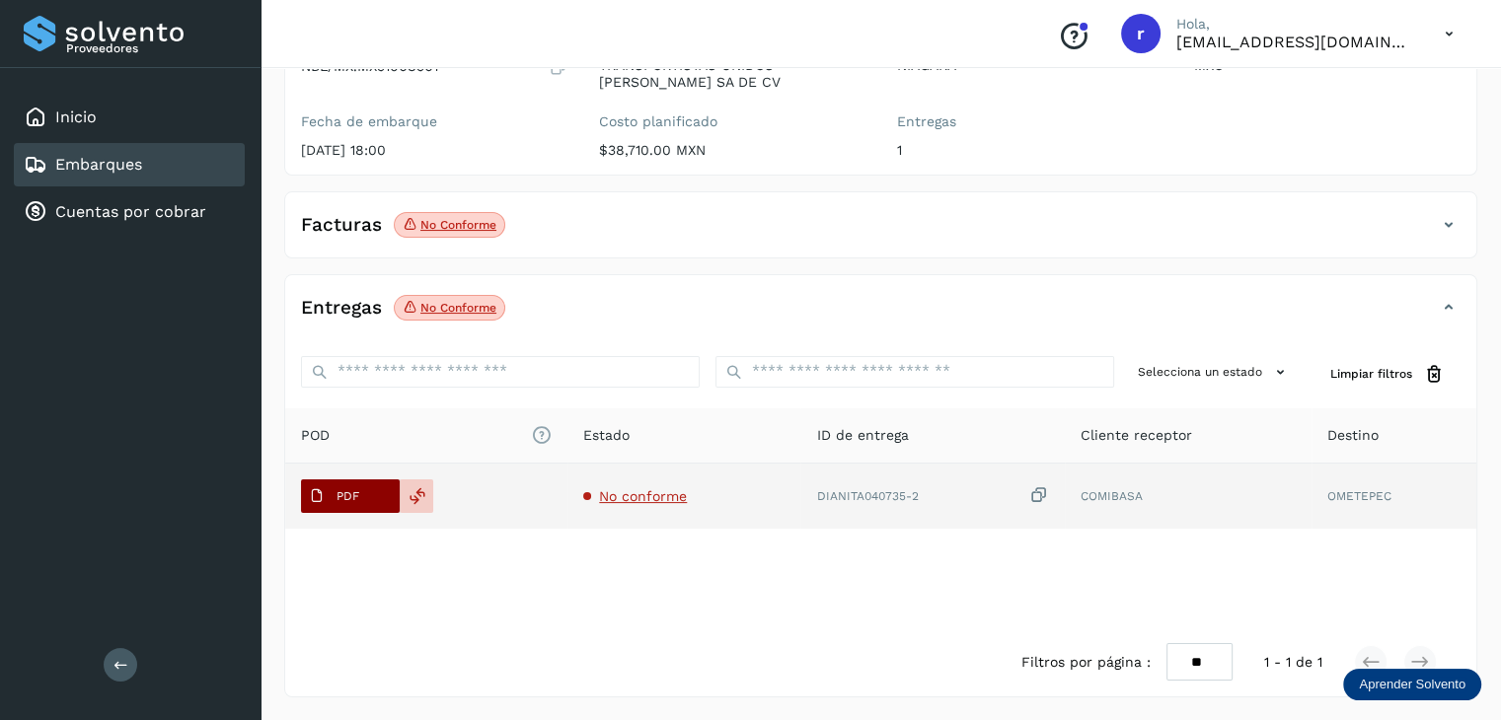
click at [363, 498] on span "PDF" at bounding box center [334, 497] width 66 height 32
click at [359, 491] on span "PDF" at bounding box center [334, 497] width 66 height 32
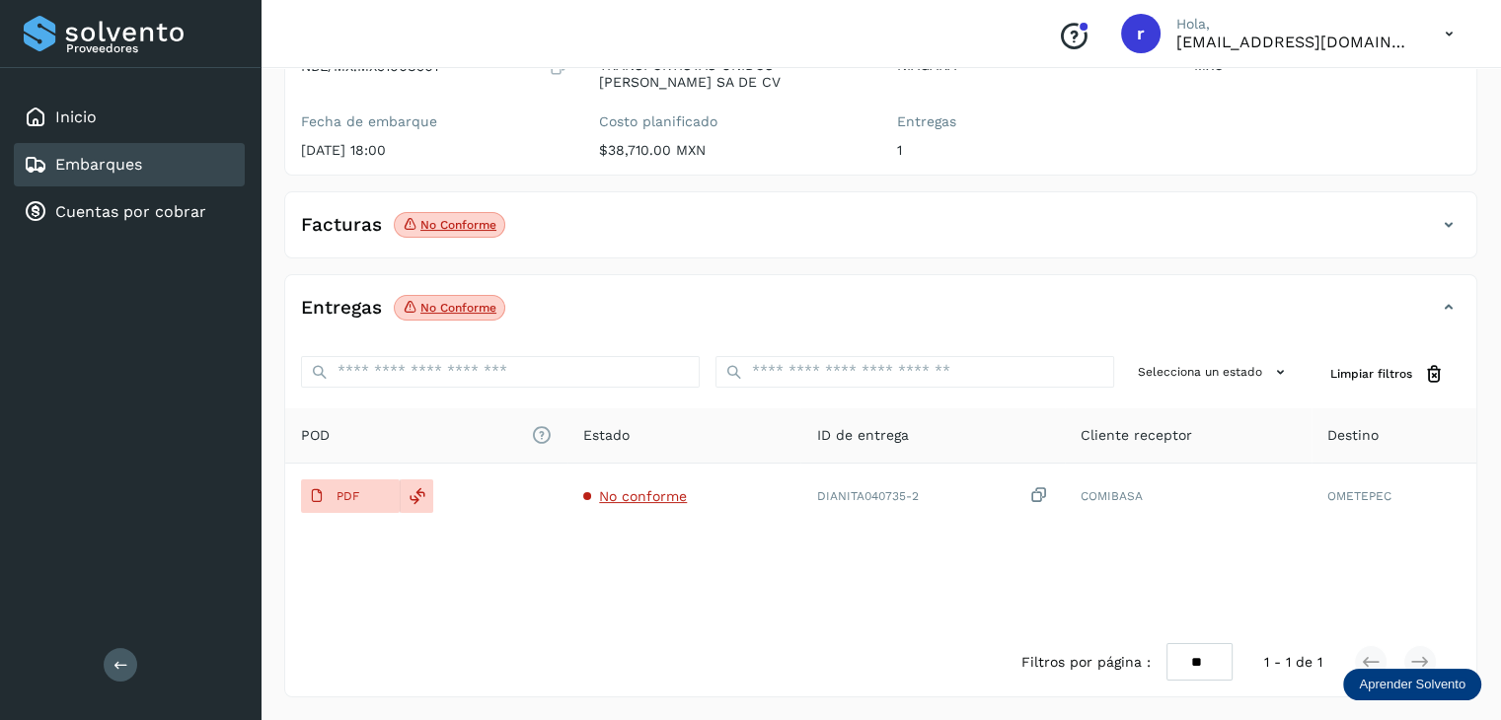
click at [108, 162] on link "Embarques" at bounding box center [98, 164] width 87 height 19
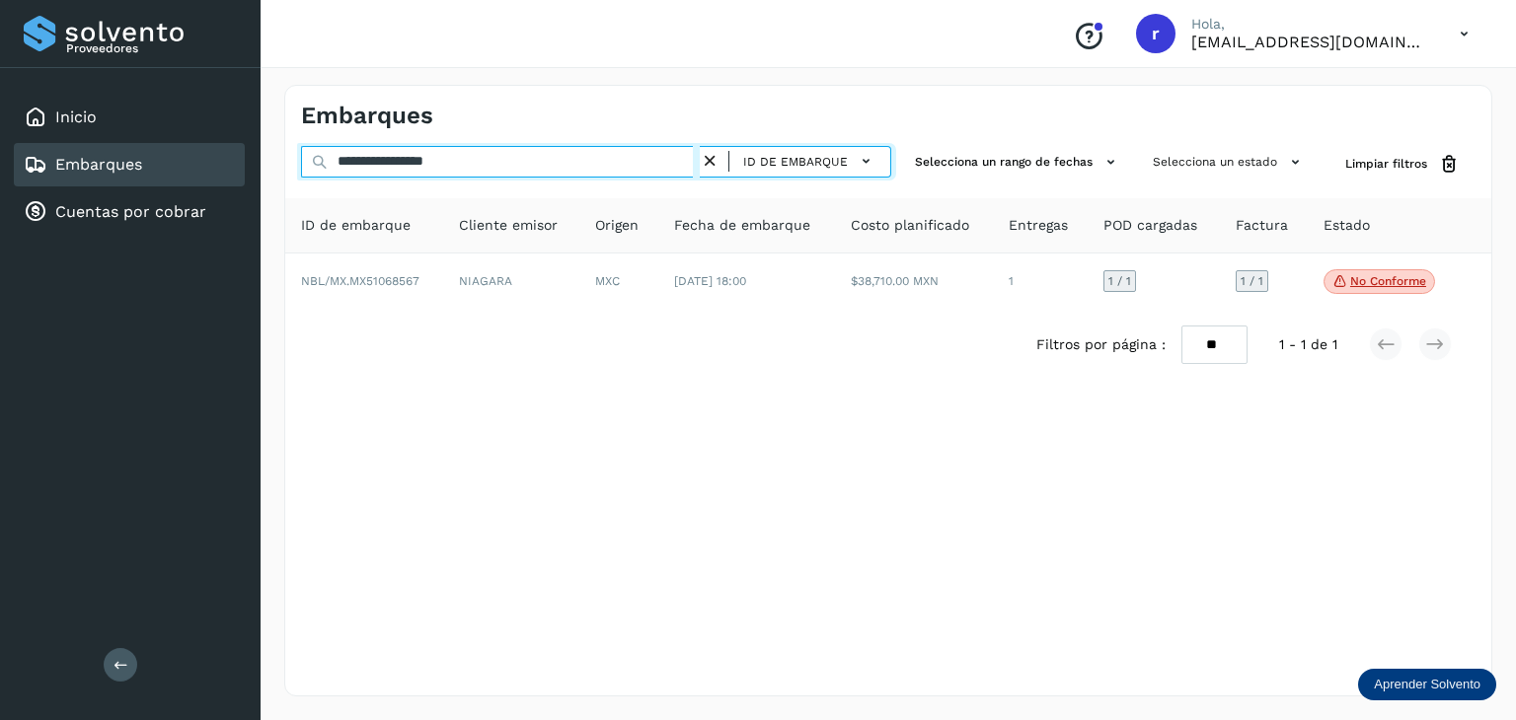
drag, startPoint x: 428, startPoint y: 167, endPoint x: 273, endPoint y: 171, distance: 155.0
click at [273, 171] on div "**********" at bounding box center [887, 390] width 1255 height 659
paste input "text"
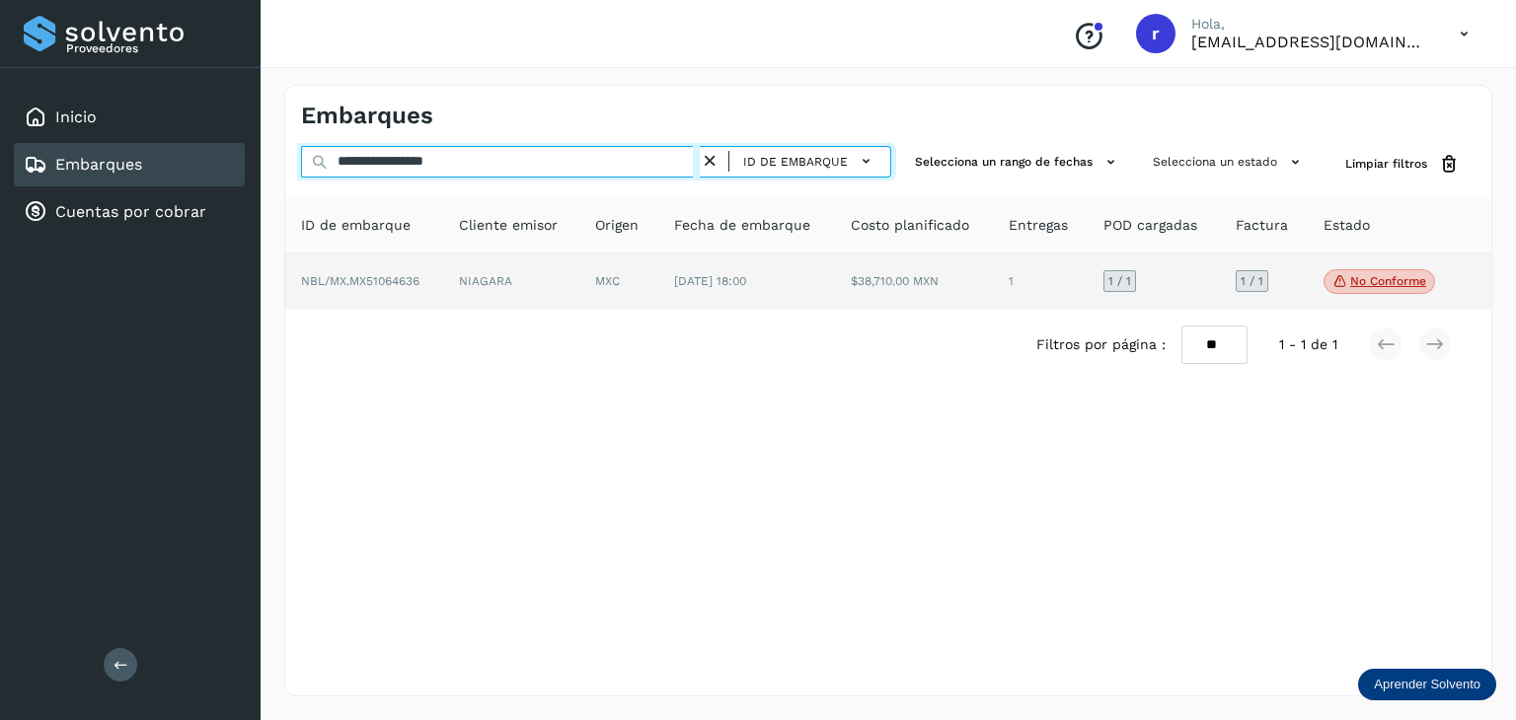
type input "**********"
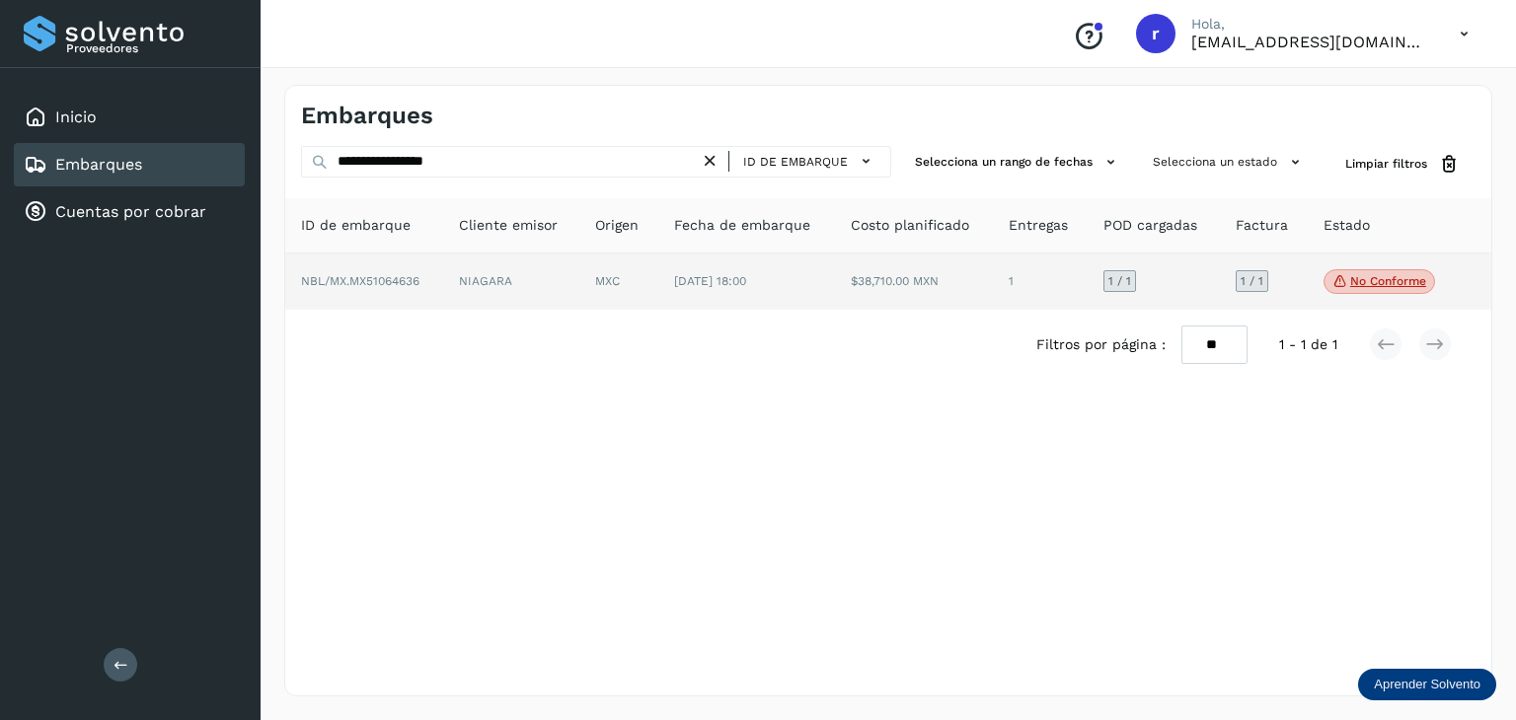
click at [443, 266] on td "NBL/MX.MX51064636" at bounding box center [511, 282] width 137 height 57
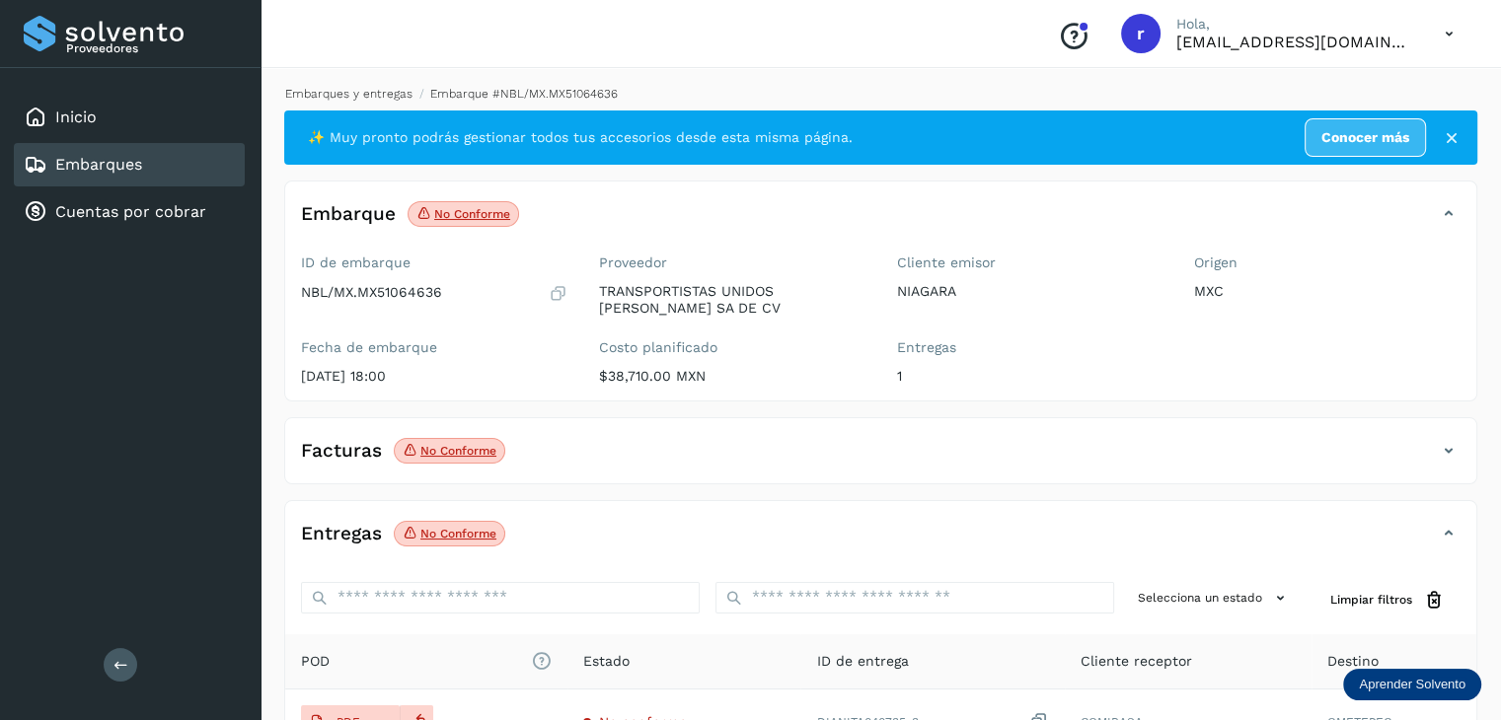
click at [389, 91] on link "Embarques y entregas" at bounding box center [348, 94] width 127 height 14
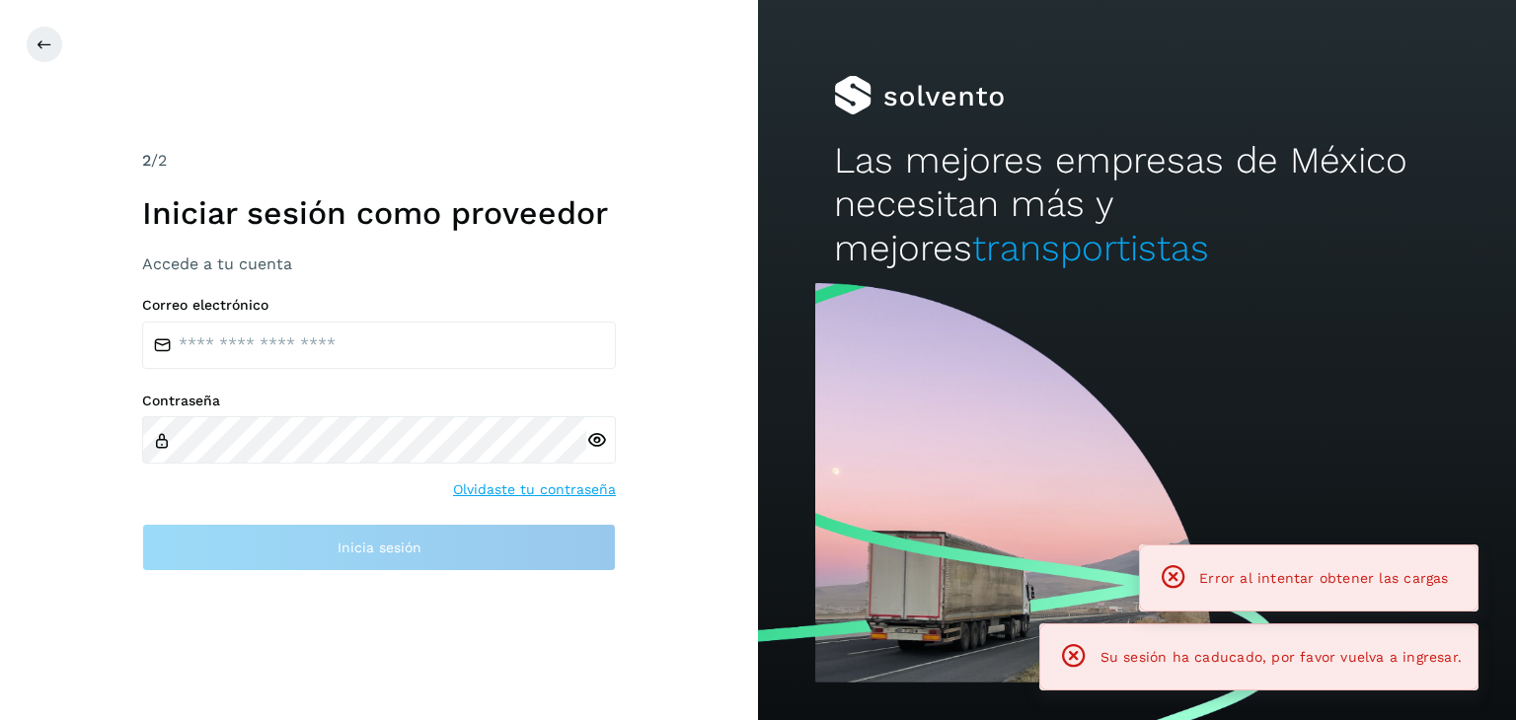
click at [395, 165] on div "2 /2" at bounding box center [379, 161] width 474 height 24
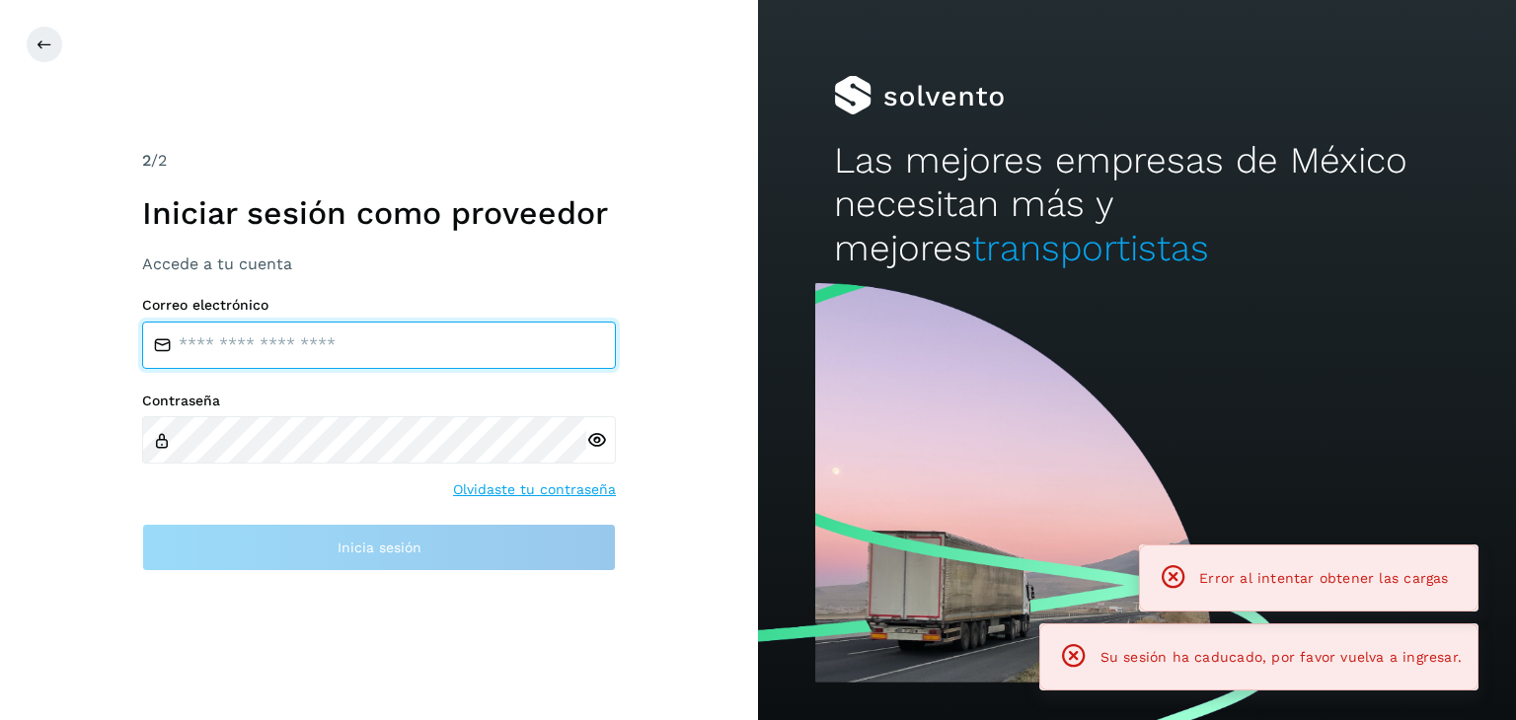
click at [459, 357] on input "email" at bounding box center [379, 345] width 474 height 47
type input "**********"
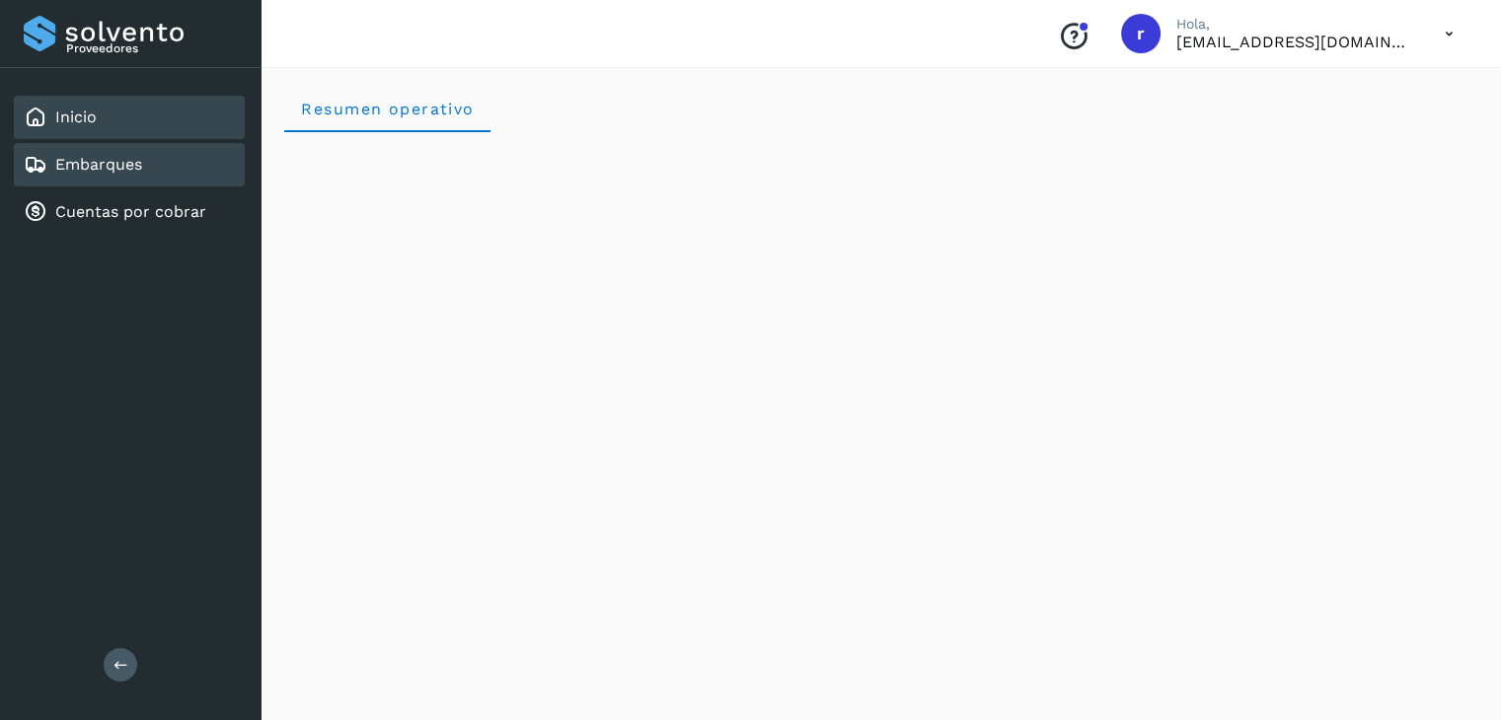
click at [91, 168] on link "Embarques" at bounding box center [98, 164] width 87 height 19
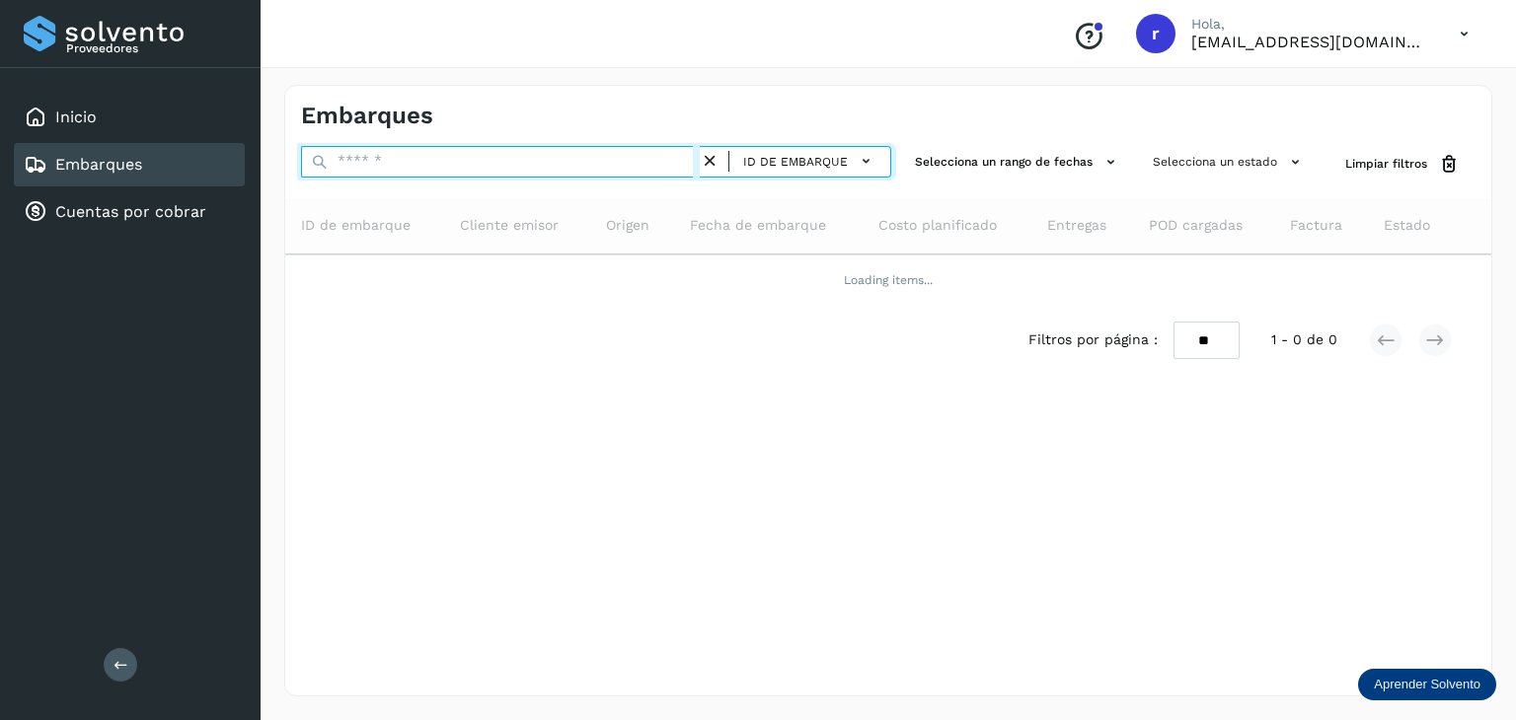
click at [398, 166] on input "text" at bounding box center [500, 162] width 399 height 32
paste input "**********"
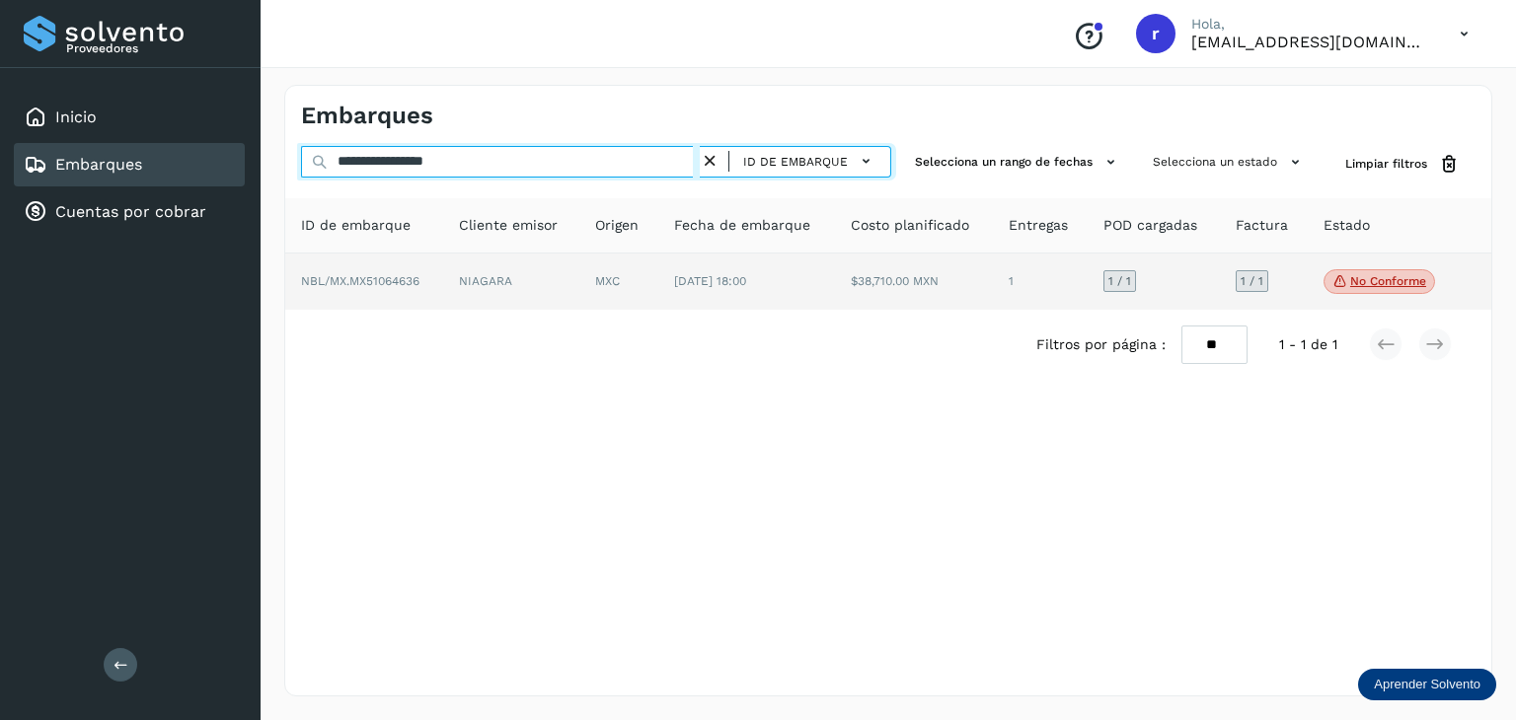
type input "**********"
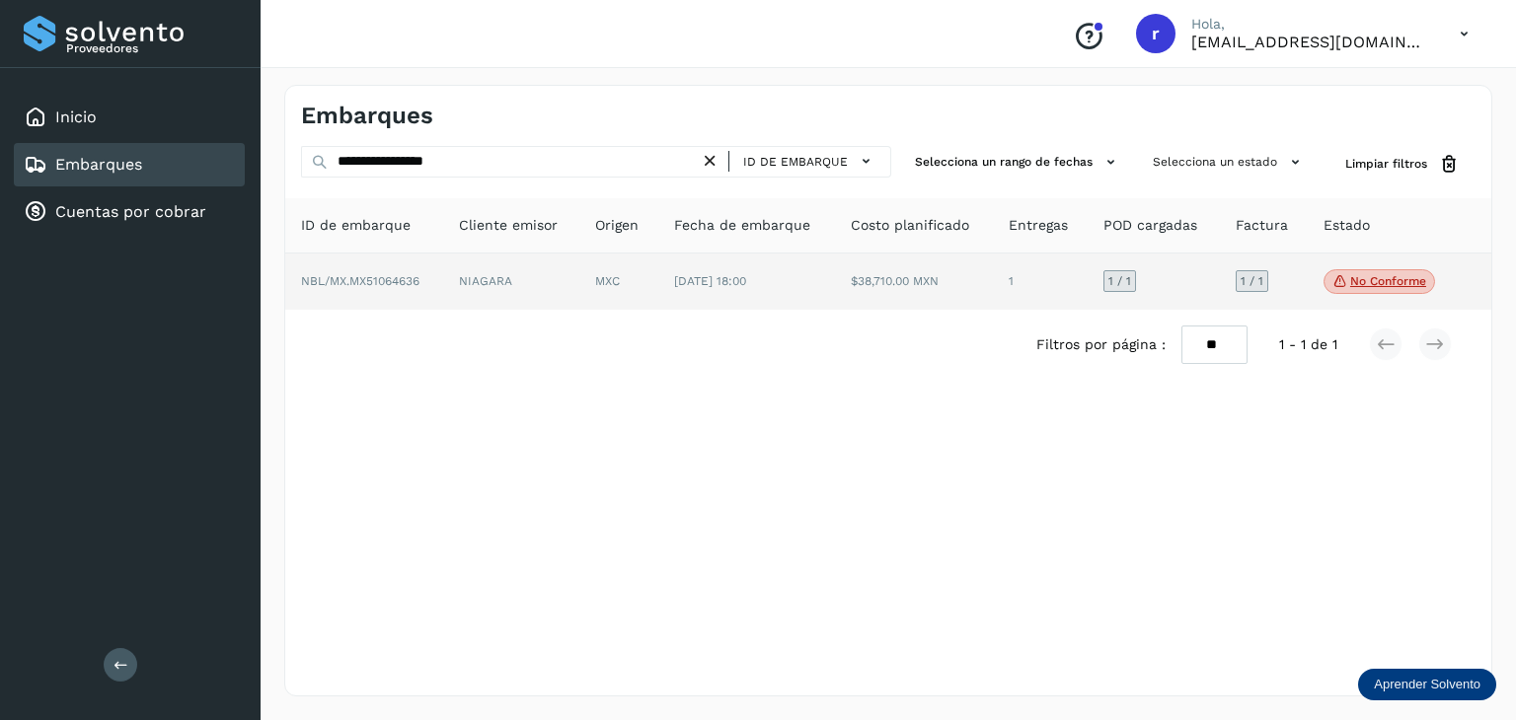
click at [579, 274] on td "NIAGARA" at bounding box center [618, 282] width 79 height 57
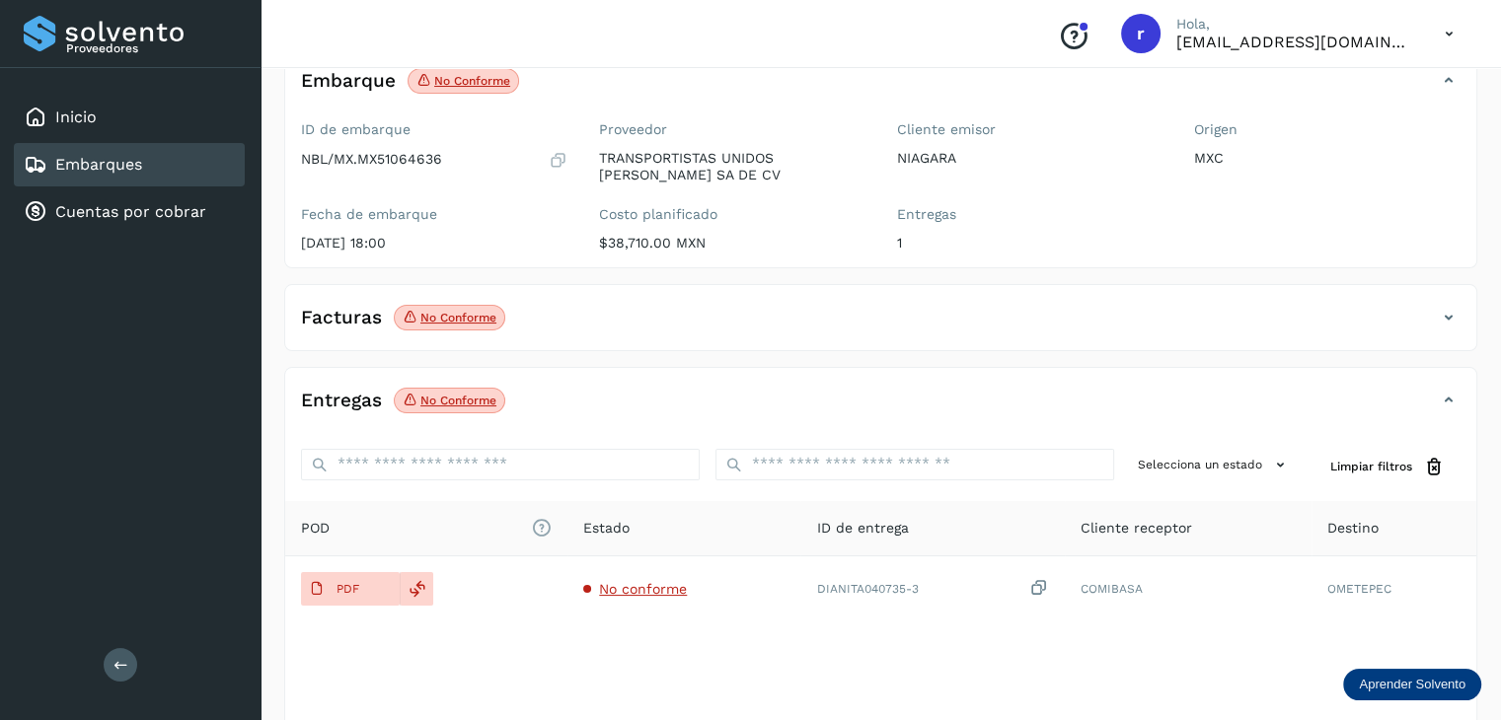
scroll to position [197, 0]
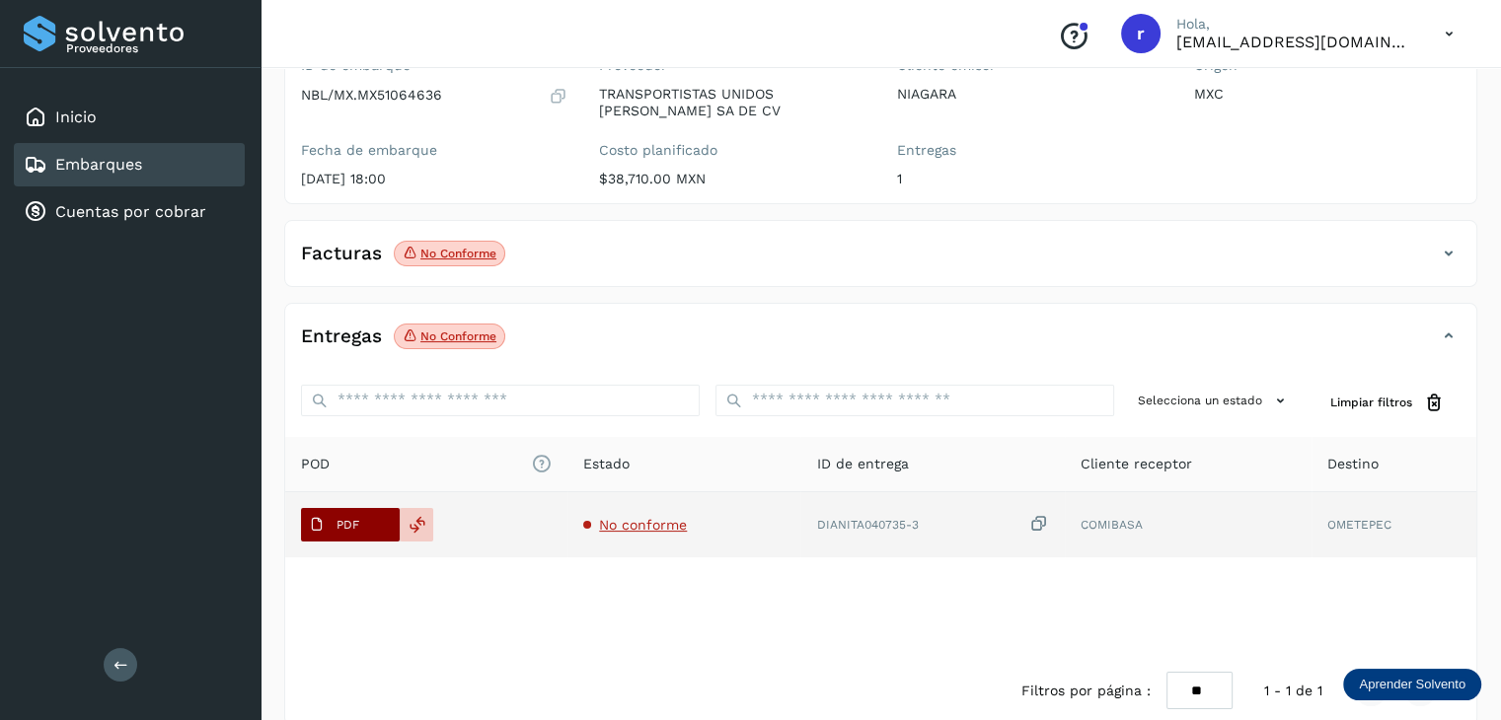
click at [358, 523] on p "PDF" at bounding box center [347, 525] width 23 height 14
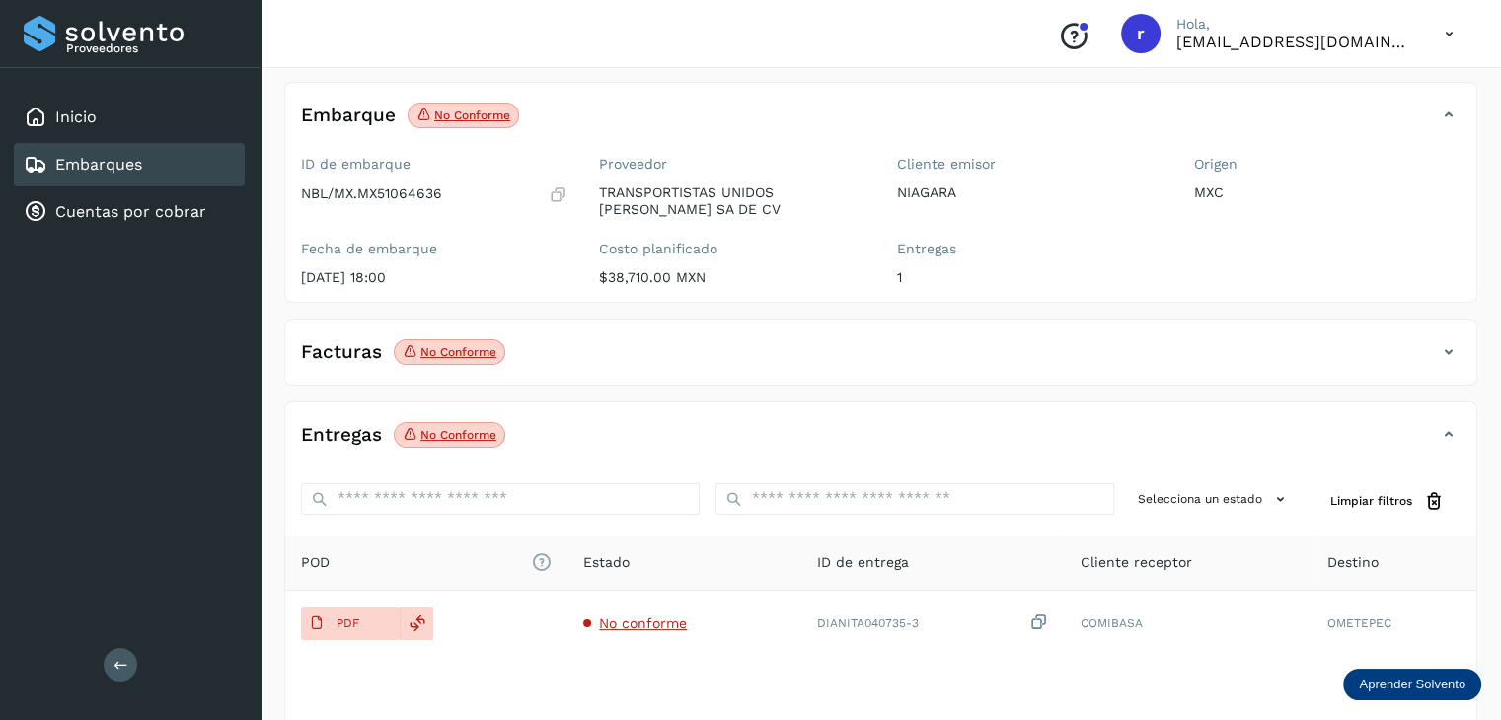
scroll to position [0, 0]
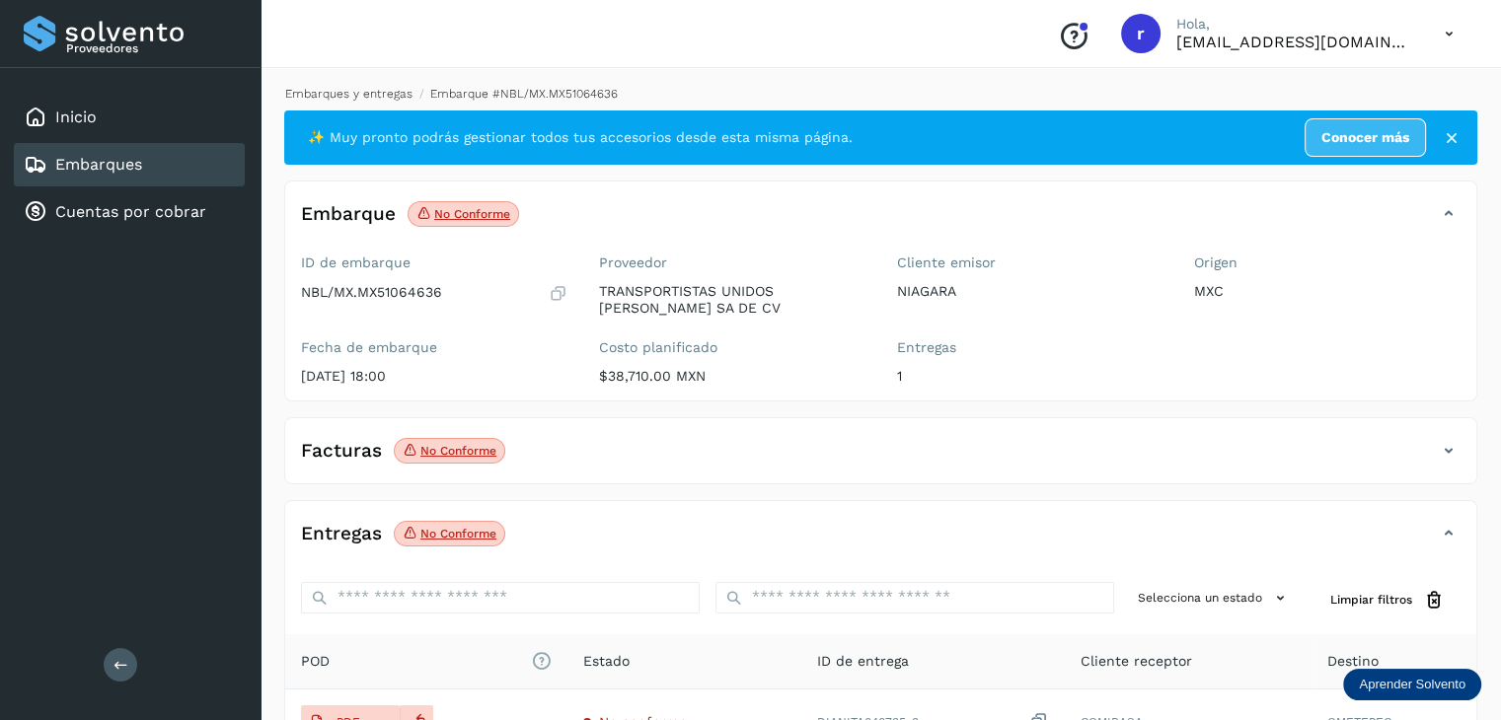
click at [325, 91] on link "Embarques y entregas" at bounding box center [348, 94] width 127 height 14
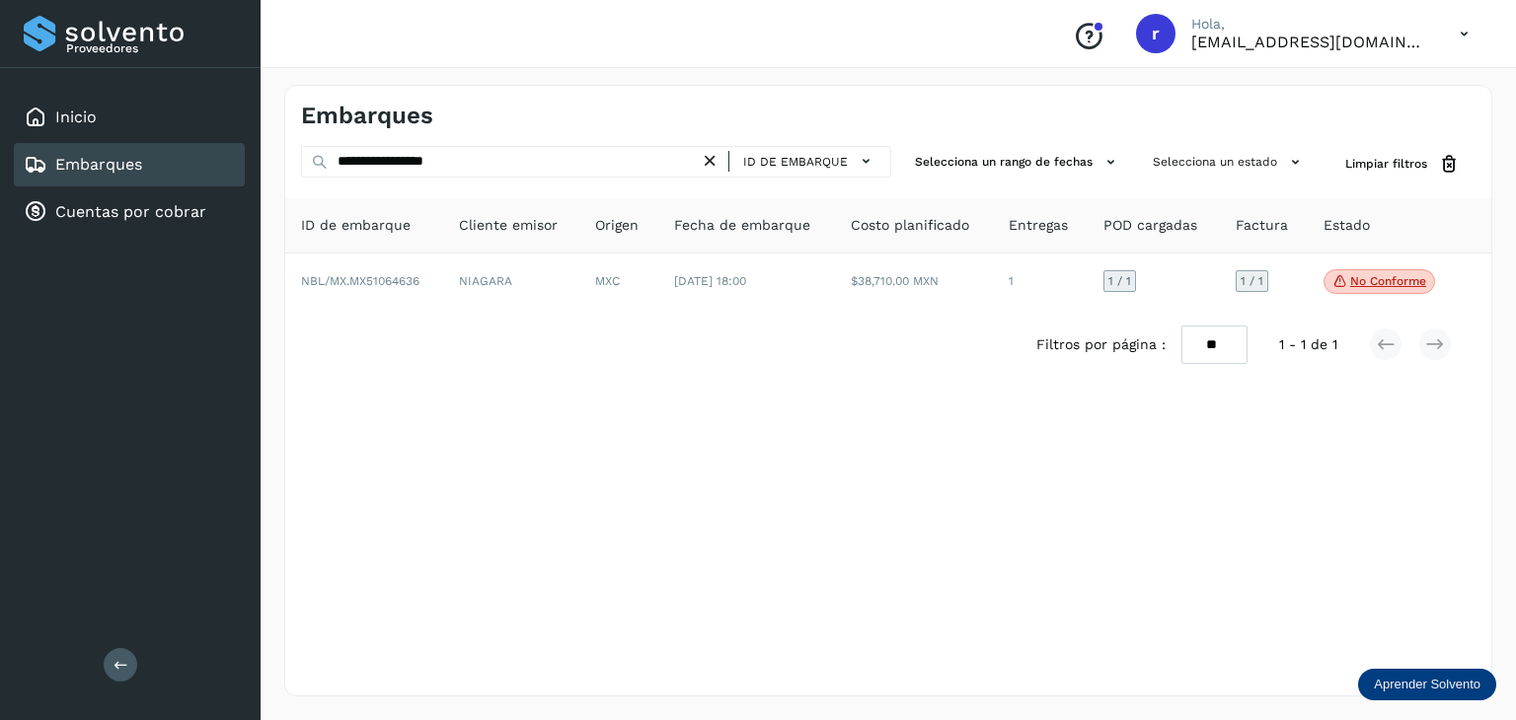
click at [713, 165] on icon at bounding box center [710, 161] width 21 height 21
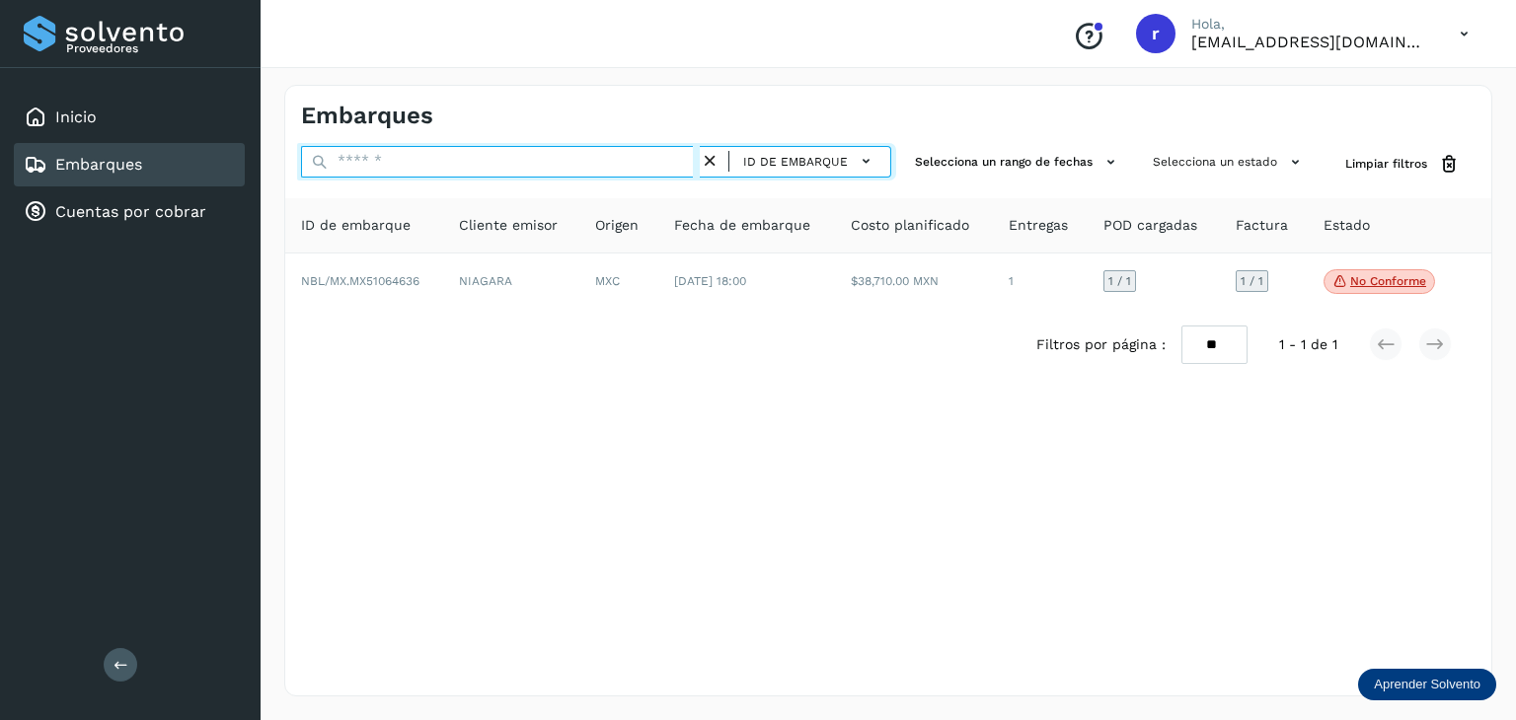
click at [510, 163] on input "text" at bounding box center [500, 162] width 399 height 32
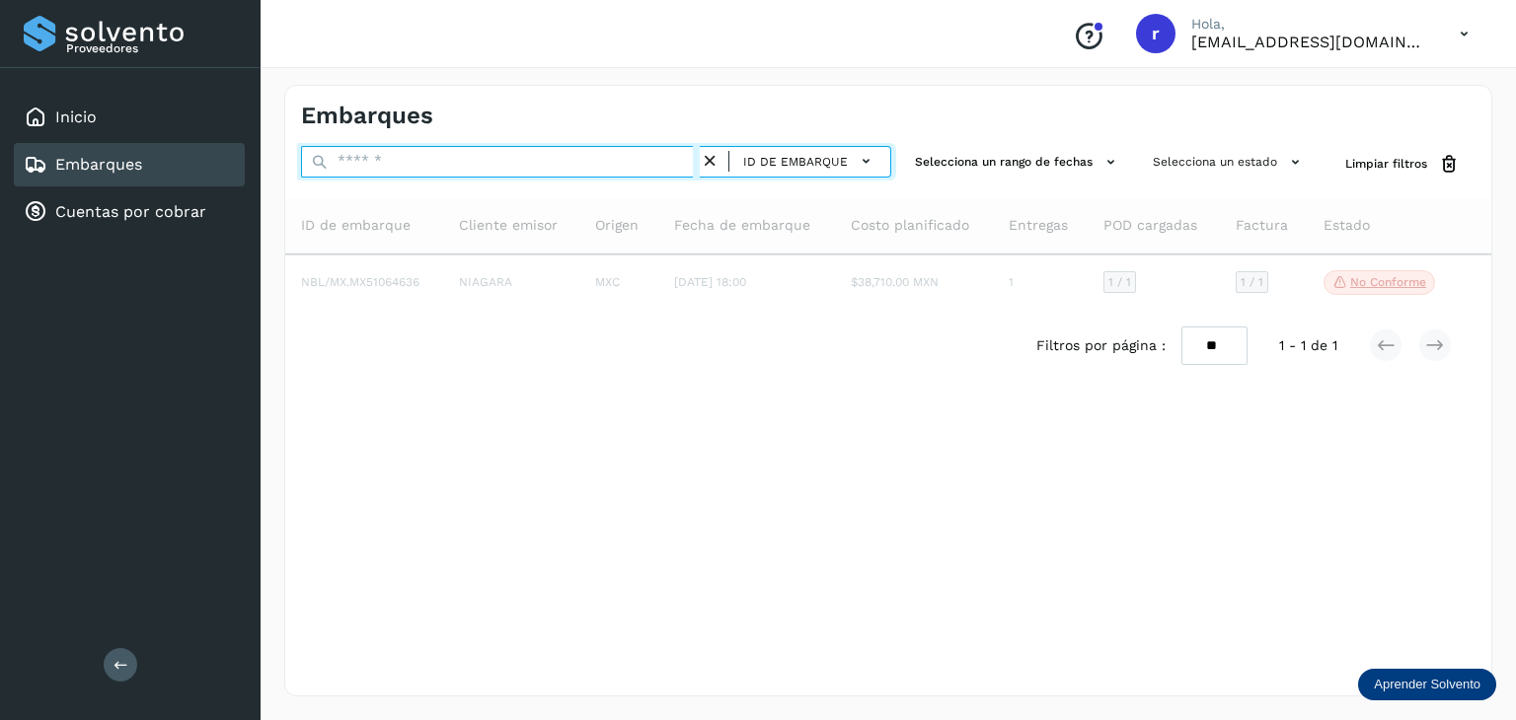
paste input "**********"
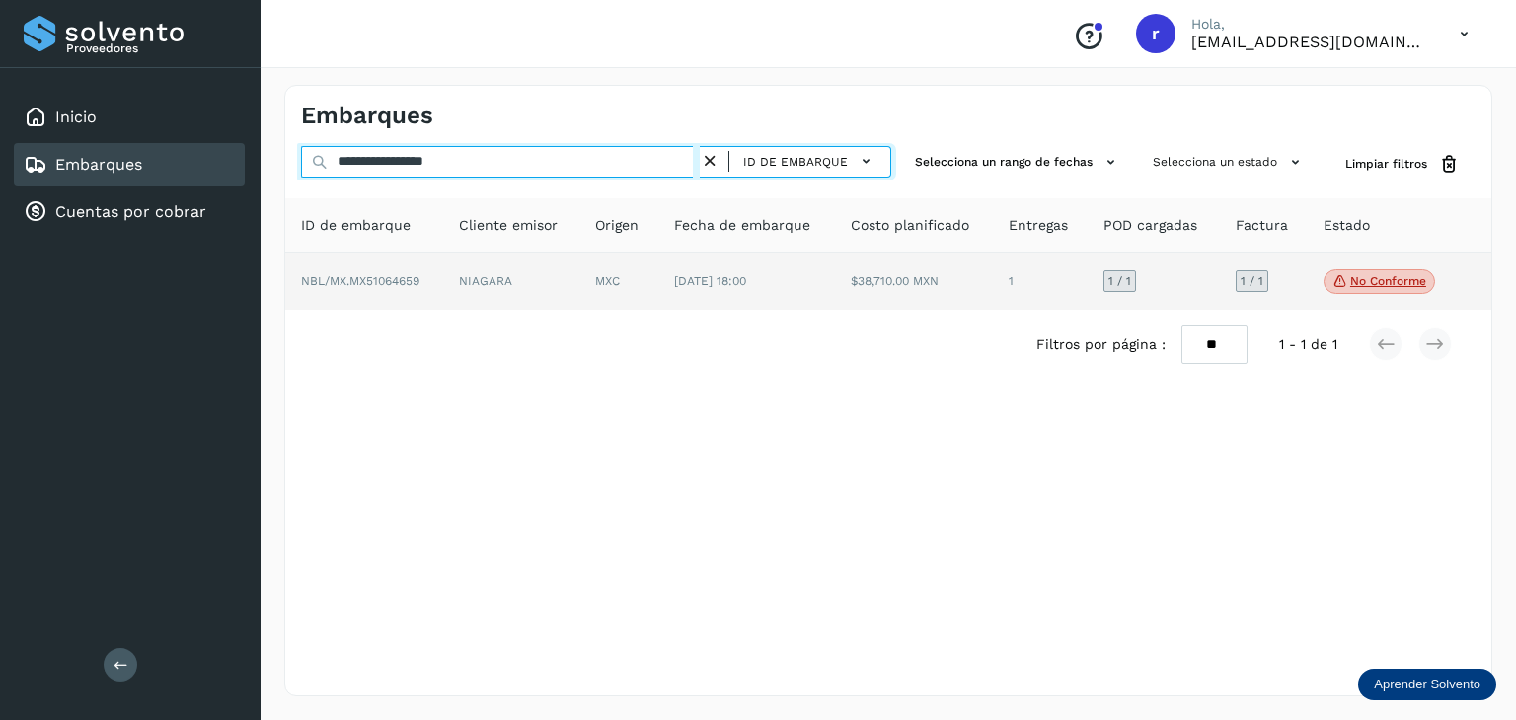
type input "**********"
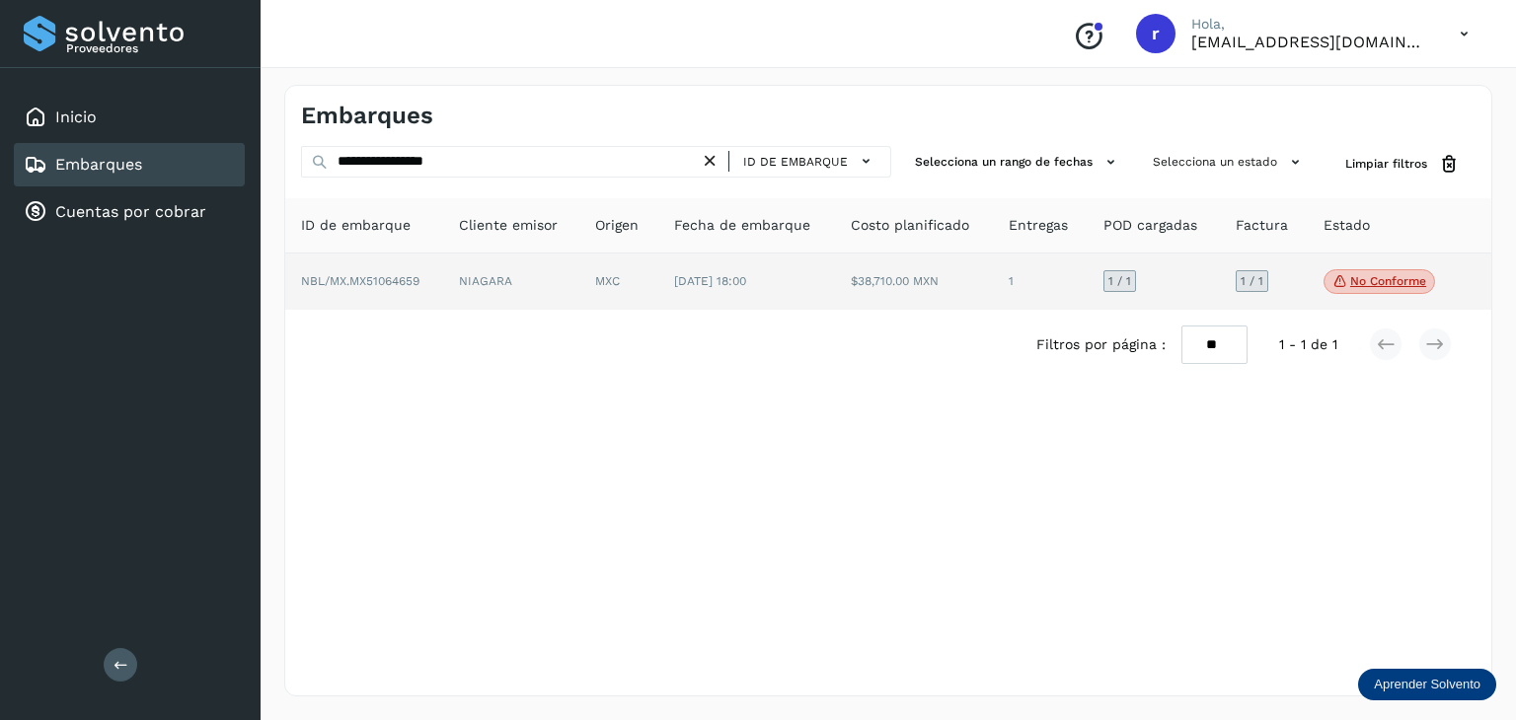
click at [443, 268] on td "NBL/MX.MX51064659" at bounding box center [511, 282] width 137 height 57
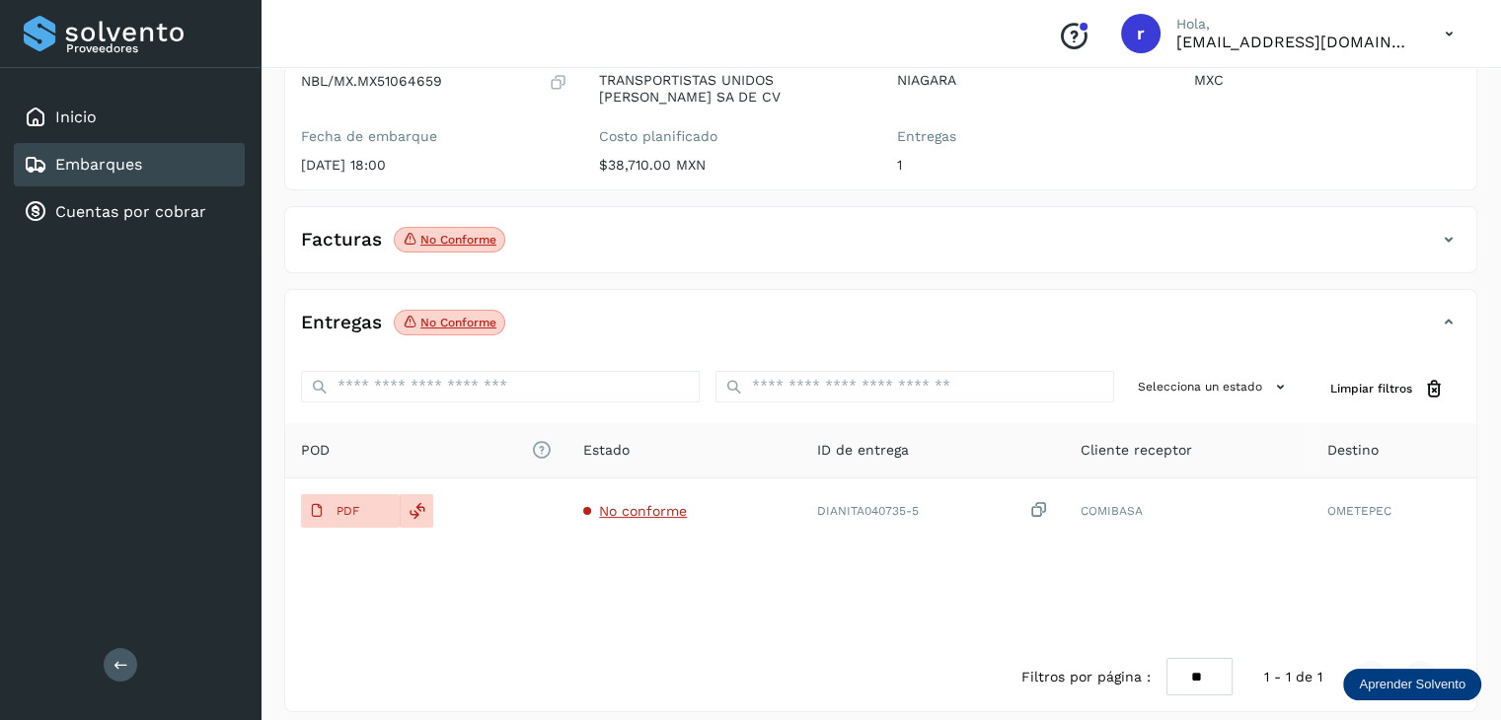
scroll to position [226, 0]
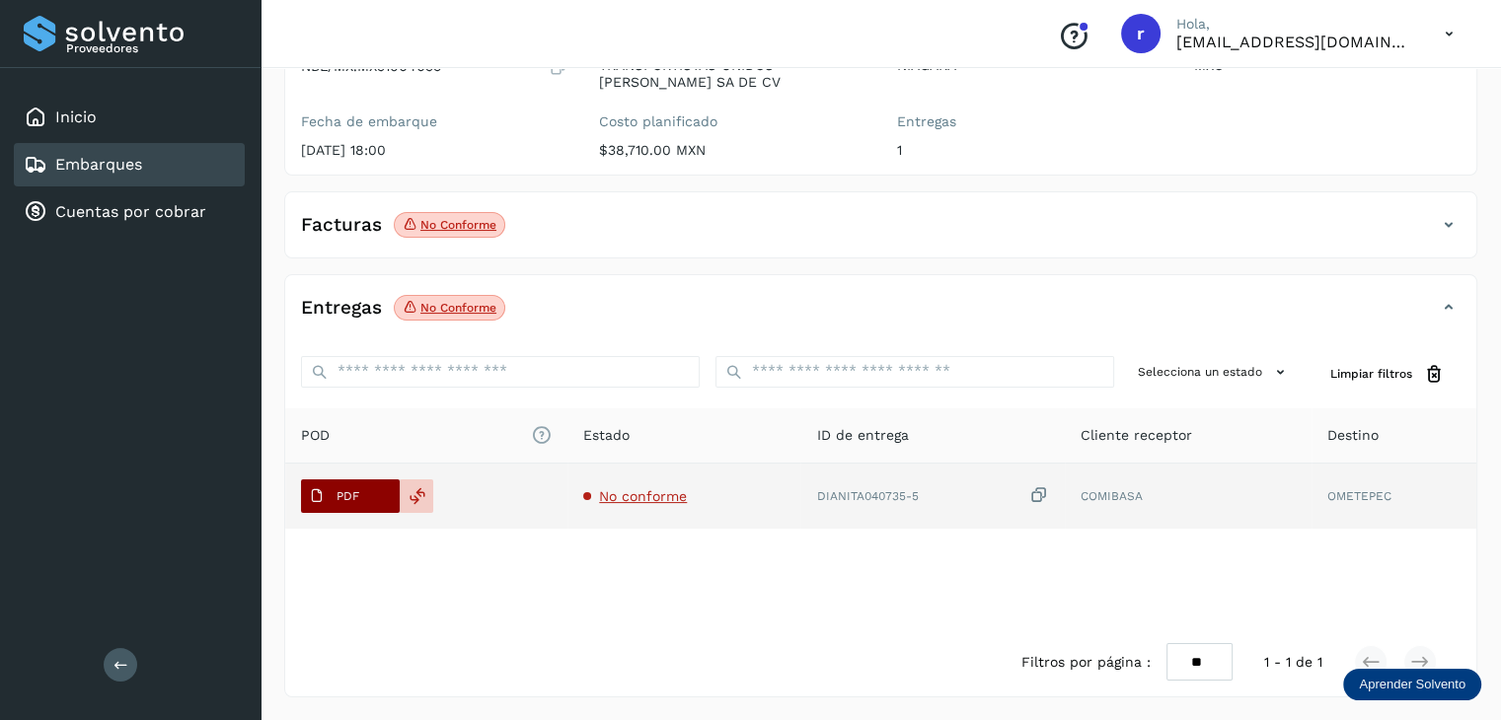
click at [366, 498] on span "PDF" at bounding box center [334, 497] width 66 height 32
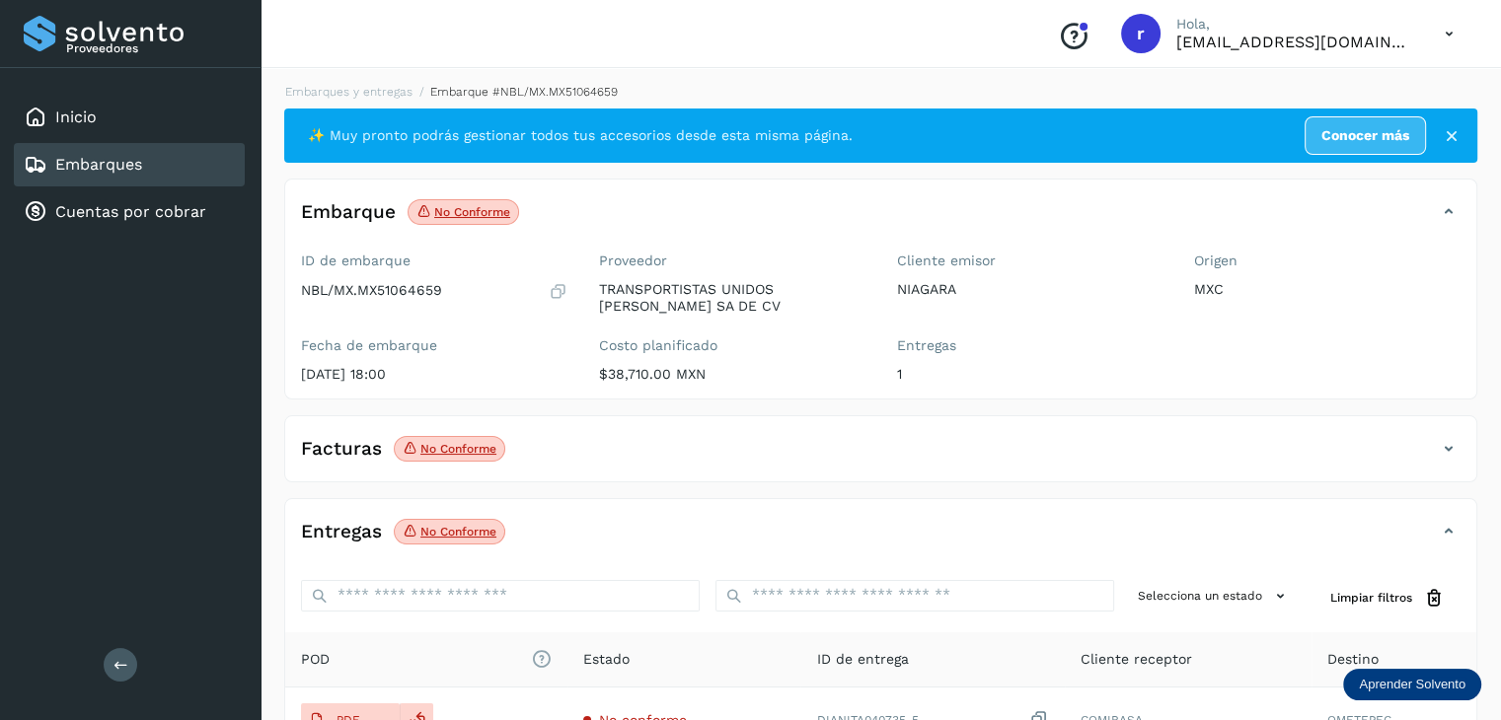
scroll to position [0, 0]
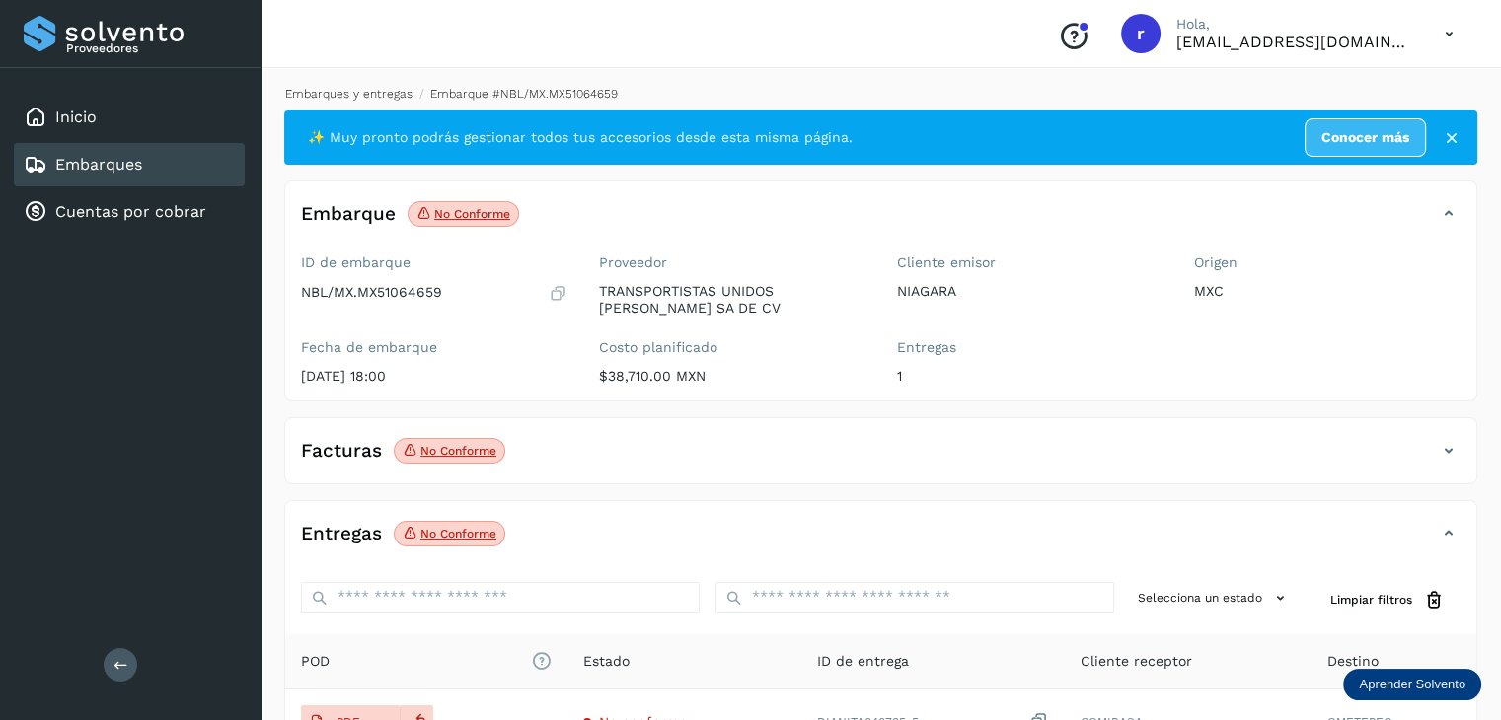
click at [384, 92] on link "Embarques y entregas" at bounding box center [348, 94] width 127 height 14
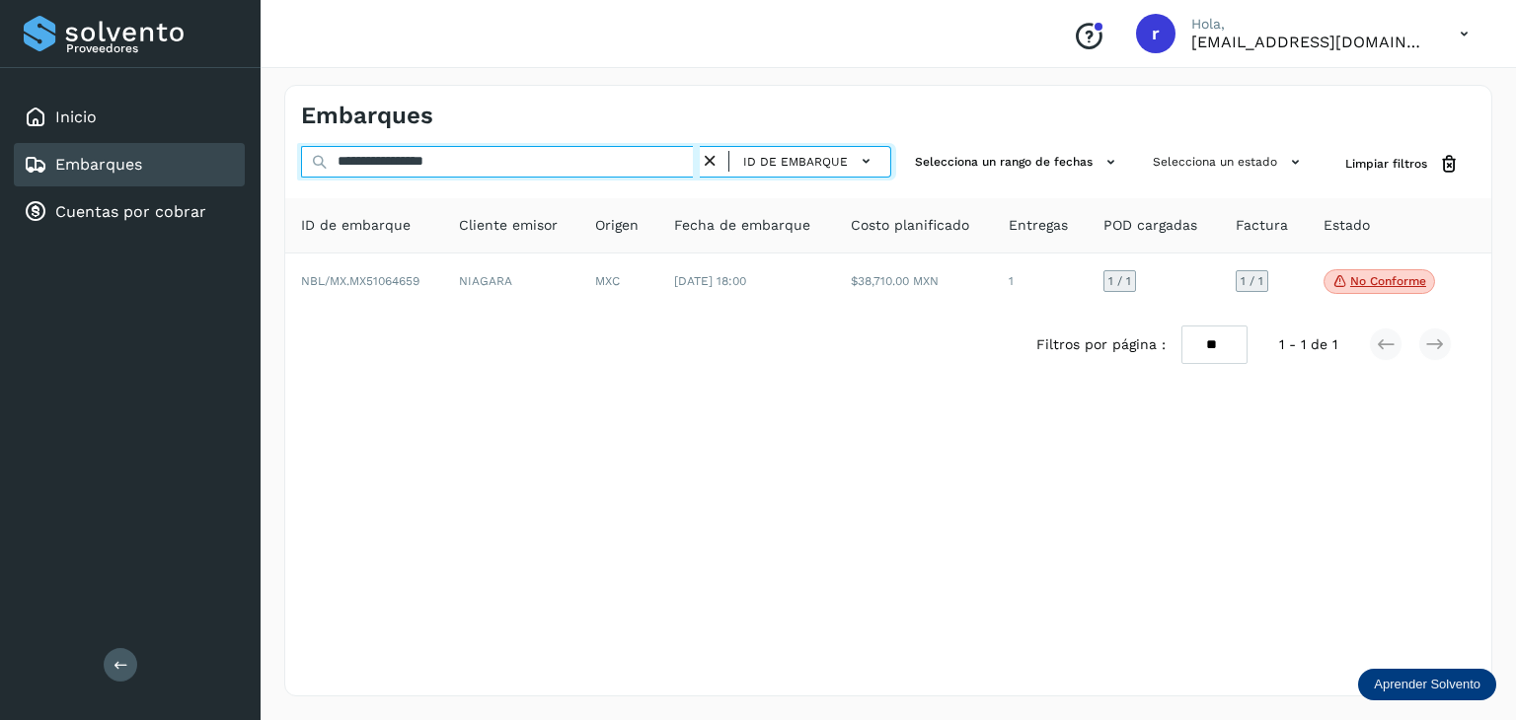
drag, startPoint x: 447, startPoint y: 167, endPoint x: 207, endPoint y: 153, distance: 240.2
click at [207, 152] on div "**********" at bounding box center [758, 360] width 1516 height 720
paste input "text"
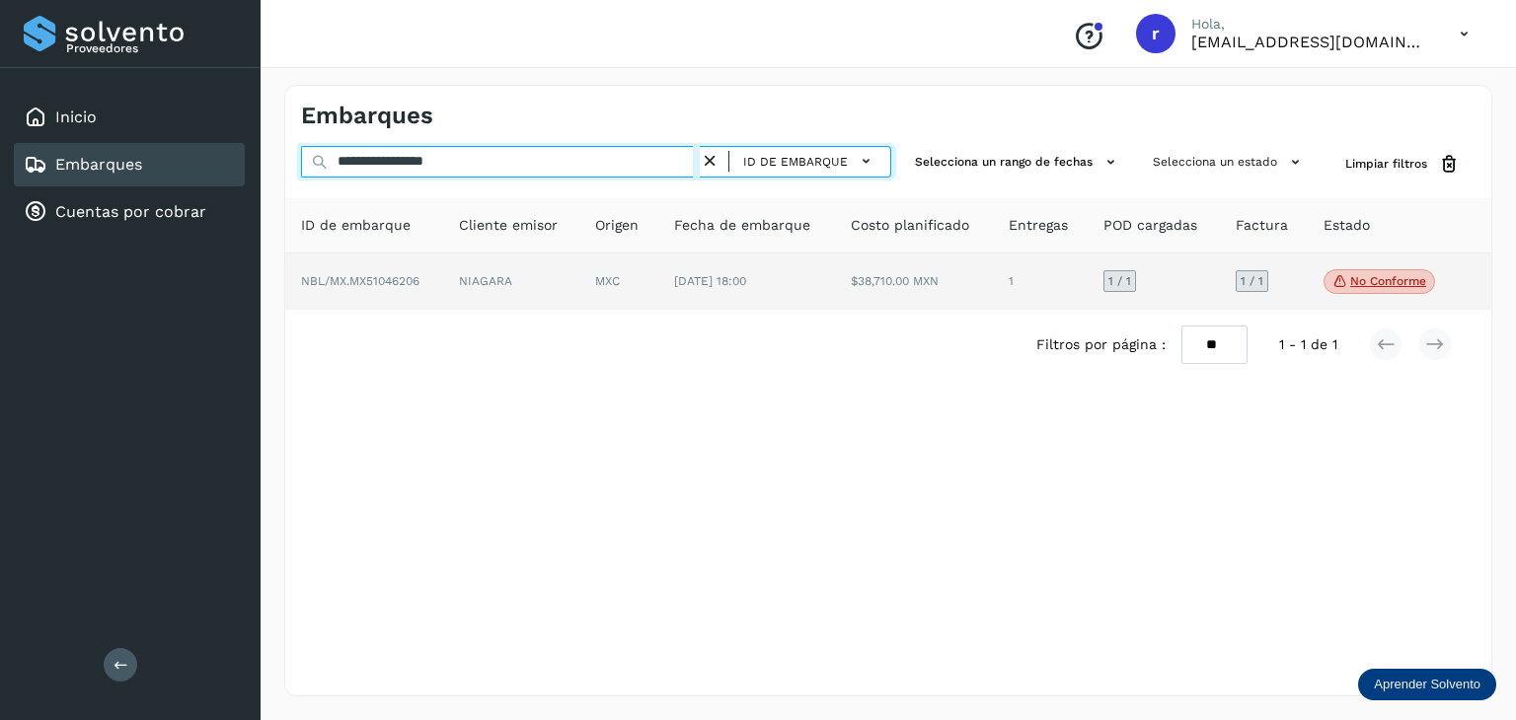
type input "**********"
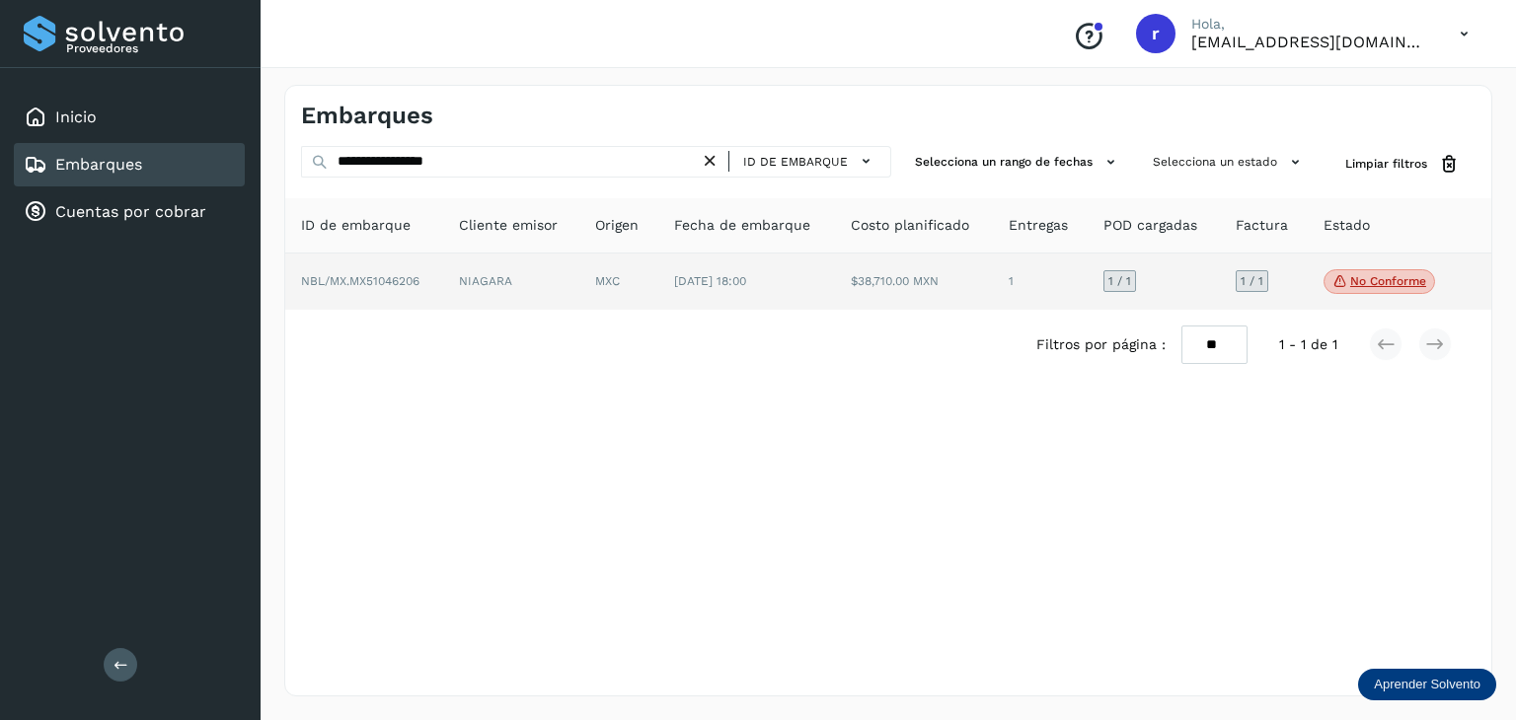
click at [401, 278] on span "NBL/MX.MX51046206" at bounding box center [360, 281] width 118 height 14
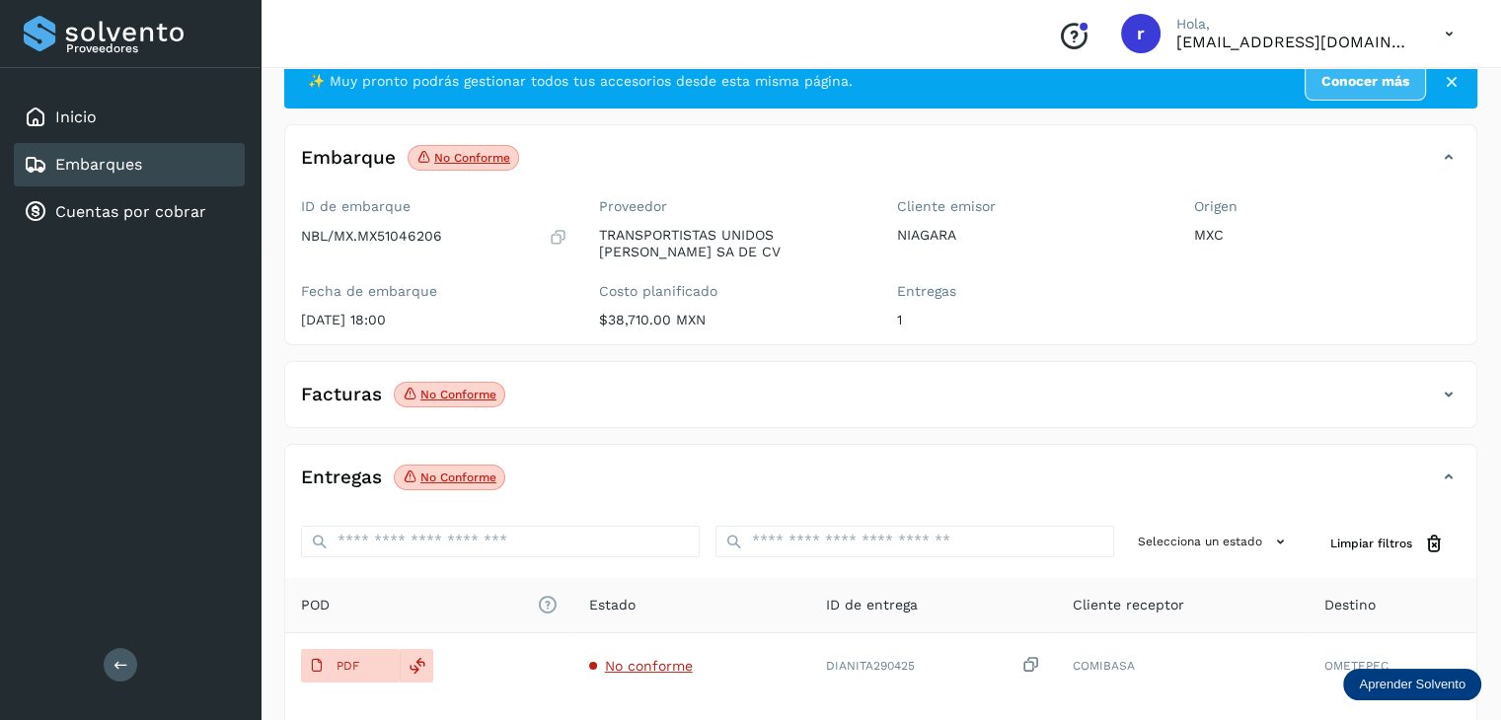
scroll to position [226, 0]
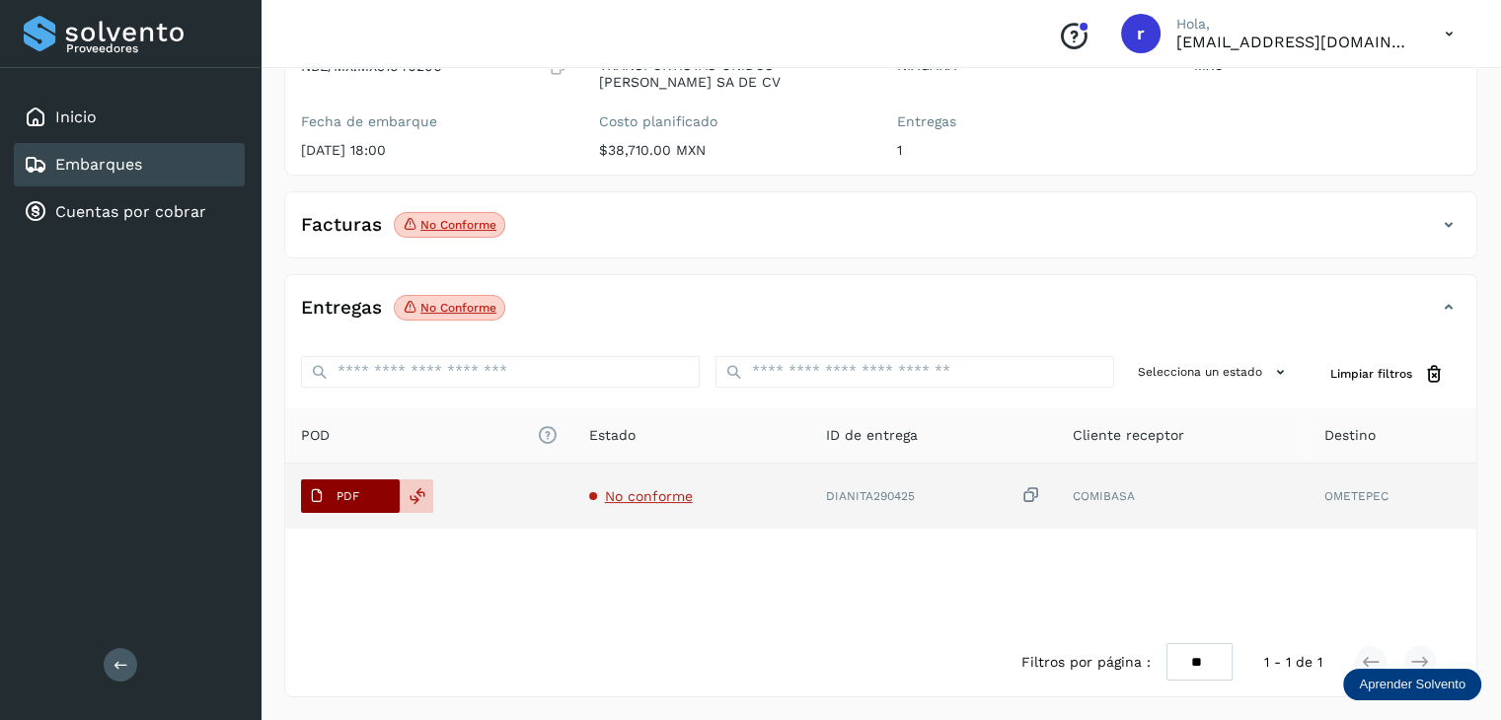
click at [366, 490] on span "PDF" at bounding box center [334, 497] width 66 height 32
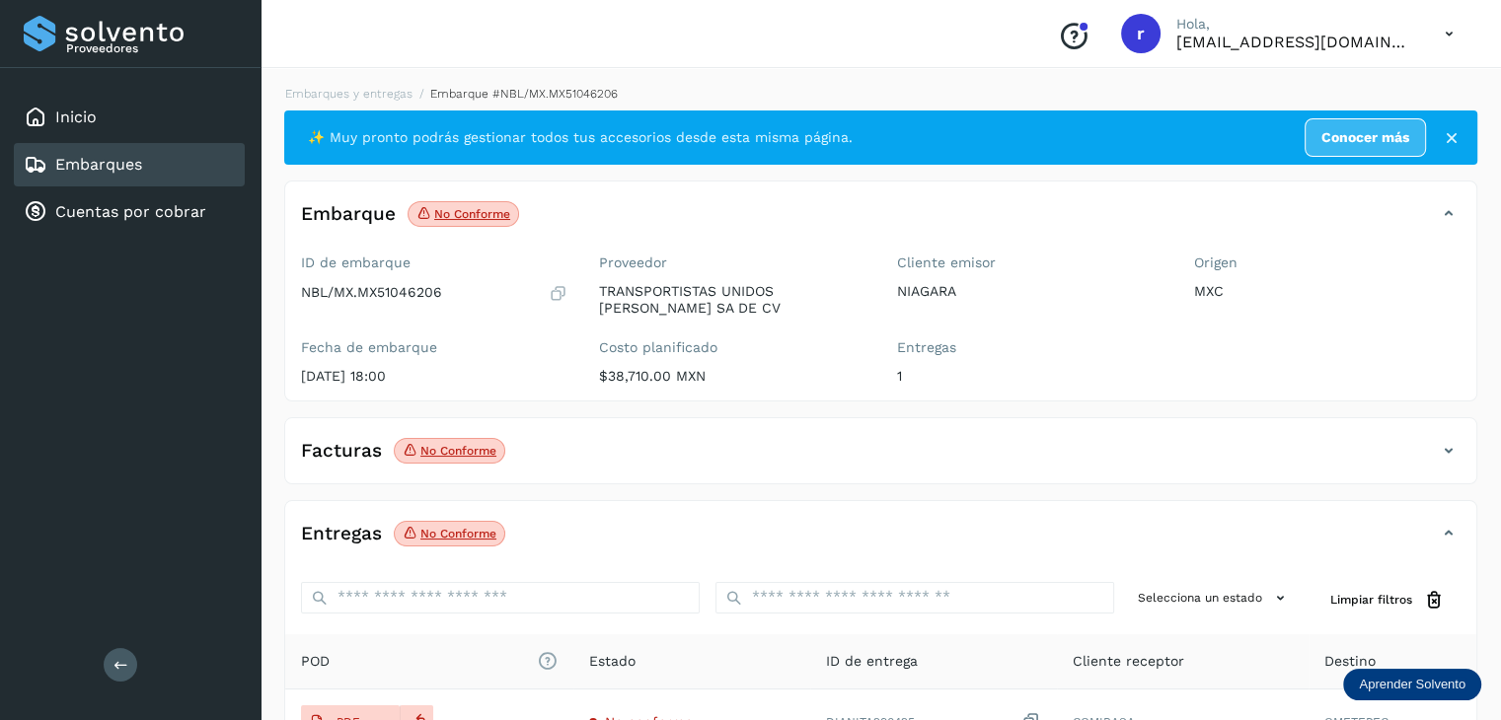
scroll to position [0, 0]
click at [393, 93] on link "Embarques y entregas" at bounding box center [348, 94] width 127 height 14
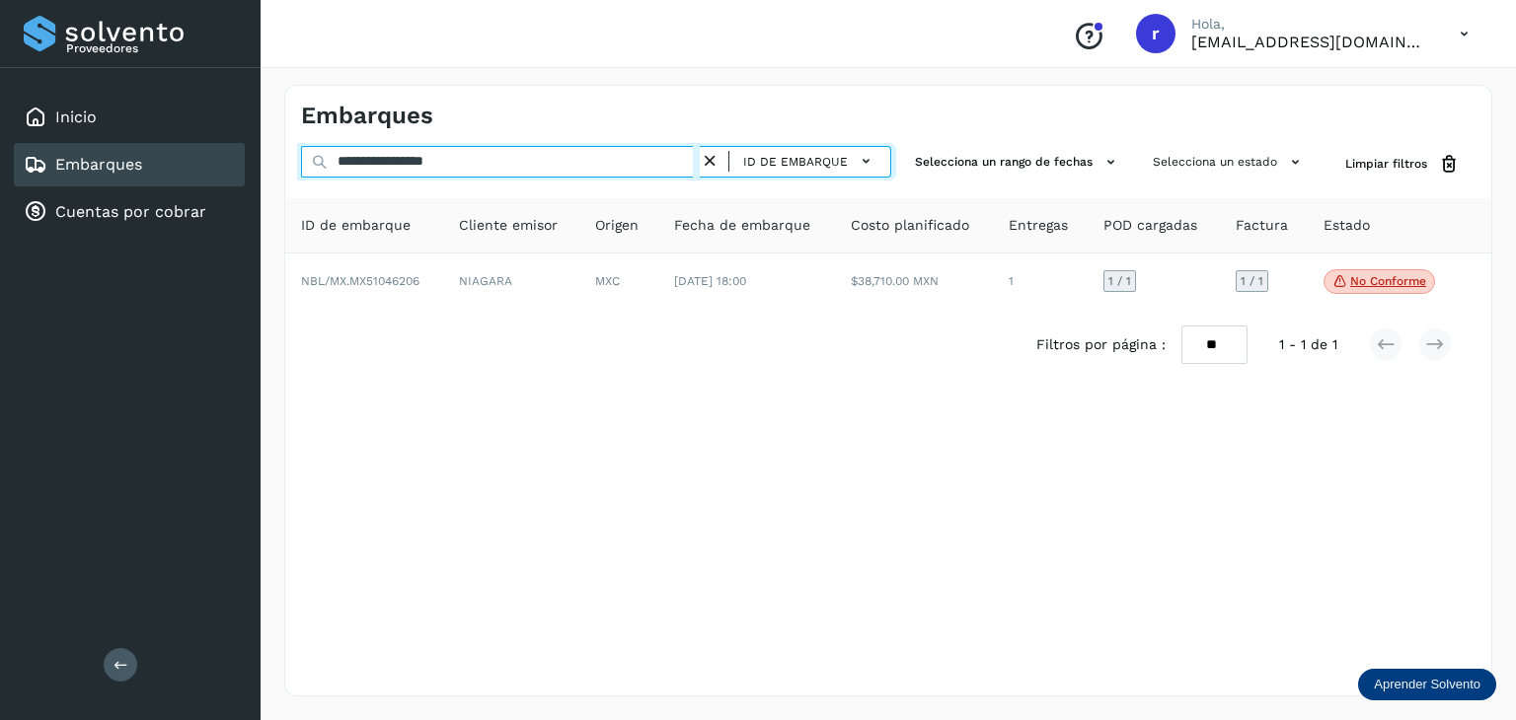
drag, startPoint x: 502, startPoint y: 161, endPoint x: 245, endPoint y: 135, distance: 258.8
click at [245, 135] on div "**********" at bounding box center [758, 360] width 1516 height 720
paste input "text"
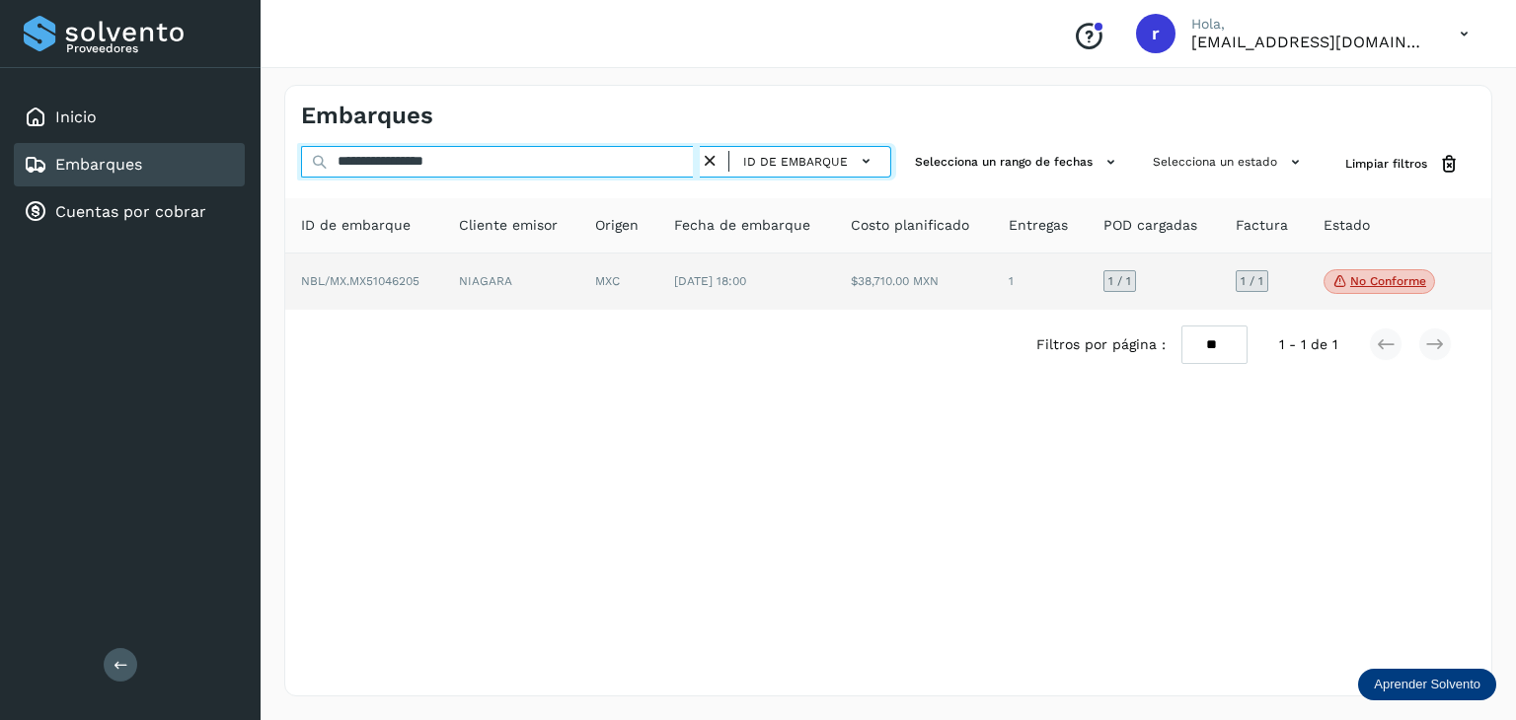
type input "**********"
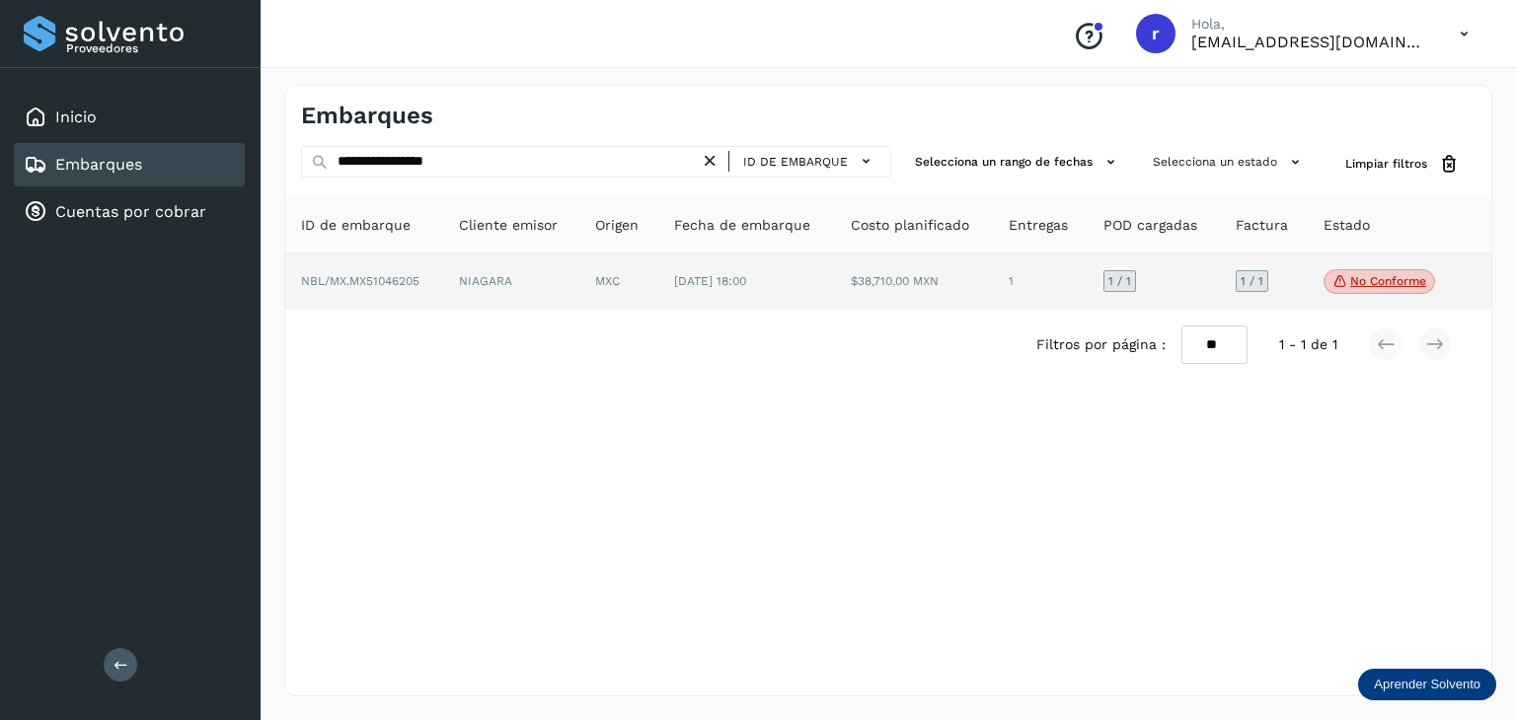
click at [443, 269] on td "NBL/MX.MX51046205" at bounding box center [511, 282] width 137 height 57
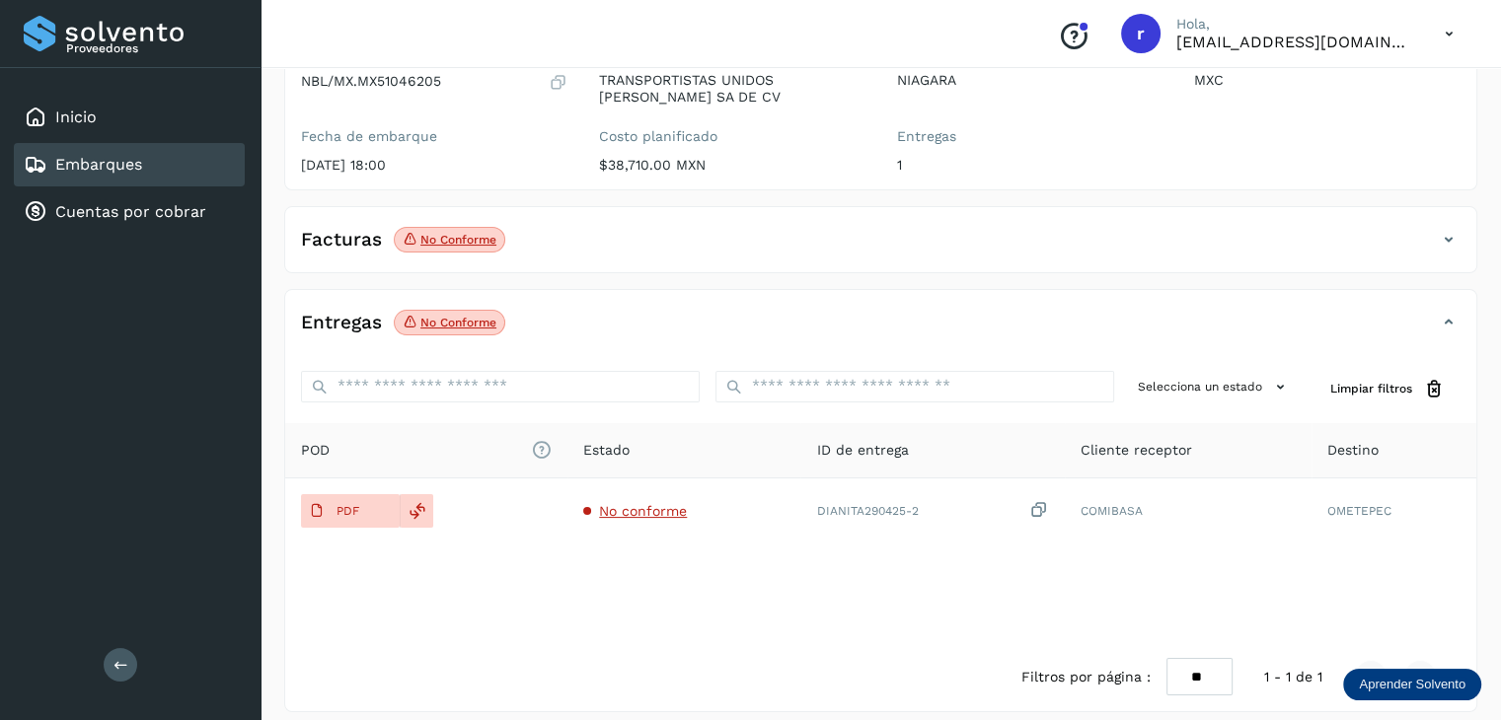
scroll to position [226, 0]
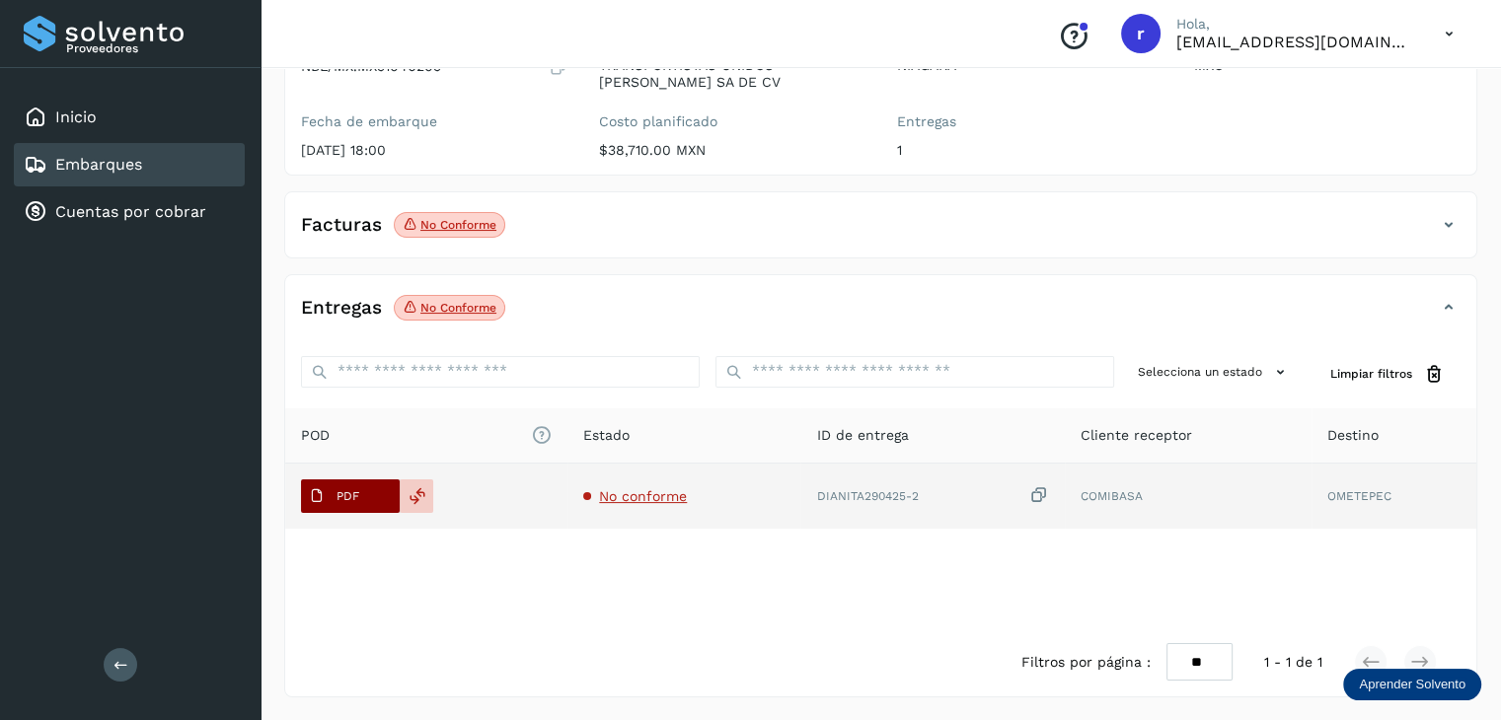
click at [355, 503] on span "PDF" at bounding box center [334, 497] width 66 height 32
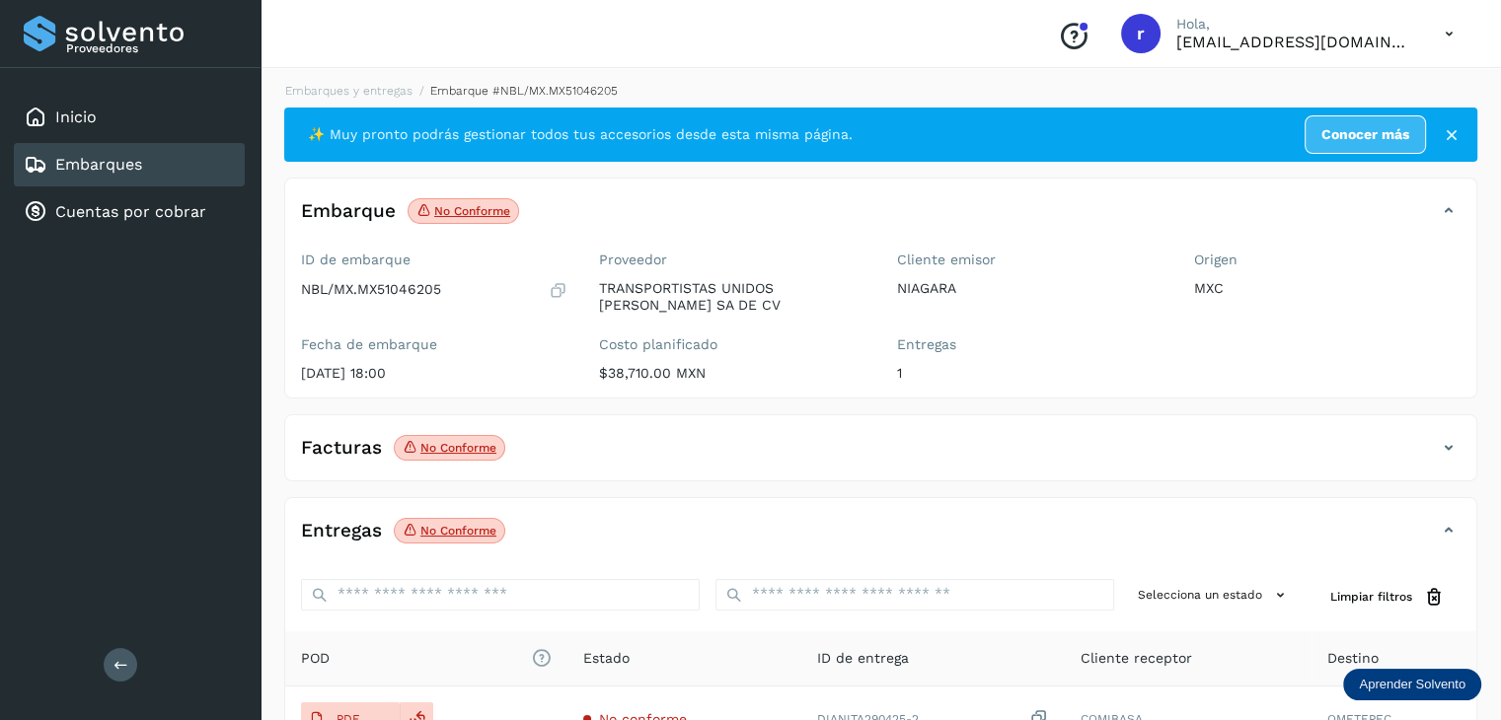
scroll to position [0, 0]
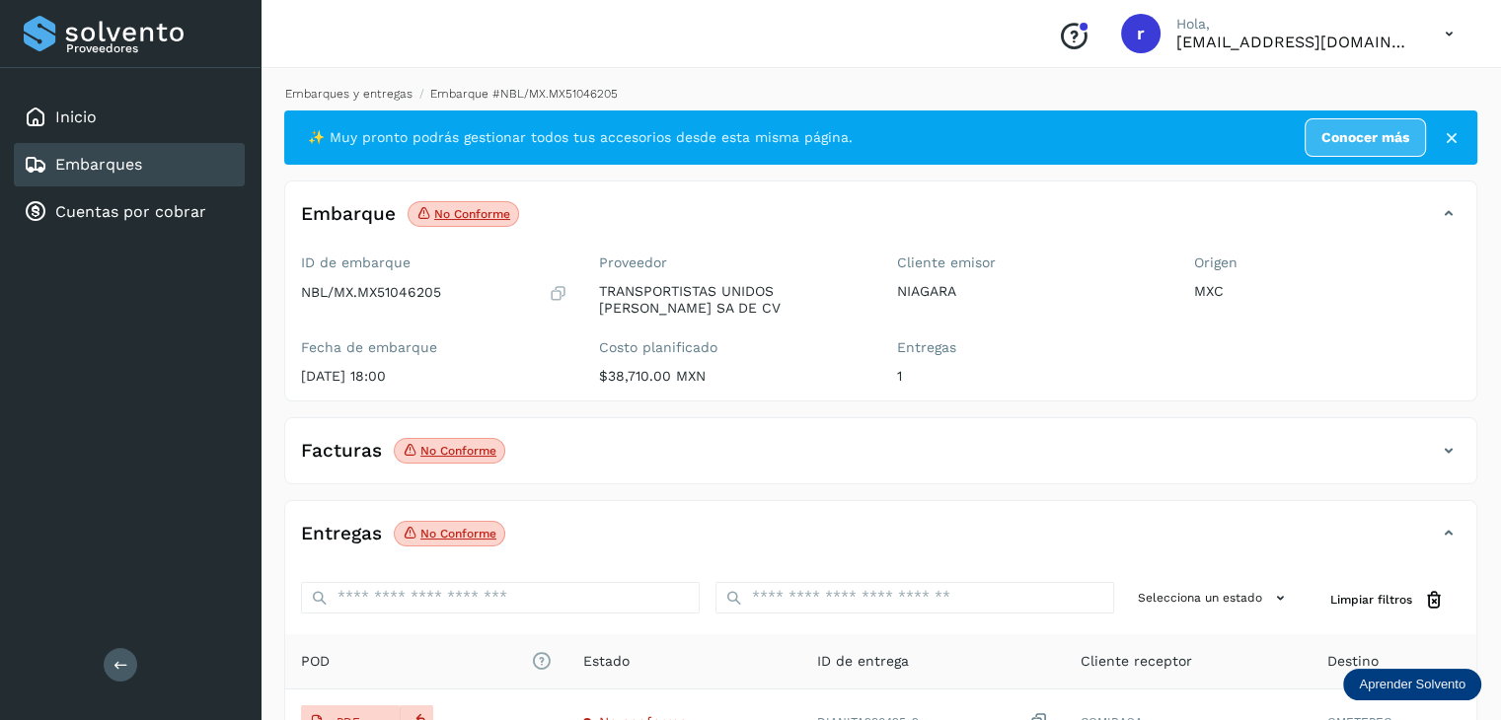
click at [375, 92] on link "Embarques y entregas" at bounding box center [348, 94] width 127 height 14
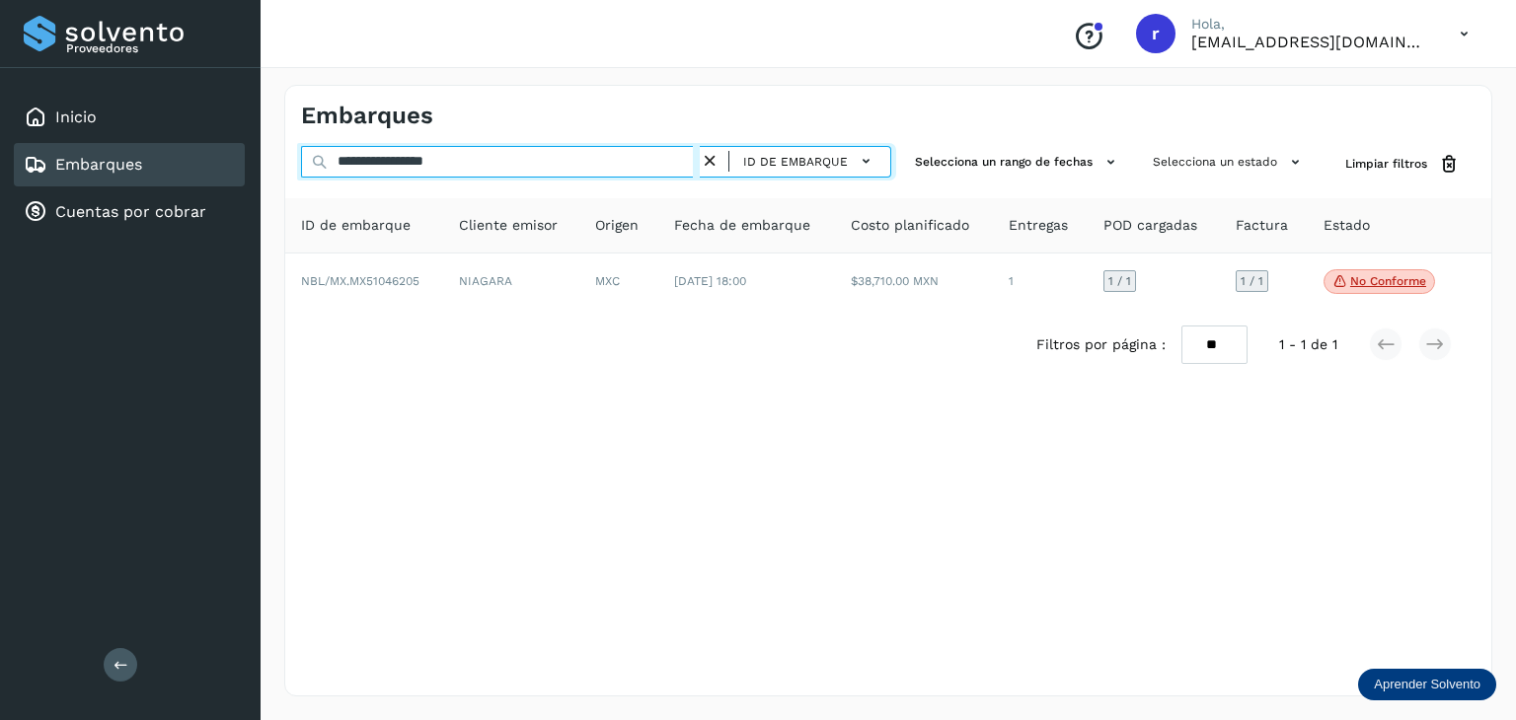
drag, startPoint x: 490, startPoint y: 161, endPoint x: 265, endPoint y: 161, distance: 225.0
click at [265, 161] on div "**********" at bounding box center [887, 390] width 1255 height 659
paste input "text"
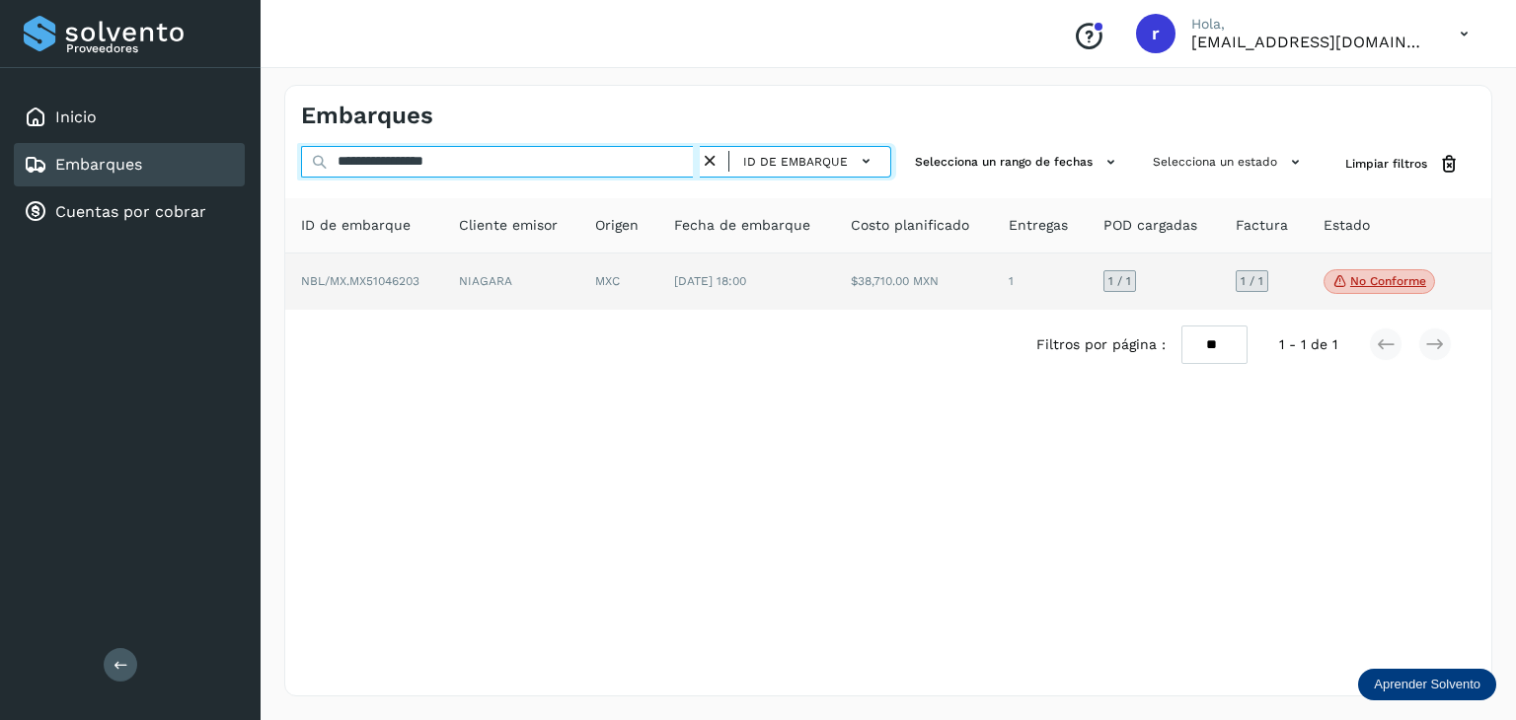
type input "**********"
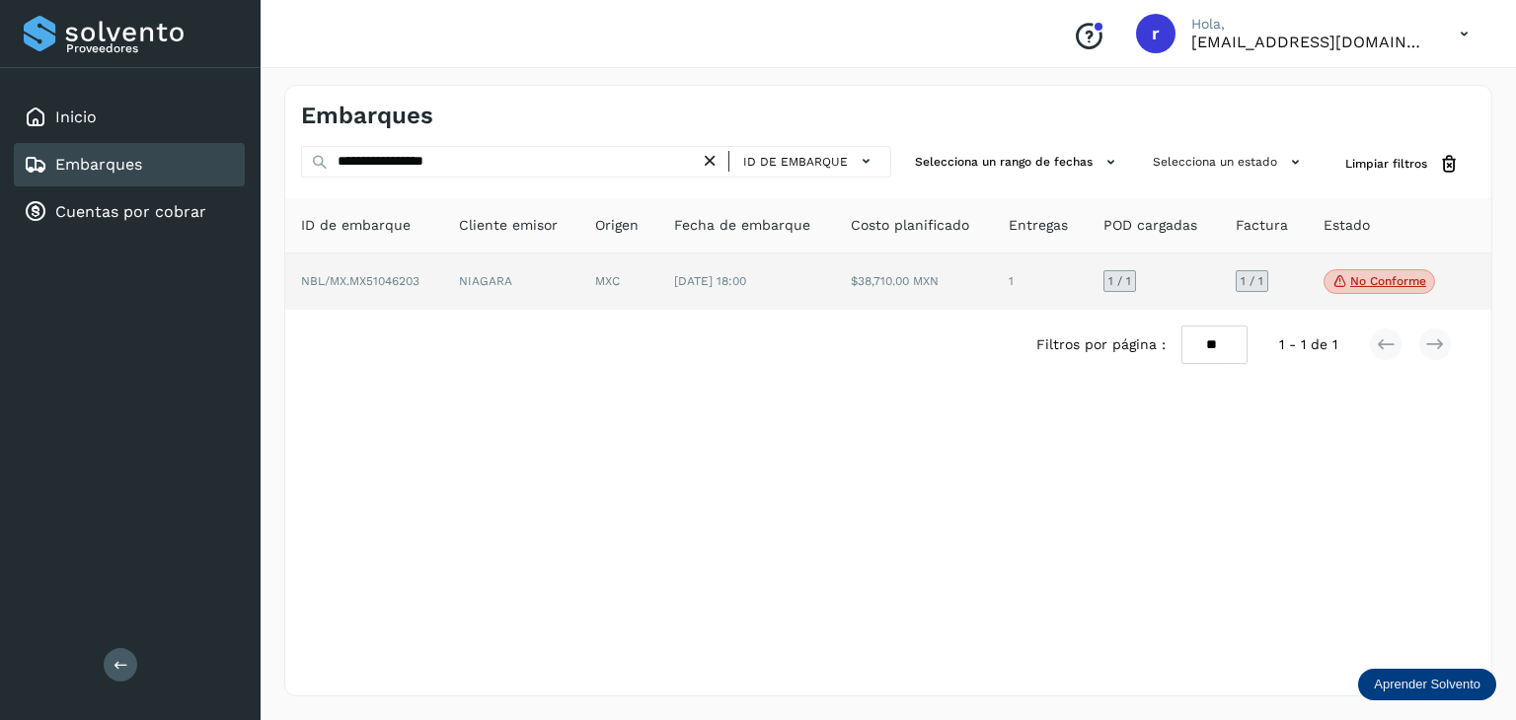
click at [443, 277] on td "NBL/MX.MX51046203" at bounding box center [511, 282] width 137 height 57
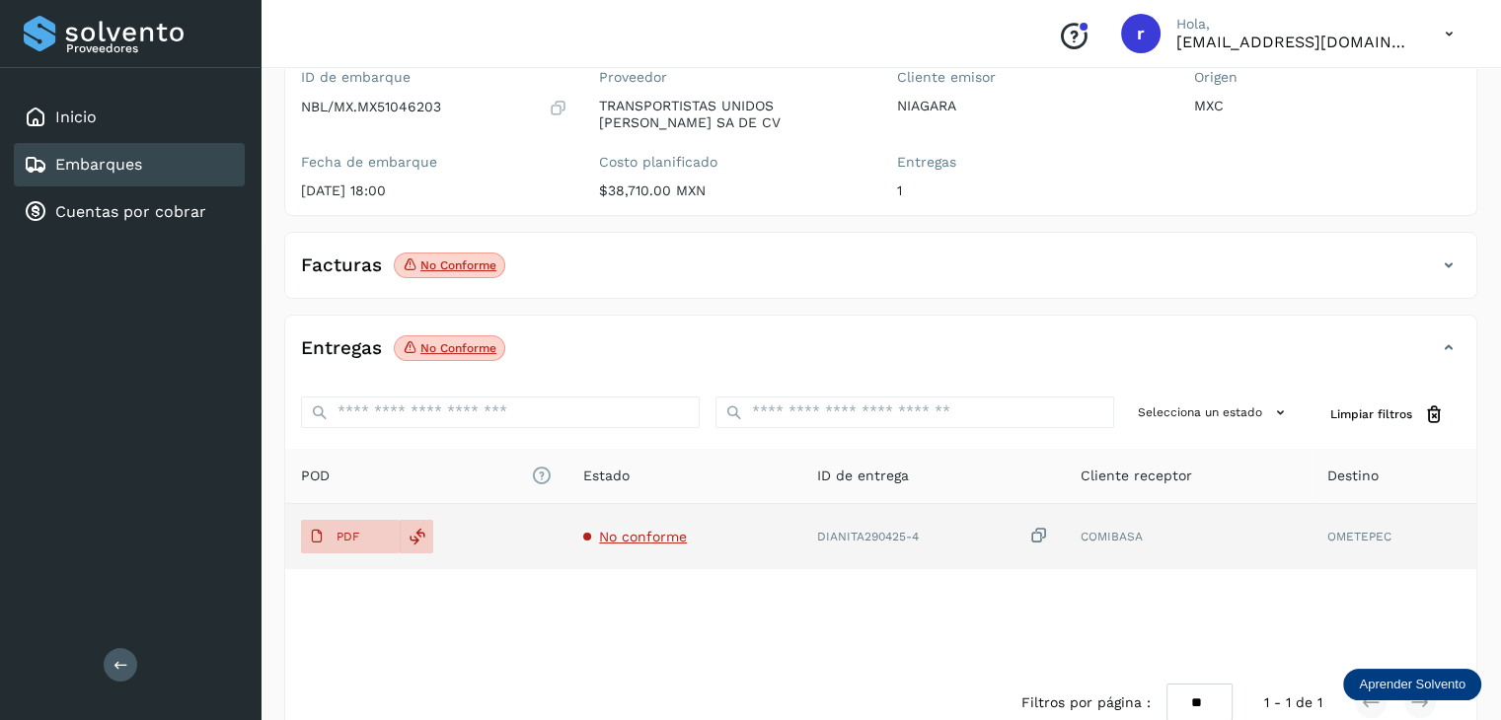
scroll to position [226, 0]
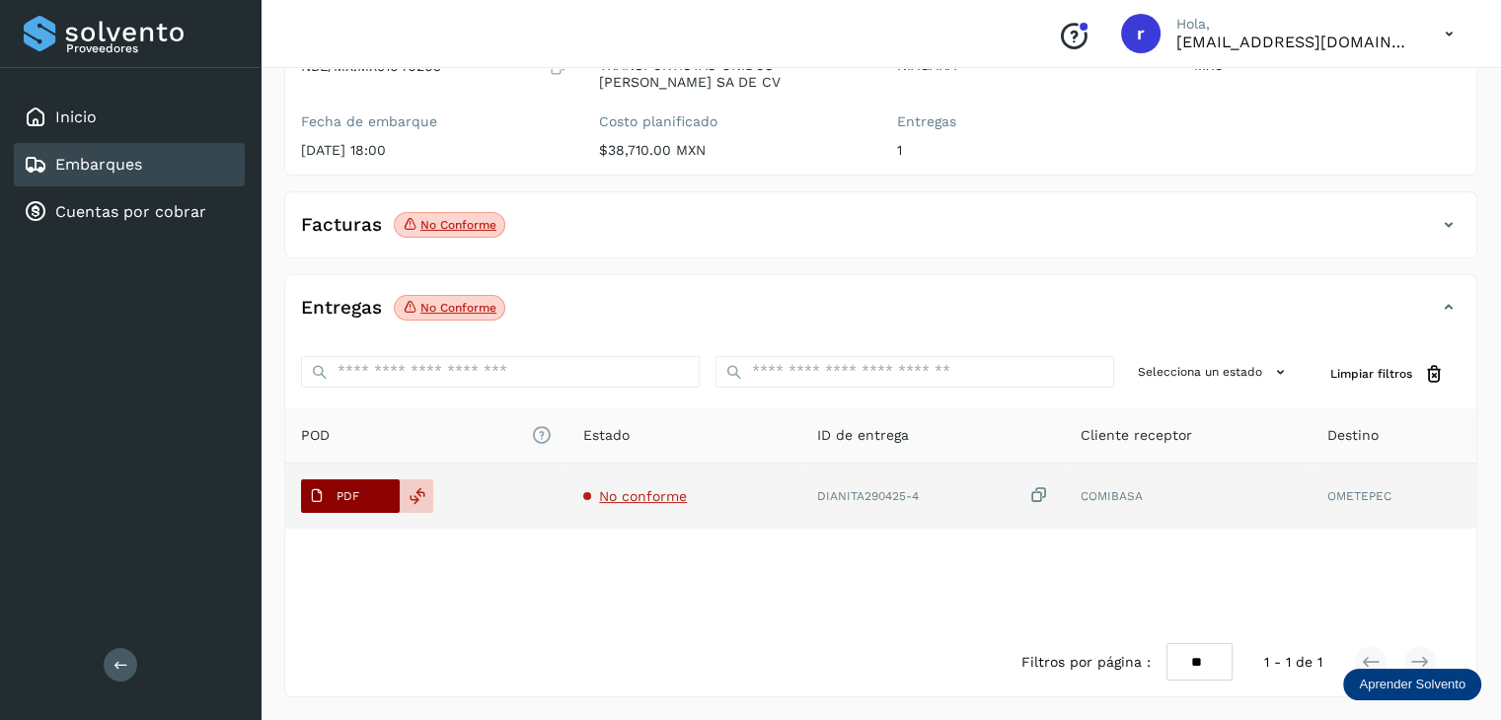
click at [351, 502] on span "PDF" at bounding box center [334, 497] width 66 height 32
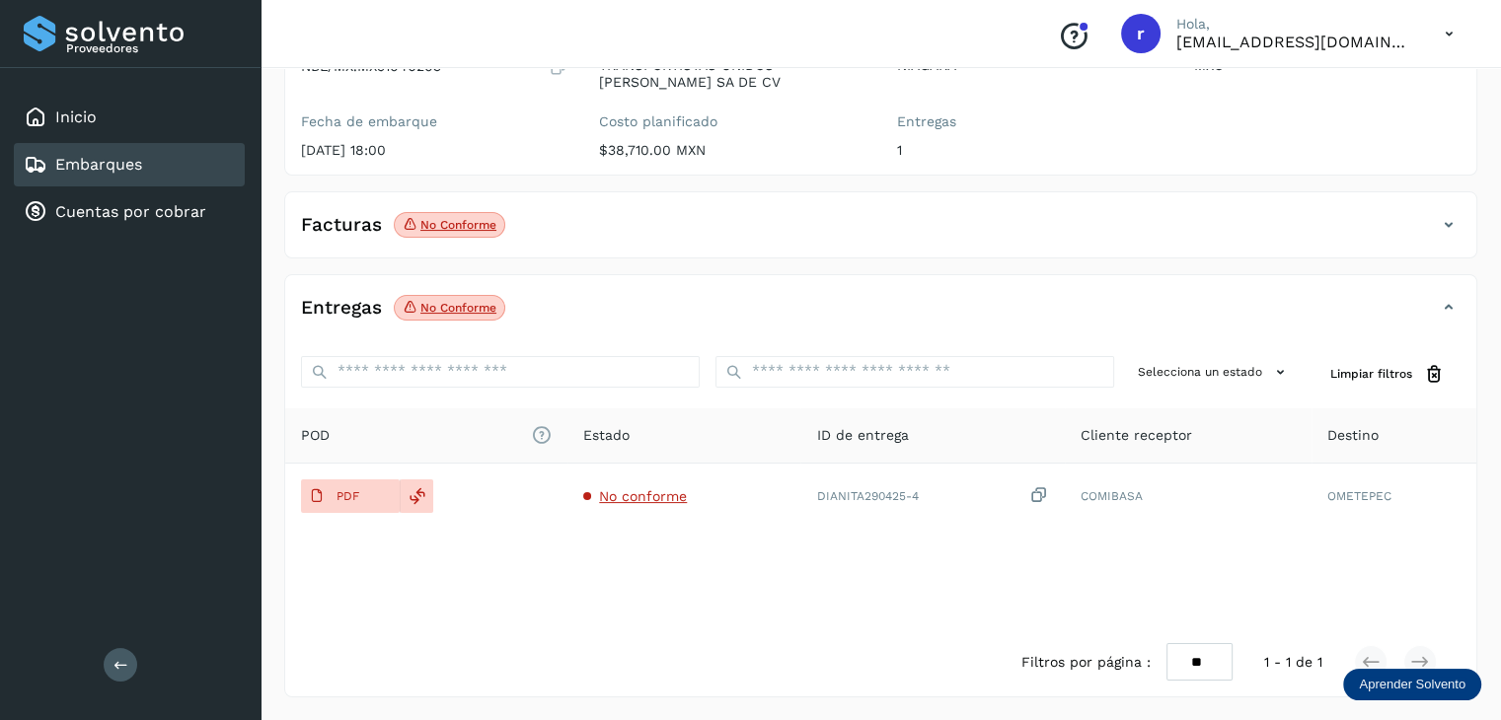
click at [582, 235] on div "Facturas No conforme" at bounding box center [861, 225] width 1152 height 34
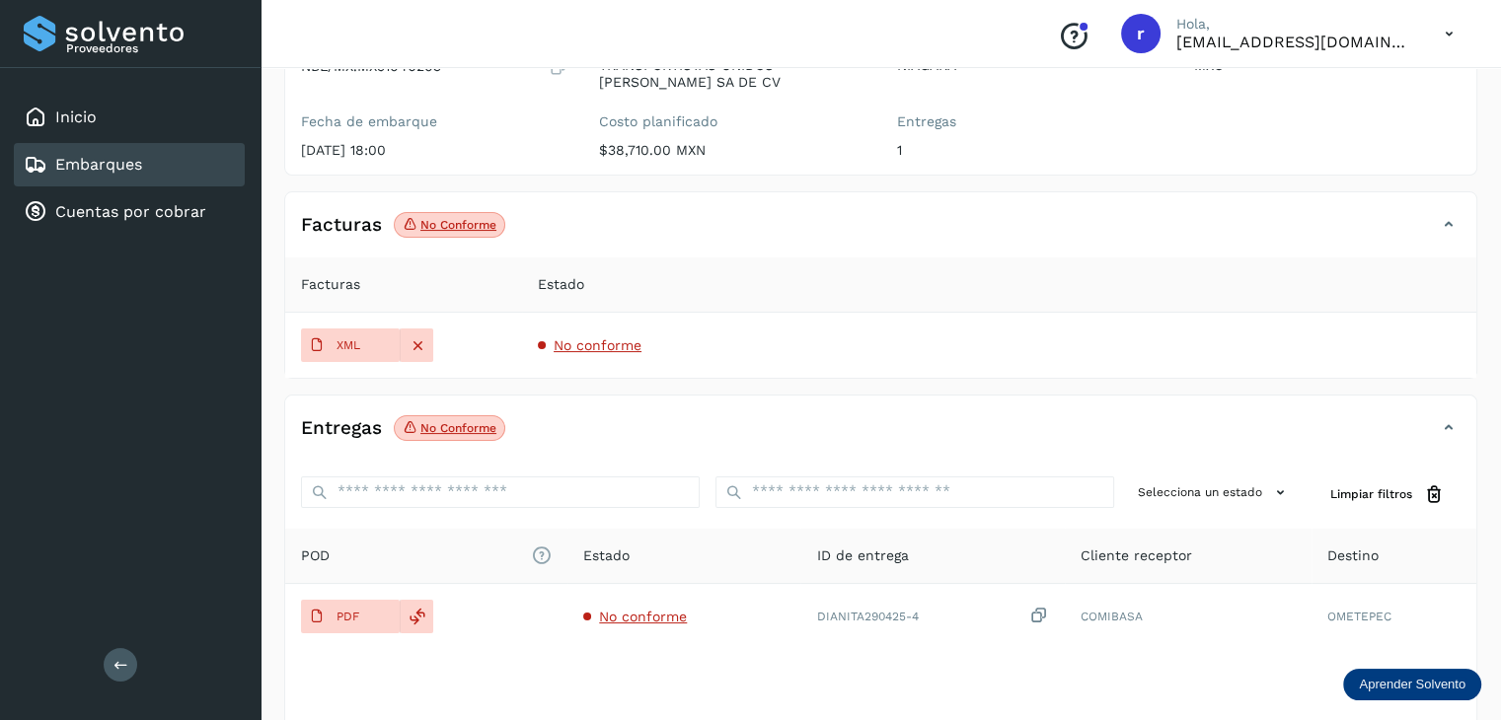
scroll to position [0, 0]
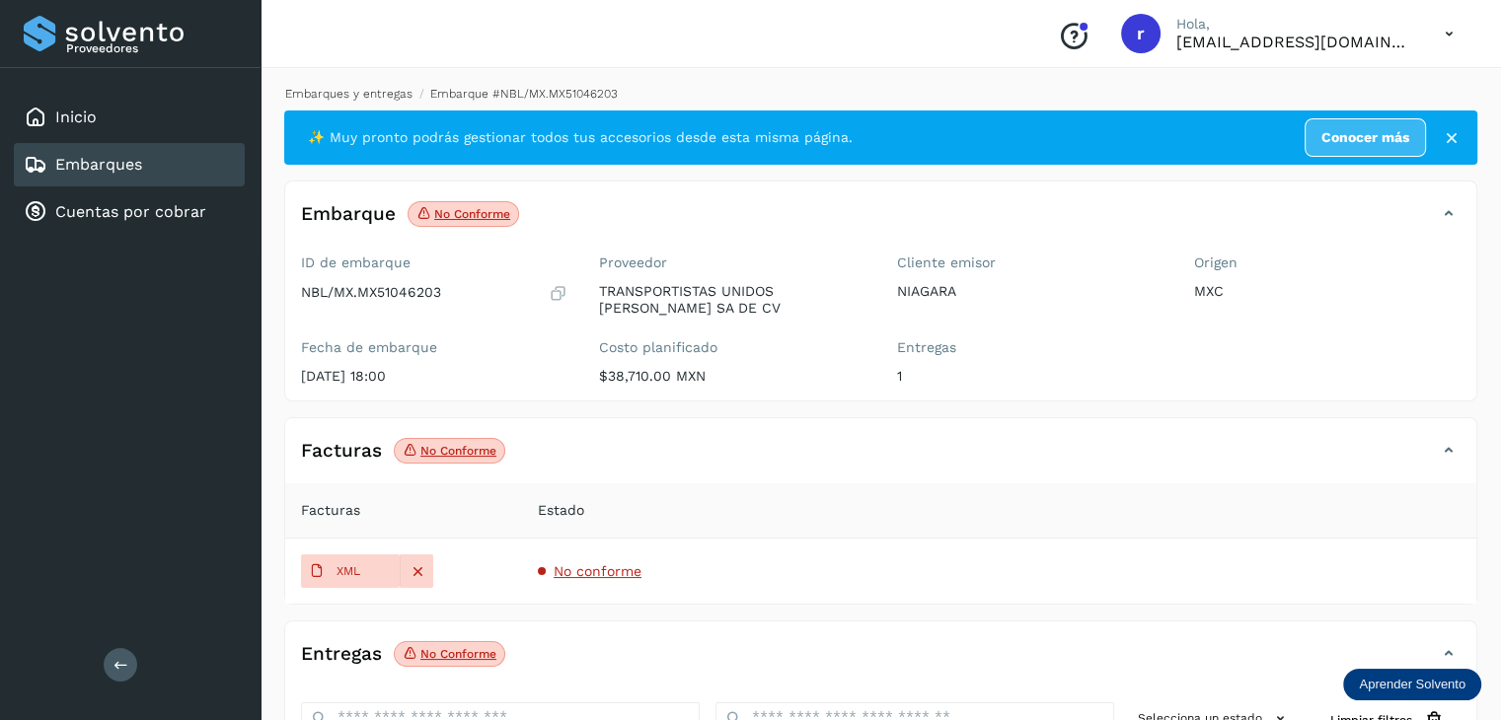
click at [405, 93] on link "Embarques y entregas" at bounding box center [348, 94] width 127 height 14
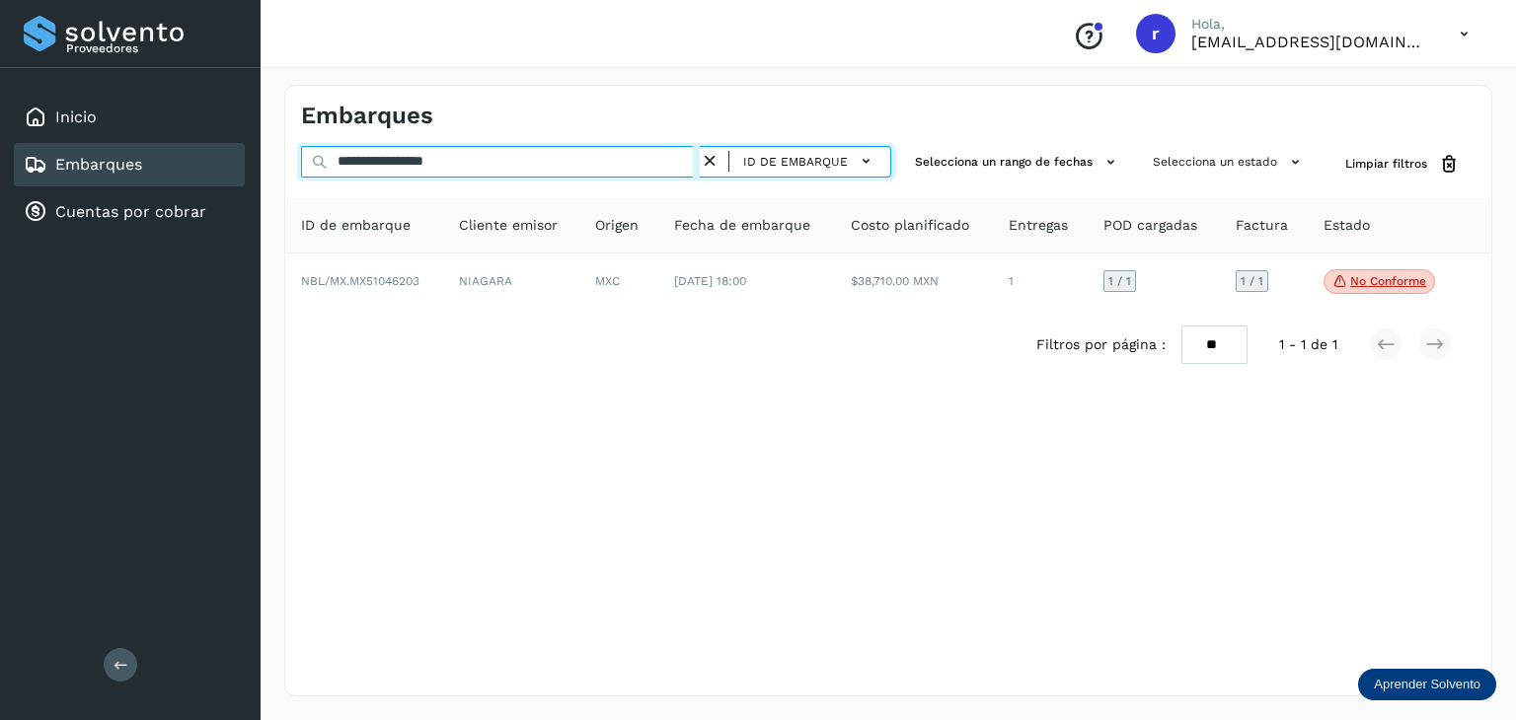
drag, startPoint x: 516, startPoint y: 170, endPoint x: 258, endPoint y: 146, distance: 259.6
click at [258, 146] on div "**********" at bounding box center [758, 360] width 1516 height 720
paste input "text"
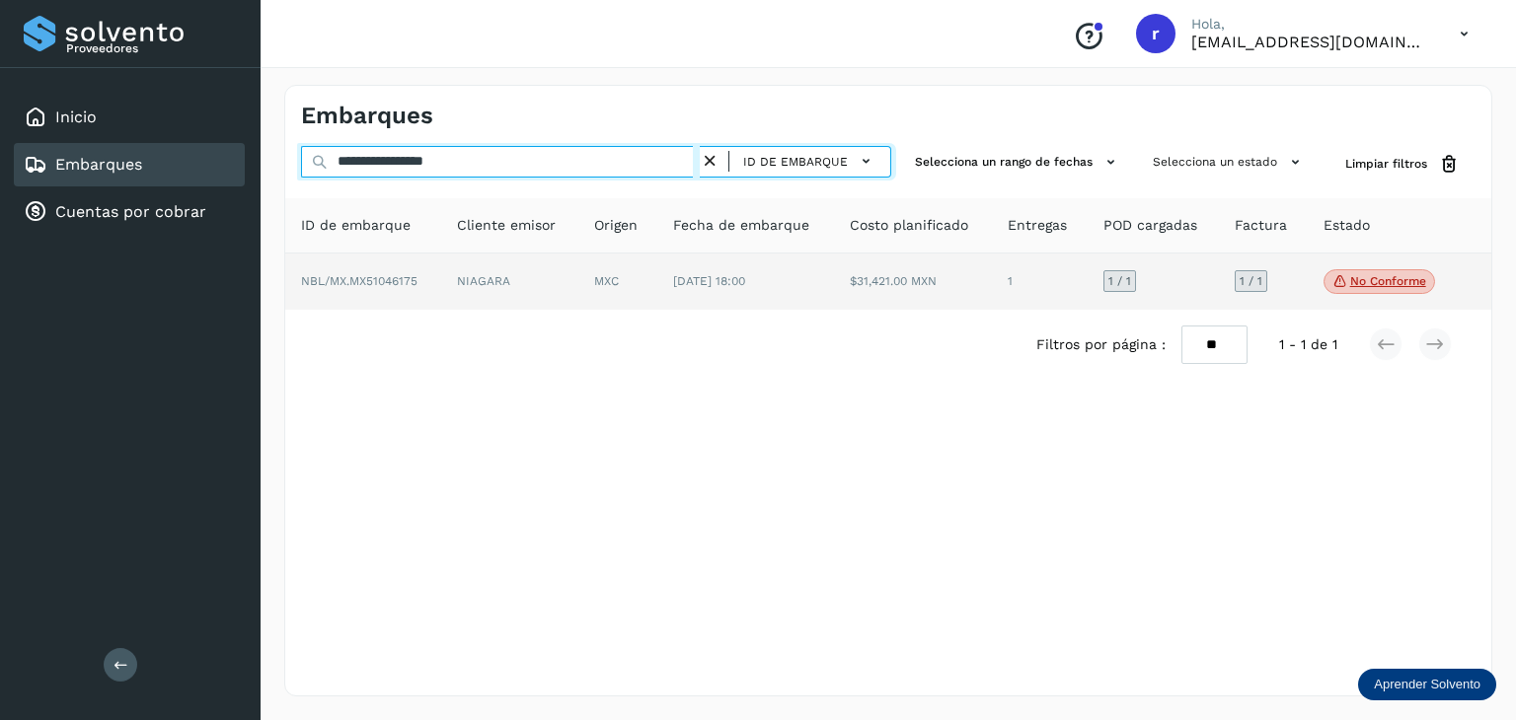
type input "**********"
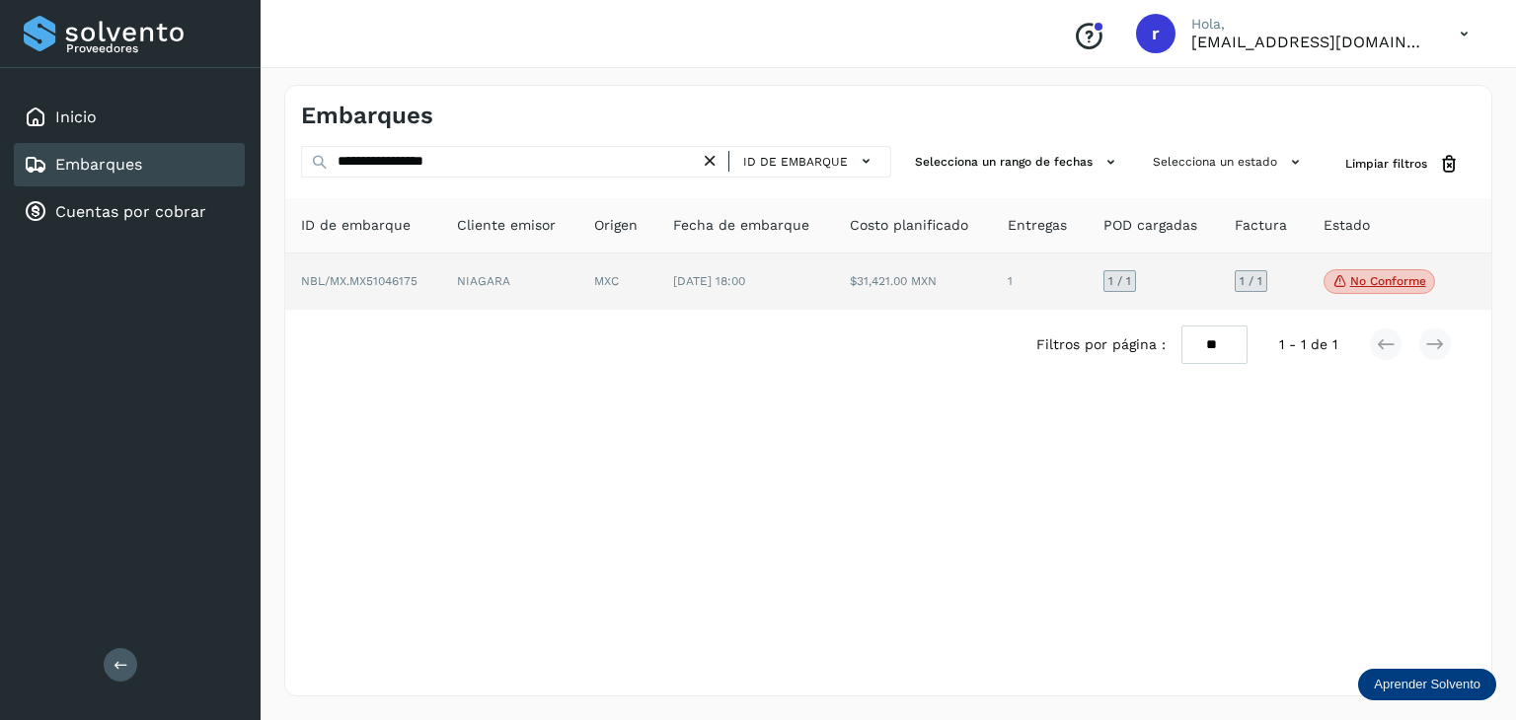
click at [397, 277] on span "NBL/MX.MX51046175" at bounding box center [359, 281] width 116 height 14
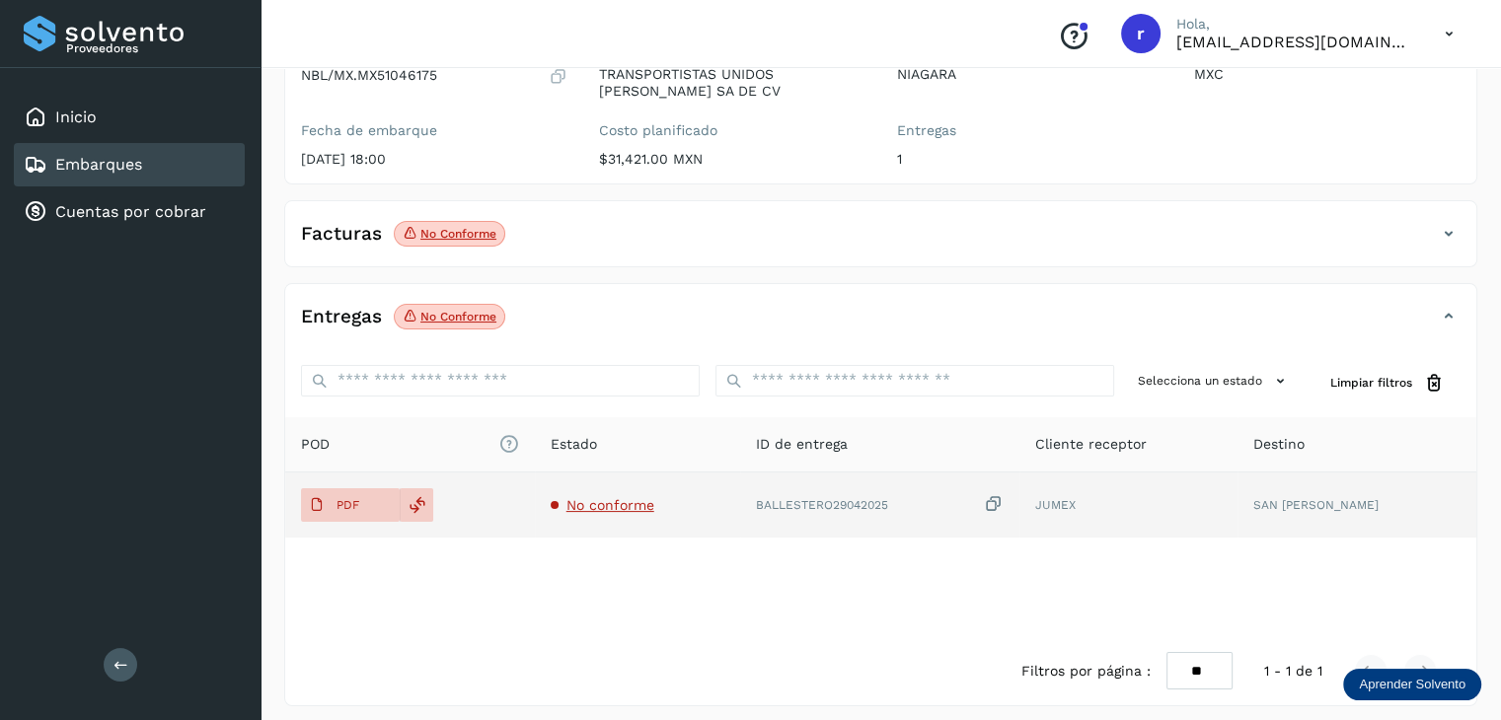
scroll to position [226, 0]
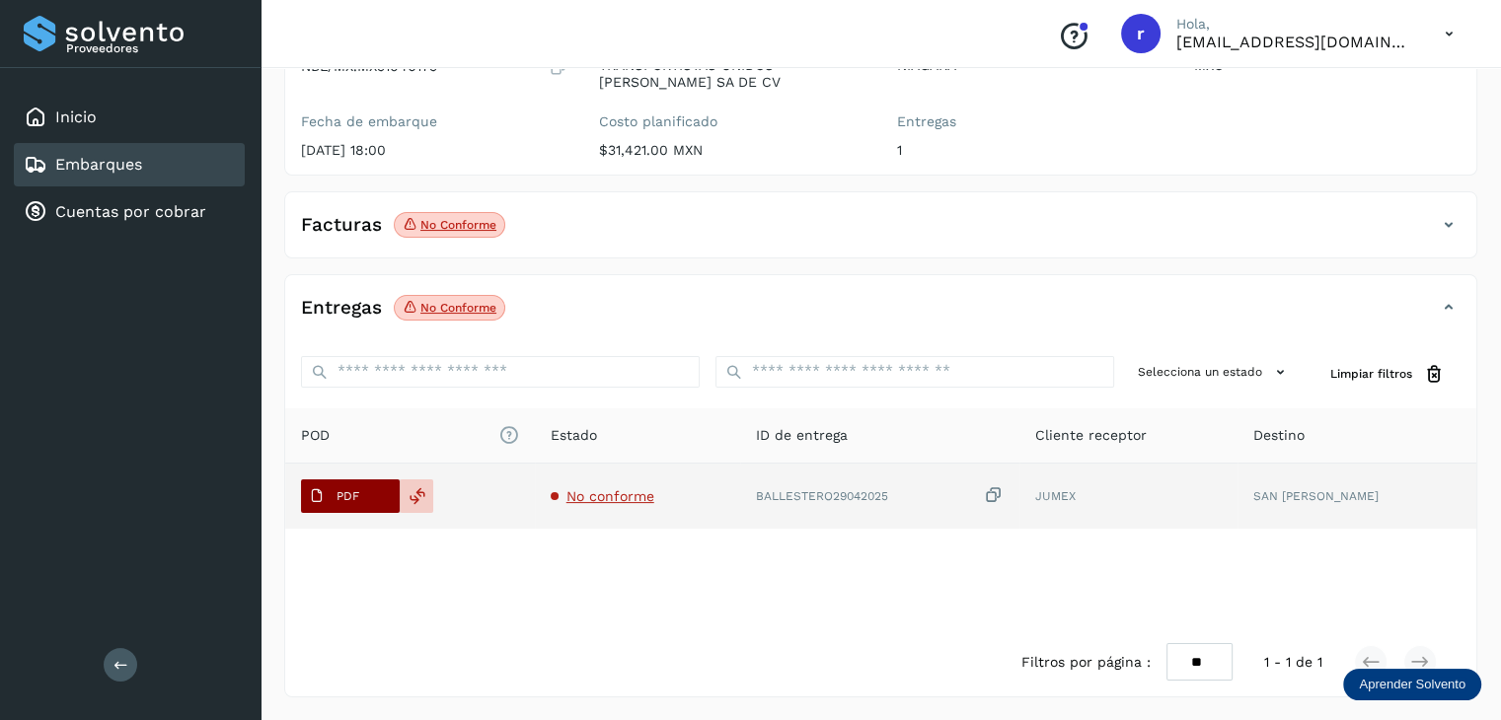
click at [361, 500] on span "PDF" at bounding box center [334, 497] width 66 height 32
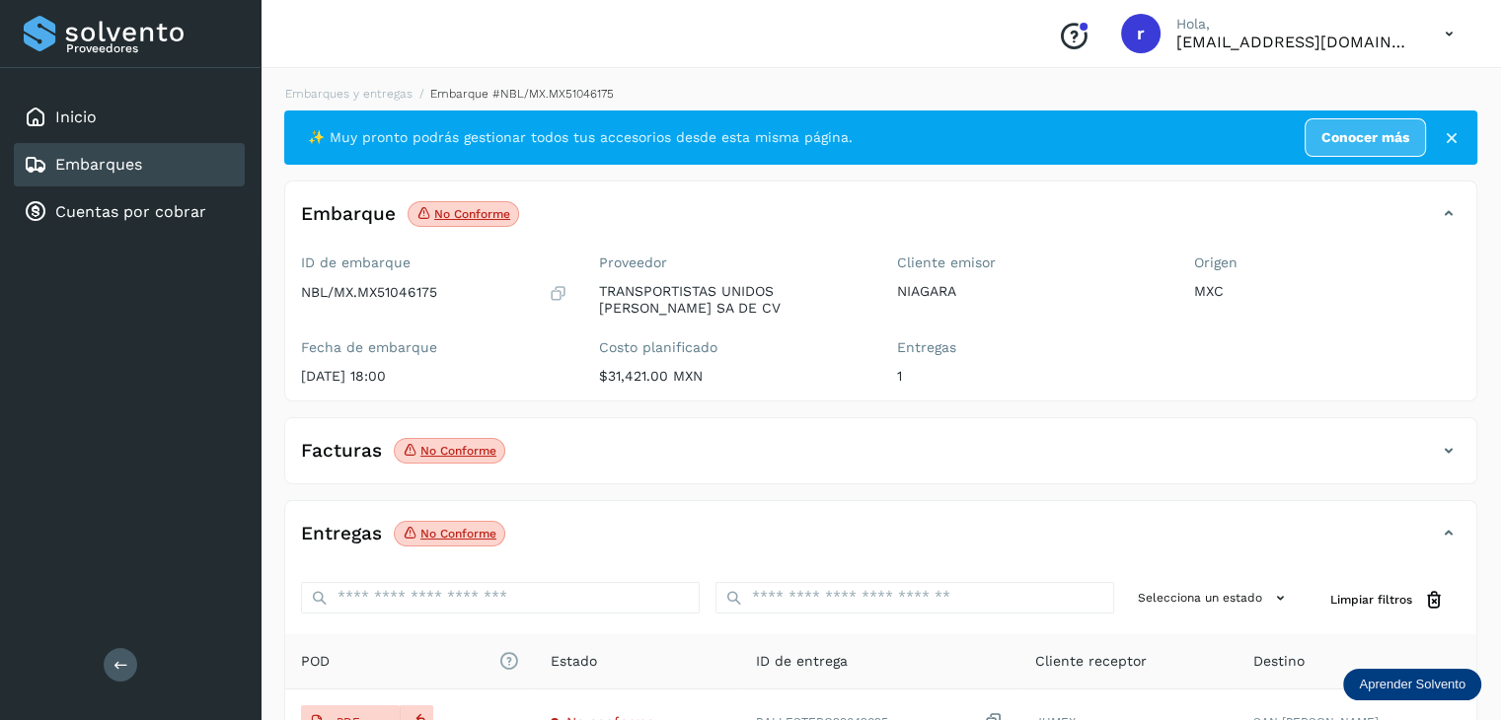
scroll to position [0, 0]
click at [386, 96] on link "Embarques y entregas" at bounding box center [348, 94] width 127 height 14
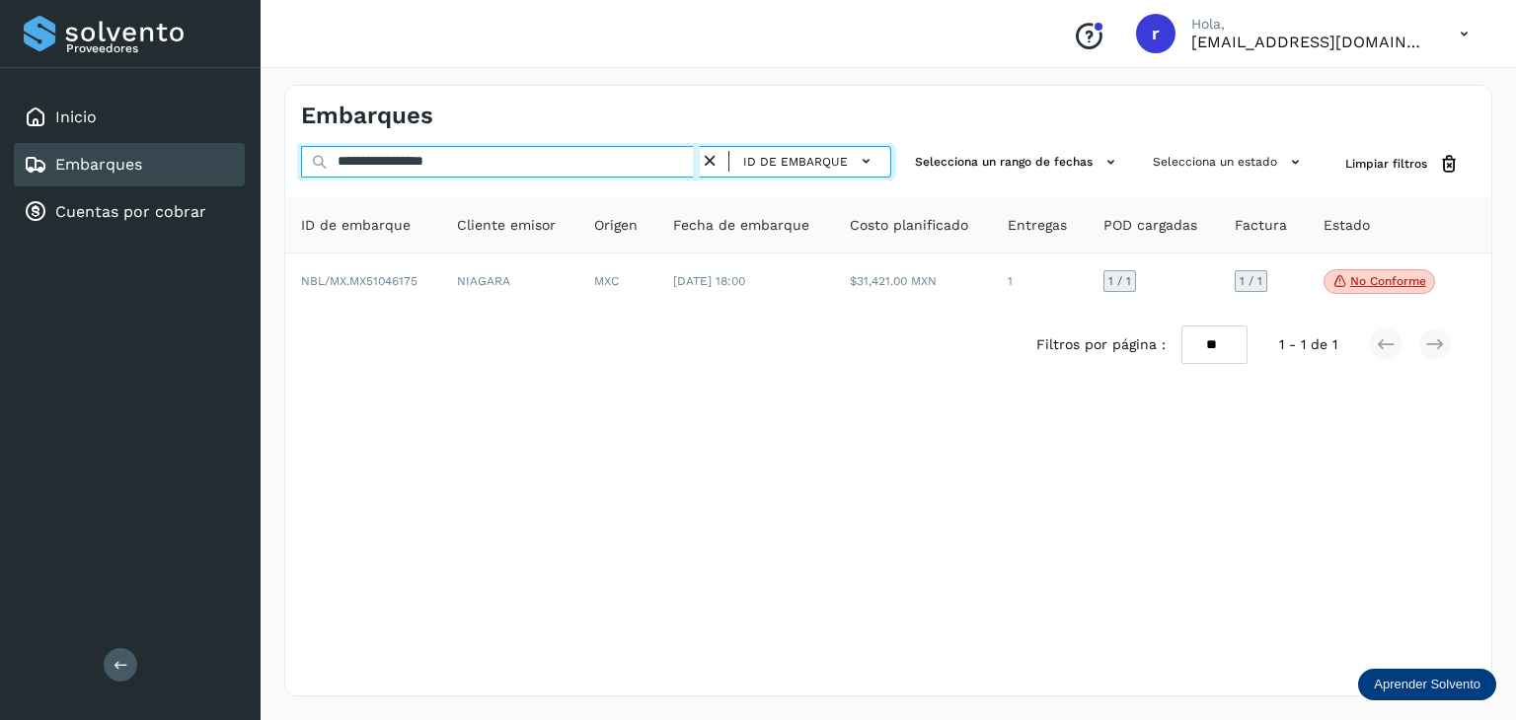
drag, startPoint x: 509, startPoint y: 156, endPoint x: 104, endPoint y: 163, distance: 405.6
click at [104, 163] on div "**********" at bounding box center [758, 360] width 1516 height 720
paste input "text"
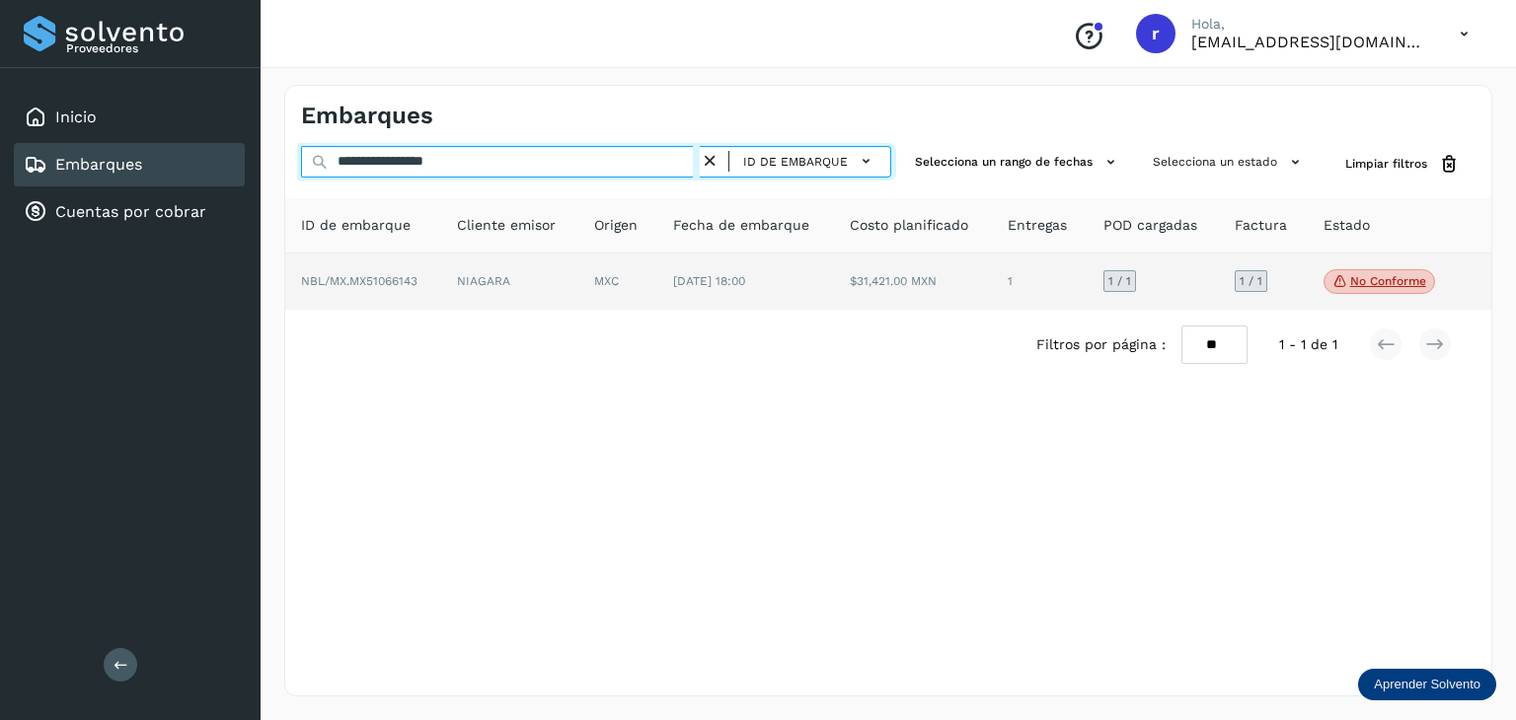
type input "**********"
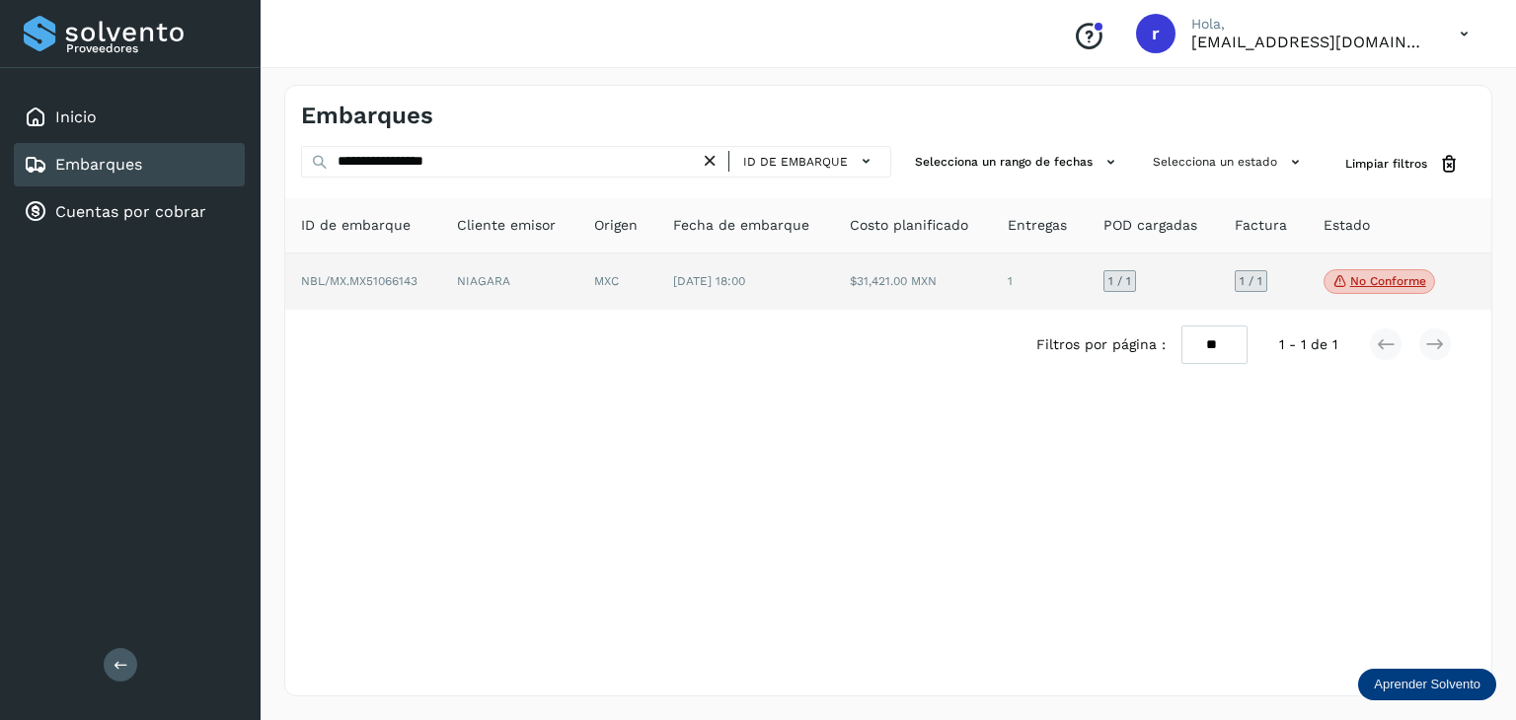
click at [360, 276] on span "NBL/MX.MX51066143" at bounding box center [359, 281] width 116 height 14
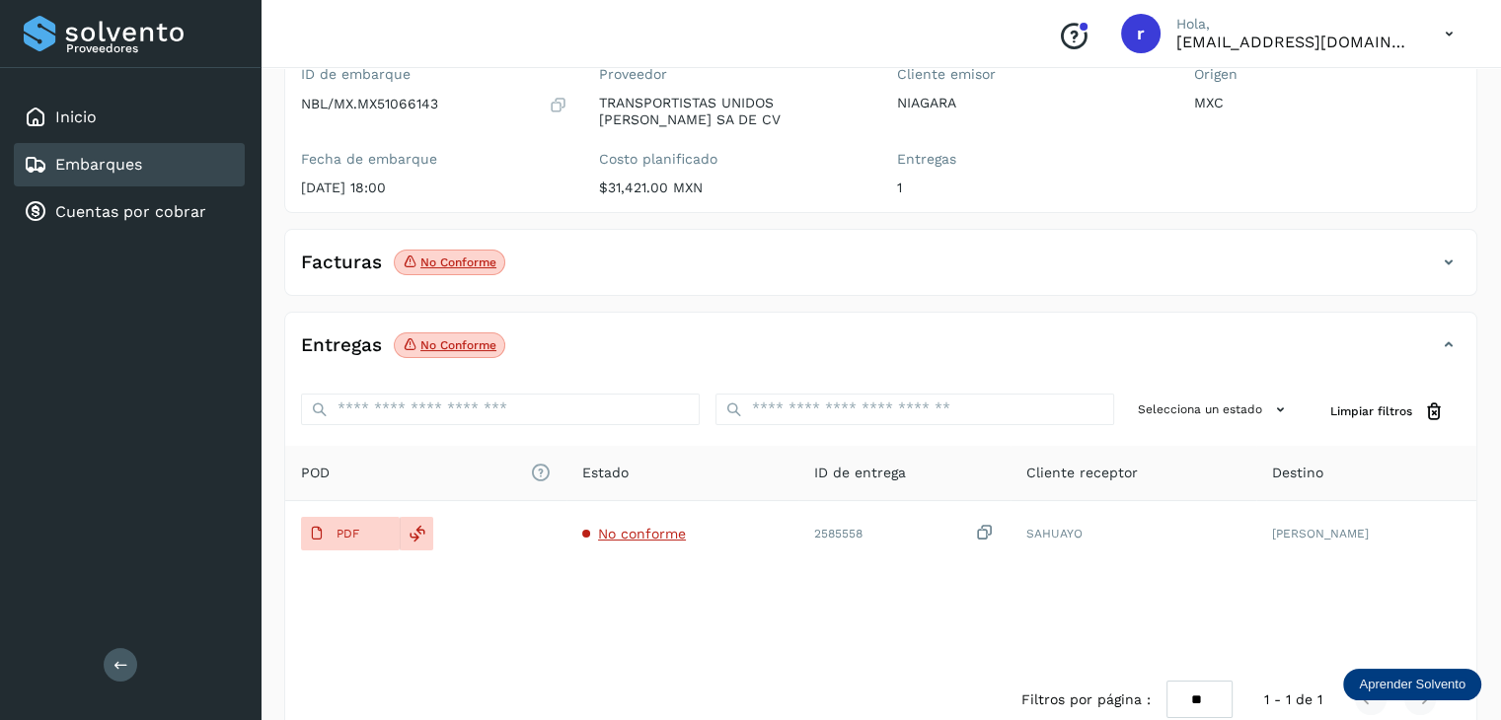
scroll to position [226, 0]
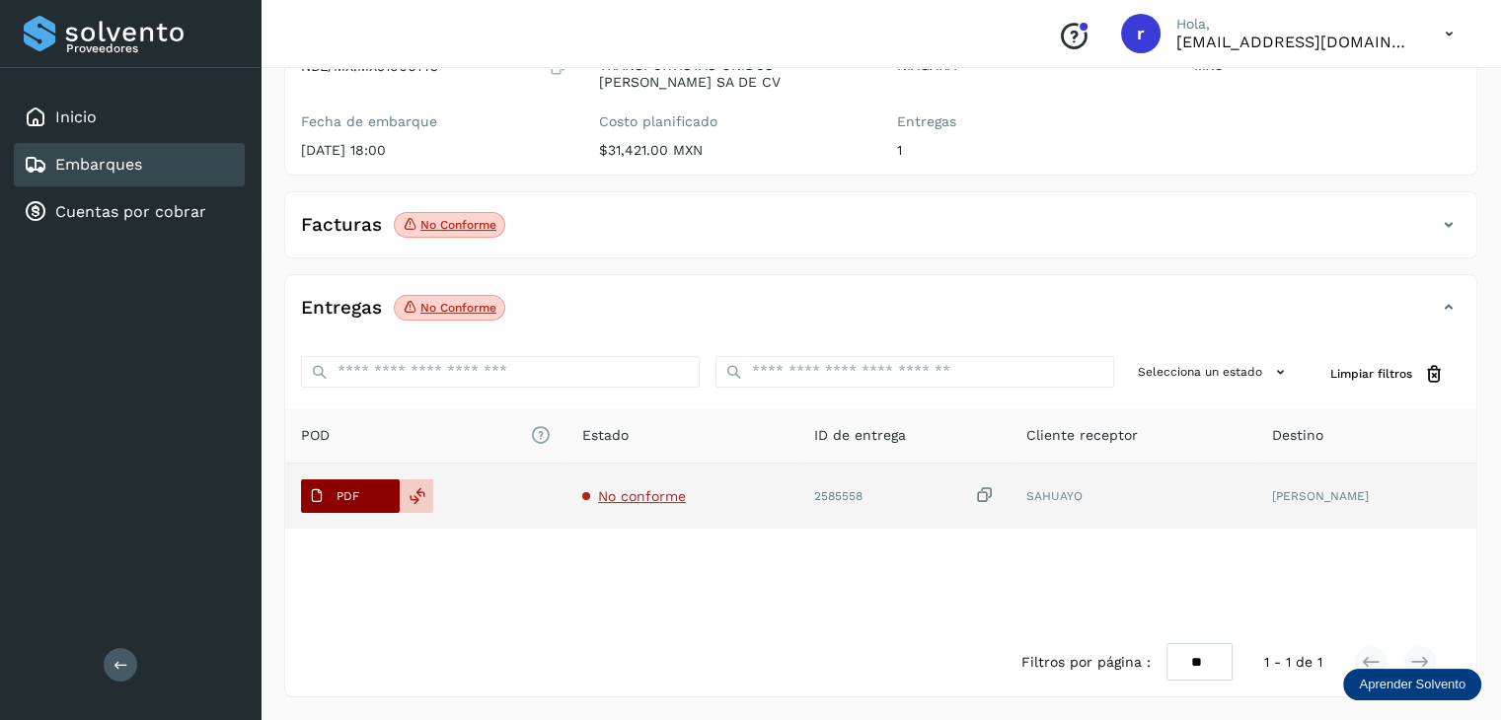
click at [342, 495] on p "PDF" at bounding box center [347, 496] width 23 height 14
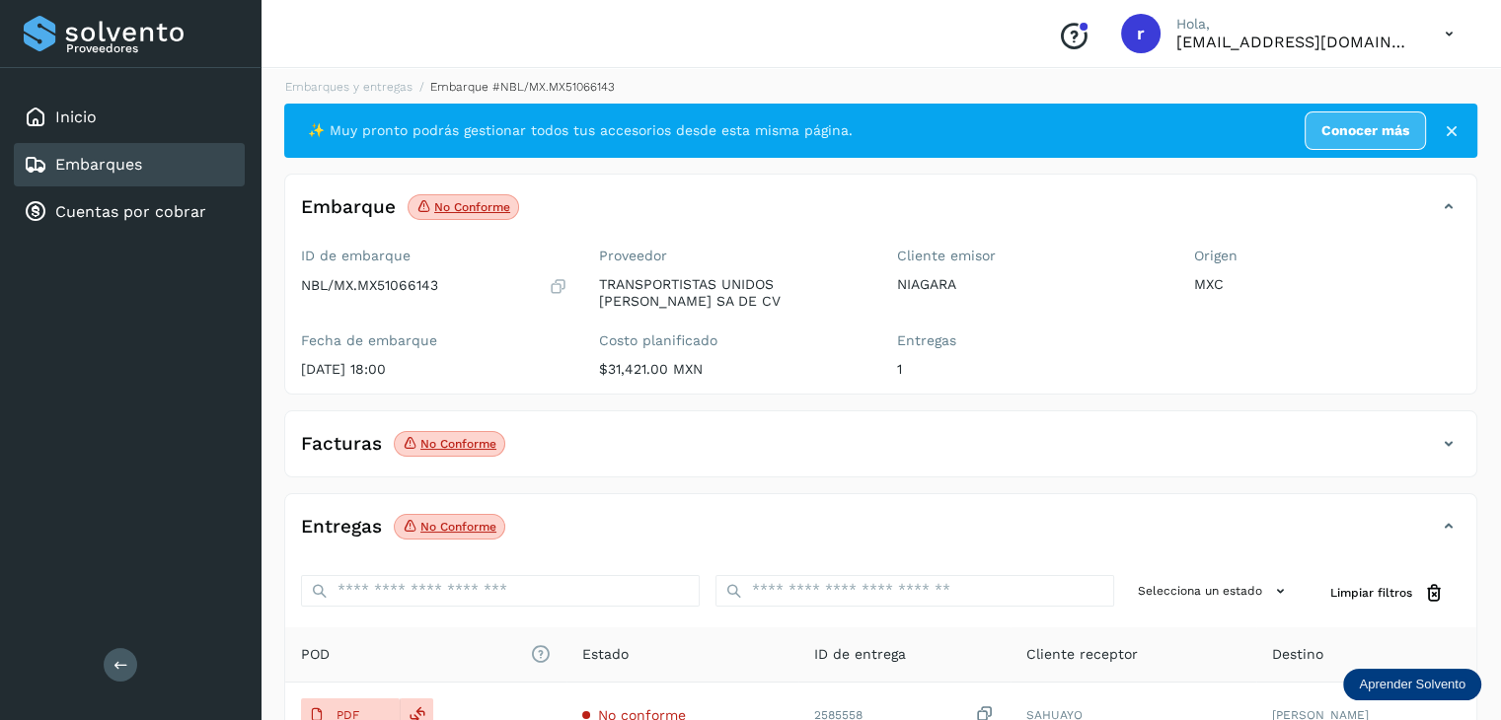
scroll to position [0, 0]
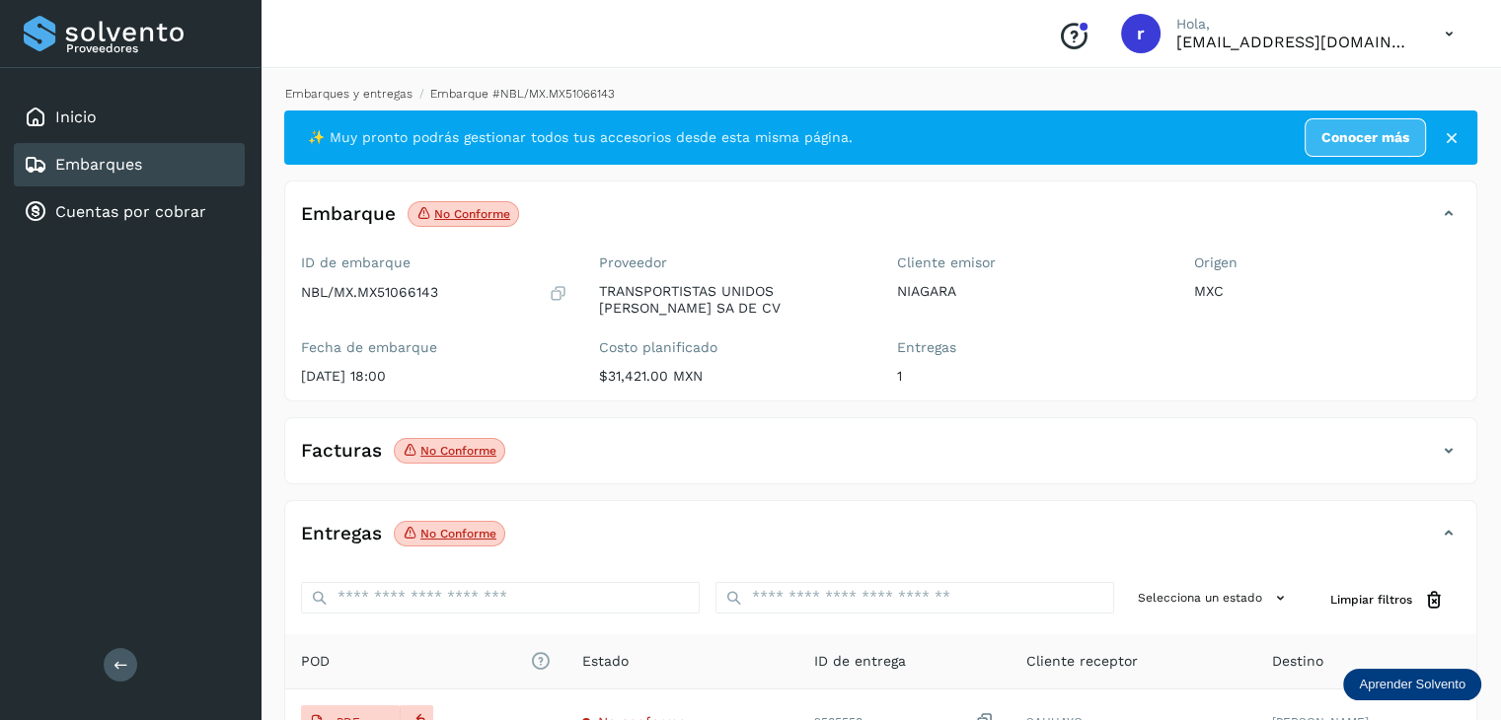
click at [391, 94] on link "Embarques y entregas" at bounding box center [348, 94] width 127 height 14
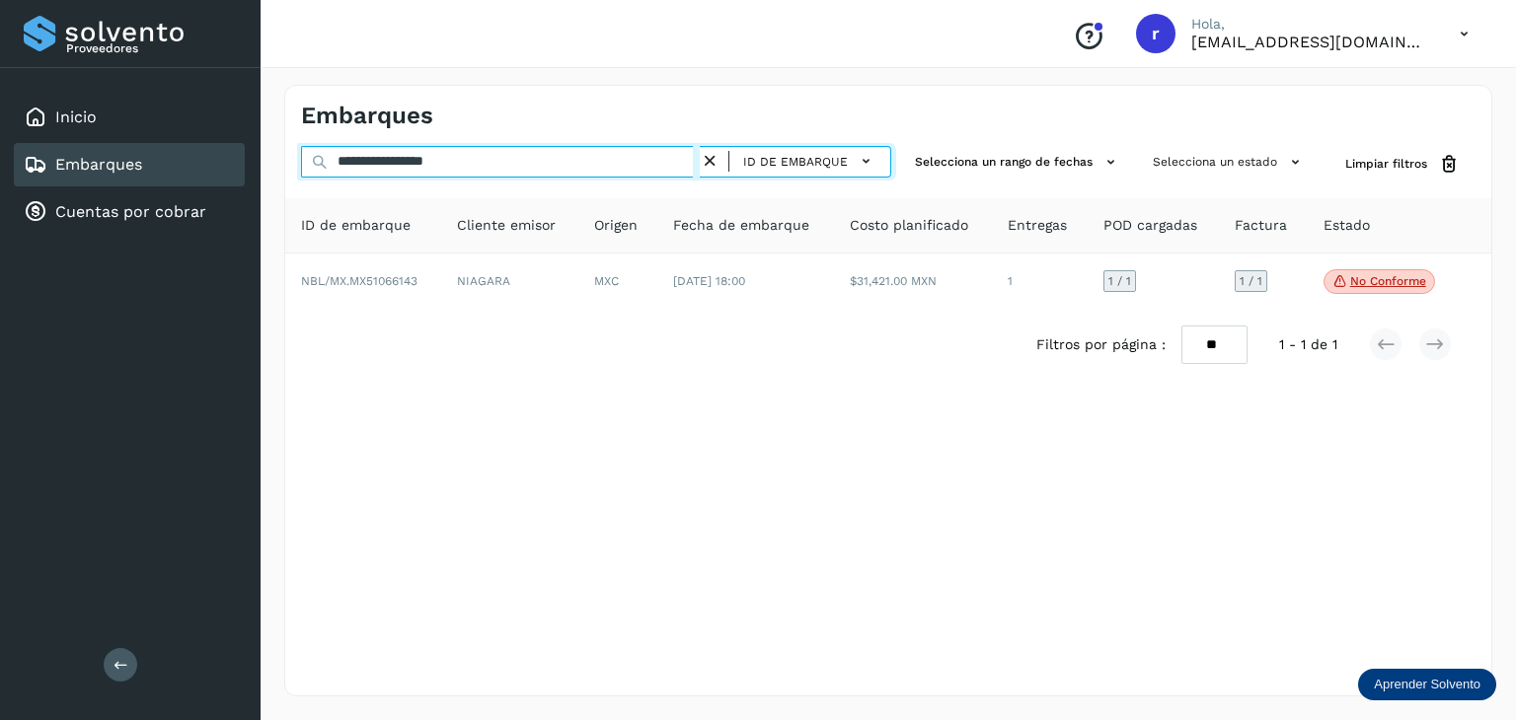
drag, startPoint x: 505, startPoint y: 165, endPoint x: 160, endPoint y: 167, distance: 345.4
click at [160, 167] on div "**********" at bounding box center [758, 360] width 1516 height 720
paste input "text"
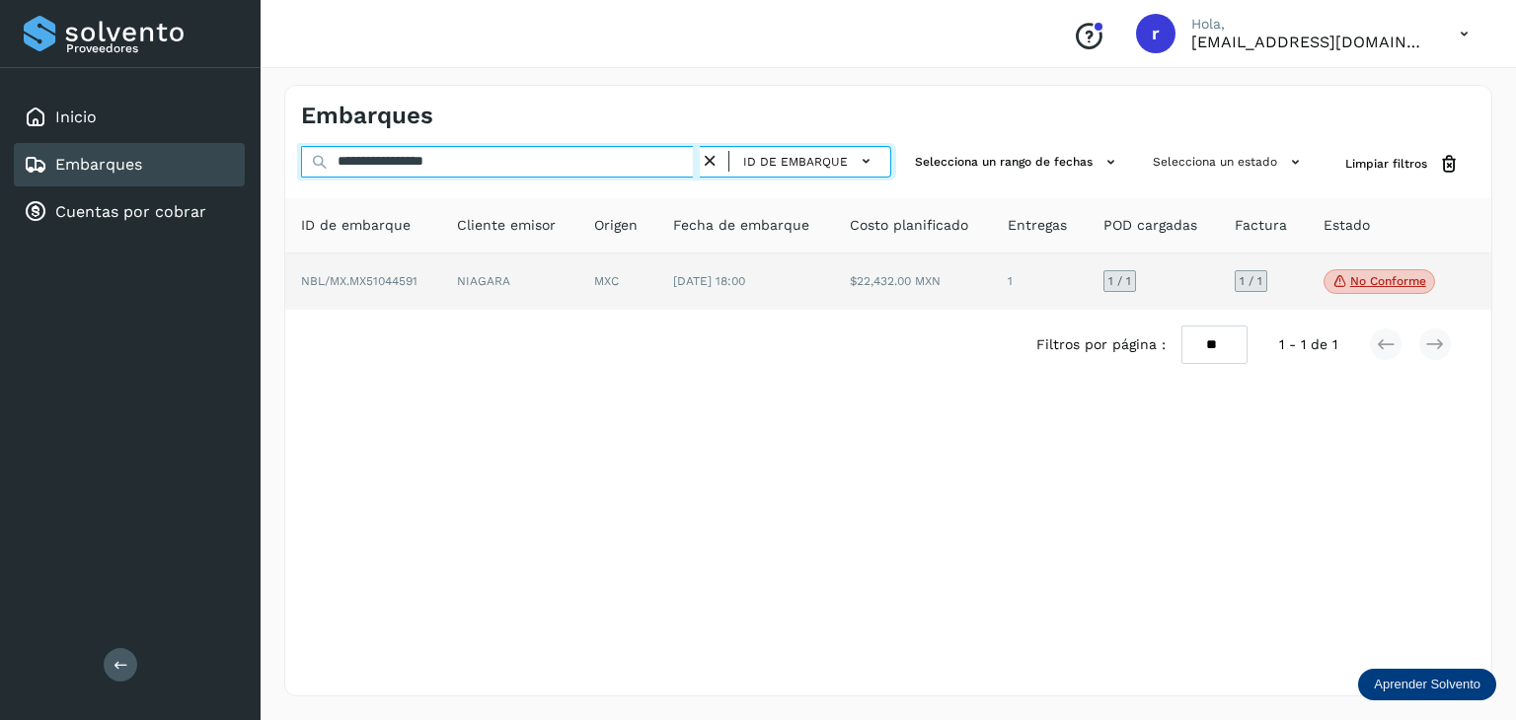
type input "**********"
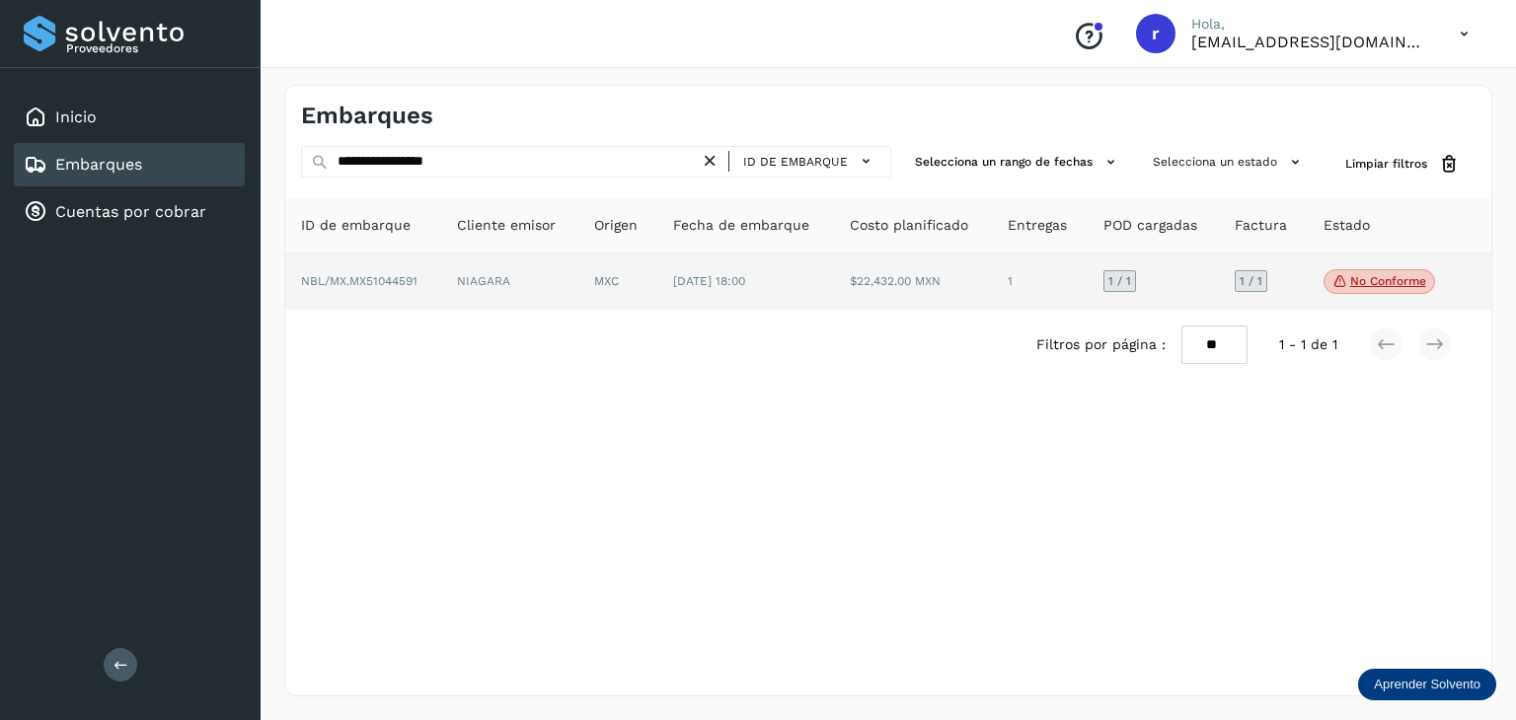
click at [415, 274] on span "NBL/MX.MX51044591" at bounding box center [359, 281] width 116 height 14
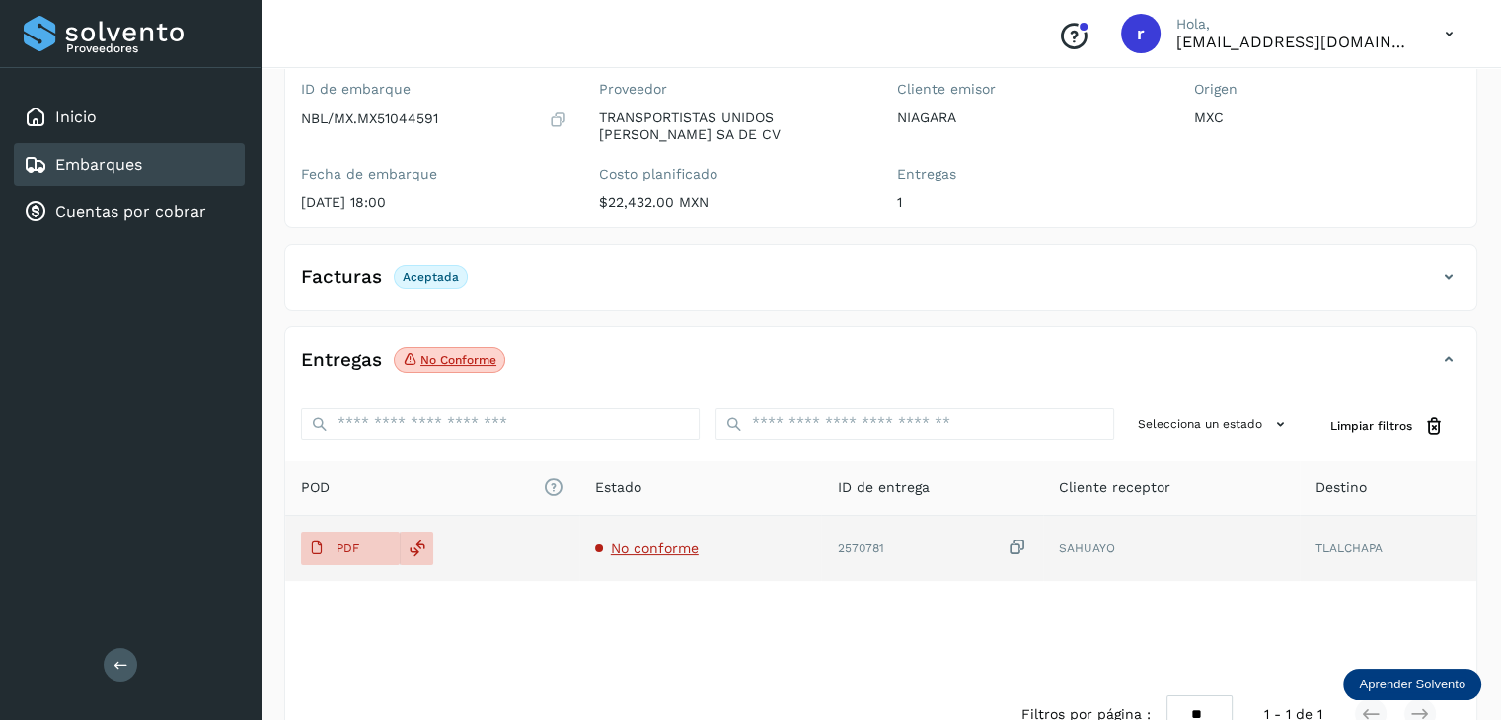
scroll to position [226, 0]
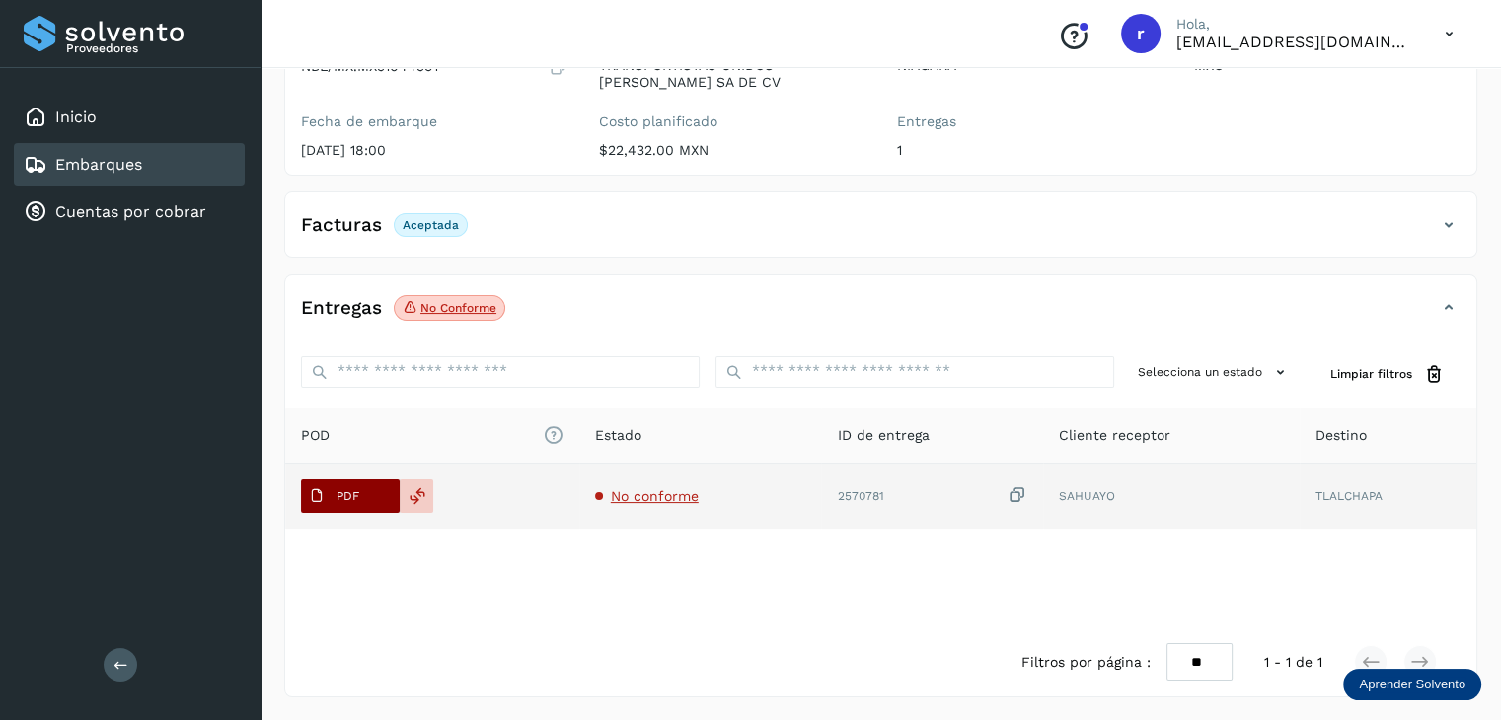
click at [377, 492] on button "PDF" at bounding box center [350, 497] width 99 height 34
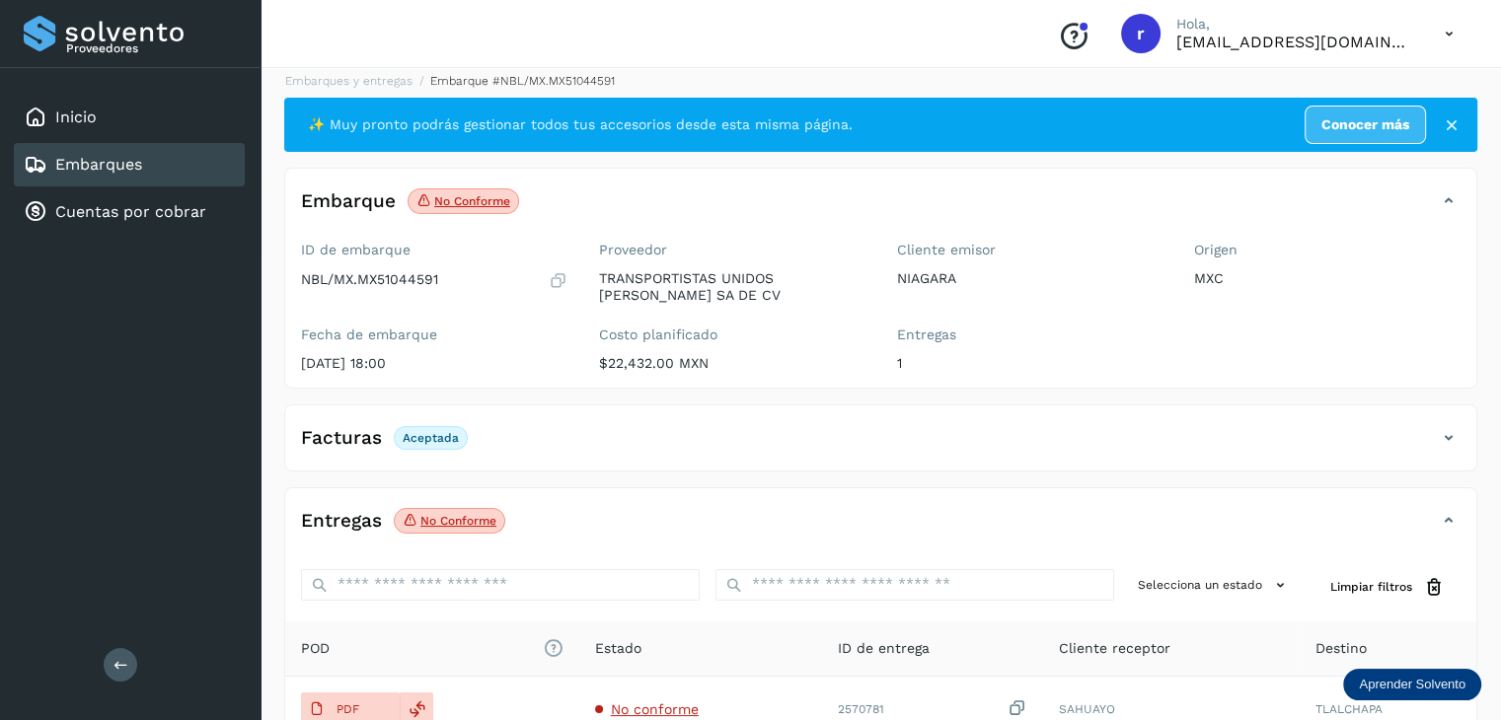
scroll to position [0, 0]
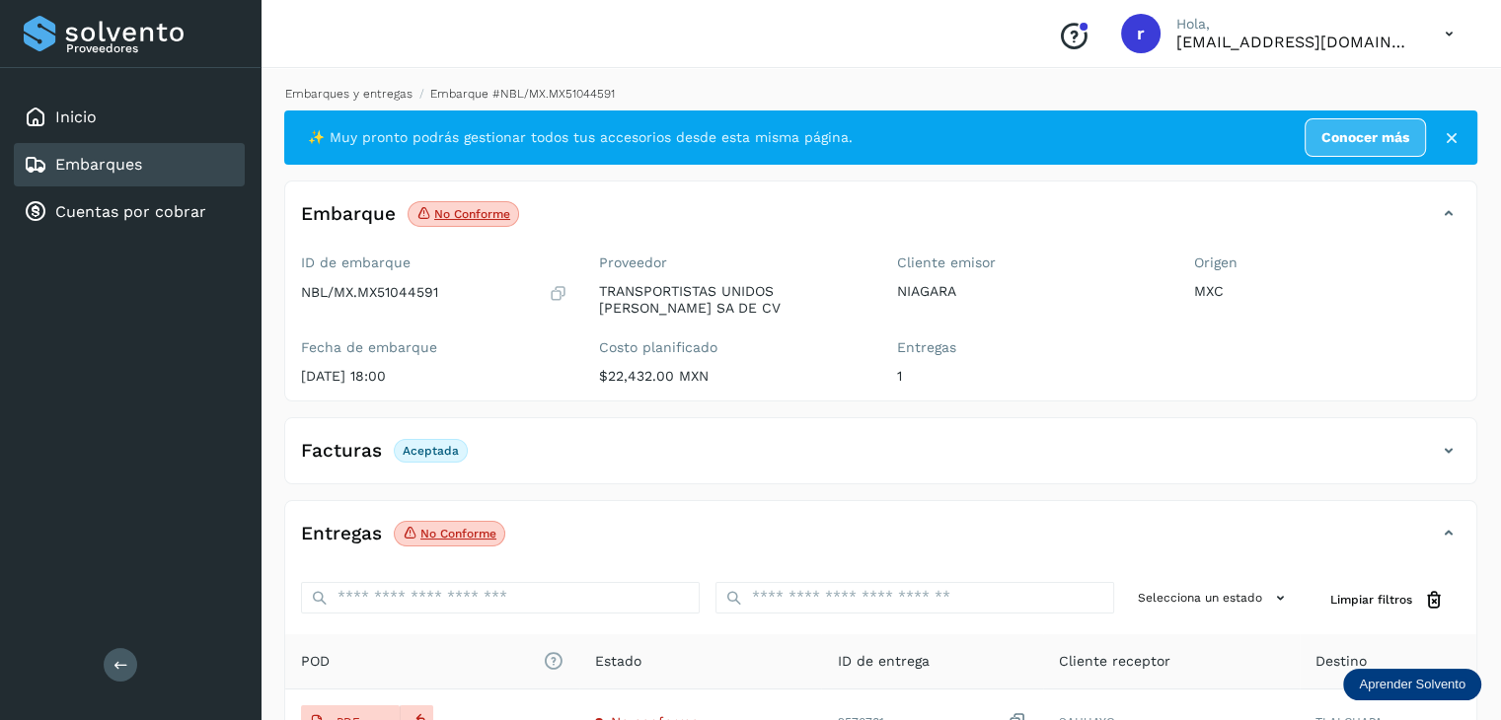
click at [367, 96] on link "Embarques y entregas" at bounding box center [348, 94] width 127 height 14
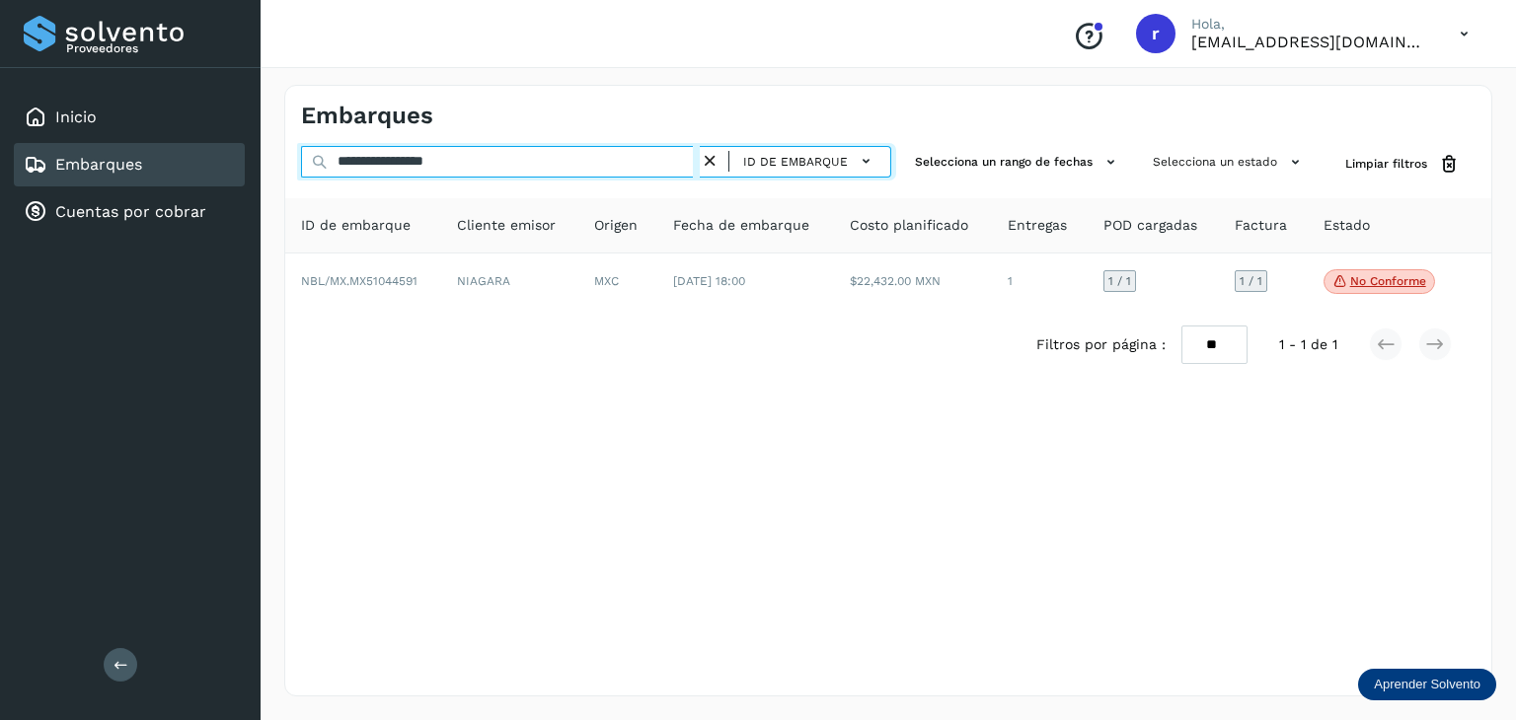
drag, startPoint x: 514, startPoint y: 165, endPoint x: 176, endPoint y: 159, distance: 338.5
click at [178, 160] on div "**********" at bounding box center [758, 360] width 1516 height 720
paste input "text"
type input "**********"
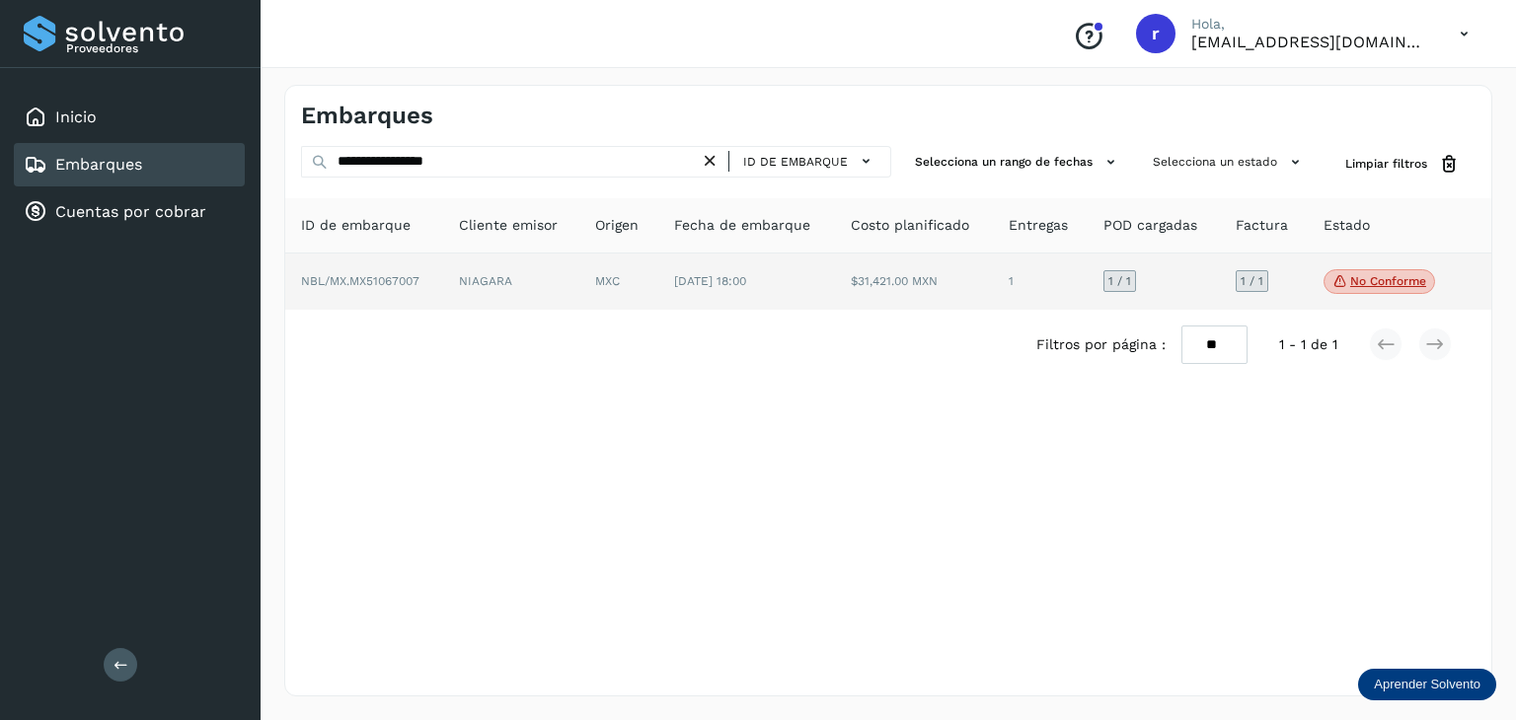
click at [443, 265] on td "NBL/MX.MX51067007" at bounding box center [511, 282] width 137 height 57
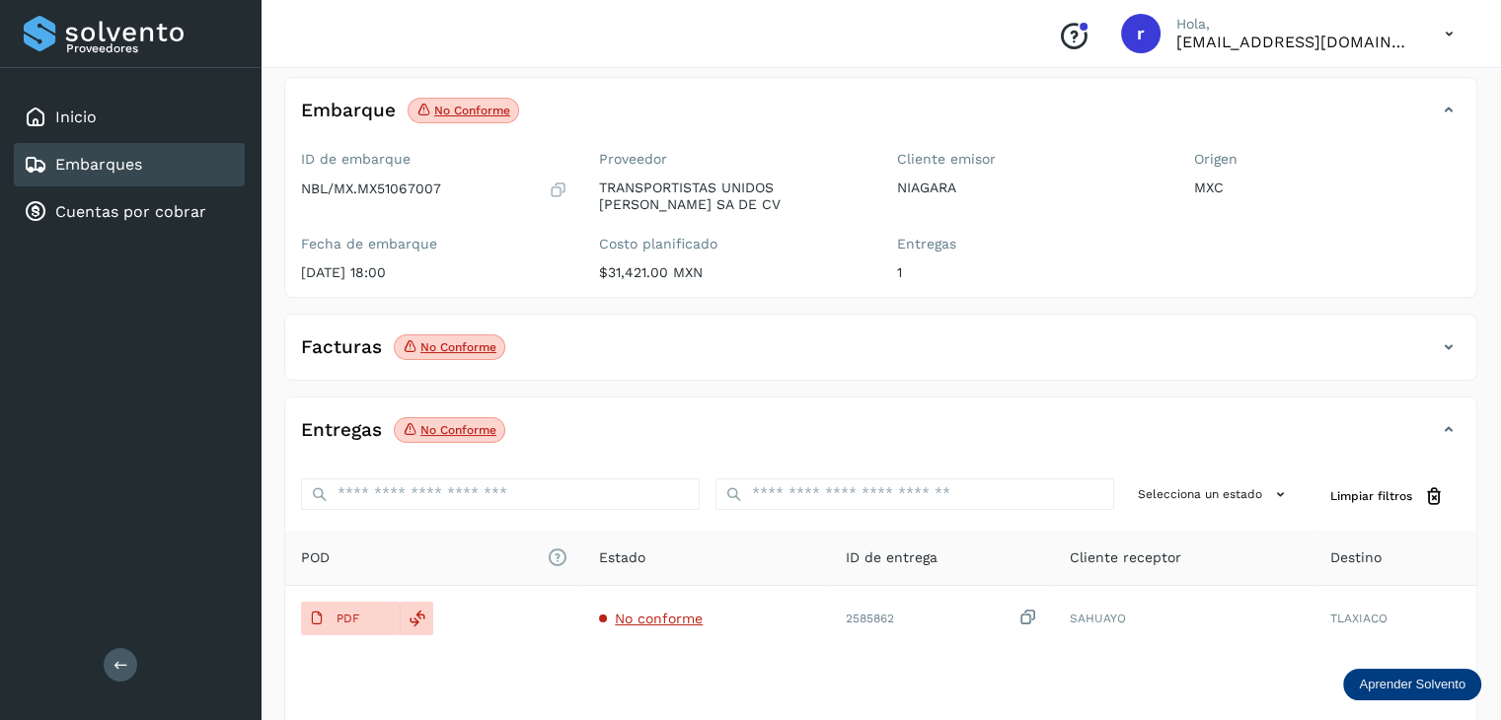
scroll to position [197, 0]
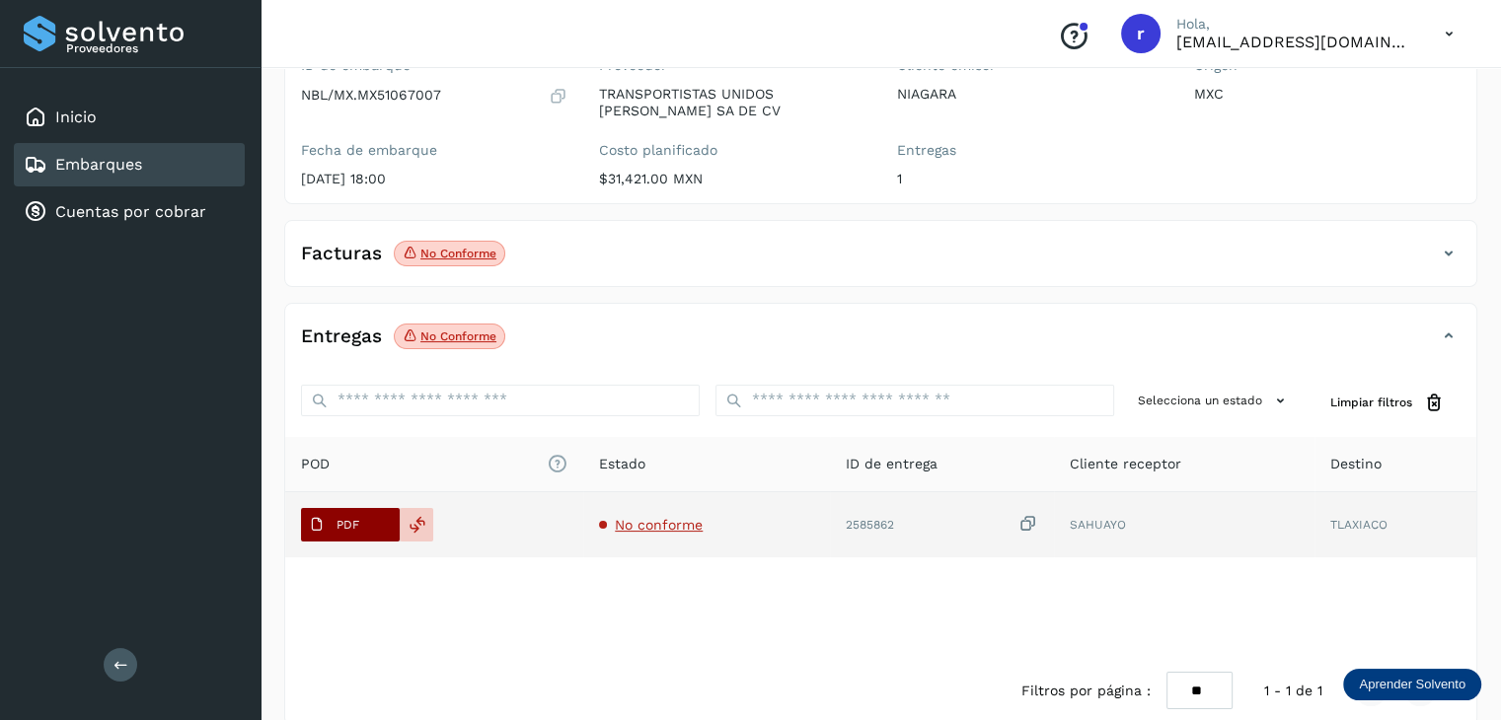
click at [364, 518] on span "PDF" at bounding box center [334, 525] width 66 height 32
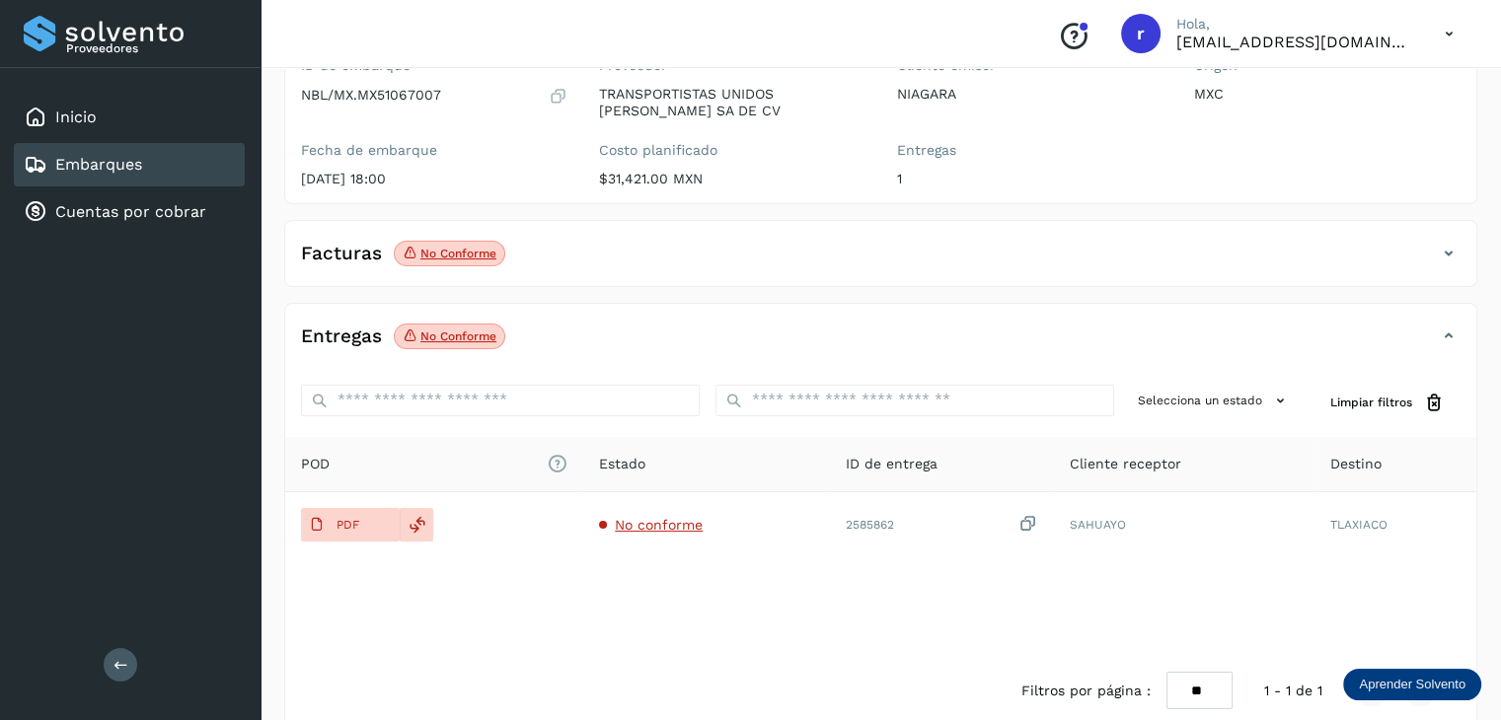
scroll to position [0, 0]
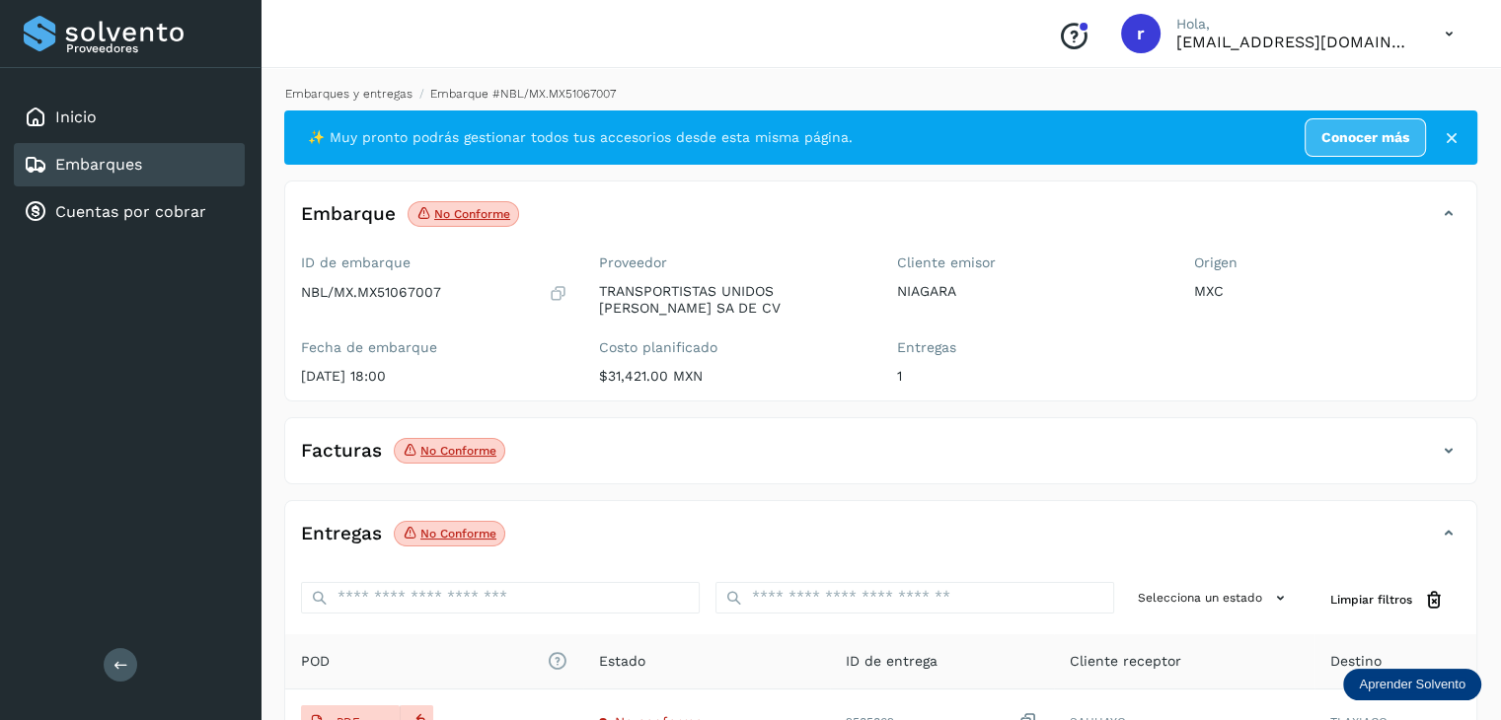
click at [359, 96] on link "Embarques y entregas" at bounding box center [348, 94] width 127 height 14
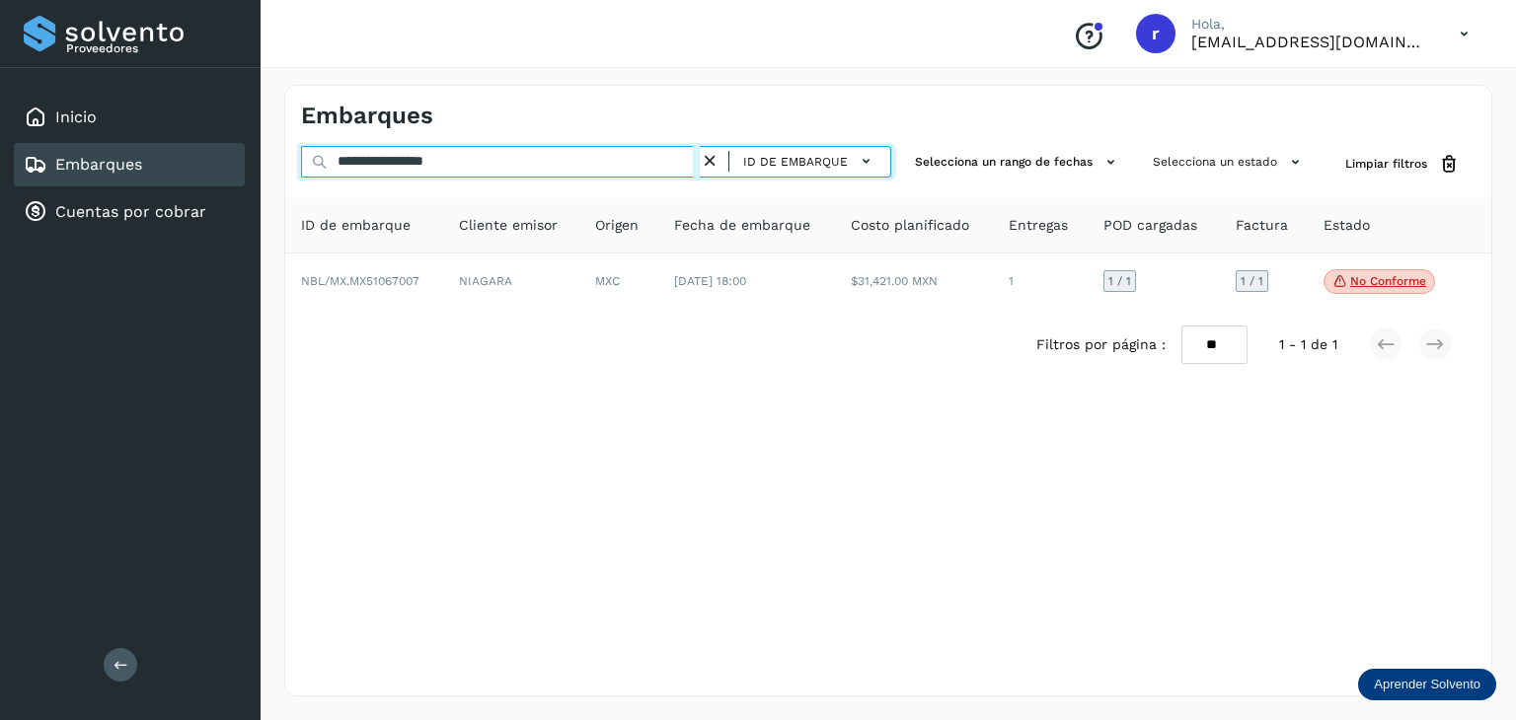
drag, startPoint x: 512, startPoint y: 161, endPoint x: 274, endPoint y: 162, distance: 237.8
click at [274, 162] on div "**********" at bounding box center [887, 390] width 1255 height 659
paste input "text"
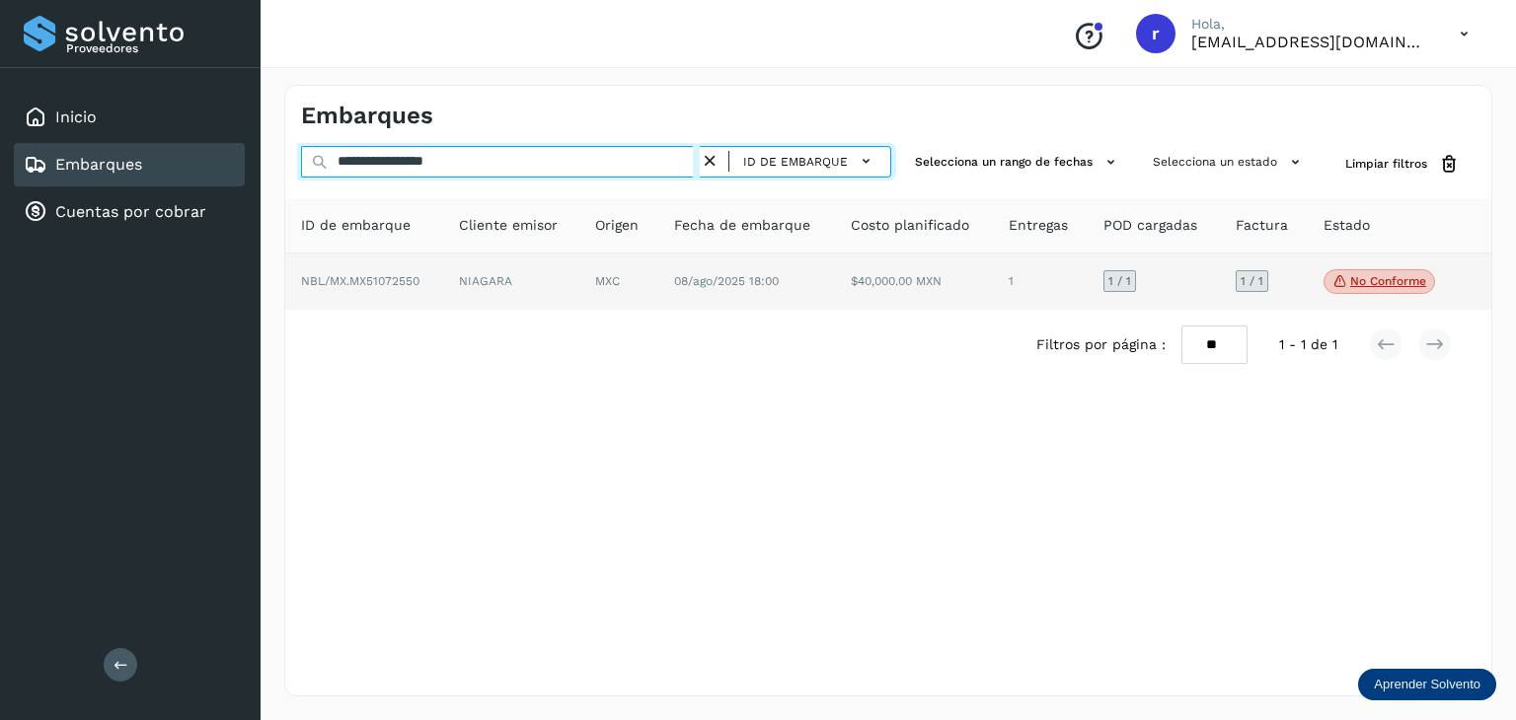
type input "**********"
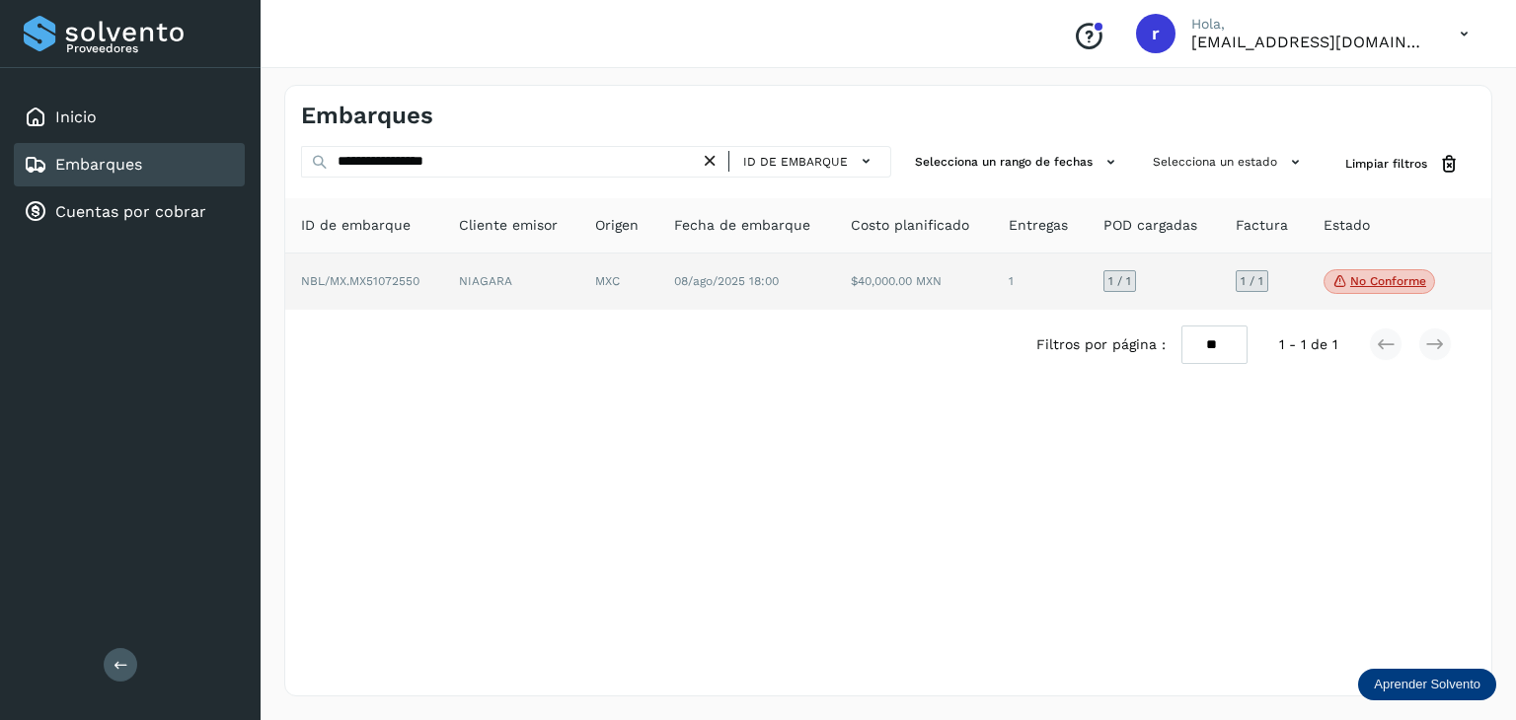
click at [368, 277] on span "NBL/MX.MX51072550" at bounding box center [360, 281] width 118 height 14
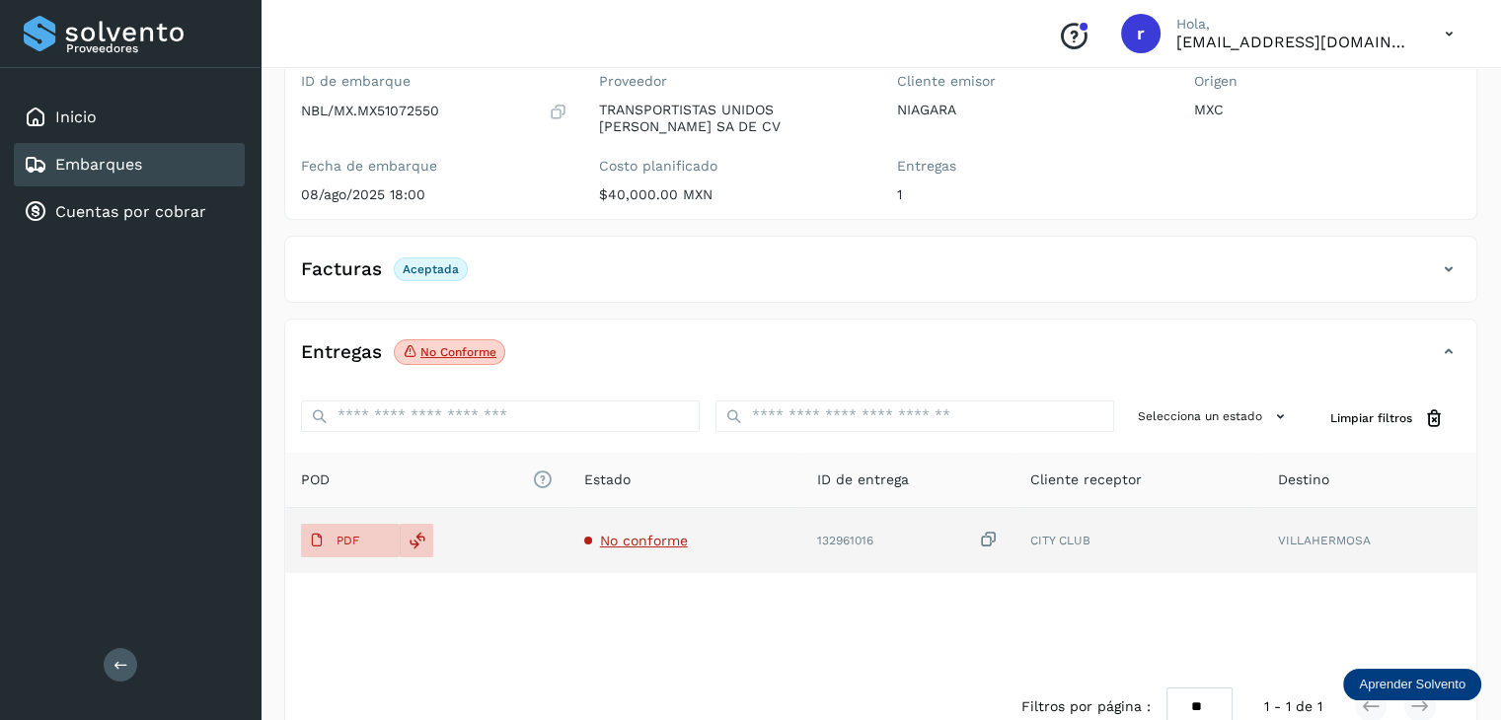
scroll to position [197, 0]
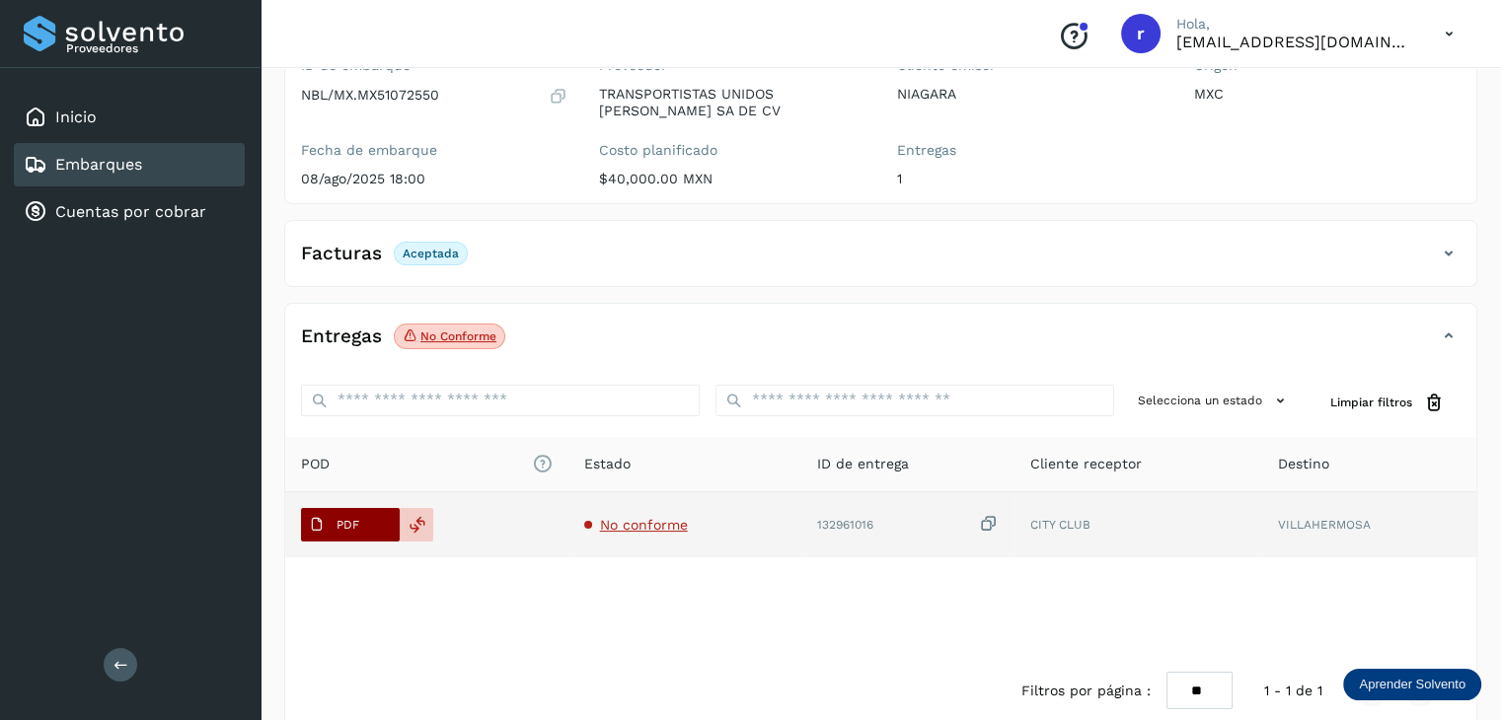
click at [342, 536] on span "PDF" at bounding box center [334, 525] width 66 height 32
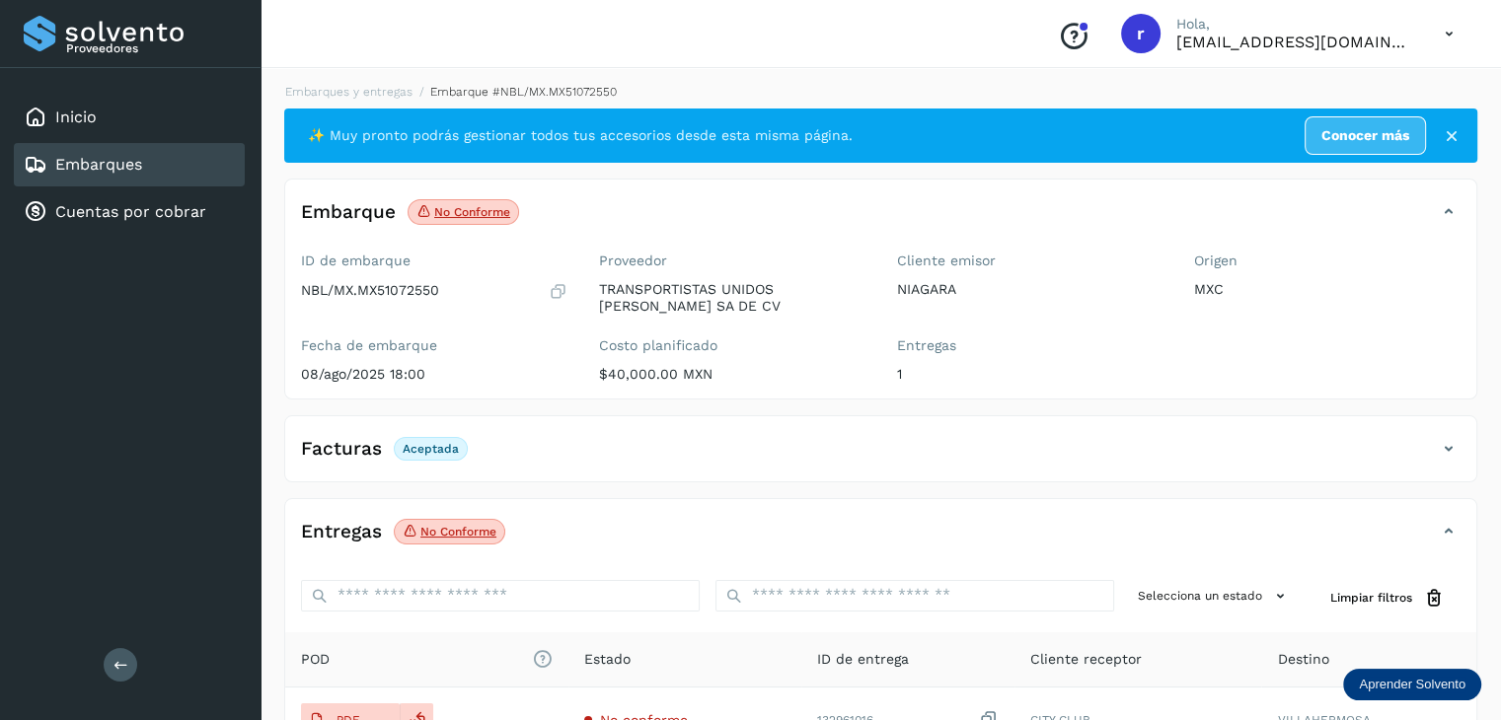
scroll to position [0, 0]
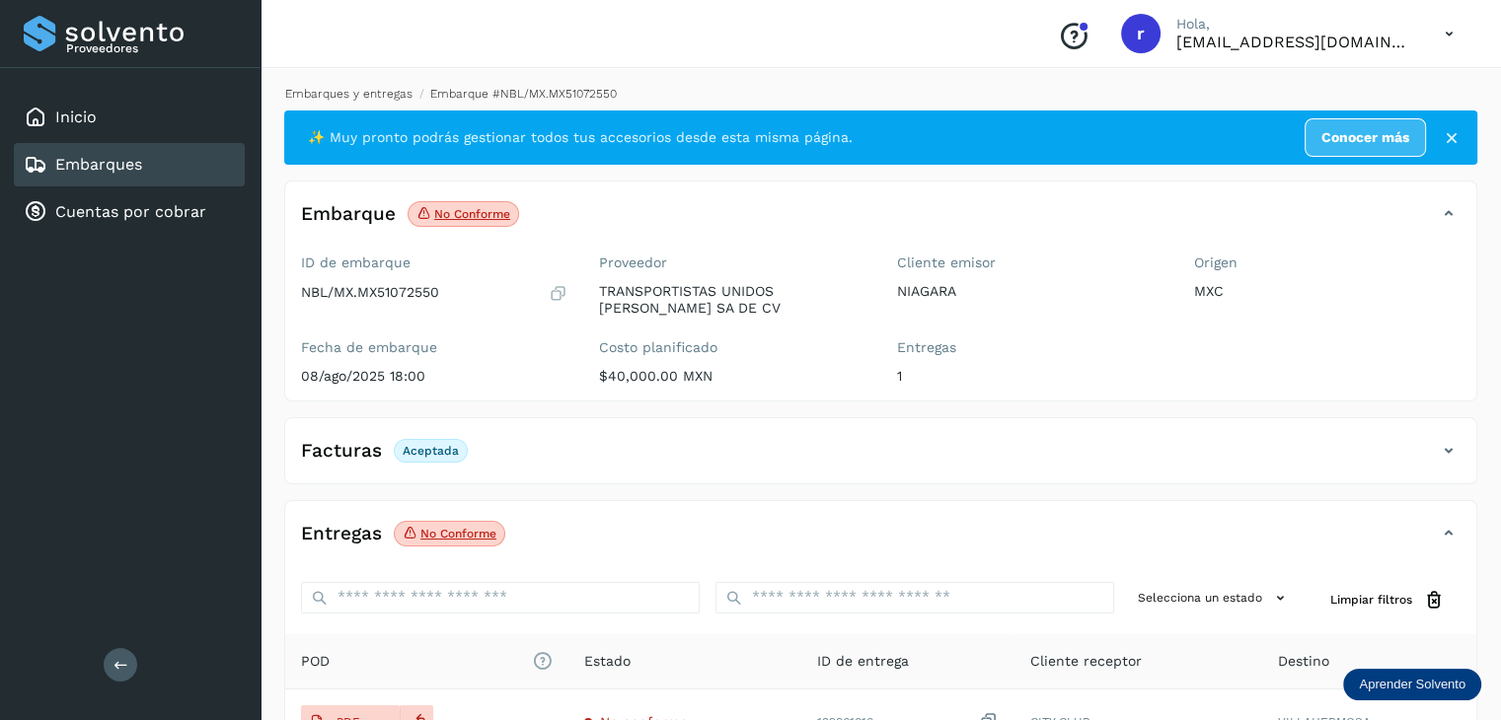
click at [383, 93] on link "Embarques y entregas" at bounding box center [348, 94] width 127 height 14
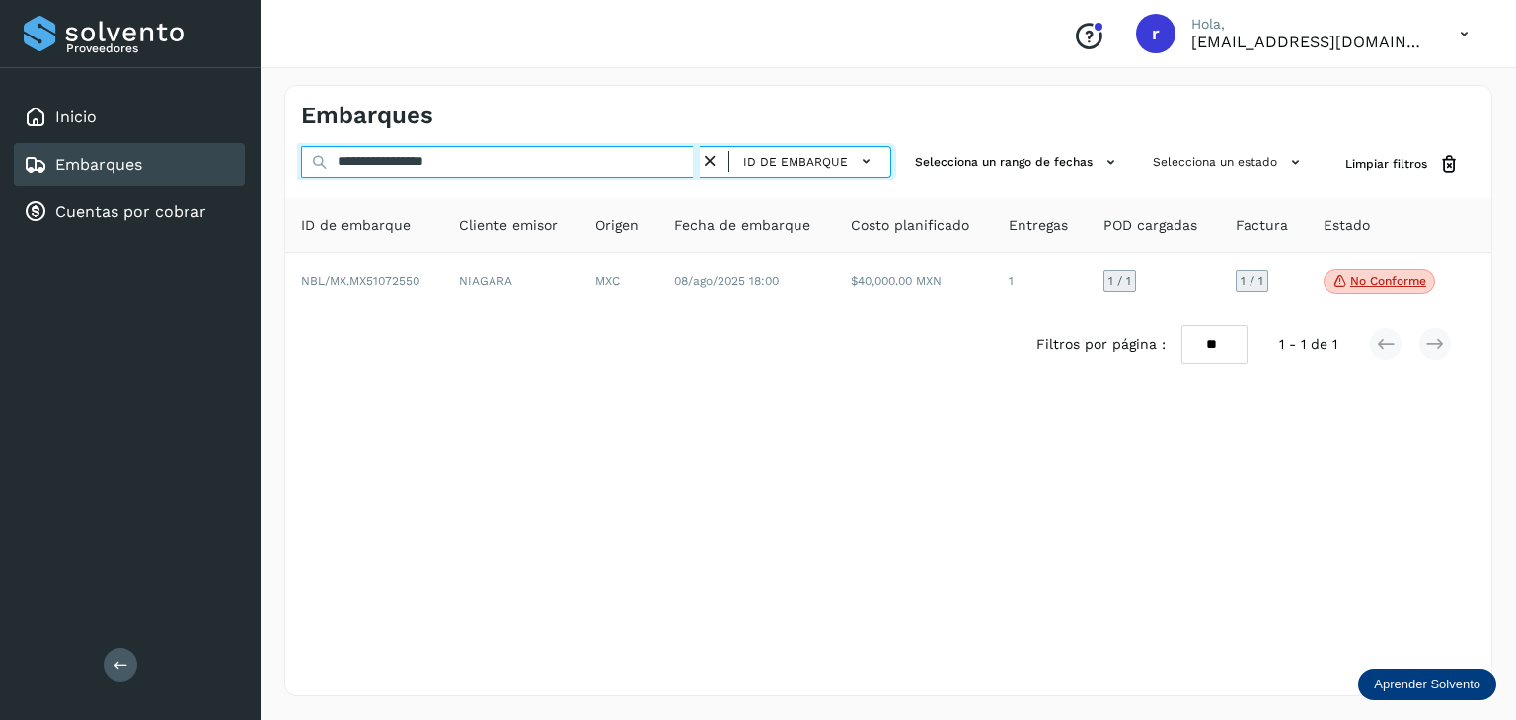
drag, startPoint x: 516, startPoint y: 168, endPoint x: 183, endPoint y: 164, distance: 333.5
click at [183, 165] on div "**********" at bounding box center [758, 360] width 1516 height 720
paste input "text"
type input "**********"
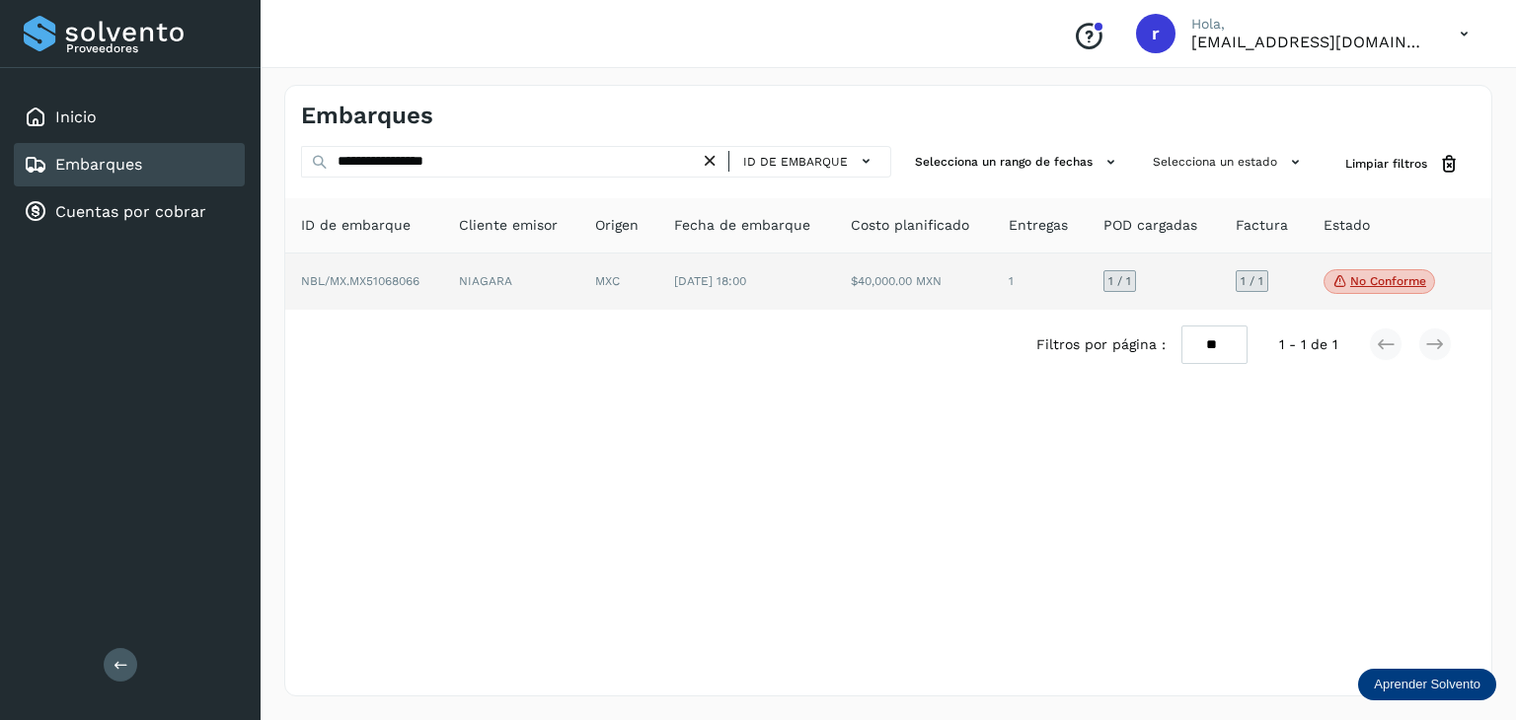
click at [443, 273] on td "NBL/MX.MX51068066" at bounding box center [511, 282] width 137 height 57
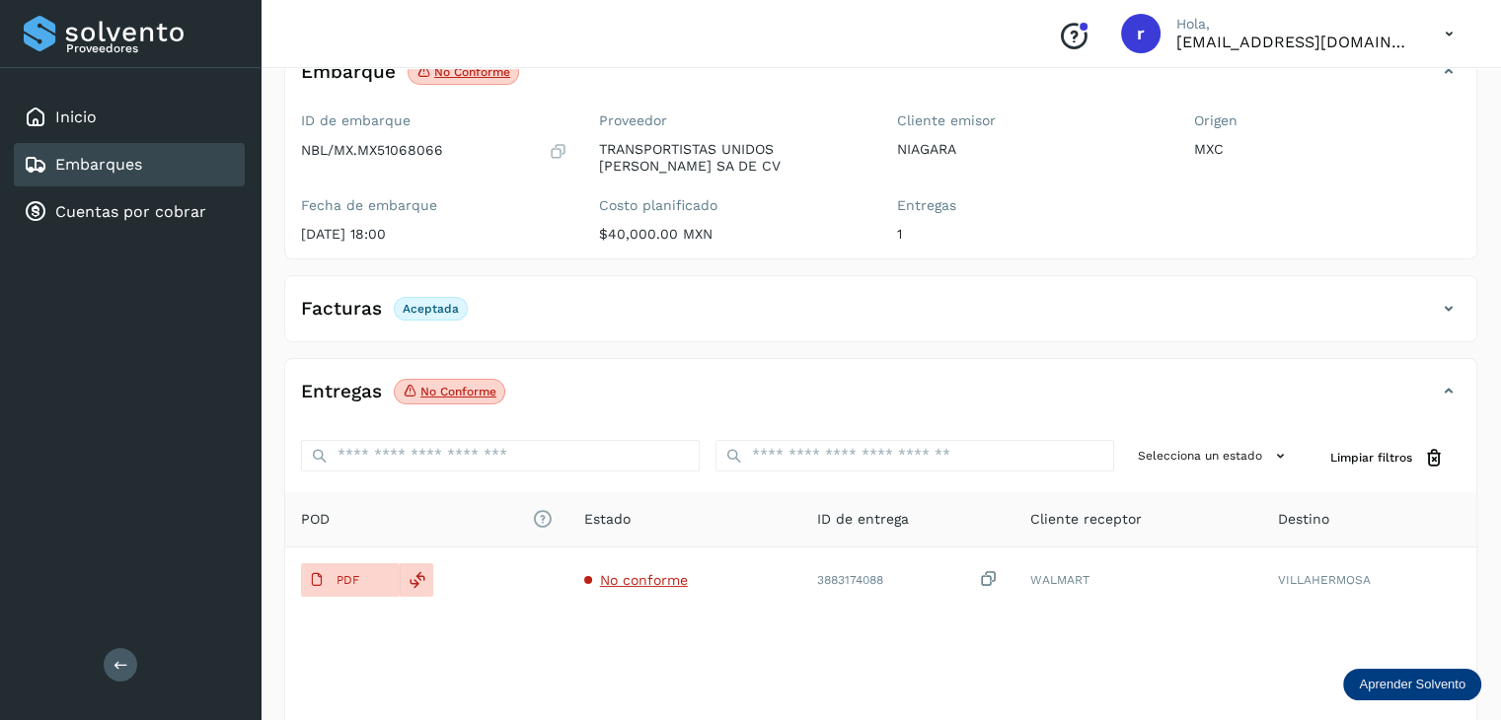
scroll to position [226, 0]
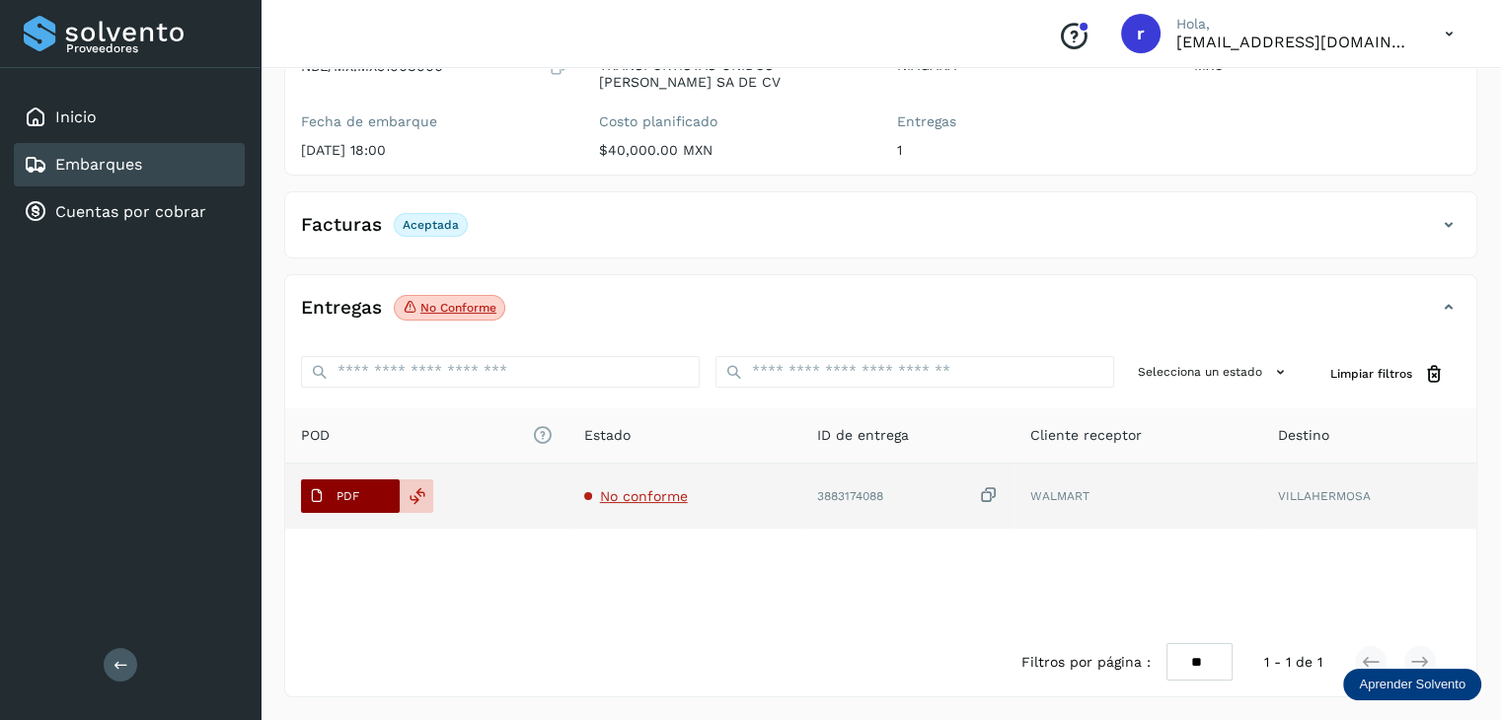
click at [372, 496] on button "PDF" at bounding box center [350, 497] width 99 height 34
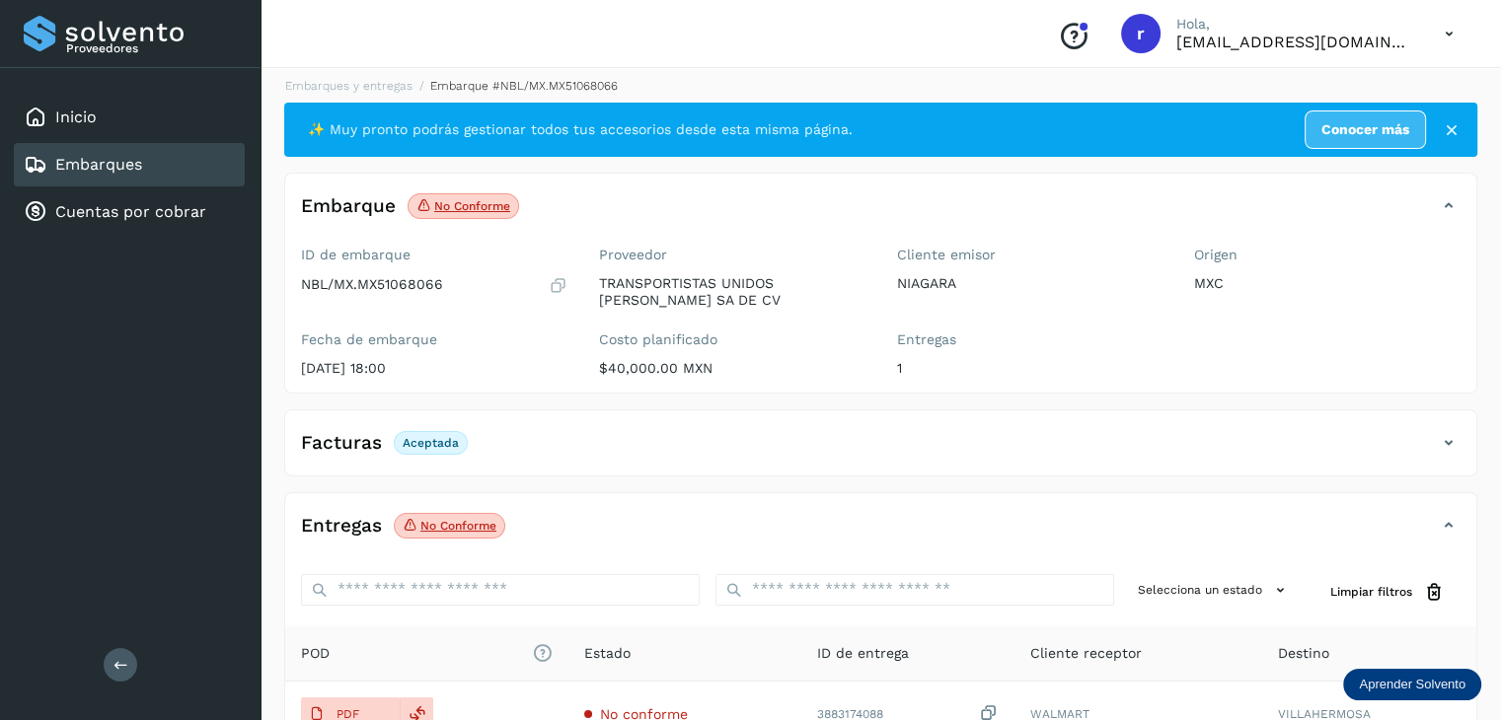
scroll to position [0, 0]
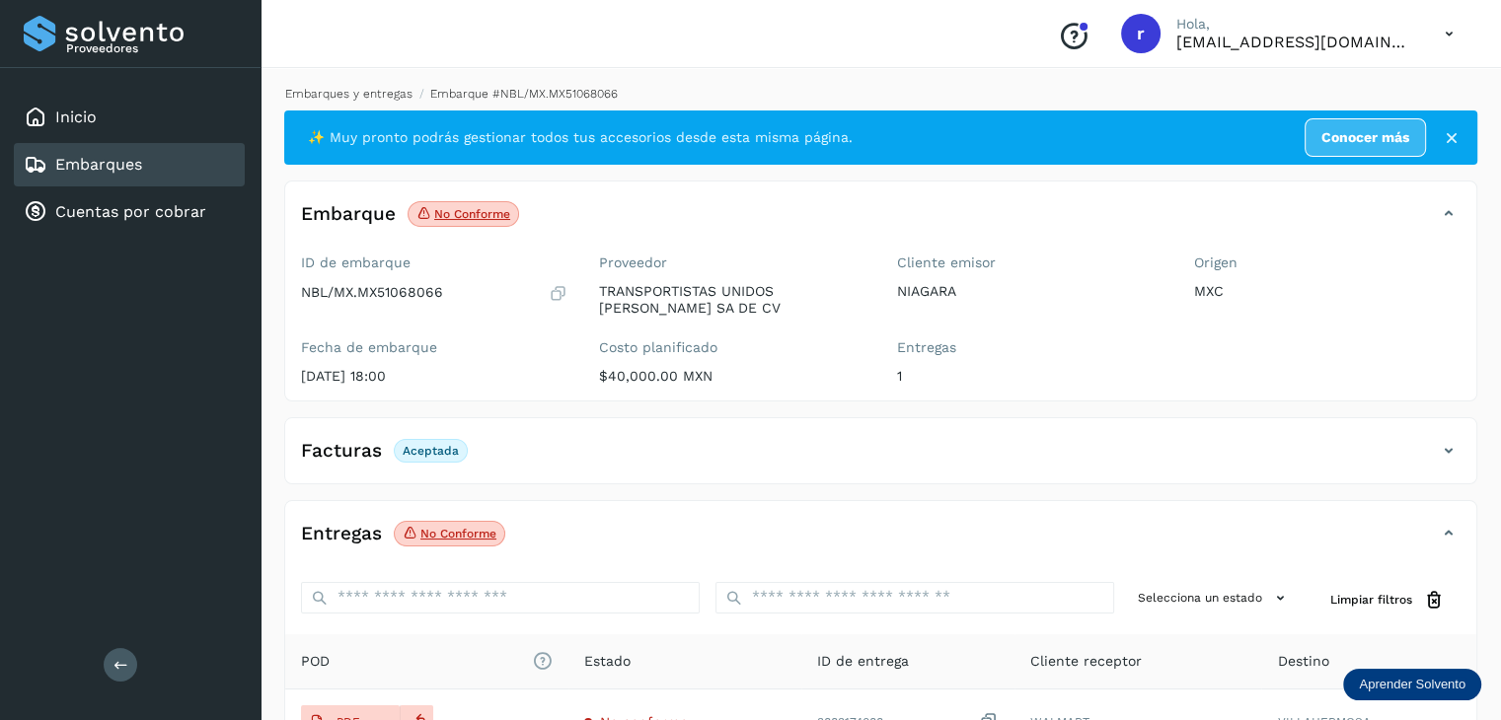
click at [373, 96] on link "Embarques y entregas" at bounding box center [348, 94] width 127 height 14
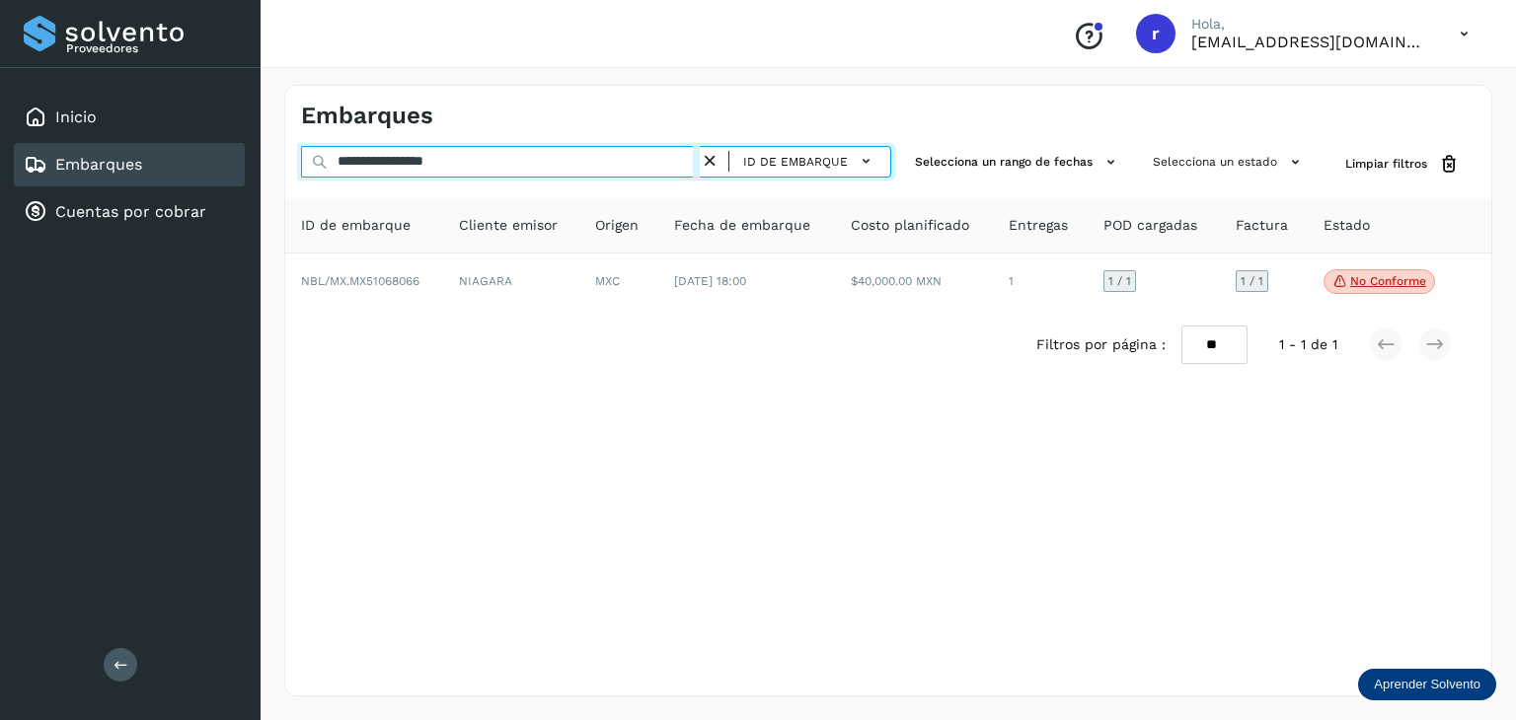
drag, startPoint x: 505, startPoint y: 166, endPoint x: 180, endPoint y: 161, distance: 325.7
click at [180, 161] on div "**********" at bounding box center [758, 360] width 1516 height 720
paste input "text"
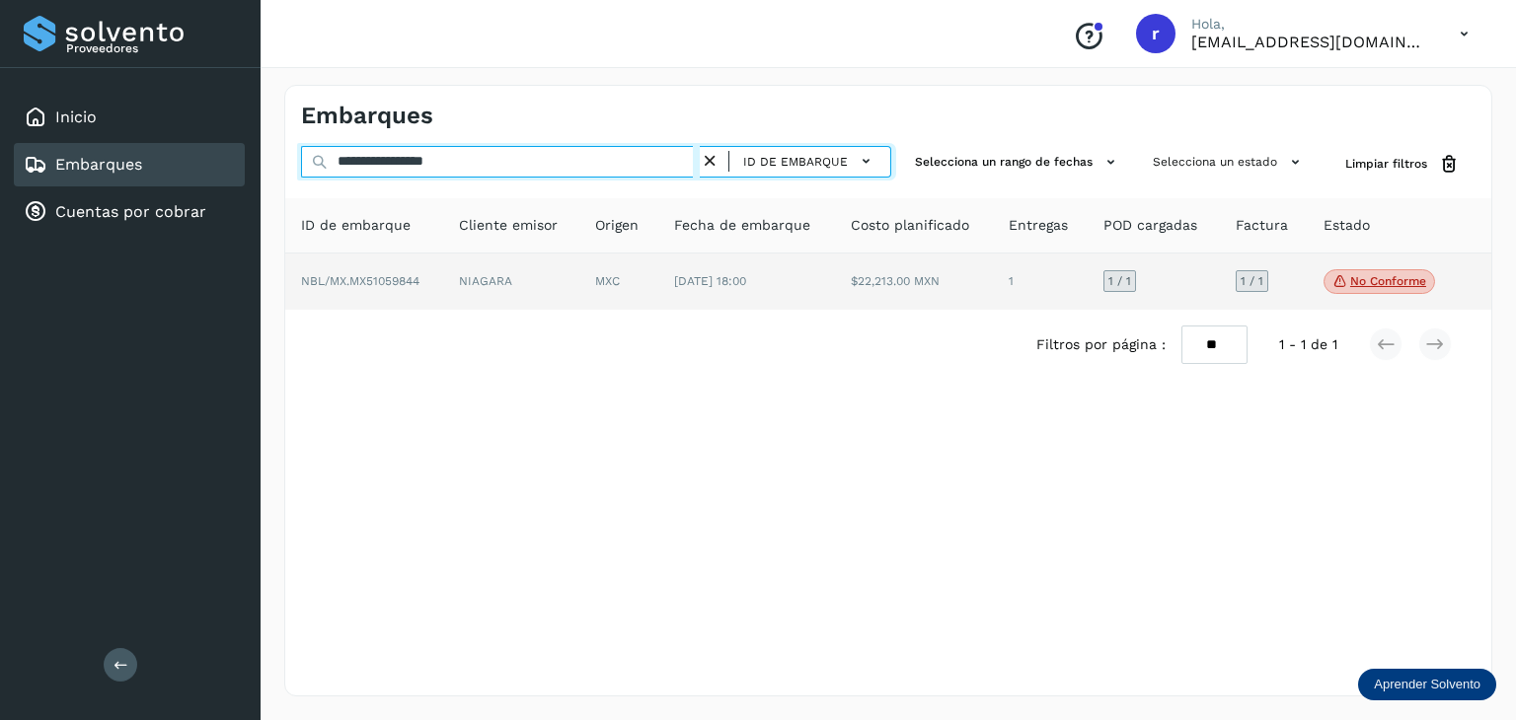
type input "**********"
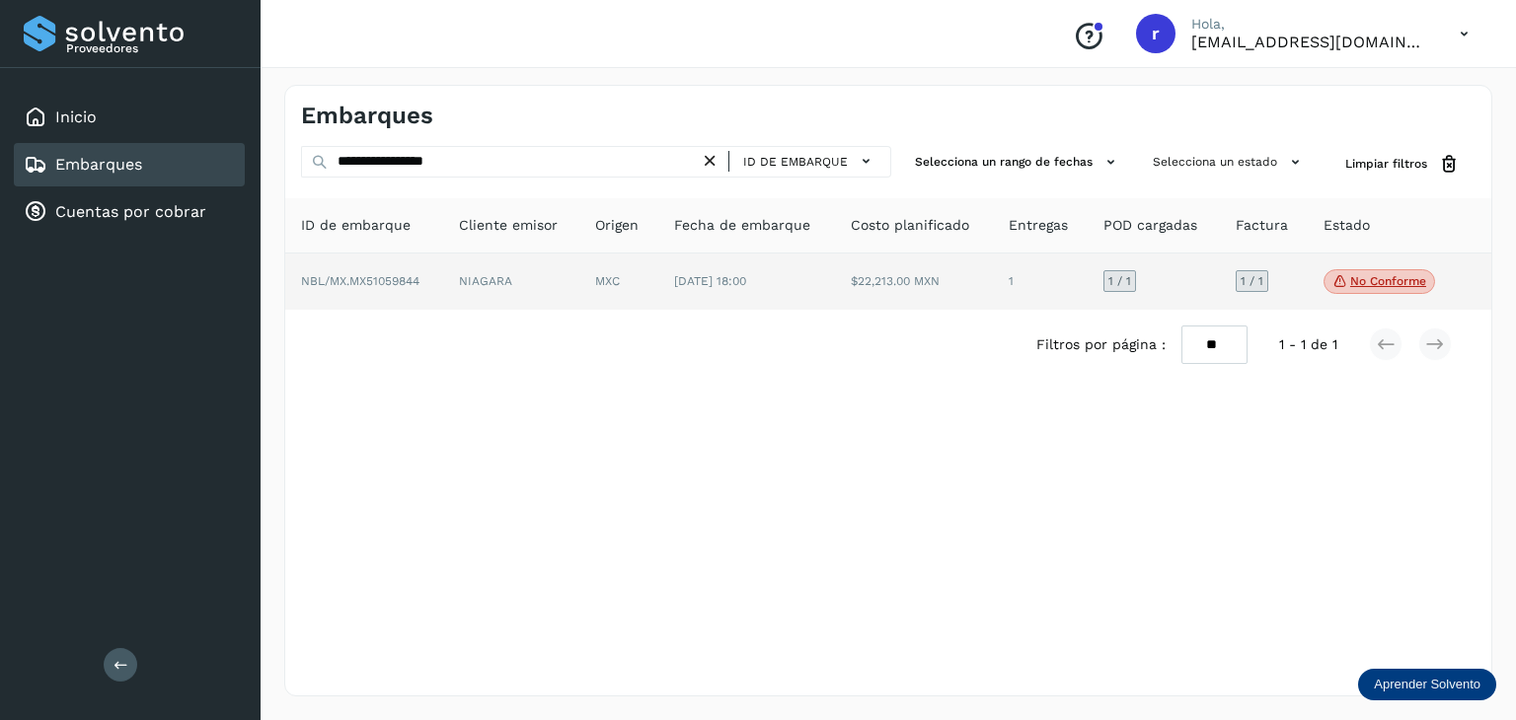
click at [354, 287] on span "NBL/MX.MX51059844" at bounding box center [360, 281] width 118 height 14
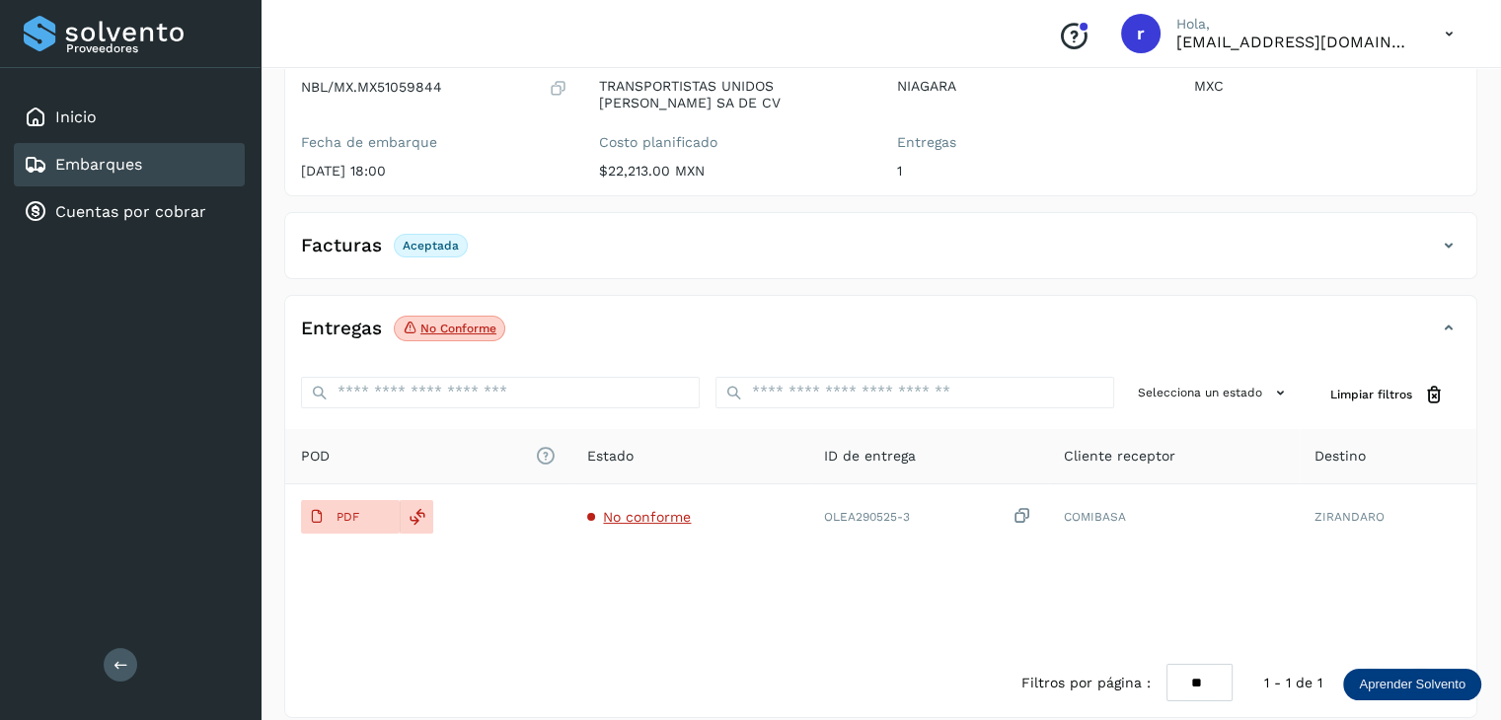
scroll to position [226, 0]
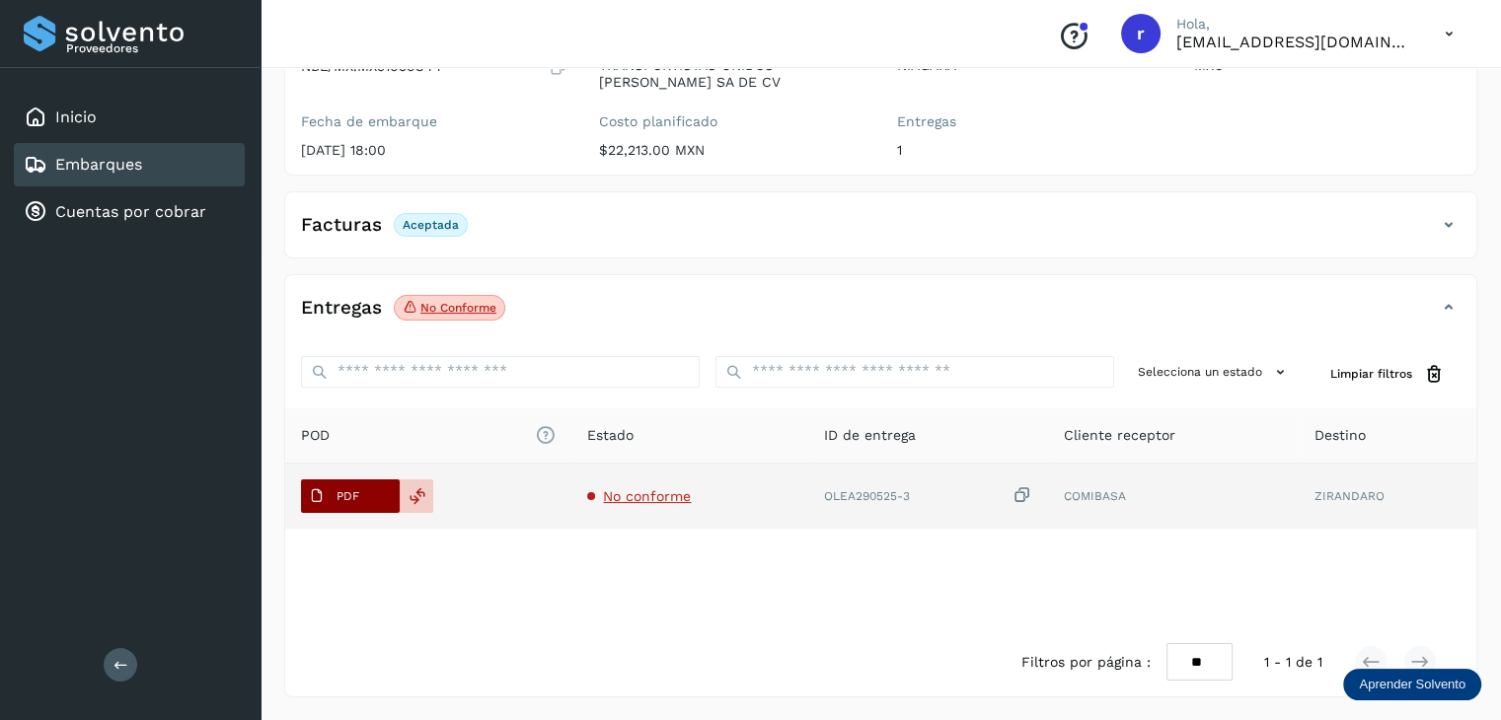
click at [347, 497] on p "PDF" at bounding box center [347, 496] width 23 height 14
